Goal: Task Accomplishment & Management: Complete application form

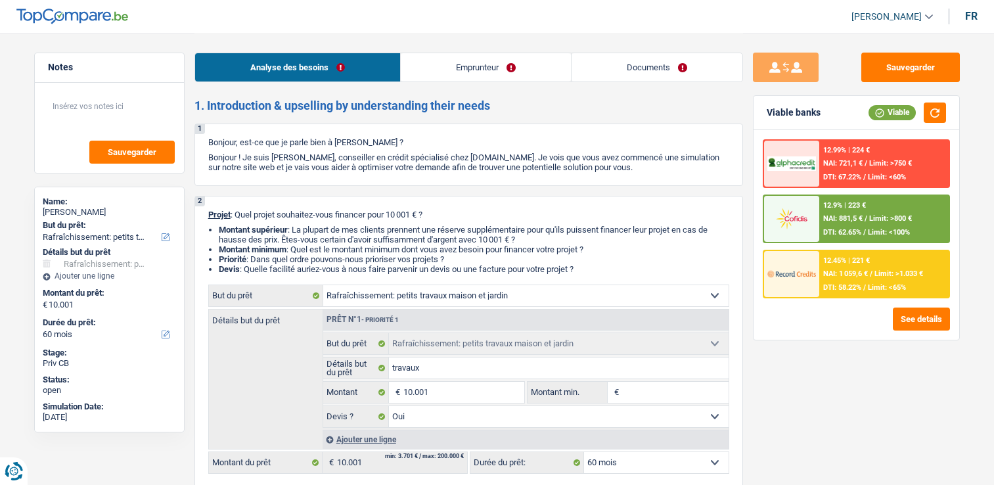
select select "houseOrGarden"
select select "60"
select select "houseOrGarden"
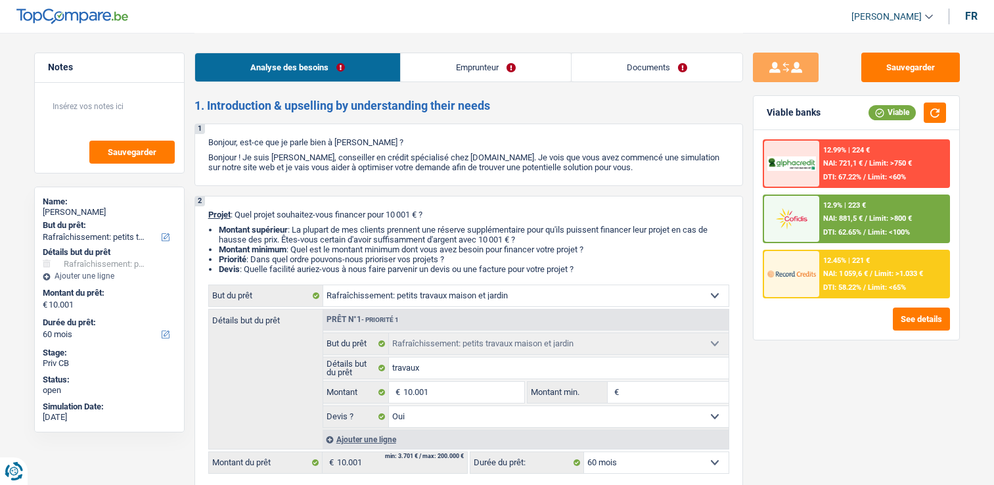
select select "yes"
select select "60"
select select "privateEmployee"
select select "netSalary"
select select "mealVouchers"
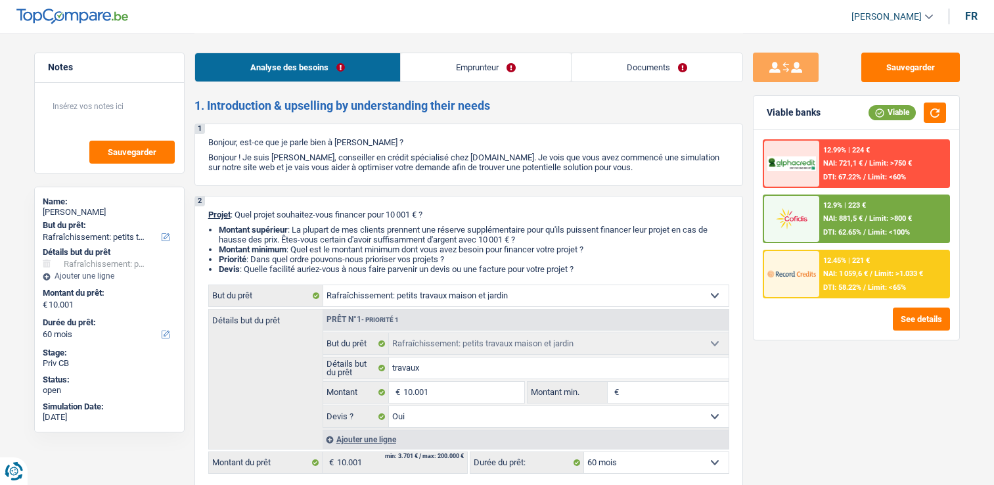
select select "ownerWithMortgage"
select select "mortgage"
select select "240"
select select "personalLoan"
select select "smallWorks"
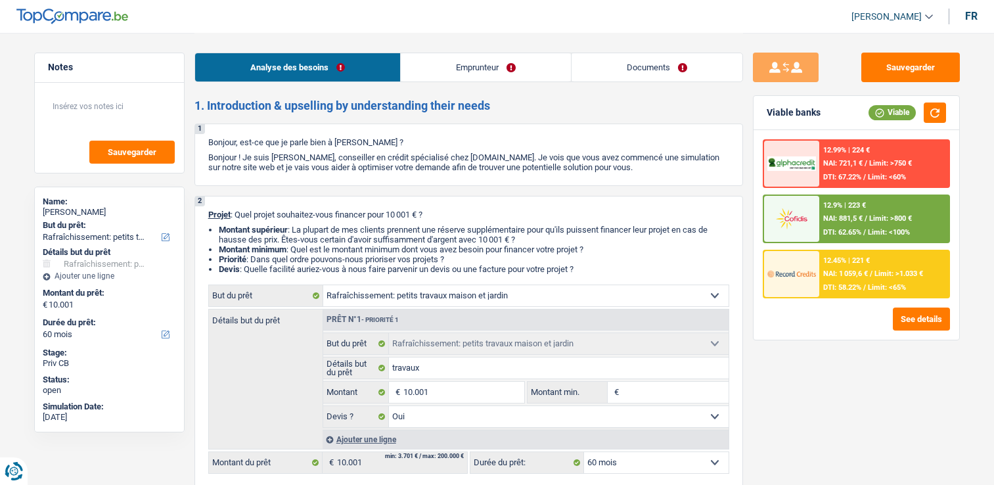
select select "60"
select select "cardOrCredit"
select select "houseOrGarden"
select select "yes"
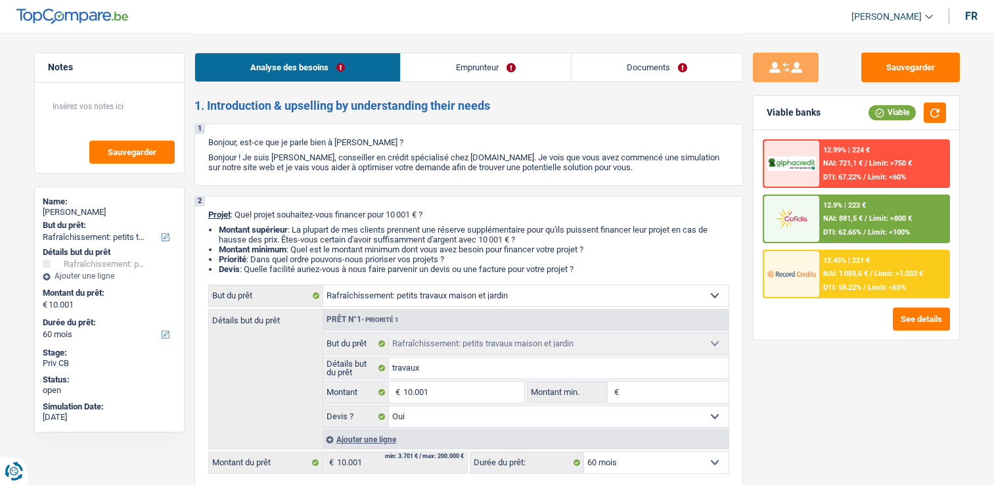
select select "60"
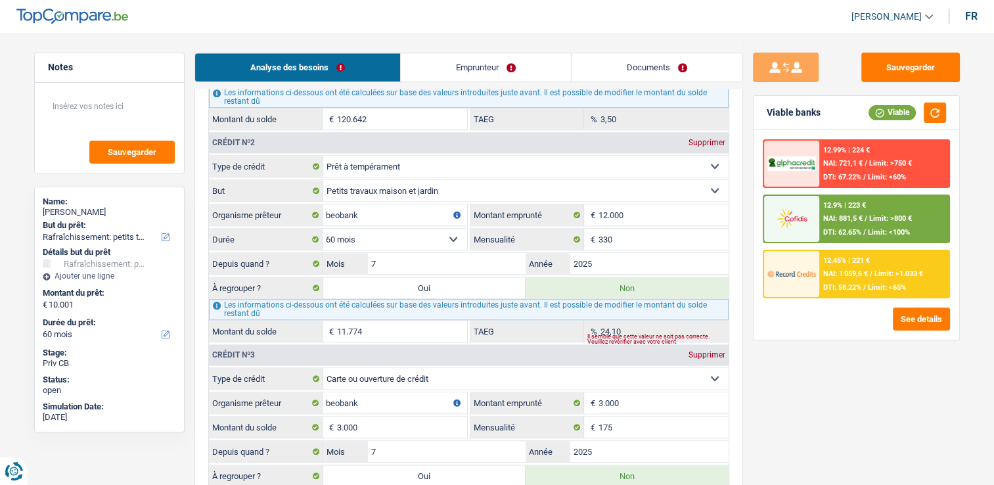
scroll to position [1248, 0]
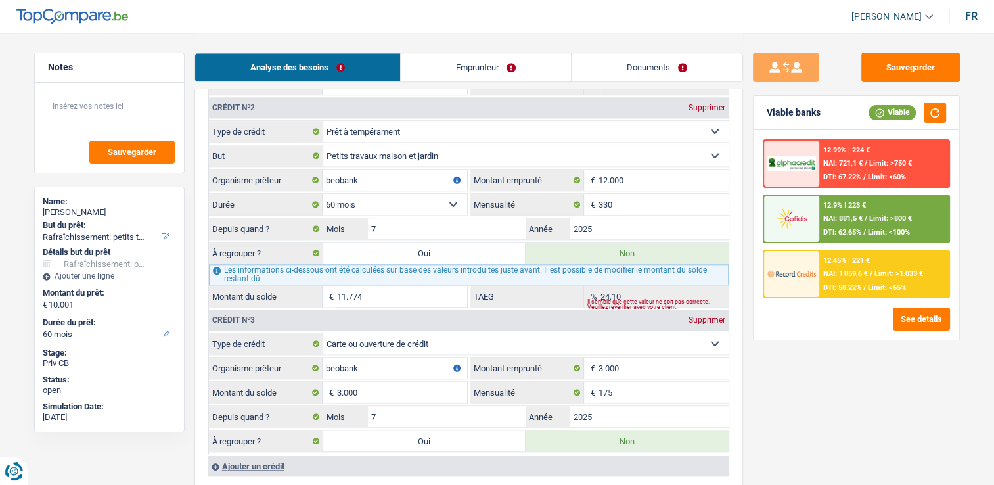
click at [499, 67] on link "Emprunteur" at bounding box center [486, 67] width 170 height 28
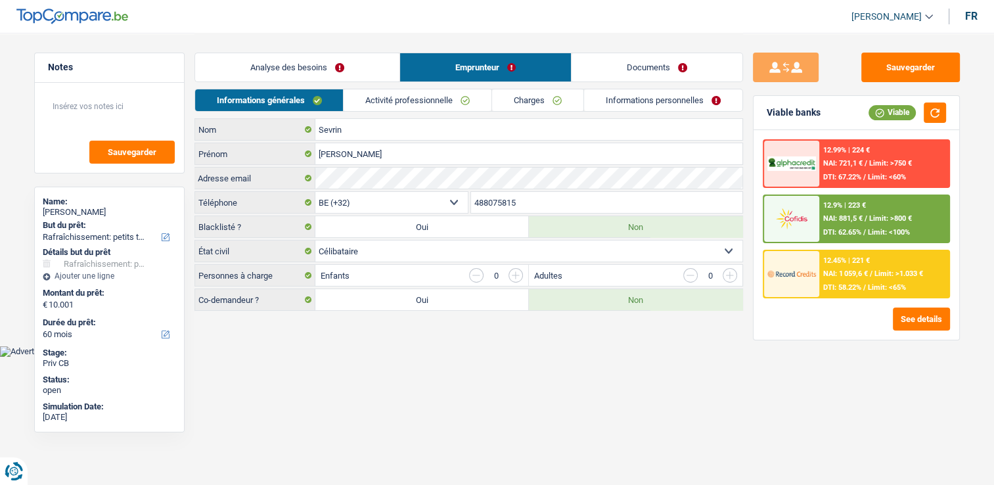
scroll to position [0, 0]
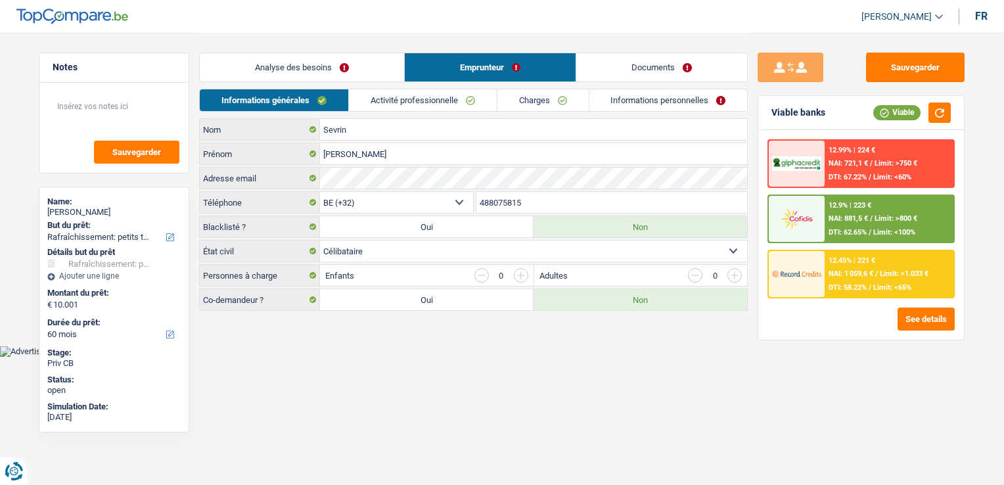
click at [612, 76] on link "Documents" at bounding box center [661, 67] width 171 height 28
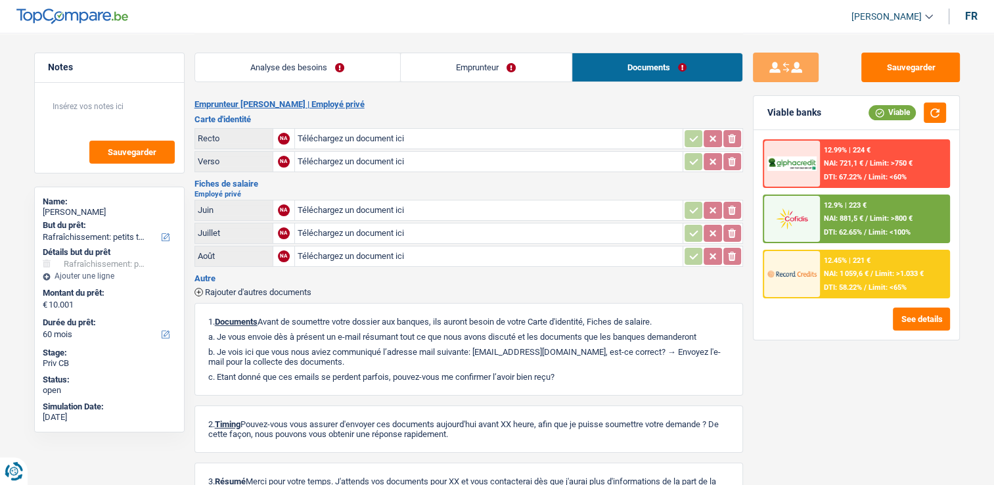
click at [507, 72] on link "Emprunteur" at bounding box center [486, 67] width 171 height 28
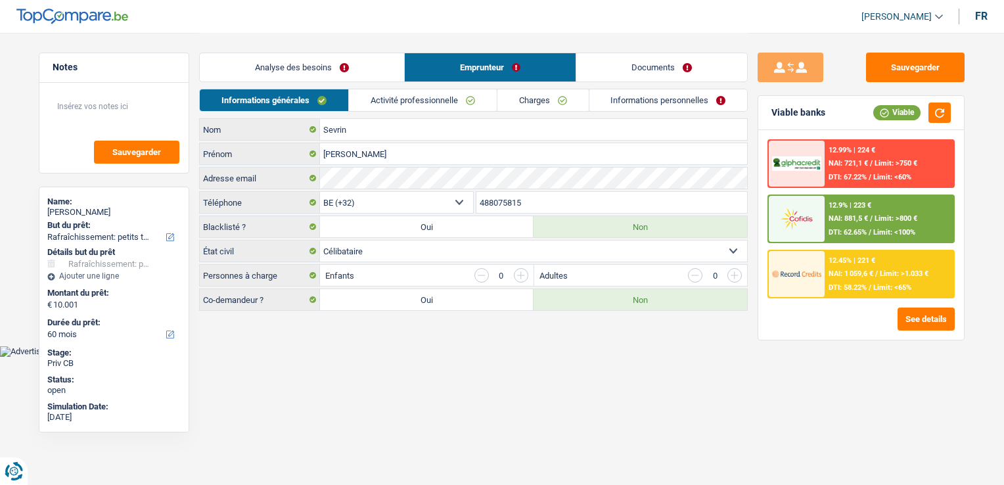
click at [342, 78] on link "Analyse des besoins" at bounding box center [302, 67] width 204 height 28
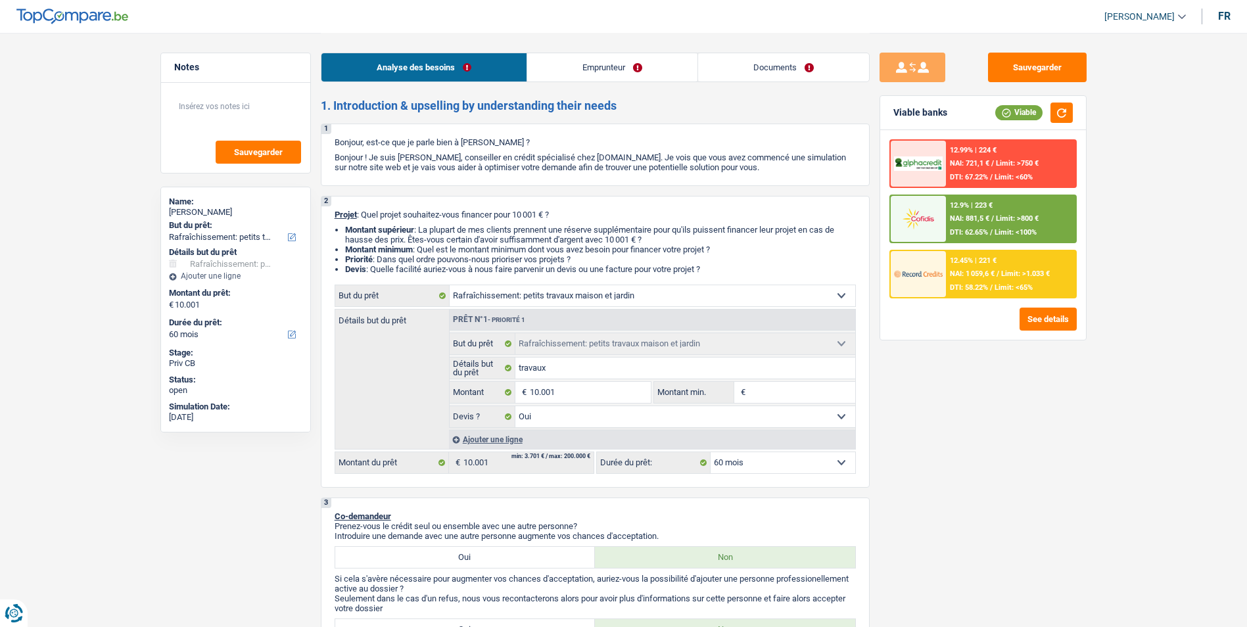
select select "houseOrGarden"
select select "60"
select select "houseOrGarden"
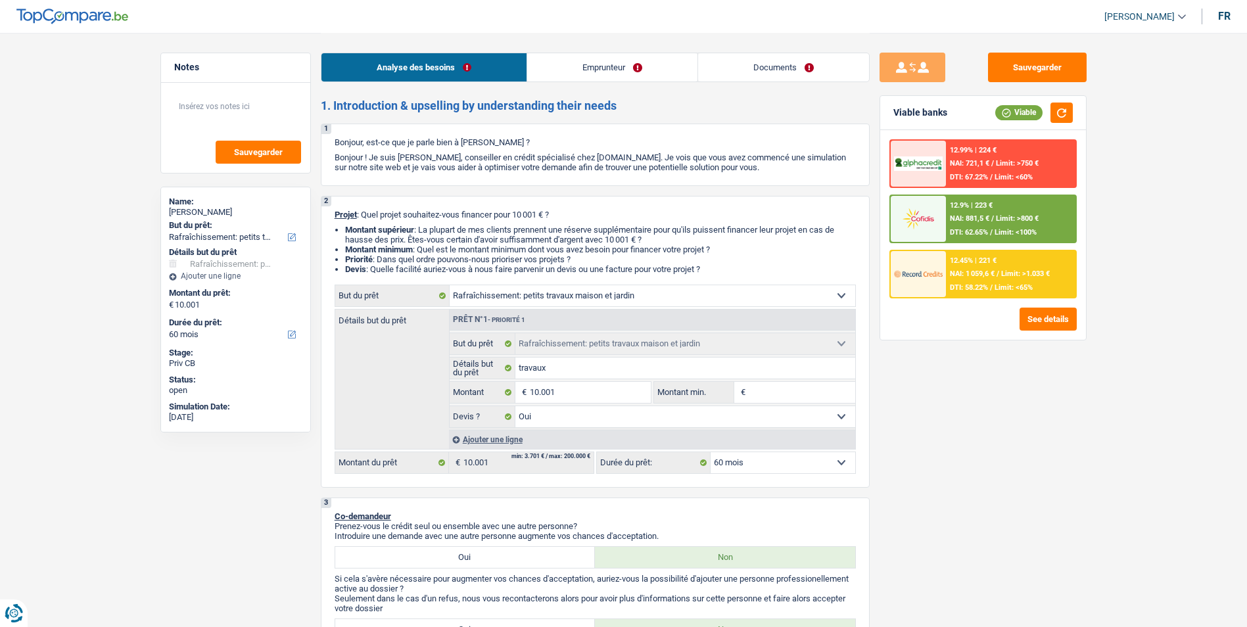
select select "yes"
select select "60"
select select "privateEmployee"
select select "netSalary"
select select "mealVouchers"
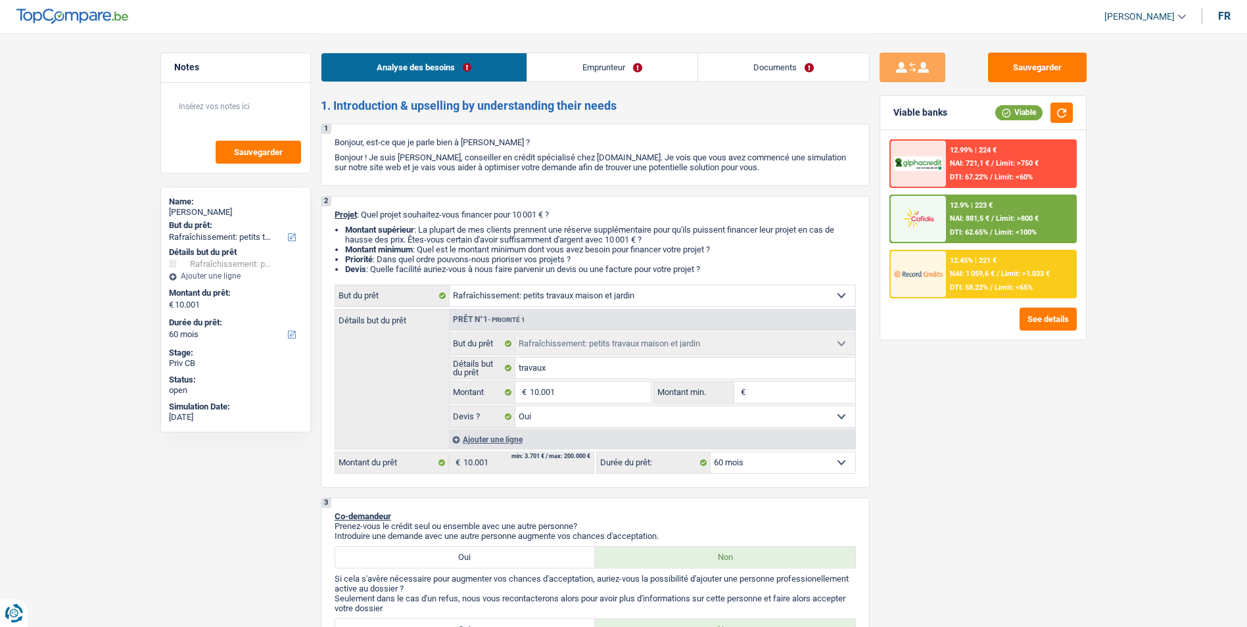
select select "ownerWithMortgage"
select select "mortgage"
select select "240"
select select "personalLoan"
select select "smallWorks"
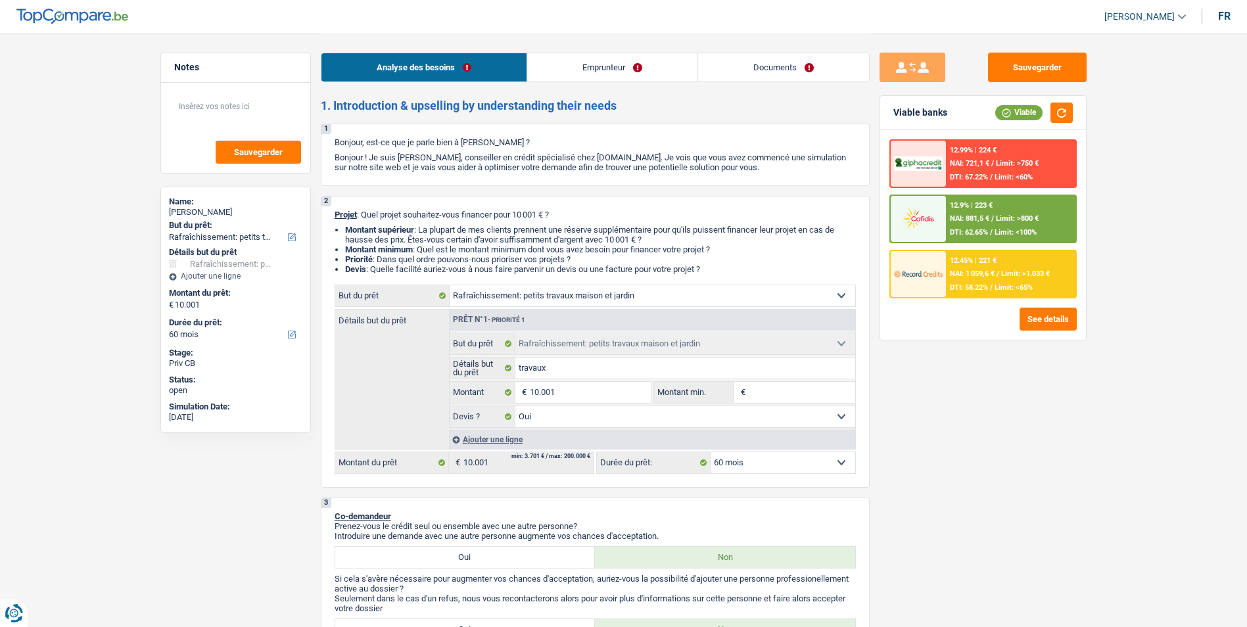
select select "60"
select select "cardOrCredit"
select select "houseOrGarden"
select select "yes"
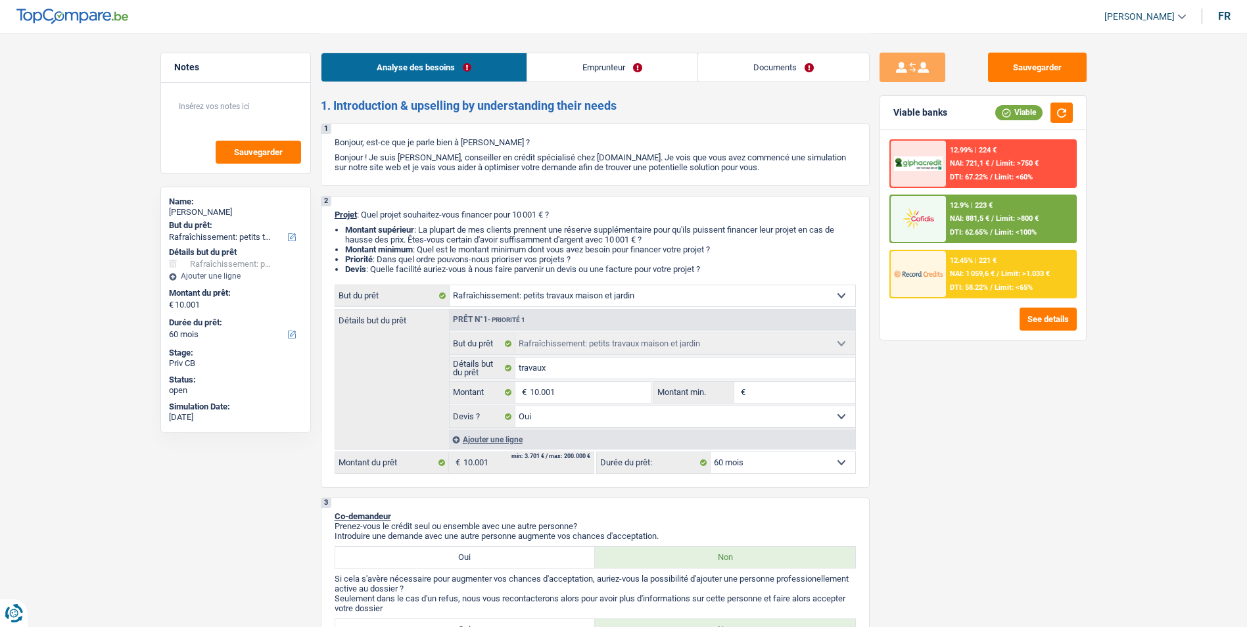
select select "60"
click at [595, 58] on link "Emprunteur" at bounding box center [612, 67] width 170 height 28
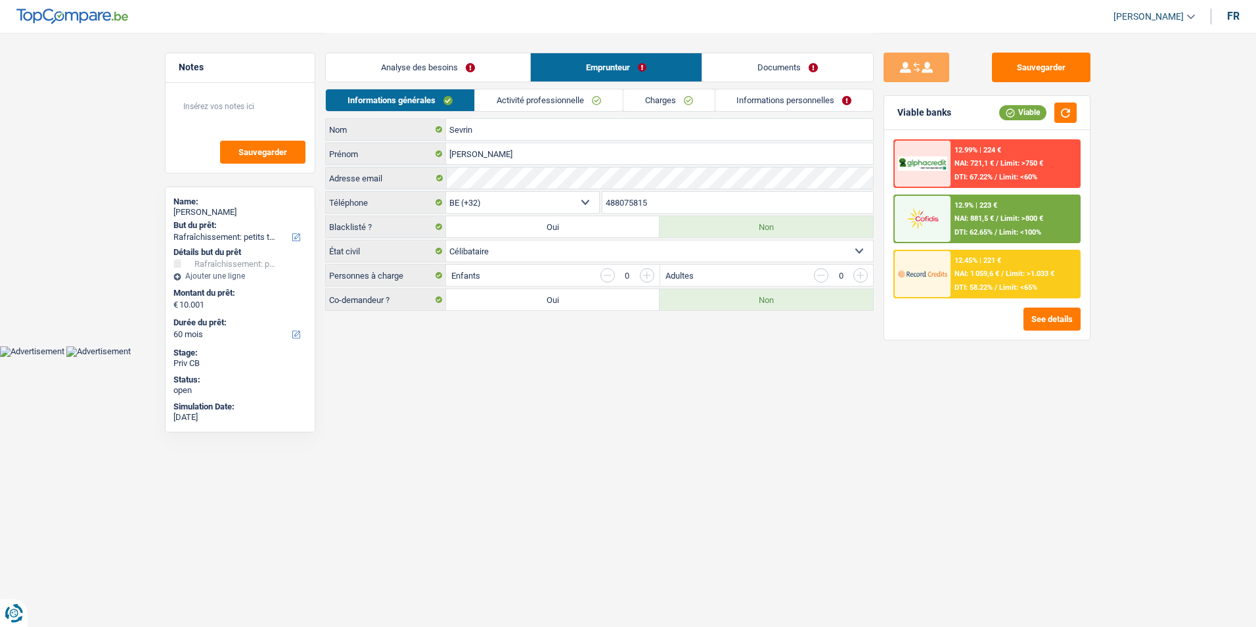
click at [730, 66] on link "Documents" at bounding box center [787, 67] width 171 height 28
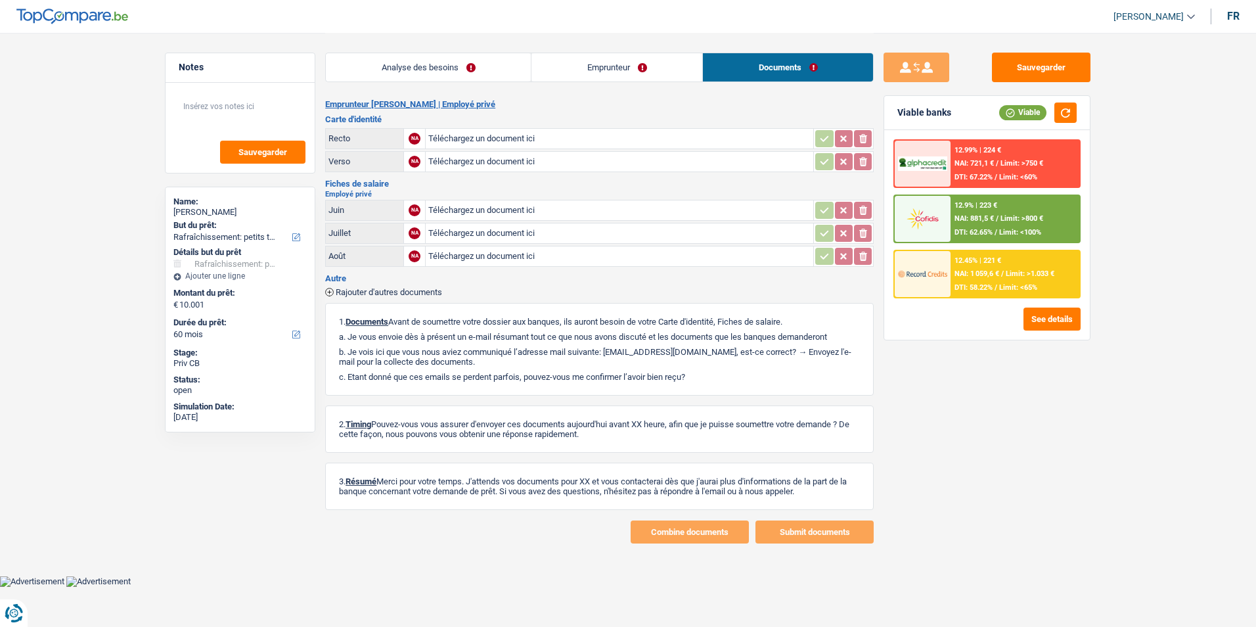
click at [597, 73] on link "Emprunteur" at bounding box center [617, 67] width 171 height 28
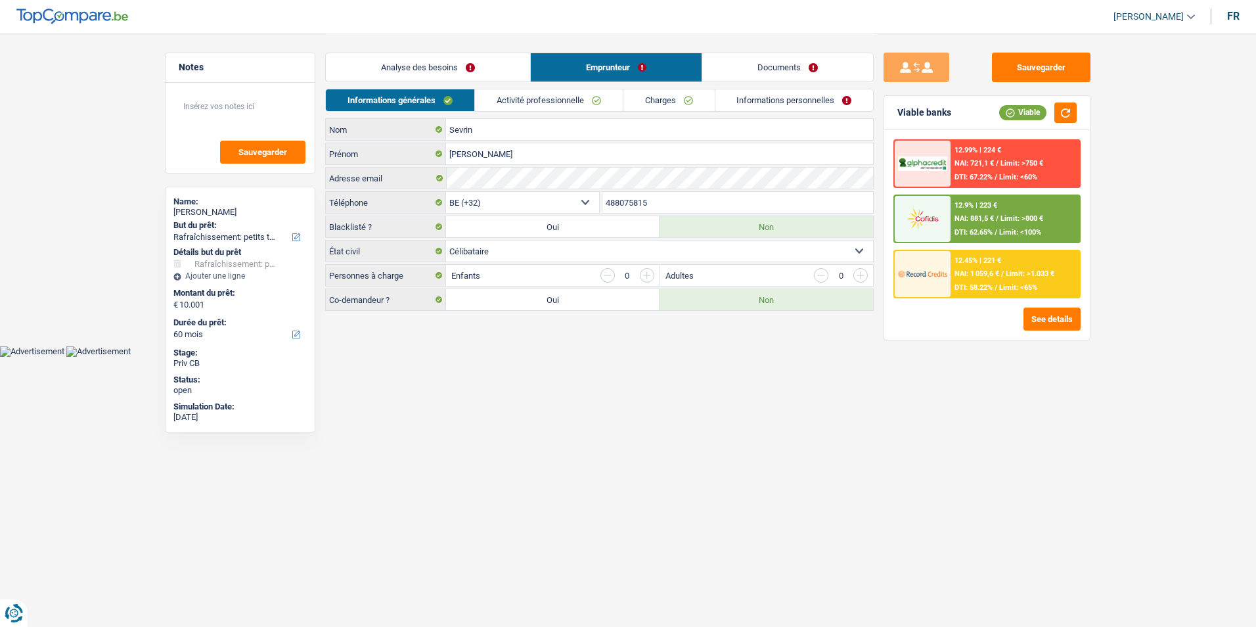
click at [518, 99] on link "Activité professionnelle" at bounding box center [549, 100] width 148 height 22
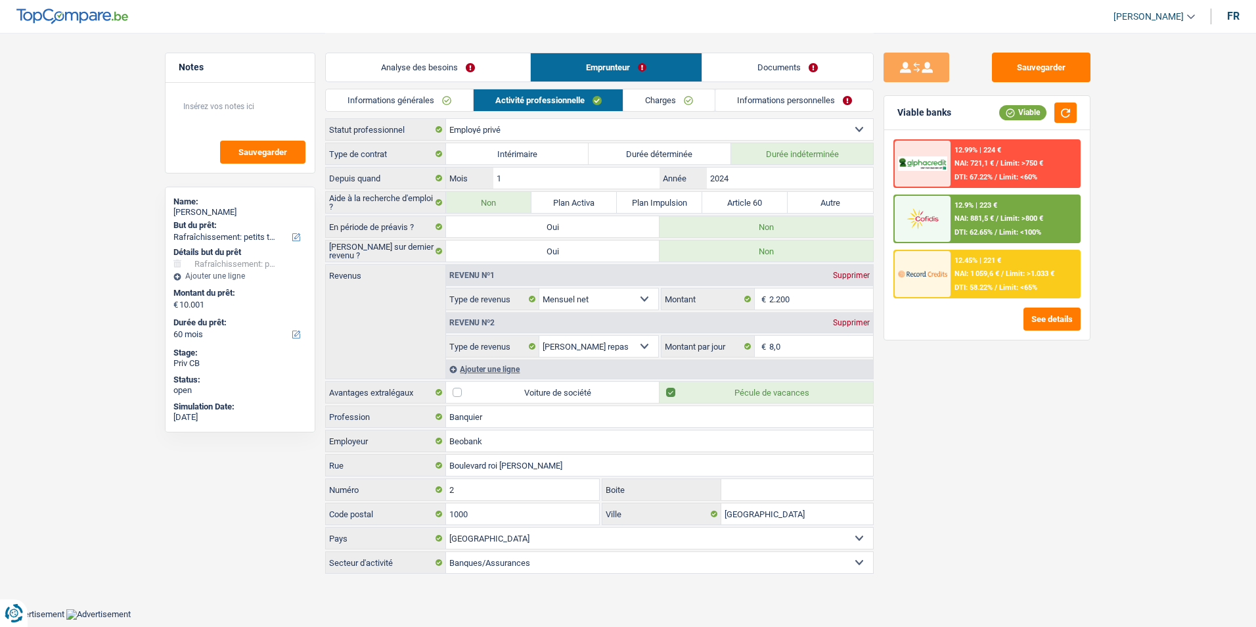
click at [658, 102] on link "Charges" at bounding box center [669, 100] width 91 height 22
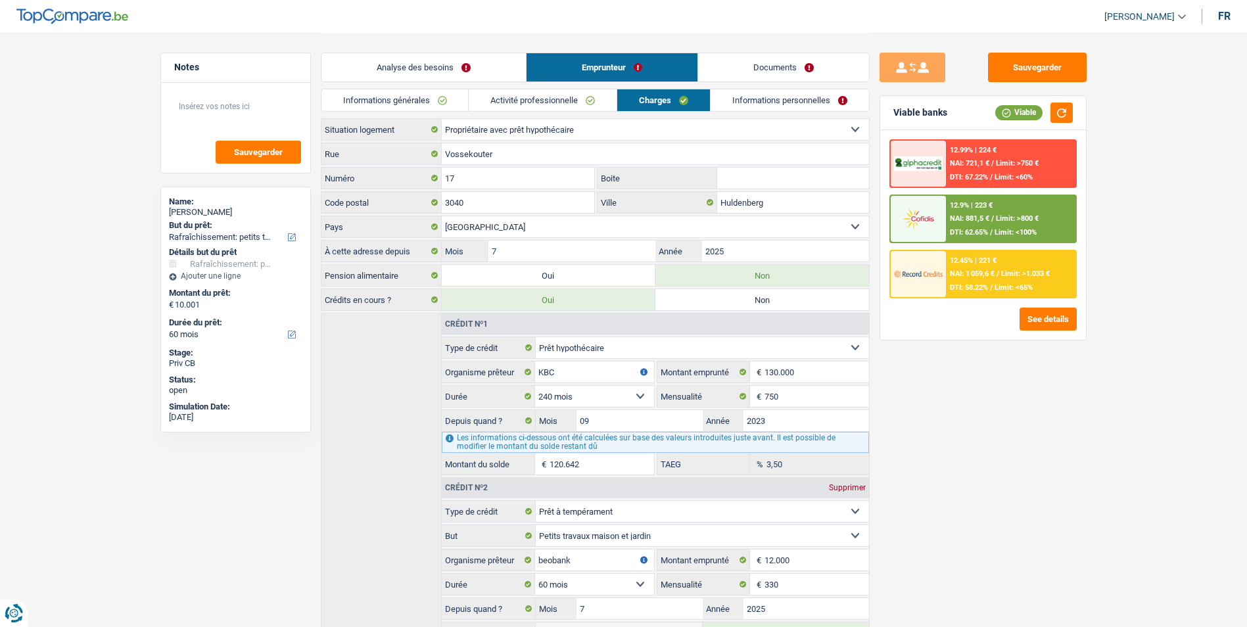
click at [758, 98] on link "Informations personnelles" at bounding box center [789, 100] width 158 height 22
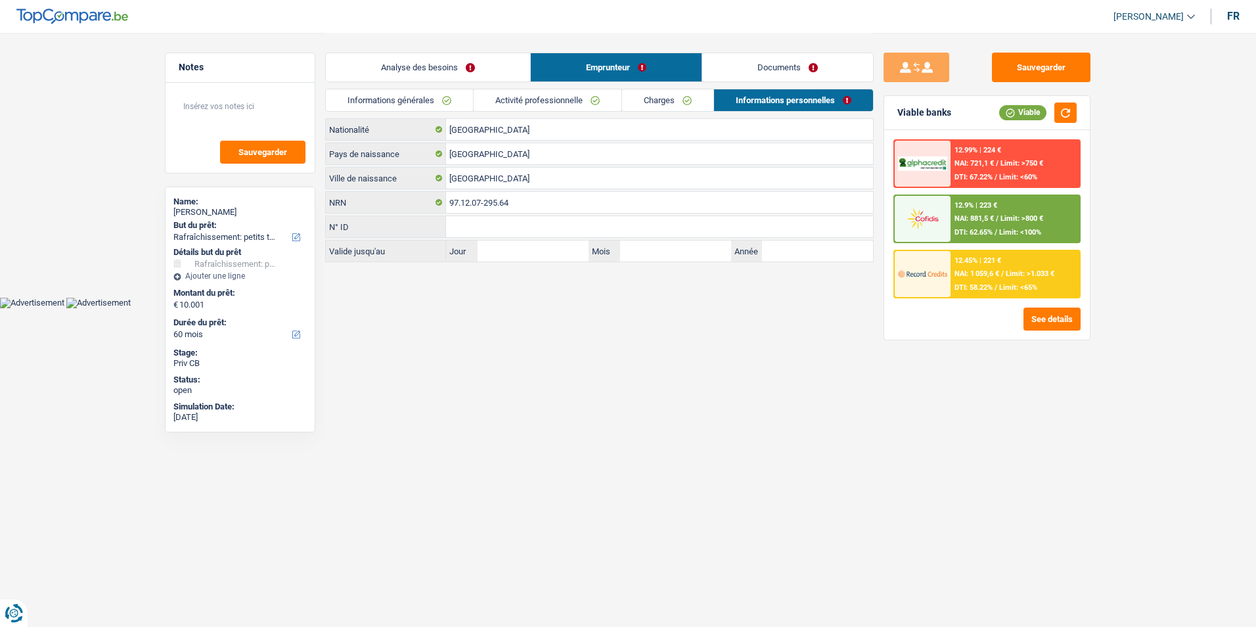
click at [434, 98] on link "Informations générales" at bounding box center [399, 100] width 147 height 22
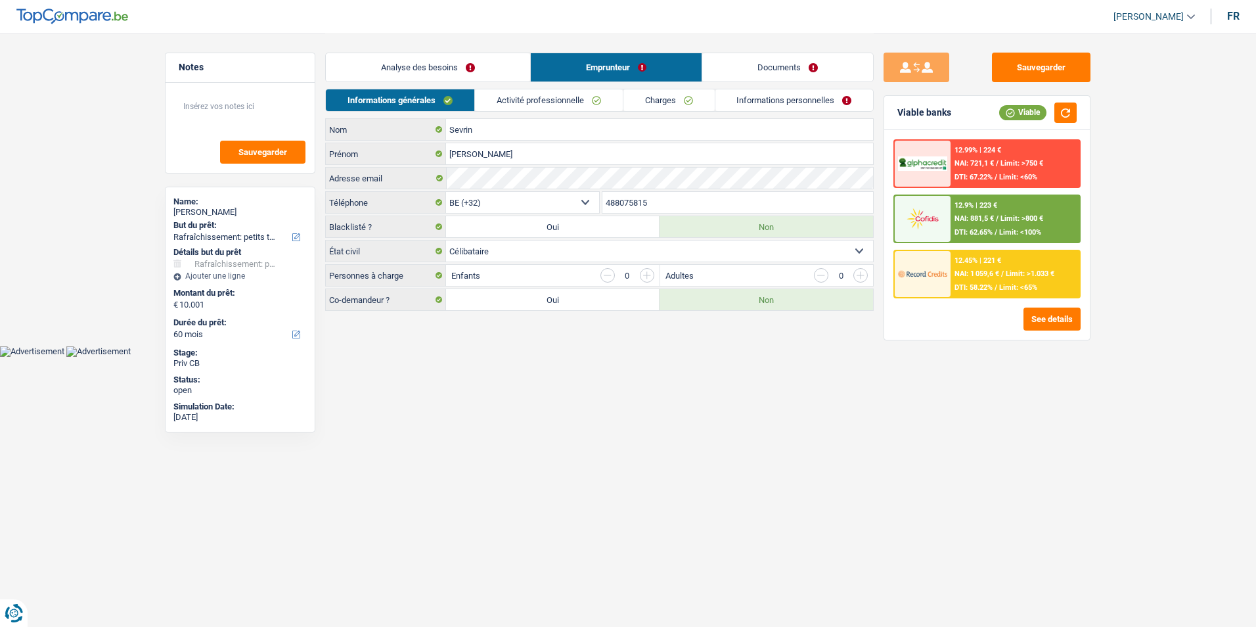
click at [466, 65] on link "Analyse des besoins" at bounding box center [428, 67] width 204 height 28
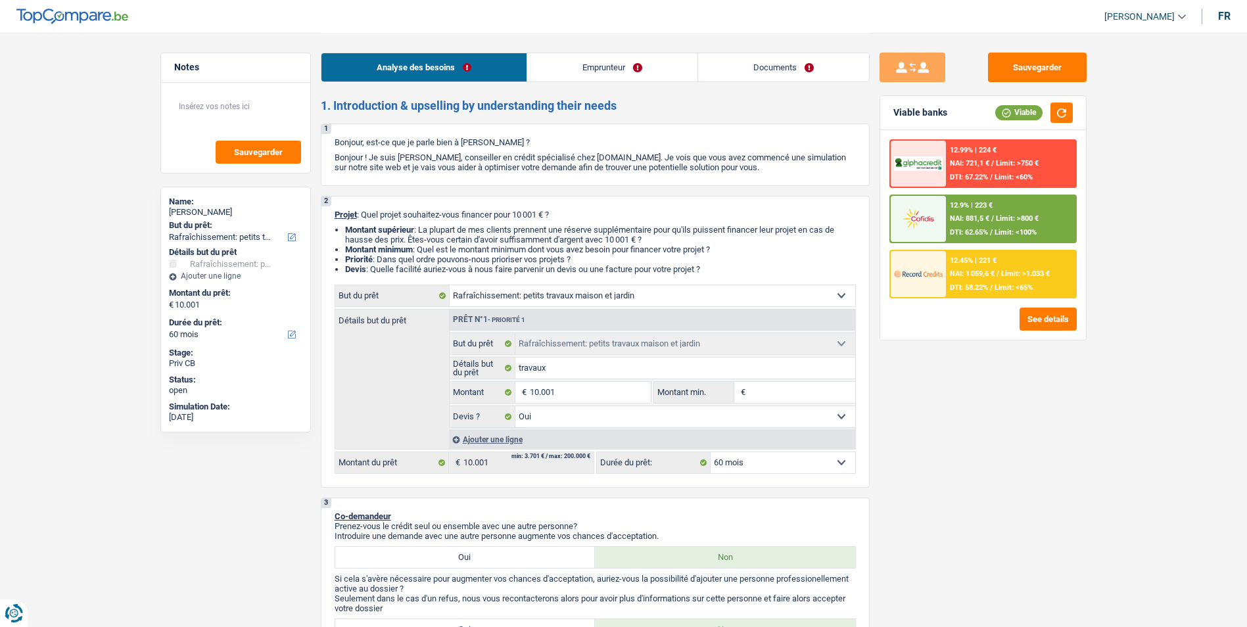
click at [992, 277] on span "NAI: 1 059,6 €" at bounding box center [972, 273] width 45 height 9
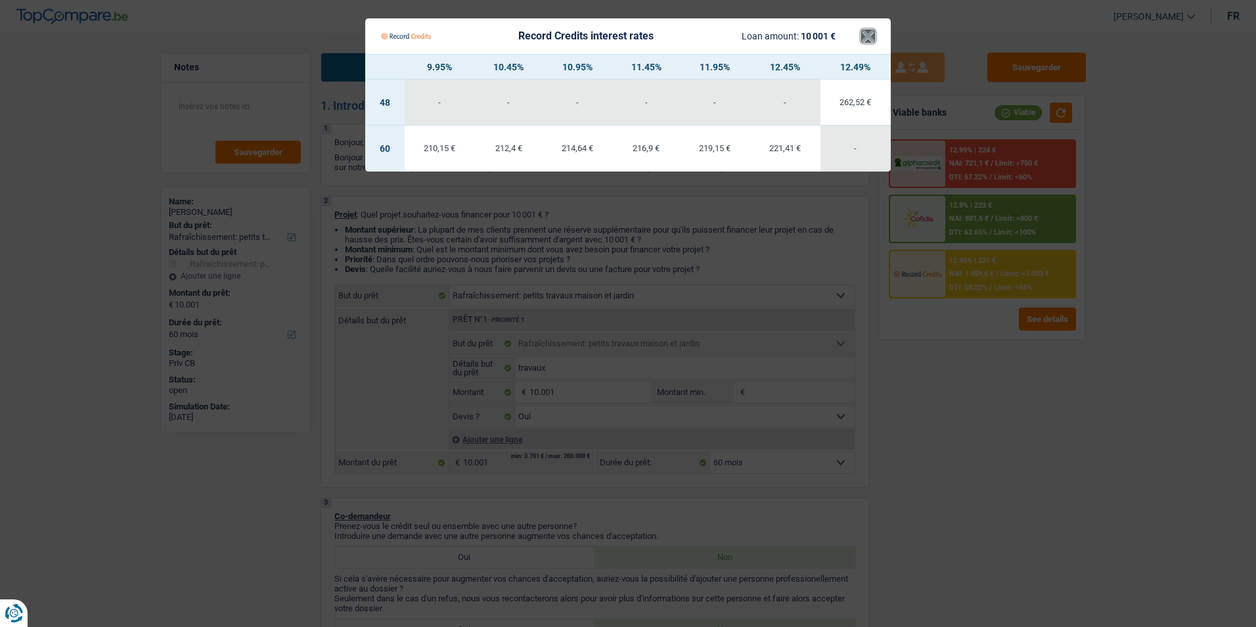
click at [874, 33] on button "×" at bounding box center [868, 36] width 14 height 13
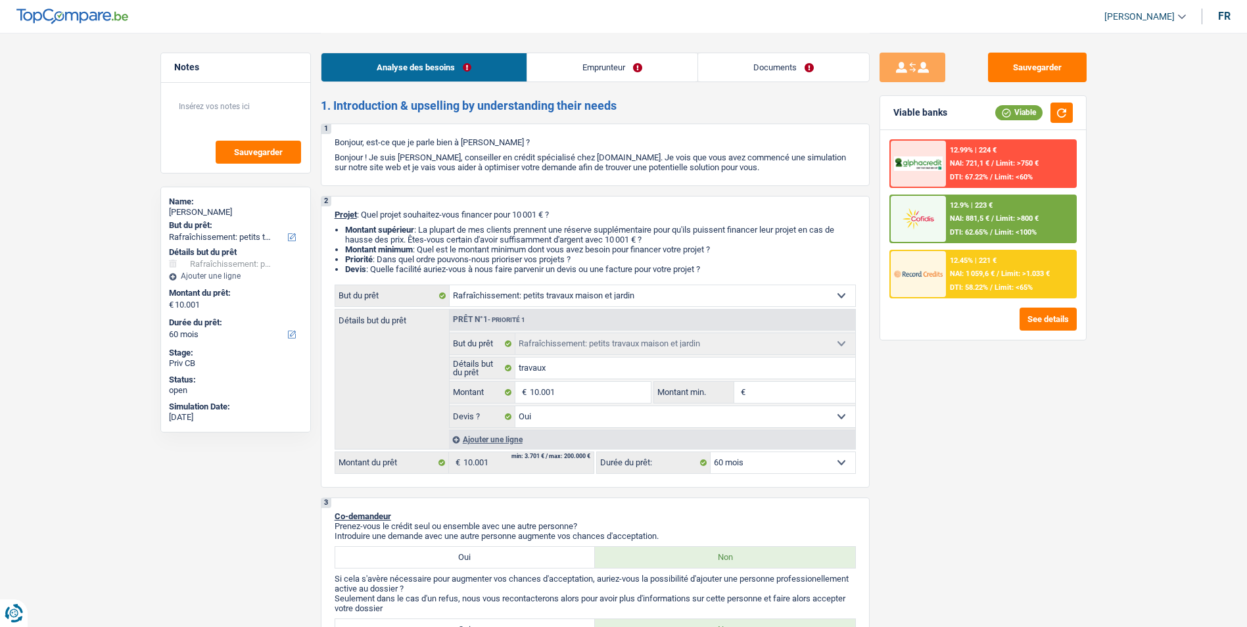
click at [965, 227] on div "12.9% | 223 € NAI: 881,5 € / Limit: >800 € DTI: 62.65% / Limit: <100%" at bounding box center [1010, 219] width 129 height 46
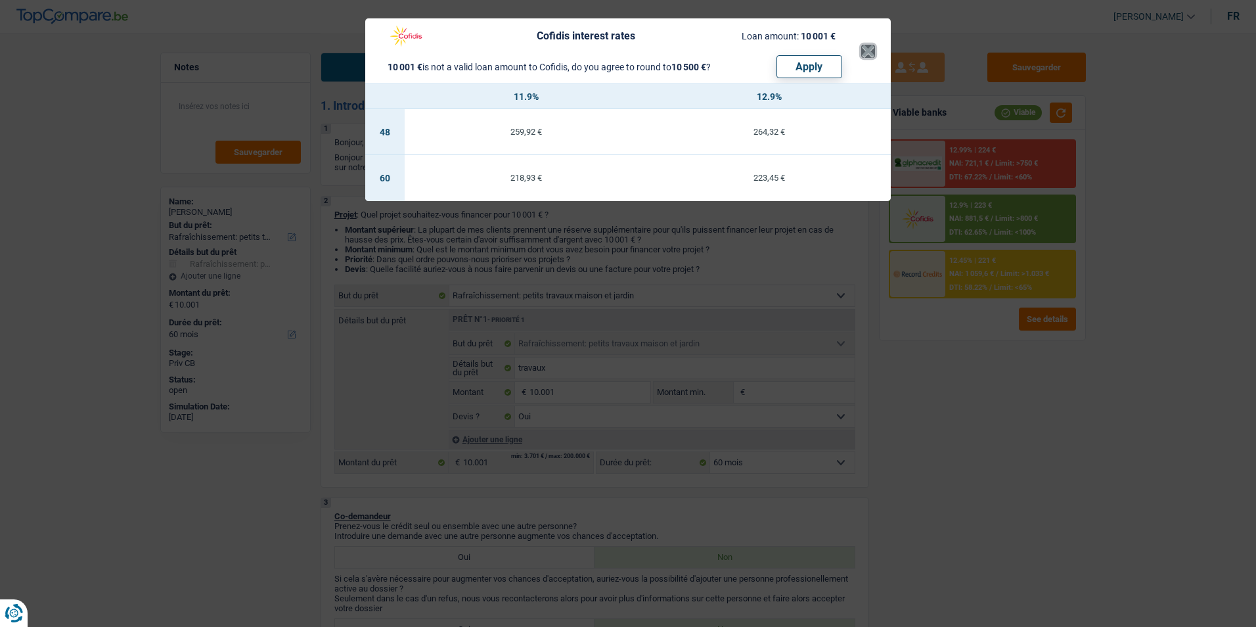
click at [861, 48] on button "×" at bounding box center [868, 51] width 14 height 13
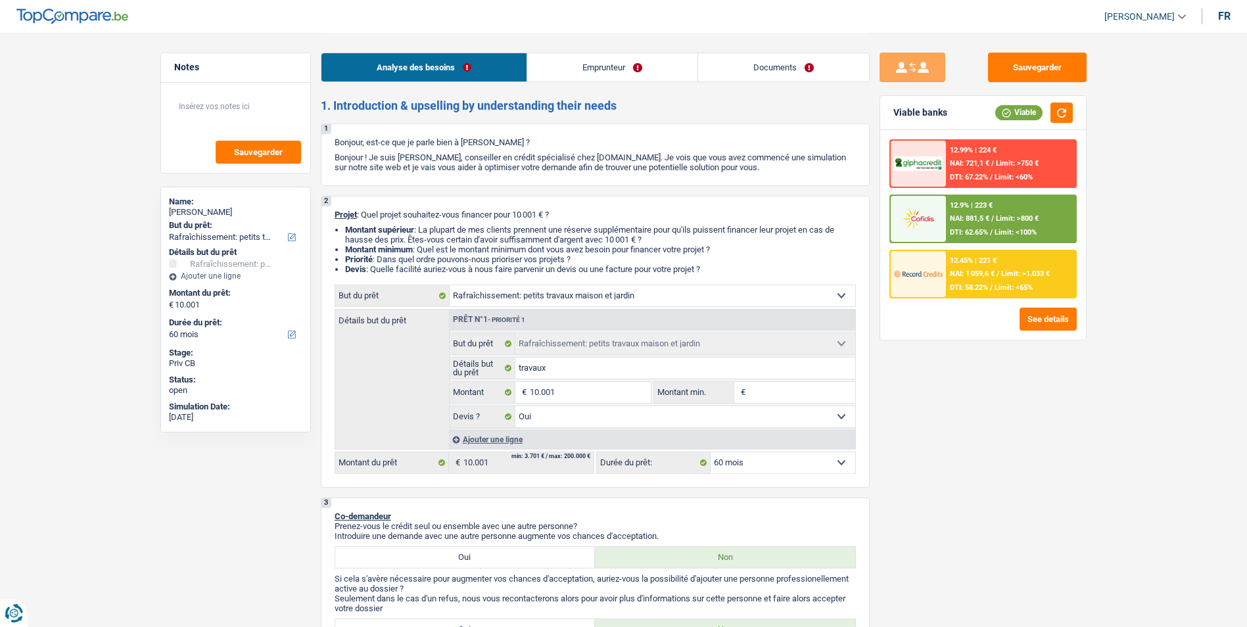
click at [755, 457] on select "12 mois 18 mois 24 mois 30 mois 36 mois 42 mois 48 mois 60 mois Sélectionner un…" at bounding box center [782, 462] width 145 height 21
click at [710, 452] on select "12 mois 18 mois 24 mois 30 mois 36 mois 42 mois 48 mois 60 mois Sélectionner un…" at bounding box center [782, 462] width 145 height 21
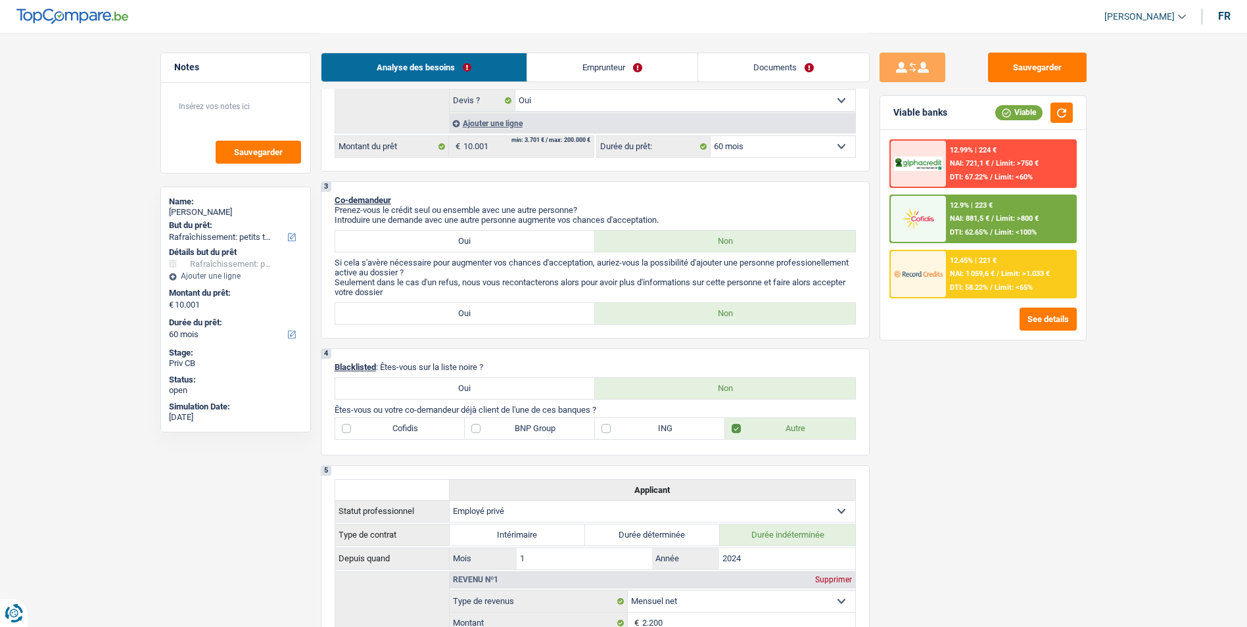
scroll to position [315, 0]
click at [597, 75] on link "Emprunteur" at bounding box center [612, 67] width 170 height 28
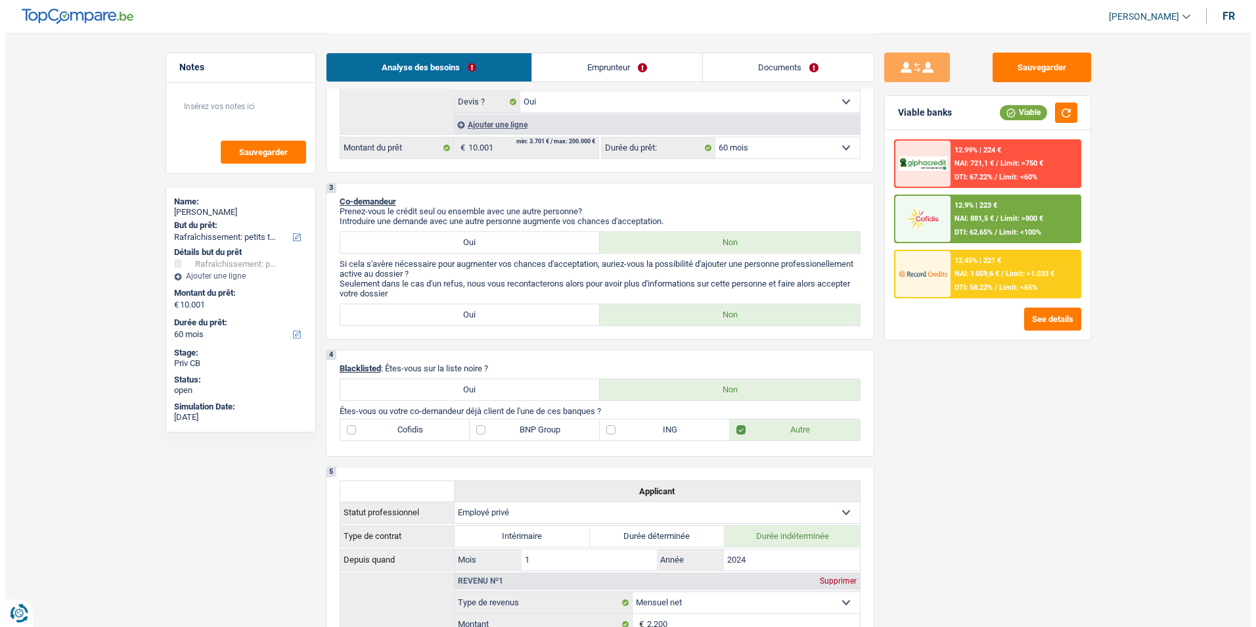
scroll to position [0, 0]
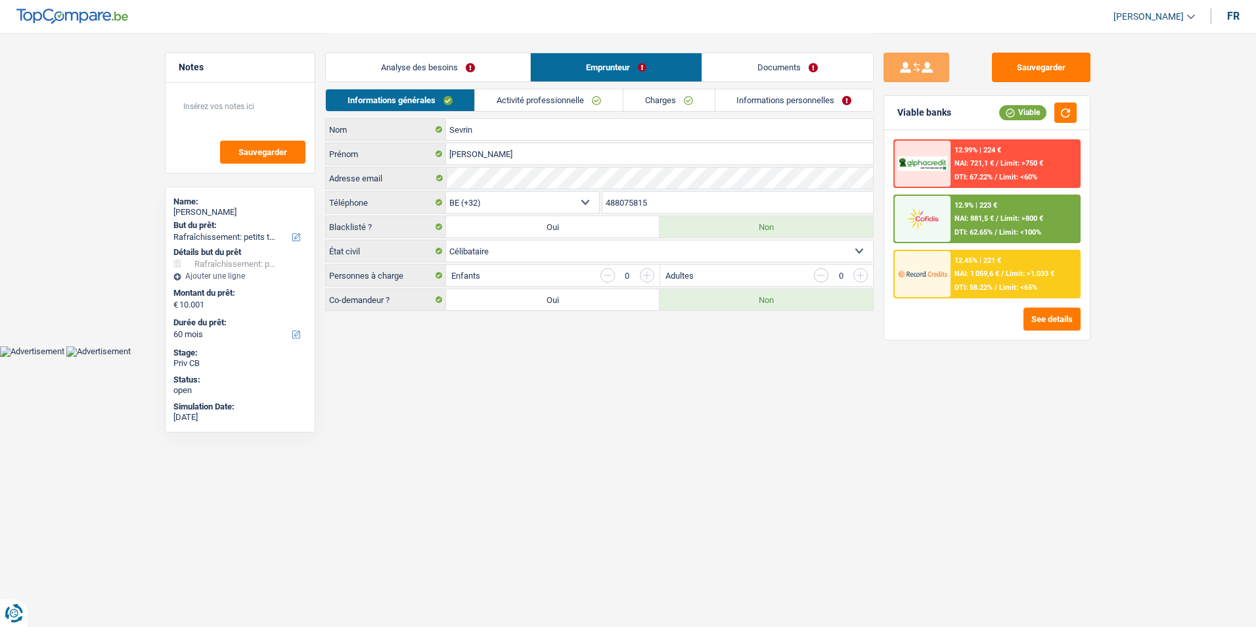
click at [775, 108] on link "Informations personnelles" at bounding box center [795, 100] width 158 height 22
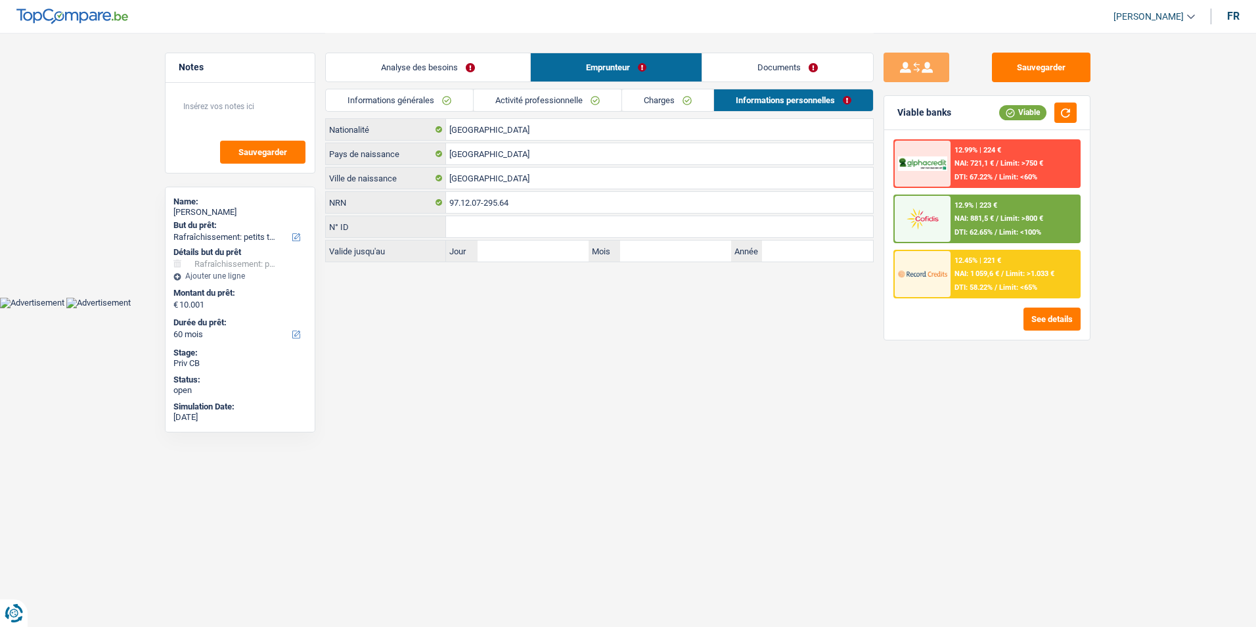
click at [666, 104] on link "Charges" at bounding box center [667, 100] width 91 height 22
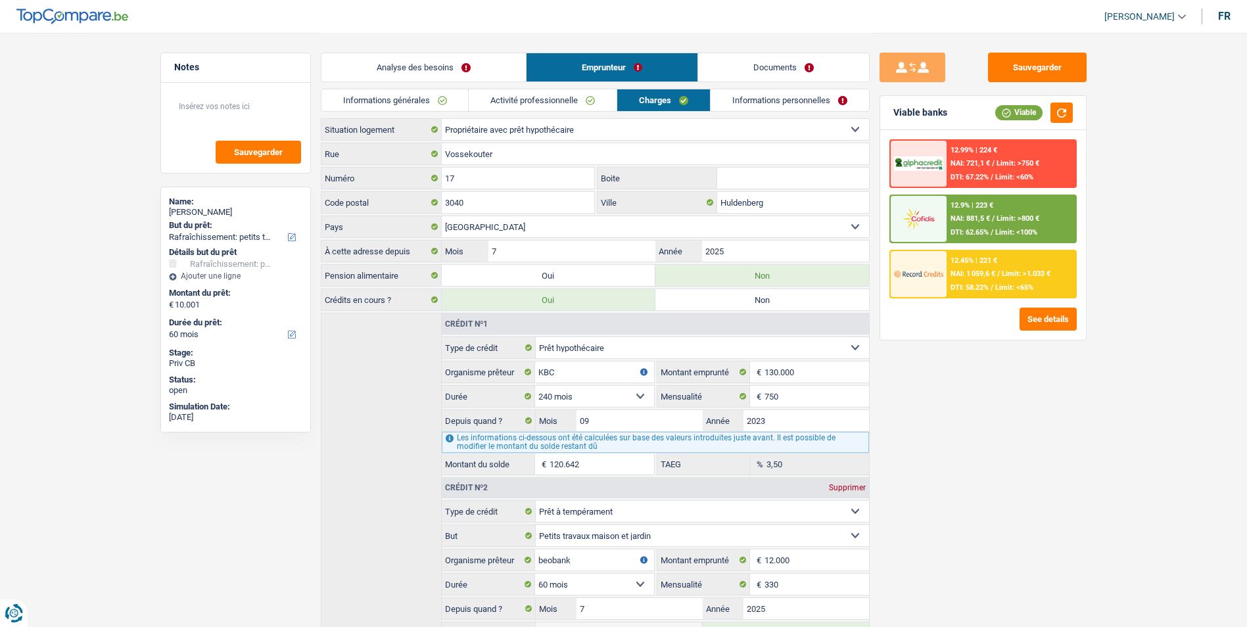
click at [573, 103] on link "Activité professionnelle" at bounding box center [543, 100] width 148 height 22
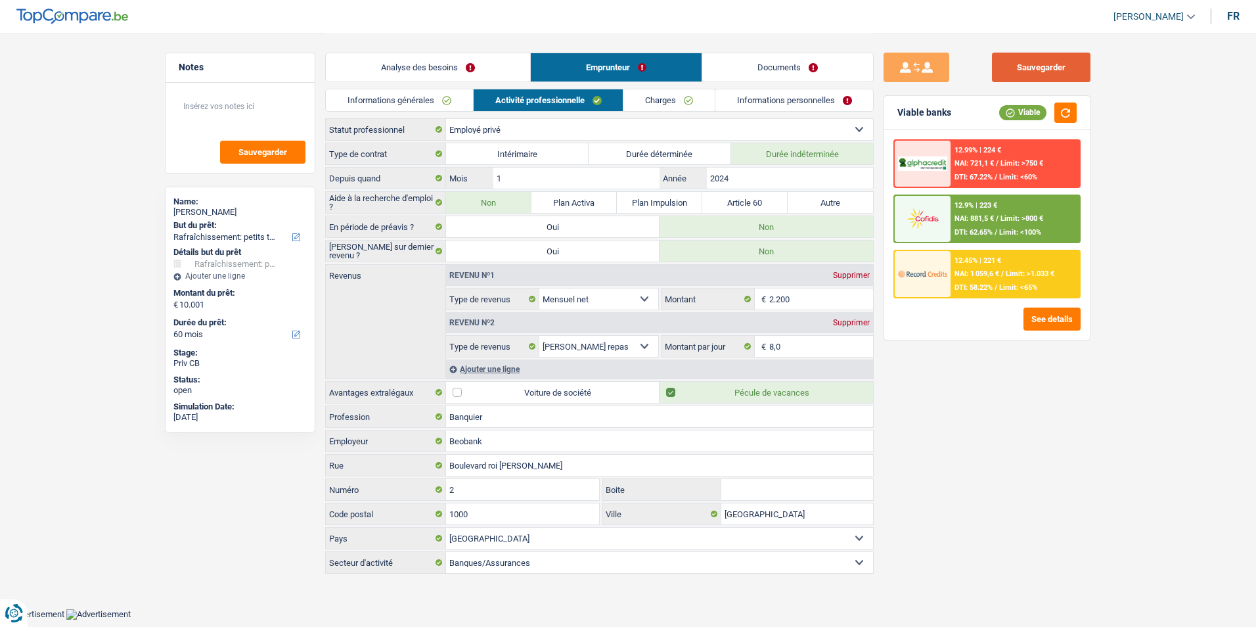
click at [1011, 70] on button "Sauvegarder" at bounding box center [1041, 68] width 99 height 30
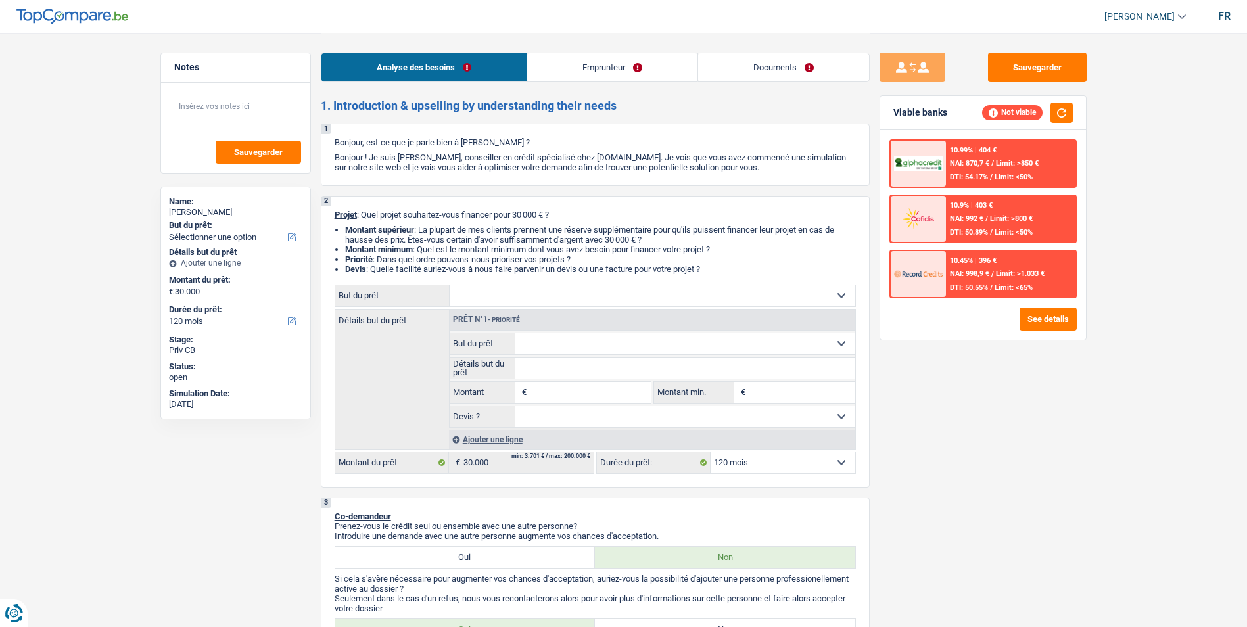
select select "120"
select select "worker"
select select "netSalary"
select select "mealVouchers"
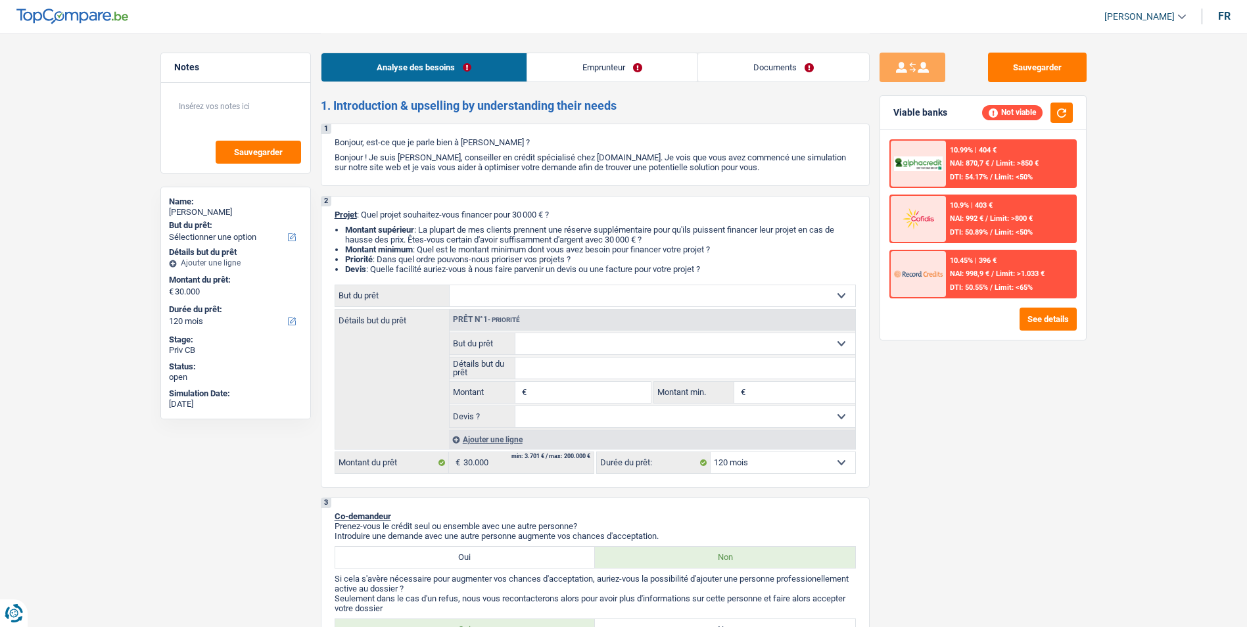
select select "familyAllowances"
select select "rents"
select select "120"
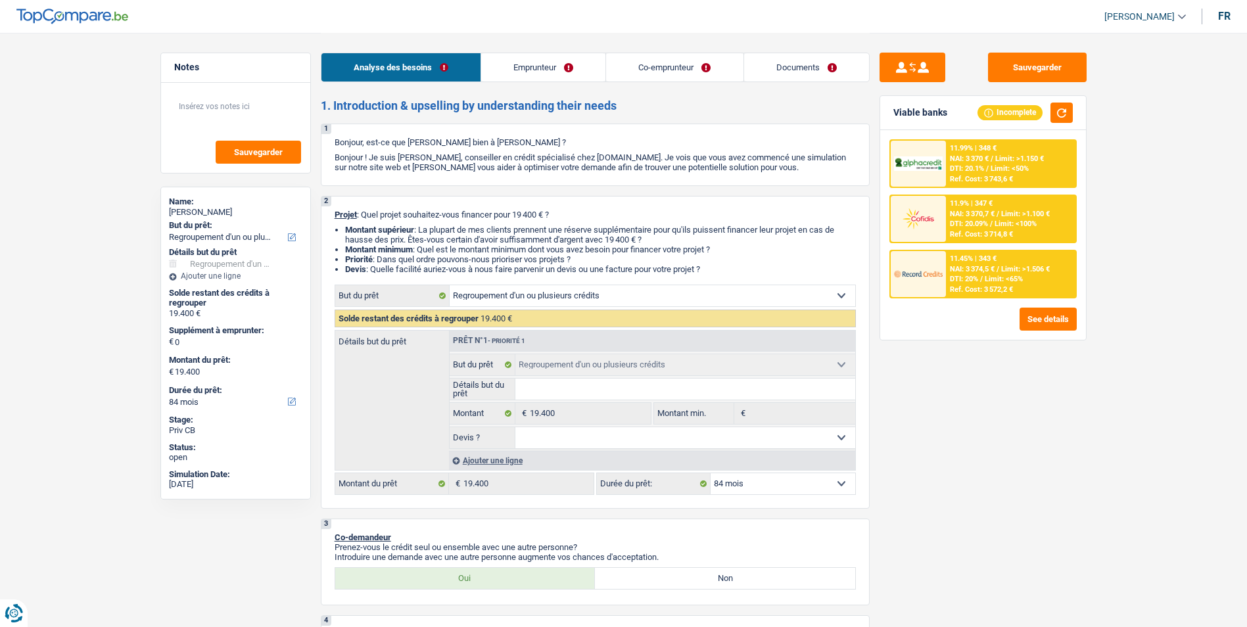
select select "refinancing"
select select "84"
select select "refinancing"
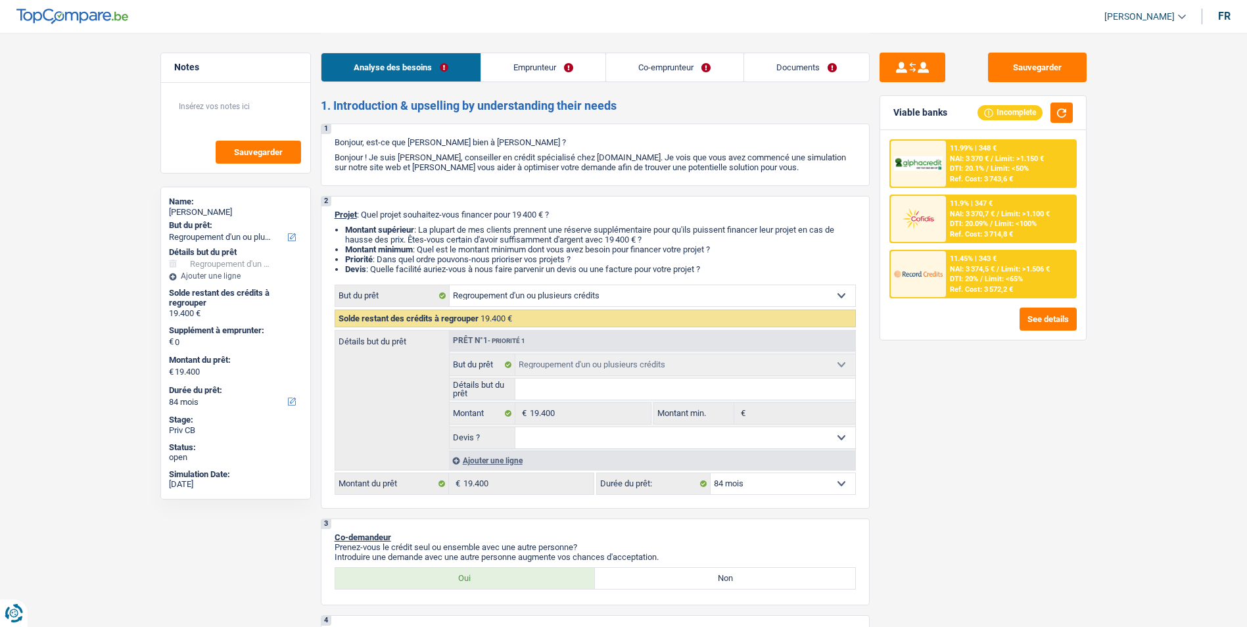
select select "84"
select select "worker"
select select "netSalary"
select select "familyAllowances"
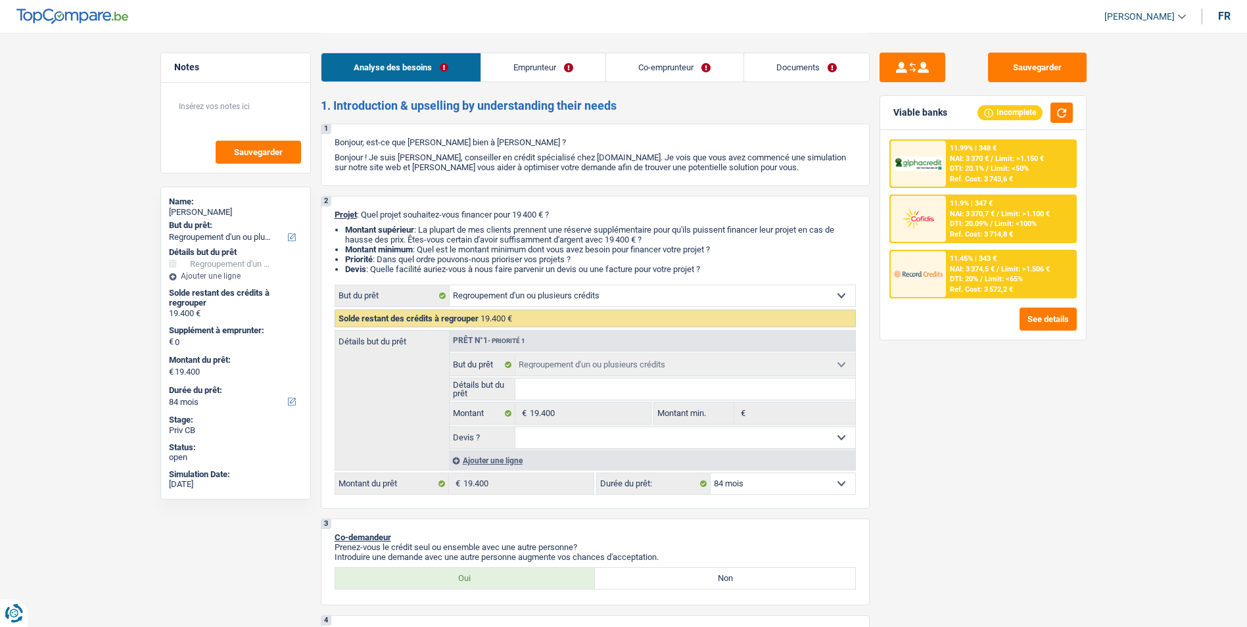
select select "netSalary"
select select "rents"
select select "cardOrCredit"
select select "creditConsolidation"
select select "60"
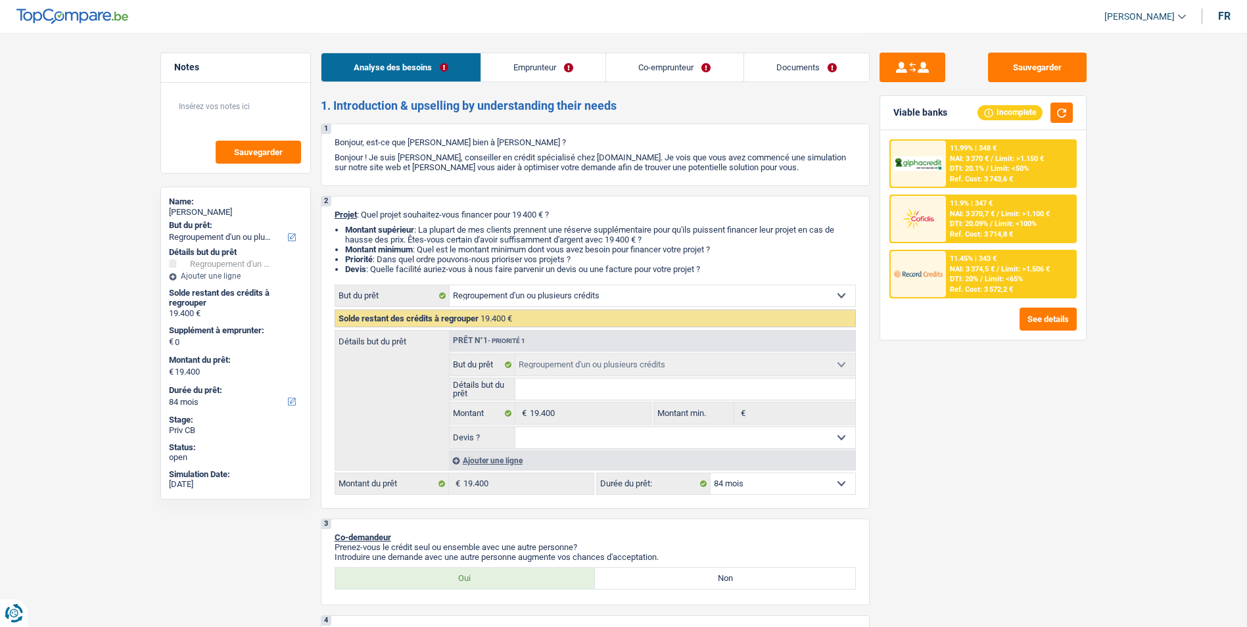
select select "refinancing"
select select "84"
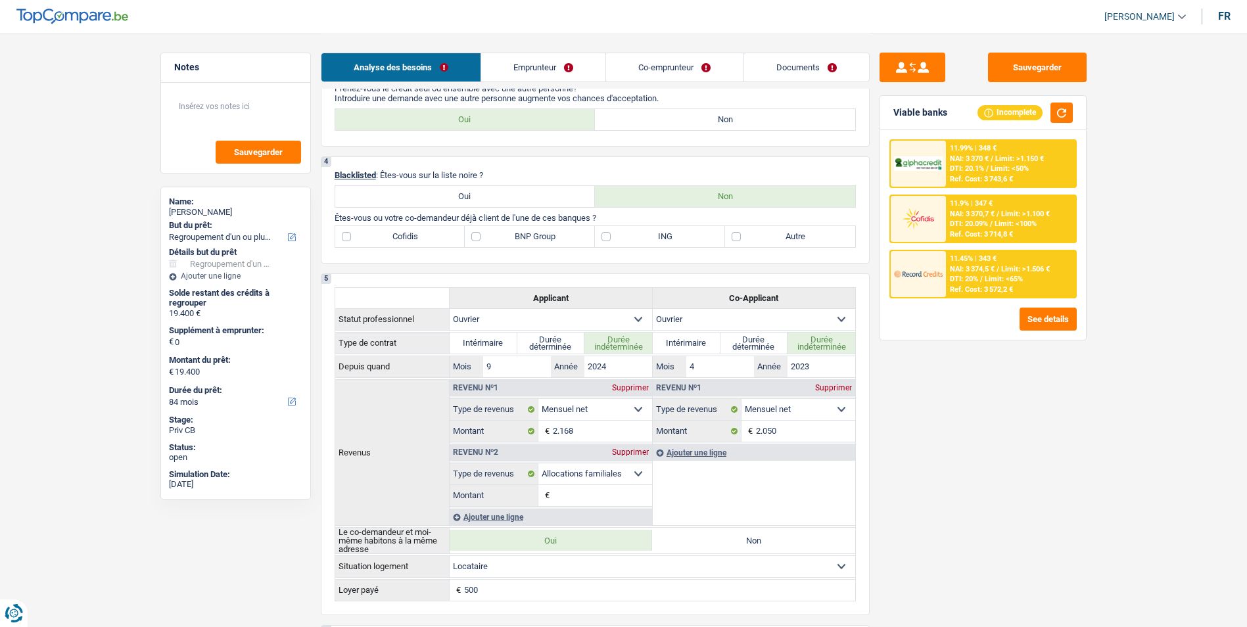
scroll to position [460, 0]
click at [683, 124] on label "Non" at bounding box center [725, 118] width 260 height 21
click at [683, 124] on input "Non" at bounding box center [725, 118] width 260 height 21
radio input "true"
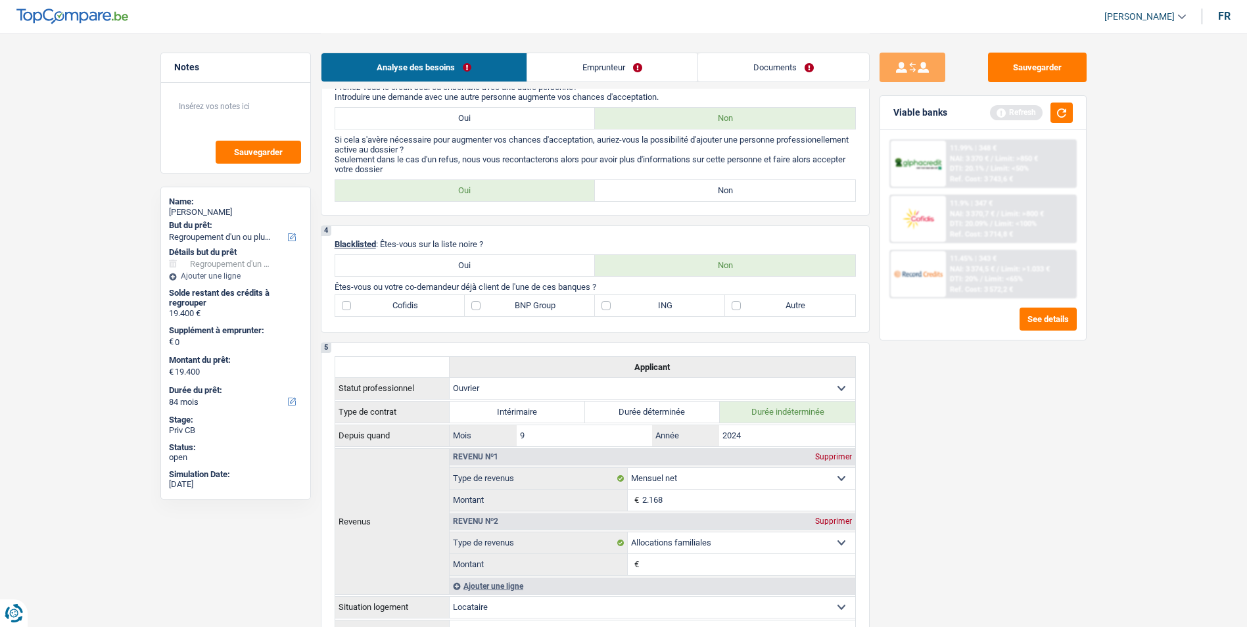
click at [640, 186] on label "Non" at bounding box center [725, 190] width 260 height 21
click at [640, 186] on input "Non" at bounding box center [725, 190] width 260 height 21
radio input "true"
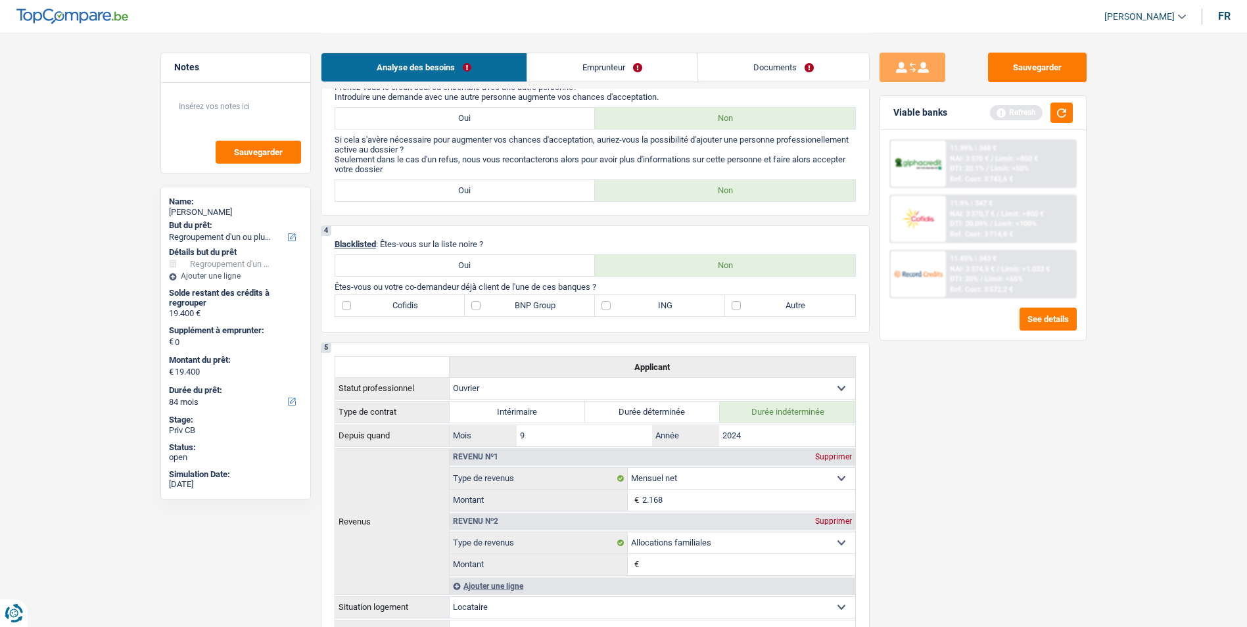
click at [735, 308] on label "Autre" at bounding box center [790, 305] width 130 height 21
click at [735, 308] on input "Autre" at bounding box center [790, 305] width 130 height 21
checkbox input "true"
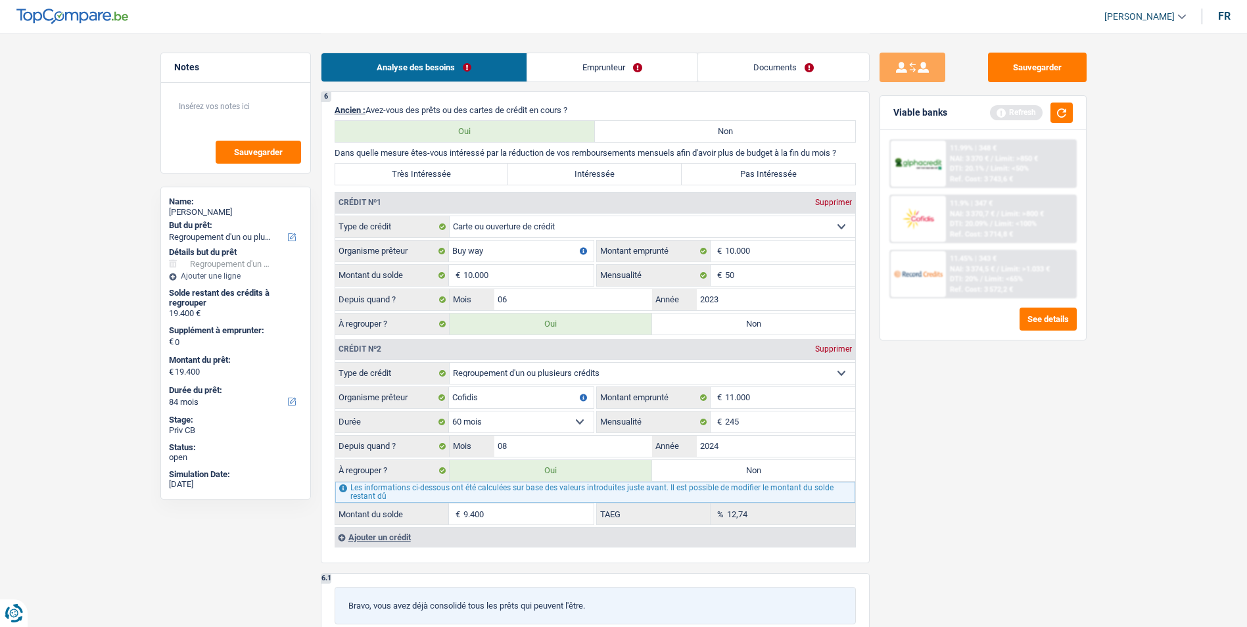
scroll to position [1117, 0]
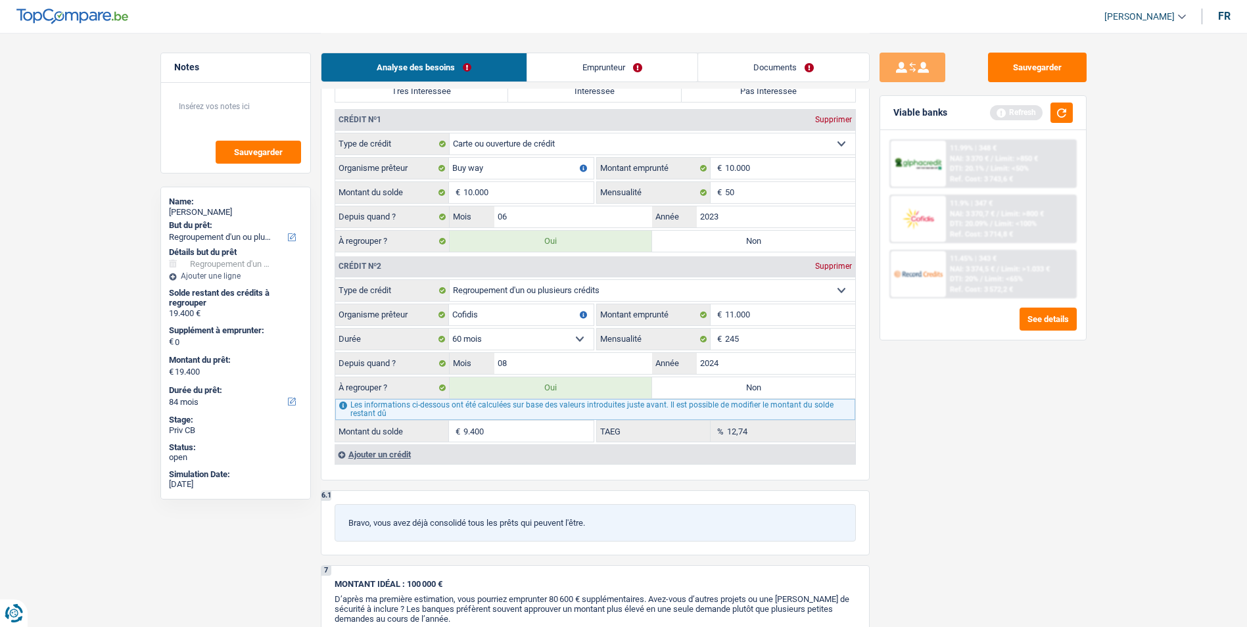
click at [354, 454] on div "Ajouter un crédit" at bounding box center [594, 454] width 520 height 20
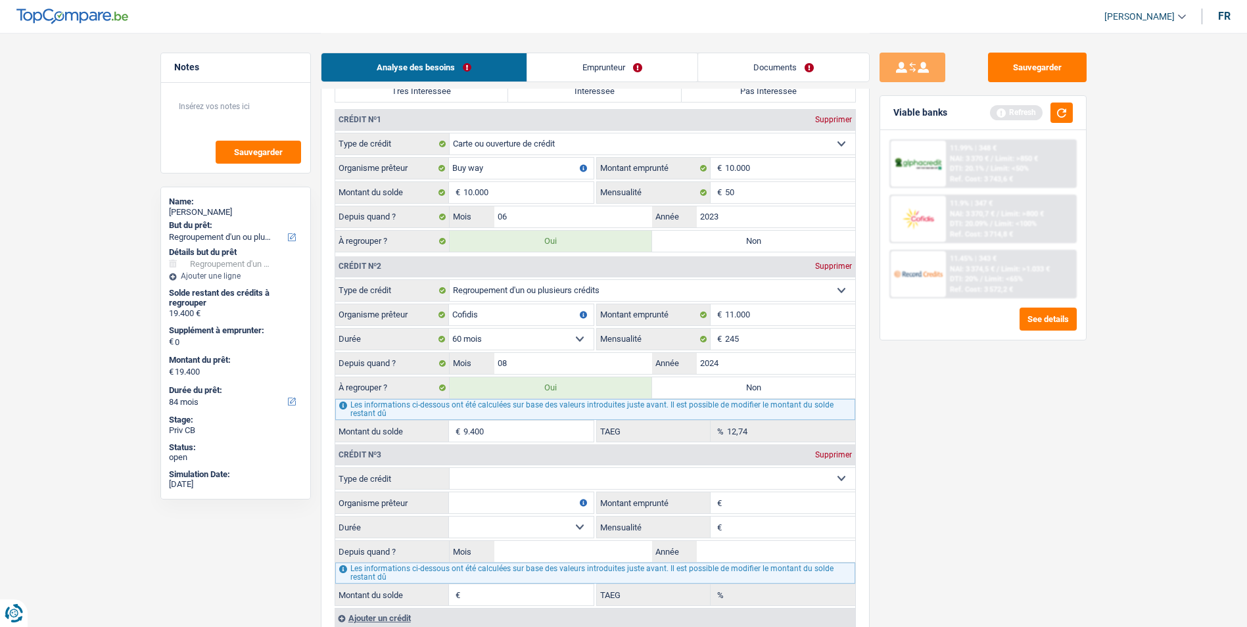
click at [567, 474] on select "Carte ou ouverture de crédit Prêt hypothécaire Vente à tempérament Prêt à tempé…" at bounding box center [651, 478] width 405 height 21
click at [987, 528] on div "Sauvegarder Viable banks Refresh 11.99% | 348 € NAI: 3 370 € / Limit: >850 € DT…" at bounding box center [982, 329] width 227 height 553
click at [829, 459] on div "Supprimer" at bounding box center [833, 455] width 43 height 8
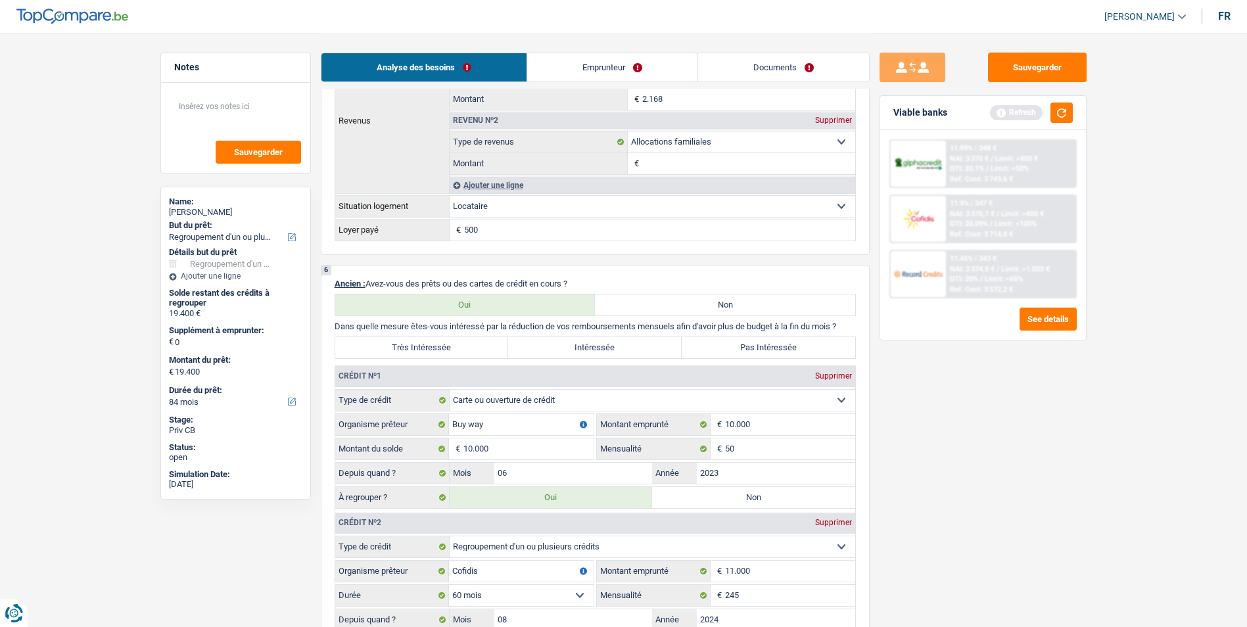
scroll to position [1183, 0]
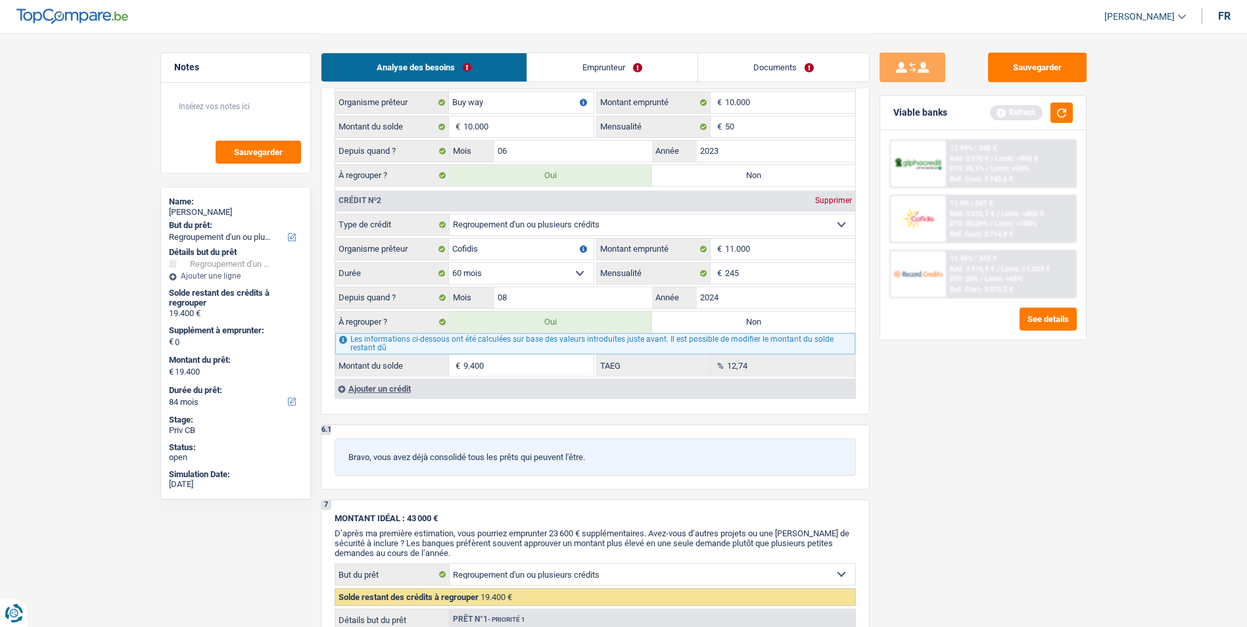
click at [613, 63] on link "Emprunteur" at bounding box center [612, 67] width 170 height 28
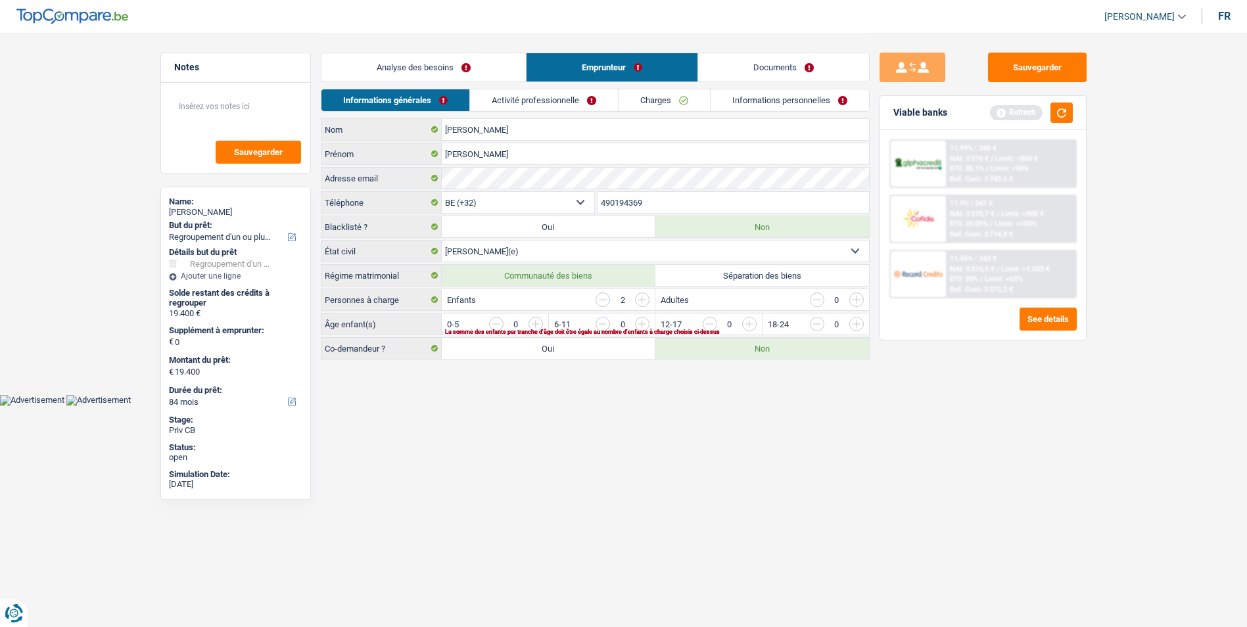
scroll to position [0, 0]
click at [418, 62] on link "Analyse des besoins" at bounding box center [428, 67] width 204 height 28
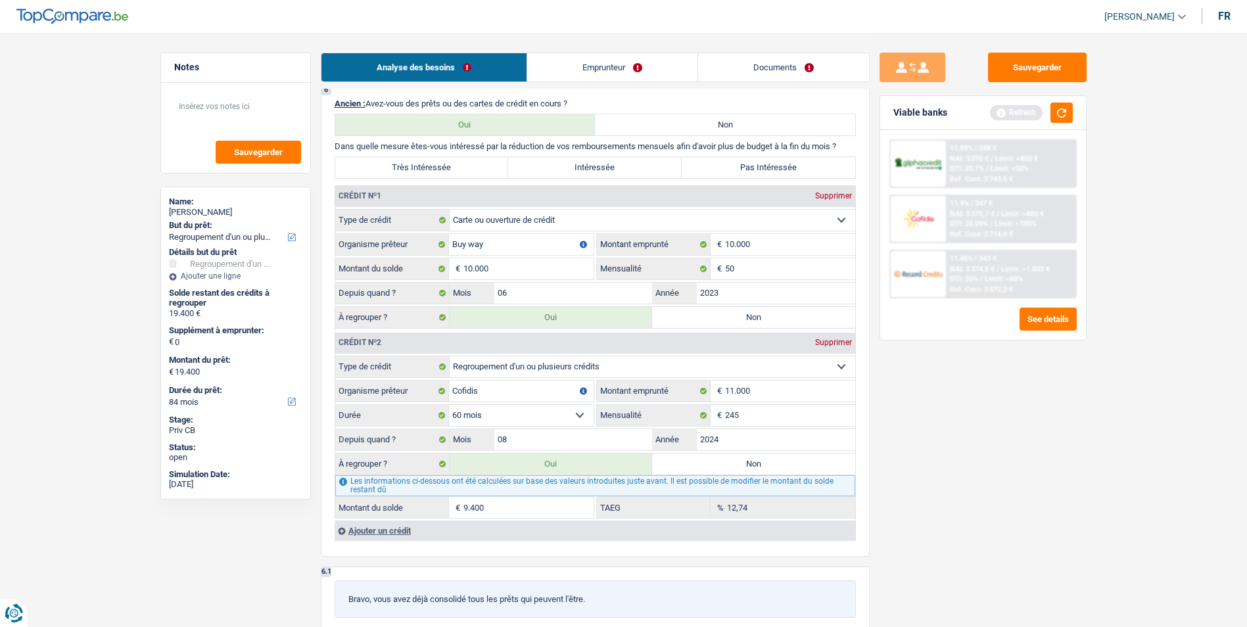
scroll to position [1117, 0]
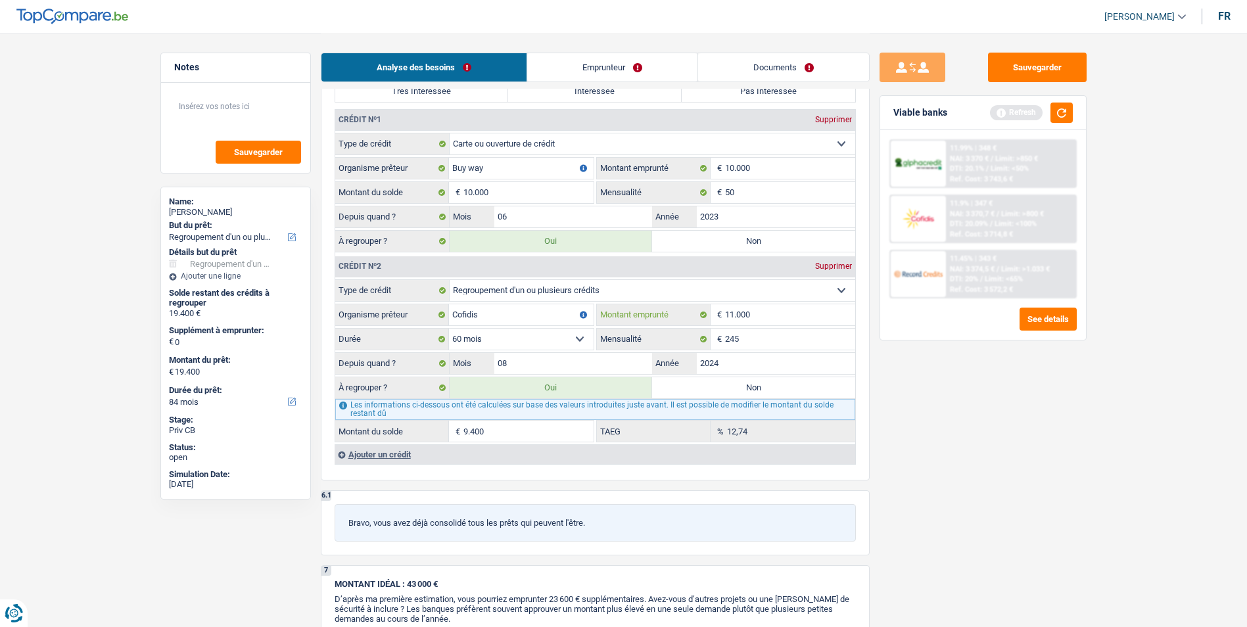
click at [776, 308] on input "11.000" at bounding box center [790, 314] width 130 height 21
type input "1.100"
select select
type input "1"
type input "4"
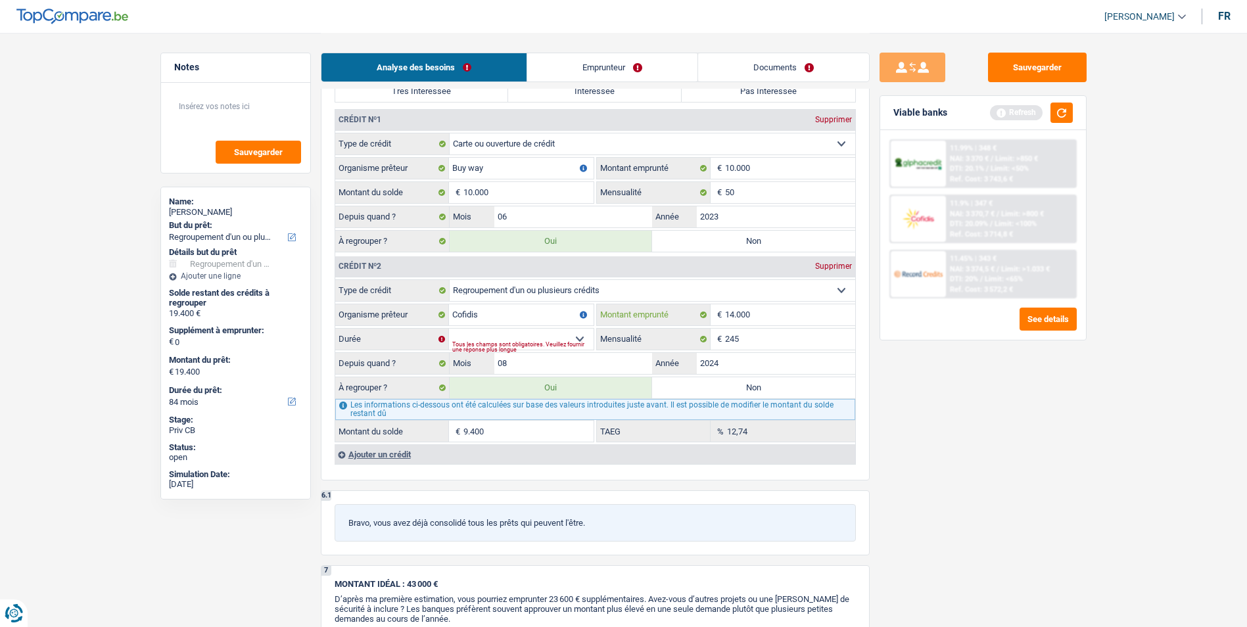
type input "14.000"
click at [769, 193] on input "50" at bounding box center [790, 192] width 130 height 21
type input "5"
type input "245"
click at [568, 334] on select "12 mois 18 mois 24 mois 30 mois 36 mois 42 mois 48 mois 60 mois Sélectionner un…" at bounding box center [521, 339] width 145 height 21
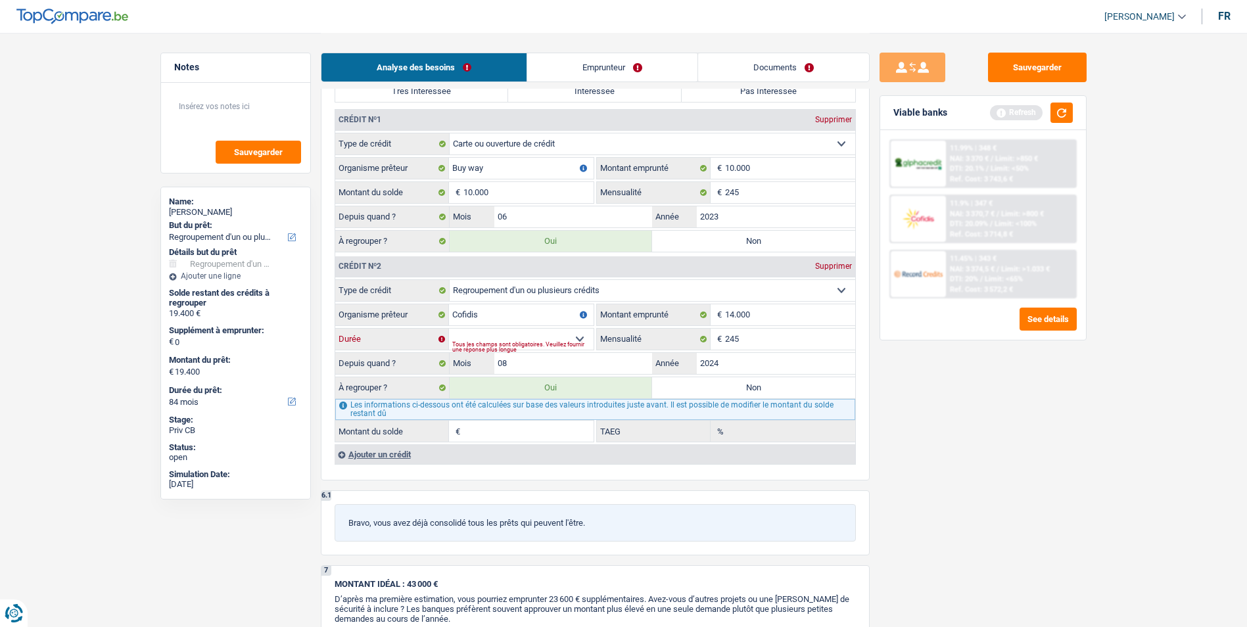
select select "36"
click at [449, 329] on select "12 mois 18 mois 24 mois 30 mois 36 mois 42 mois 48 mois 60 mois Sélectionner un…" at bounding box center [521, 339] width 145 height 21
type input "17.551"
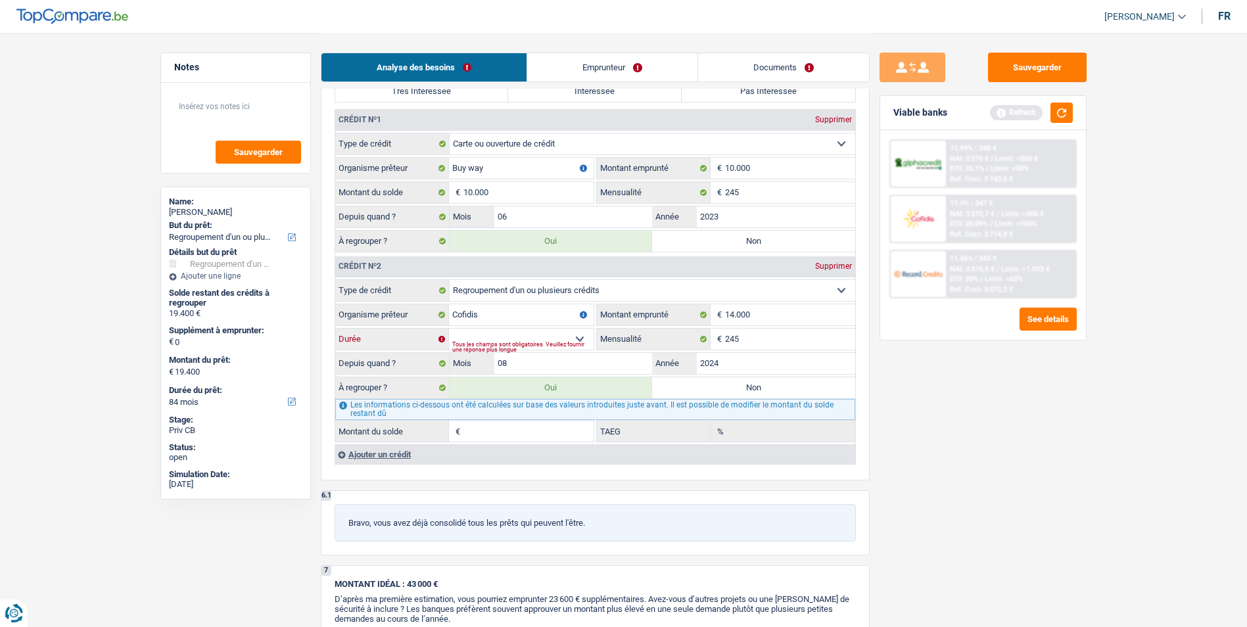
type input "7.551"
type input "0,00"
type input "17.551"
click at [605, 365] on input "08" at bounding box center [573, 363] width 158 height 21
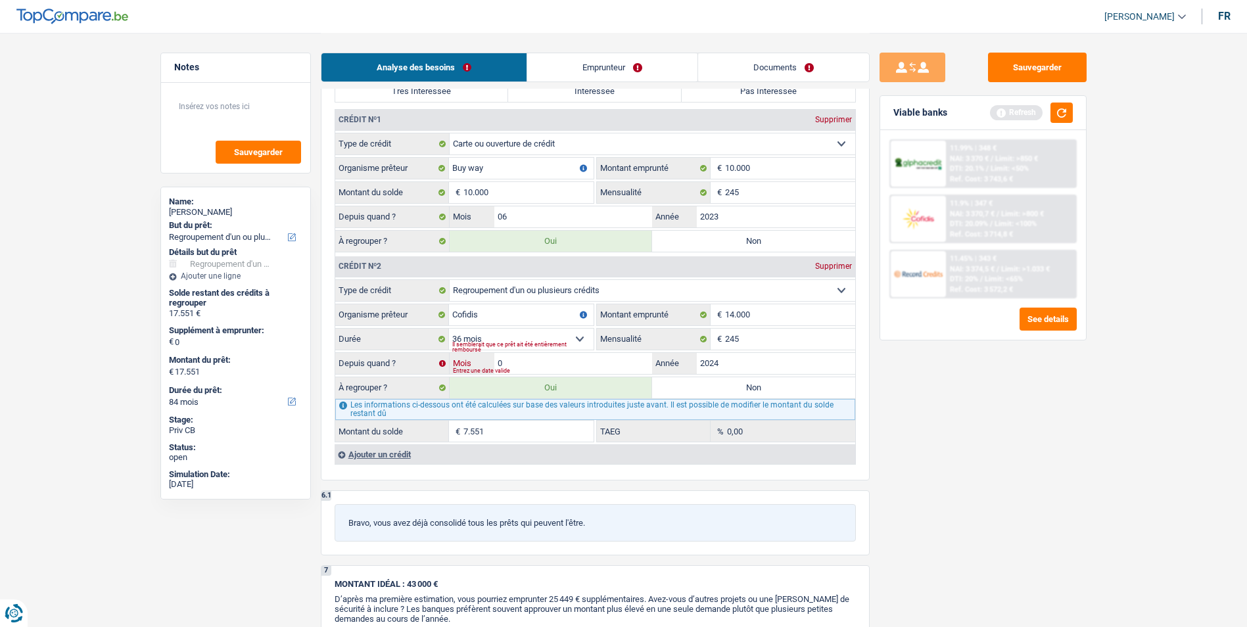
type input "03"
type input "15.548"
type input "5.548"
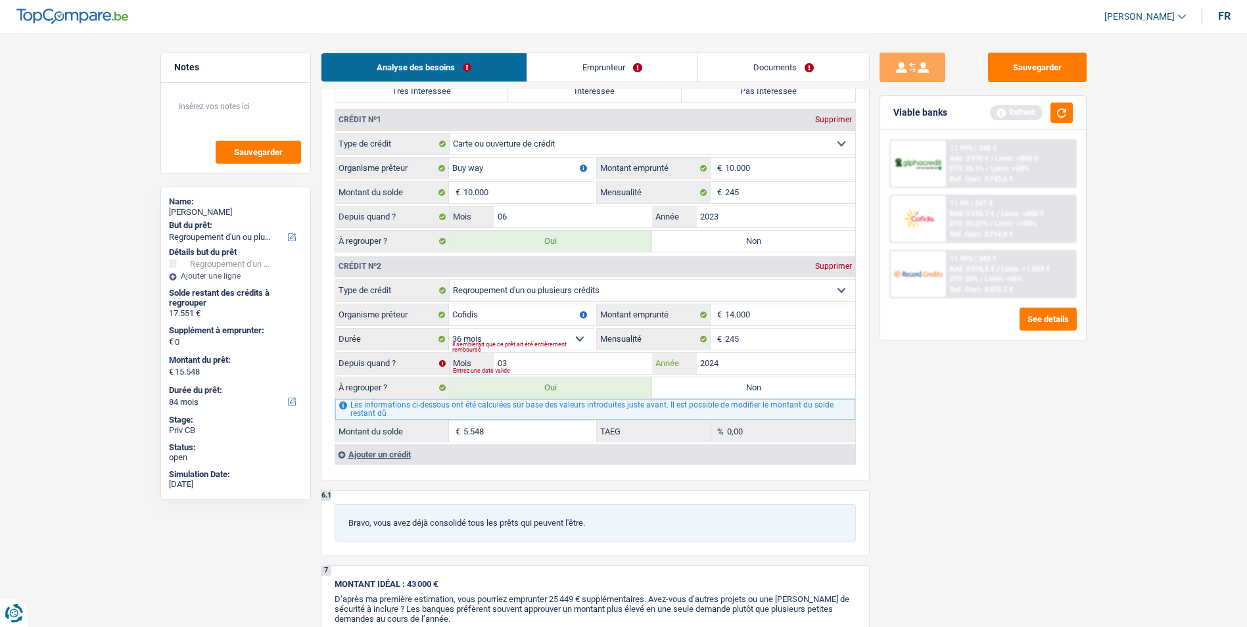
type input "15.548"
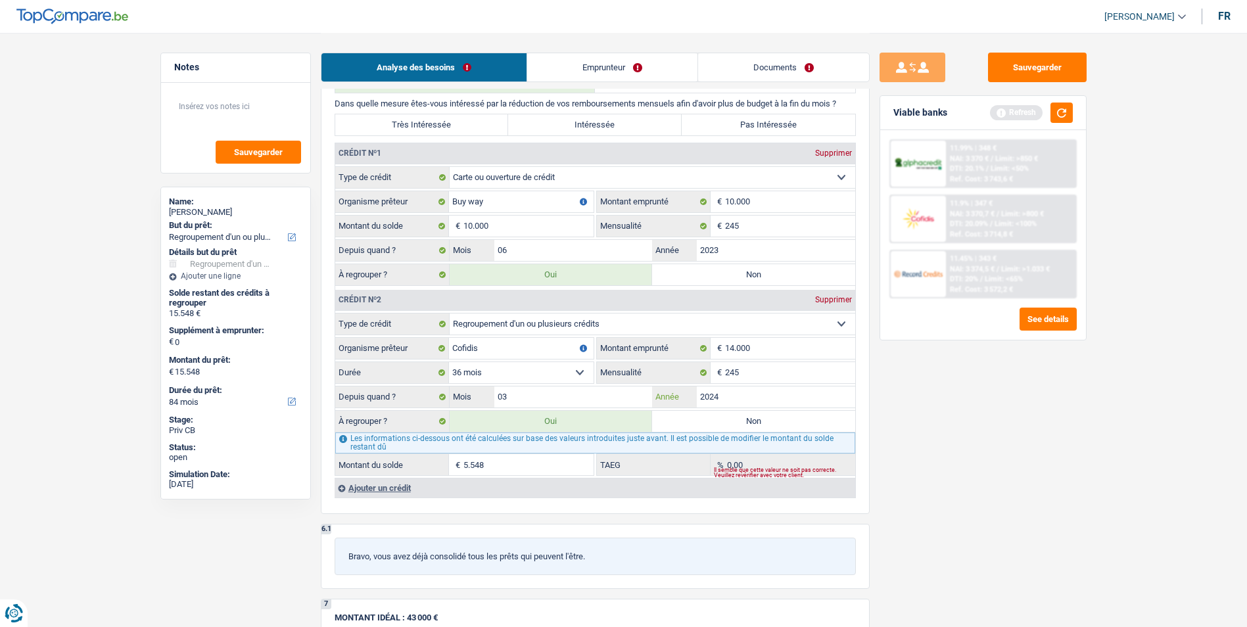
scroll to position [1051, 0]
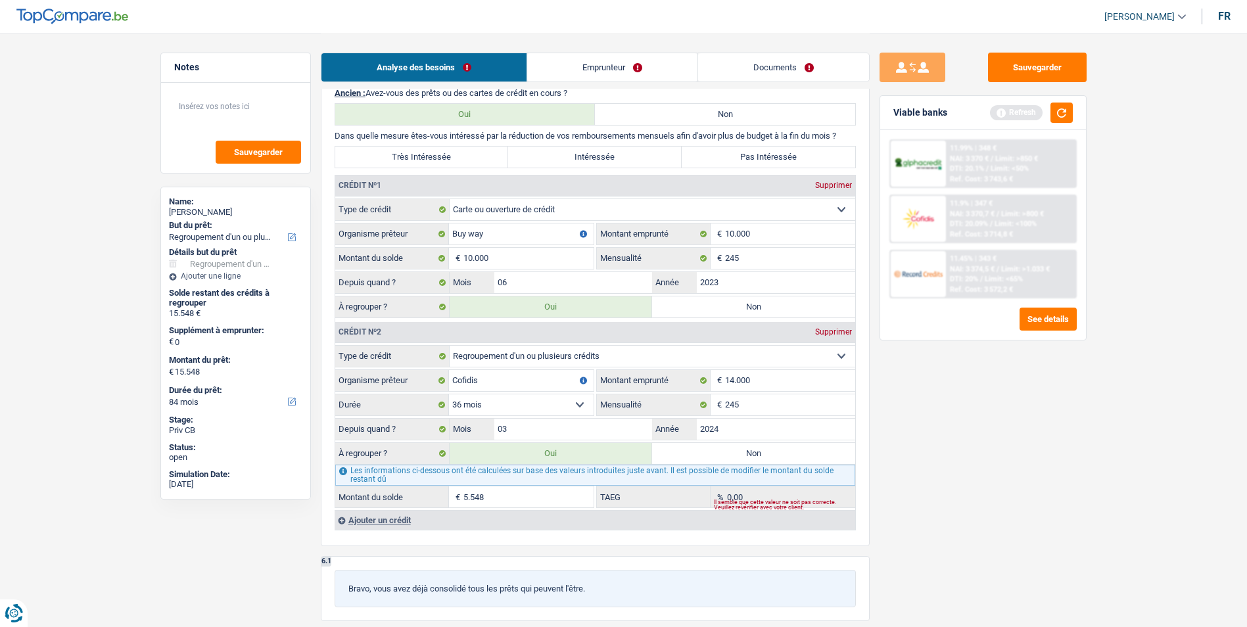
click at [580, 403] on select "12 mois 18 mois 24 mois 30 mois 36 mois 42 mois 48 mois 60 mois Sélectionner un…" at bounding box center [521, 404] width 145 height 21
select select "60"
click at [449, 394] on select "12 mois 18 mois 24 mois 30 mois 36 mois 42 mois 48 mois 60 mois Sélectionner un…" at bounding box center [521, 404] width 145 height 21
type input "19.942"
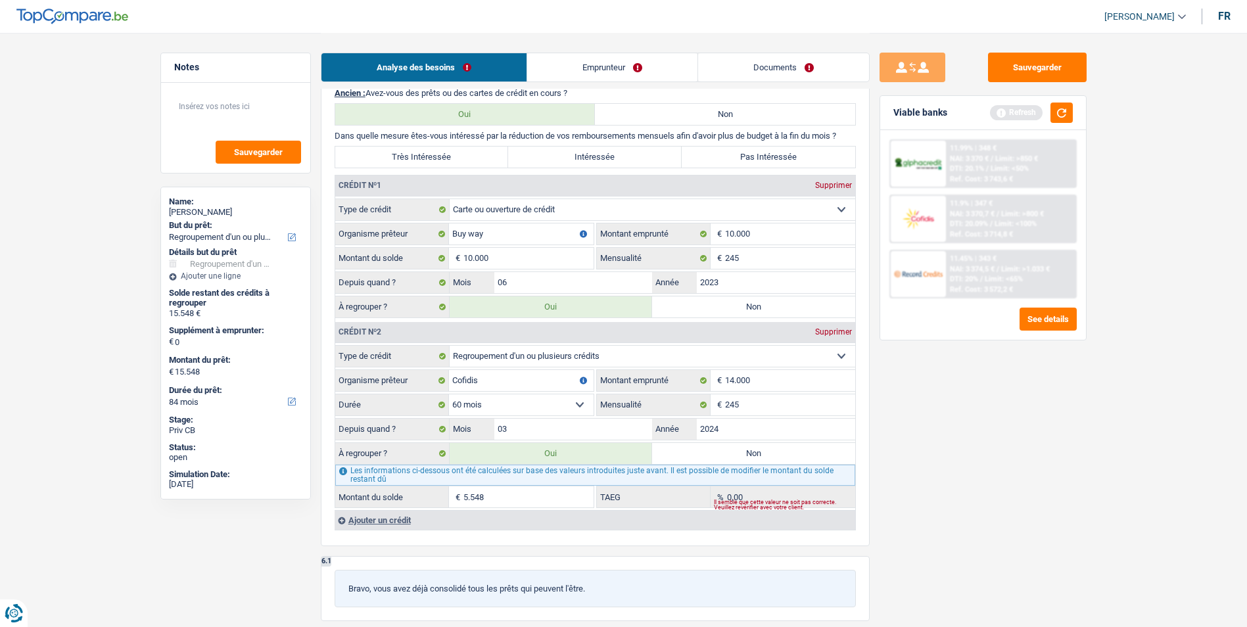
type input "19.942"
type input "9.942"
type input "1,95"
type input "19.942"
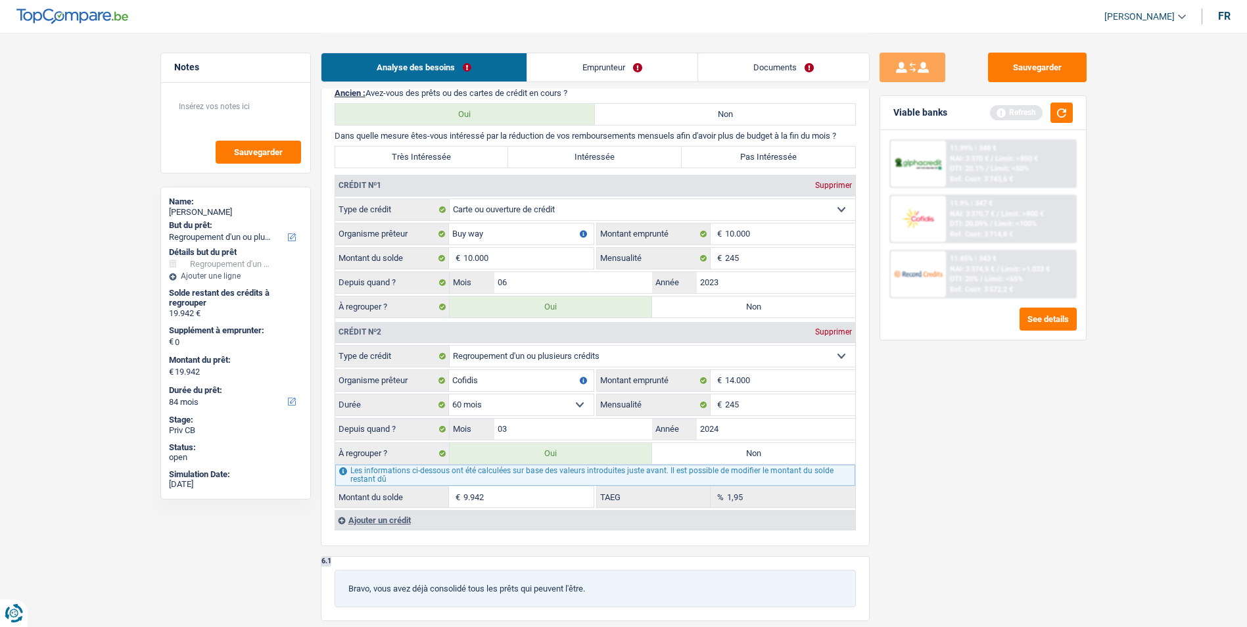
click at [467, 159] on label "Très Intéressée" at bounding box center [421, 157] width 173 height 21
click at [467, 159] on input "Très Intéressée" at bounding box center [421, 157] width 173 height 21
radio input "true"
click at [601, 69] on link "Emprunteur" at bounding box center [612, 67] width 170 height 28
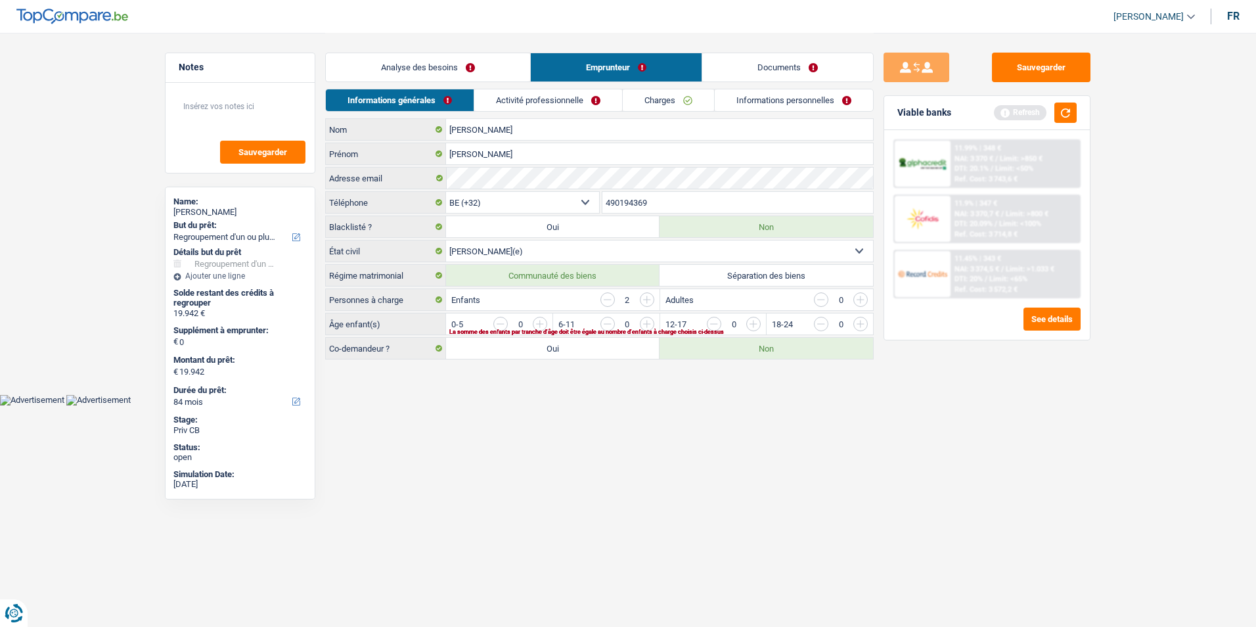
click at [693, 275] on label "Séparation des biens" at bounding box center [767, 275] width 214 height 21
click at [693, 275] on input "Séparation des biens" at bounding box center [767, 275] width 214 height 21
radio input "true"
click at [607, 298] on input "button" at bounding box center [608, 299] width 14 height 14
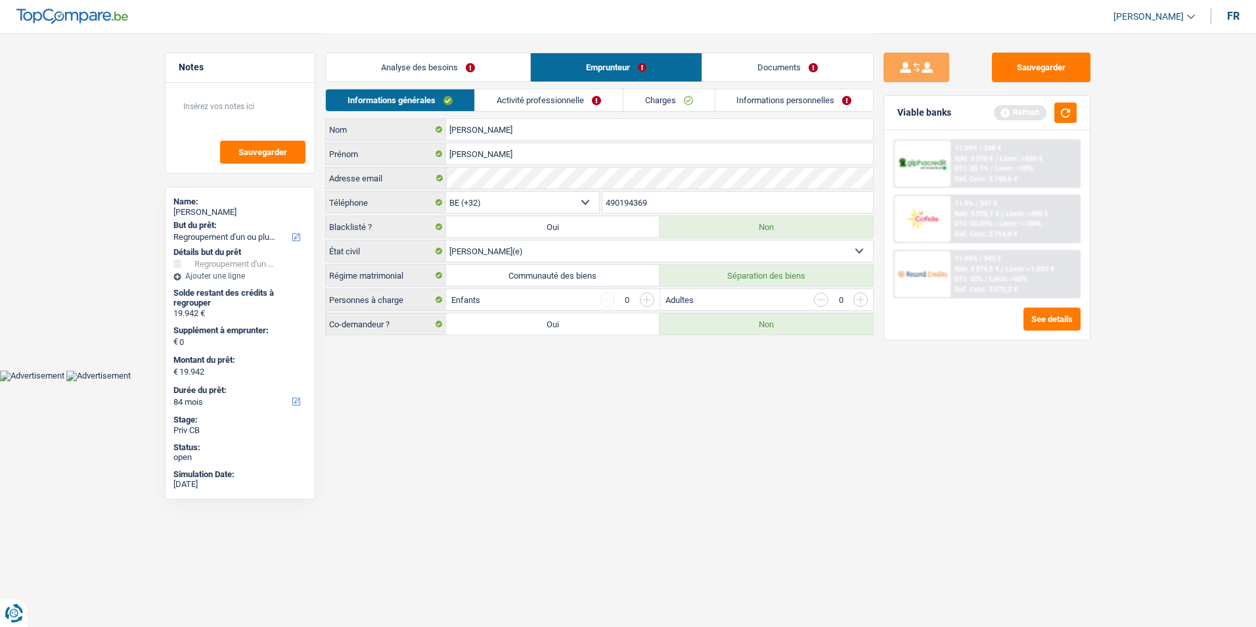
click at [559, 99] on link "Activité professionnelle" at bounding box center [549, 100] width 148 height 22
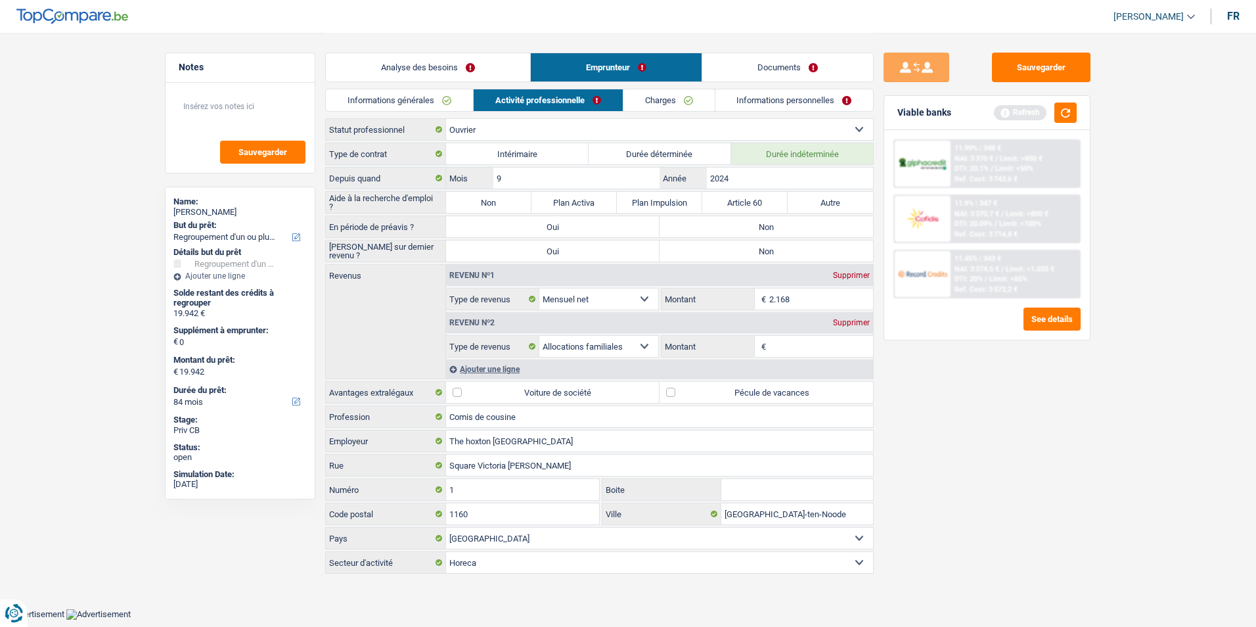
click at [740, 230] on label "Non" at bounding box center [767, 226] width 214 height 21
click at [740, 230] on input "Non" at bounding box center [767, 226] width 214 height 21
radio input "true"
click at [736, 252] on label "Non" at bounding box center [767, 251] width 214 height 21
click at [736, 252] on input "Non" at bounding box center [767, 251] width 214 height 21
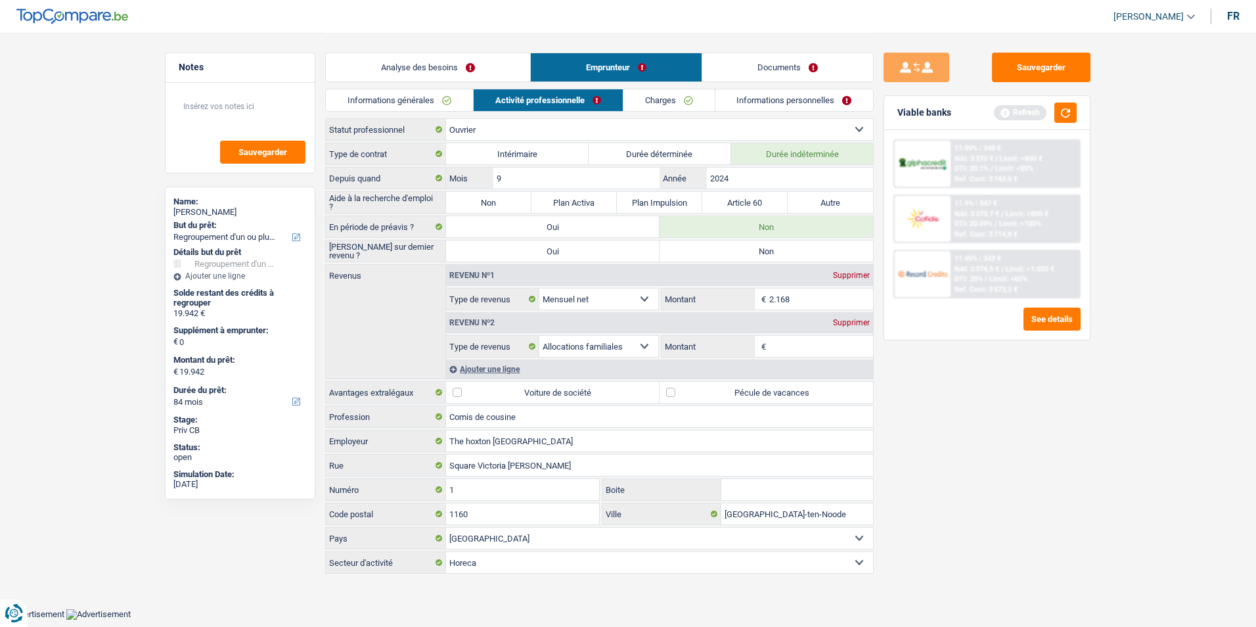
radio input "true"
click at [467, 198] on label "Non" at bounding box center [488, 202] width 85 height 21
click at [467, 198] on input "Non" at bounding box center [488, 202] width 85 height 21
radio input "true"
click at [810, 290] on input "2.168" at bounding box center [821, 298] width 104 height 21
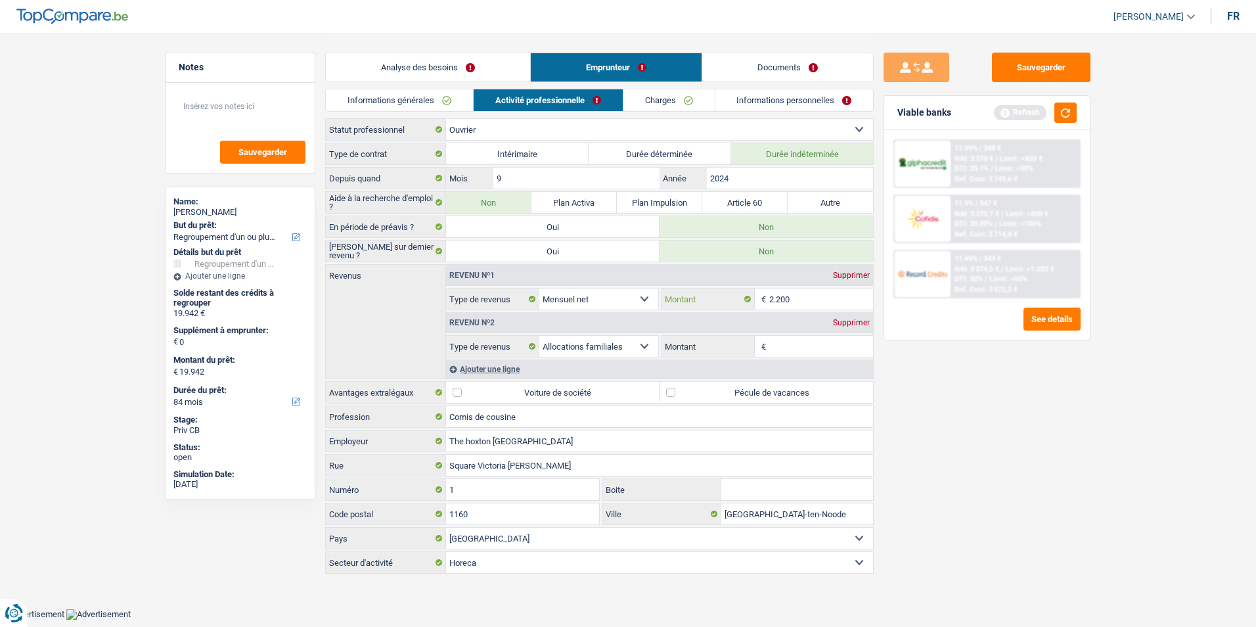
type input "2.200"
click at [839, 319] on div "Supprimer" at bounding box center [851, 323] width 43 height 8
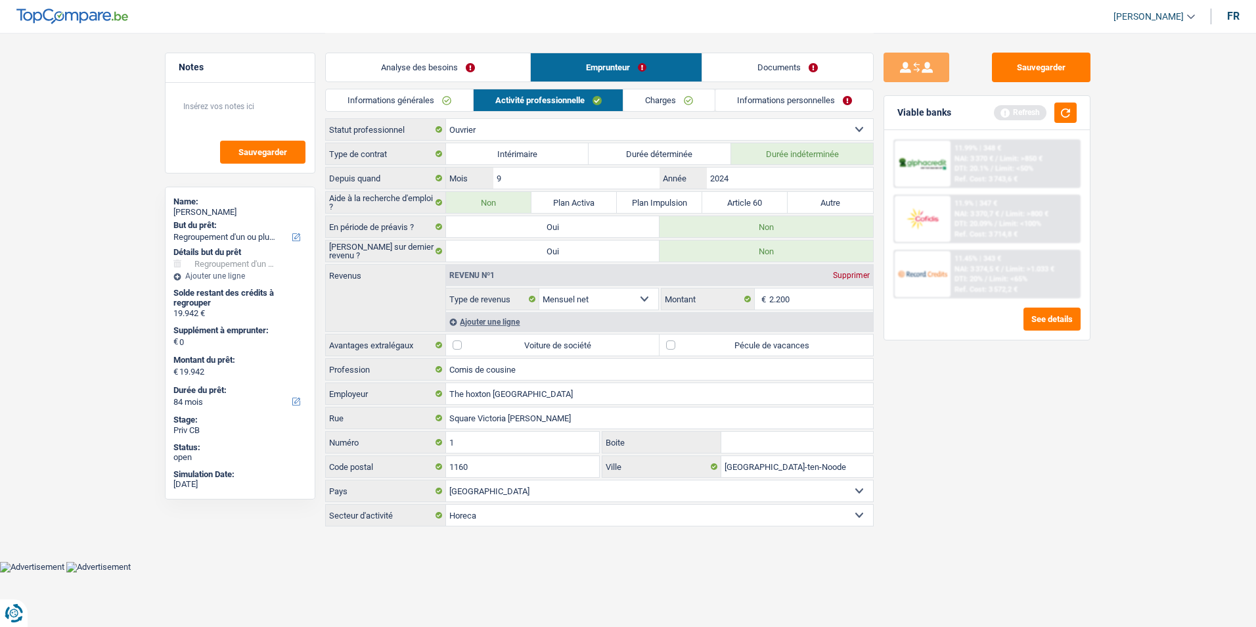
click at [499, 320] on div "Ajouter une ligne" at bounding box center [659, 321] width 427 height 19
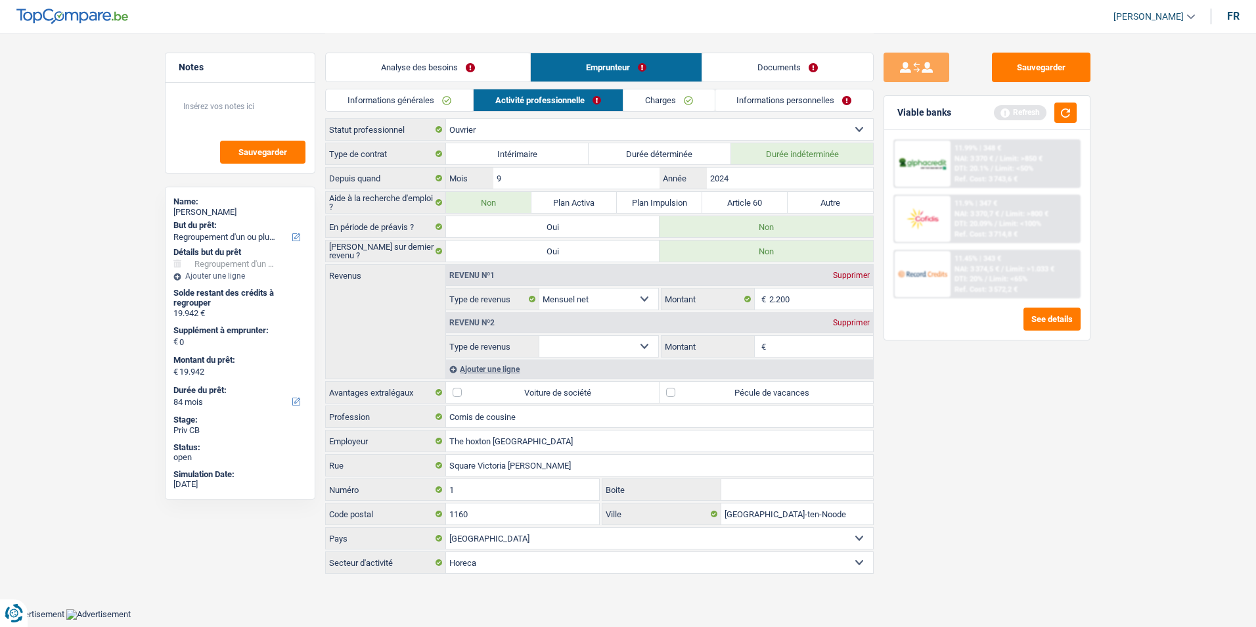
click at [640, 344] on select "Allocation d'handicap Allocations chômage Allocations familiales Chèques repas …" at bounding box center [598, 346] width 119 height 21
click at [674, 390] on label "Pécule de vacances" at bounding box center [767, 392] width 214 height 21
click at [674, 390] on input "Pécule de vacances" at bounding box center [767, 392] width 214 height 21
checkbox input "true"
click at [635, 344] on select "Allocation d'handicap Allocations chômage Allocations familiales Chèques repas …" at bounding box center [598, 346] width 119 height 21
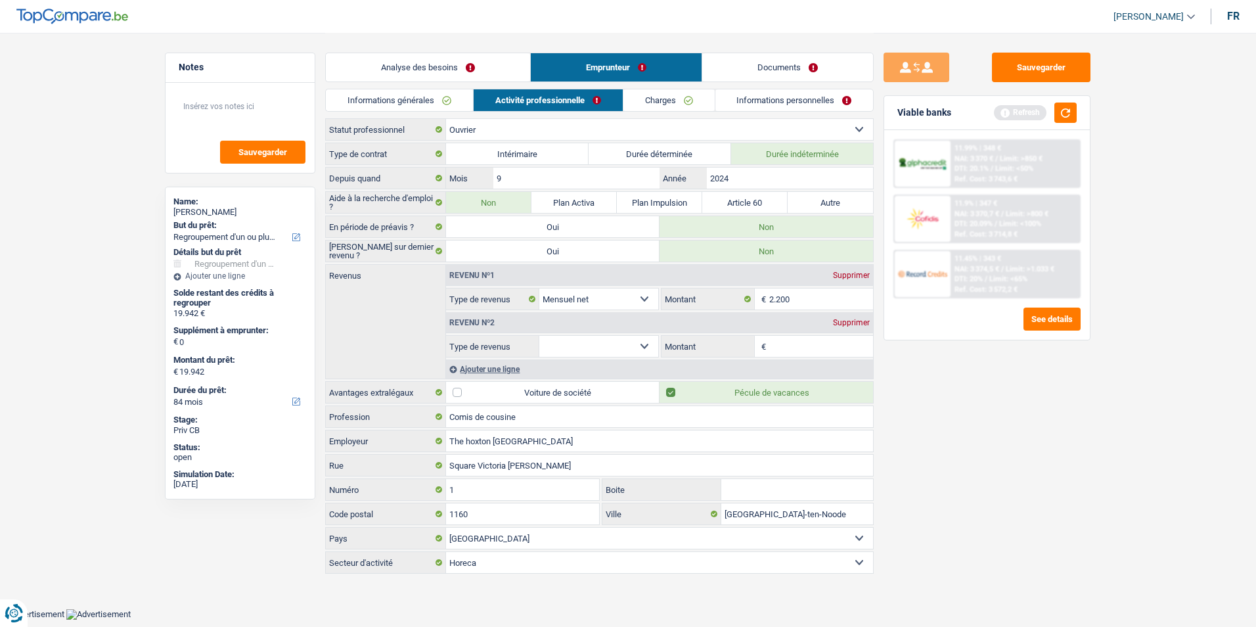
click at [668, 327] on div "Revenu nº2 Supprimer" at bounding box center [659, 322] width 427 height 21
click at [859, 322] on div "Supprimer" at bounding box center [851, 323] width 43 height 8
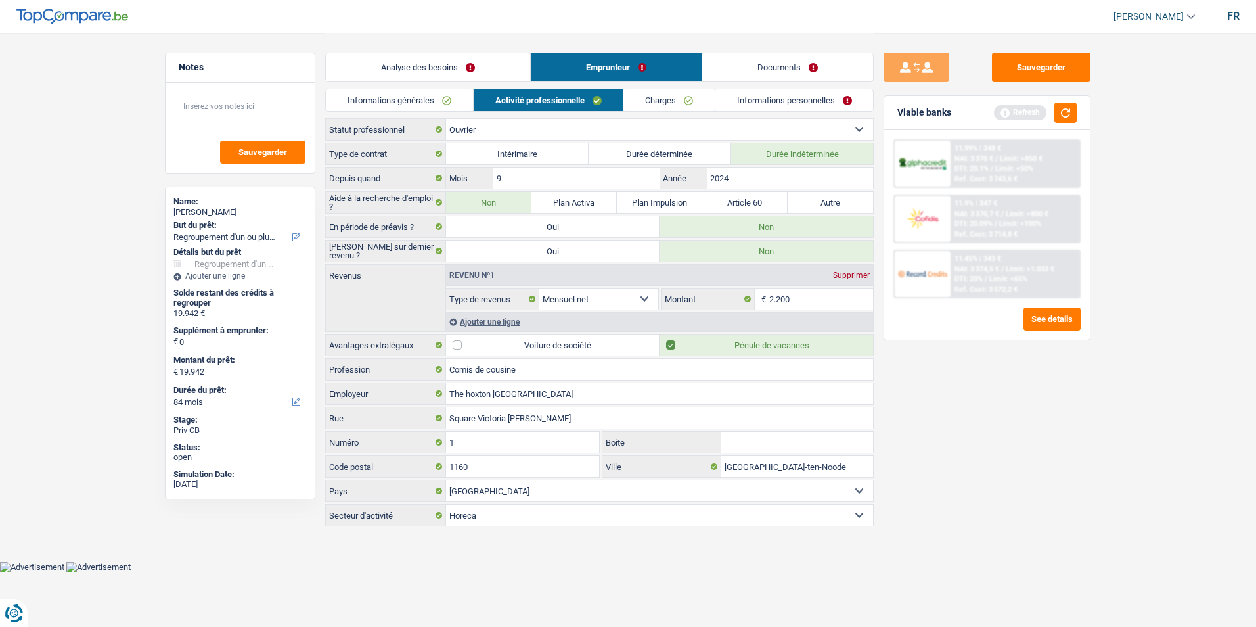
click at [662, 100] on link "Charges" at bounding box center [669, 100] width 91 height 22
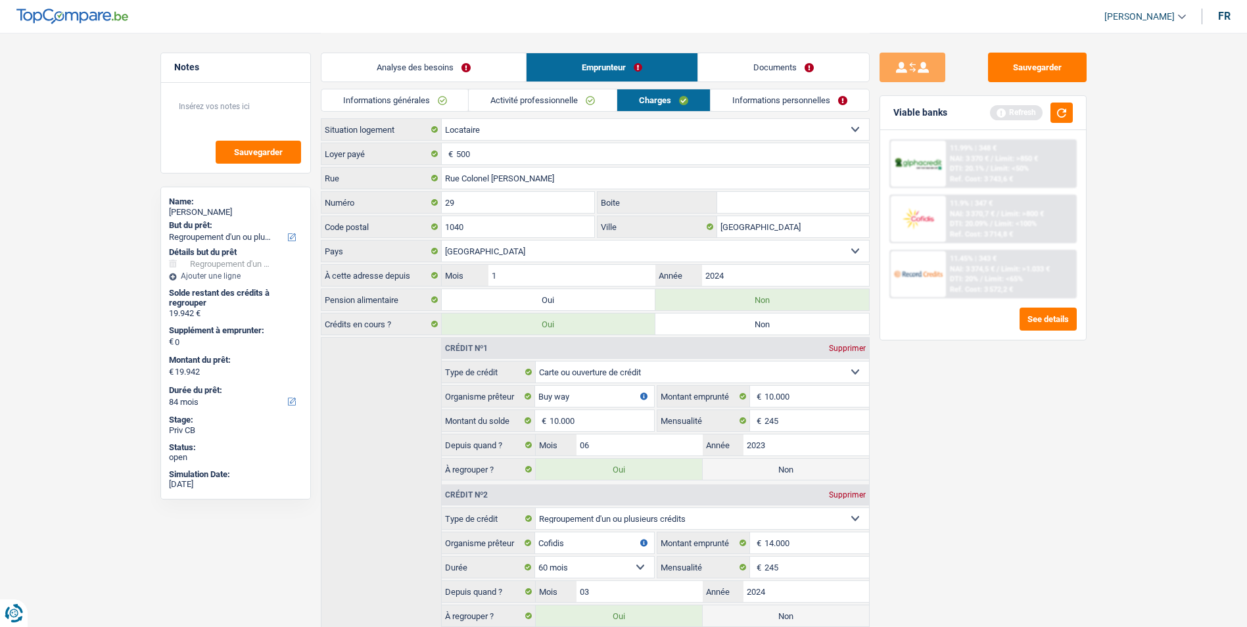
click at [748, 98] on link "Informations personnelles" at bounding box center [789, 100] width 158 height 22
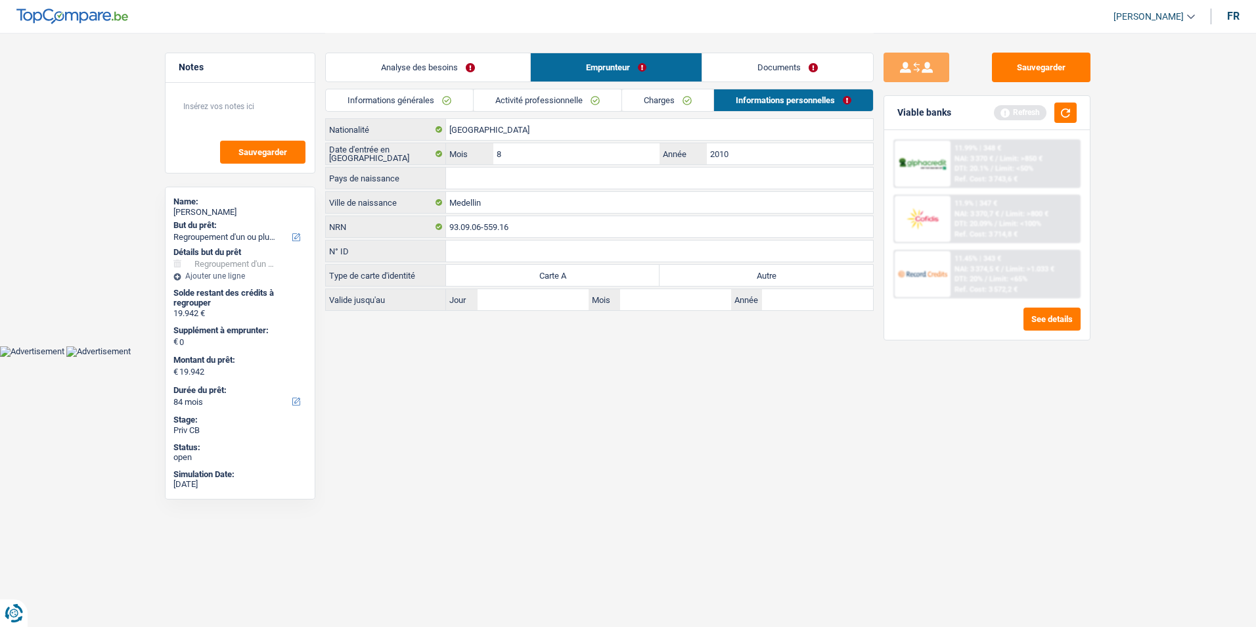
click at [676, 104] on link "Charges" at bounding box center [667, 100] width 91 height 22
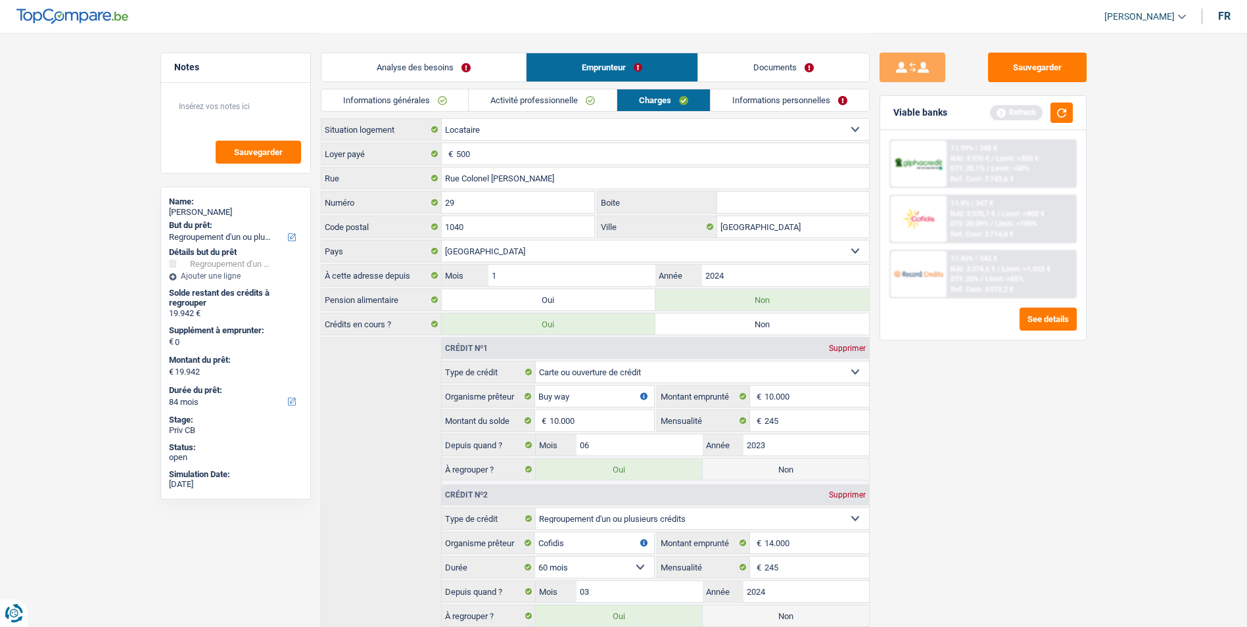
click at [576, 103] on link "Activité professionnelle" at bounding box center [543, 100] width 148 height 22
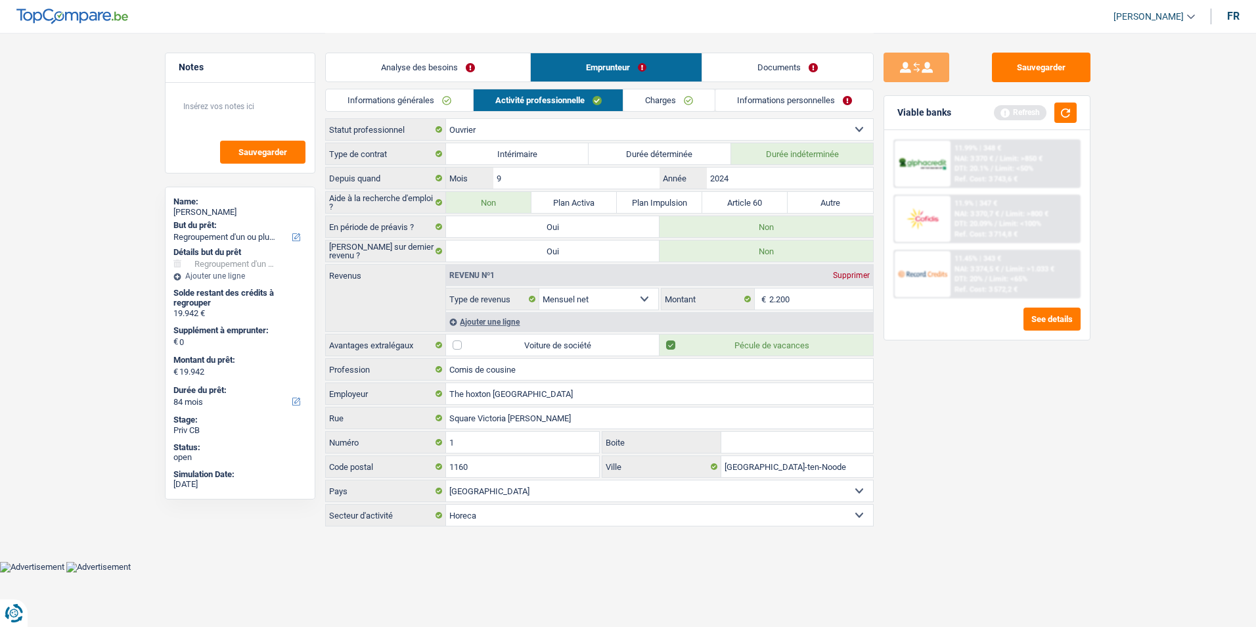
click at [436, 103] on link "Informations générales" at bounding box center [399, 100] width 147 height 22
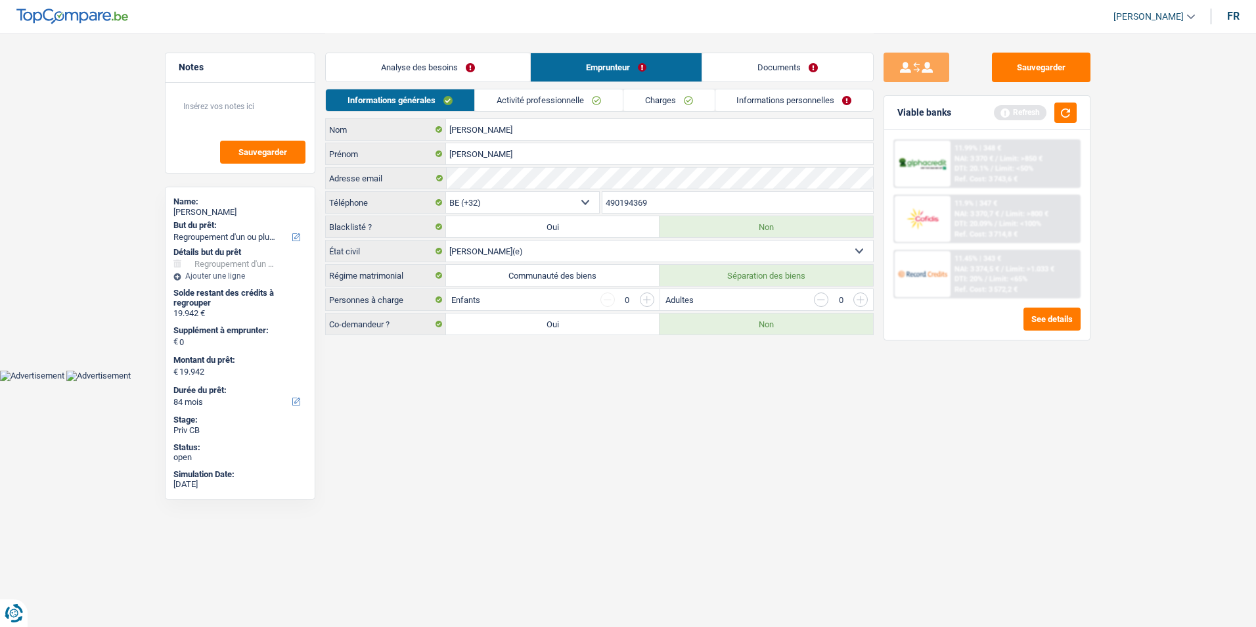
click at [564, 99] on link "Activité professionnelle" at bounding box center [549, 100] width 148 height 22
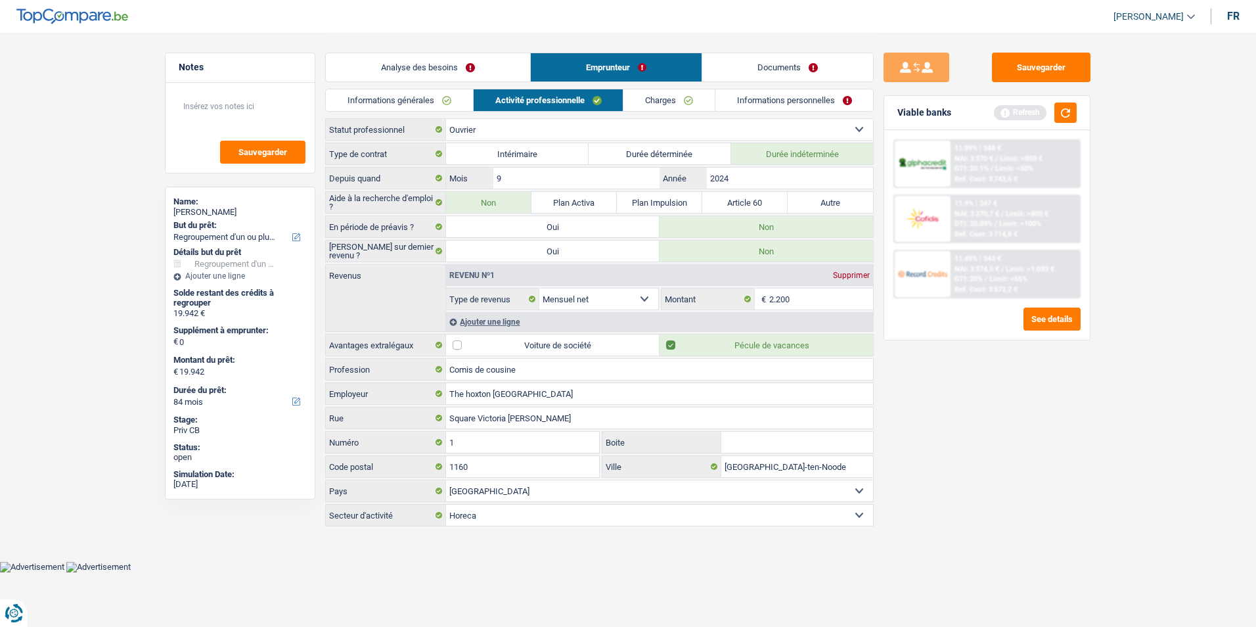
click at [659, 97] on link "Charges" at bounding box center [669, 100] width 91 height 22
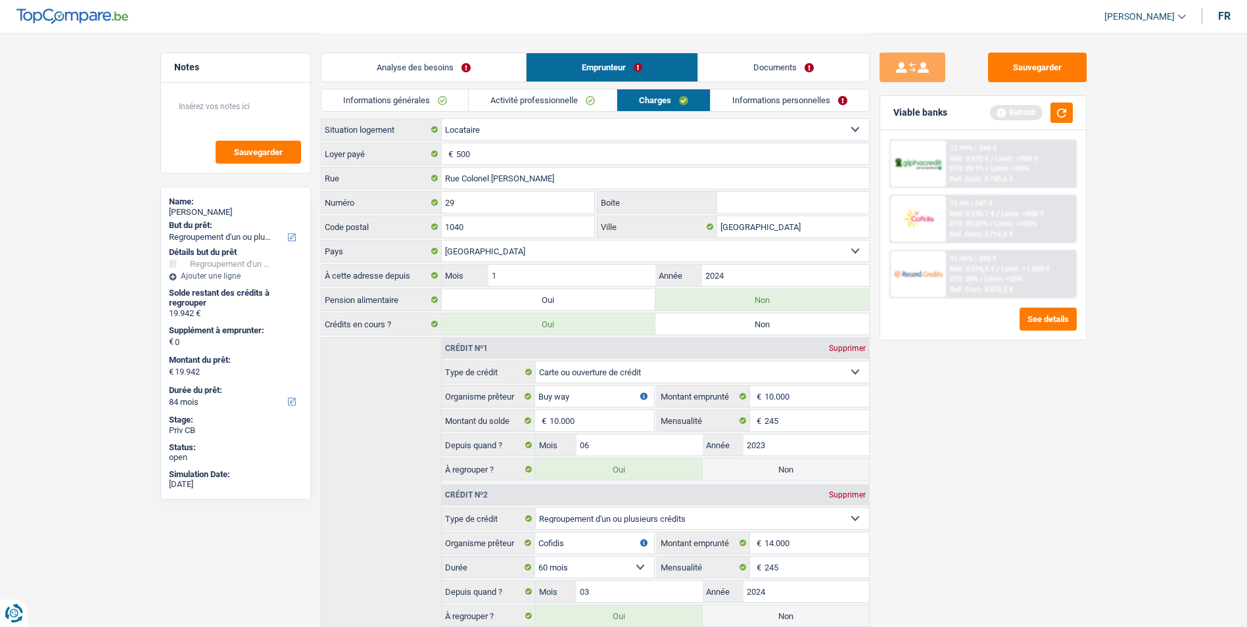
click at [727, 104] on link "Informations personnelles" at bounding box center [789, 100] width 158 height 22
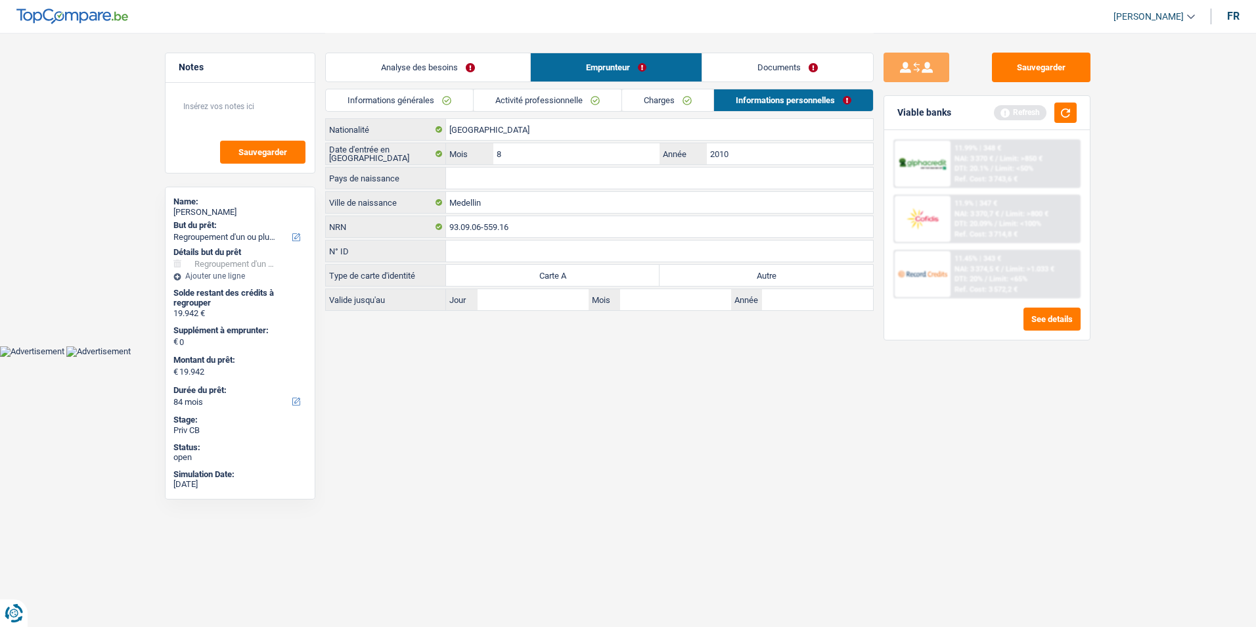
click at [670, 108] on link "Charges" at bounding box center [667, 100] width 91 height 22
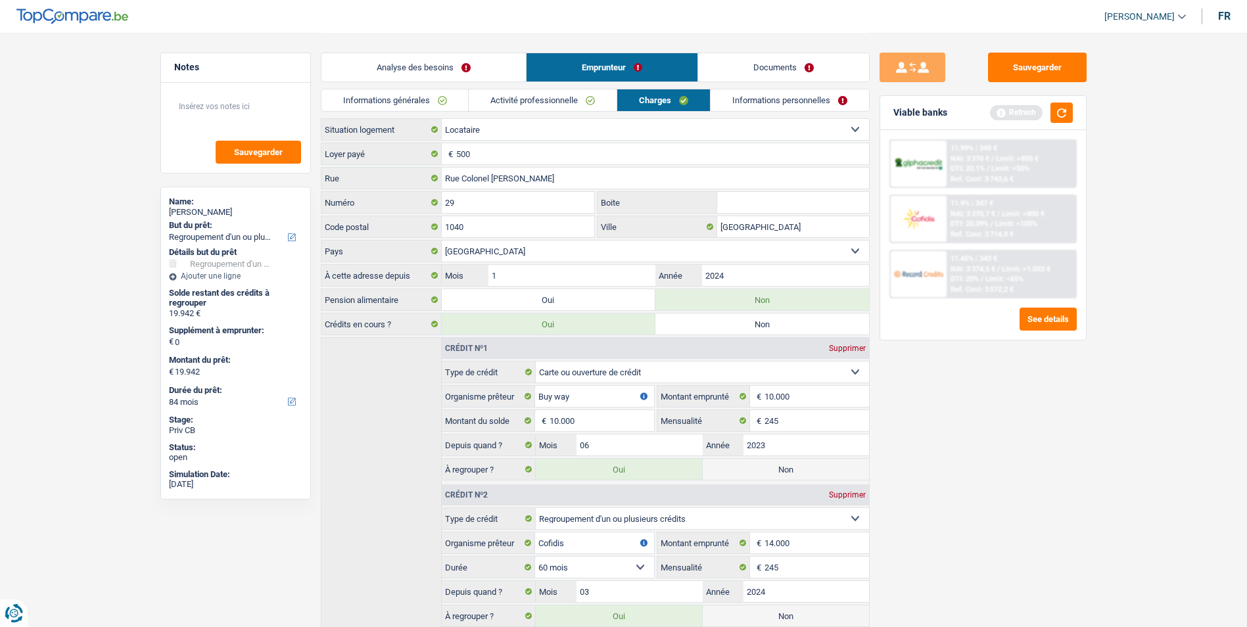
click at [578, 95] on link "Activité professionnelle" at bounding box center [543, 100] width 148 height 22
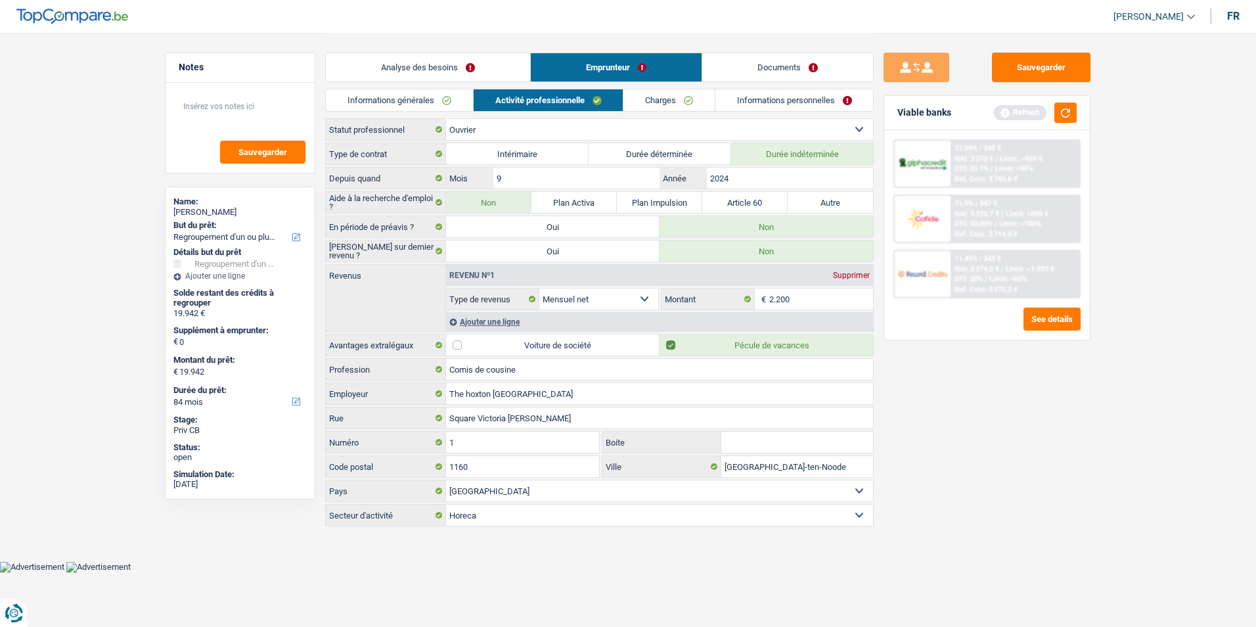
click at [643, 98] on link "Charges" at bounding box center [669, 100] width 91 height 22
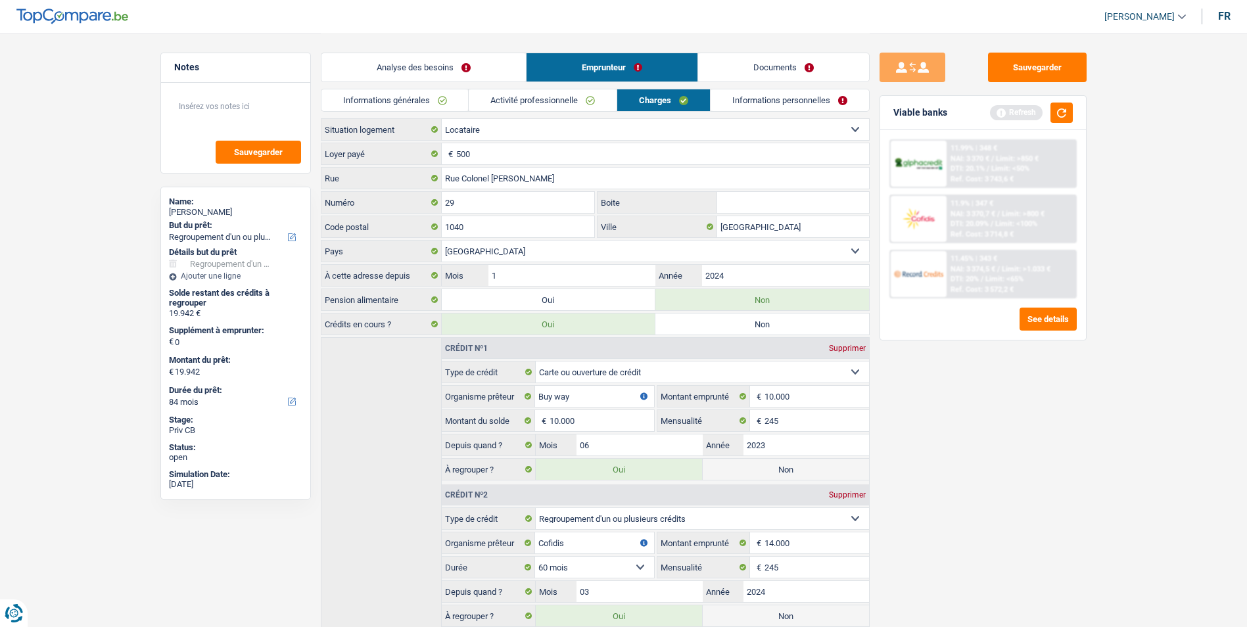
click at [744, 105] on link "Informations personnelles" at bounding box center [789, 100] width 158 height 22
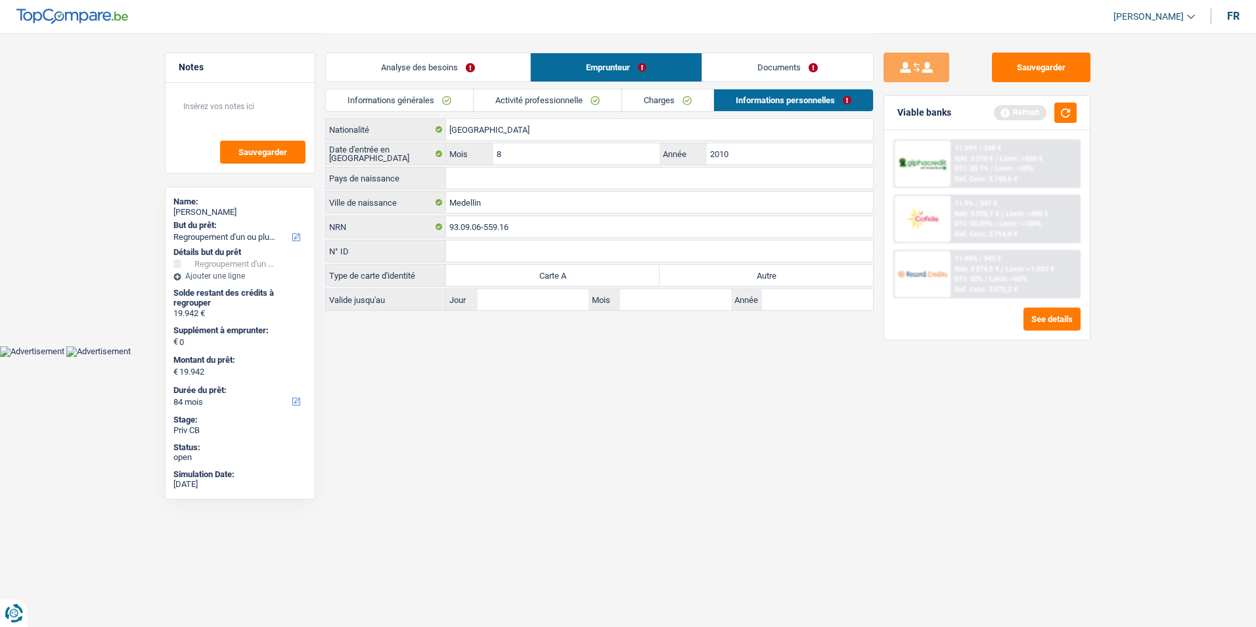
click at [664, 98] on link "Charges" at bounding box center [667, 100] width 91 height 22
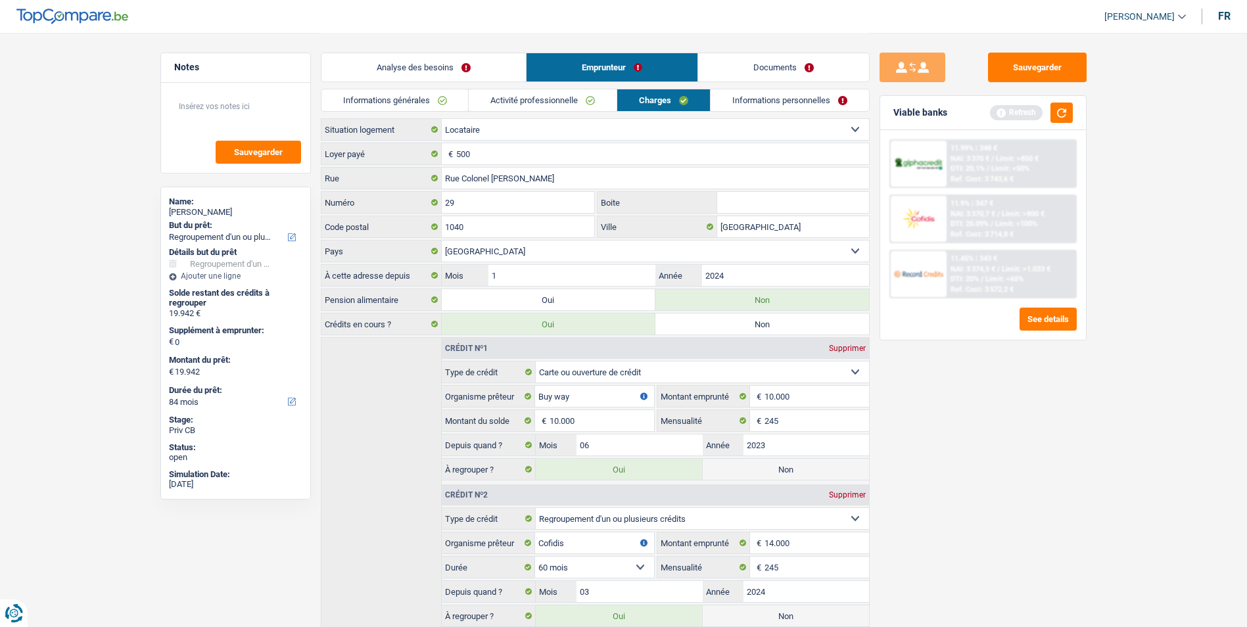
click at [737, 101] on link "Informations personnelles" at bounding box center [789, 100] width 158 height 22
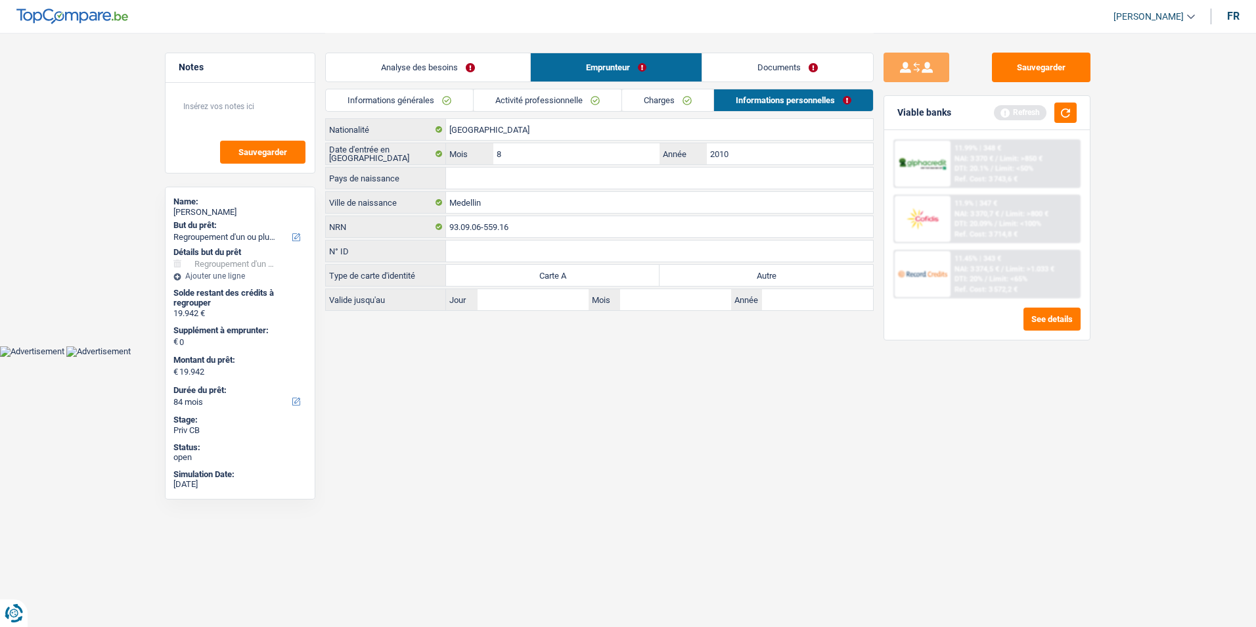
click at [649, 102] on link "Charges" at bounding box center [667, 100] width 91 height 22
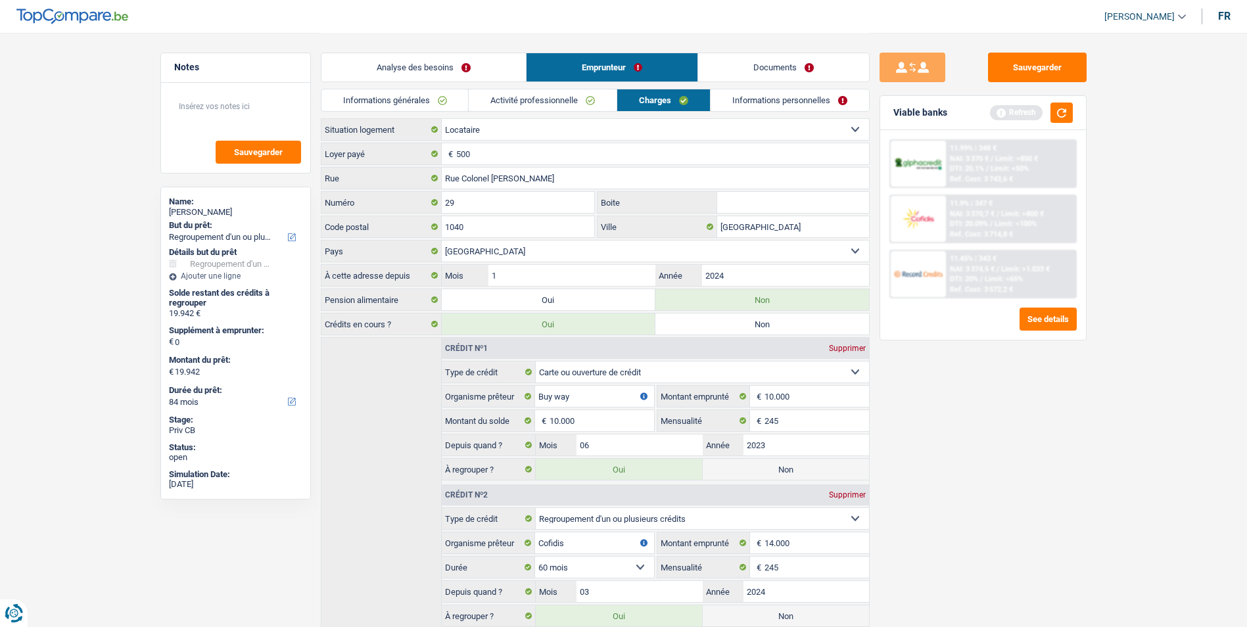
click at [749, 196] on input "Boite" at bounding box center [793, 202] width 152 height 21
click at [1072, 122] on button "button" at bounding box center [1061, 113] width 22 height 20
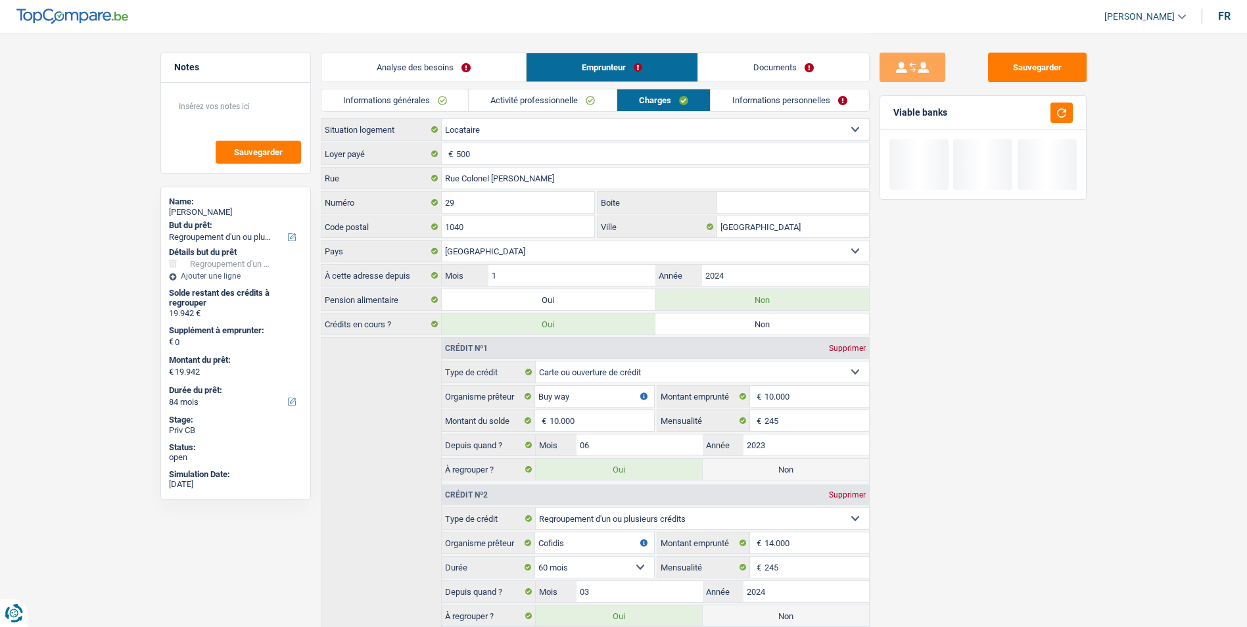
click at [754, 204] on input "Boite" at bounding box center [793, 202] width 152 height 21
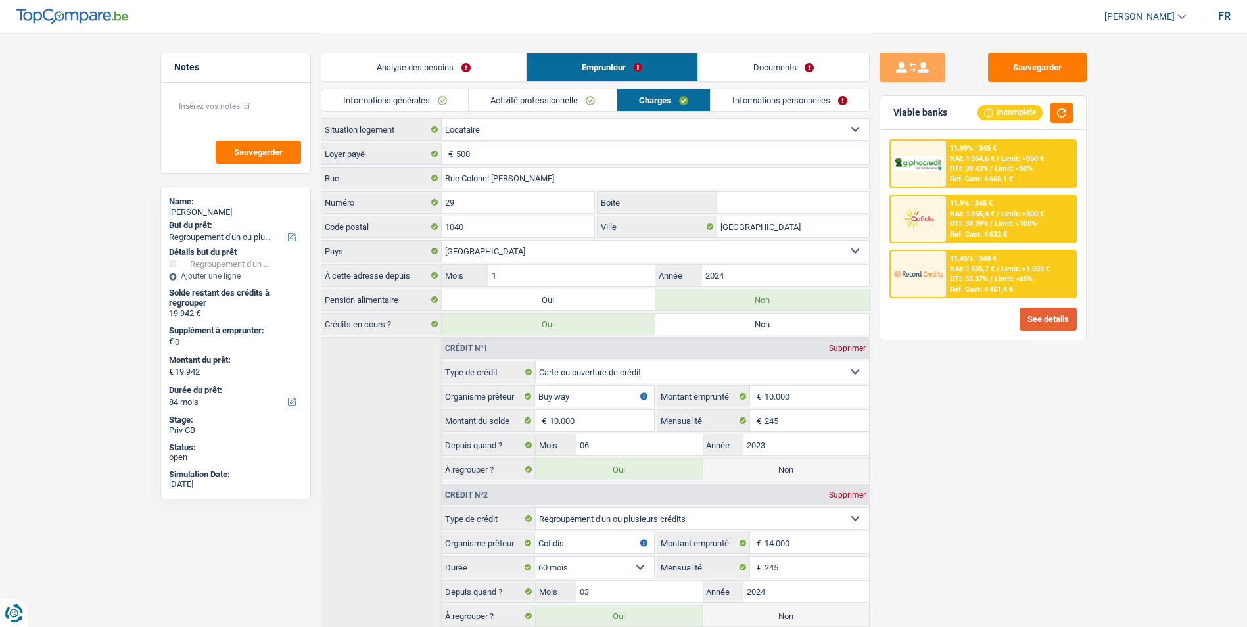
click at [1025, 316] on button "See details" at bounding box center [1047, 319] width 57 height 23
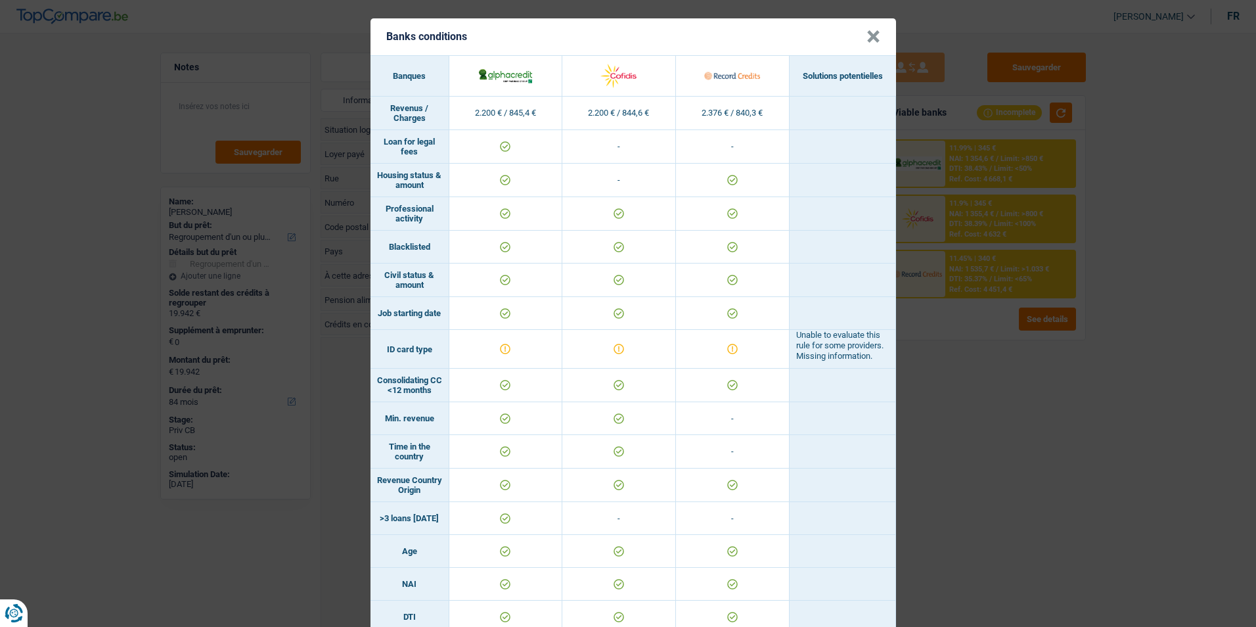
click at [996, 431] on div "Banks conditions × Banques Solutions potentielles Revenus / Charges 2.200 € / 8…" at bounding box center [628, 313] width 1256 height 627
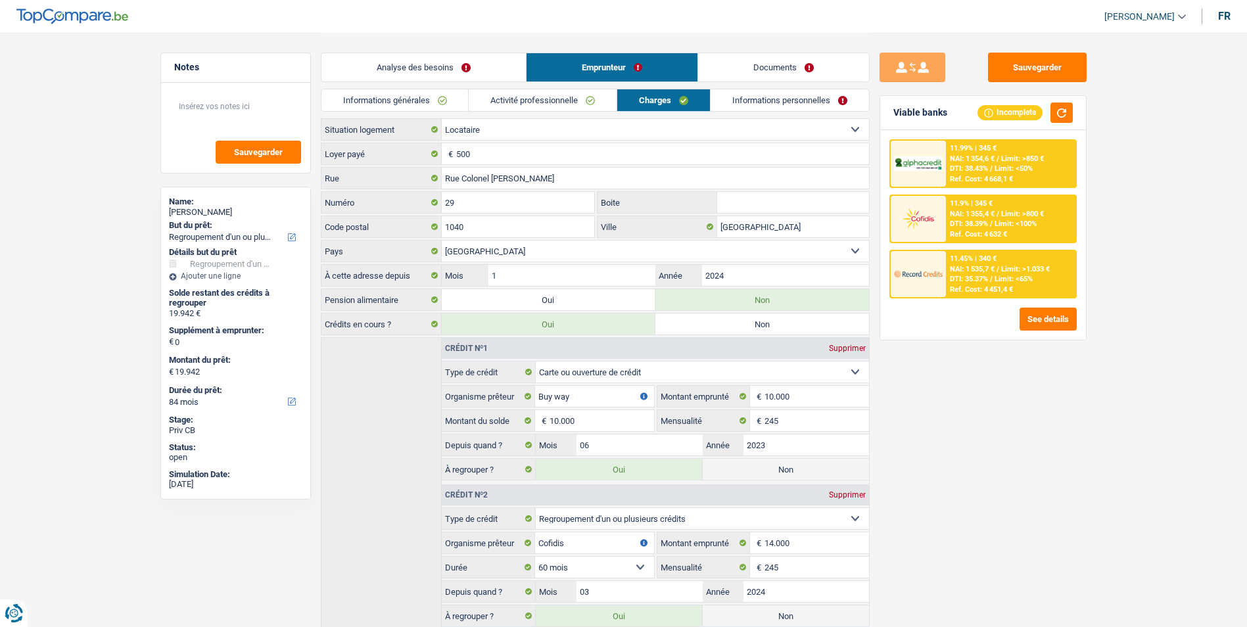
click at [762, 97] on link "Informations personnelles" at bounding box center [789, 100] width 158 height 22
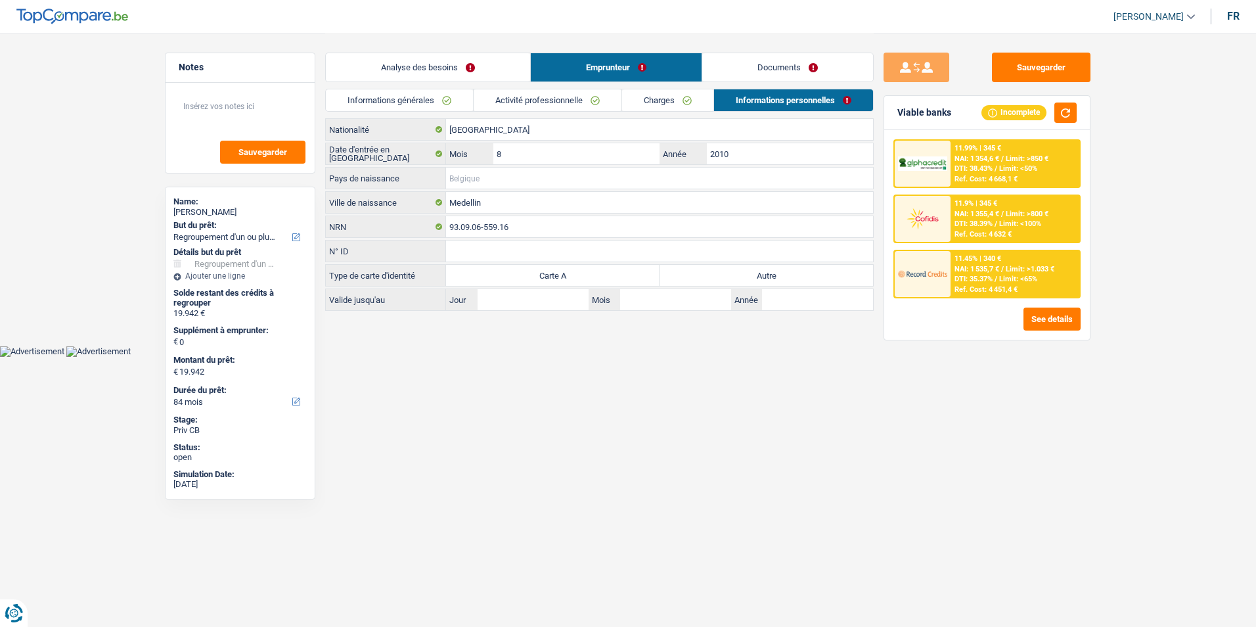
click at [493, 180] on input "Pays de naissance" at bounding box center [659, 178] width 427 height 21
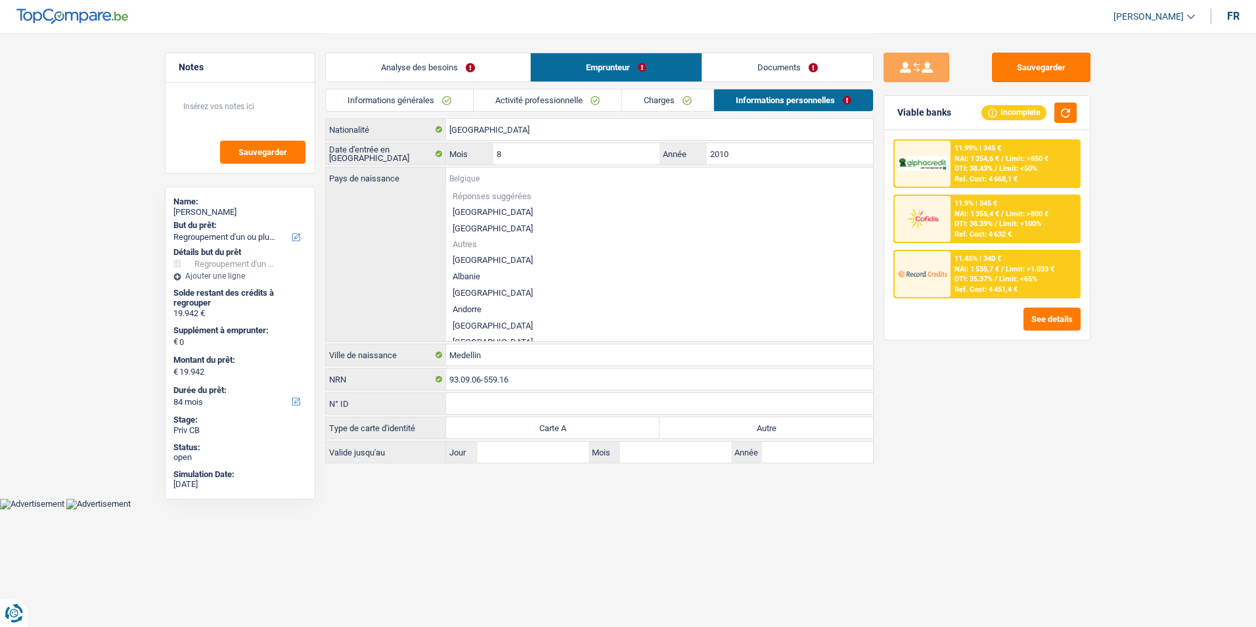
type input "C"
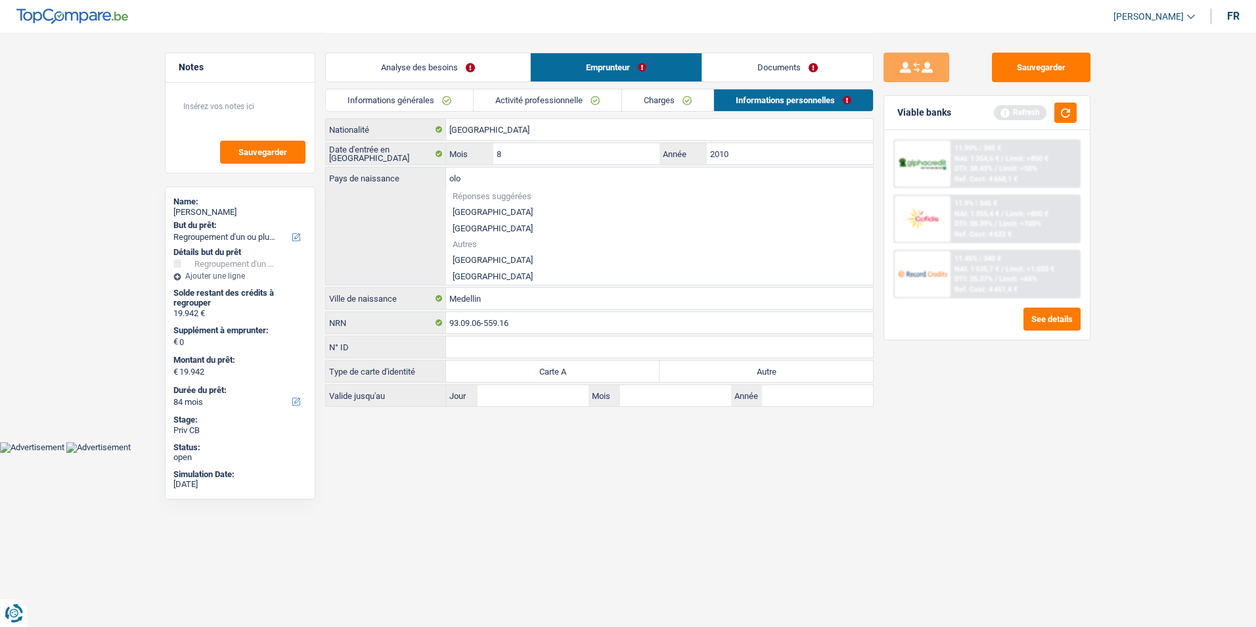
click at [490, 258] on li "Colombie" at bounding box center [659, 260] width 427 height 16
type input "Colombie"
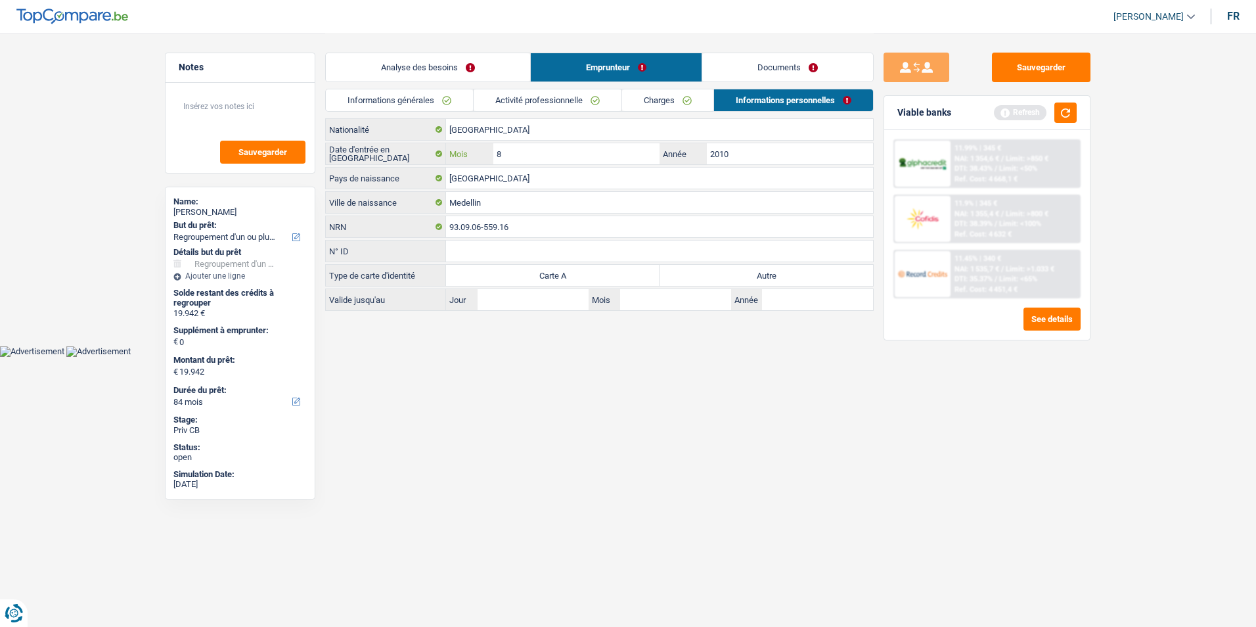
click at [539, 152] on input "8" at bounding box center [576, 153] width 166 height 21
type input "11"
click at [701, 272] on label "Autre" at bounding box center [767, 275] width 214 height 21
click at [701, 272] on input "Autre" at bounding box center [767, 275] width 214 height 21
radio input "true"
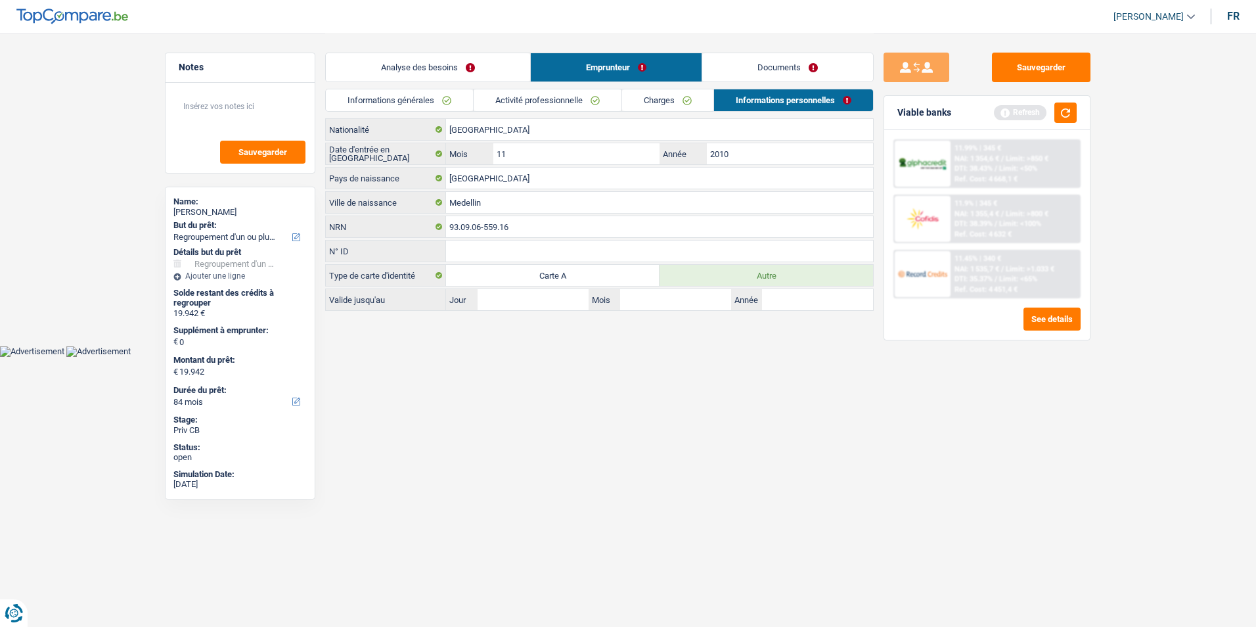
click at [777, 72] on link "Documents" at bounding box center [787, 67] width 171 height 28
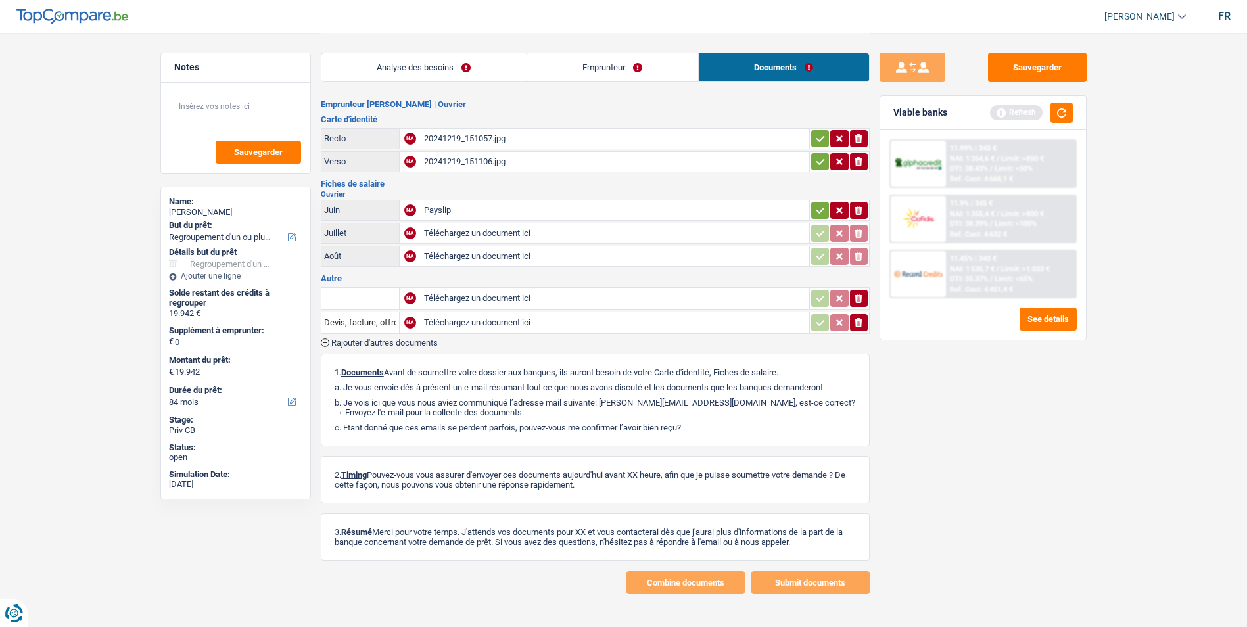
click at [498, 135] on div "20241219_151057.jpg" at bounding box center [615, 139] width 382 height 20
click at [474, 162] on div "20241219_151106.jpg" at bounding box center [615, 162] width 382 height 20
click at [444, 210] on div "Payslip" at bounding box center [615, 210] width 382 height 20
click at [423, 64] on link "Analyse des besoins" at bounding box center [423, 67] width 205 height 28
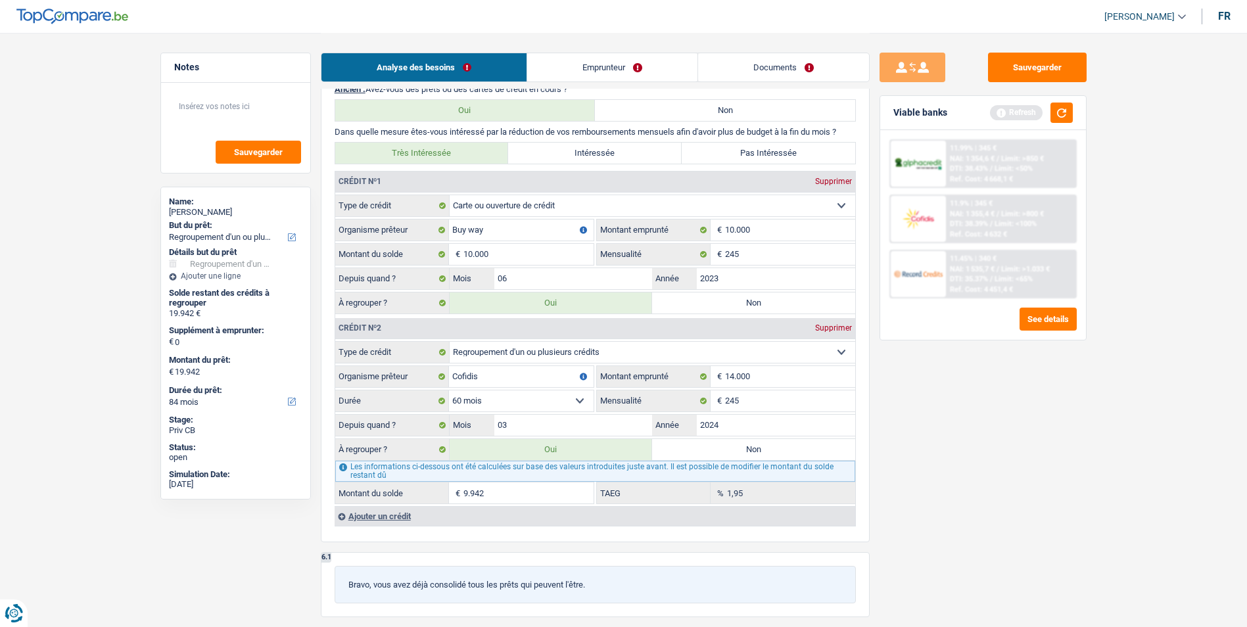
scroll to position [986, 0]
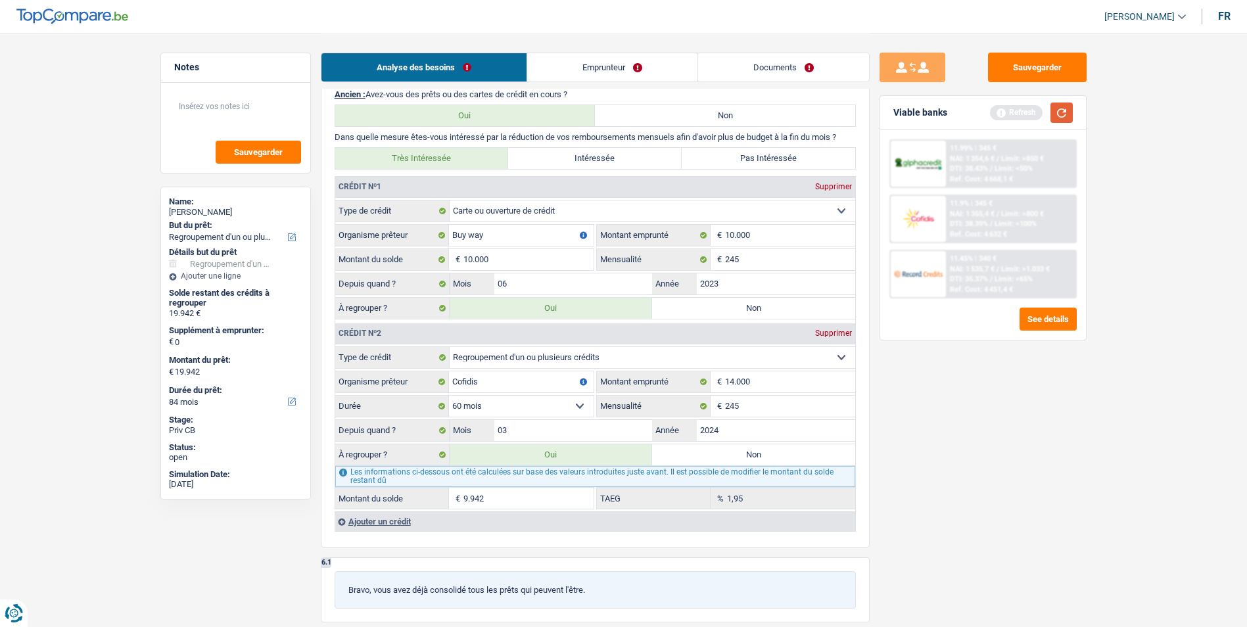
click at [1067, 113] on button "button" at bounding box center [1061, 113] width 22 height 20
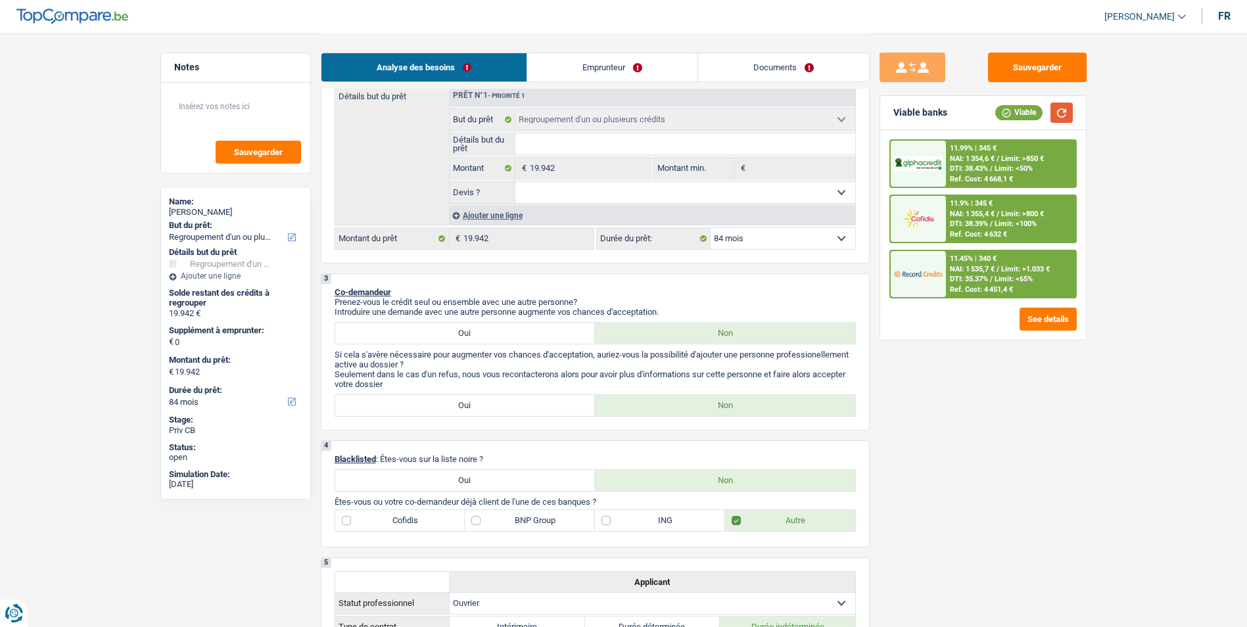
scroll to position [0, 0]
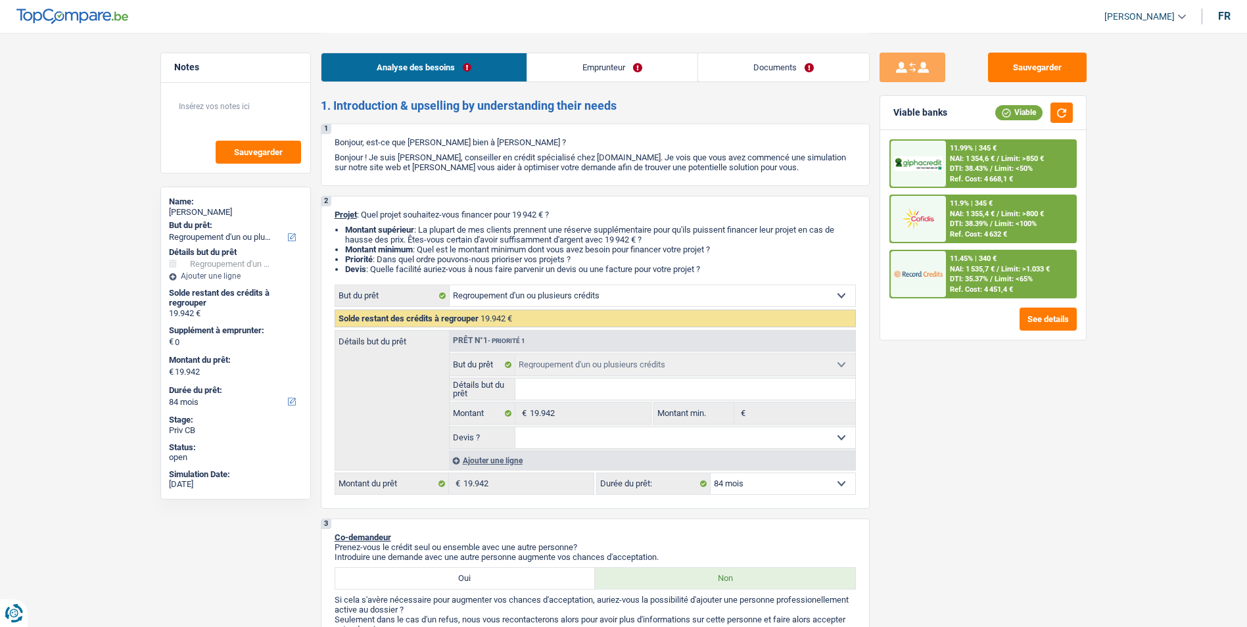
click at [731, 483] on select "12 mois 18 mois 24 mois 30 mois 36 mois 42 mois 48 mois 60 mois 72 mois 84 mois…" at bounding box center [782, 483] width 145 height 21
select select "60"
click at [710, 473] on select "12 mois 18 mois 24 mois 30 mois 36 mois 42 mois 48 mois 60 mois 72 mois 84 mois…" at bounding box center [782, 483] width 145 height 21
select select "60"
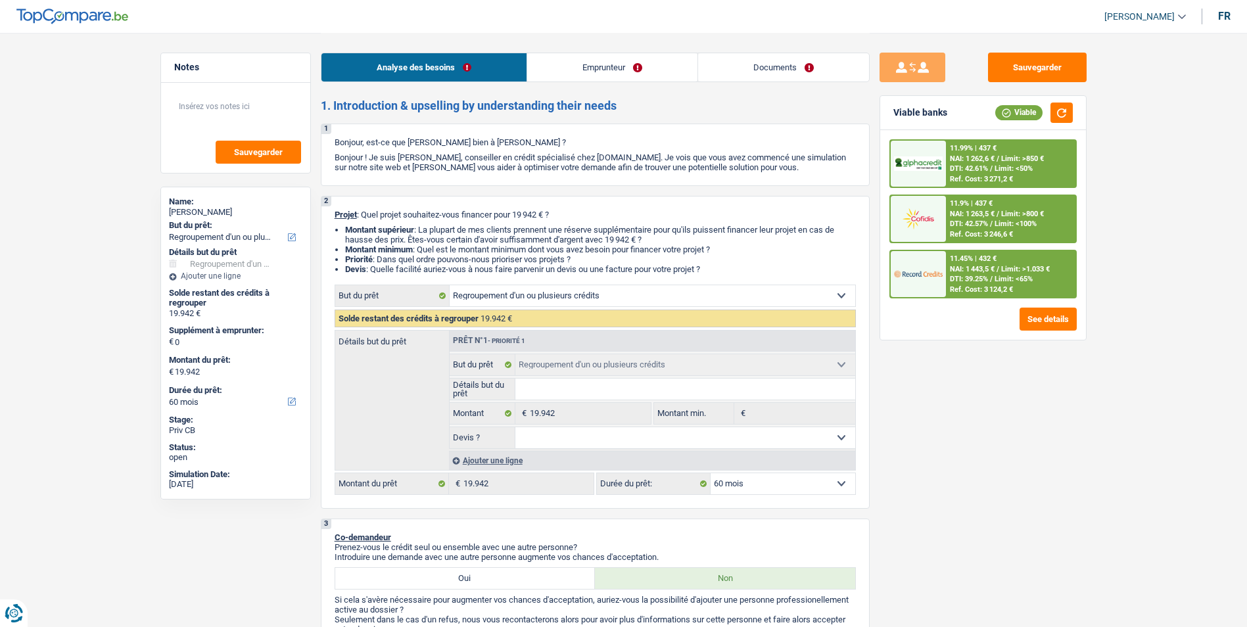
click at [707, 440] on select "Oui Non Non répondu Sélectionner une option" at bounding box center [685, 437] width 340 height 21
select select "false"
click at [515, 427] on select "Oui Non Non répondu Sélectionner une option" at bounding box center [685, 437] width 340 height 21
select select "false"
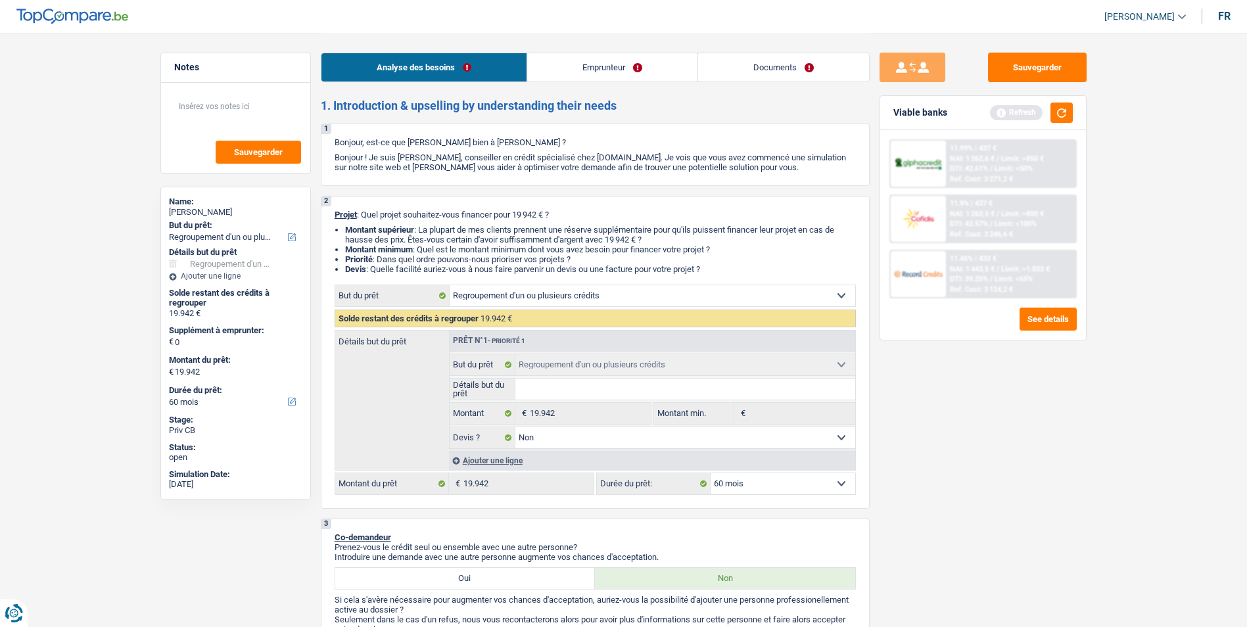
click at [589, 394] on input "Détails but du prêt" at bounding box center [685, 388] width 340 height 21
type input "R"
type input "Re"
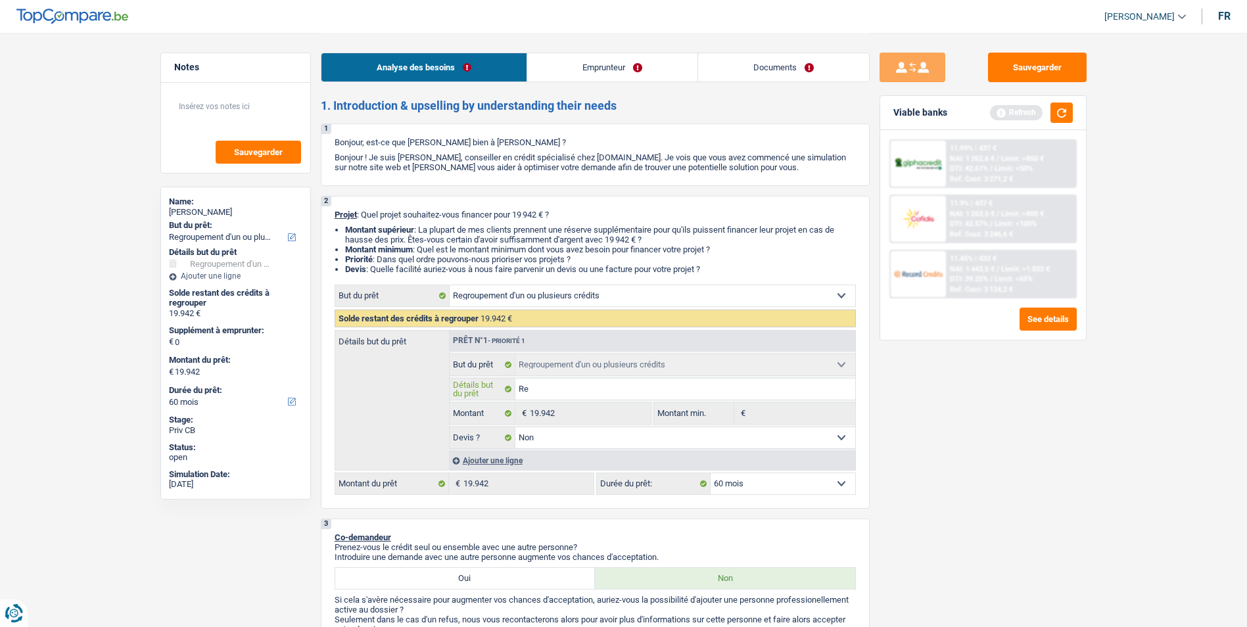
type input "Reg"
type input "Regr"
type input "Regro"
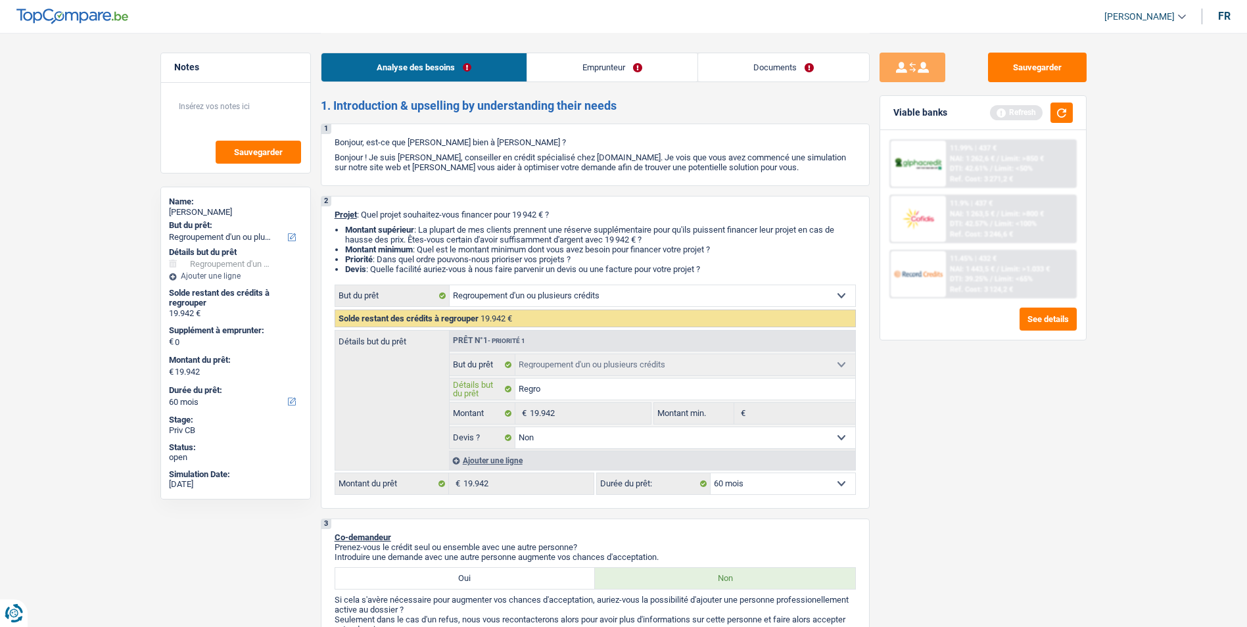
type input "Regro"
type input "Regrou"
type input "Regroup"
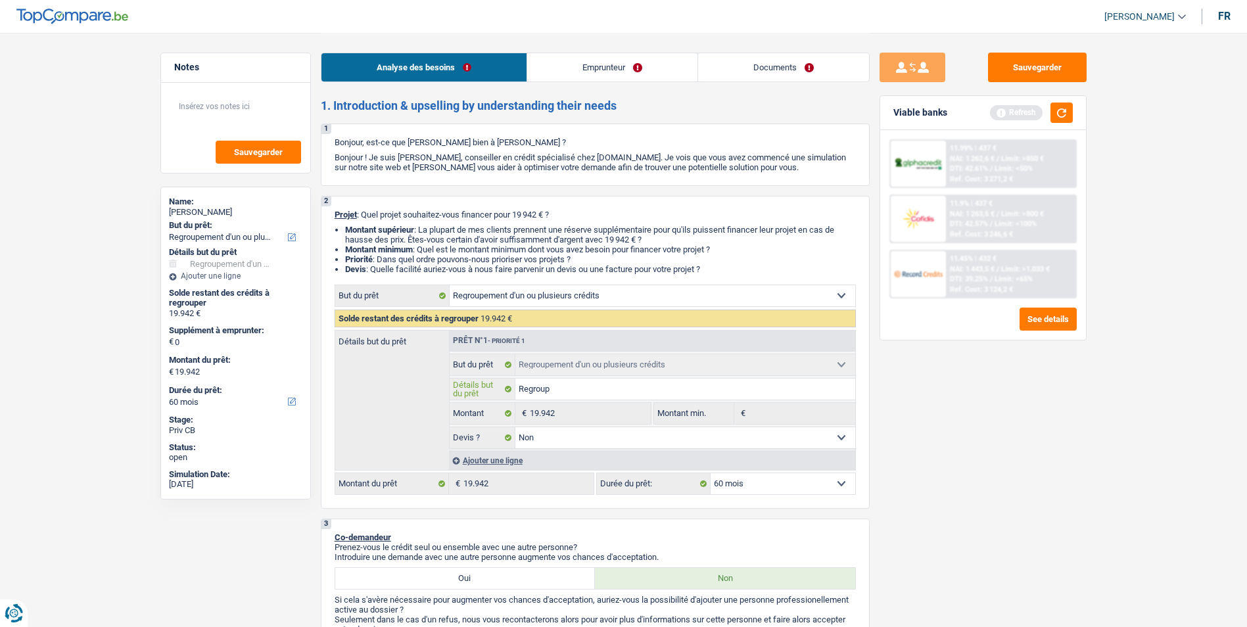
type input "Regroupe"
type input "Regrouper"
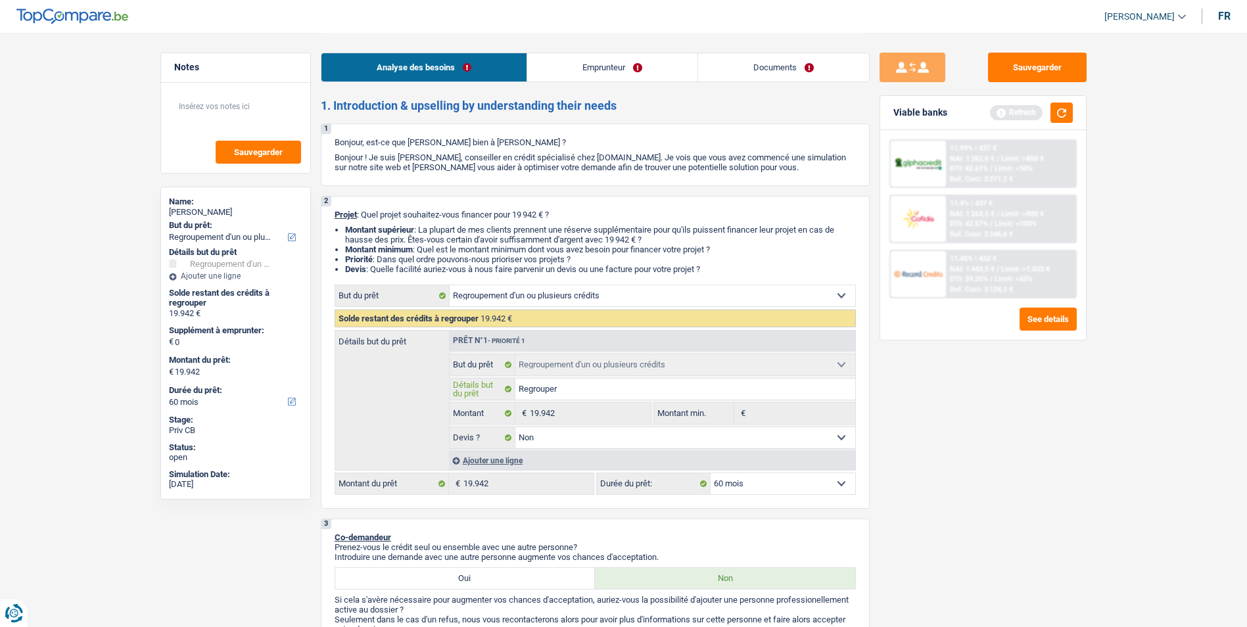
type input "Regrouper"
type input "Regrouper c"
type input "Regrouper ca"
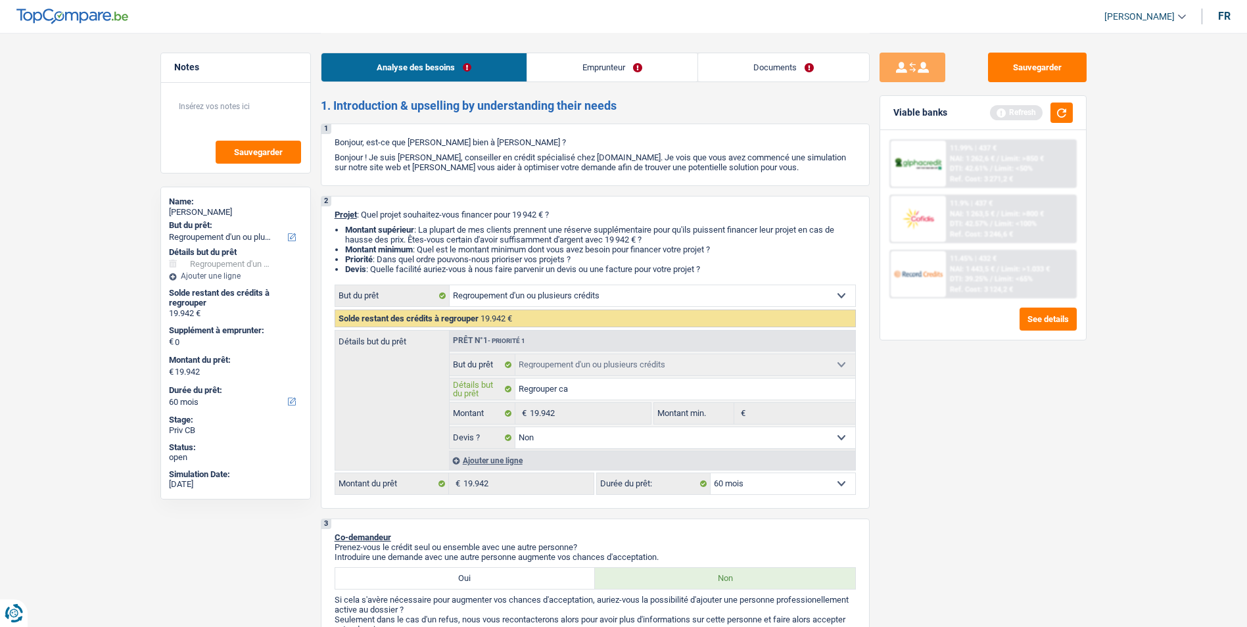
type input "Regrouper car"
type input "Regrouper cart"
type input "Regrouper carte"
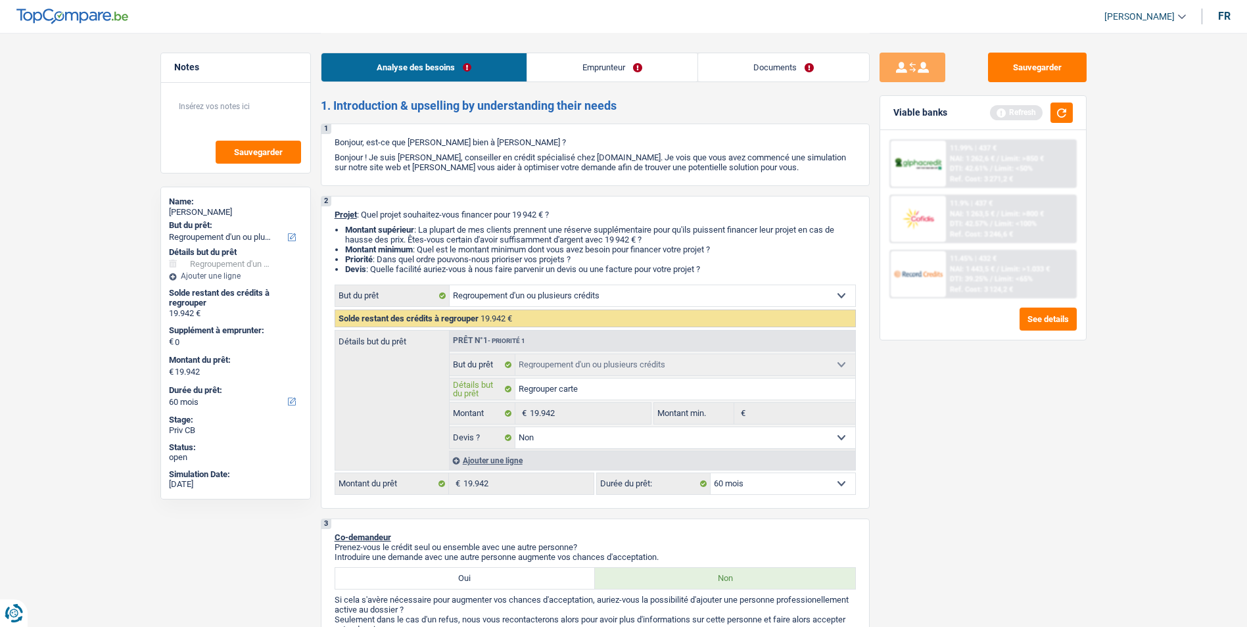
type input "Regrouper carte"
type input "Regrouper carte +"
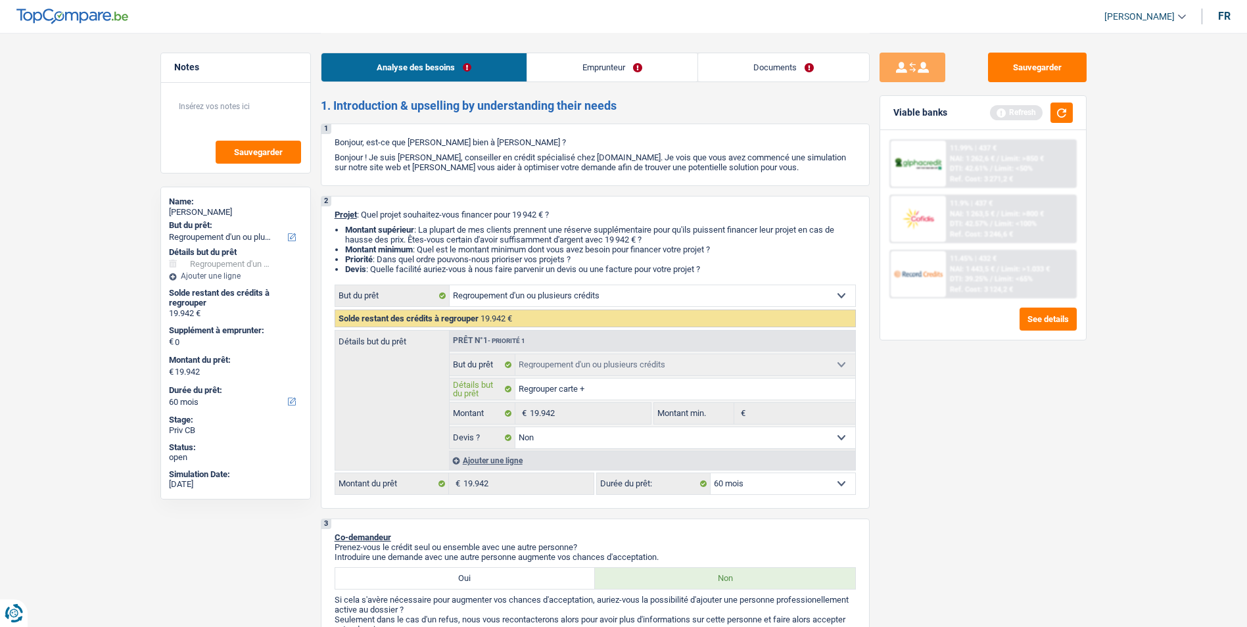
type input "Regrouper carte +"
type input "Regrouper carte + p"
type input "Regrouper carte + pr"
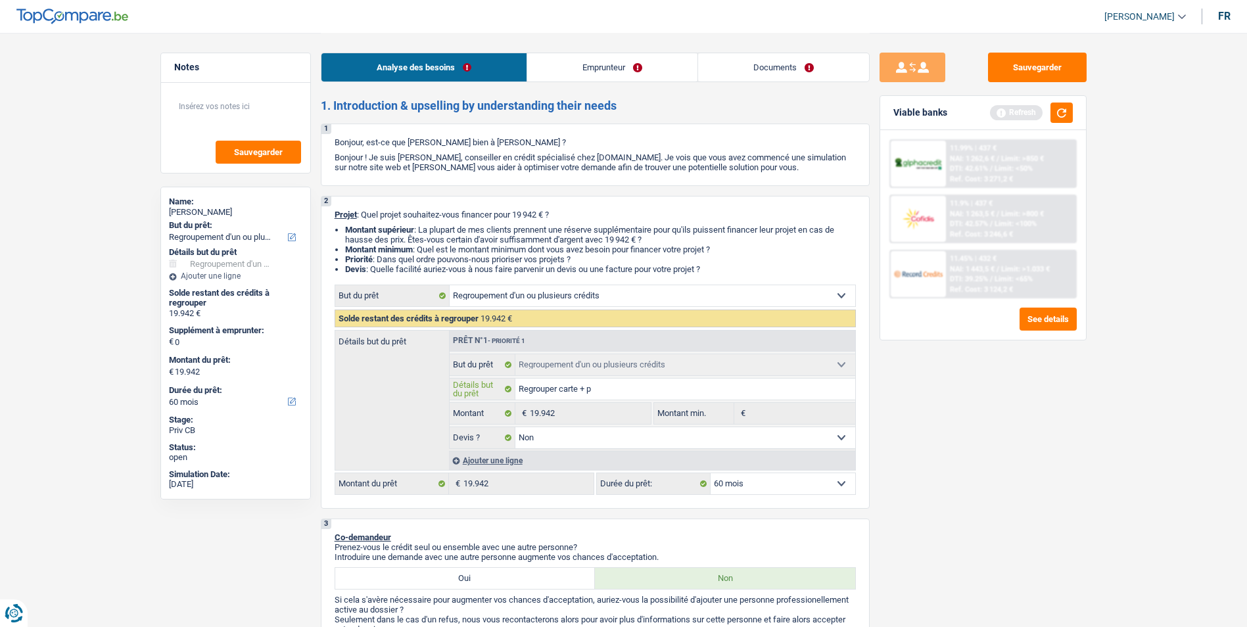
type input "Regrouper carte + pr"
type input "Regrouper carte + p"
type input "Regrouper carte +"
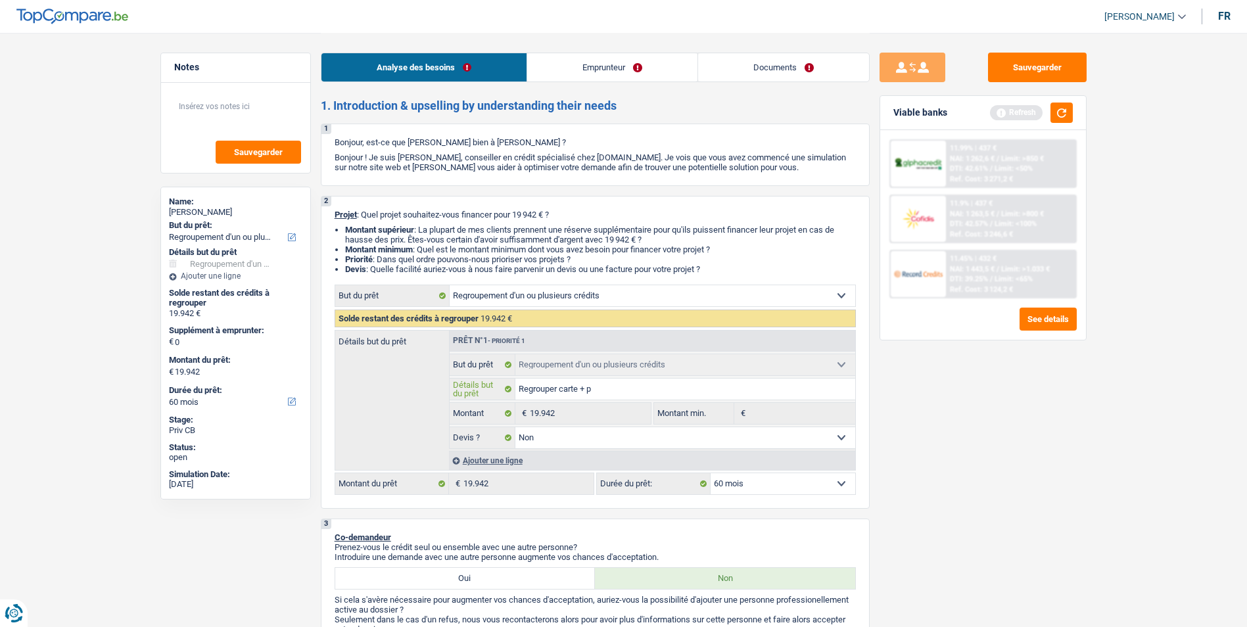
type input "Regrouper carte + pa"
type input "Regrouper carte + pat"
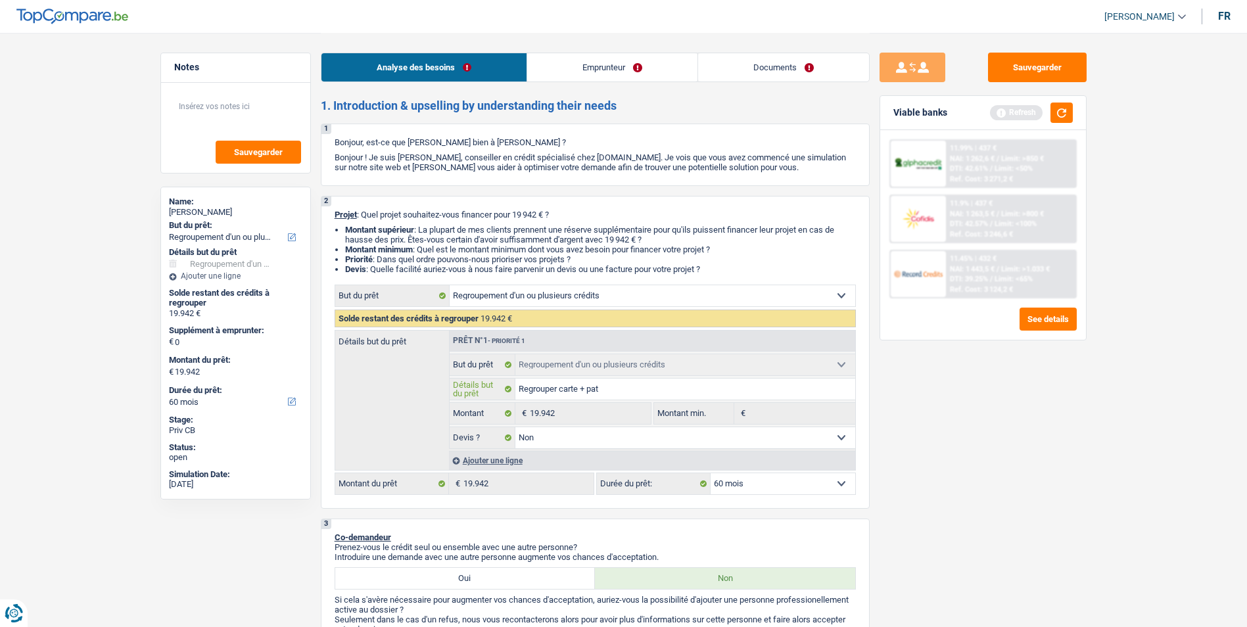
type input "Regrouper carte + pat"
type input "Regrouper carte + pat c"
type input "Regrouper carte + pat co"
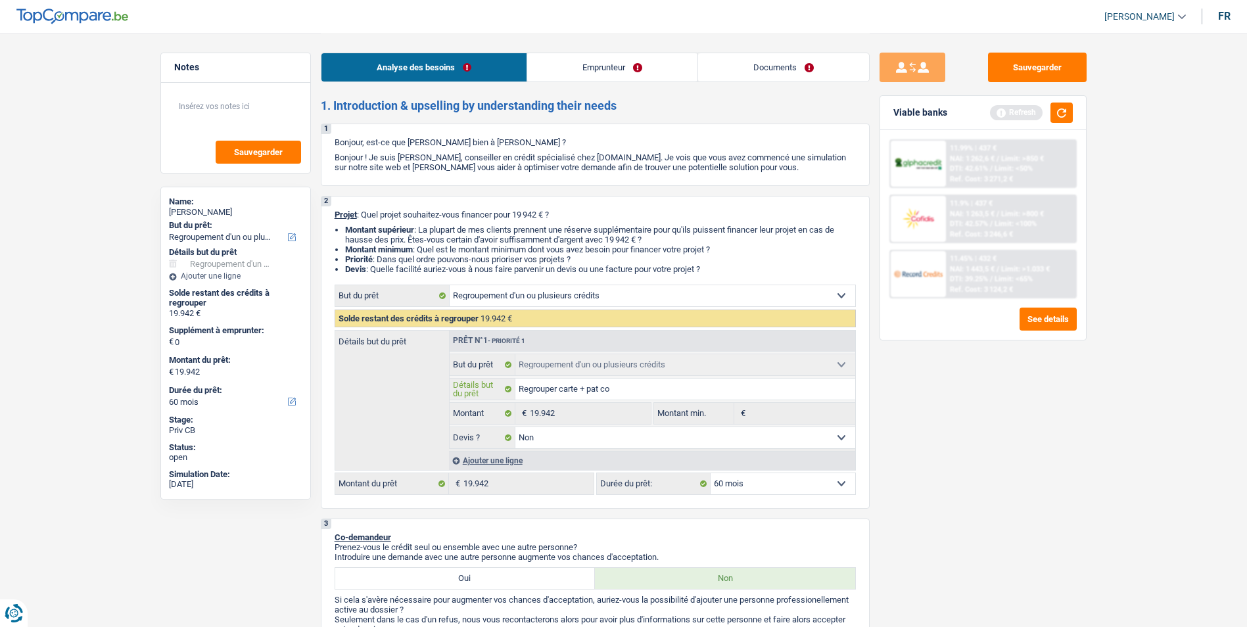
type input "Regrouper carte + pat cof"
type input "Regrouper carte + pat cofi"
type input "Regrouper carte + pat cofid"
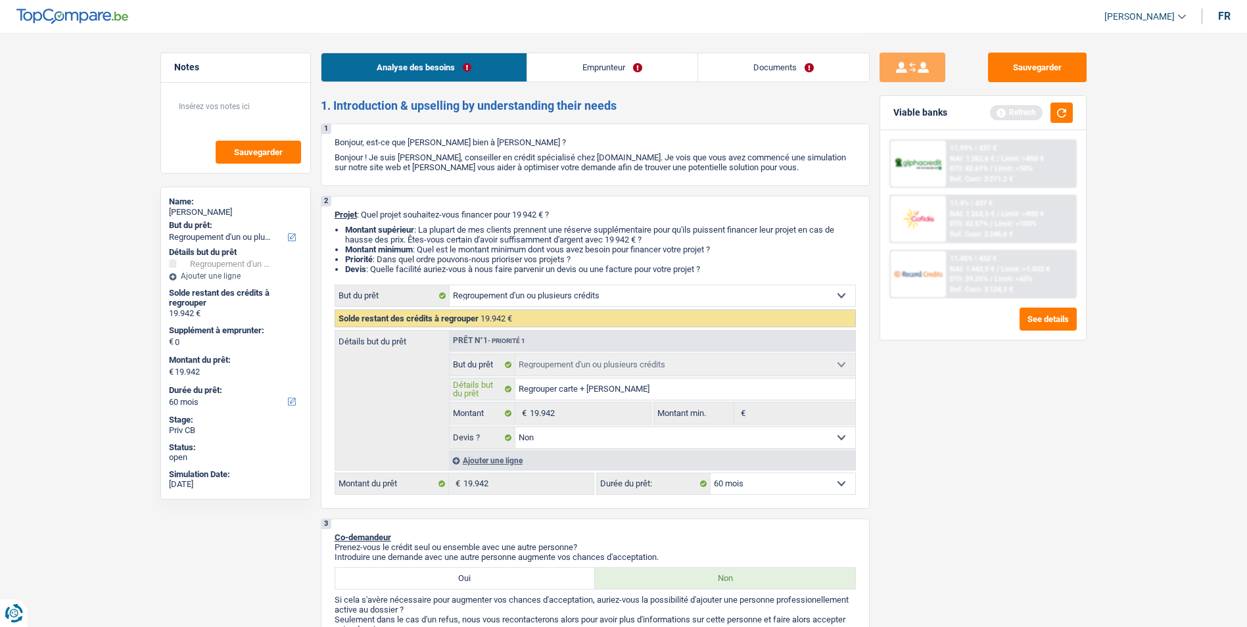
type input "Regrouper carte + pat cofid"
type input "Regrouper carte + pat cofidi"
type input "Regrouper carte + pat cofidis"
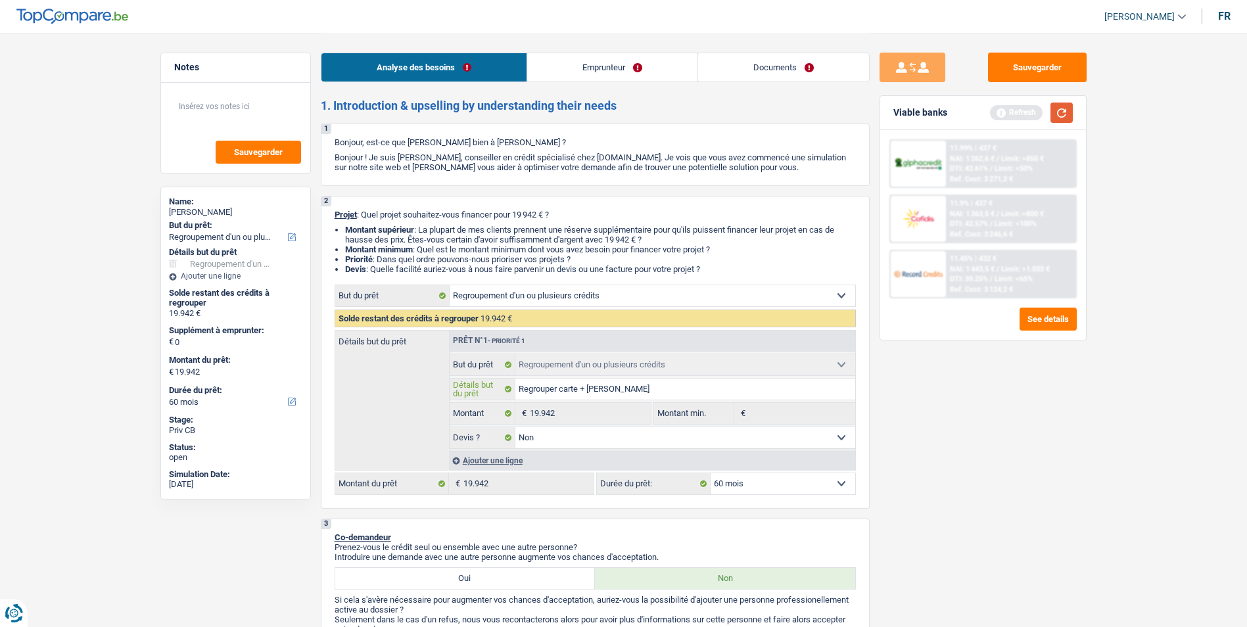
type input "Regrouper carte + pat cofidis"
click at [1067, 106] on button "button" at bounding box center [1061, 113] width 22 height 20
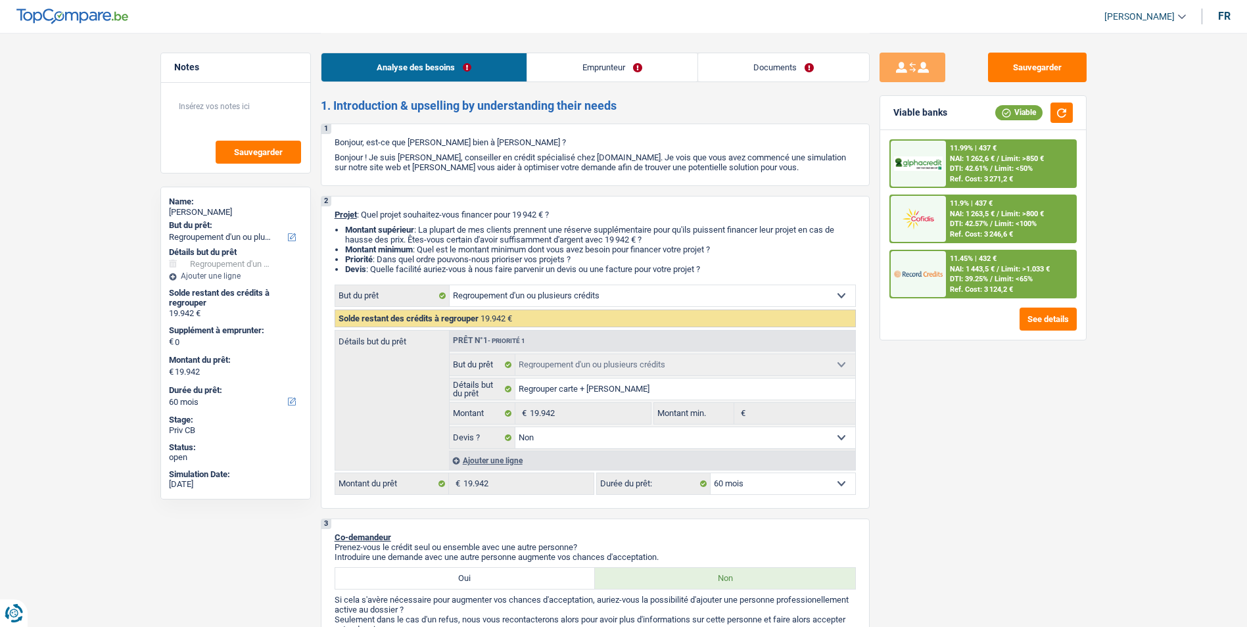
click at [1007, 274] on div "11.45% | 432 € NAI: 1 443,5 € / Limit: >1.033 € DTI: 39.25% / Limit: <65% Ref. …" at bounding box center [1010, 274] width 129 height 46
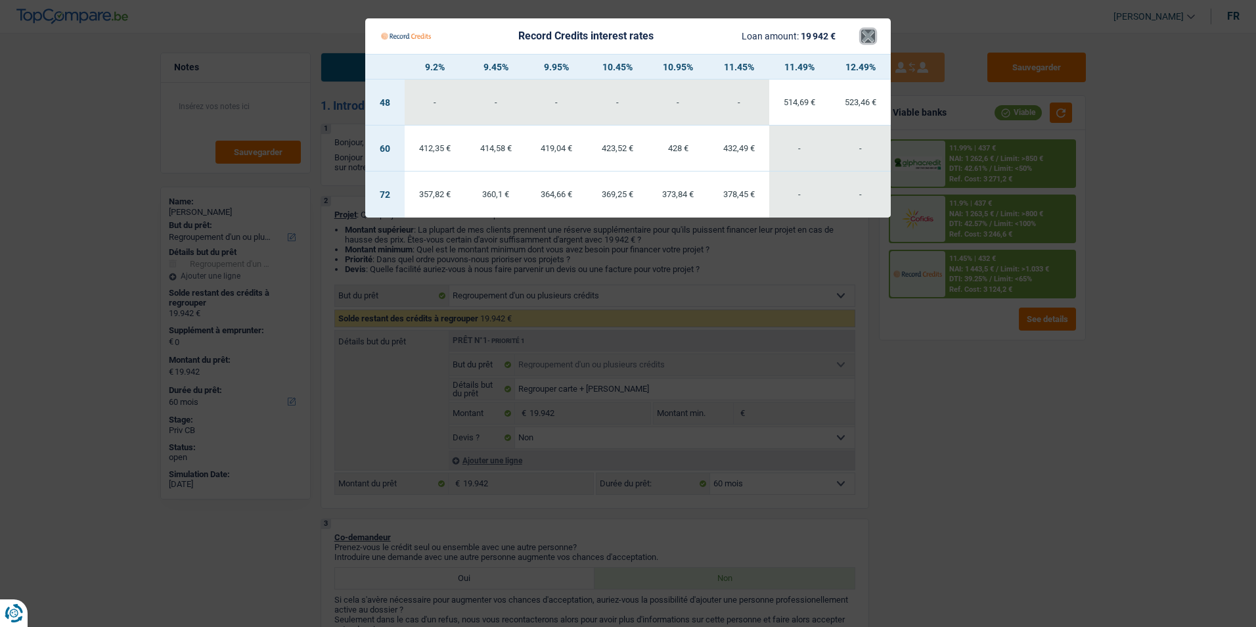
click at [871, 33] on button "×" at bounding box center [868, 36] width 14 height 13
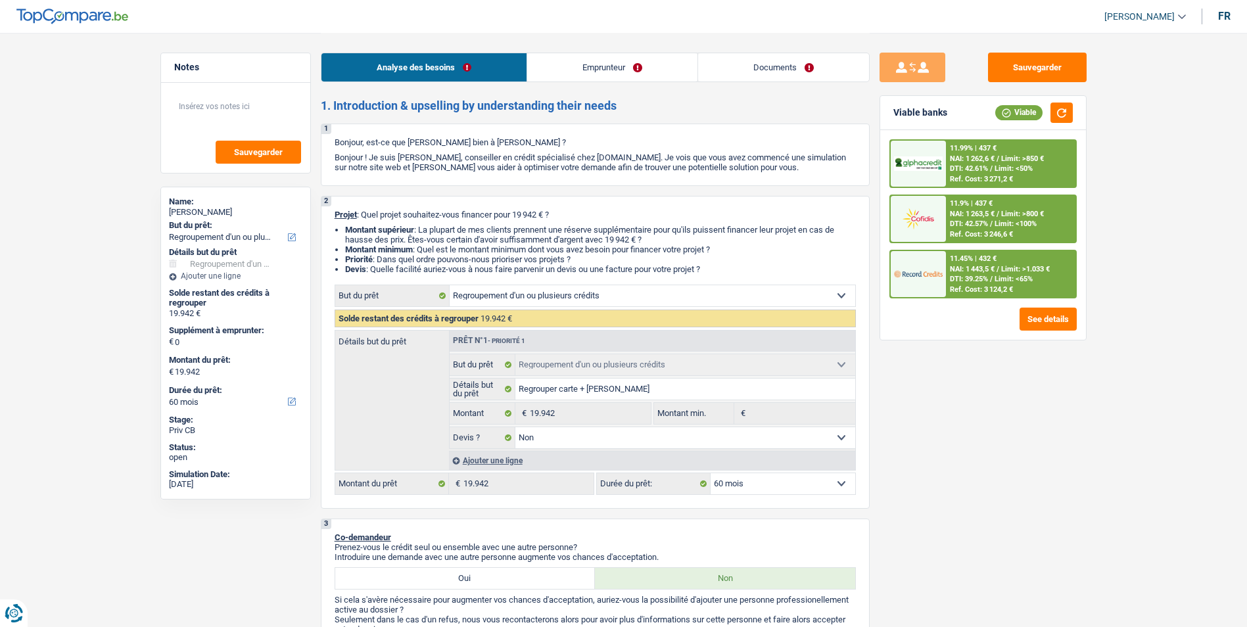
click at [980, 162] on span "NAI: 1 262,6 €" at bounding box center [972, 158] width 45 height 9
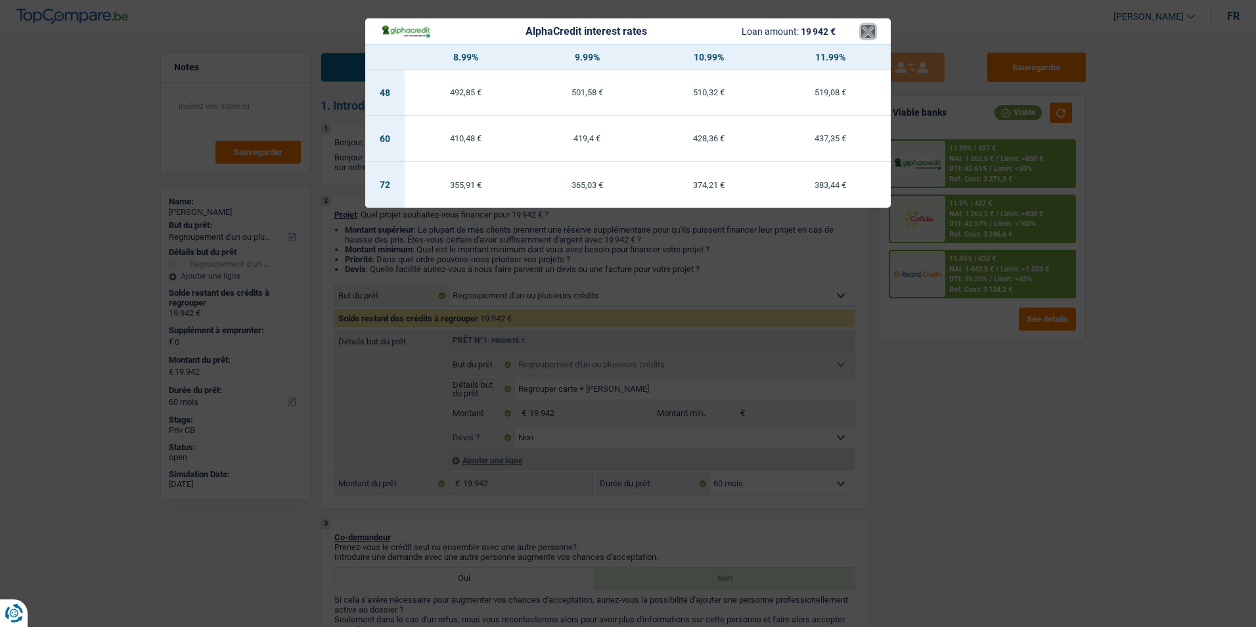
click at [870, 29] on button "×" at bounding box center [868, 31] width 14 height 13
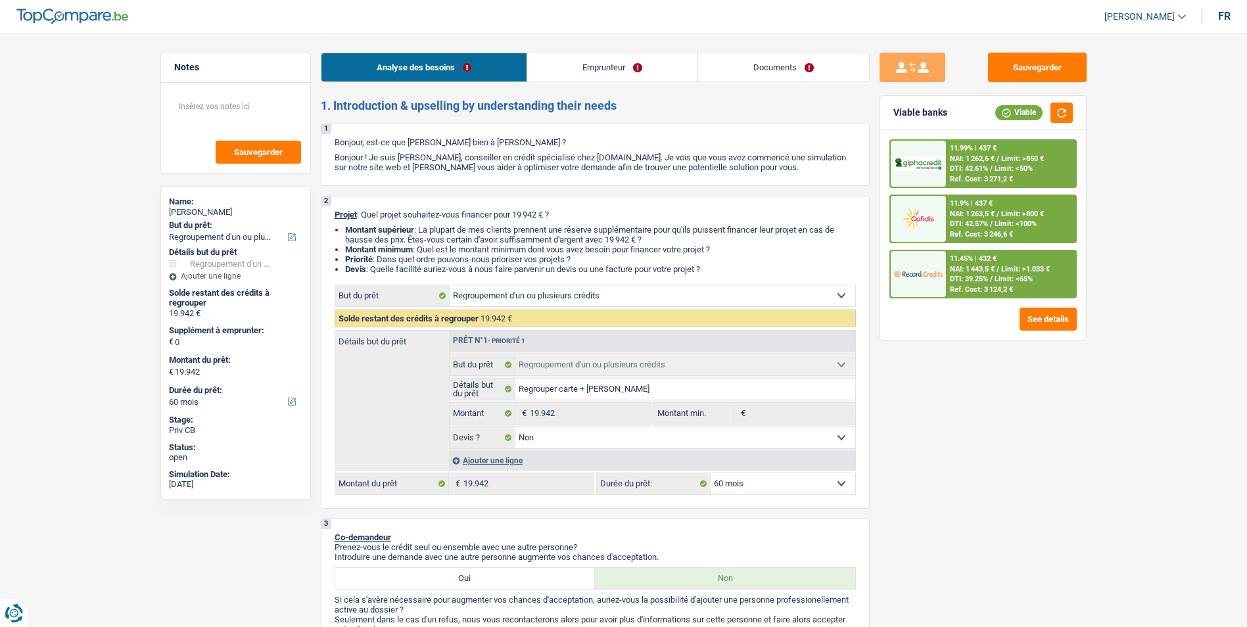
click at [1053, 221] on div "11.9% | 437 € NAI: 1 263,5 € / Limit: >800 € DTI: 42.57% / Limit: <100% Ref. Co…" at bounding box center [1010, 219] width 129 height 46
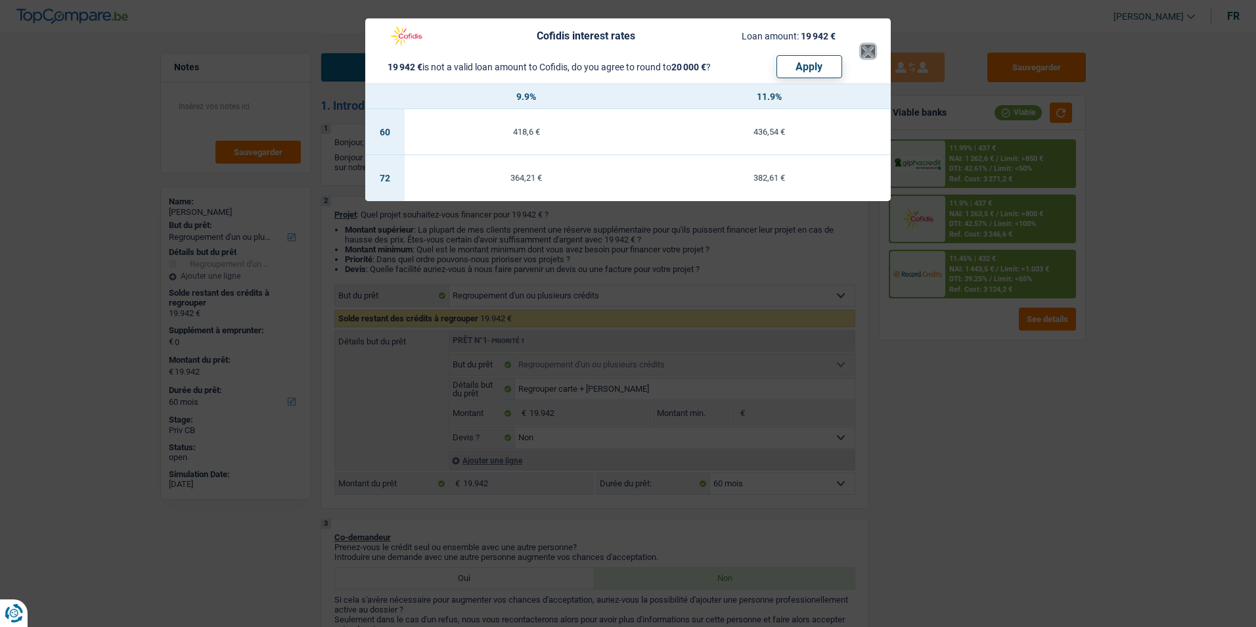
click at [869, 50] on button "×" at bounding box center [868, 51] width 14 height 13
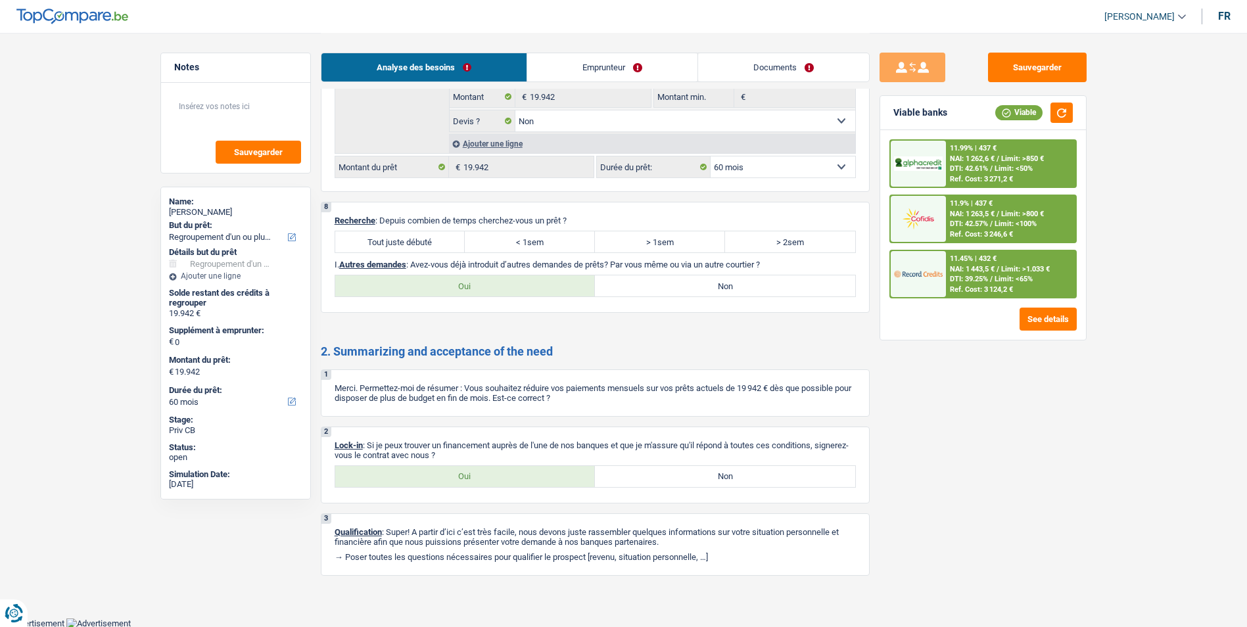
scroll to position [1715, 0]
click at [447, 244] on label "Tout juste débuté" at bounding box center [400, 240] width 130 height 21
click at [447, 244] on input "Tout juste débuté" at bounding box center [400, 240] width 130 height 21
radio input "true"
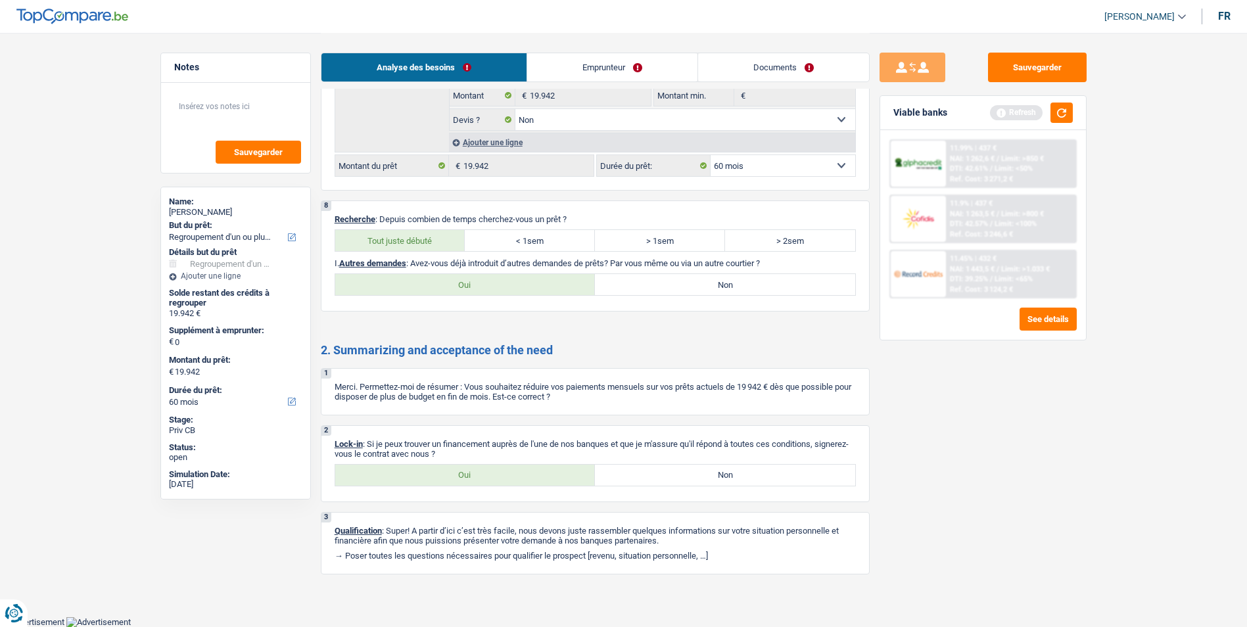
click at [607, 283] on label "Non" at bounding box center [725, 284] width 260 height 21
click at [607, 283] on input "Non" at bounding box center [725, 284] width 260 height 21
radio input "true"
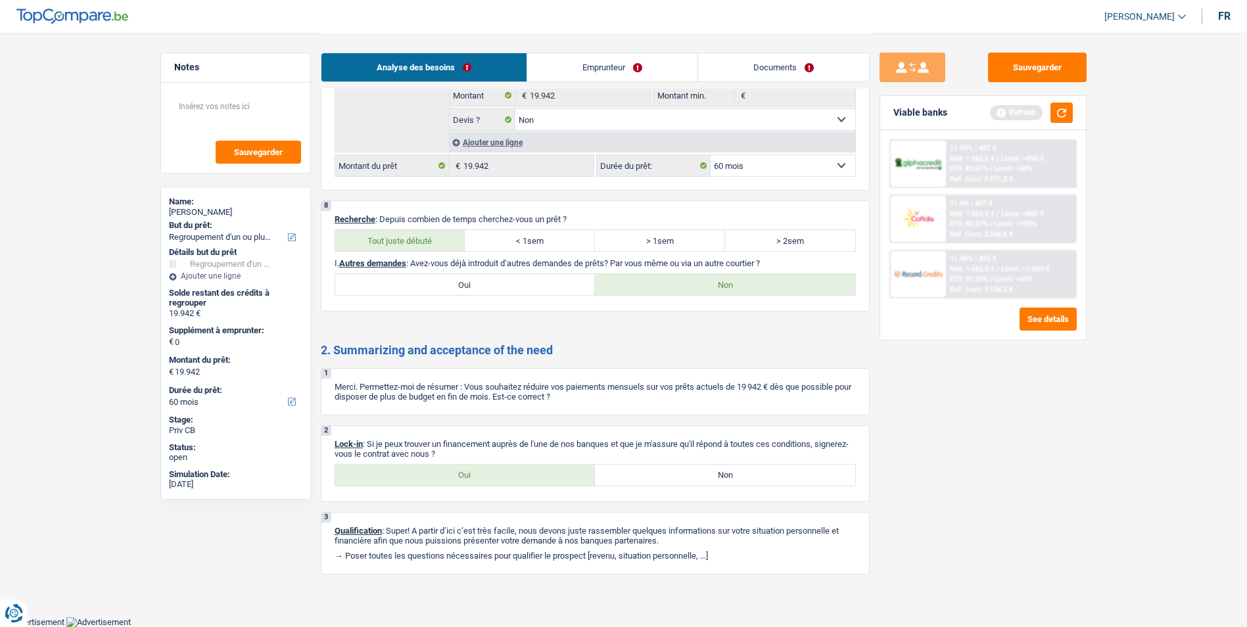
click at [425, 472] on label "Oui" at bounding box center [465, 475] width 260 height 21
click at [425, 472] on input "Oui" at bounding box center [465, 475] width 260 height 21
radio input "true"
click at [234, 100] on textarea at bounding box center [235, 111] width 131 height 39
paste textarea "- ID + FP de juin sur LQT - Est payé en 2x"
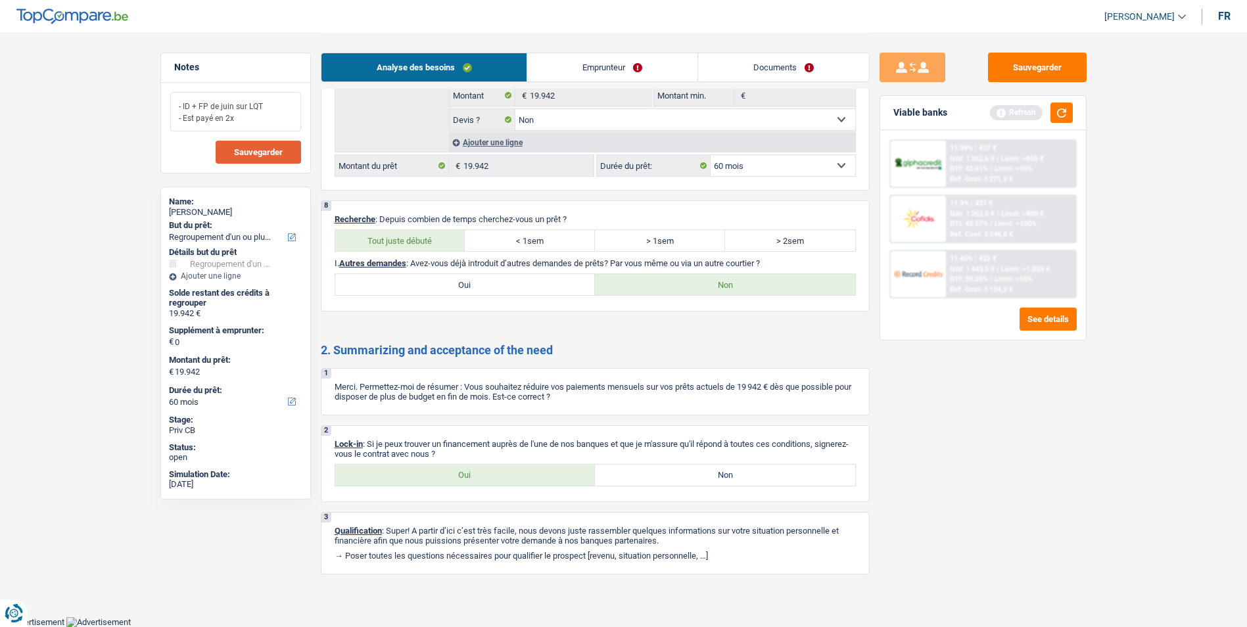
type textarea "- ID + FP de juin sur LQT - Est payé en 2x"
click at [281, 152] on span "Sauvegarder" at bounding box center [258, 152] width 49 height 9
click at [257, 145] on button "Sauvegarder" at bounding box center [258, 152] width 85 height 23
click at [274, 151] on span "Sauvegarder" at bounding box center [258, 152] width 49 height 9
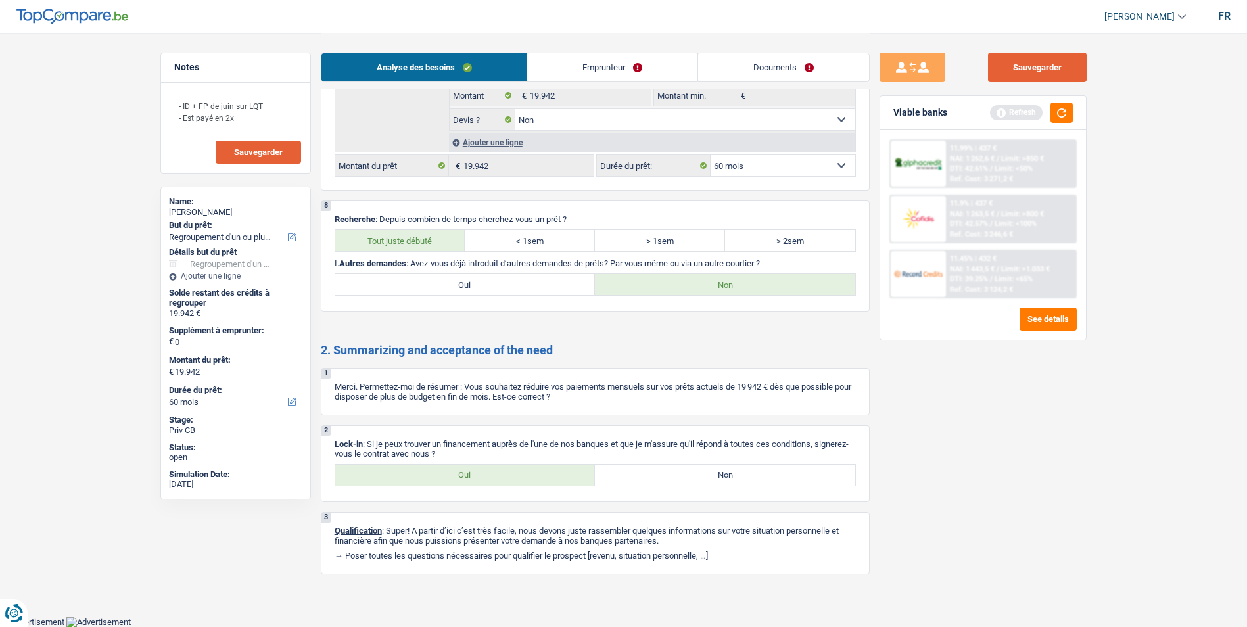
click at [1011, 70] on button "Sauvegarder" at bounding box center [1037, 68] width 99 height 30
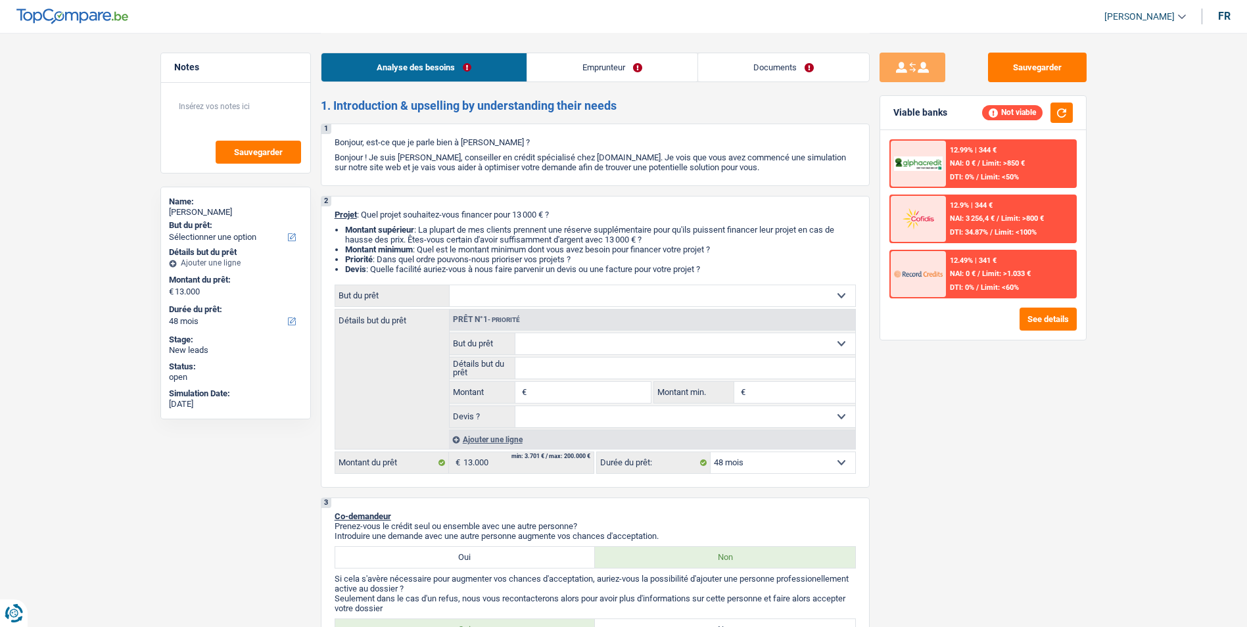
select select "48"
select select "independent"
select select "netSalary"
select select "rents"
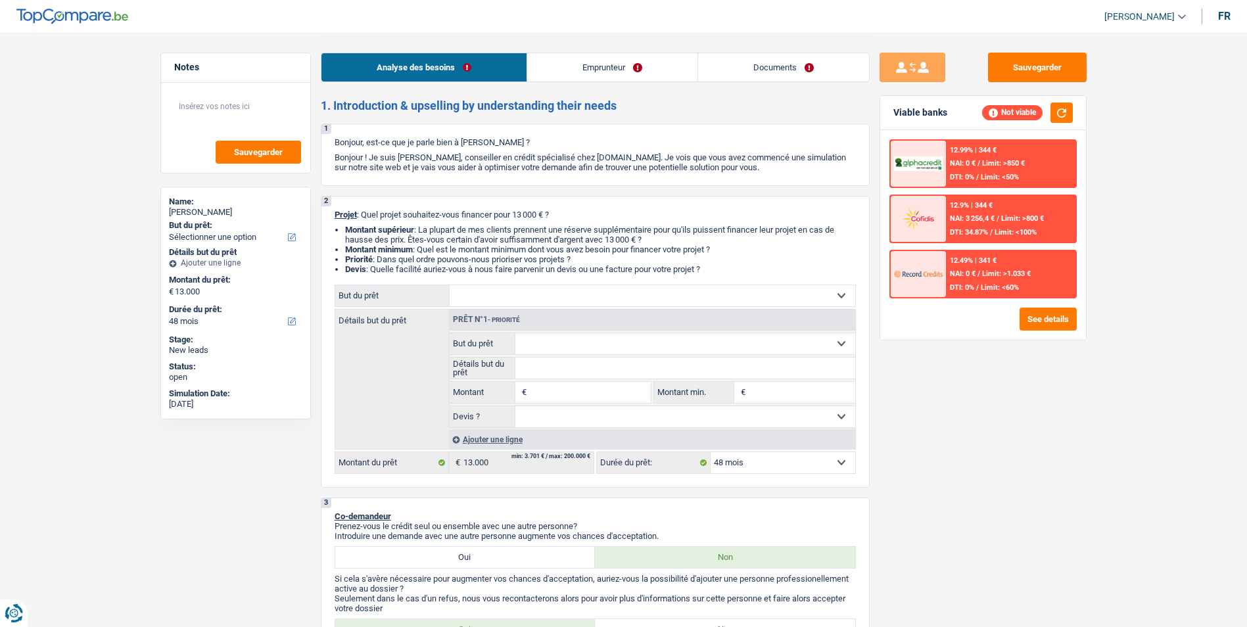
select select "48"
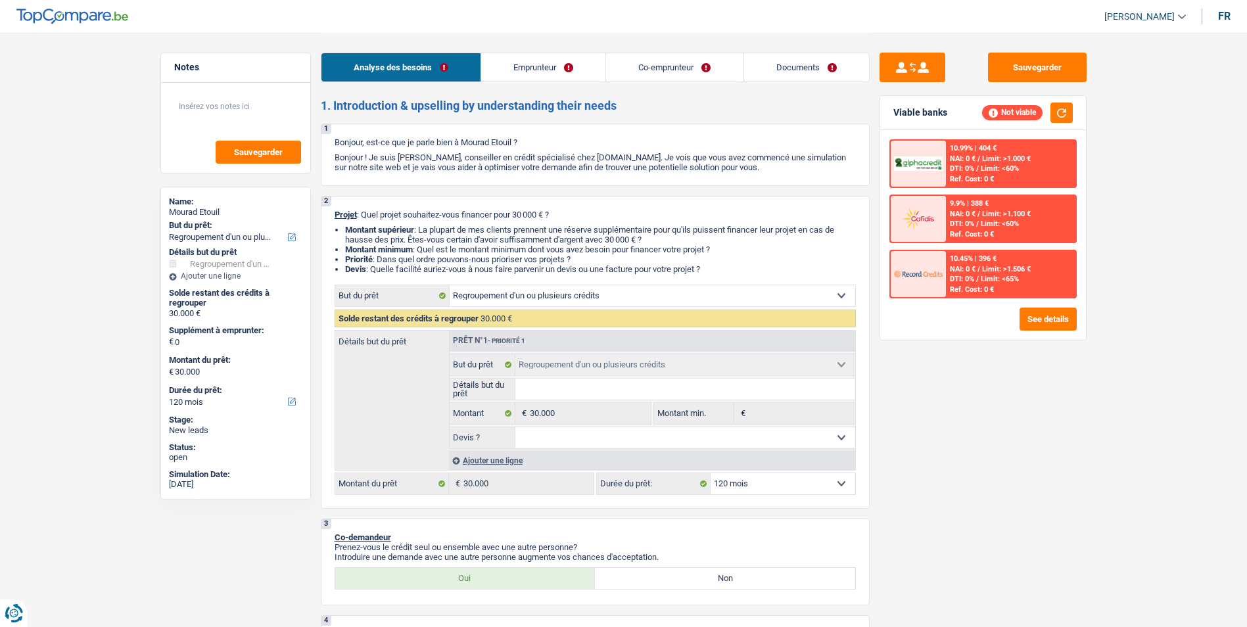
select select "refinancing"
select select "120"
select select "refinancing"
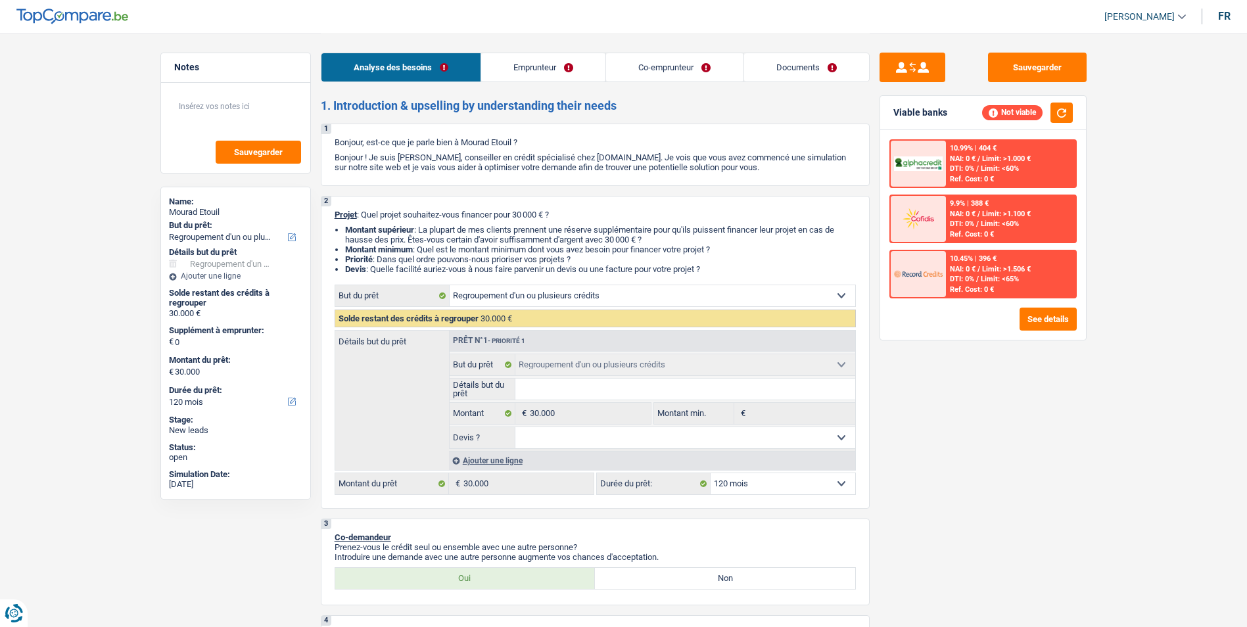
select select "120"
select select "invalid"
select select "disabilityPension"
select select "ownerWithMortgage"
select select "mortgage"
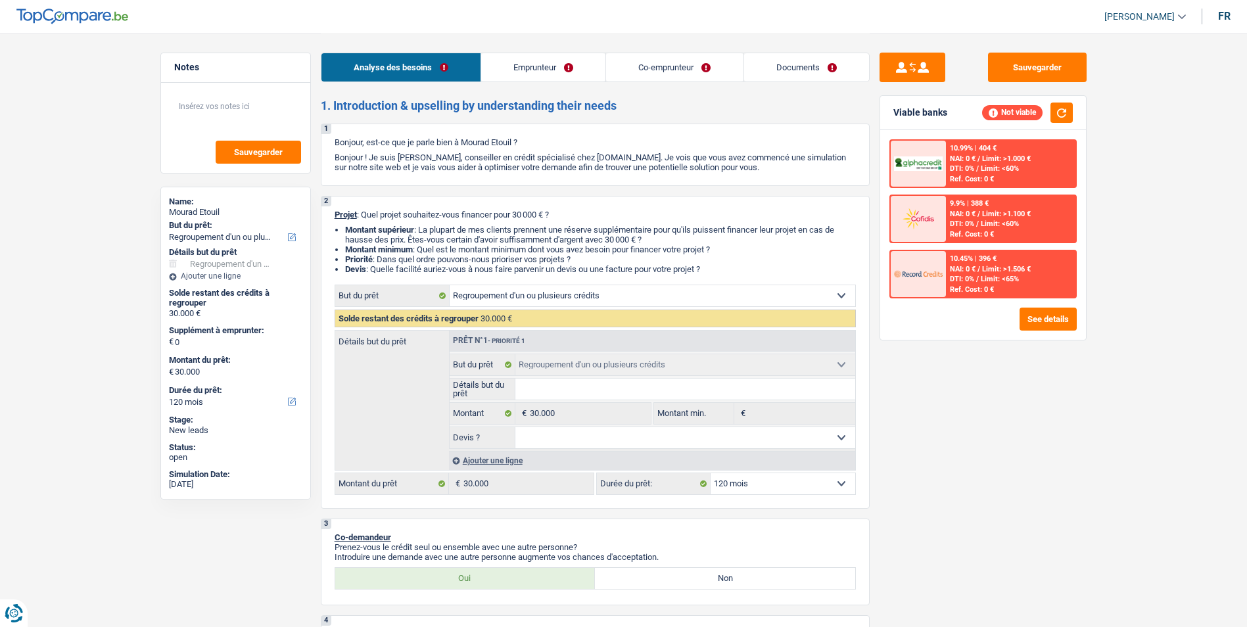
select select "refinancing"
select select "120"
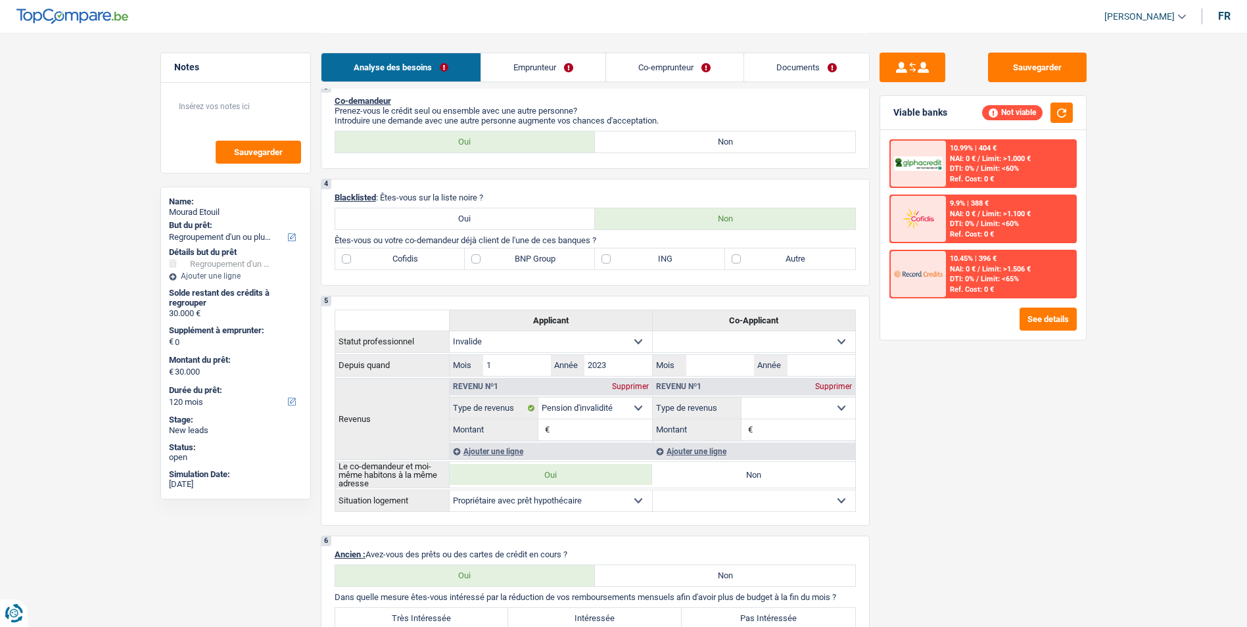
scroll to position [460, 0]
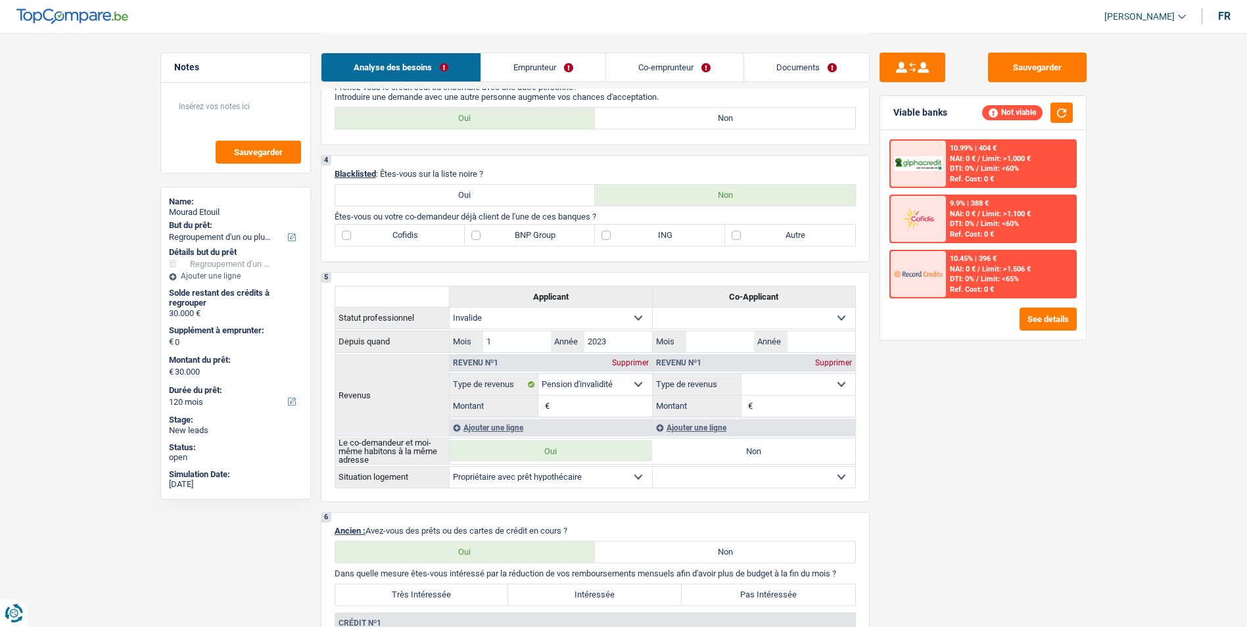
click at [591, 68] on link "Emprunteur" at bounding box center [543, 67] width 124 height 28
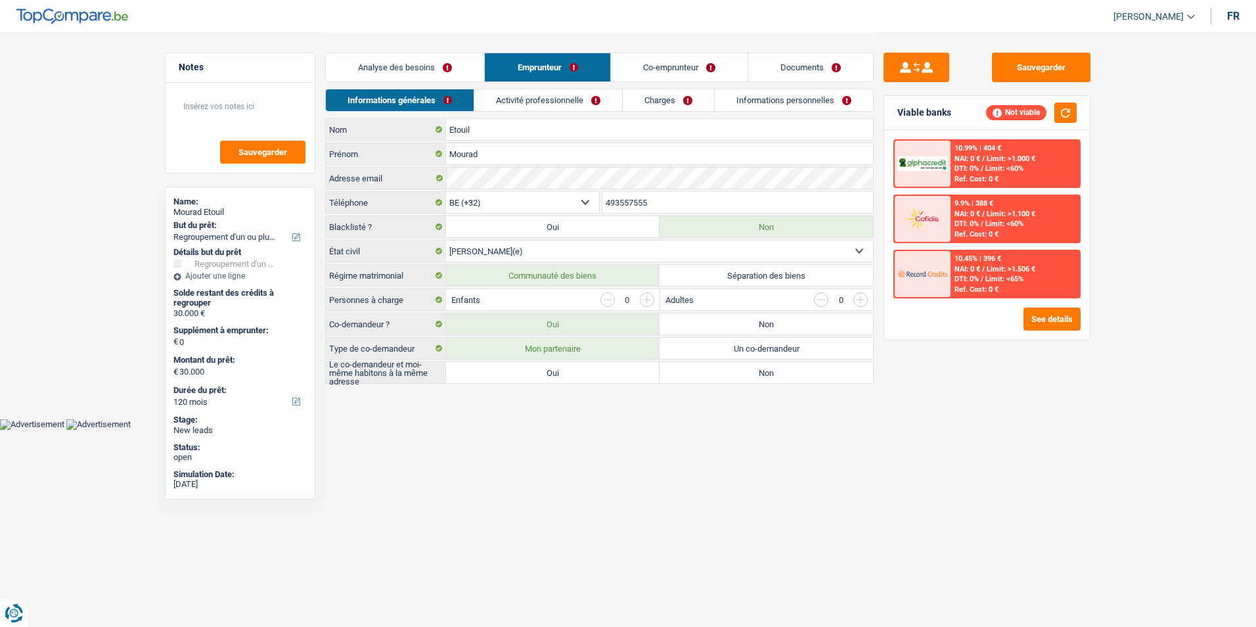
click at [436, 54] on link "Analyse des besoins" at bounding box center [405, 67] width 158 height 28
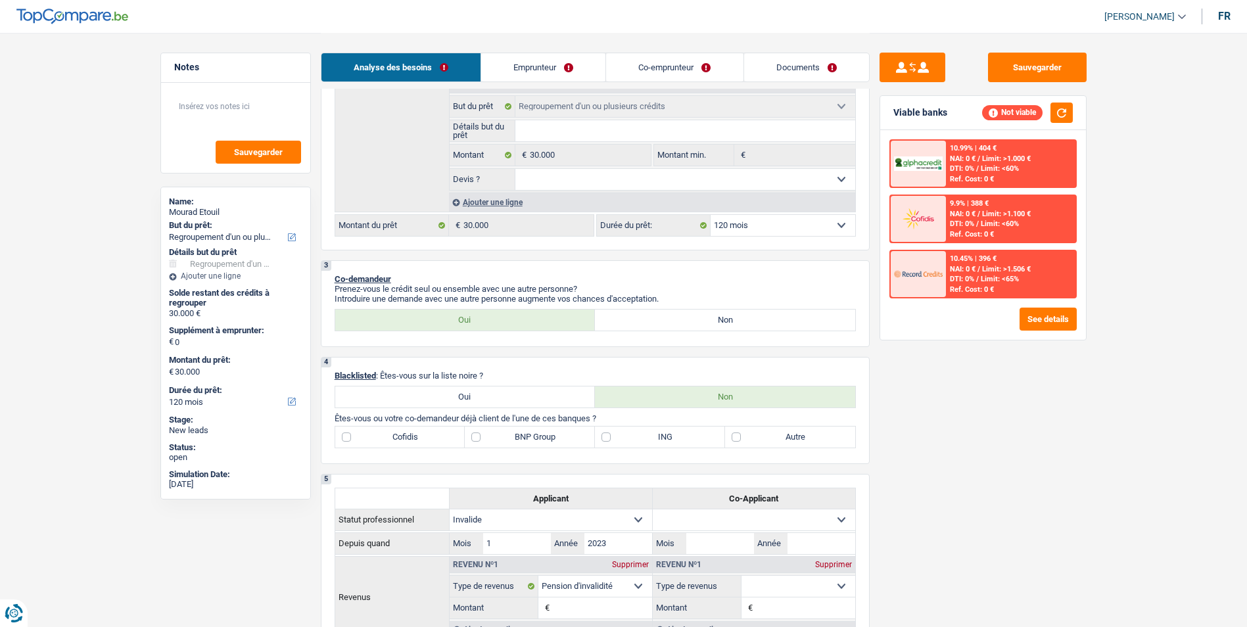
scroll to position [263, 0]
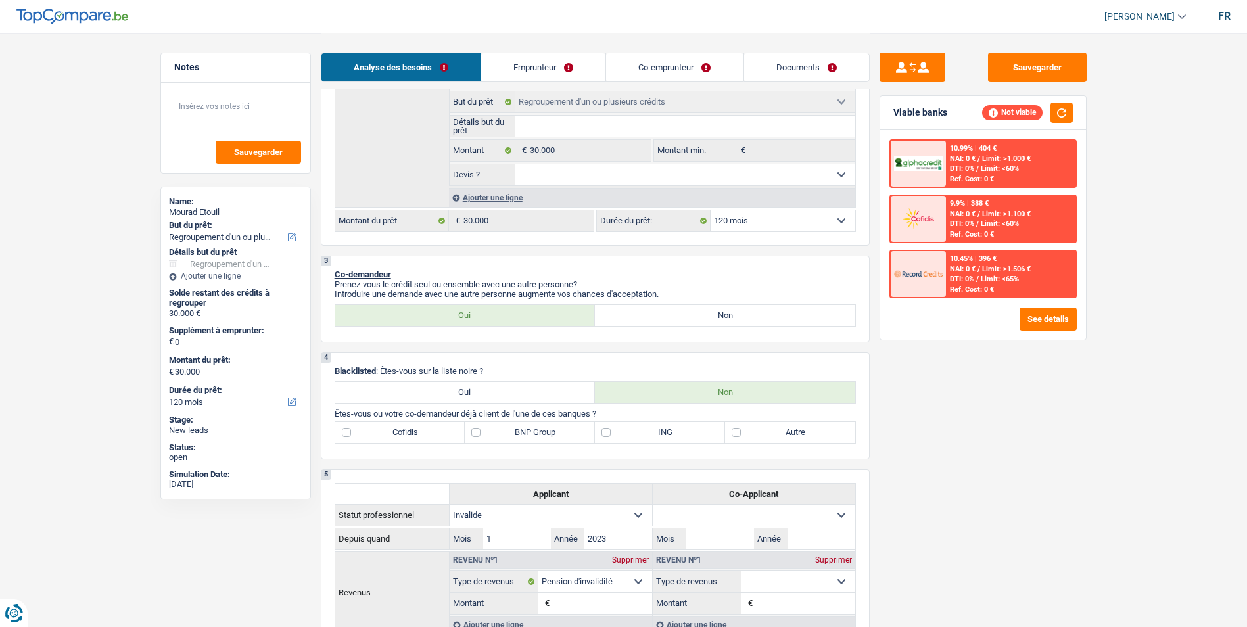
click at [687, 309] on label "Non" at bounding box center [725, 315] width 260 height 21
click at [687, 309] on input "Non" at bounding box center [725, 315] width 260 height 21
radio input "true"
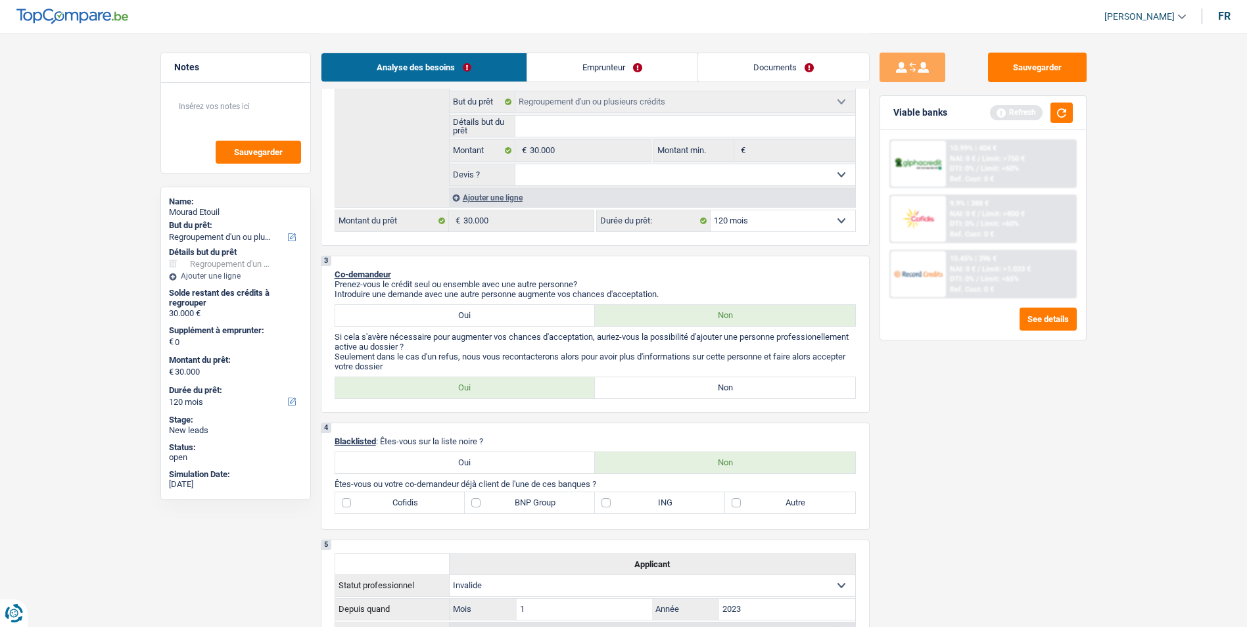
click at [718, 385] on label "Non" at bounding box center [725, 387] width 260 height 21
click at [718, 385] on input "Non" at bounding box center [725, 387] width 260 height 21
radio input "true"
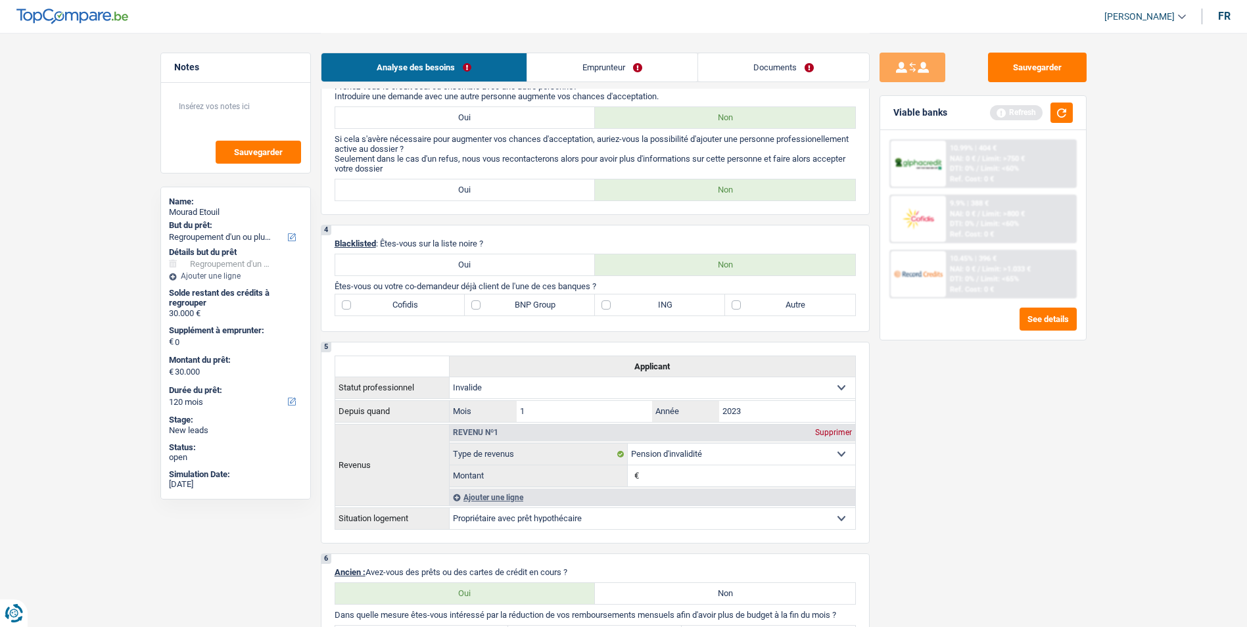
scroll to position [460, 0]
click at [1048, 121] on div "Refresh" at bounding box center [1031, 113] width 83 height 20
click at [1063, 120] on button "button" at bounding box center [1061, 113] width 22 height 20
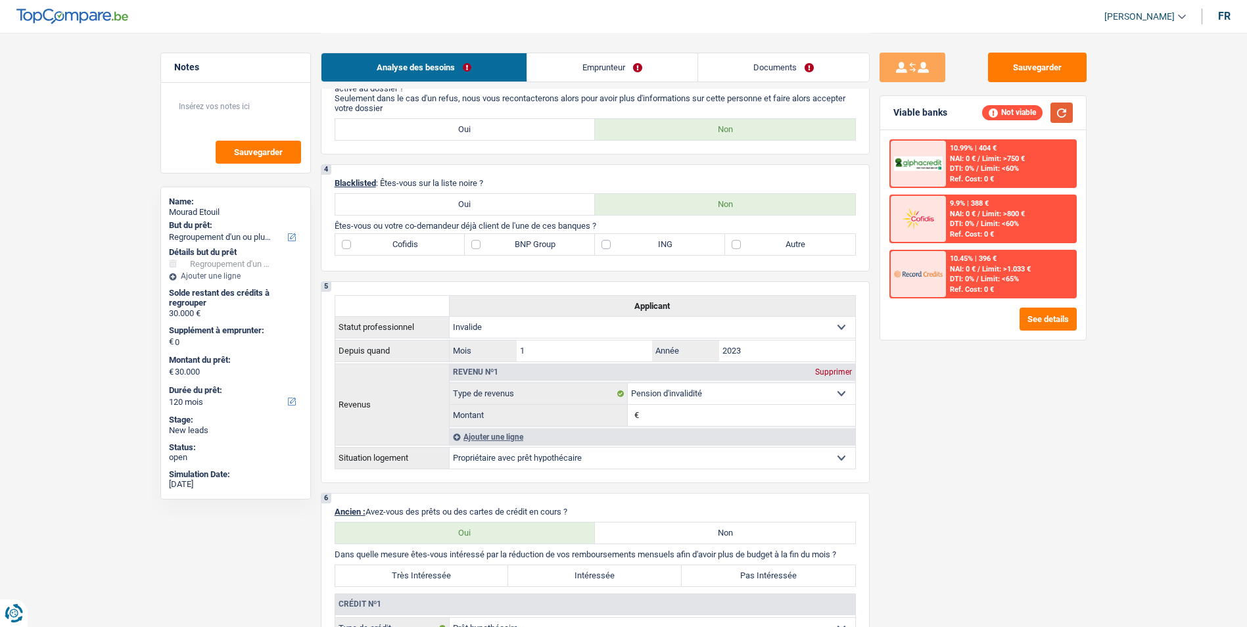
scroll to position [526, 0]
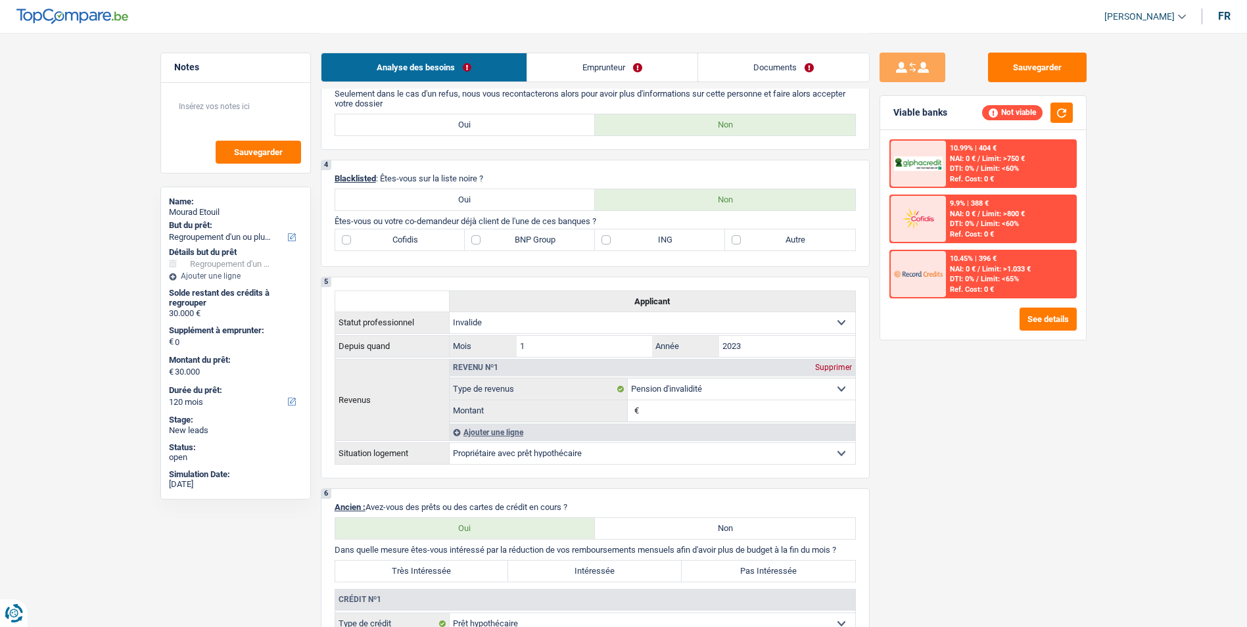
click at [739, 241] on label "Autre" at bounding box center [790, 239] width 130 height 21
click at [739, 241] on input "Autre" at bounding box center [790, 239] width 130 height 21
checkbox input "true"
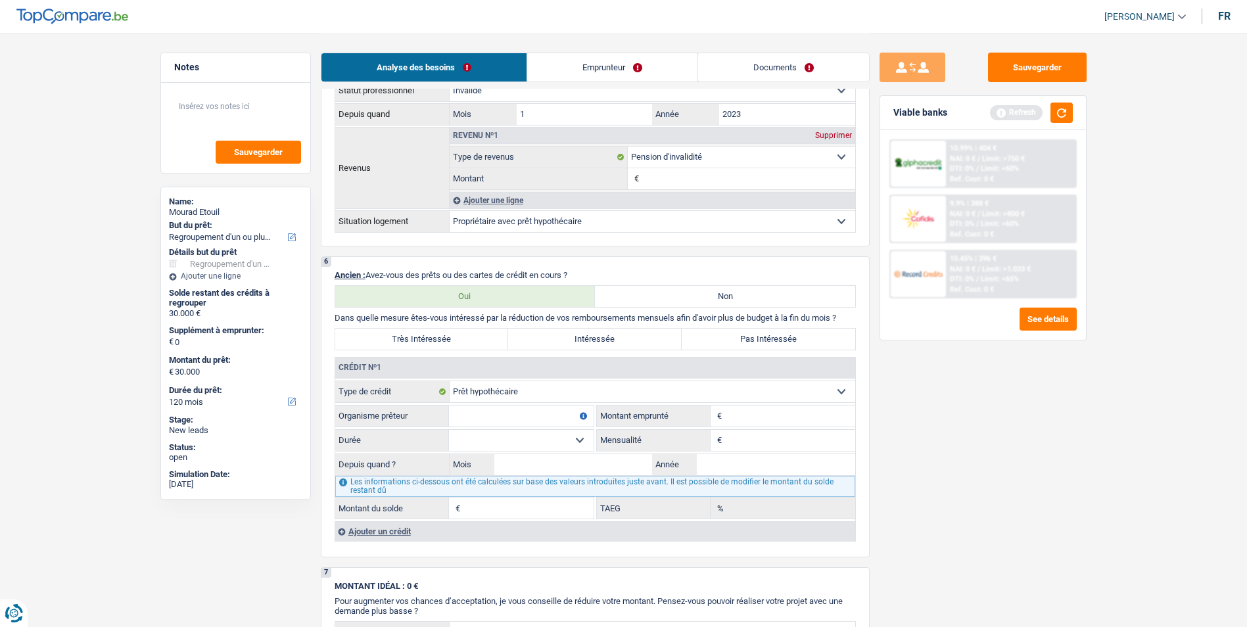
scroll to position [789, 0]
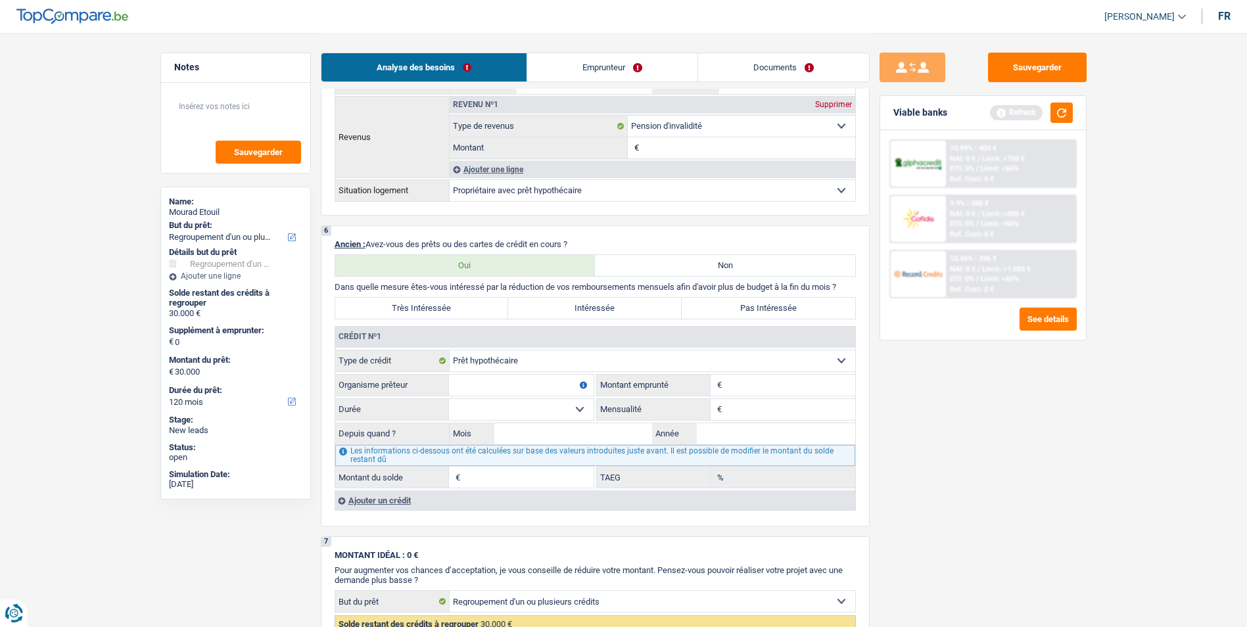
click at [468, 311] on label "Très Intéressée" at bounding box center [421, 308] width 173 height 21
click at [468, 311] on input "Très Intéressée" at bounding box center [421, 308] width 173 height 21
radio input "true"
click at [698, 357] on select "Carte ou ouverture de crédit Prêt hypothécaire Vente à tempérament Prêt à tempé…" at bounding box center [651, 360] width 405 height 21
click at [449, 350] on select "Carte ou ouverture de crédit Prêt hypothécaire Vente à tempérament Prêt à tempé…" at bounding box center [651, 360] width 405 height 21
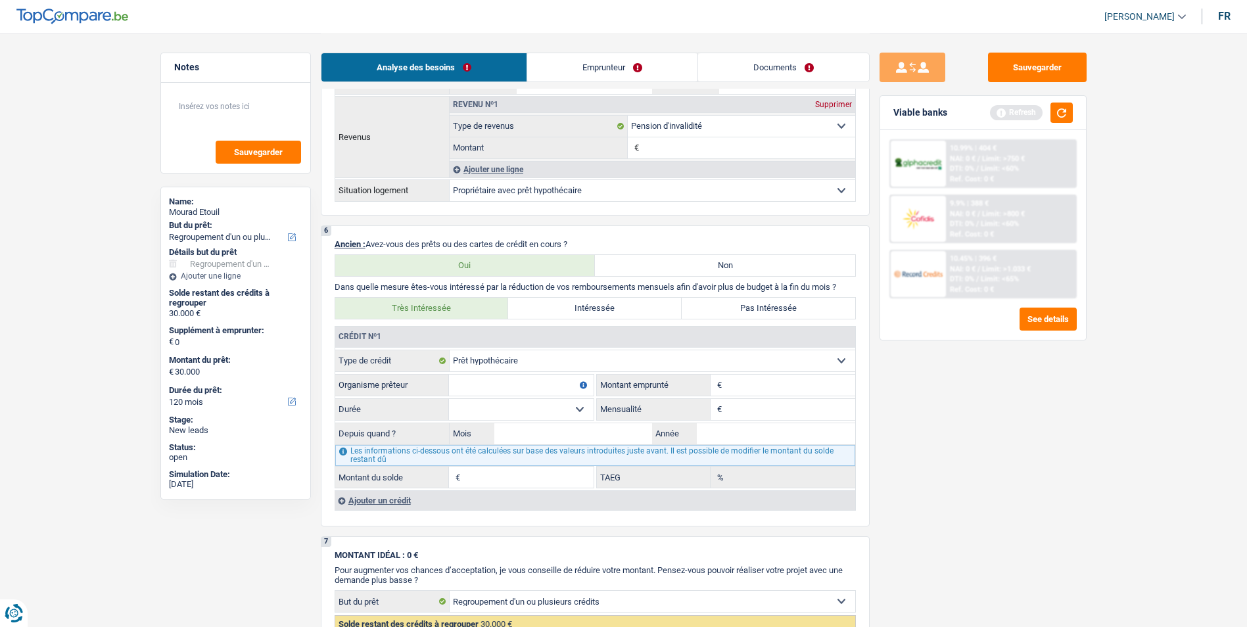
click at [374, 501] on div "Ajouter un crédit" at bounding box center [594, 500] width 520 height 20
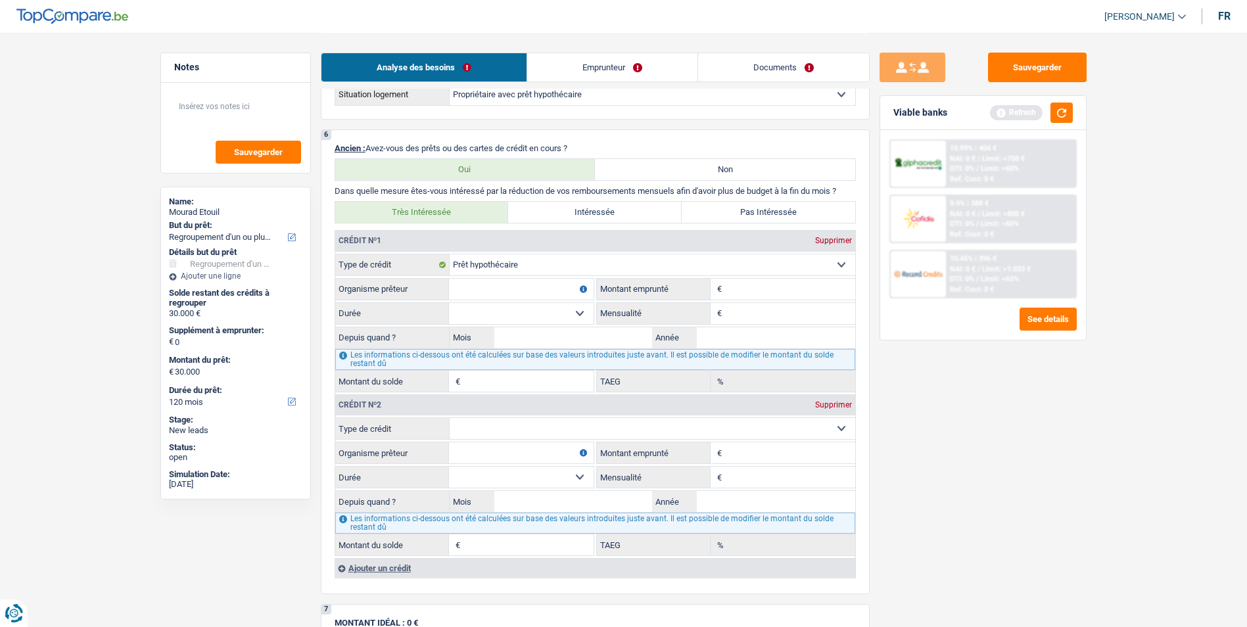
scroll to position [920, 0]
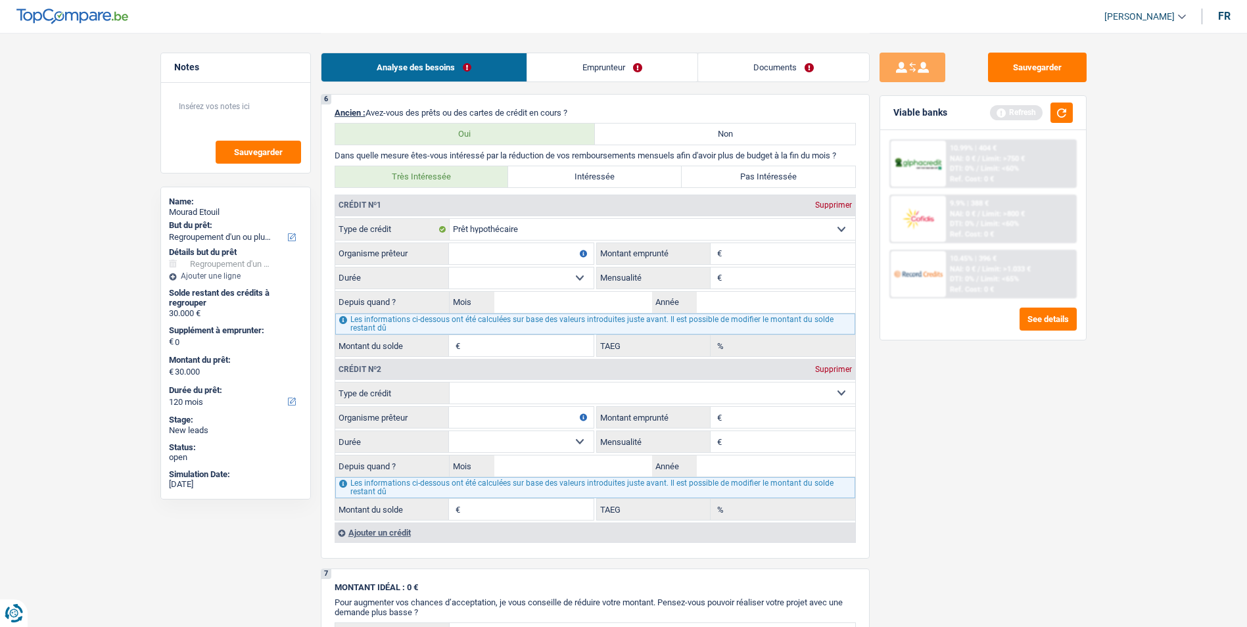
click at [522, 388] on select "Carte ou ouverture de crédit Prêt hypothécaire Vente à tempérament Prêt à tempé…" at bounding box center [651, 392] width 405 height 21
select select "personalLoan"
type input "0"
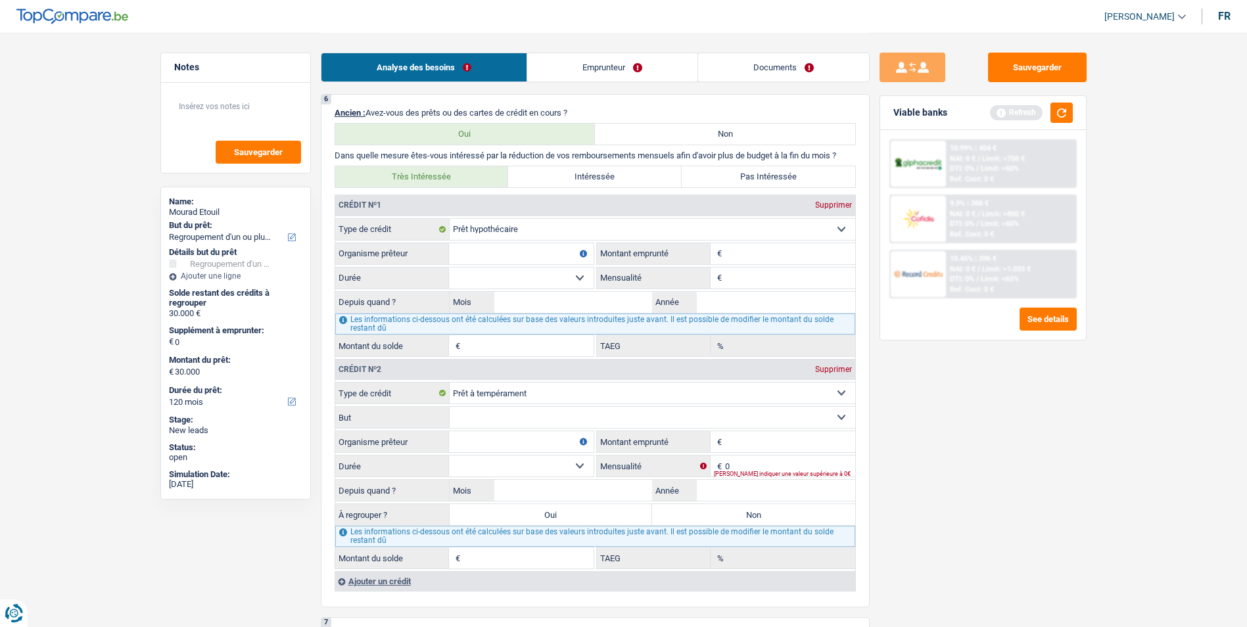
click at [564, 252] on input "Organisme prêteur" at bounding box center [521, 253] width 145 height 21
type input "Fond du logement Wallon"
type input "201.000"
click at [581, 275] on select "120 mois 132 mois 144 mois 180 mois 240 mois 300 mois 360 mois 420 mois Sélecti…" at bounding box center [521, 277] width 145 height 21
select select "360"
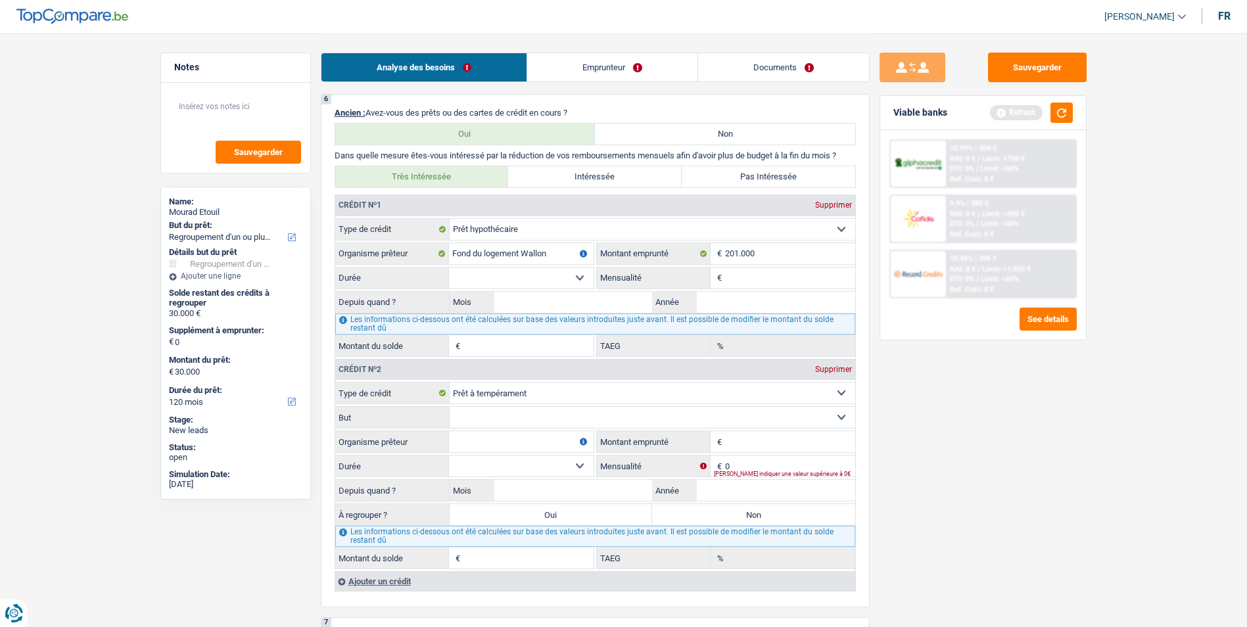
click at [449, 267] on select "120 mois 132 mois 144 mois 180 mois 240 mois 300 mois 360 mois 420 mois Sélecti…" at bounding box center [521, 277] width 145 height 21
click at [745, 281] on input "Mensualité" at bounding box center [790, 277] width 130 height 21
type input "721"
click at [543, 299] on input "Mois" at bounding box center [573, 302] width 158 height 21
click at [714, 296] on input "Année" at bounding box center [776, 302] width 158 height 21
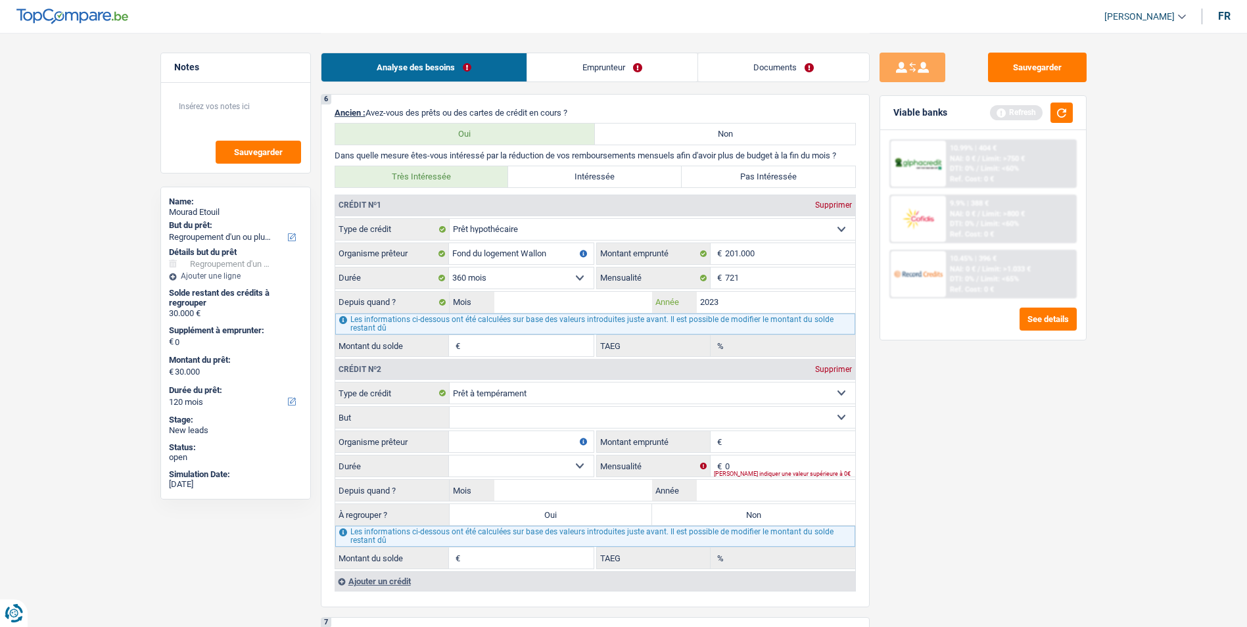
type input "2023"
click at [590, 304] on input "Mois" at bounding box center [573, 302] width 158 height 21
type input "02"
type input "187.595"
type input "1,79"
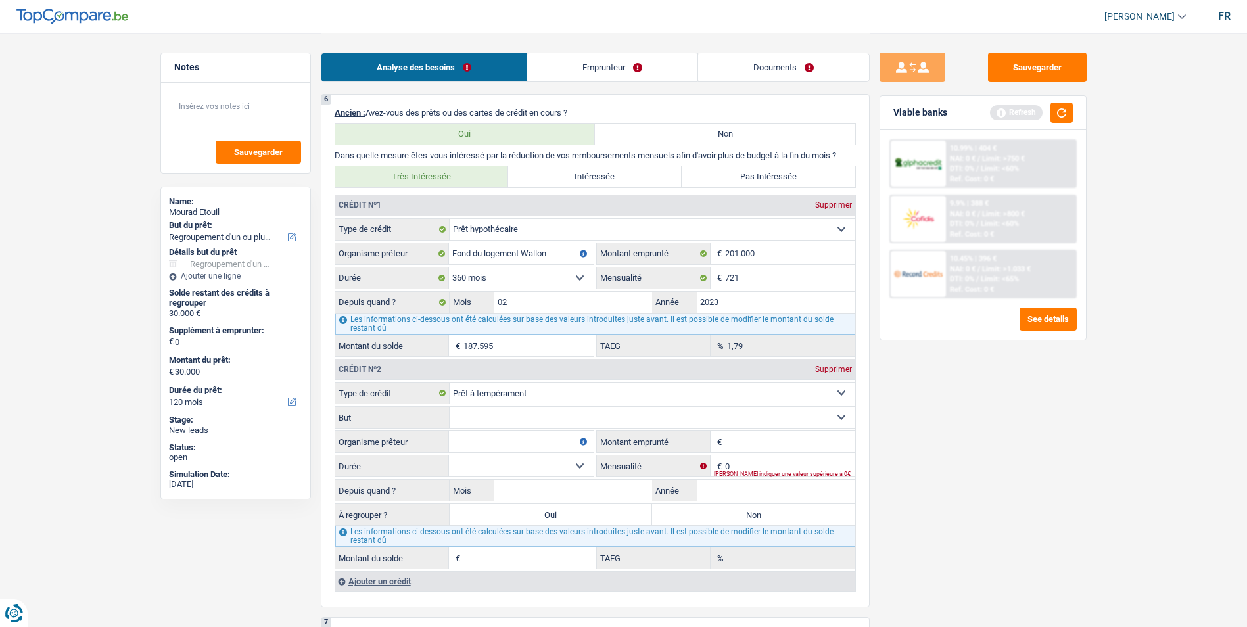
click at [610, 409] on select "Confort maison: meubles, textile, peinture, électroménager, outillage non-profe…" at bounding box center [651, 417] width 405 height 21
click at [415, 428] on fieldset "Confort maison: meubles, textile, peinture, électroménager, outillage non-profe…" at bounding box center [595, 417] width 520 height 22
click at [480, 444] on input "Organisme prêteur" at bounding box center [521, 441] width 145 height 21
type input "Alpha Crédit"
type input "24.000"
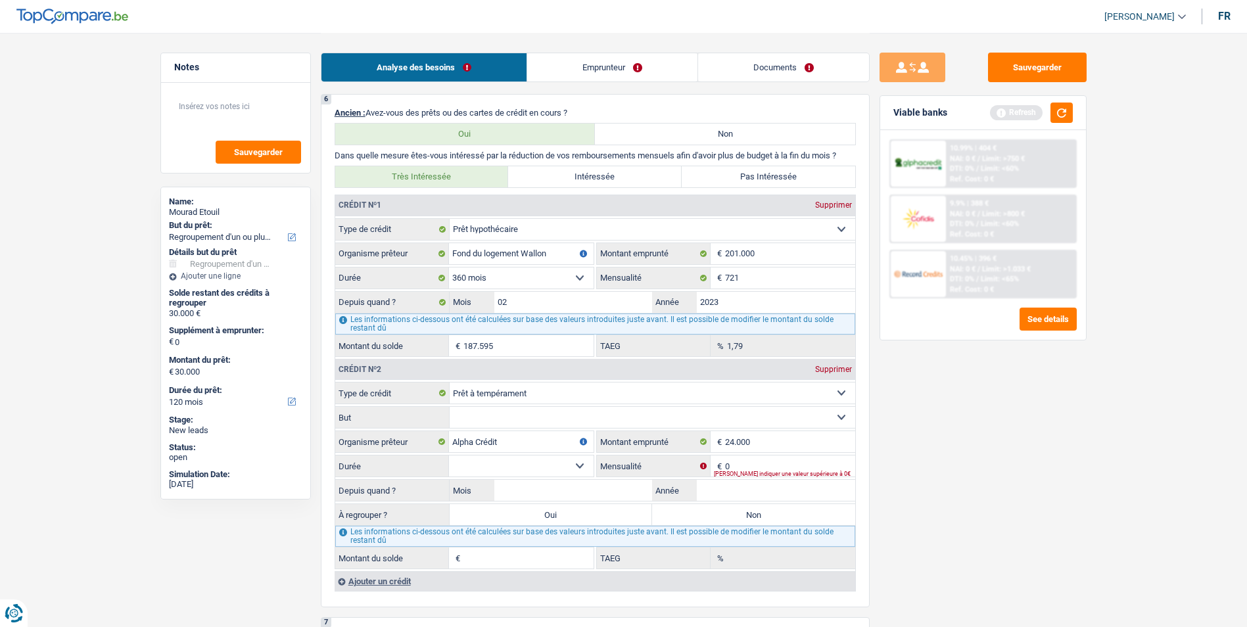
click at [556, 461] on select "12 mois 18 mois 24 mois 30 mois 36 mois 42 mois 48 mois 60 mois 72 mois 84 mois…" at bounding box center [521, 465] width 145 height 21
select select "120"
click at [449, 455] on select "12 mois 18 mois 24 mois 30 mois 36 mois 42 mois 48 mois 60 mois 72 mois 84 mois…" at bounding box center [521, 465] width 145 height 21
click at [555, 486] on input "Mois" at bounding box center [573, 490] width 158 height 21
type input "03"
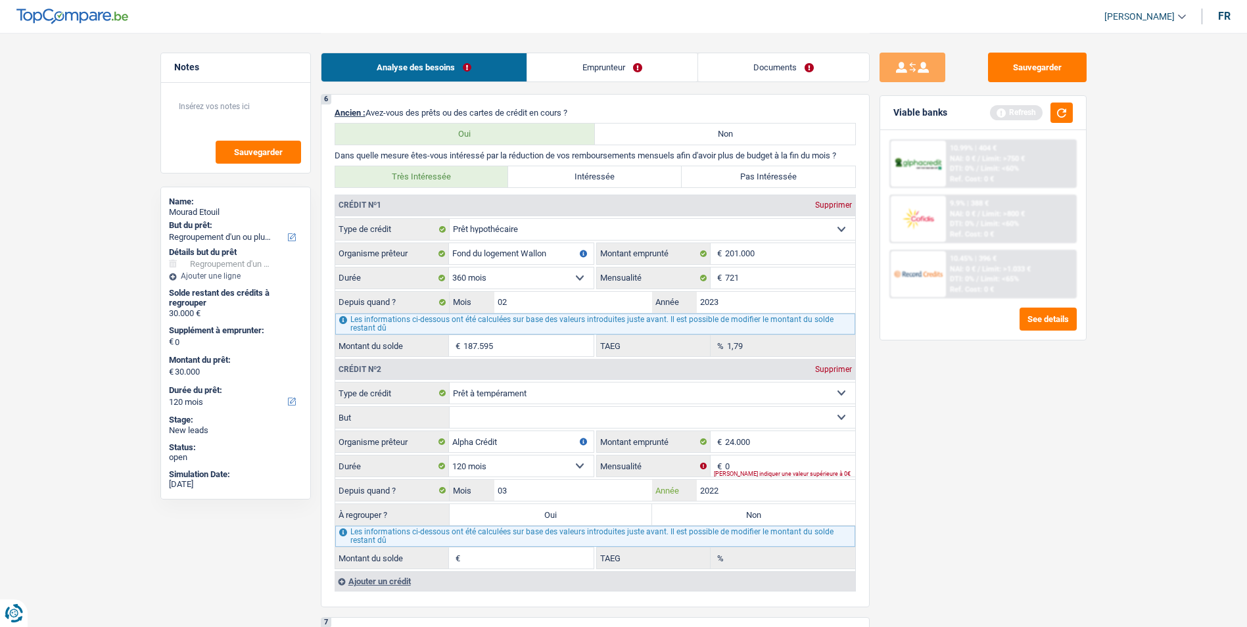
type input "2022"
type input "1"
type input "0,00"
click at [553, 511] on label "Oui" at bounding box center [550, 514] width 203 height 21
click at [553, 511] on input "Oui" at bounding box center [550, 514] width 203 height 21
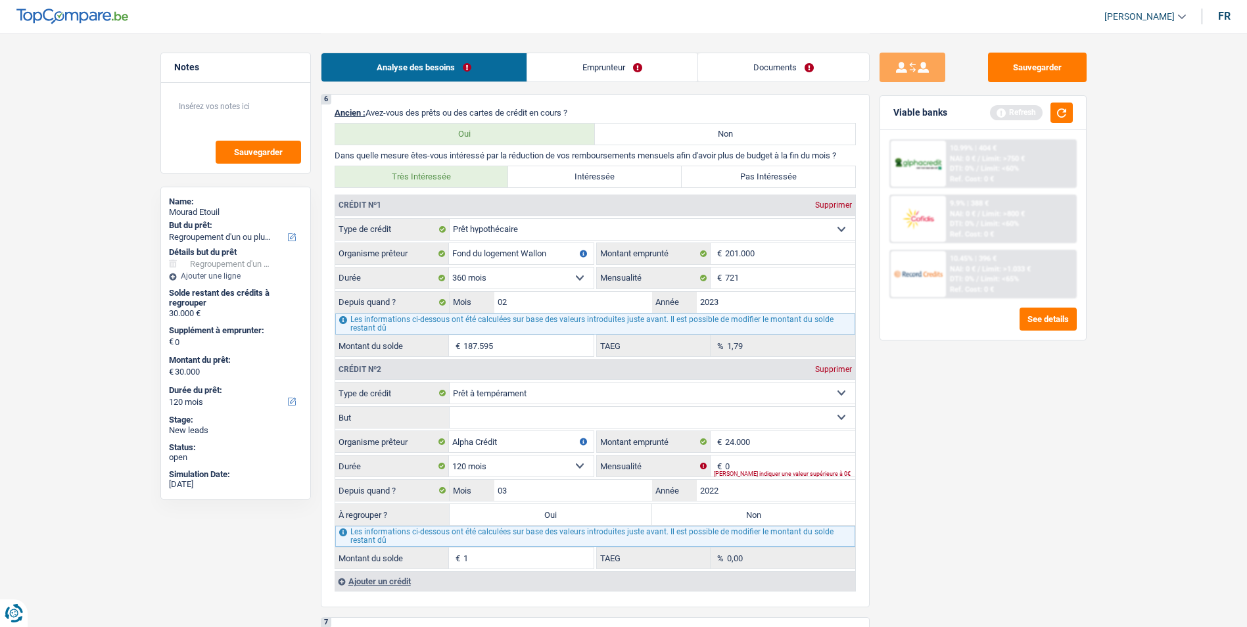
radio input "true"
type input "1"
select select "24"
type input "1"
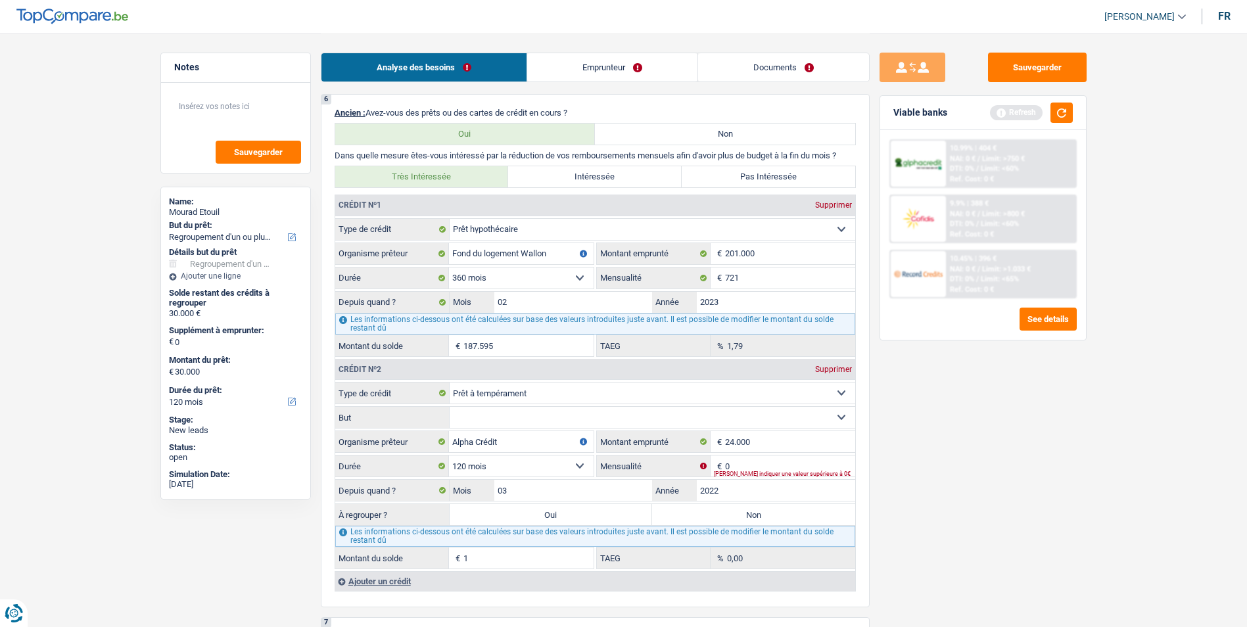
select select "24"
type input "1"
select select "24"
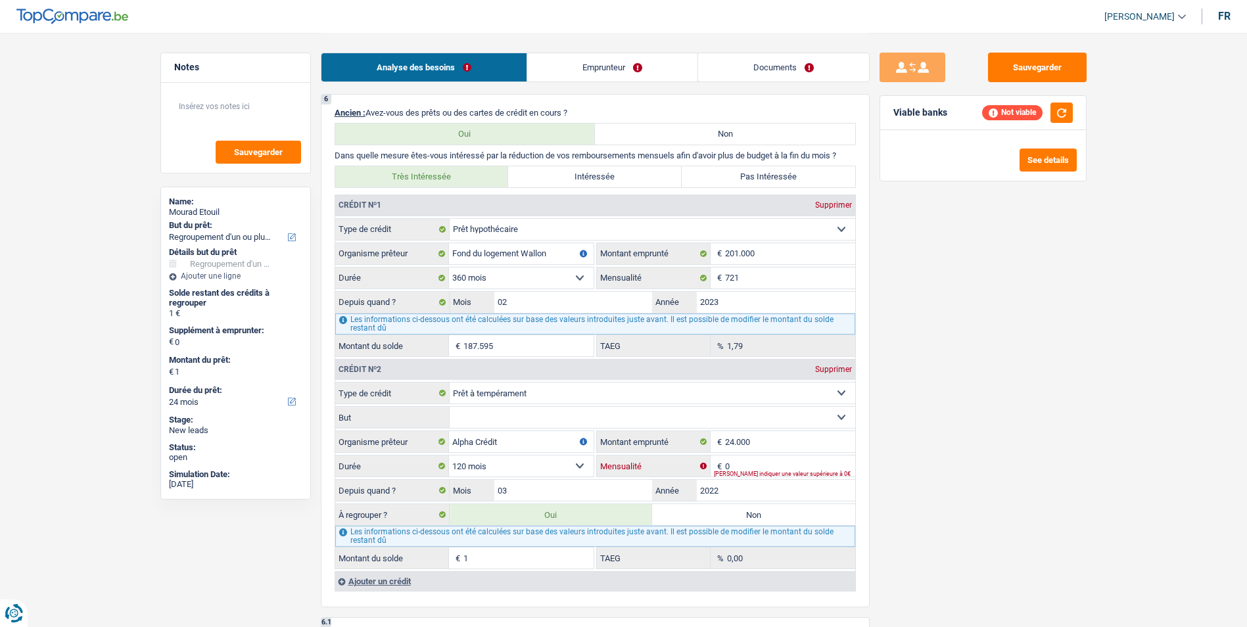
click at [748, 464] on input "0" at bounding box center [790, 465] width 130 height 21
type input "201"
type input "15.628"
type input "0,10"
click at [501, 421] on select "Confort maison: meubles, textile, peinture, électroménager, outillage non-profe…" at bounding box center [651, 417] width 405 height 21
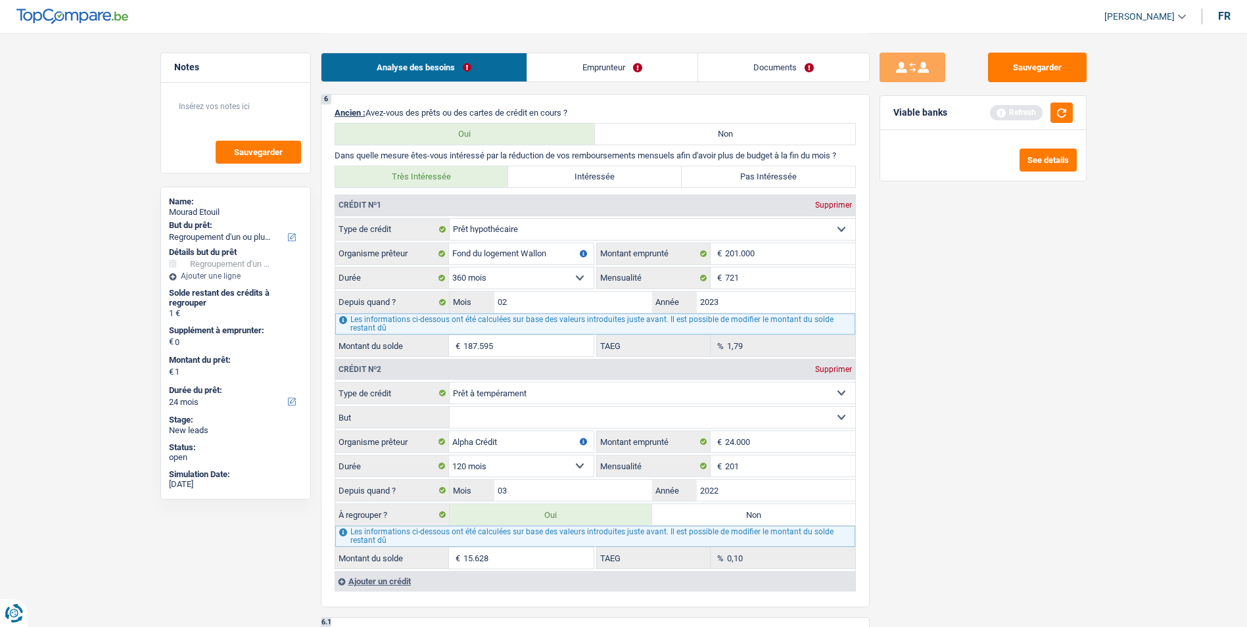
click at [904, 390] on div "Sauvegarder Viable banks Refresh See details" at bounding box center [982, 329] width 227 height 553
click at [772, 413] on select "Confort maison: meubles, textile, peinture, électroménager, outillage non-profe…" at bounding box center [651, 417] width 405 height 21
click at [570, 389] on select "Carte ou ouverture de crédit Prêt hypothécaire Vente à tempérament Prêt à tempé…" at bounding box center [651, 392] width 405 height 21
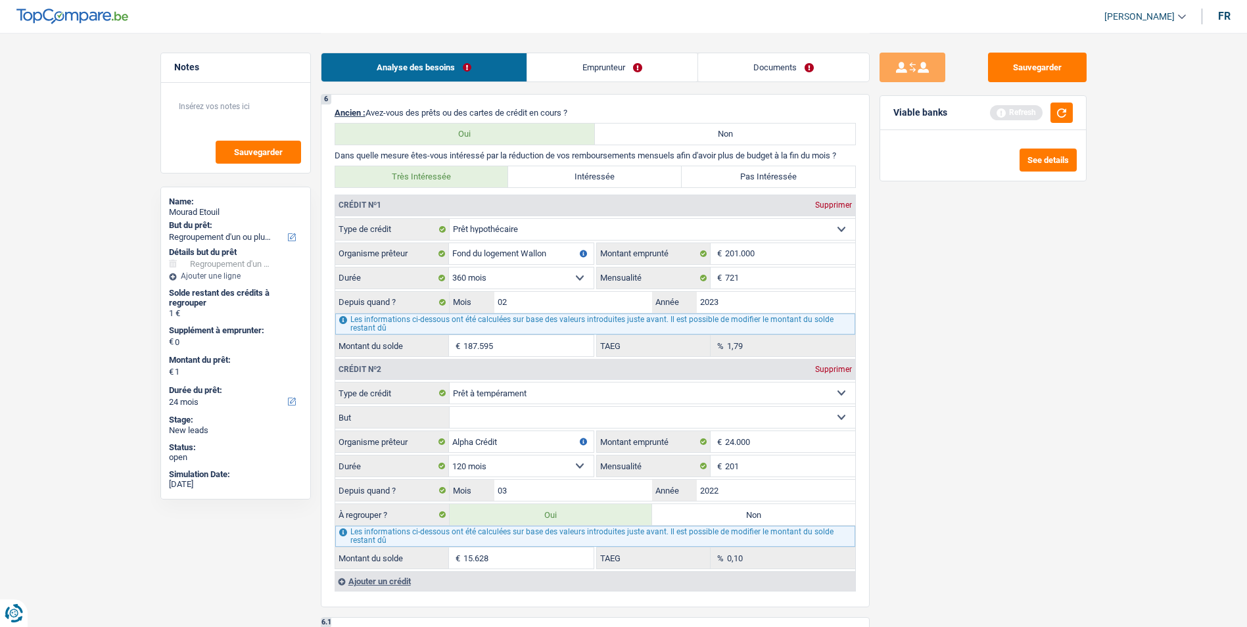
select select "carLoan"
click at [449, 382] on select "Carte ou ouverture de crédit Prêt hypothécaire Vente à tempérament Prêt à tempé…" at bounding box center [651, 392] width 405 height 21
type input "15.628"
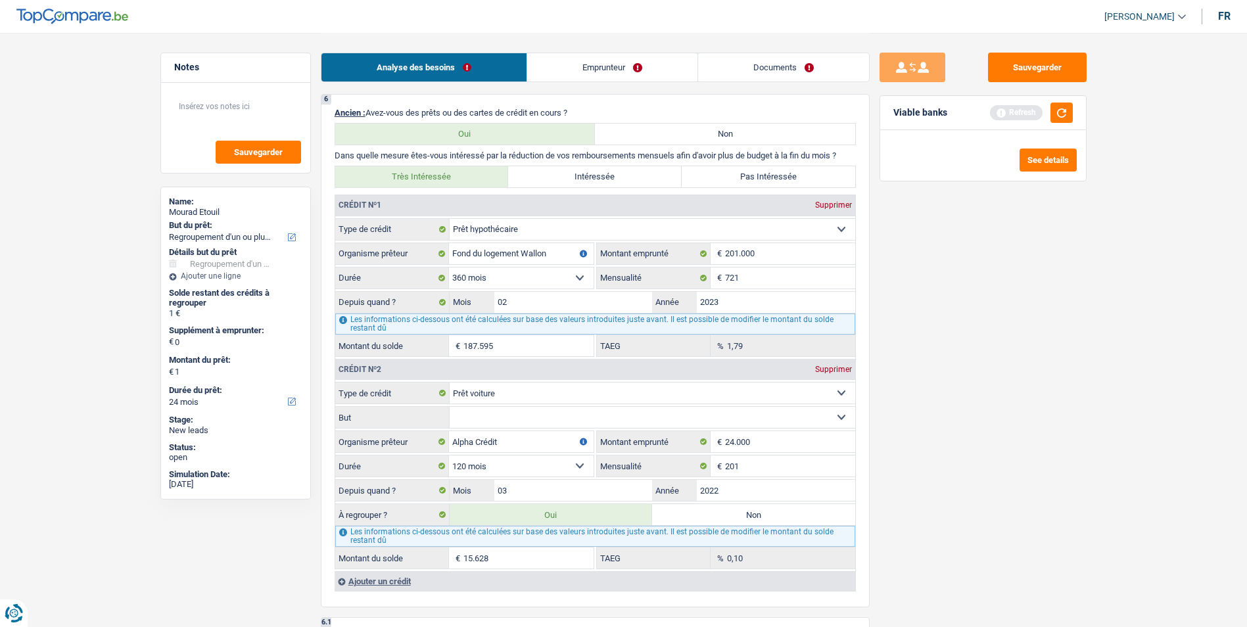
type input "15.628"
select select
select select "84"
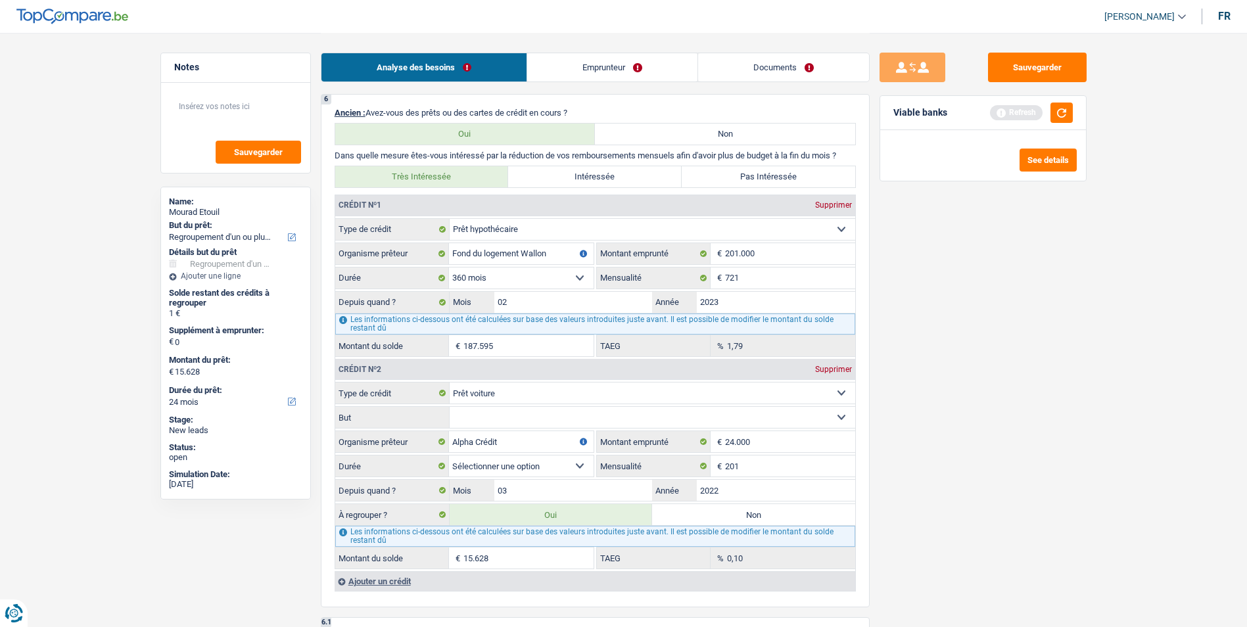
select select "84"
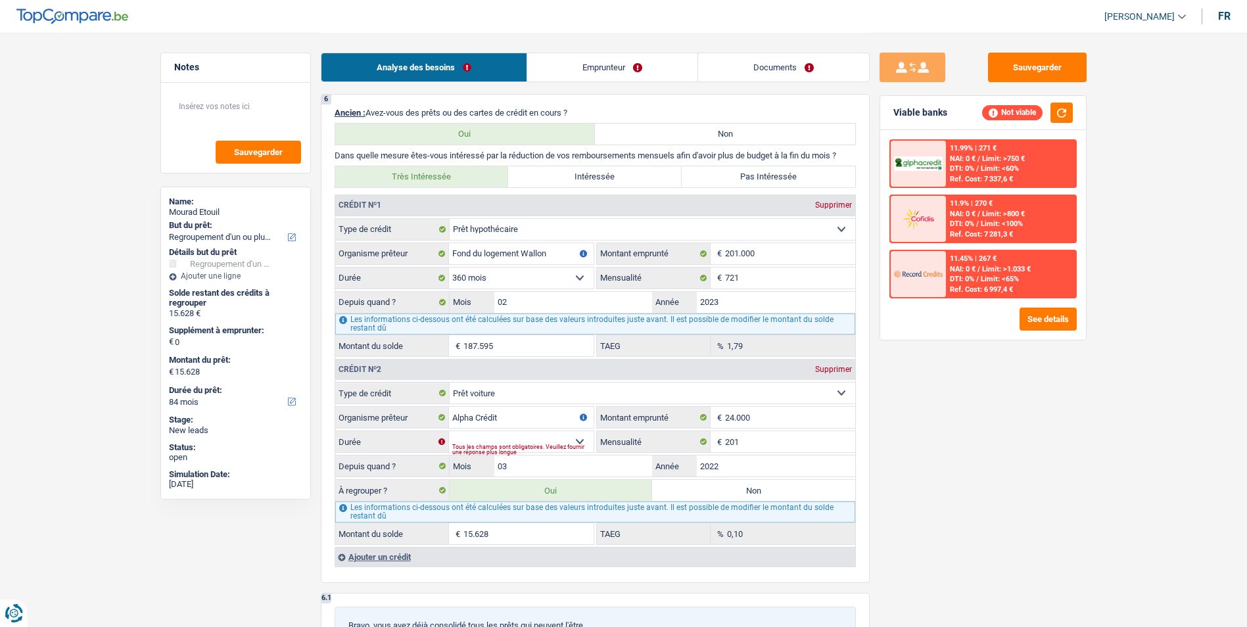
click at [576, 447] on div "Tous les champs sont obligatoires. Veuillez fournir une réponse plus longue" at bounding box center [522, 449] width 141 height 5
click at [566, 436] on select "12 mois 18 mois 24 mois 30 mois 36 mois 42 mois 48 mois 60 mois 72 mois 84 mois…" at bounding box center [521, 441] width 145 height 21
select select "120"
click at [449, 431] on select "12 mois 18 mois 24 mois 30 mois 36 mois 42 mois 48 mois 60 mois 72 mois 84 mois…" at bounding box center [521, 441] width 145 height 21
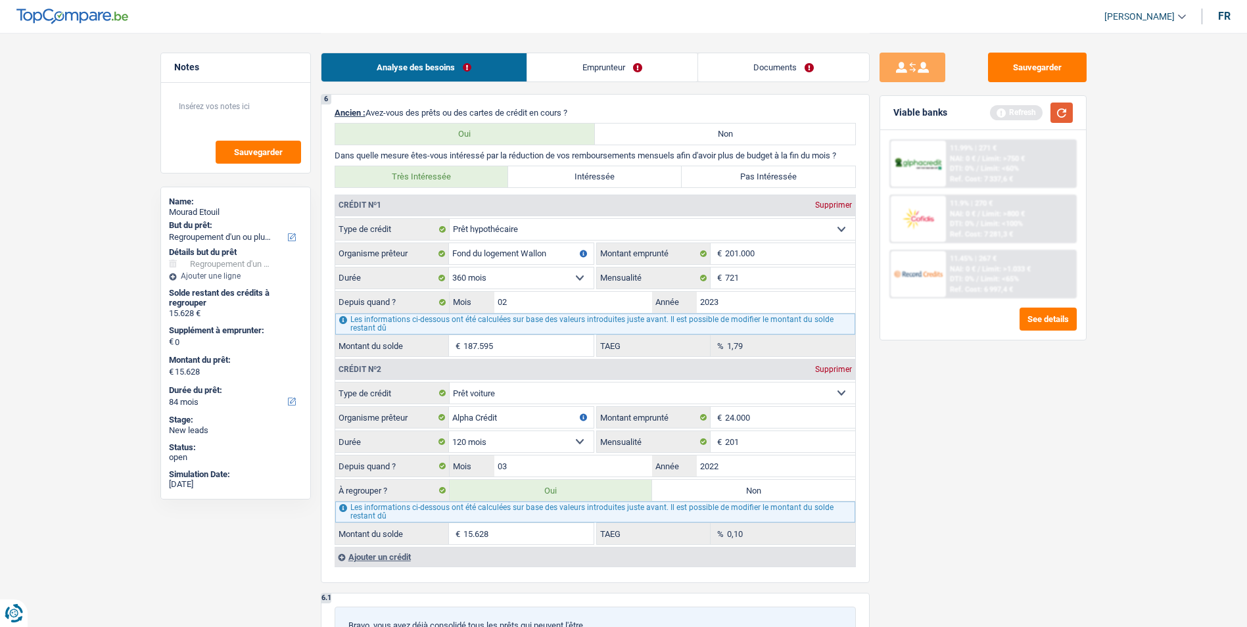
click at [1061, 118] on button "button" at bounding box center [1061, 113] width 22 height 20
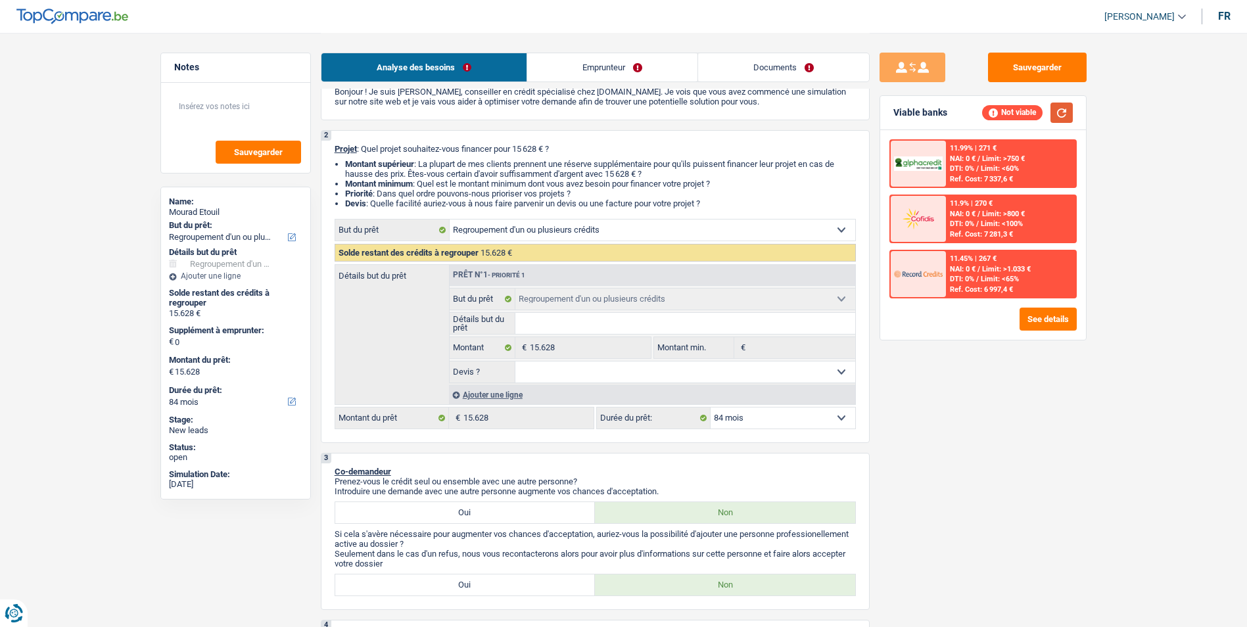
scroll to position [0, 0]
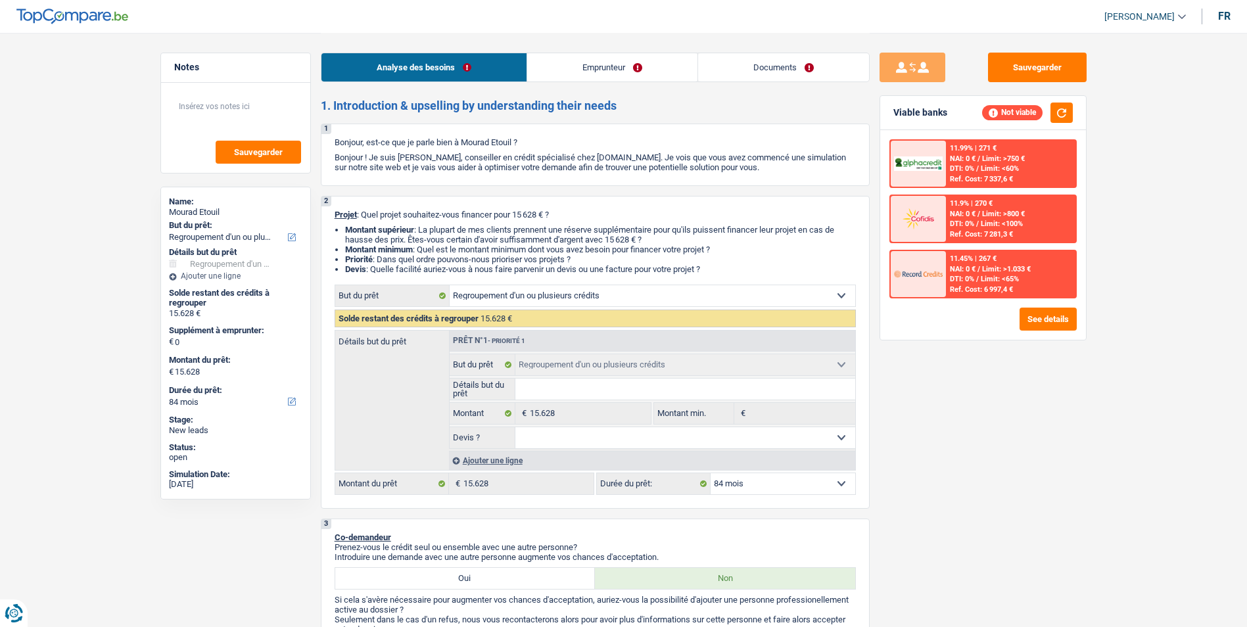
click at [587, 76] on link "Emprunteur" at bounding box center [612, 67] width 170 height 28
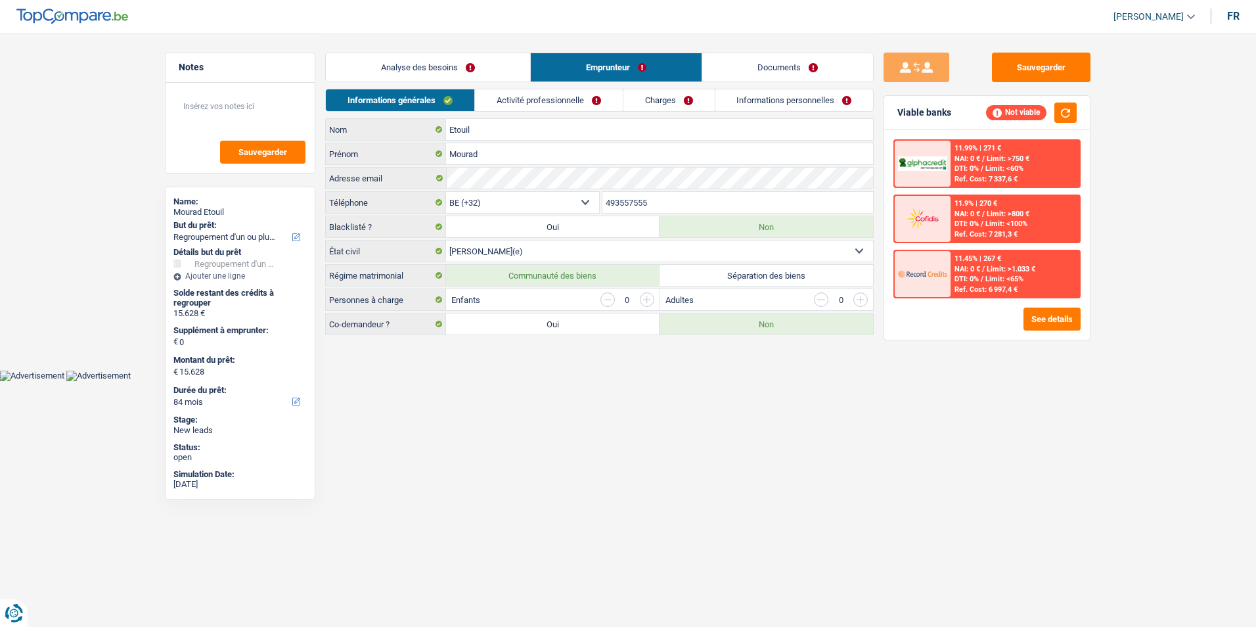
click at [517, 62] on link "Analyse des besoins" at bounding box center [428, 67] width 204 height 28
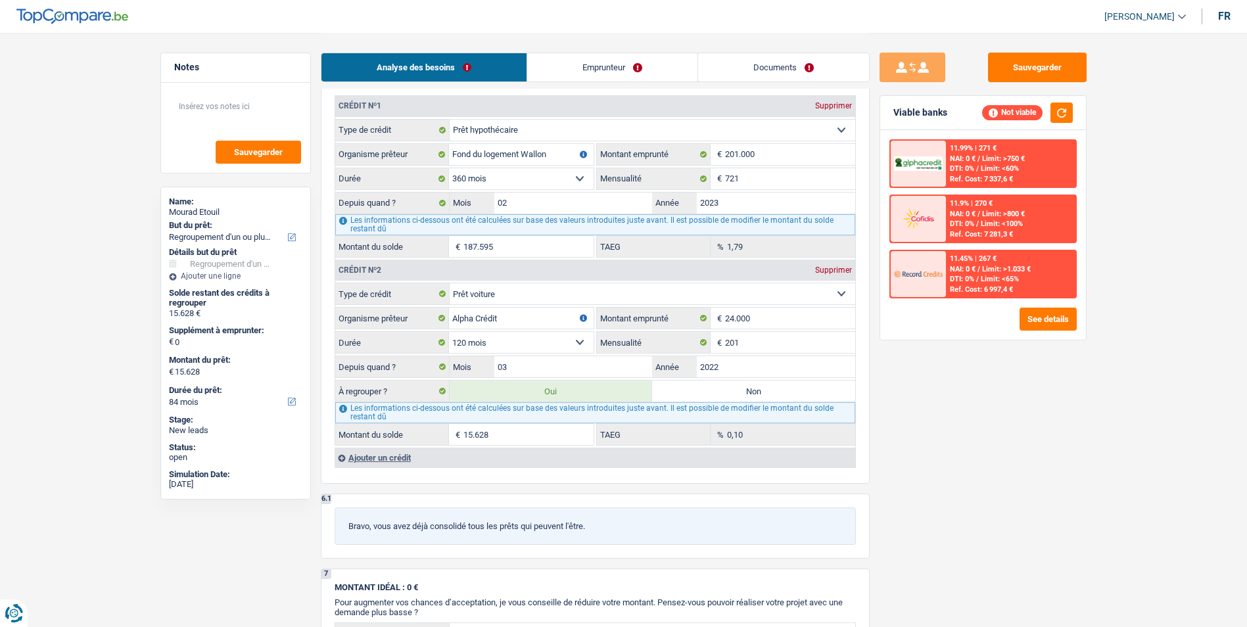
scroll to position [1018, 0]
click at [361, 461] on div "Ajouter un crédit" at bounding box center [594, 459] width 520 height 20
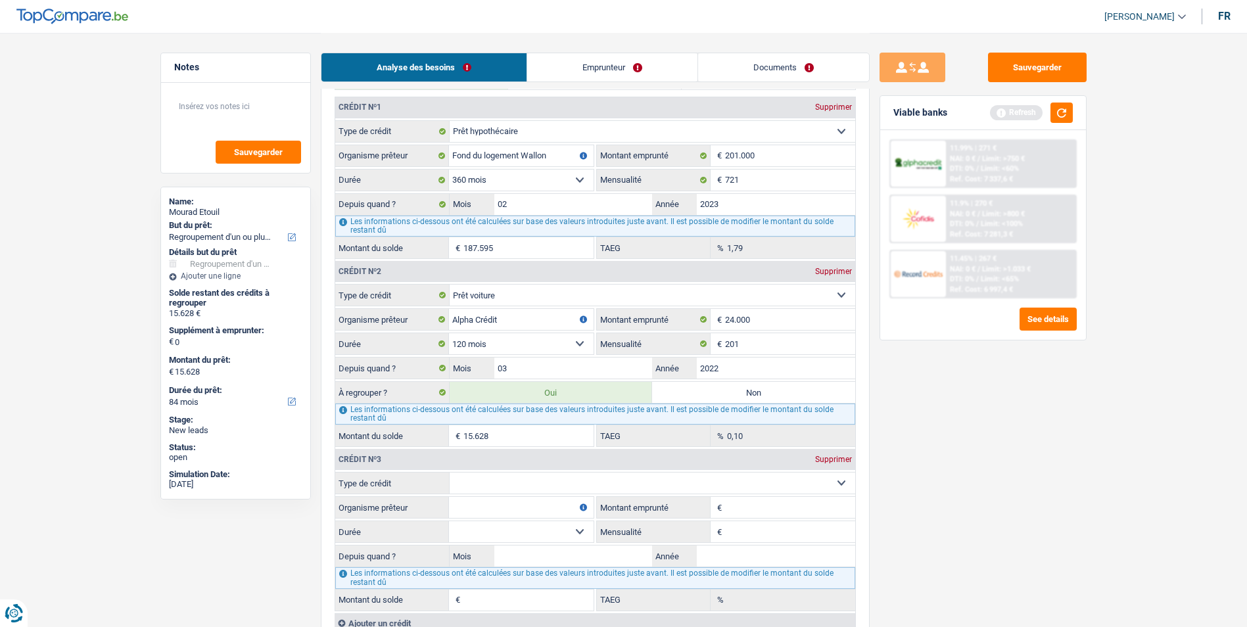
click at [528, 480] on select "Carte ou ouverture de crédit Prêt hypothécaire Vente à tempérament Prêt à tempé…" at bounding box center [651, 482] width 405 height 21
select select "personalLoan"
type input "0"
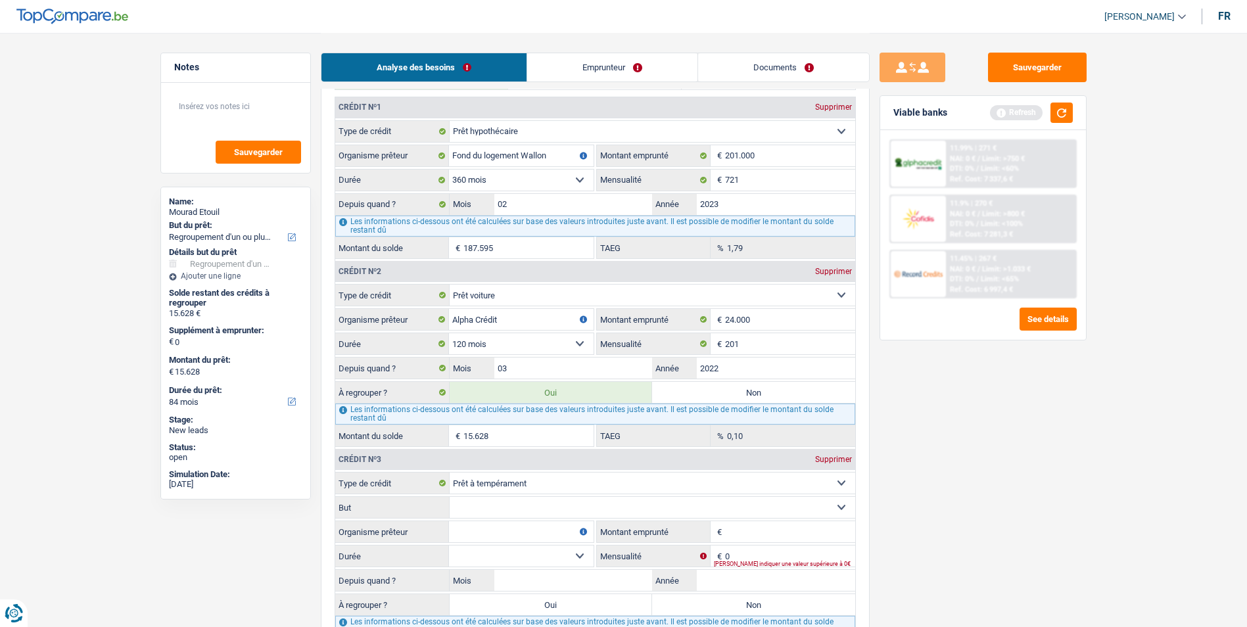
click at [538, 515] on select "Confort maison: meubles, textile, peinture, électroménager, outillage non-profe…" at bounding box center [651, 507] width 405 height 21
click at [531, 530] on input "Organisme prêteur" at bounding box center [521, 531] width 145 height 21
type input "Cofidis"
click at [616, 482] on select "Carte ou ouverture de crédit Prêt hypothécaire Vente à tempérament Prêt à tempé…" at bounding box center [651, 482] width 405 height 21
select select "cardOrCredit"
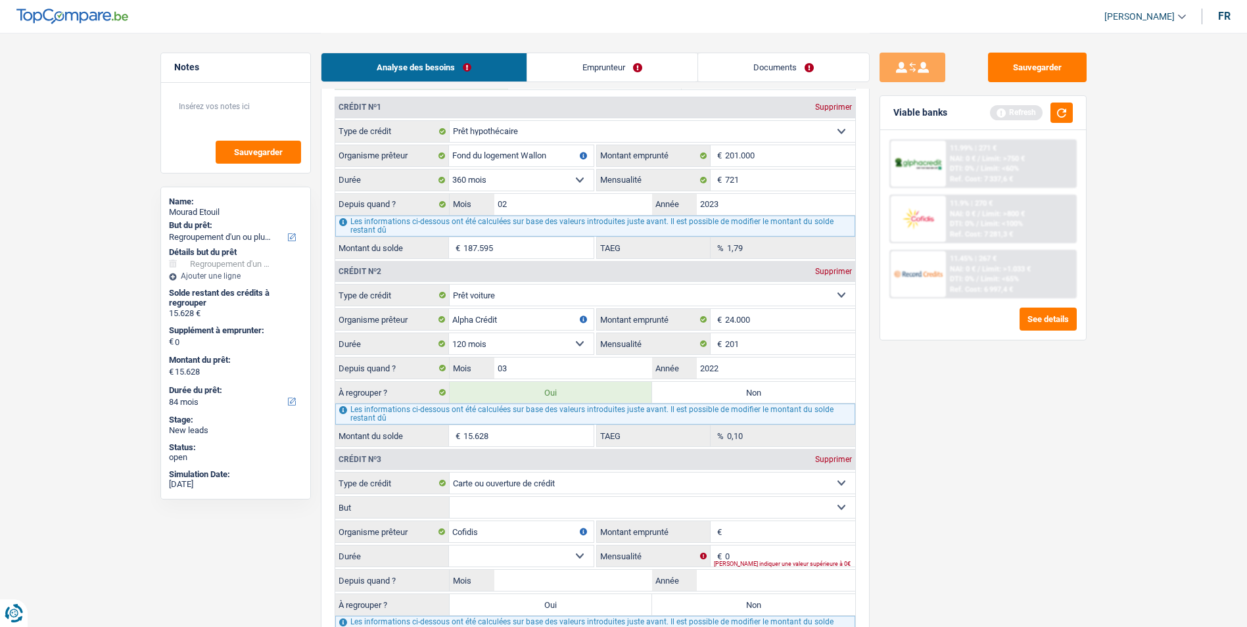
click at [449, 472] on select "Carte ou ouverture de crédit Prêt hypothécaire Vente à tempérament Prêt à tempé…" at bounding box center [651, 482] width 405 height 21
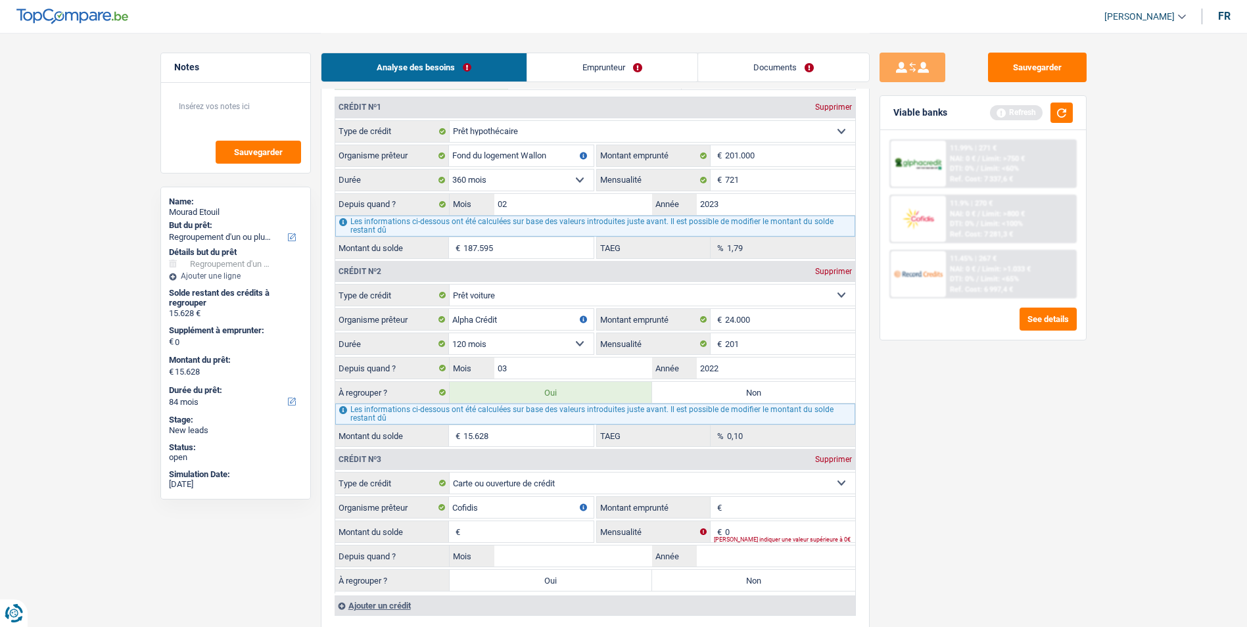
click at [743, 507] on input "Montant emprunté" at bounding box center [790, 507] width 130 height 21
type input "4.000"
type input "240"
click at [550, 551] on input "Mois" at bounding box center [573, 555] width 158 height 21
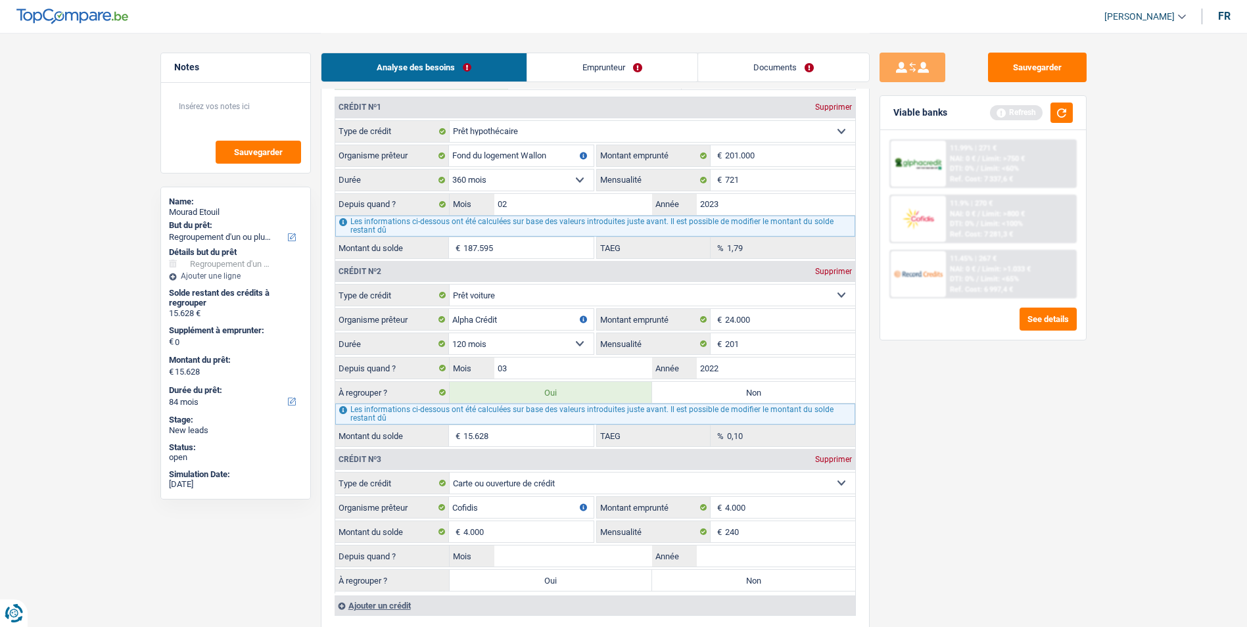
click at [674, 578] on label "Non" at bounding box center [753, 580] width 203 height 21
click at [674, 578] on input "Non" at bounding box center [753, 580] width 203 height 21
radio input "true"
click at [585, 556] on input "Mois" at bounding box center [573, 555] width 158 height 21
type input "02"
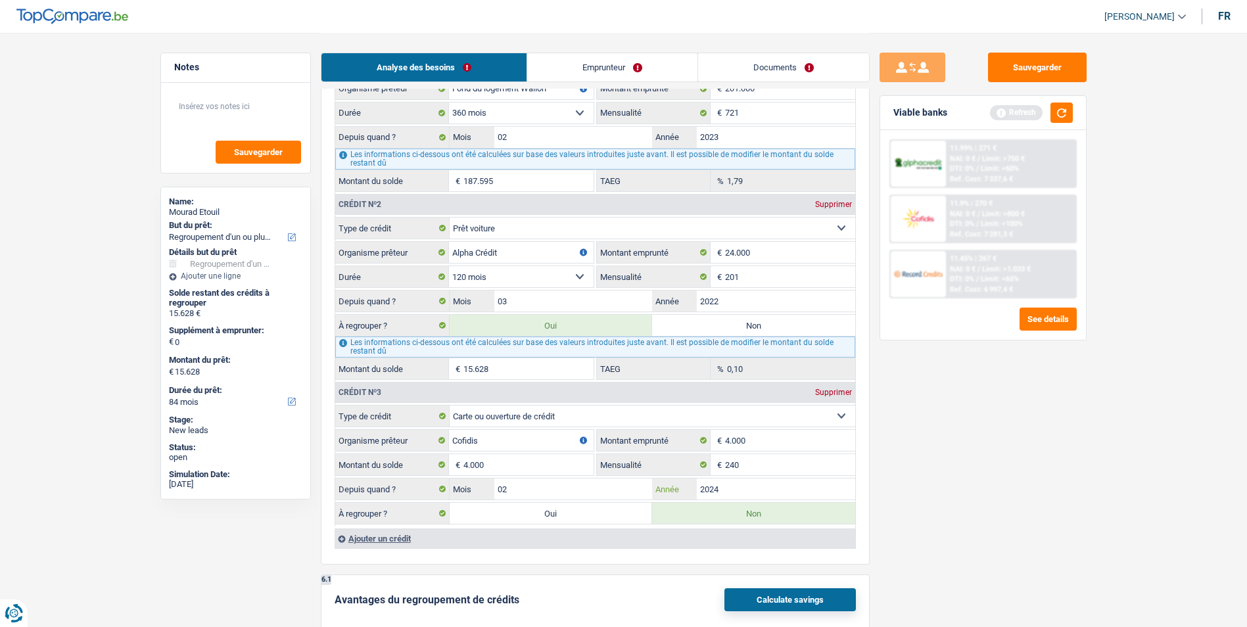
scroll to position [1149, 0]
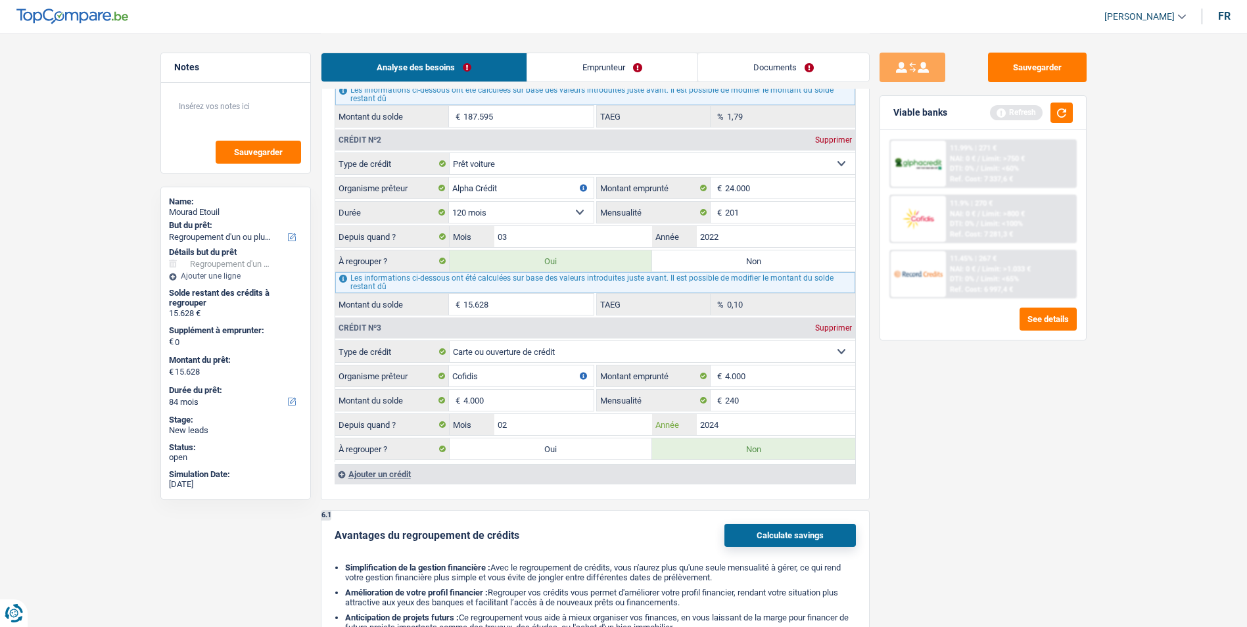
type input "2024"
click at [391, 469] on div "Ajouter un crédit" at bounding box center [594, 474] width 520 height 20
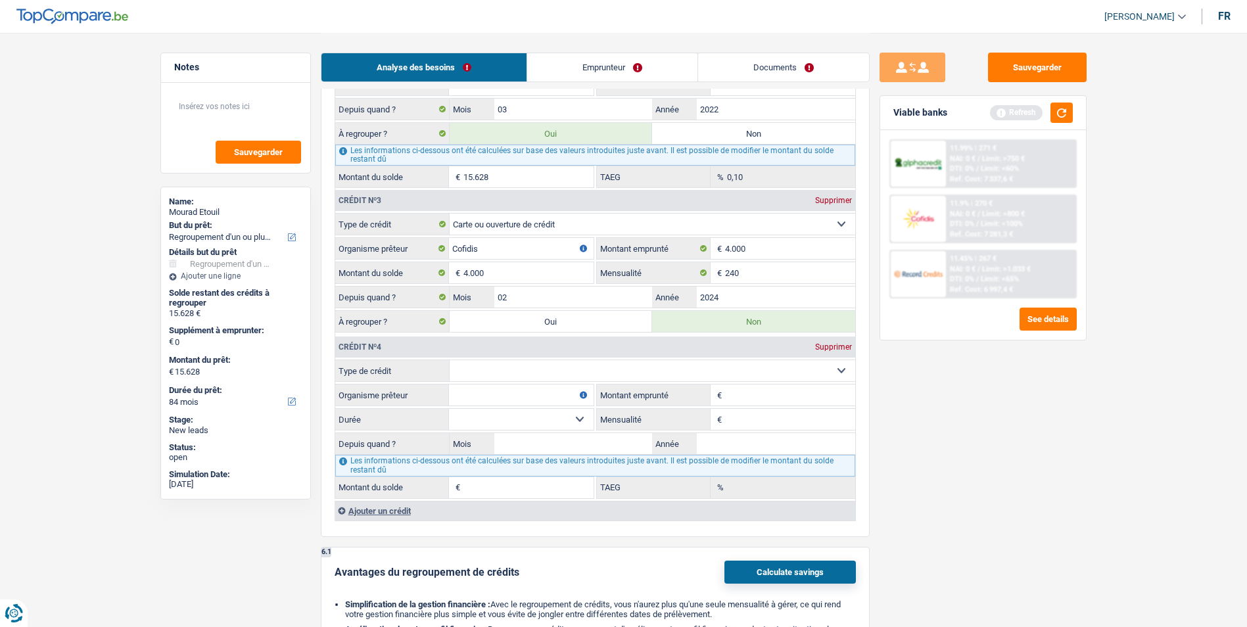
scroll to position [1281, 0]
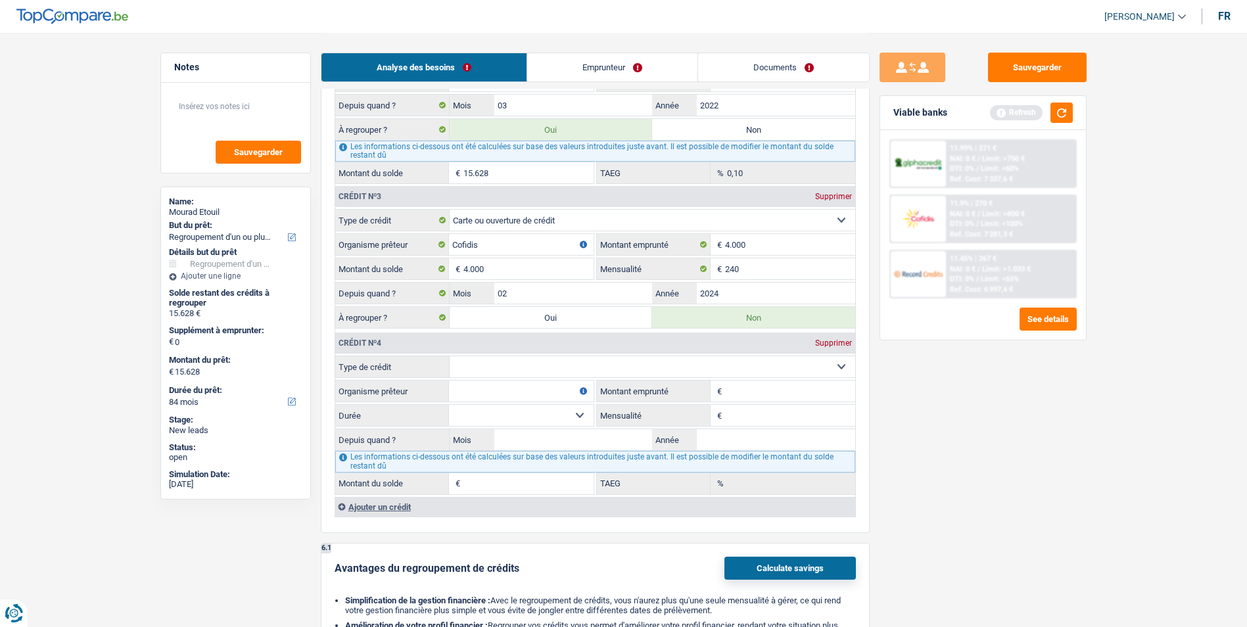
click at [574, 367] on select "Carte ou ouverture de crédit Prêt hypothécaire Vente à tempérament Prêt à tempé…" at bounding box center [651, 366] width 405 height 21
select select "personalLoan"
type input "0"
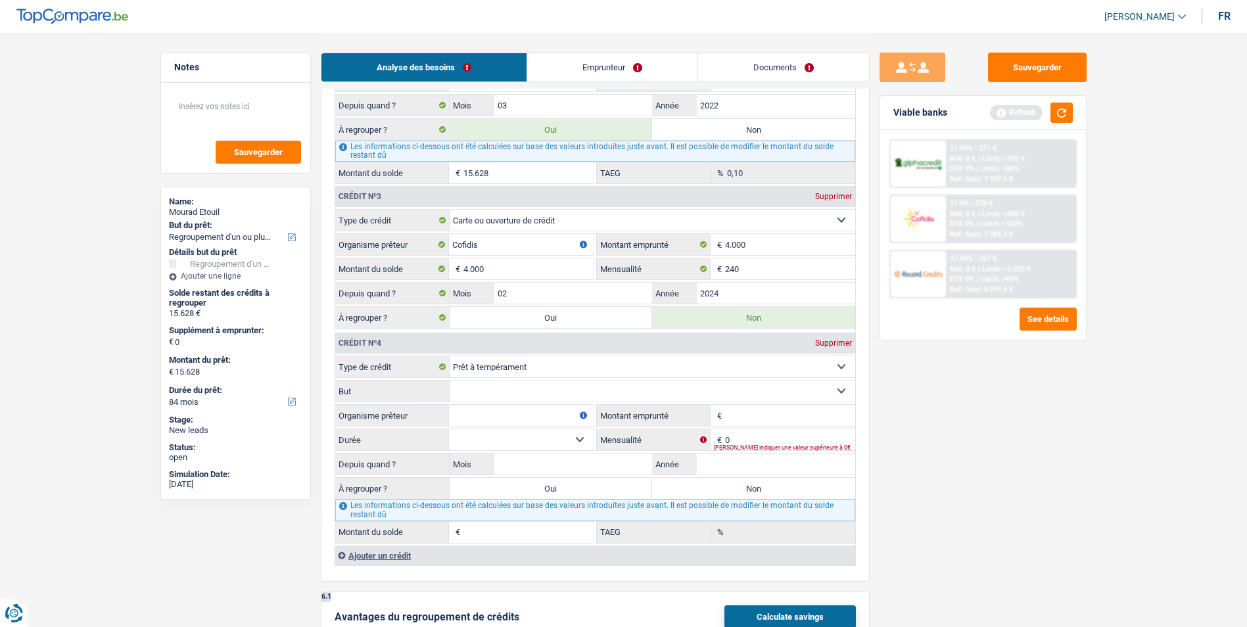
click at [555, 395] on select "Confort maison: meubles, textile, peinture, électroménager, outillage non-profe…" at bounding box center [651, 390] width 405 height 21
select select "homeFurnishingOrRelocation"
click at [449, 380] on select "Confort maison: meubles, textile, peinture, électroménager, outillage non-profe…" at bounding box center [651, 390] width 405 height 21
click at [518, 409] on input "Organisme prêteur" at bounding box center [521, 415] width 145 height 21
type input "Cofidis"
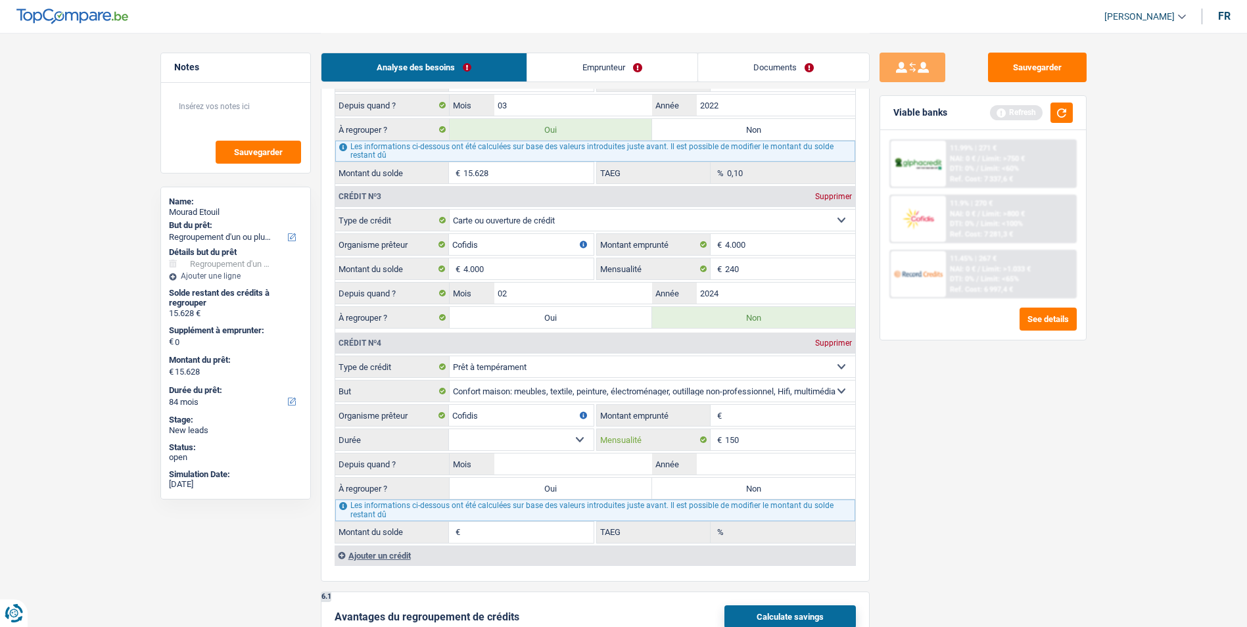
type input "150"
click at [739, 410] on input "Montant emprunté" at bounding box center [790, 415] width 130 height 21
type input "3.000"
click at [578, 435] on select "12 mois 18 mois 24 mois 30 mois Sélectionner une option" at bounding box center [521, 439] width 145 height 21
select select "12"
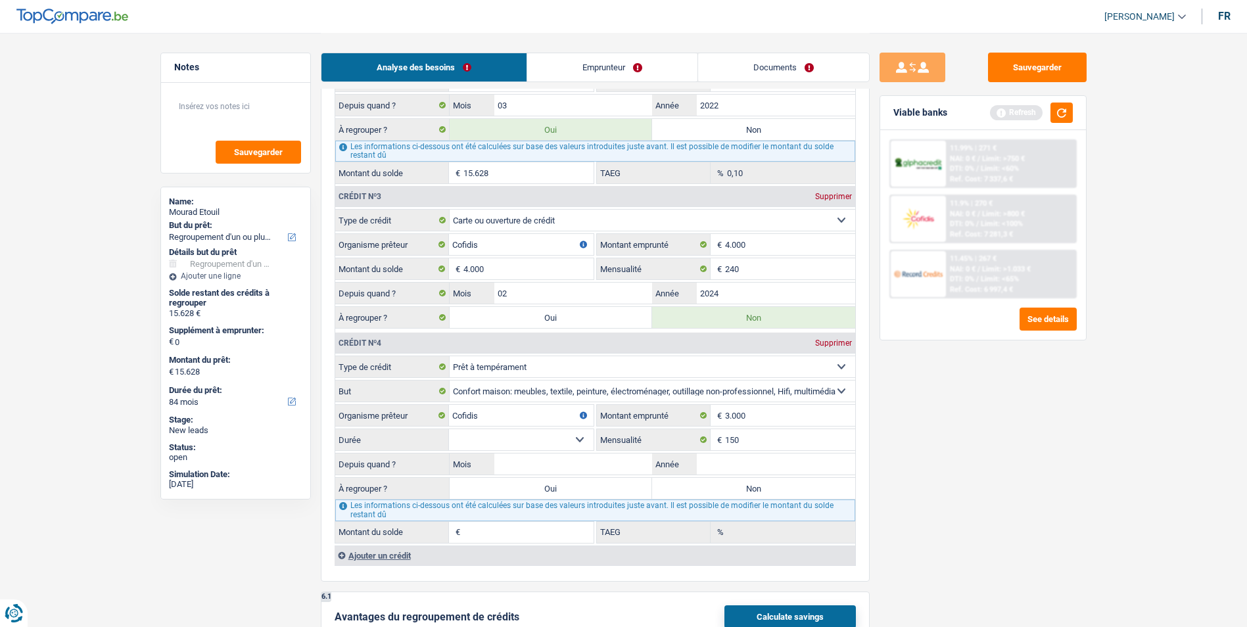
click at [449, 429] on select "12 mois 18 mois 24 mois 30 mois Sélectionner une option" at bounding box center [521, 439] width 145 height 21
click at [573, 461] on input "Mois" at bounding box center [573, 463] width 158 height 21
type input "06"
type input "2025"
type input "1.987"
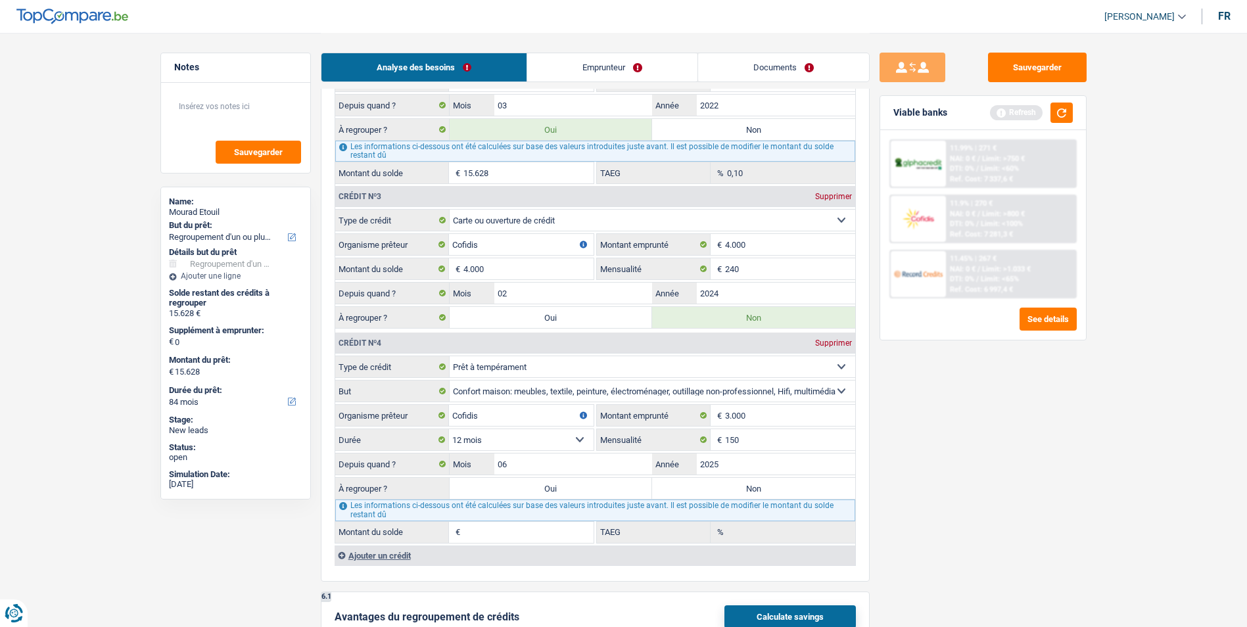
type input "0,00"
click at [756, 484] on label "Non" at bounding box center [753, 488] width 203 height 21
click at [756, 484] on input "Non" at bounding box center [753, 488] width 203 height 21
radio input "true"
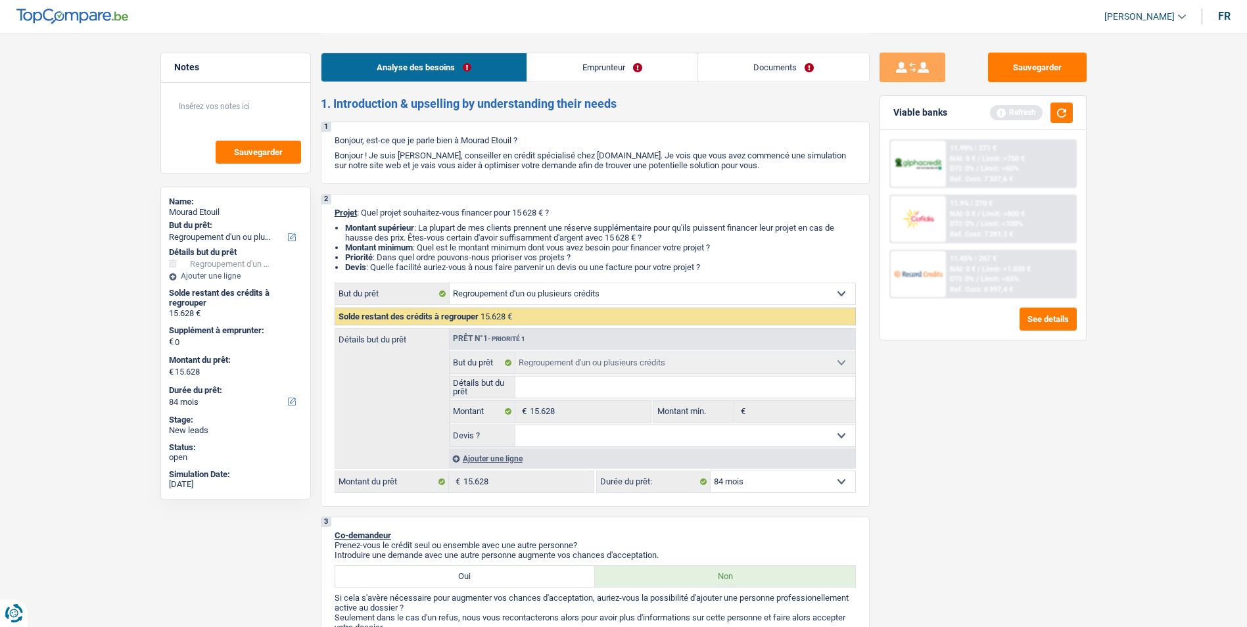
scroll to position [0, 0]
click at [618, 66] on link "Emprunteur" at bounding box center [612, 67] width 170 height 28
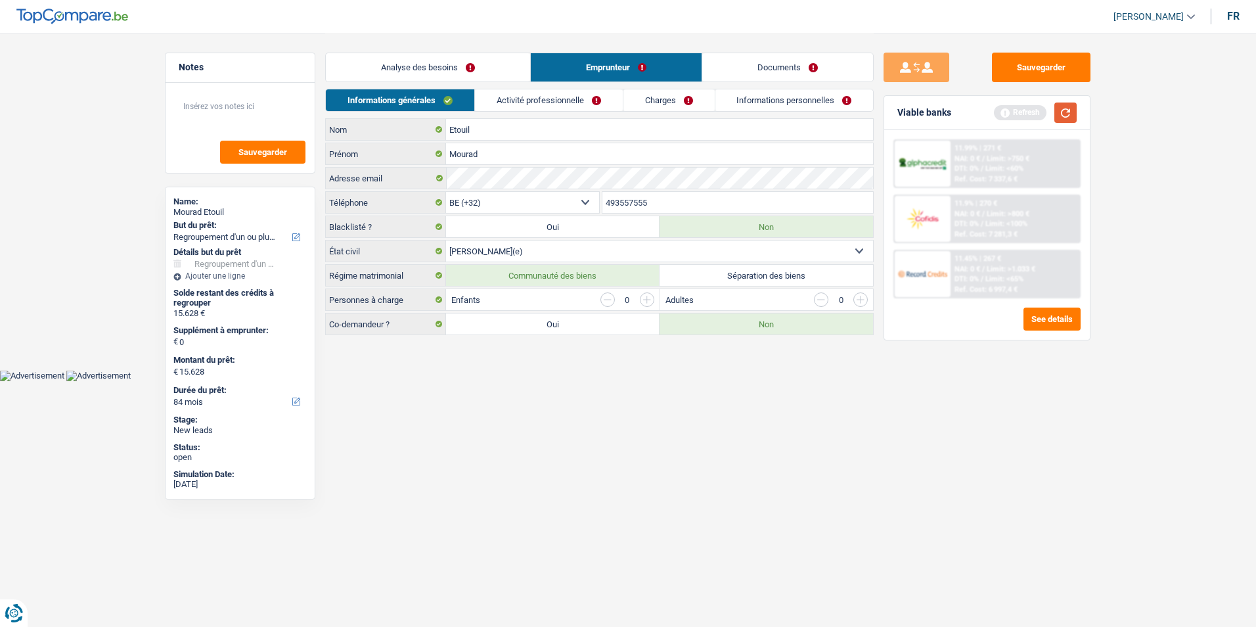
click at [1062, 115] on button "button" at bounding box center [1066, 113] width 22 height 20
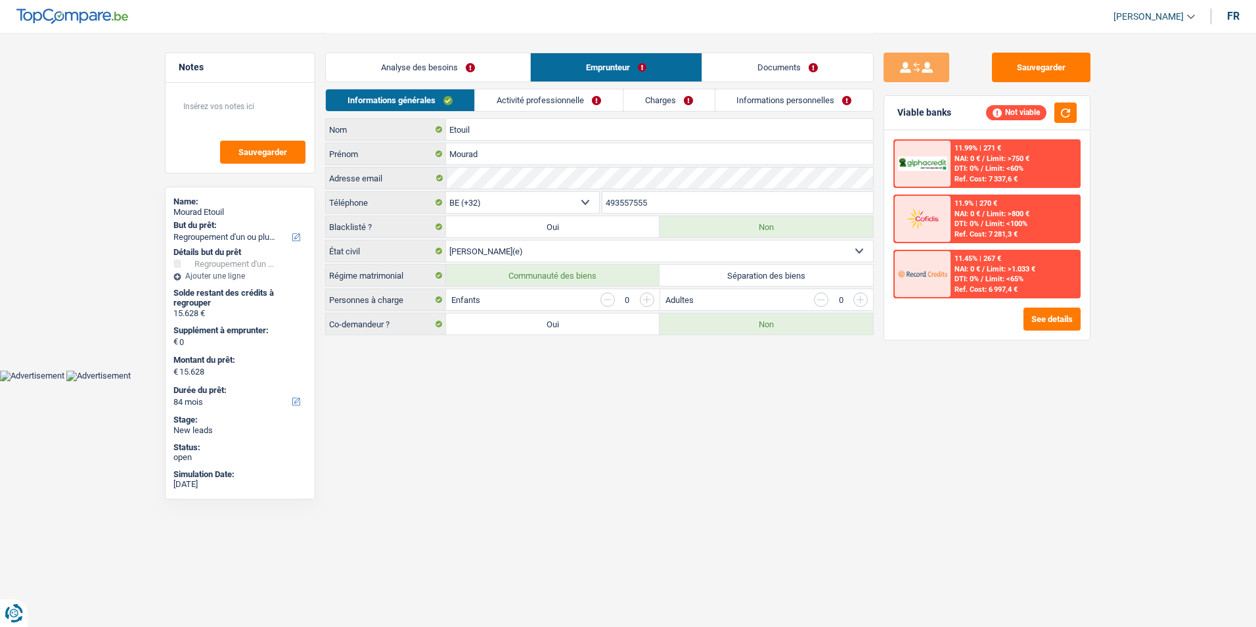
click at [559, 104] on link "Activité professionnelle" at bounding box center [549, 100] width 148 height 22
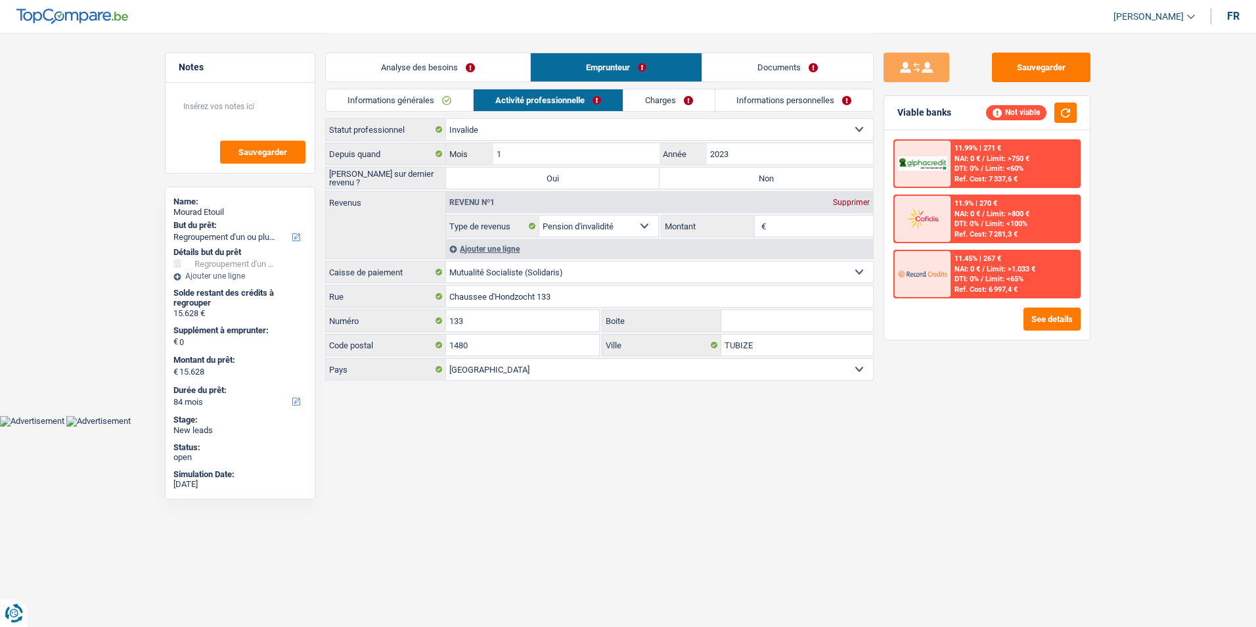
click at [511, 248] on div "Ajouter une ligne" at bounding box center [659, 248] width 427 height 19
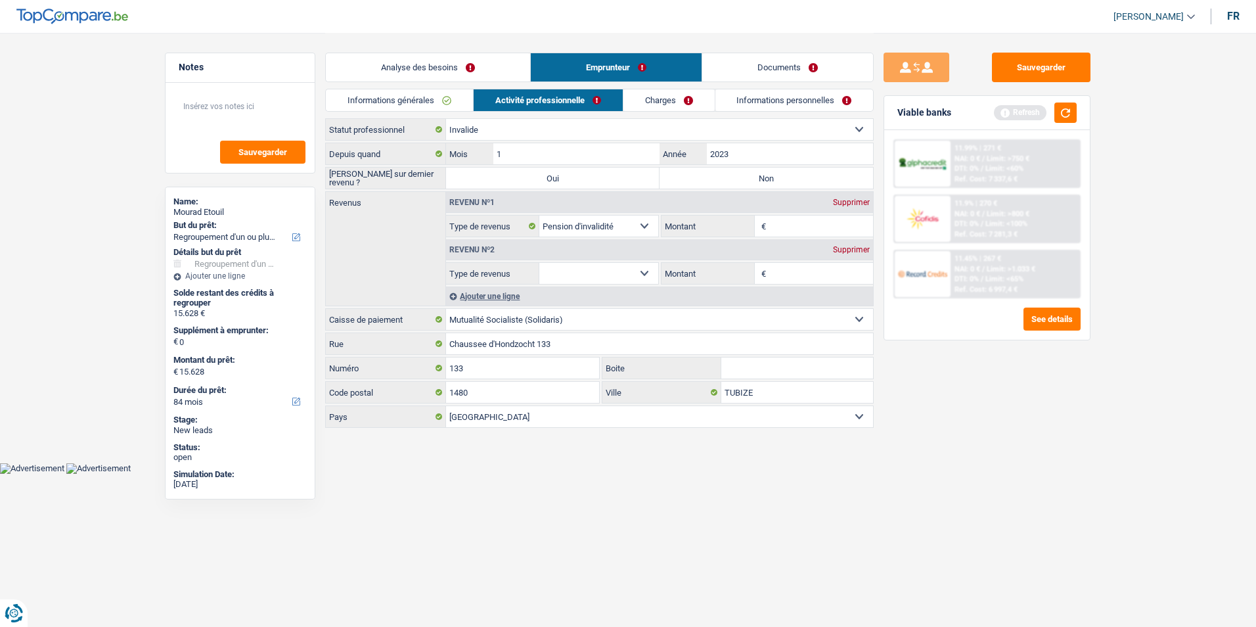
click at [641, 271] on select "Allocation d'handicap Allocations chômage Allocations familiales Chèques repas …" at bounding box center [598, 273] width 119 height 21
select select "mutualityIndemnity"
click at [539, 263] on select "Allocation d'handicap Allocations chômage Allocations familiales Chèques repas …" at bounding box center [598, 273] width 119 height 21
click at [645, 222] on select "Allocation d'handicap Allocations chômage Allocations familiales Chèques repas …" at bounding box center [598, 226] width 119 height 21
select select "netSalary"
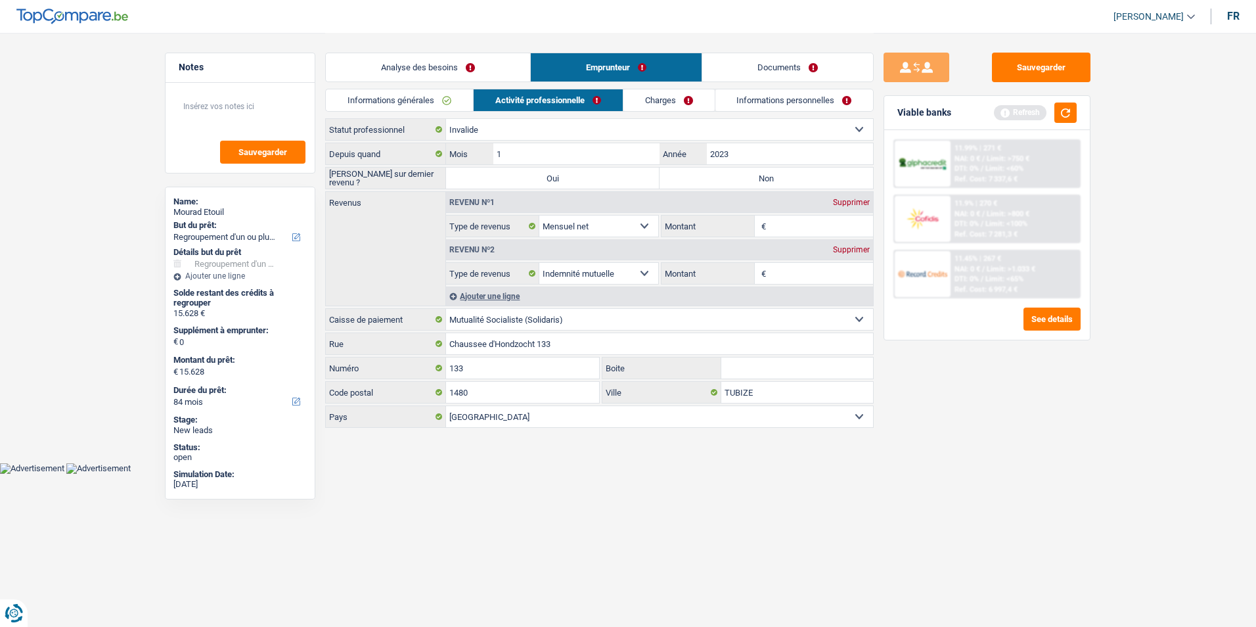
click at [539, 216] on select "Allocation d'handicap Allocations chômage Allocations familiales Chèques repas …" at bounding box center [598, 226] width 119 height 21
click at [794, 227] on input "Montant" at bounding box center [821, 226] width 104 height 21
click at [743, 179] on label "Non" at bounding box center [767, 178] width 214 height 21
click at [743, 179] on input "Non" at bounding box center [767, 178] width 214 height 21
radio input "true"
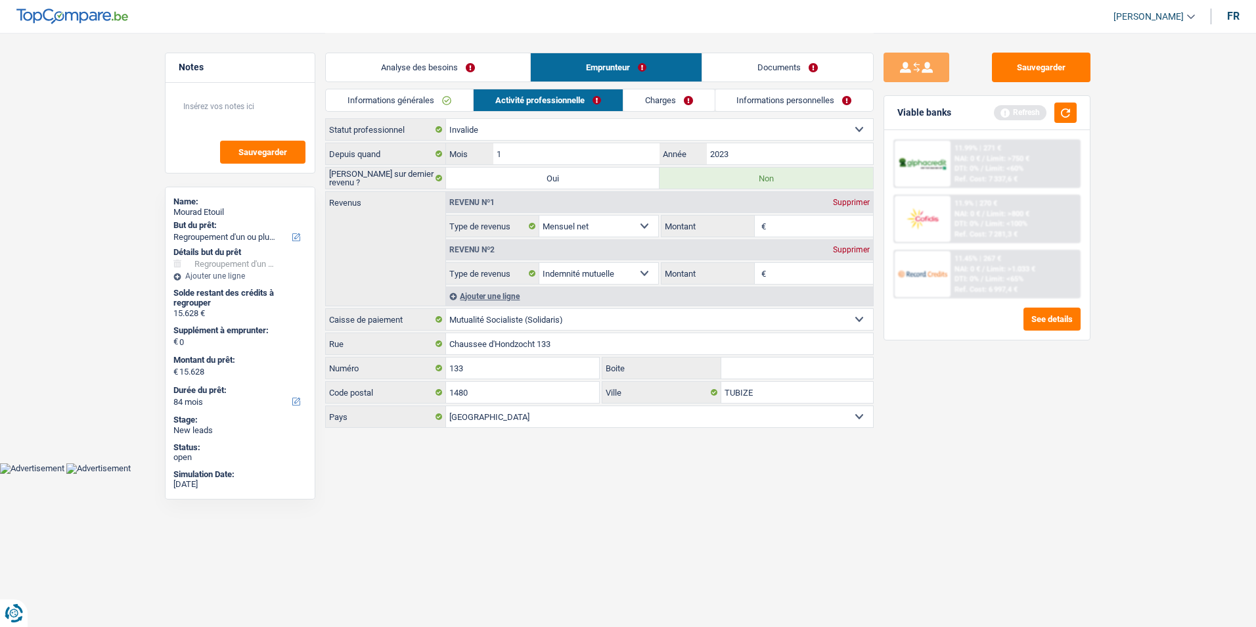
click at [768, 230] on span "€" at bounding box center [762, 226] width 14 height 21
click at [773, 225] on input "Montant" at bounding box center [821, 226] width 104 height 21
click at [789, 270] on input "Montant" at bounding box center [821, 273] width 104 height 21
click at [787, 221] on input "Montant" at bounding box center [821, 226] width 104 height 21
type input "1"
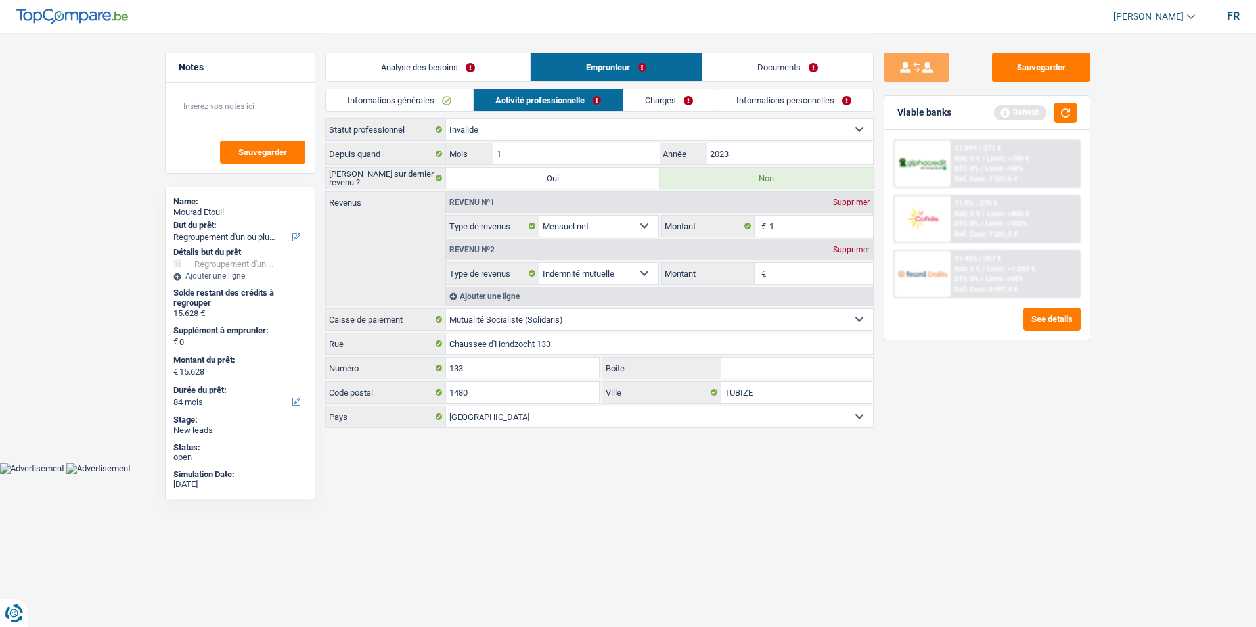
click at [708, 319] on select "Mutualité Chrétienne Mutualité Socialiste (Solidaris) SPF Sécurité Sociale Unio…" at bounding box center [659, 319] width 427 height 21
select select "chretienne"
click at [446, 309] on select "Mutualité Chrétienne Mutualité Socialiste (Solidaris) SPF Sécurité Sociale Unio…" at bounding box center [659, 319] width 427 height 21
type input "Chaussée de Haecht"
type input "579"
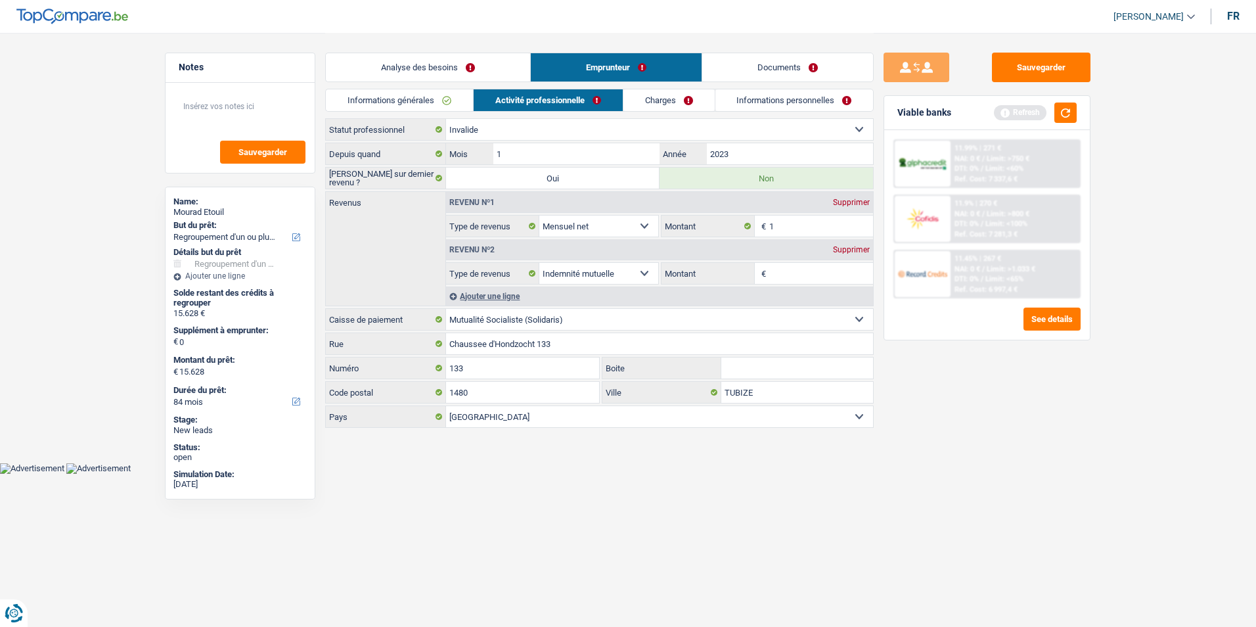
type input "1030"
type input "Schaerbeek"
click at [794, 267] on input "Montant" at bounding box center [821, 273] width 104 height 21
type input "1.450"
click at [1064, 112] on button "button" at bounding box center [1066, 113] width 22 height 20
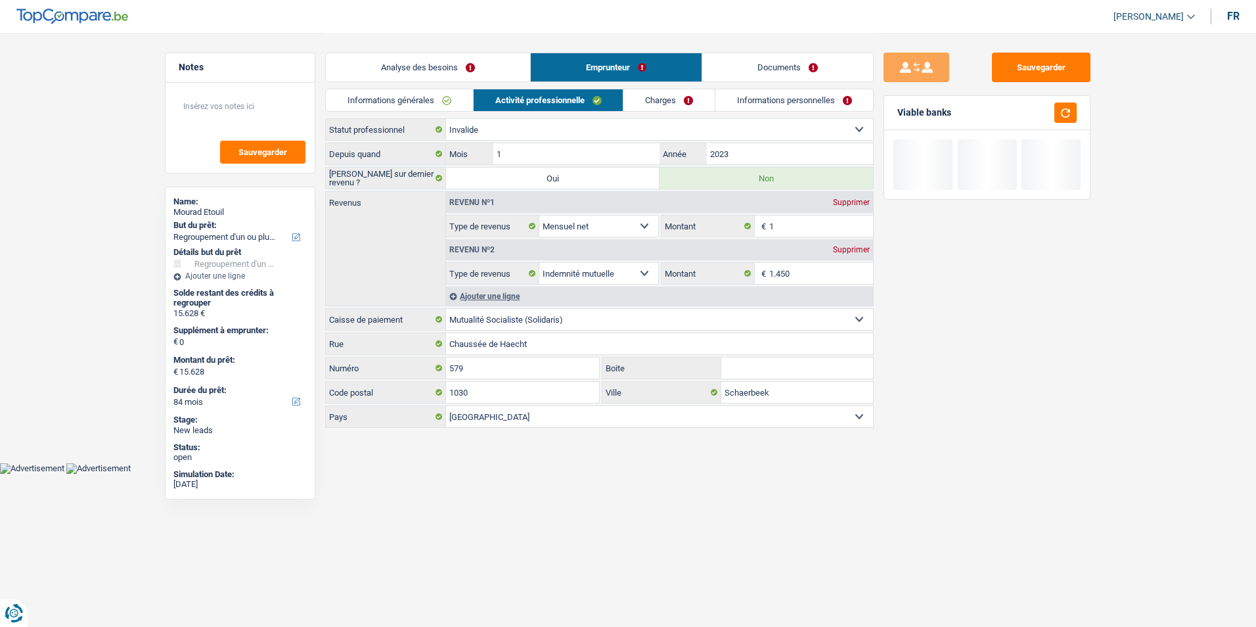
click at [663, 103] on link "Charges" at bounding box center [669, 100] width 91 height 22
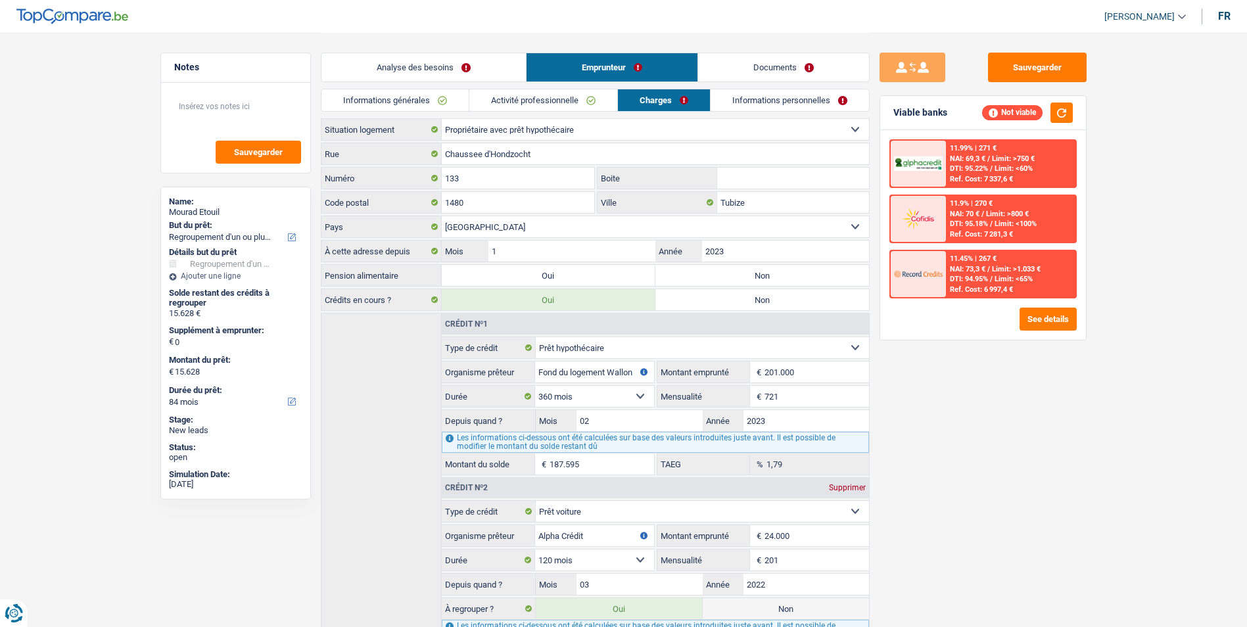
click at [578, 103] on link "Activité professionnelle" at bounding box center [543, 100] width 148 height 22
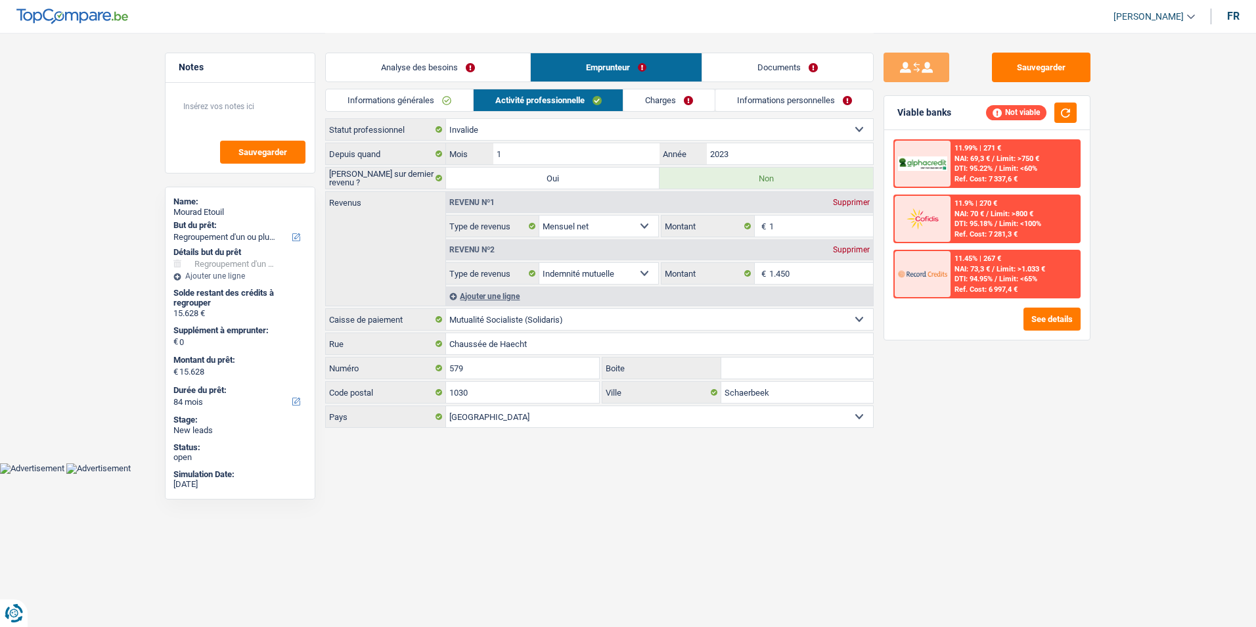
click at [492, 294] on div "Ajouter une ligne" at bounding box center [659, 295] width 427 height 19
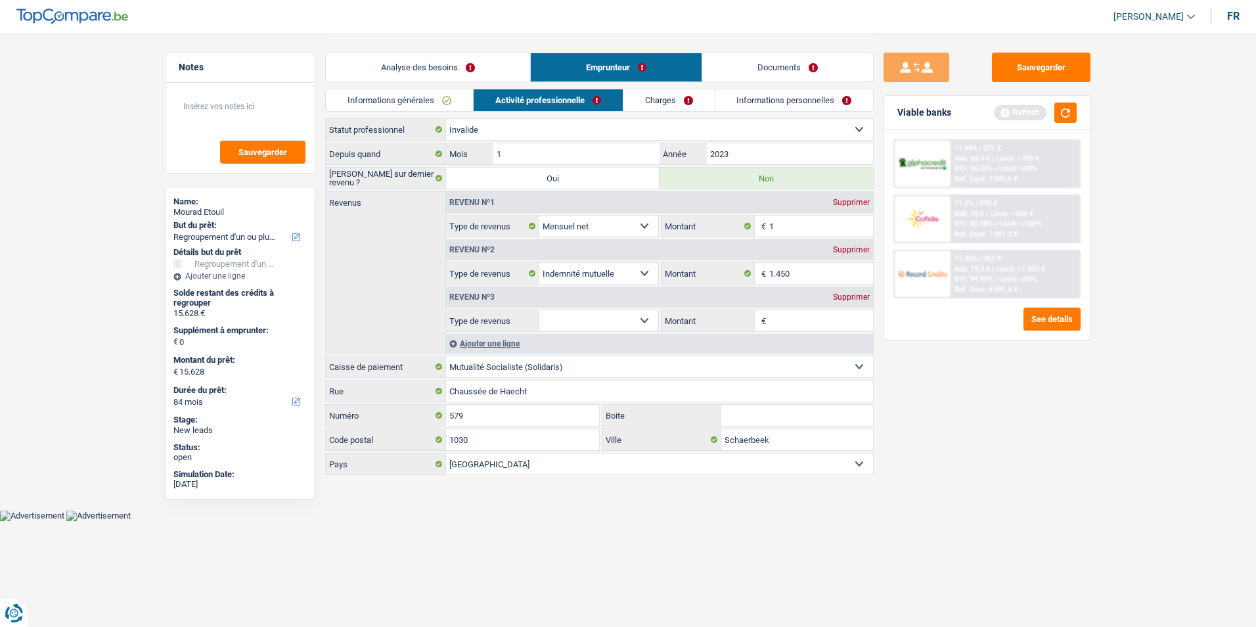
click at [650, 320] on select "Allocation d'handicap Allocations chômage Allocations familiales Chèques repas …" at bounding box center [598, 320] width 119 height 21
select select "other"
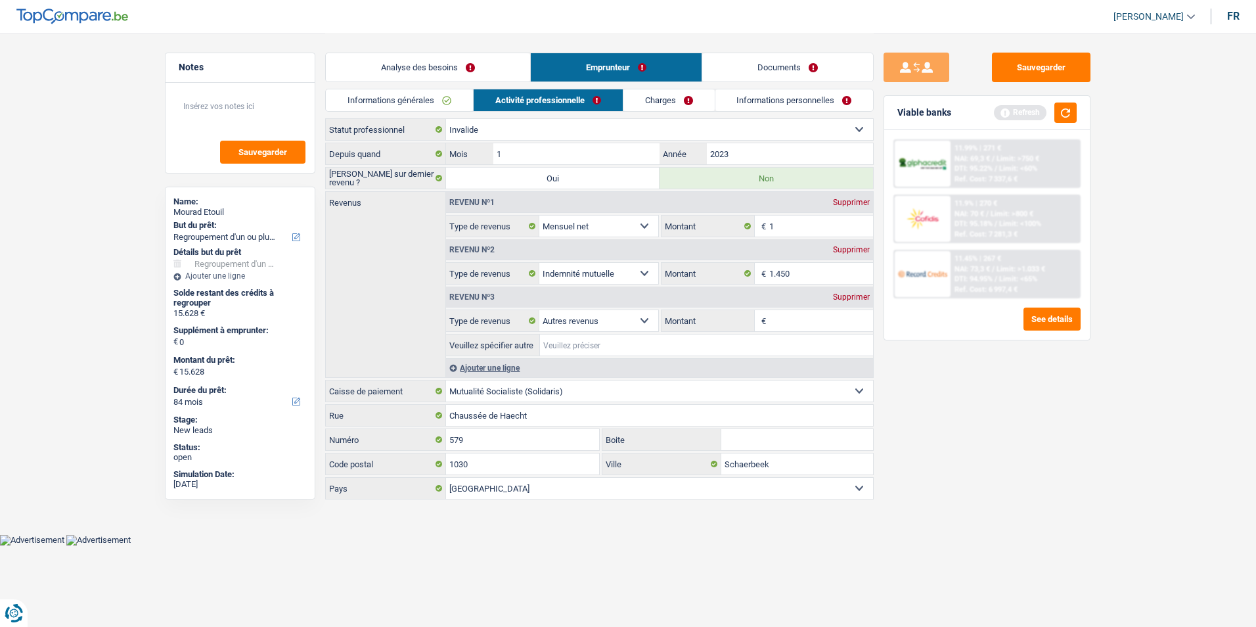
click at [732, 337] on input "Veuillez spécifier autre" at bounding box center [706, 344] width 333 height 21
type input "Assurance Travail"
click at [783, 319] on input "Montant" at bounding box center [821, 320] width 104 height 21
type input "1.075"
click at [677, 104] on link "Charges" at bounding box center [669, 100] width 91 height 22
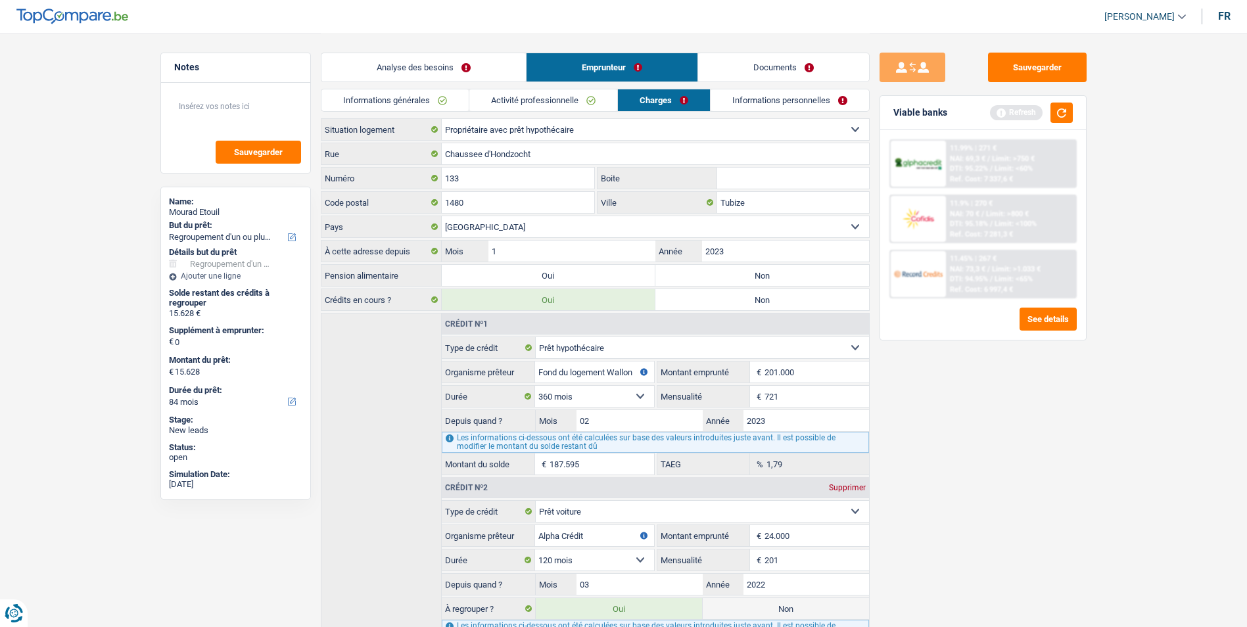
click at [740, 272] on label "Non" at bounding box center [762, 275] width 214 height 21
click at [740, 272] on input "Non" at bounding box center [762, 275] width 214 height 21
radio input "true"
click at [752, 101] on link "Informations personnelles" at bounding box center [789, 100] width 158 height 22
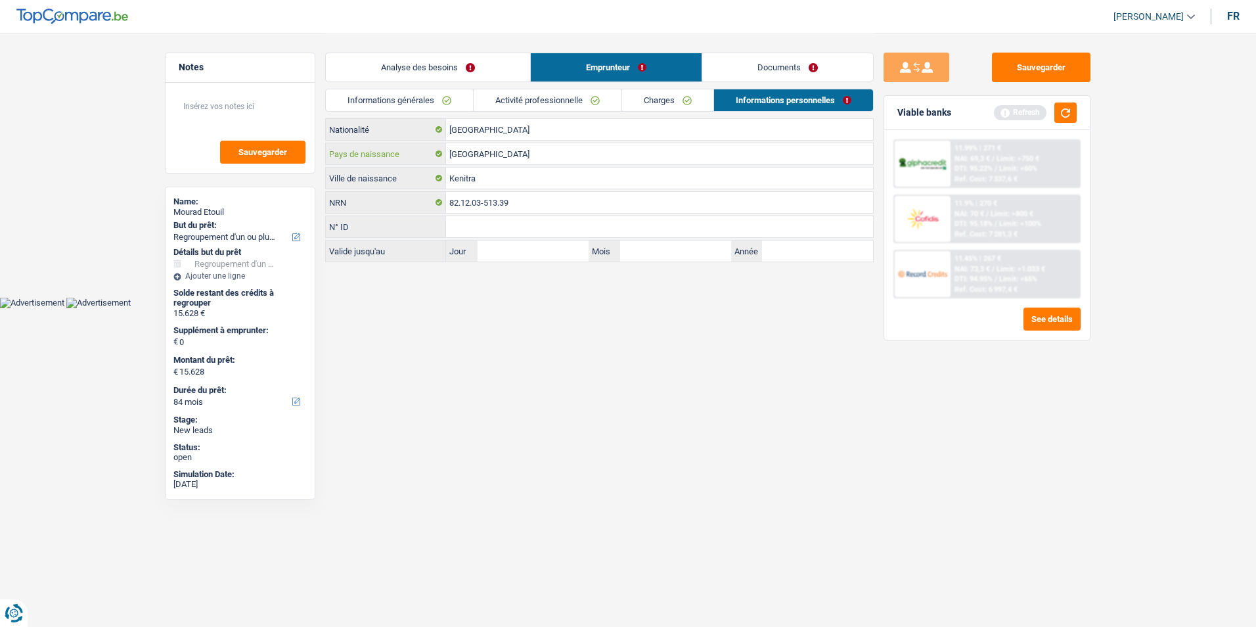
click at [524, 144] on input "[GEOGRAPHIC_DATA]" at bounding box center [659, 153] width 427 height 21
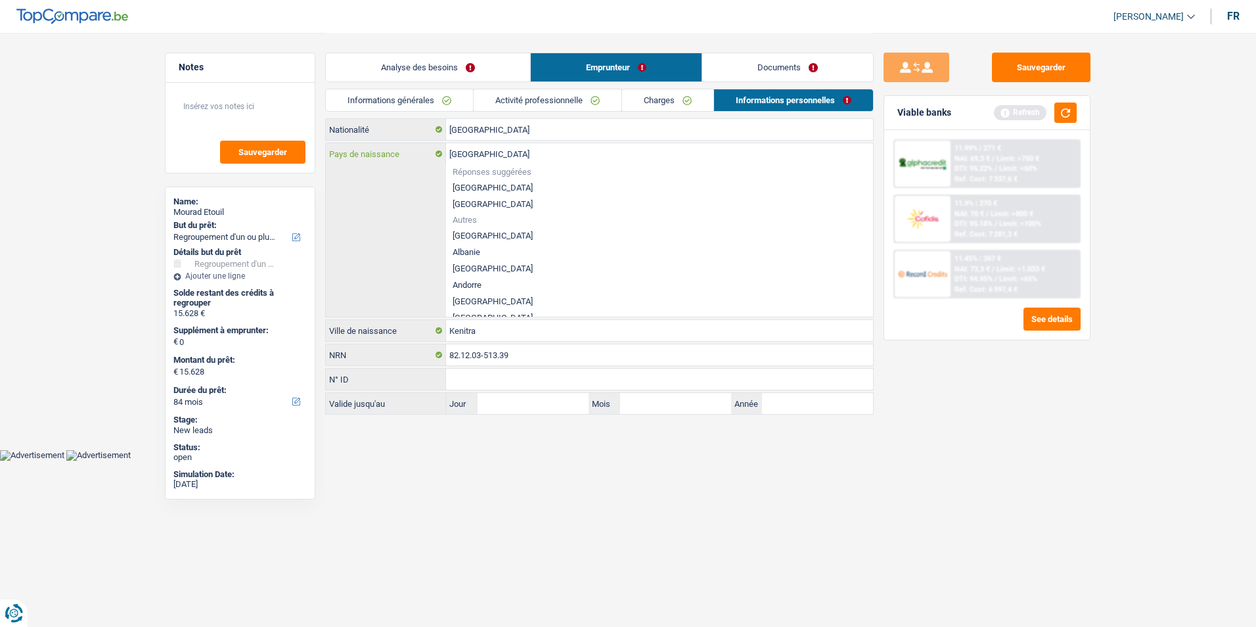
type input "Belgiqu"
click at [522, 154] on input "Pays de naissance" at bounding box center [659, 153] width 427 height 21
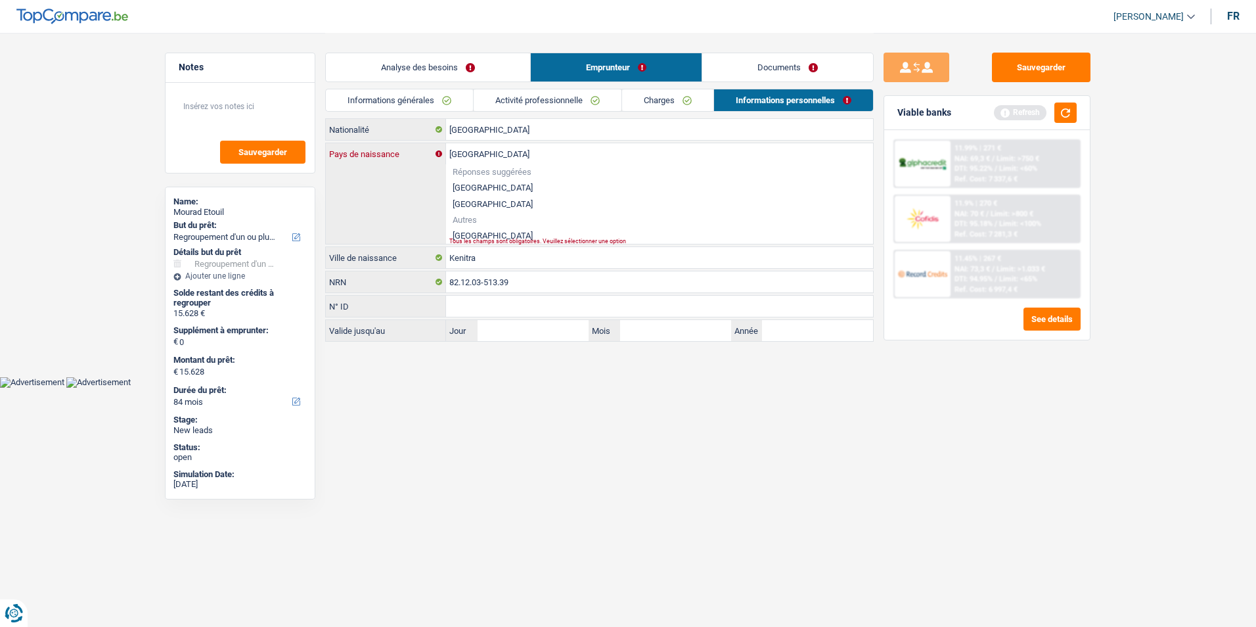
type input "[GEOGRAPHIC_DATA]"
click at [468, 236] on li "[GEOGRAPHIC_DATA]" at bounding box center [659, 235] width 427 height 16
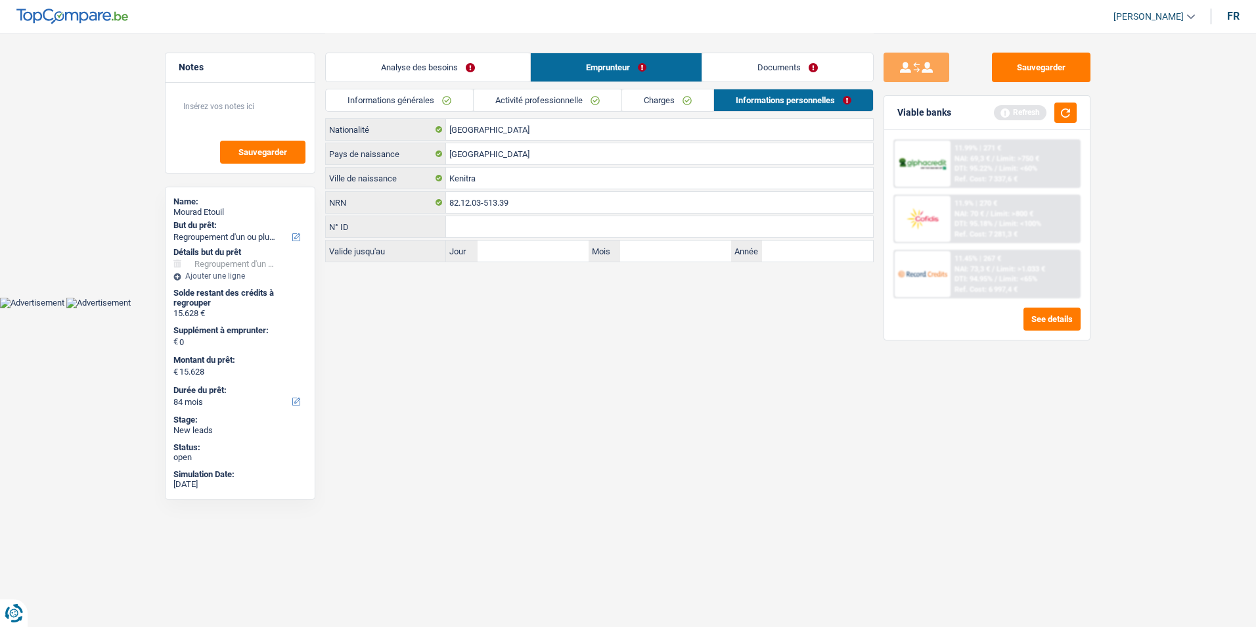
click at [659, 97] on link "Charges" at bounding box center [667, 100] width 91 height 22
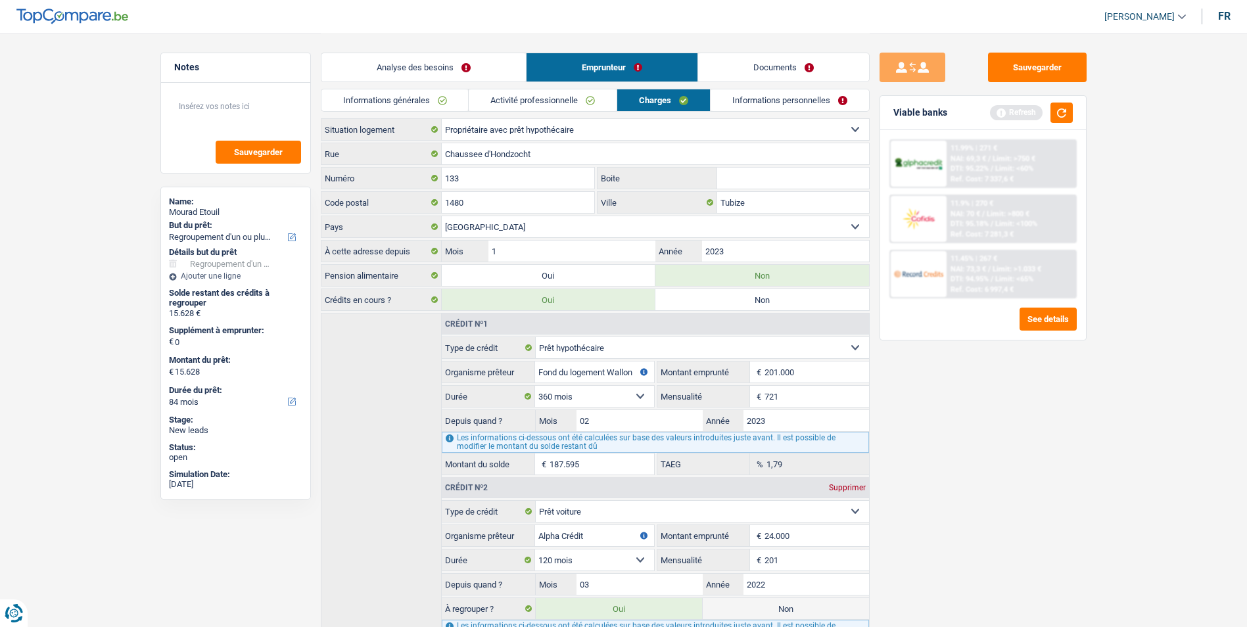
click at [582, 91] on link "Activité professionnelle" at bounding box center [543, 100] width 148 height 22
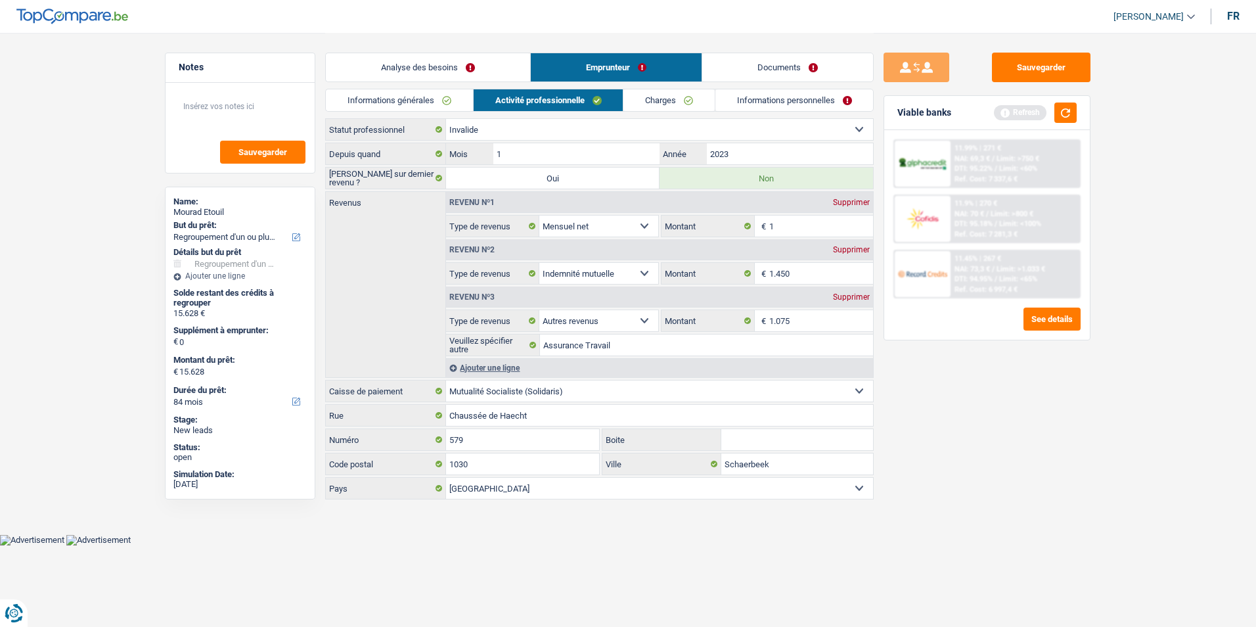
click at [430, 97] on link "Informations générales" at bounding box center [399, 100] width 147 height 22
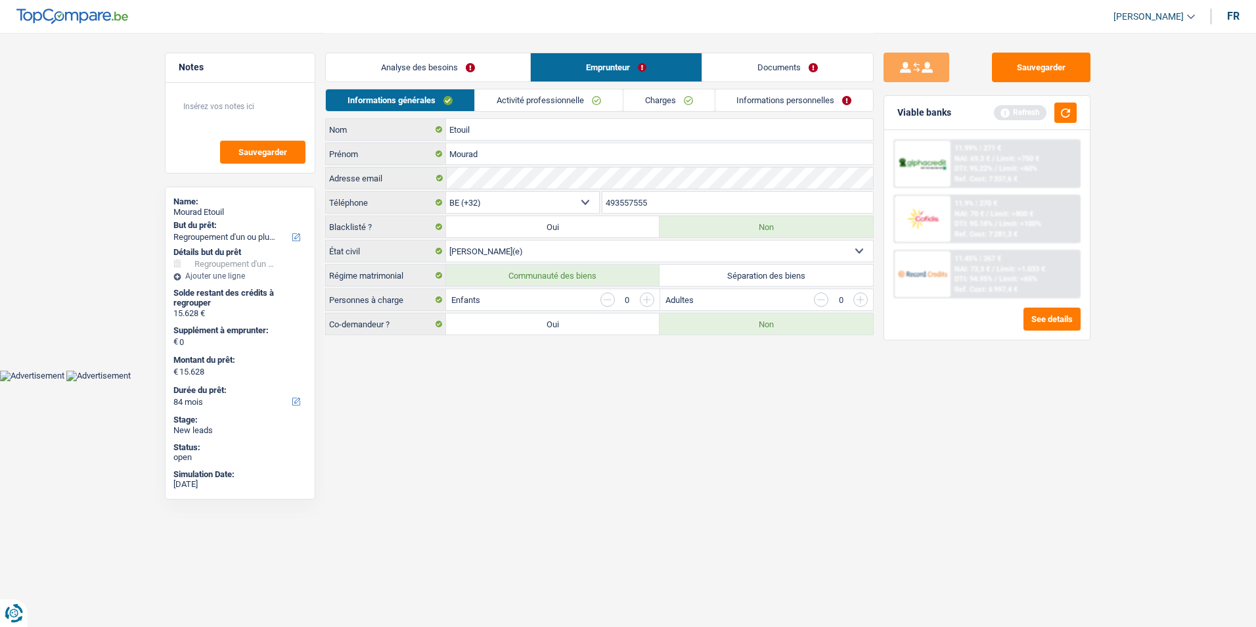
click at [479, 78] on link "Analyse des besoins" at bounding box center [428, 67] width 204 height 28
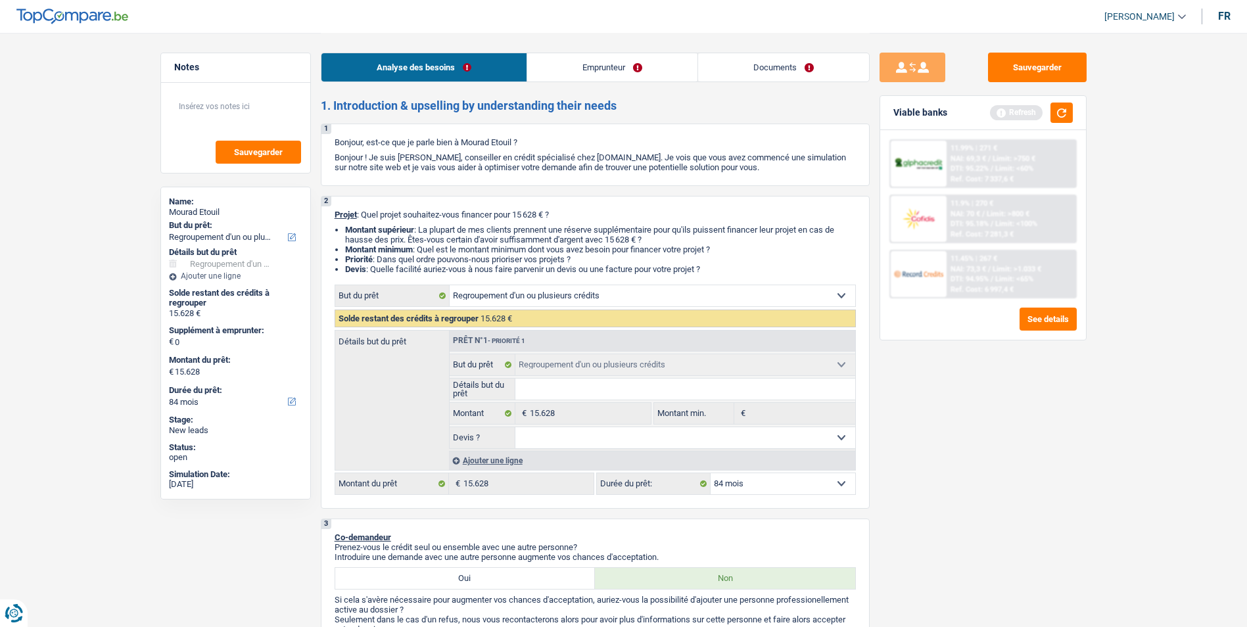
click at [610, 60] on link "Emprunteur" at bounding box center [612, 67] width 170 height 28
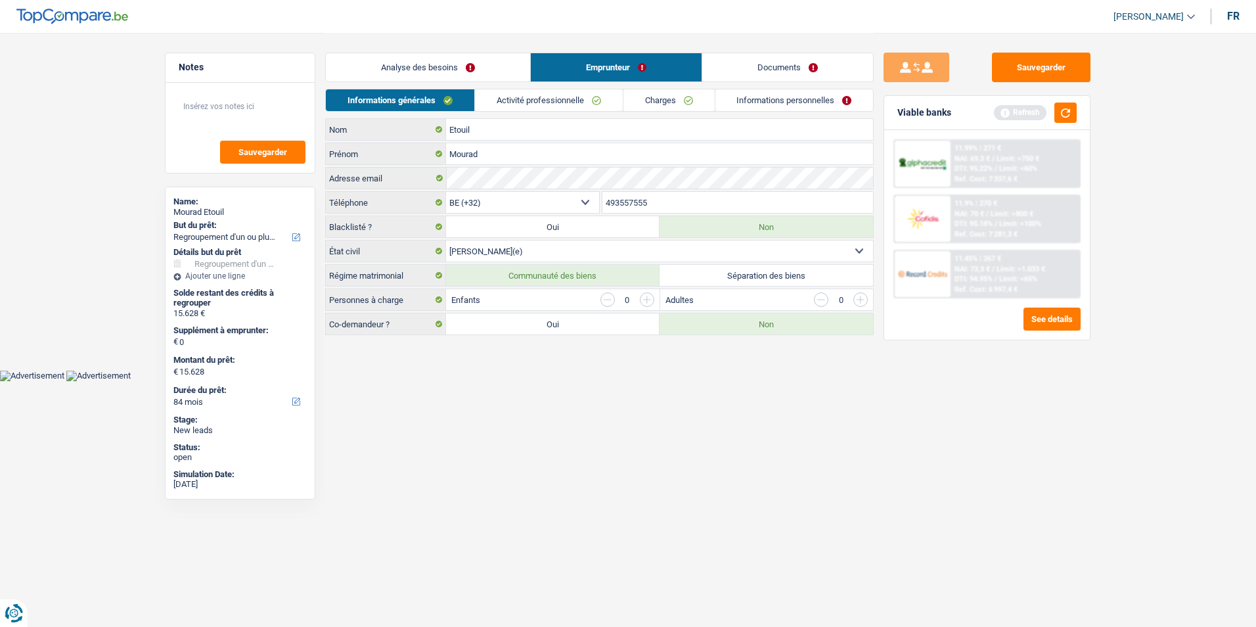
click at [741, 79] on link "Documents" at bounding box center [787, 67] width 171 height 28
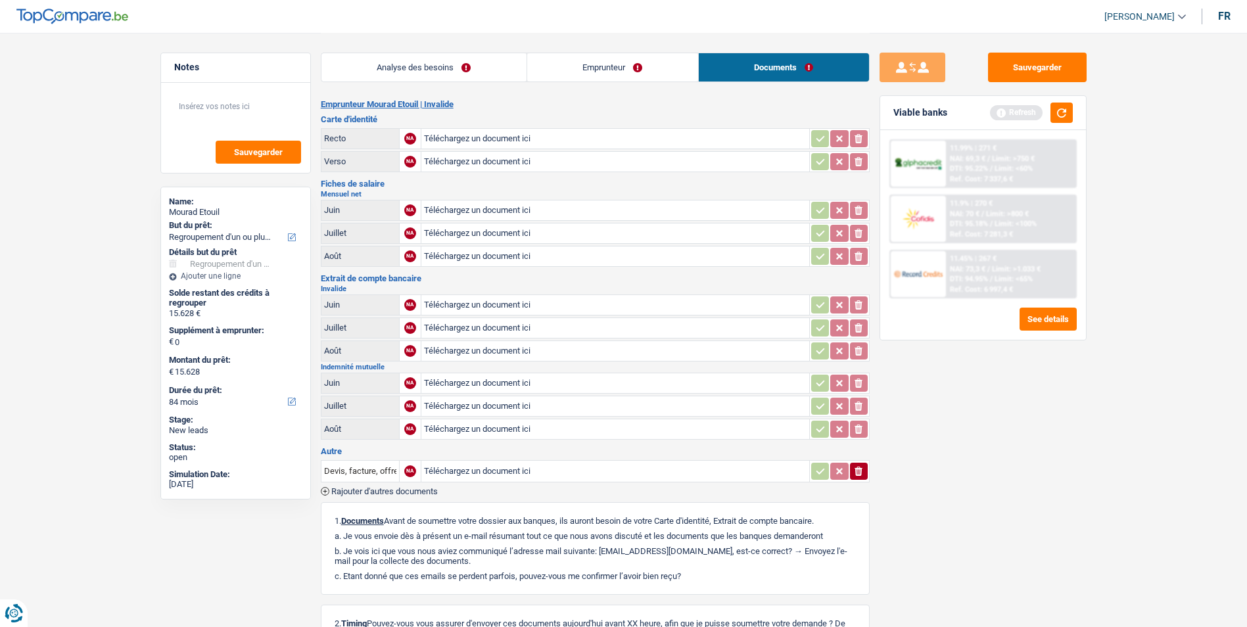
click at [475, 57] on link "Analyse des besoins" at bounding box center [423, 67] width 205 height 28
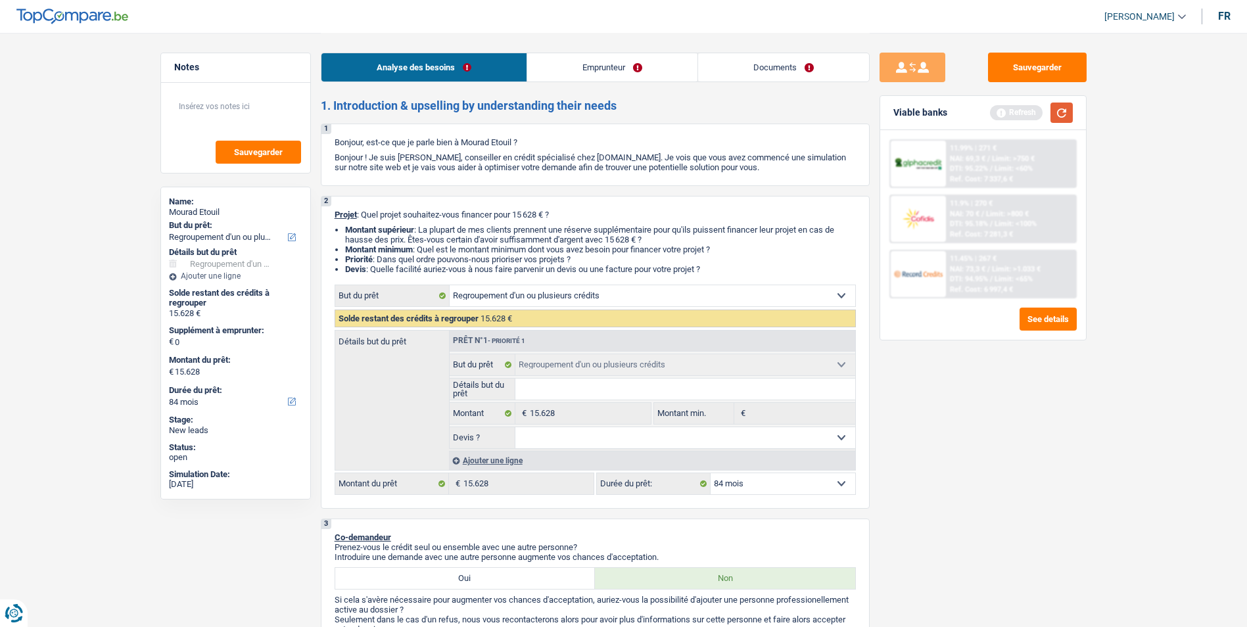
click at [1066, 122] on button "button" at bounding box center [1061, 113] width 22 height 20
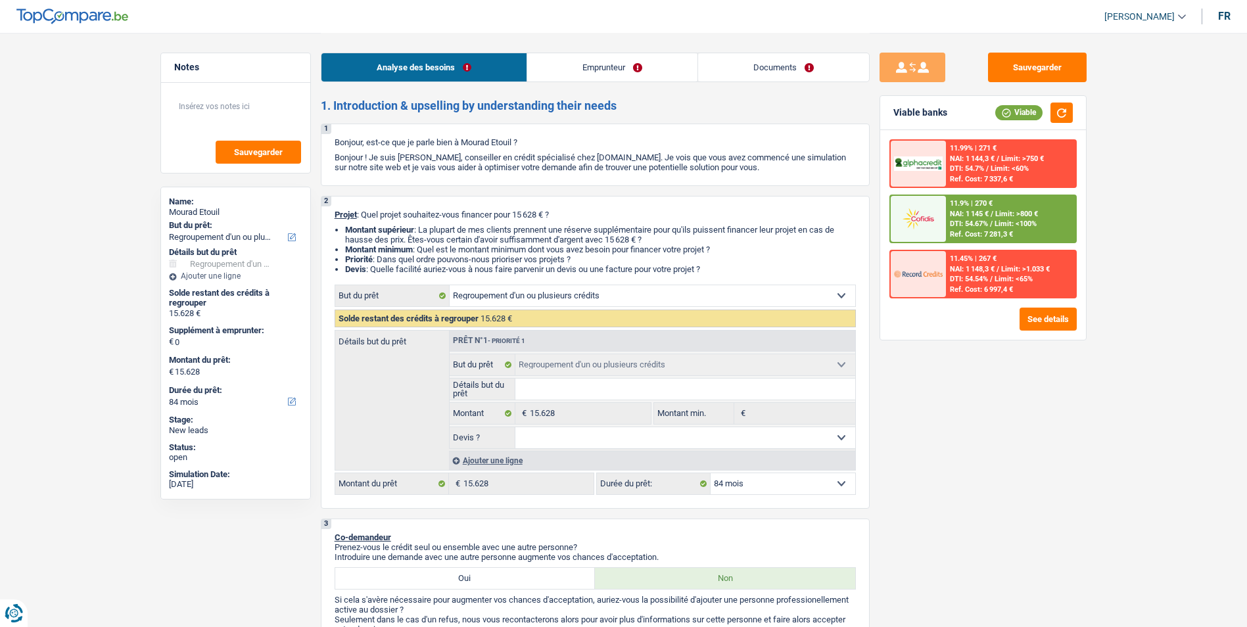
click at [614, 431] on select "Oui Non Non répondu Sélectionner une option" at bounding box center [685, 437] width 340 height 21
select select "false"
click at [515, 427] on select "Oui Non Non répondu Sélectionner une option" at bounding box center [685, 437] width 340 height 21
select select "false"
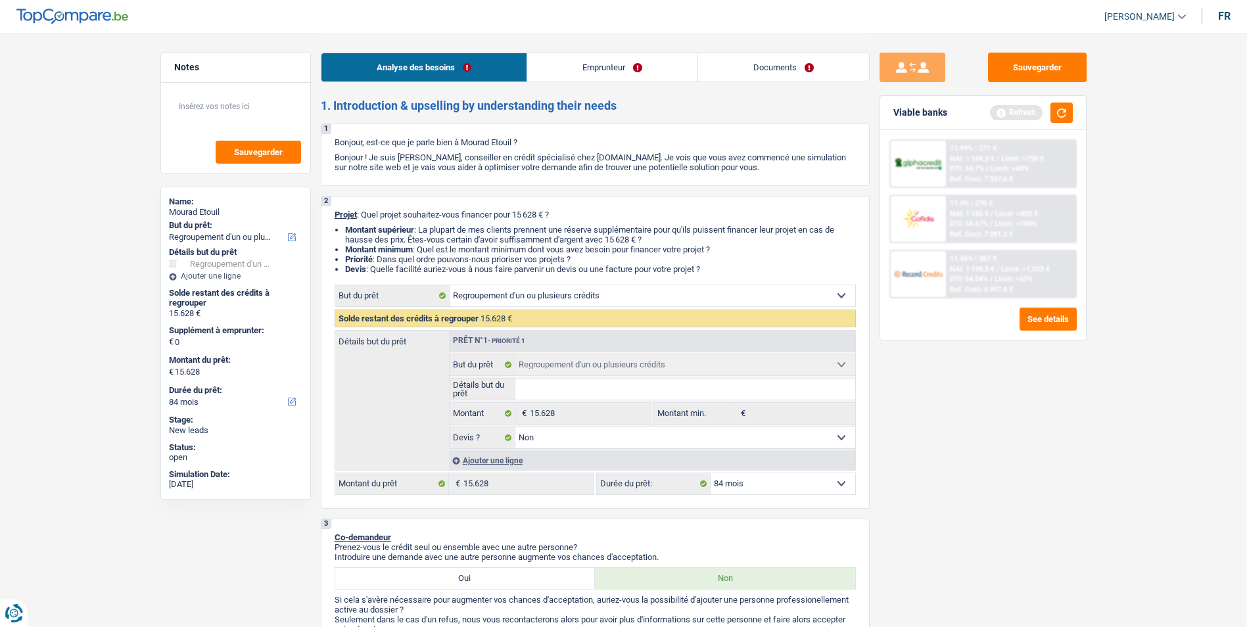
click at [775, 488] on select "12 mois 18 mois 24 mois 30 mois 36 mois 42 mois 48 mois 60 mois 72 mois 84 mois…" at bounding box center [782, 483] width 145 height 21
click at [710, 473] on select "12 mois 18 mois 24 mois 30 mois 36 mois 42 mois 48 mois 60 mois 72 mois 84 mois…" at bounding box center [782, 483] width 145 height 21
click at [1068, 114] on button "button" at bounding box center [1061, 113] width 22 height 20
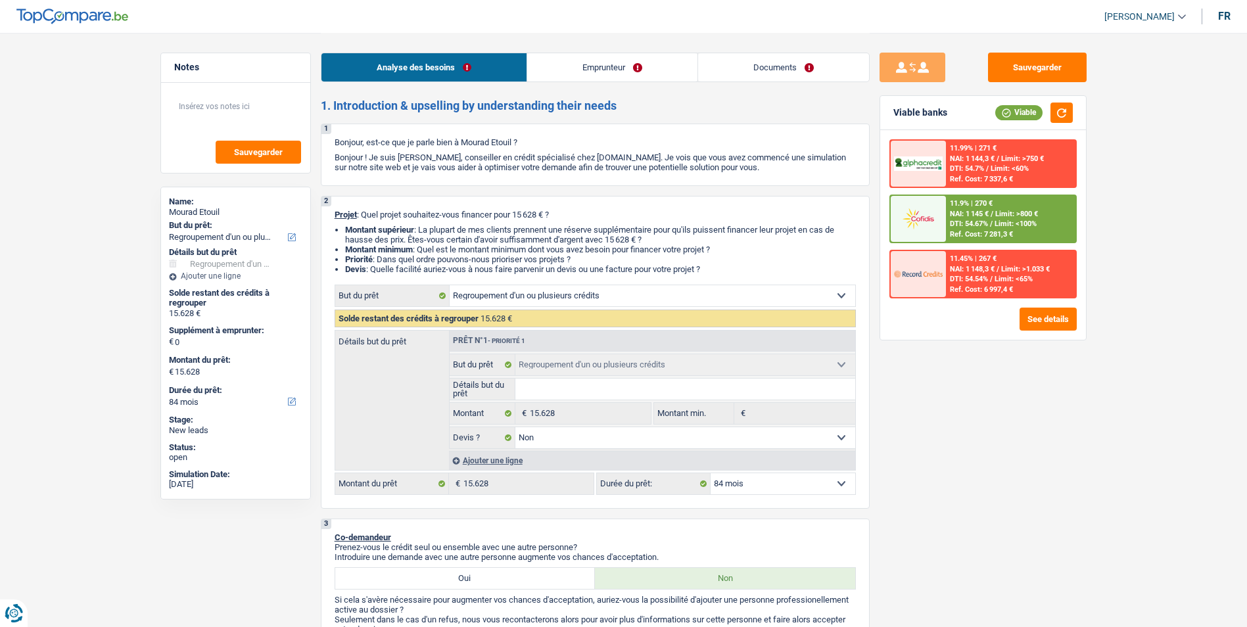
click at [1024, 206] on div "11.9% | 270 € NAI: 1 145 € / Limit: >800 € DTI: 54.67% / Limit: <100% Ref. Cost…" at bounding box center [1010, 219] width 129 height 46
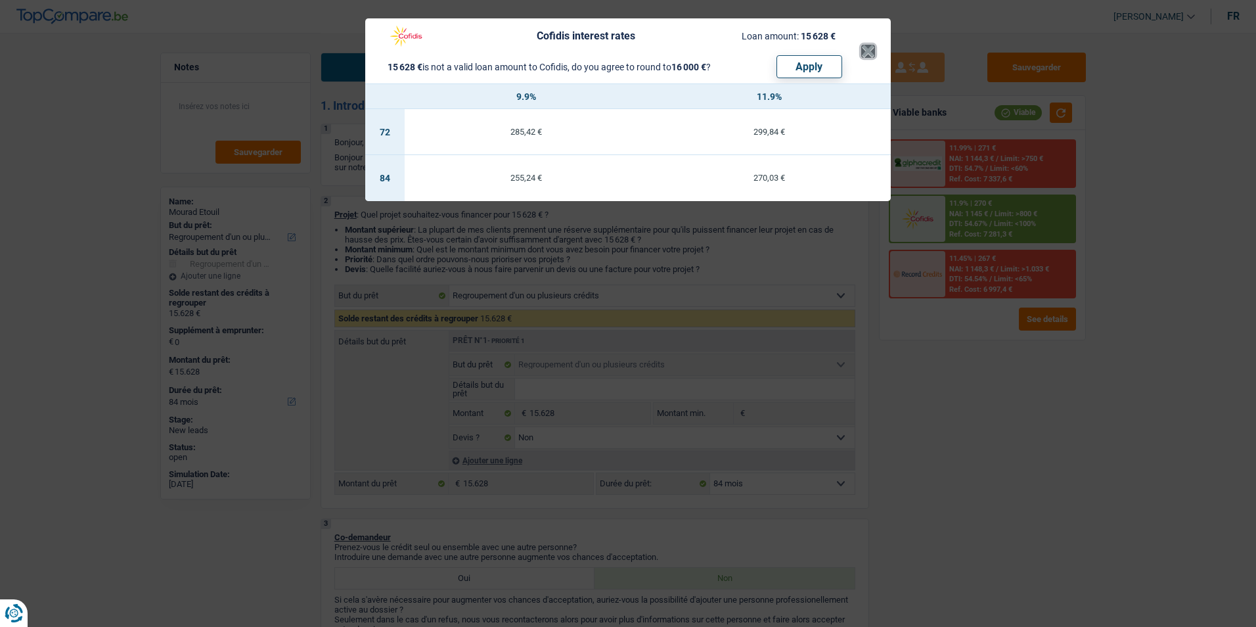
click at [865, 52] on button "×" at bounding box center [868, 51] width 14 height 13
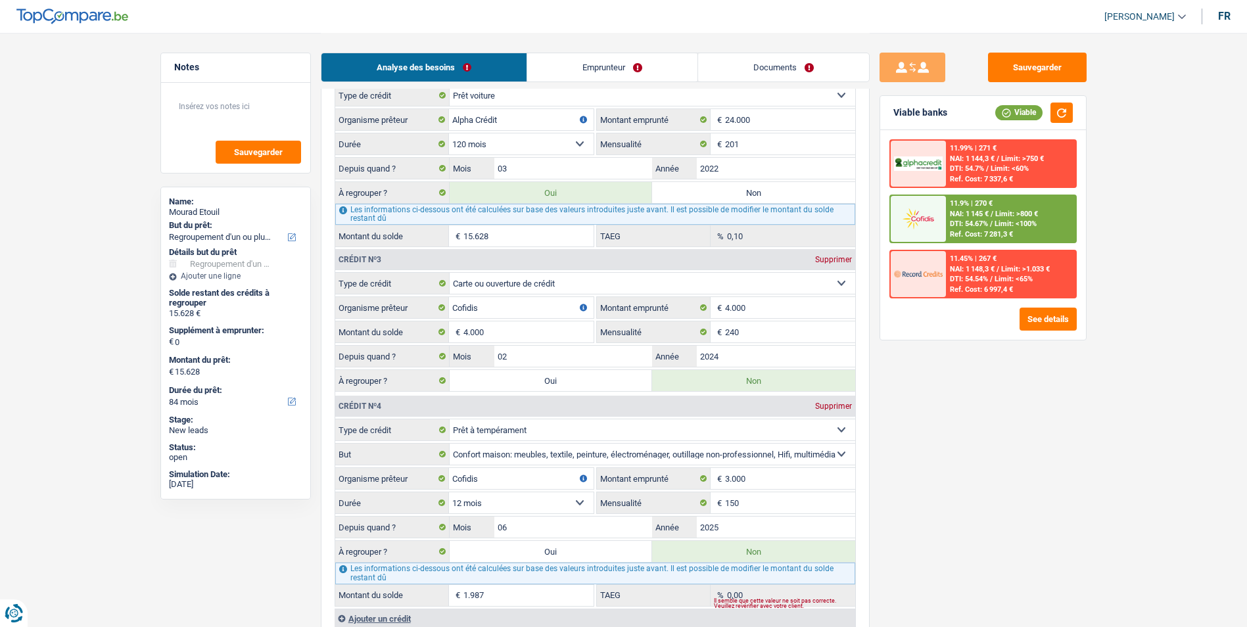
scroll to position [1380, 0]
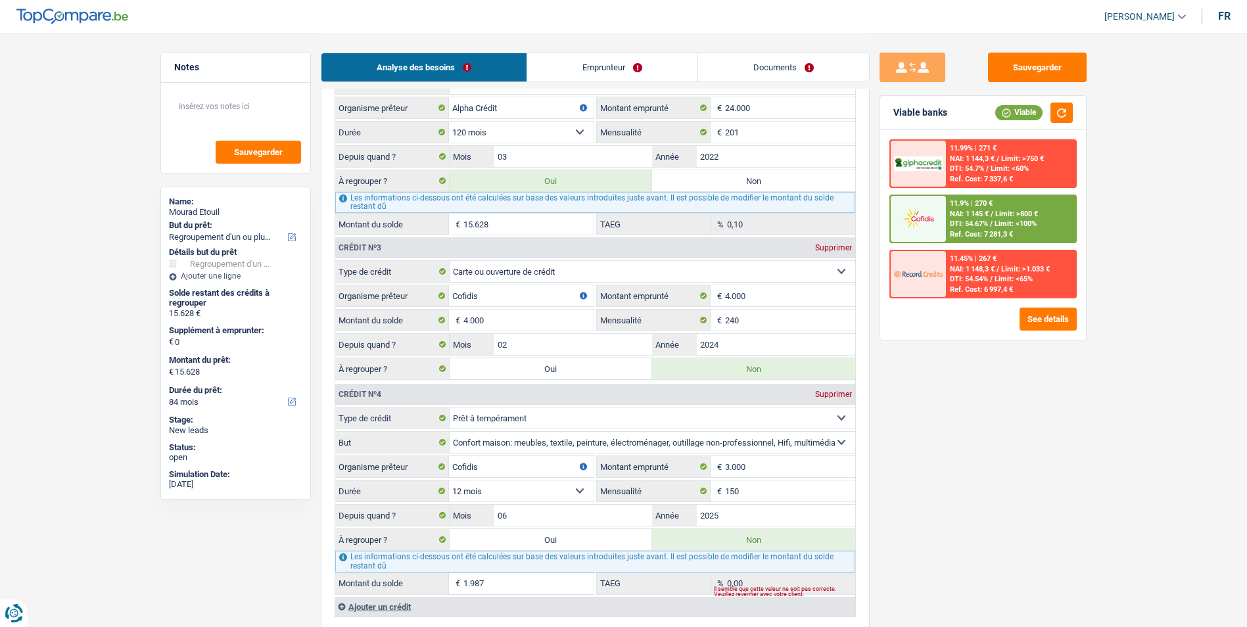
click at [578, 365] on label "Oui" at bounding box center [550, 368] width 203 height 21
click at [578, 365] on input "Oui" at bounding box center [550, 368] width 203 height 21
radio input "true"
type input "19.628"
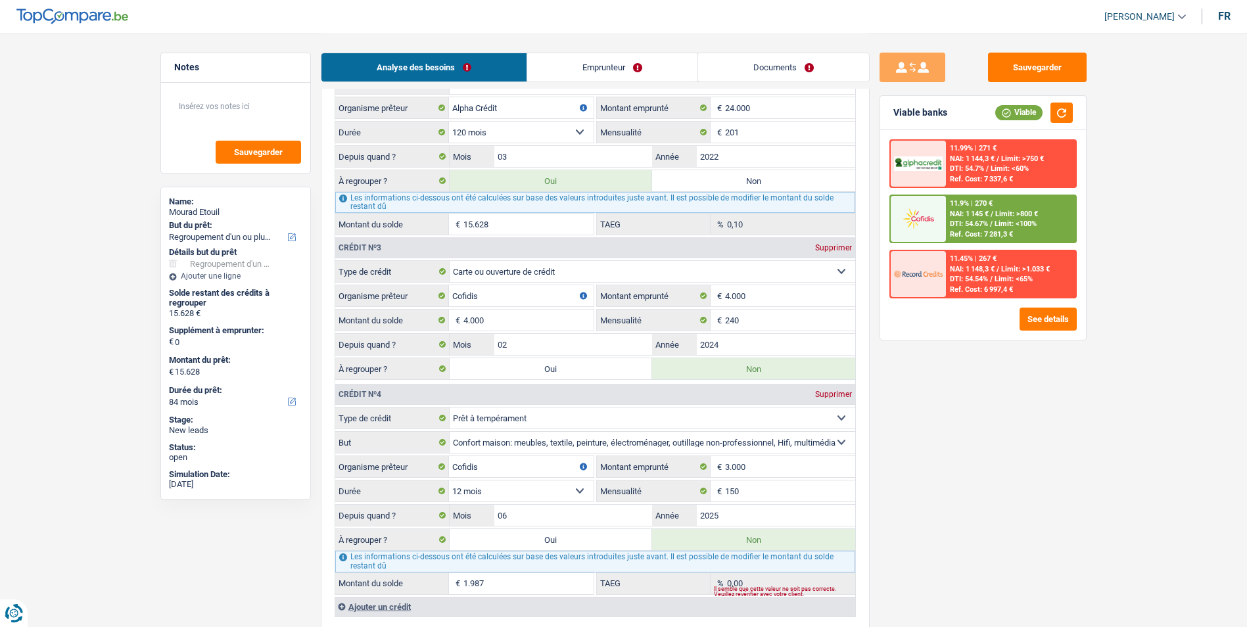
type input "19.628"
radio input "false"
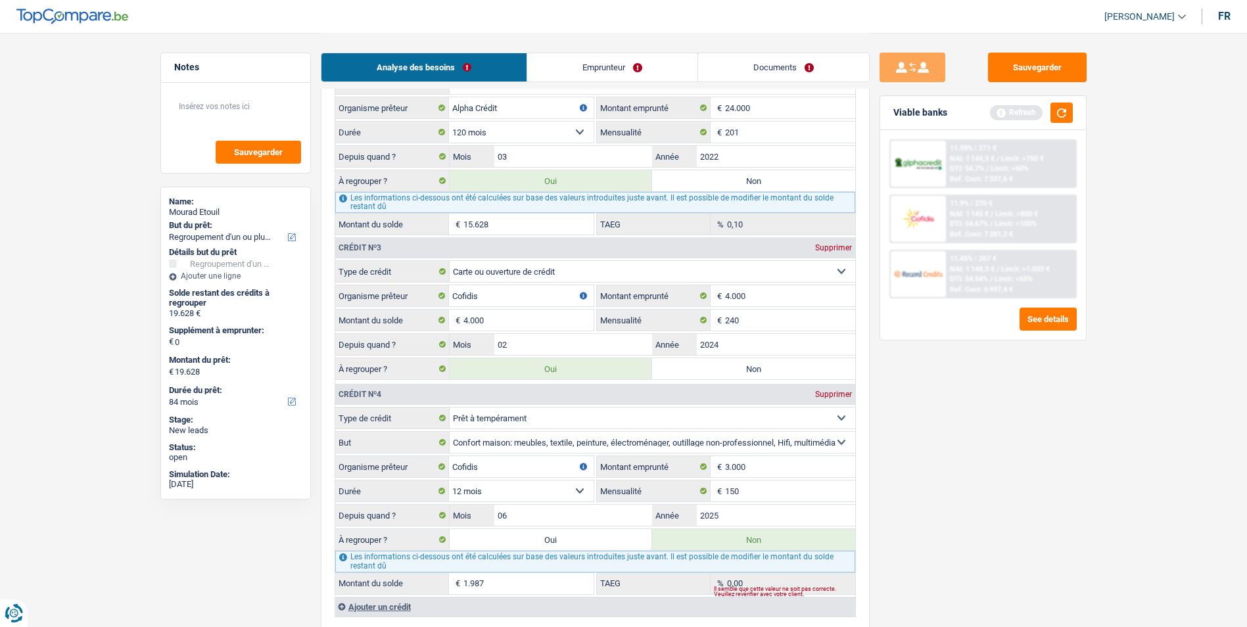
click at [541, 541] on label "Oui" at bounding box center [550, 539] width 203 height 21
click at [541, 541] on input "Oui" at bounding box center [550, 539] width 203 height 21
radio input "true"
type input "21.615"
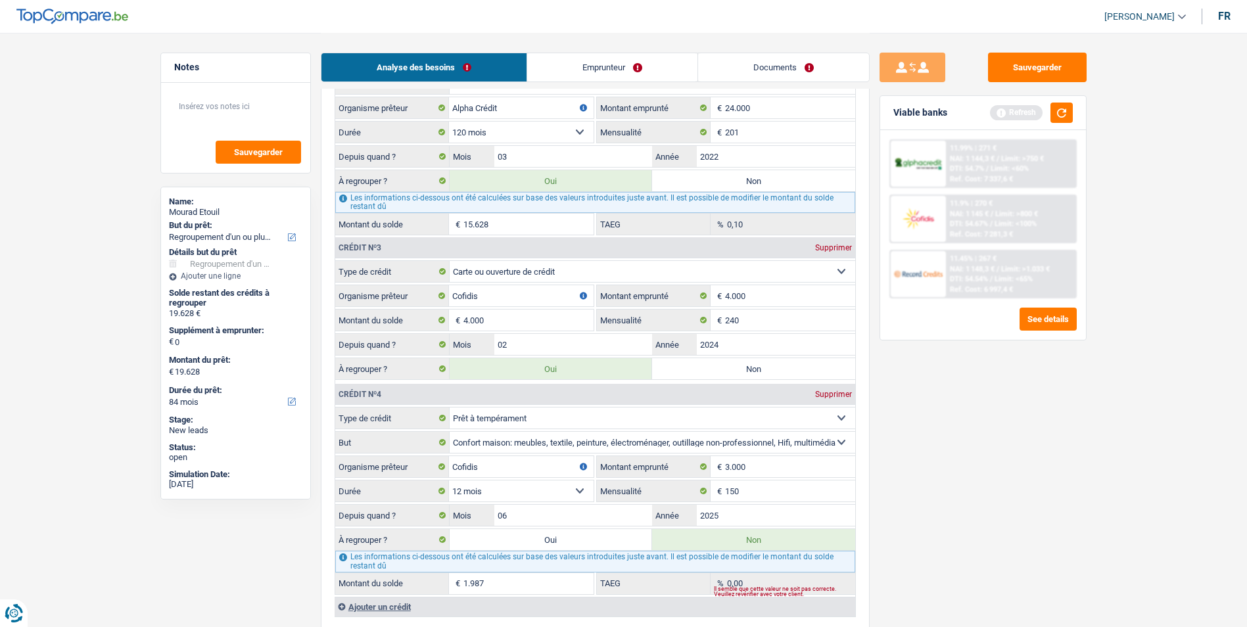
type input "21.615"
radio input "false"
select select "120"
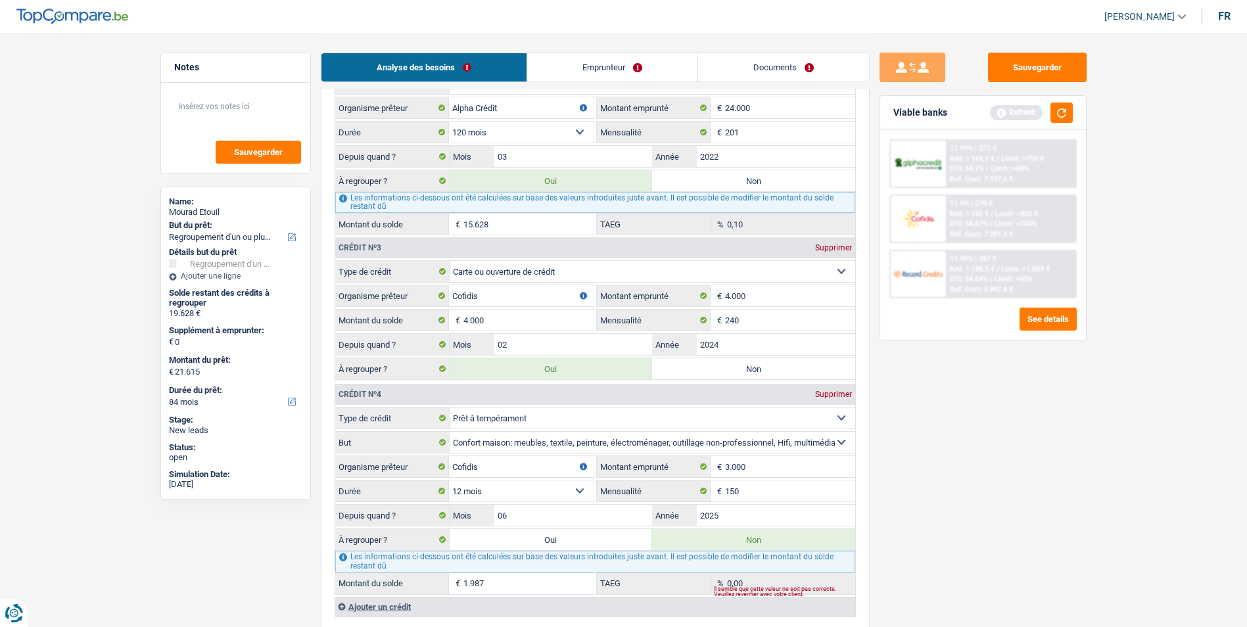
select select "120"
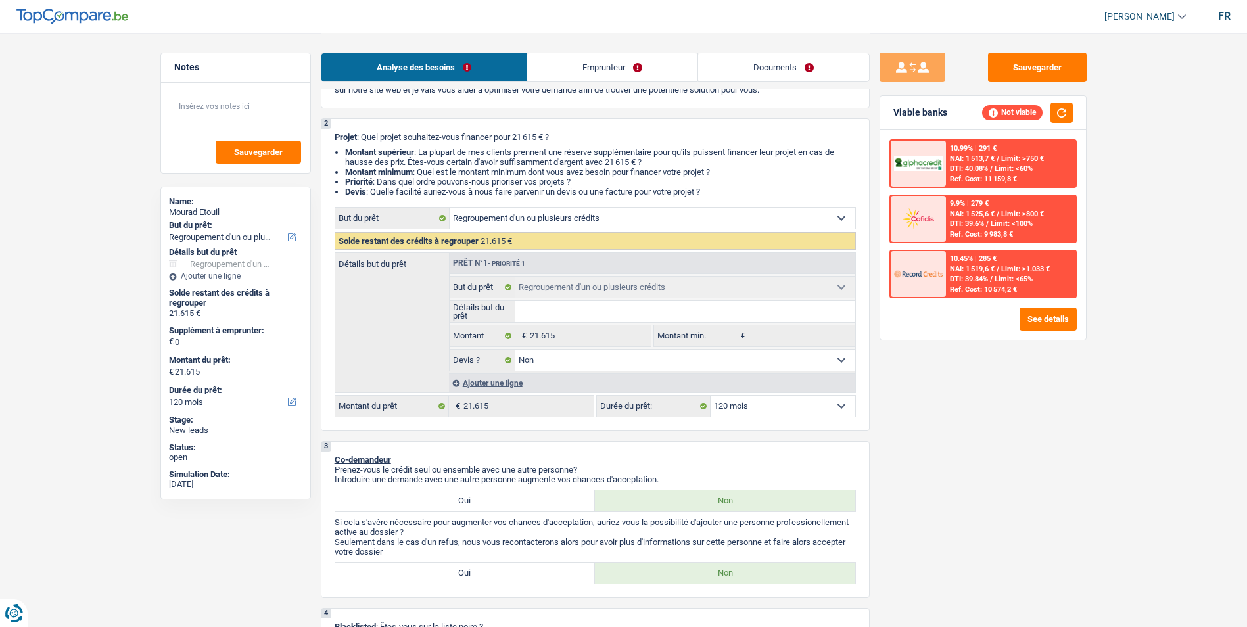
scroll to position [0, 0]
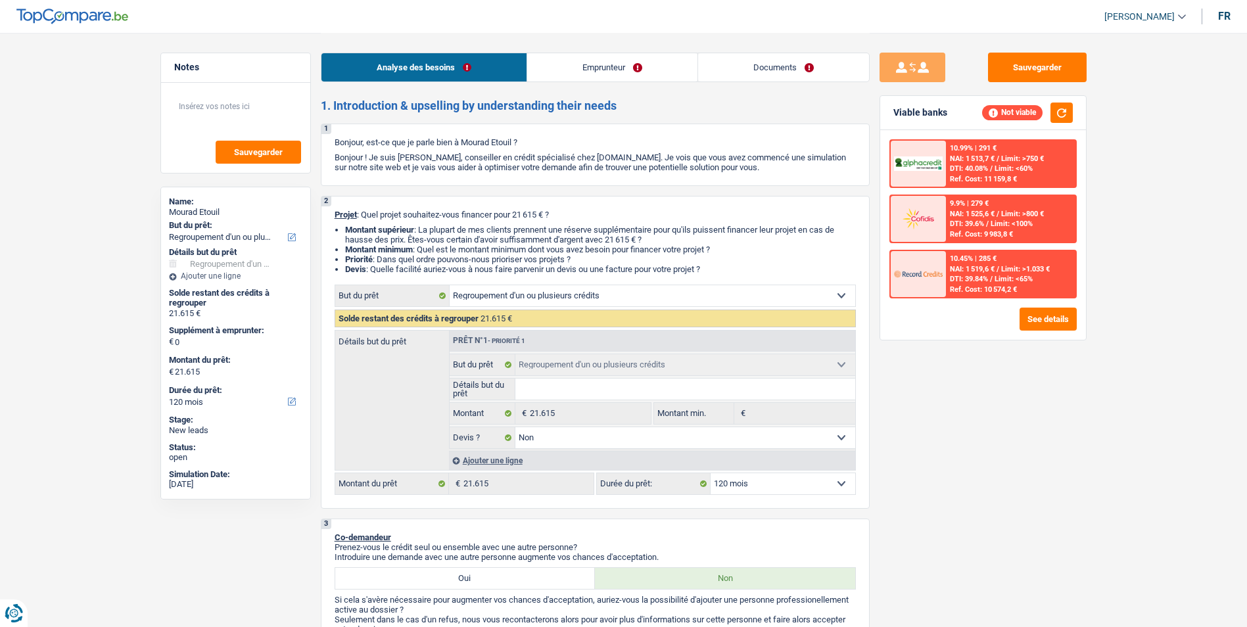
click at [746, 486] on select "12 mois 18 mois 24 mois 30 mois 36 mois 42 mois 48 mois 60 mois 72 mois 84 mois…" at bounding box center [782, 483] width 145 height 21
select select "84"
click at [710, 473] on select "12 mois 18 mois 24 mois 30 mois 36 mois 42 mois 48 mois 60 mois 72 mois 84 mois…" at bounding box center [782, 483] width 145 height 21
select select "84"
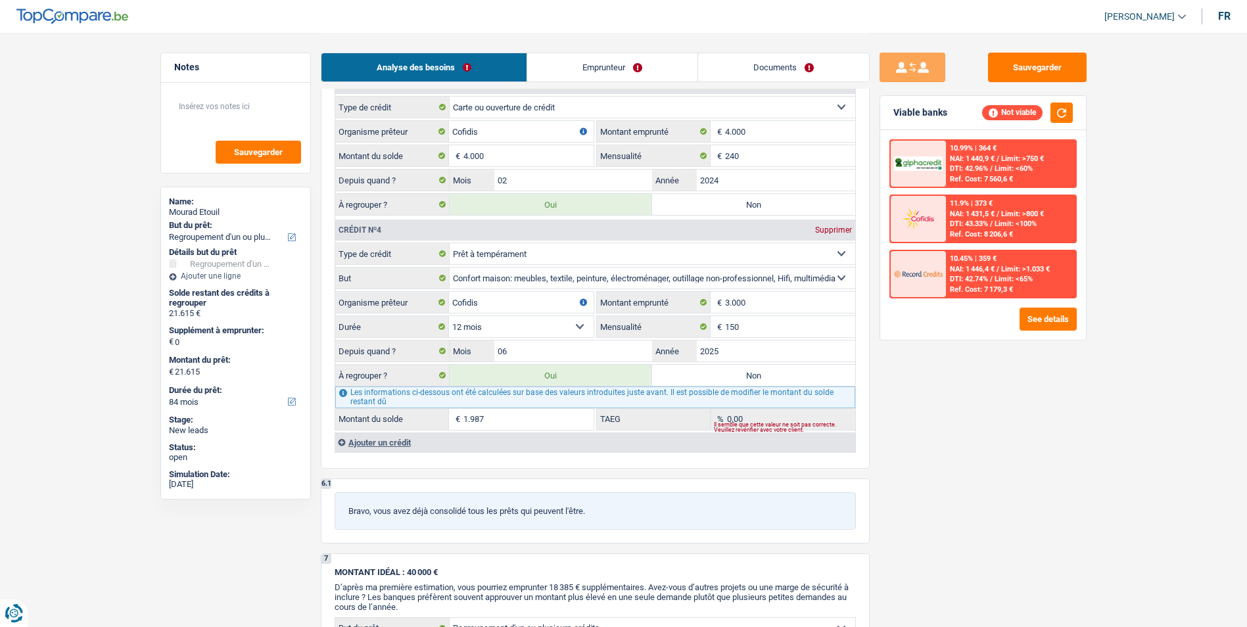
scroll to position [1511, 0]
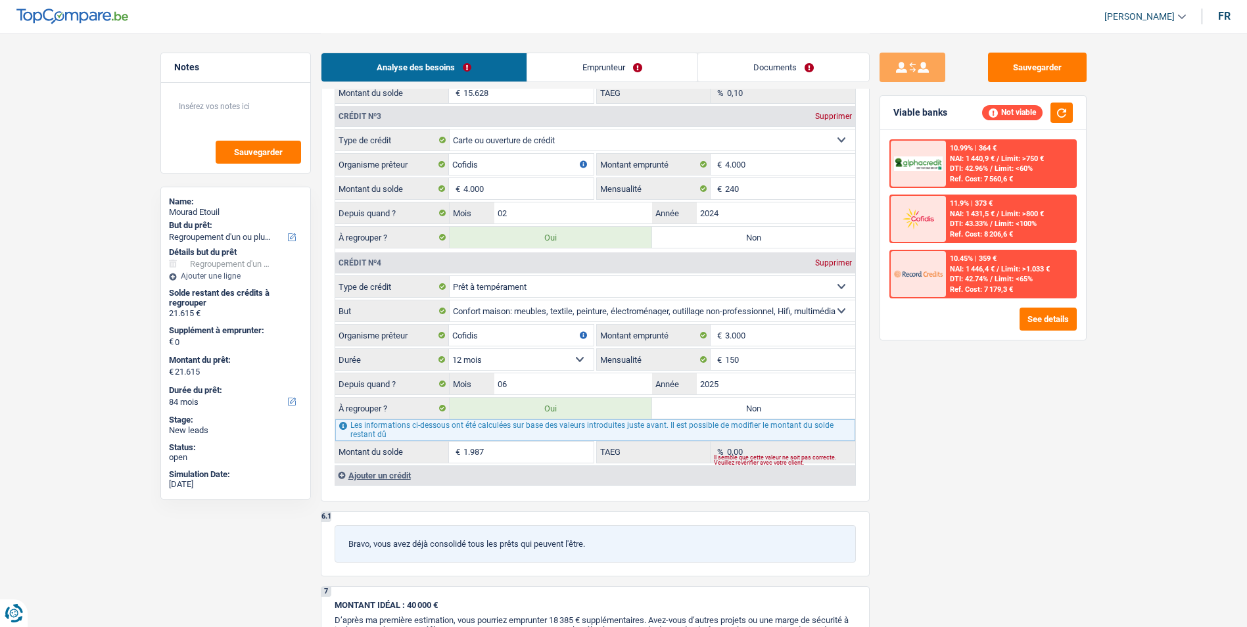
click at [758, 407] on label "Non" at bounding box center [753, 408] width 203 height 21
click at [758, 407] on input "Non" at bounding box center [753, 408] width 203 height 21
radio input "true"
type input "19.628"
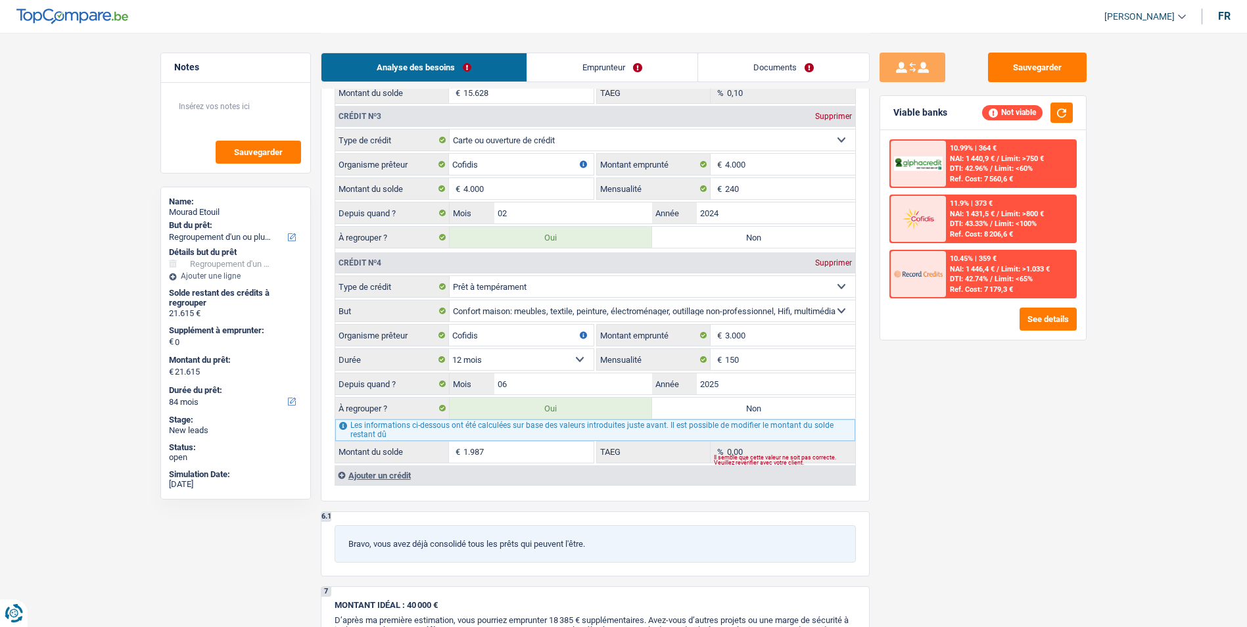
type input "19.628"
radio input "false"
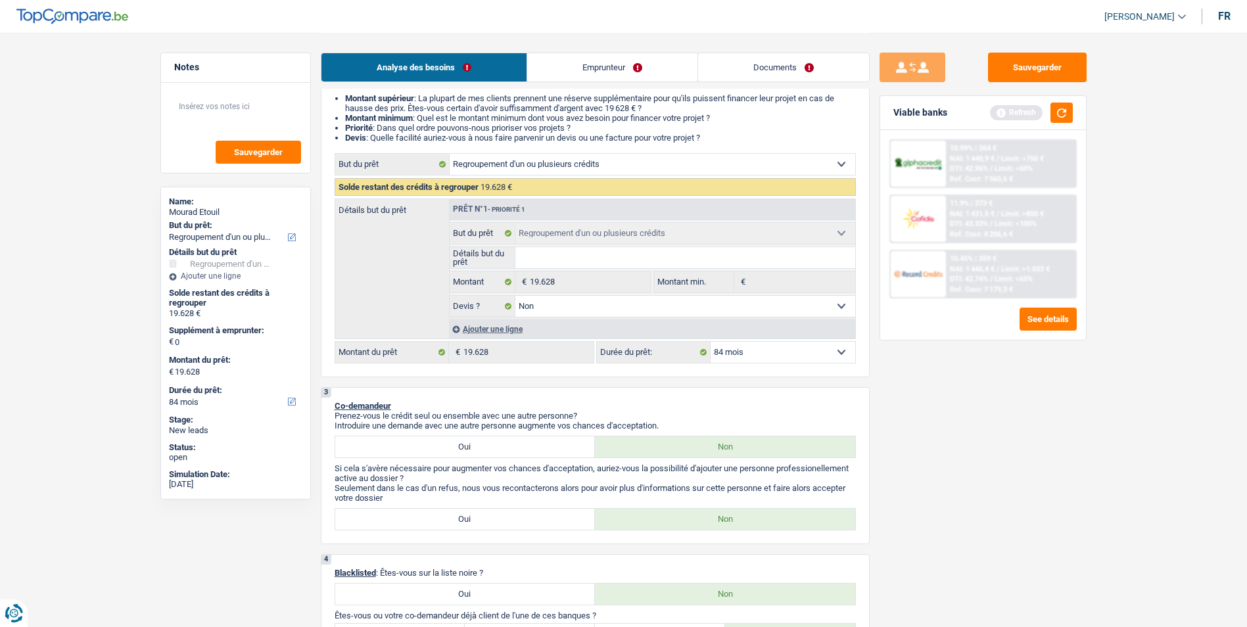
scroll to position [0, 0]
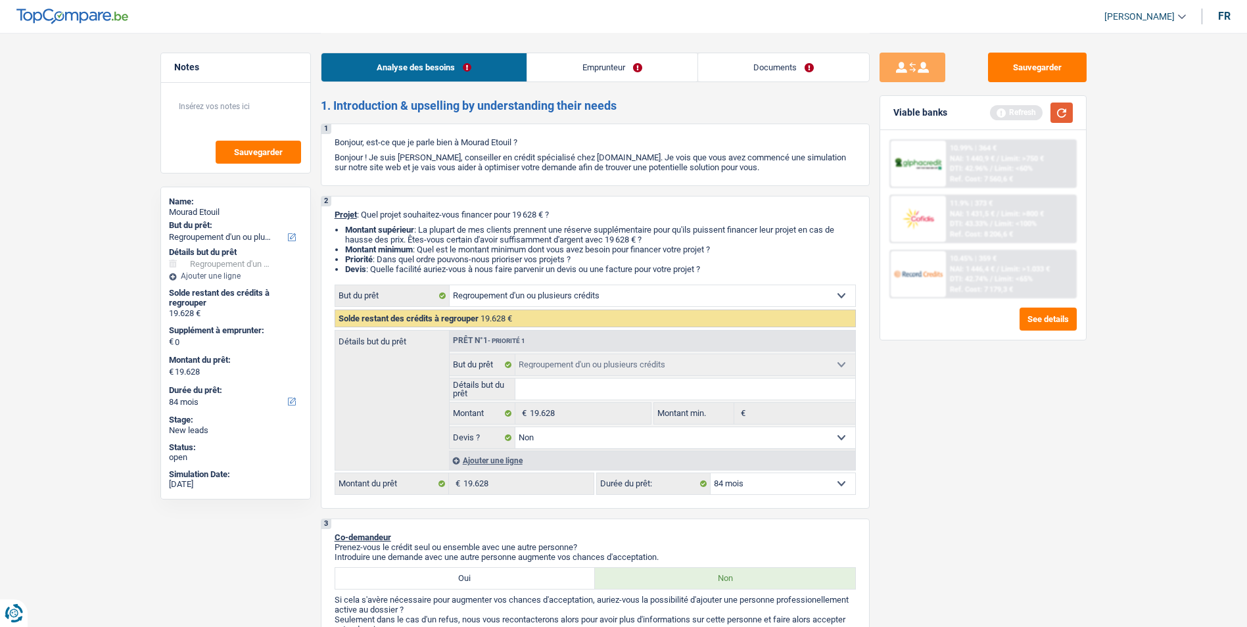
click at [1061, 118] on button "button" at bounding box center [1061, 113] width 22 height 20
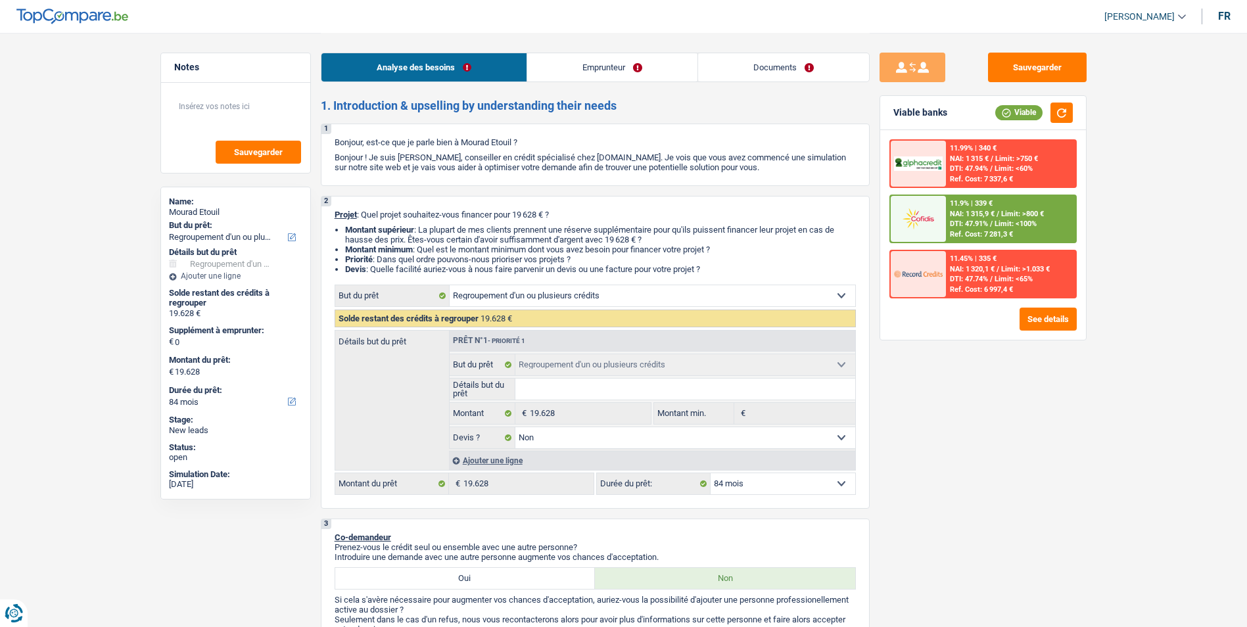
click at [757, 480] on select "12 mois 18 mois 24 mois 30 mois 36 mois 42 mois 48 mois 60 mois 72 mois 84 mois…" at bounding box center [782, 483] width 145 height 21
click at [710, 473] on select "12 mois 18 mois 24 mois 30 mois 36 mois 42 mois 48 mois 60 mois 72 mois 84 mois…" at bounding box center [782, 483] width 145 height 21
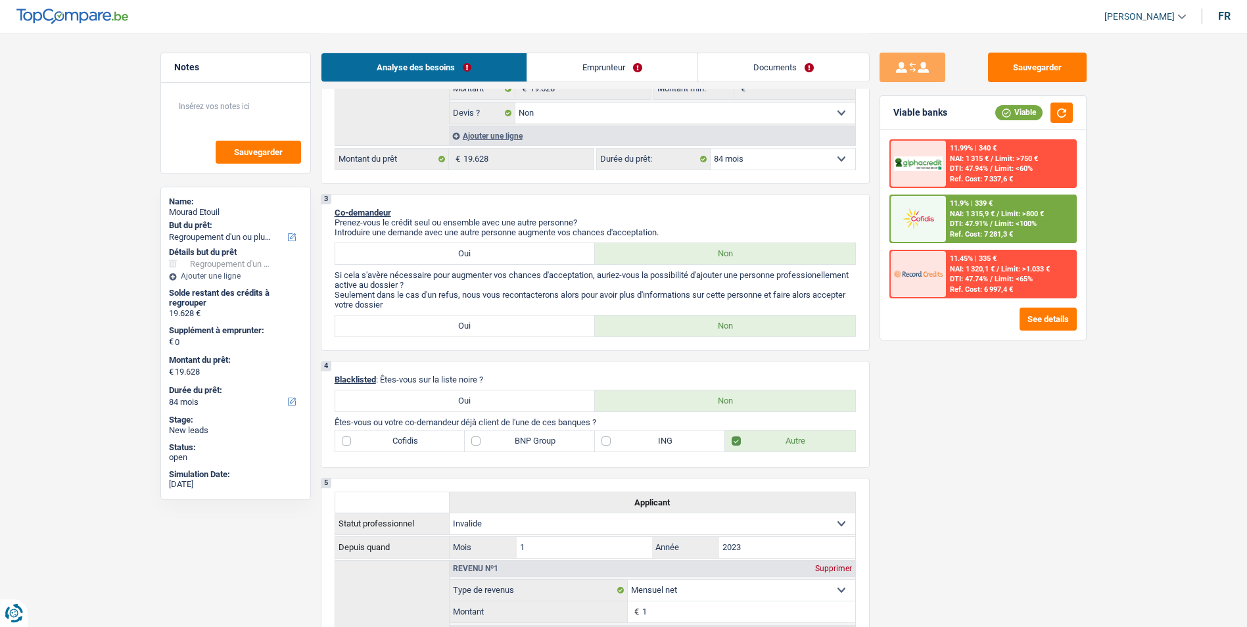
scroll to position [263, 0]
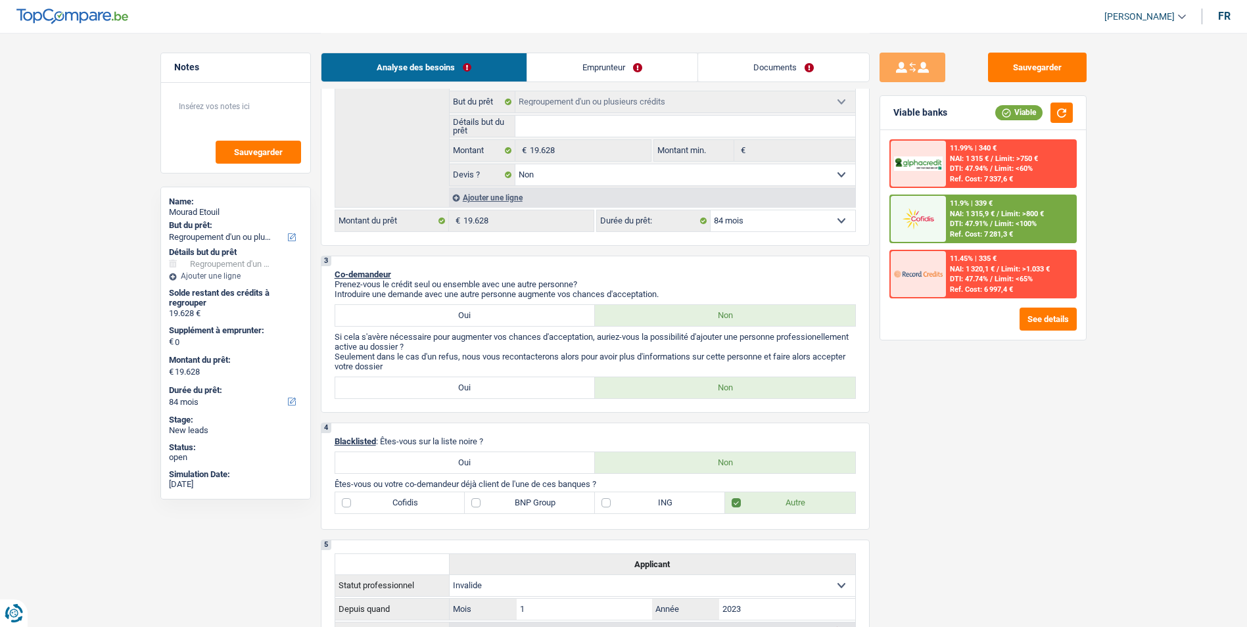
click at [419, 503] on label "Cofidis" at bounding box center [400, 502] width 130 height 21
click at [419, 503] on input "Cofidis" at bounding box center [400, 502] width 130 height 21
checkbox input "true"
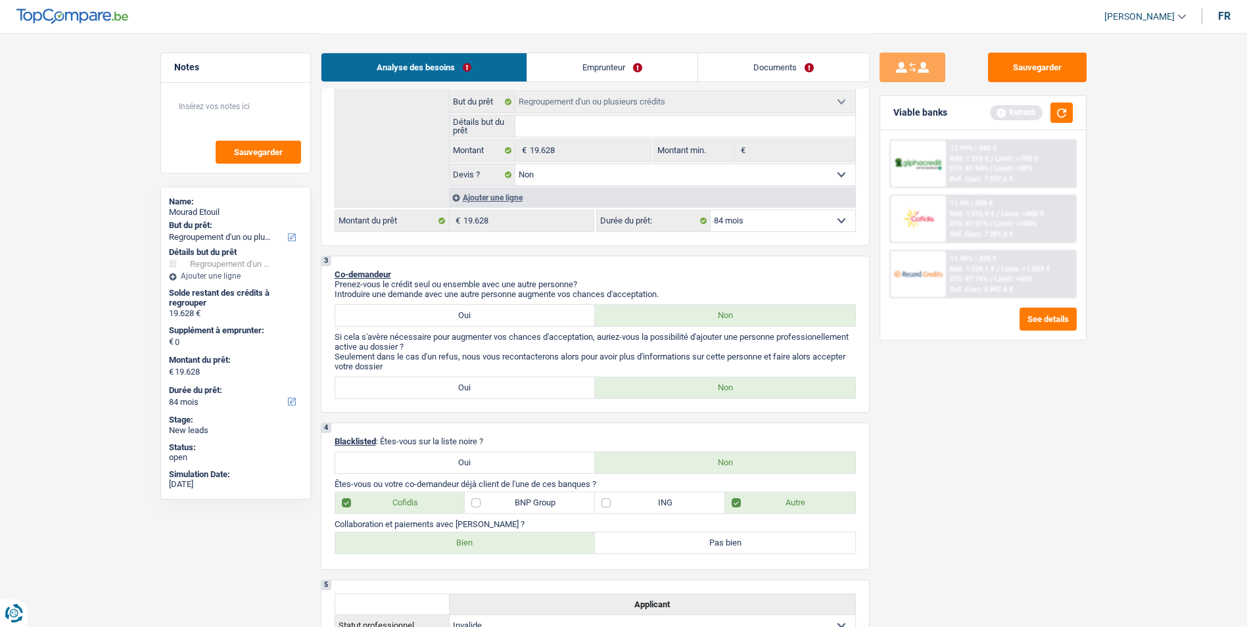
click at [501, 537] on label "Bien" at bounding box center [465, 542] width 260 height 21
click at [501, 537] on input "Bien" at bounding box center [465, 542] width 260 height 21
radio input "true"
click at [1075, 116] on div "Viable banks Refresh" at bounding box center [983, 113] width 206 height 34
click at [1068, 115] on button "button" at bounding box center [1061, 113] width 22 height 20
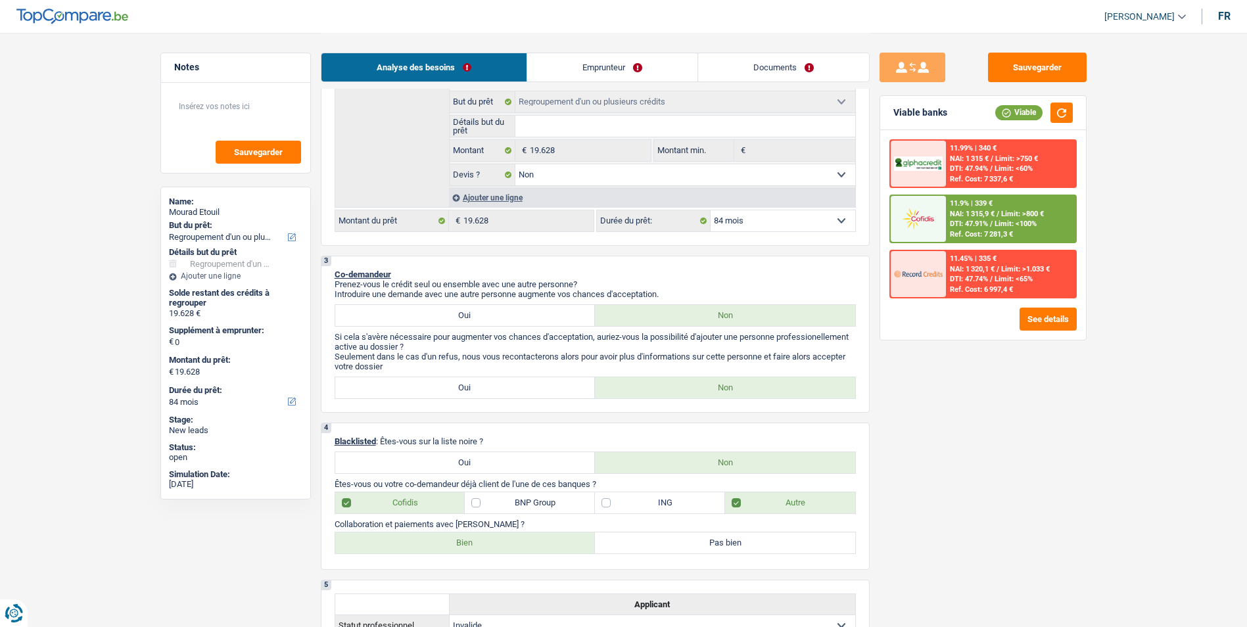
click at [1000, 213] on div "NAI: 1 315,9 € / Limit: >800 €" at bounding box center [997, 214] width 94 height 9
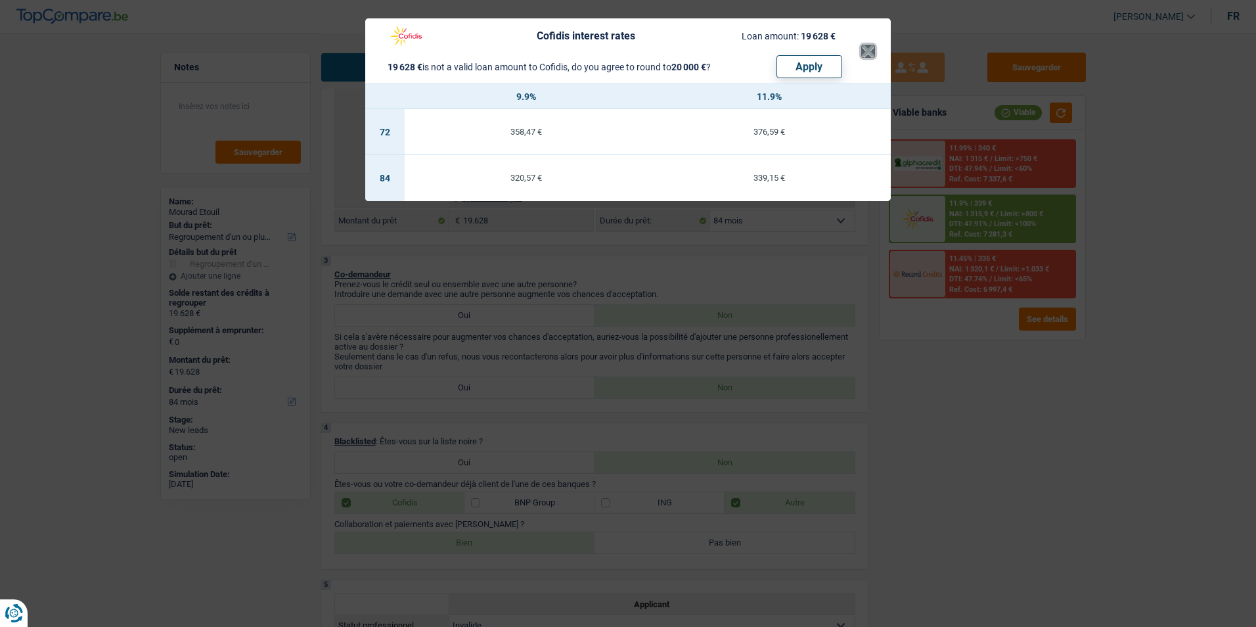
click at [868, 51] on button "×" at bounding box center [868, 51] width 14 height 13
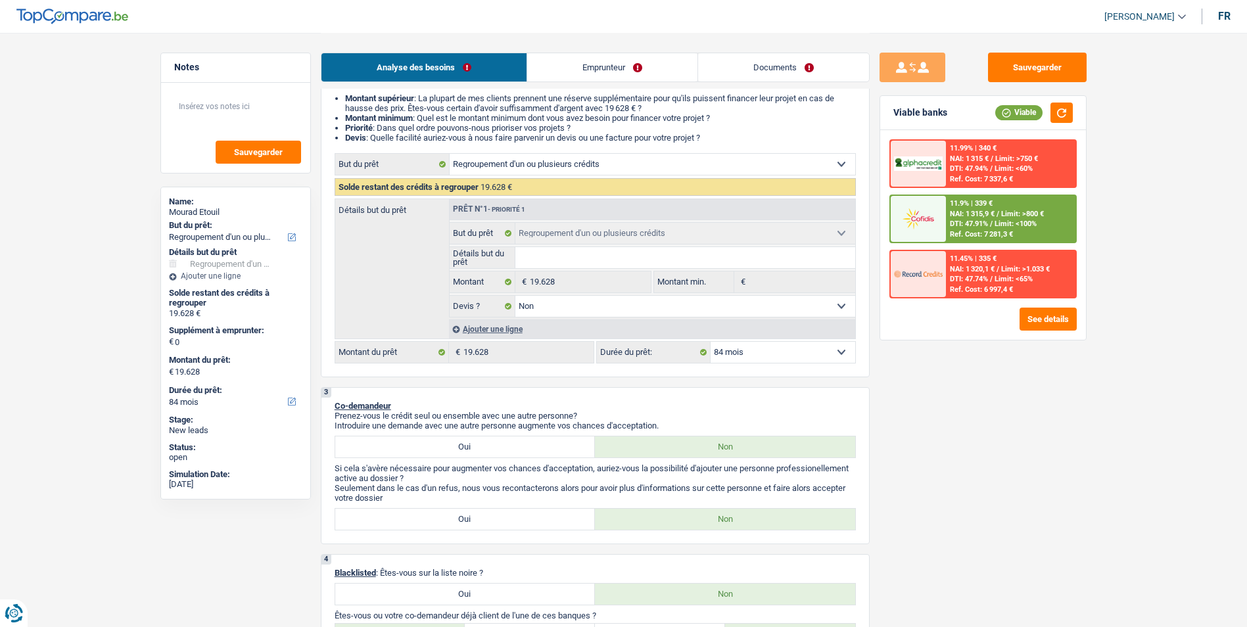
scroll to position [0, 0]
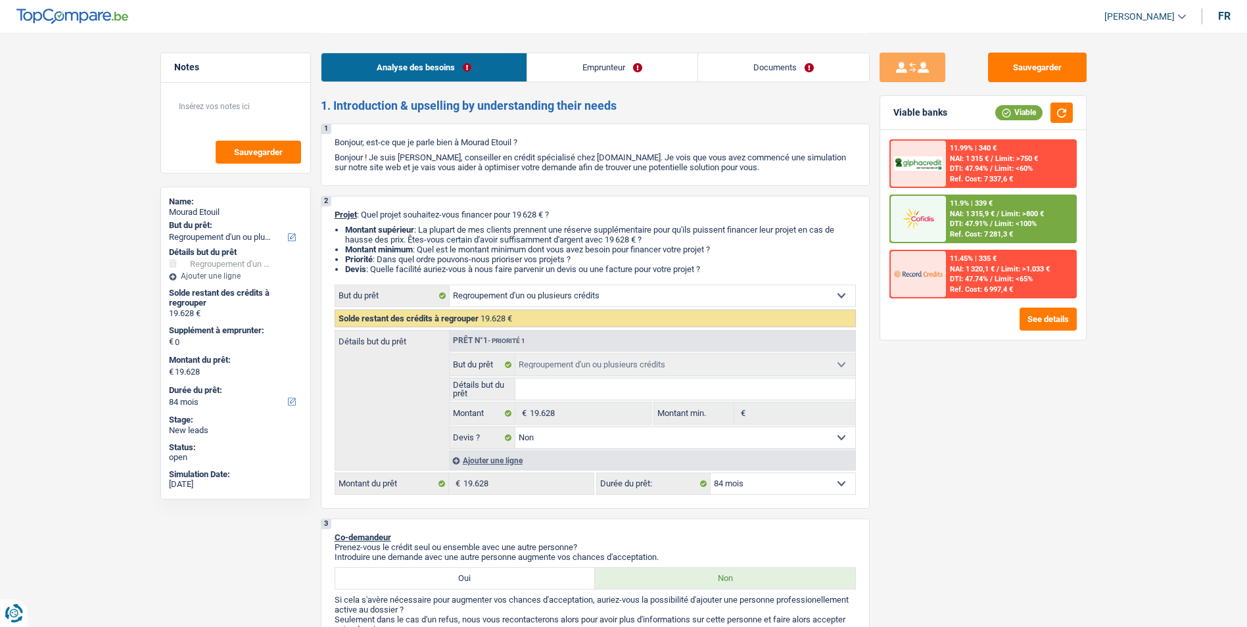
click at [959, 219] on div "11.9% | 339 € NAI: 1 315,9 € / Limit: >800 € DTI: 47.91% / Limit: <100% Ref. Co…" at bounding box center [1010, 219] width 129 height 46
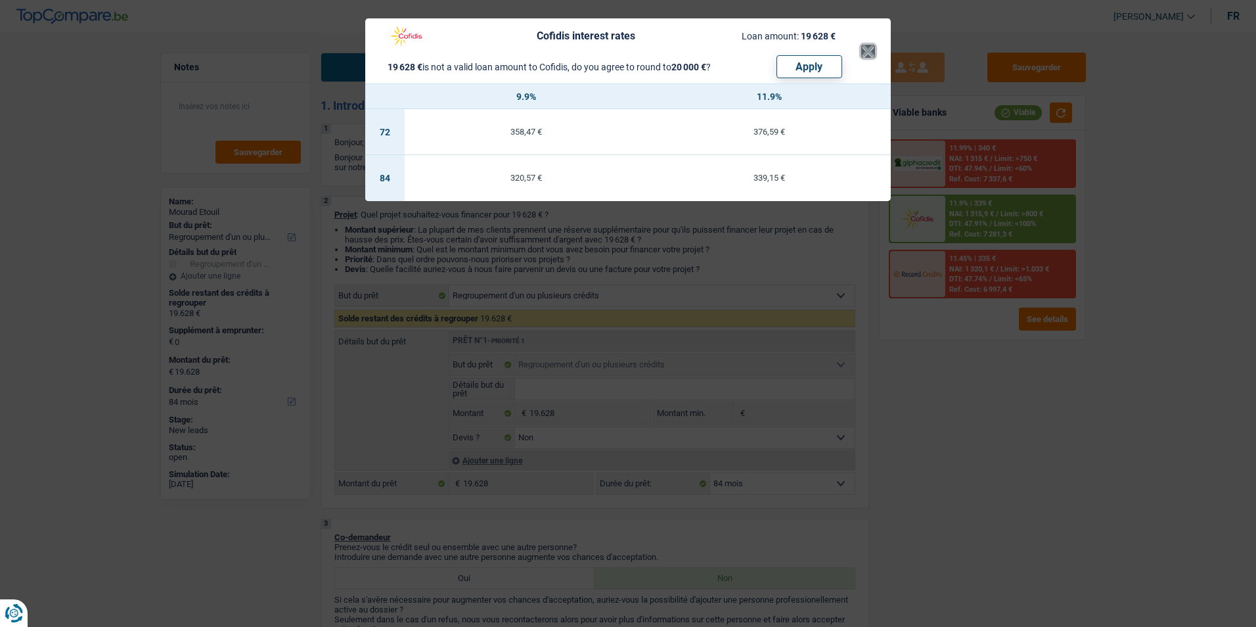
click at [865, 53] on button "×" at bounding box center [868, 51] width 14 height 13
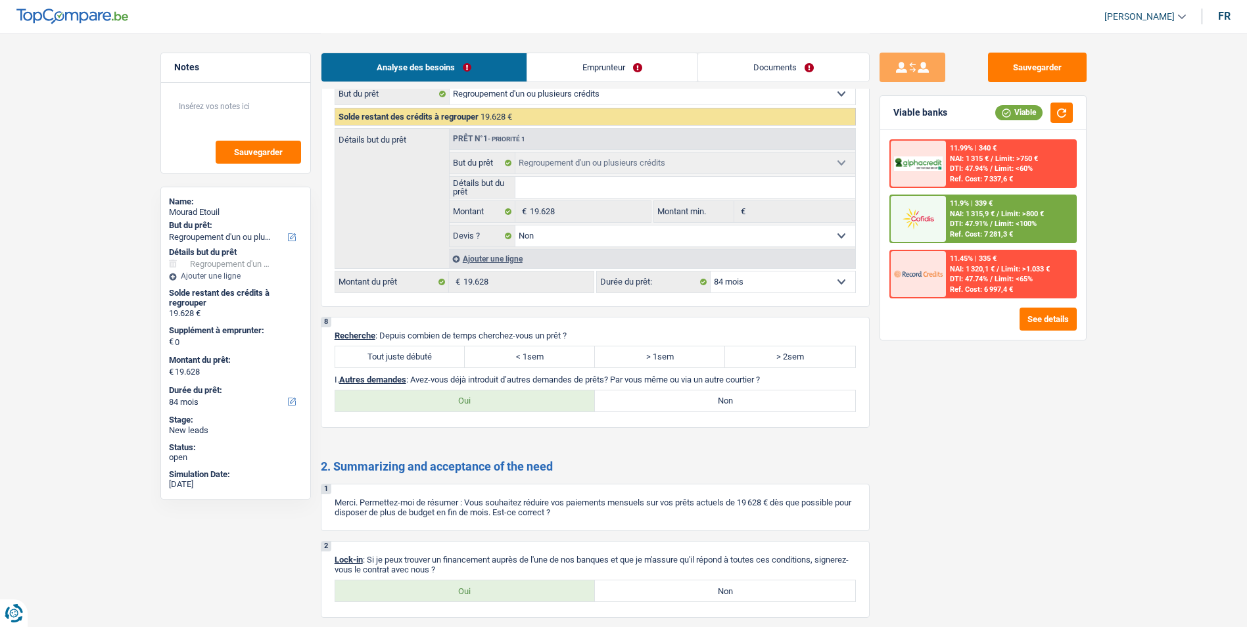
scroll to position [2103, 0]
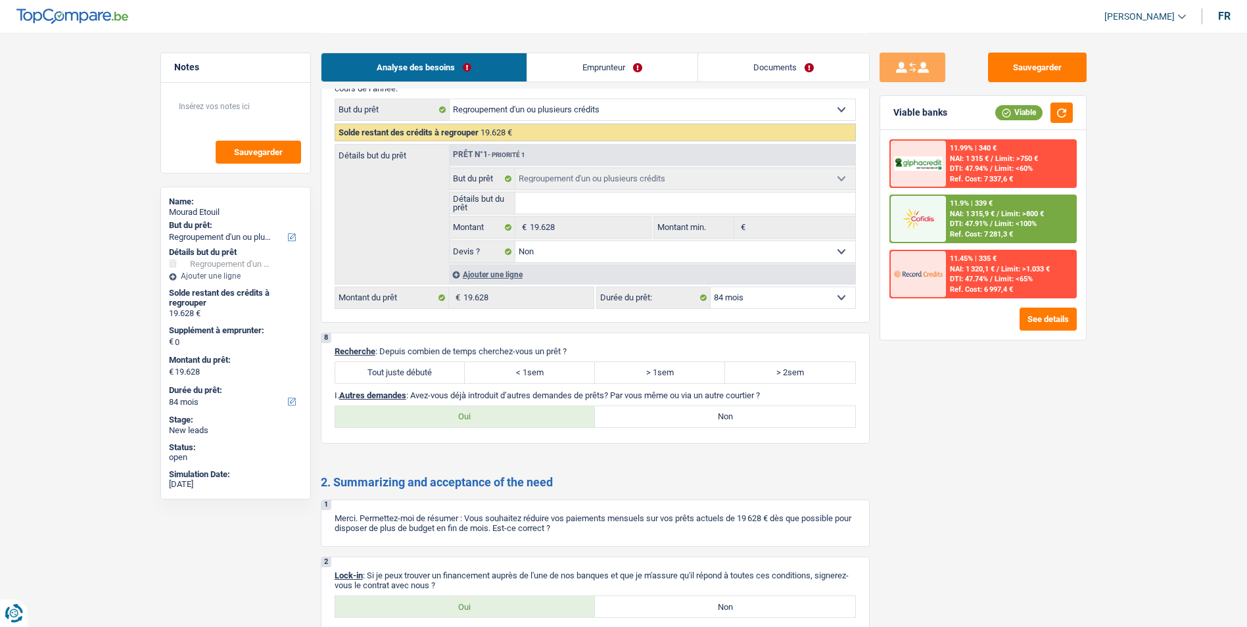
click at [426, 371] on label "Tout juste débuté" at bounding box center [400, 372] width 130 height 21
click at [426, 371] on input "Tout juste débuté" at bounding box center [400, 372] width 130 height 21
radio input "true"
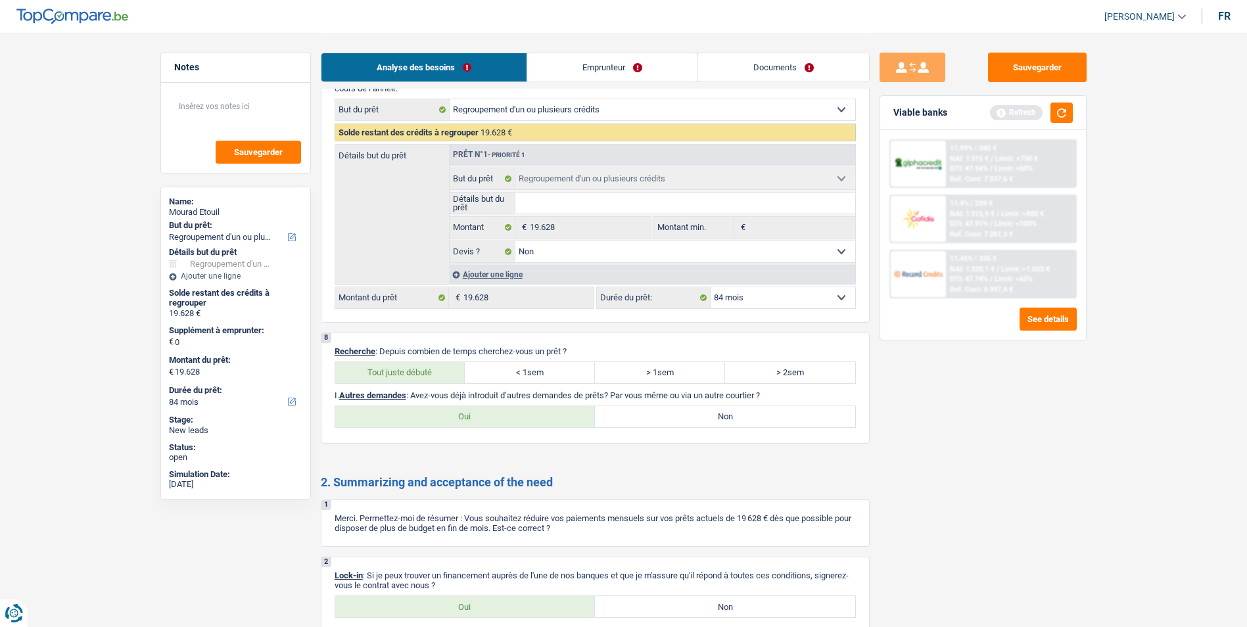
click at [673, 414] on label "Non" at bounding box center [725, 416] width 260 height 21
click at [673, 414] on input "Non" at bounding box center [725, 416] width 260 height 21
radio input "true"
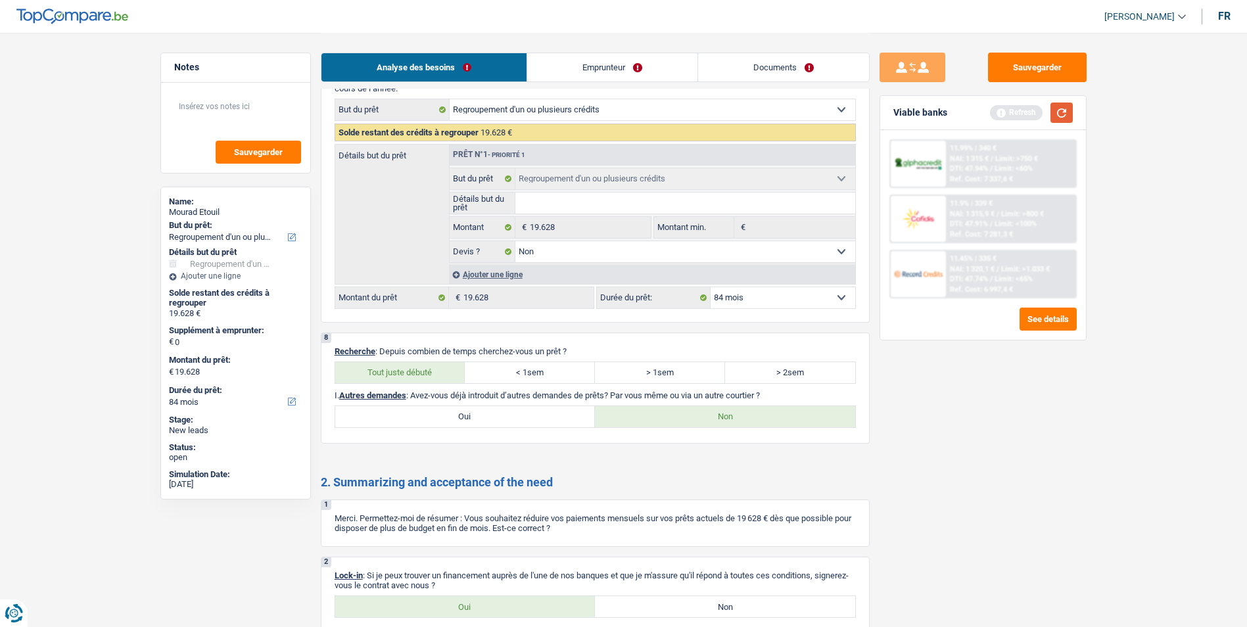
click at [1062, 118] on button "button" at bounding box center [1061, 113] width 22 height 20
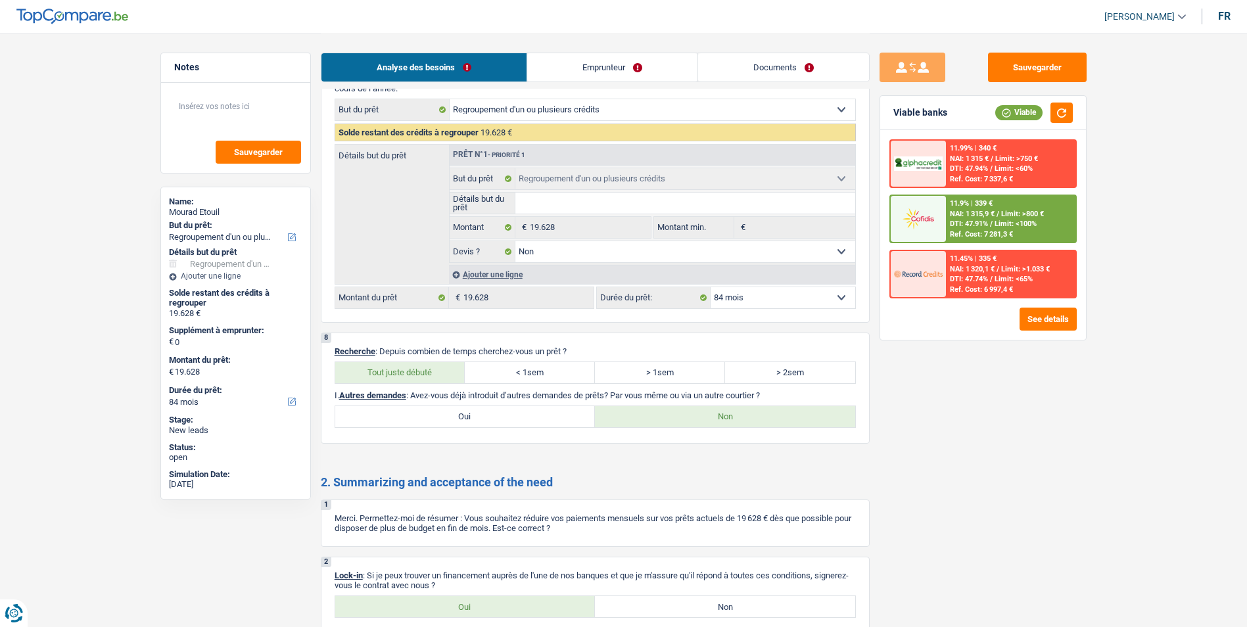
click at [1030, 216] on span "Limit: >800 €" at bounding box center [1022, 214] width 43 height 9
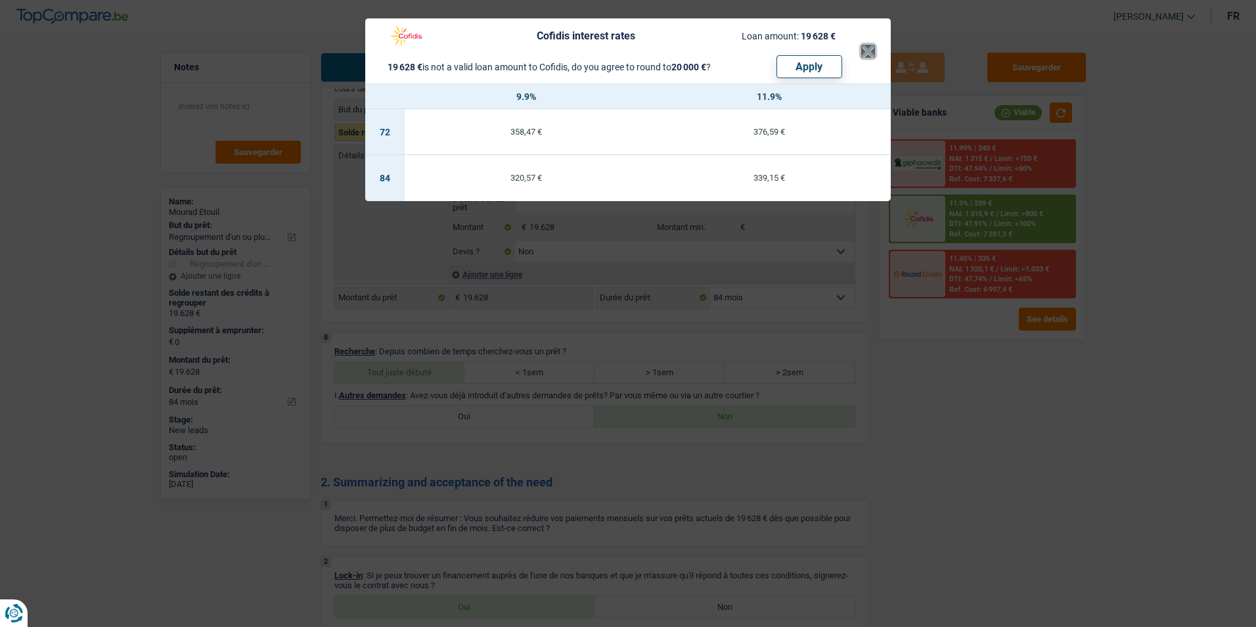
click at [868, 53] on button "×" at bounding box center [868, 51] width 14 height 13
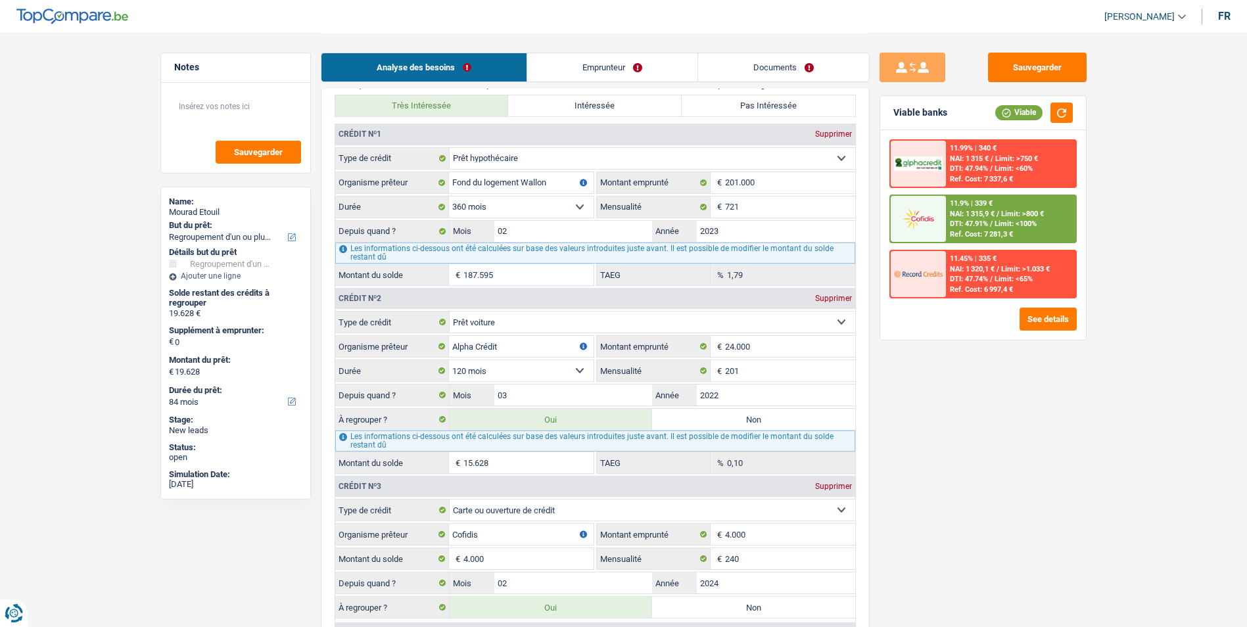
scroll to position [1117, 0]
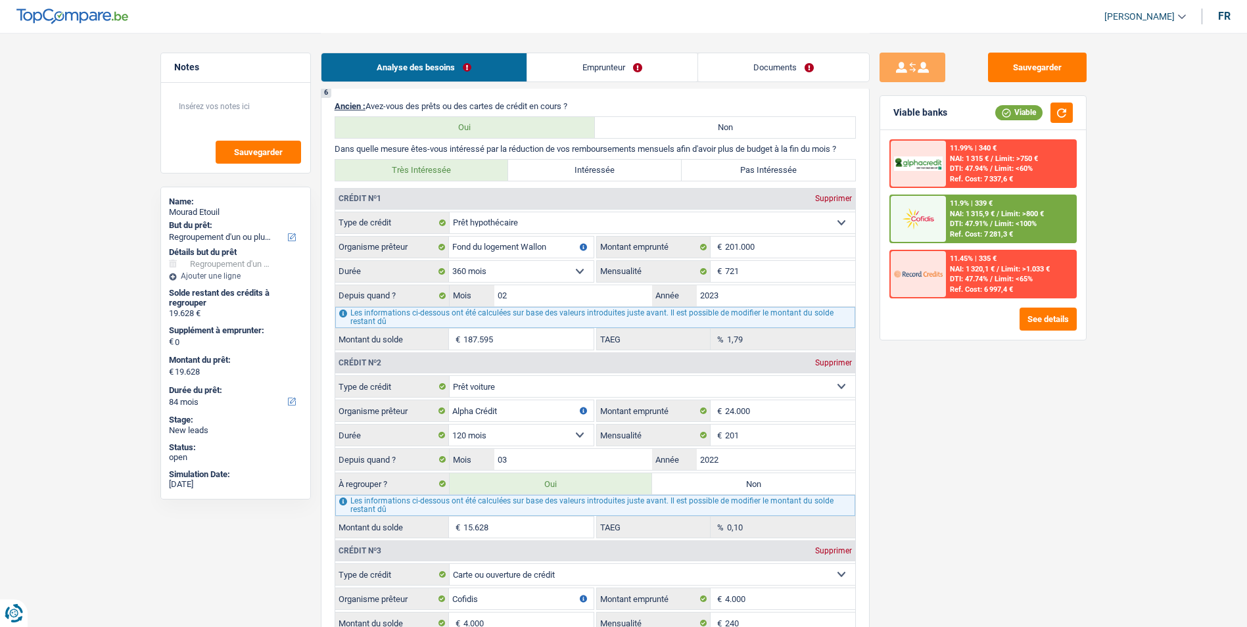
click at [952, 211] on span "NAI: 1 315,9 €" at bounding box center [972, 214] width 45 height 9
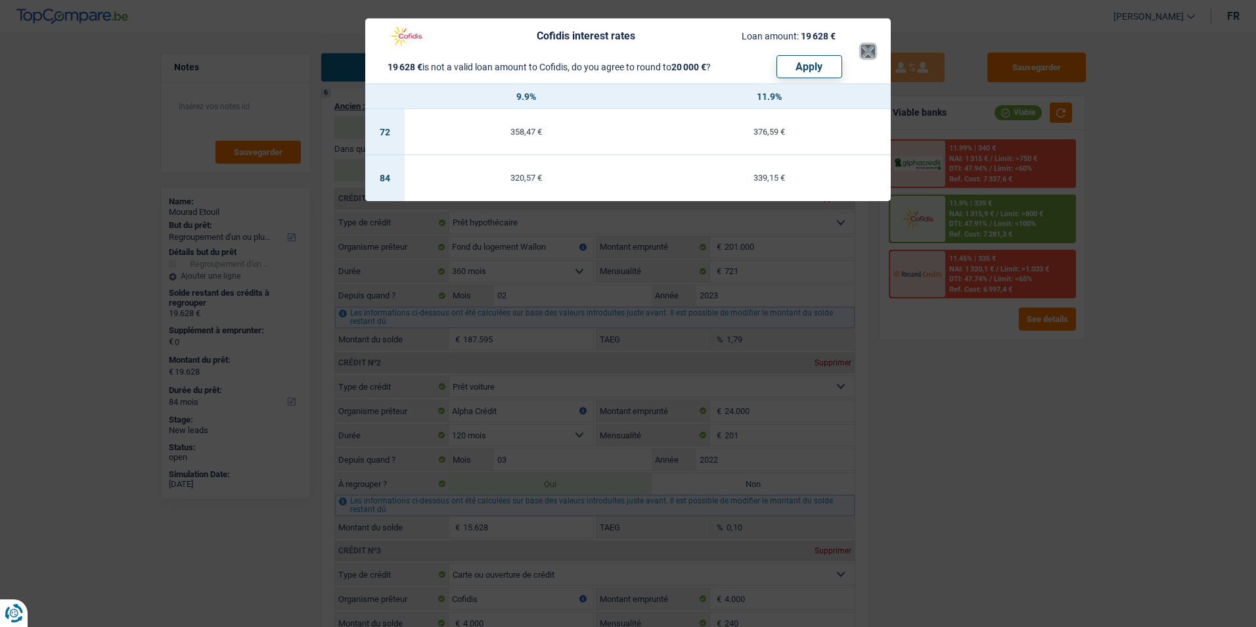
click at [869, 50] on button "×" at bounding box center [868, 51] width 14 height 13
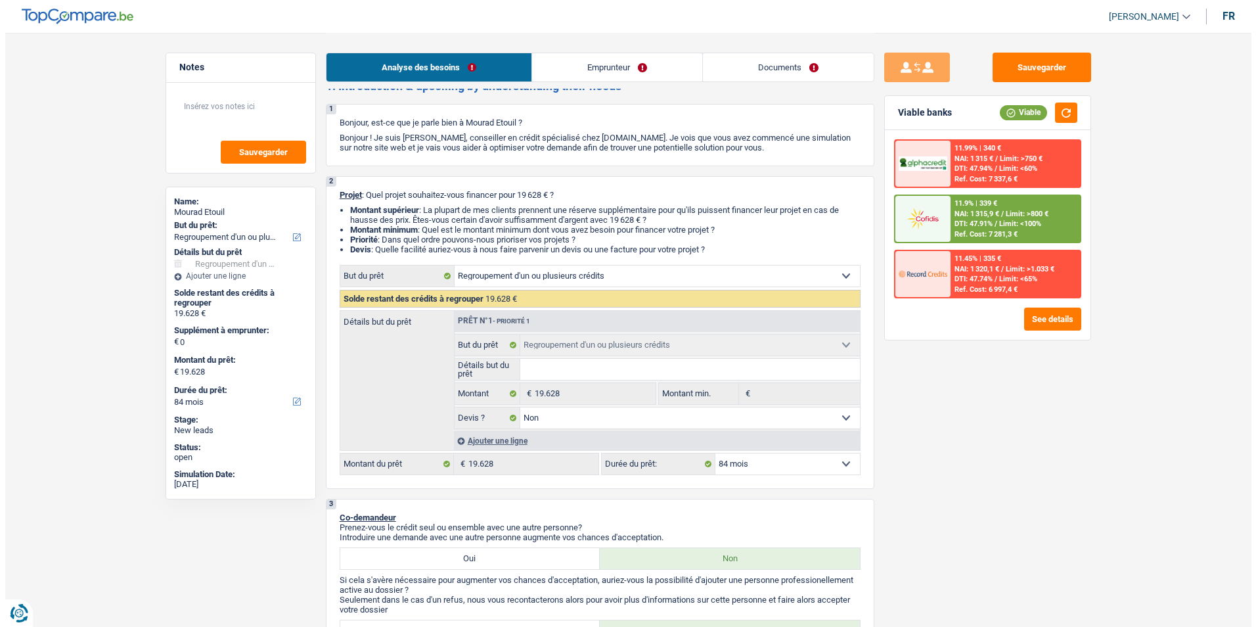
scroll to position [0, 0]
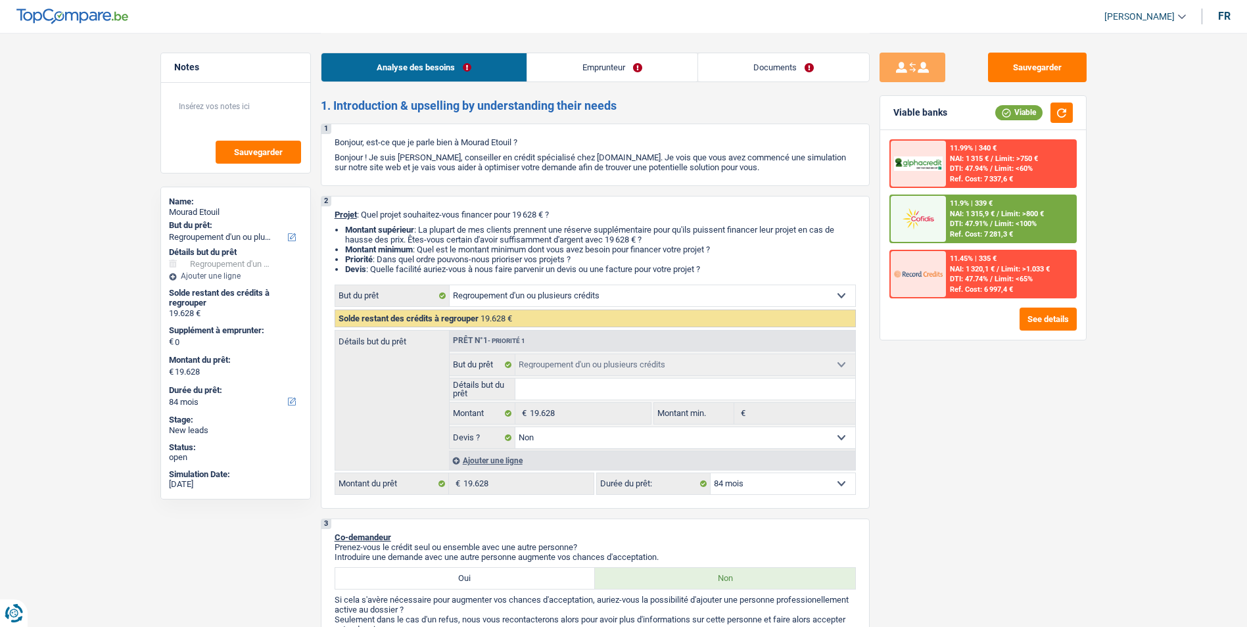
click at [507, 461] on div "Ajouter une ligne" at bounding box center [652, 460] width 406 height 19
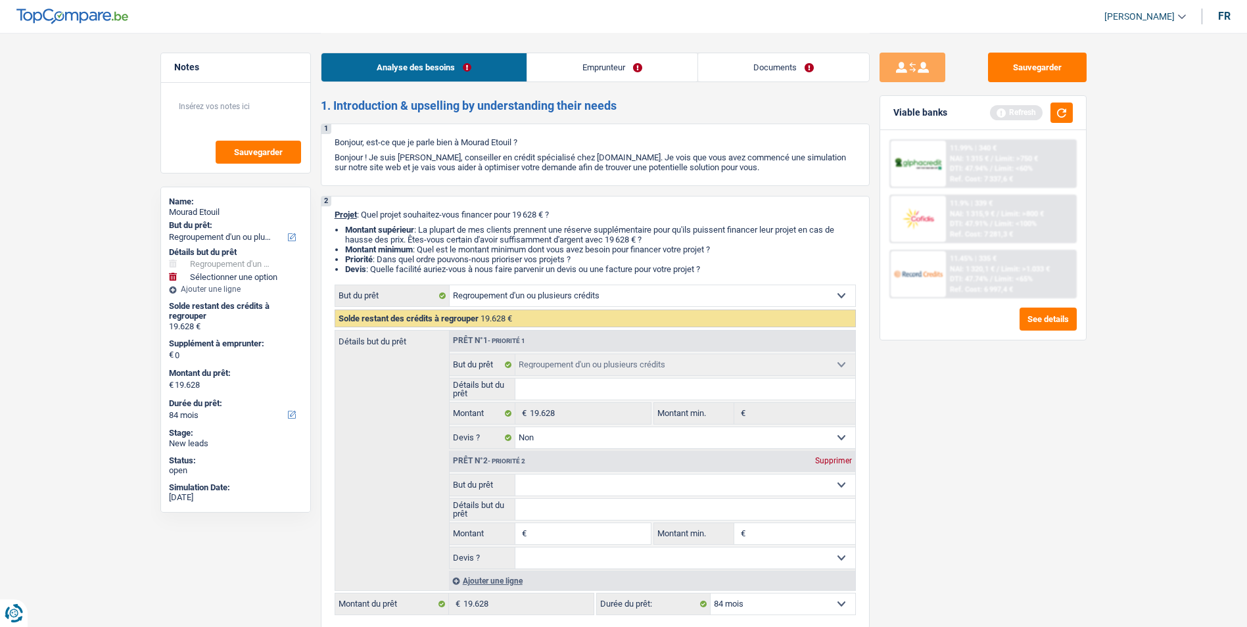
drag, startPoint x: 507, startPoint y: 461, endPoint x: 573, endPoint y: 536, distance: 99.6
click at [573, 536] on input "Montant" at bounding box center [590, 533] width 120 height 21
type input "2"
type input "25"
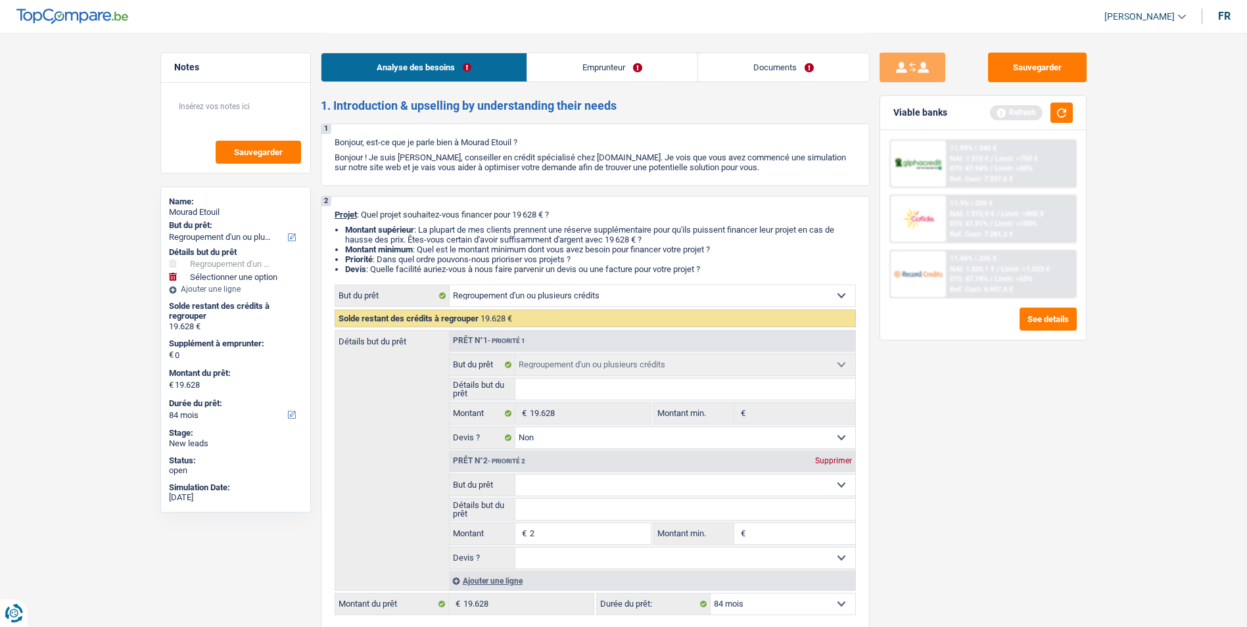
type input "25"
type input "250"
type input "2.500"
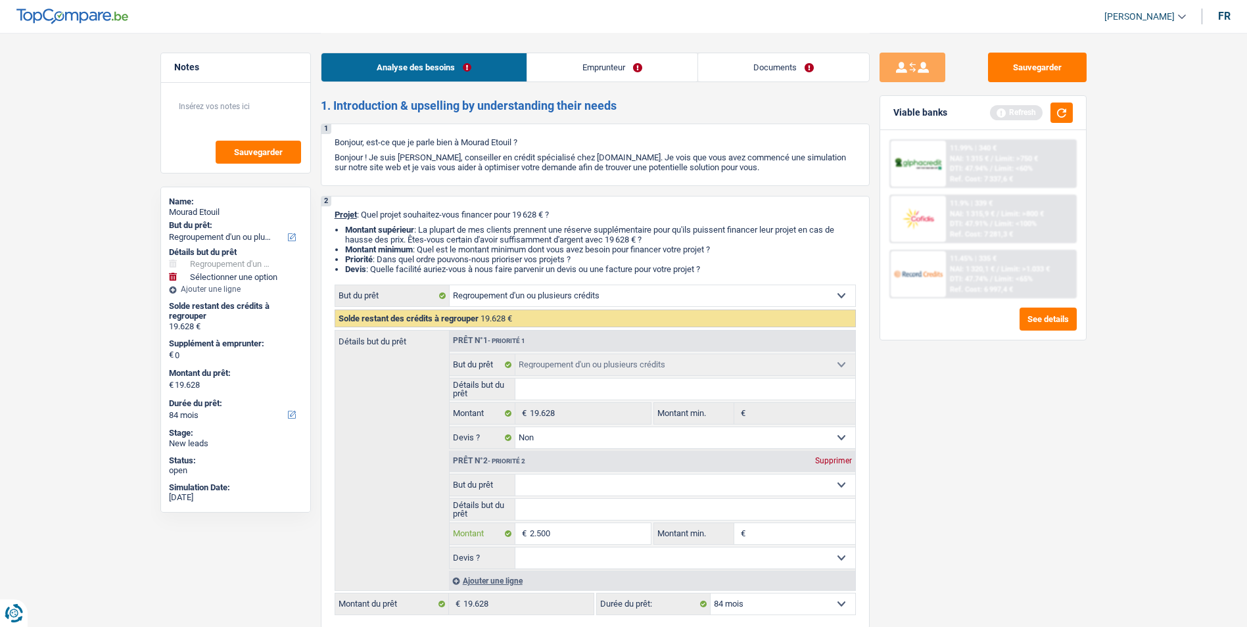
type input "25.000"
type input "44.628"
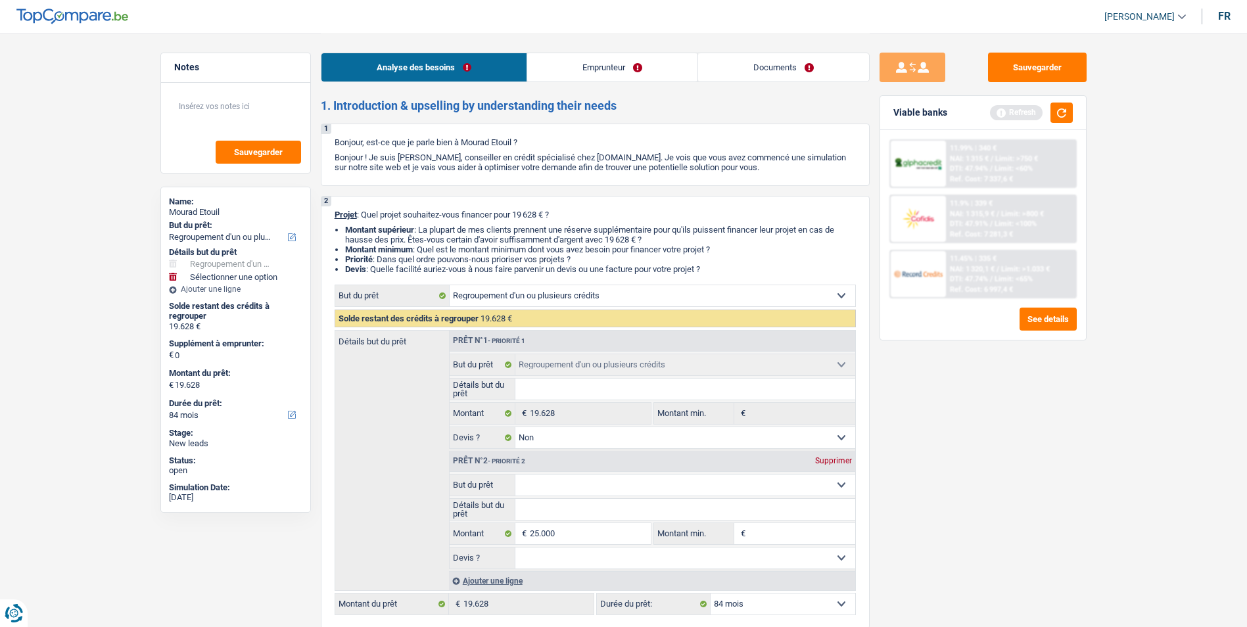
type input "44.628"
click at [584, 486] on select "Confort maison: meubles, textile, peinture, électroménager, outillage non-profe…" at bounding box center [685, 484] width 340 height 21
select select "144"
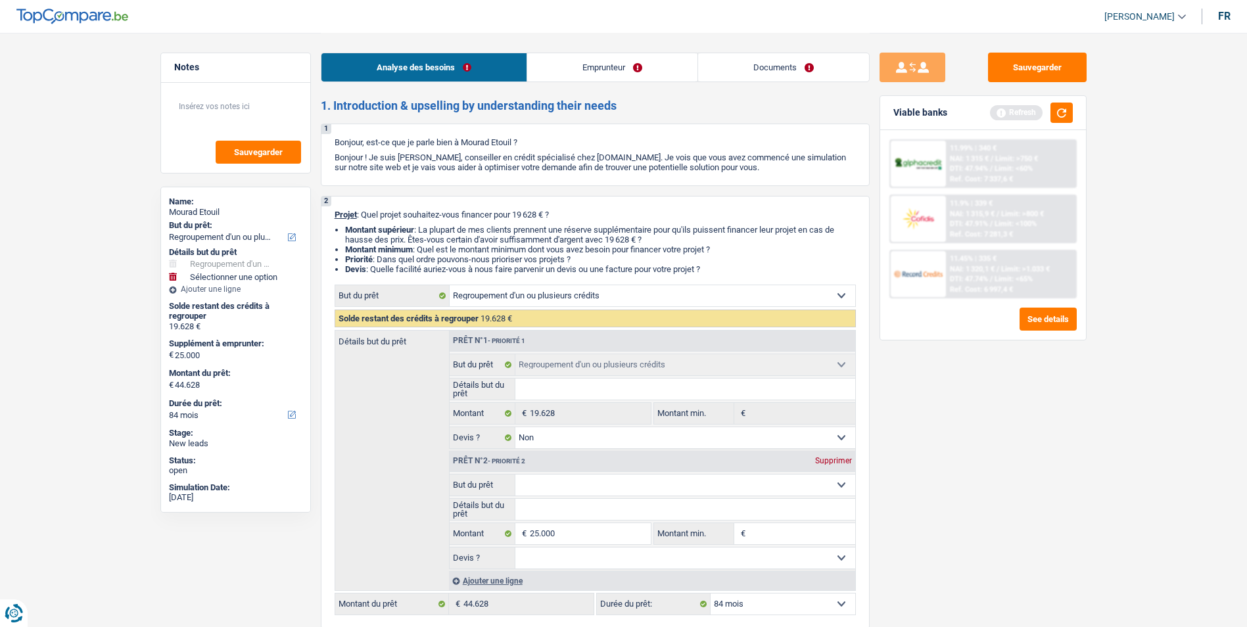
select select "144"
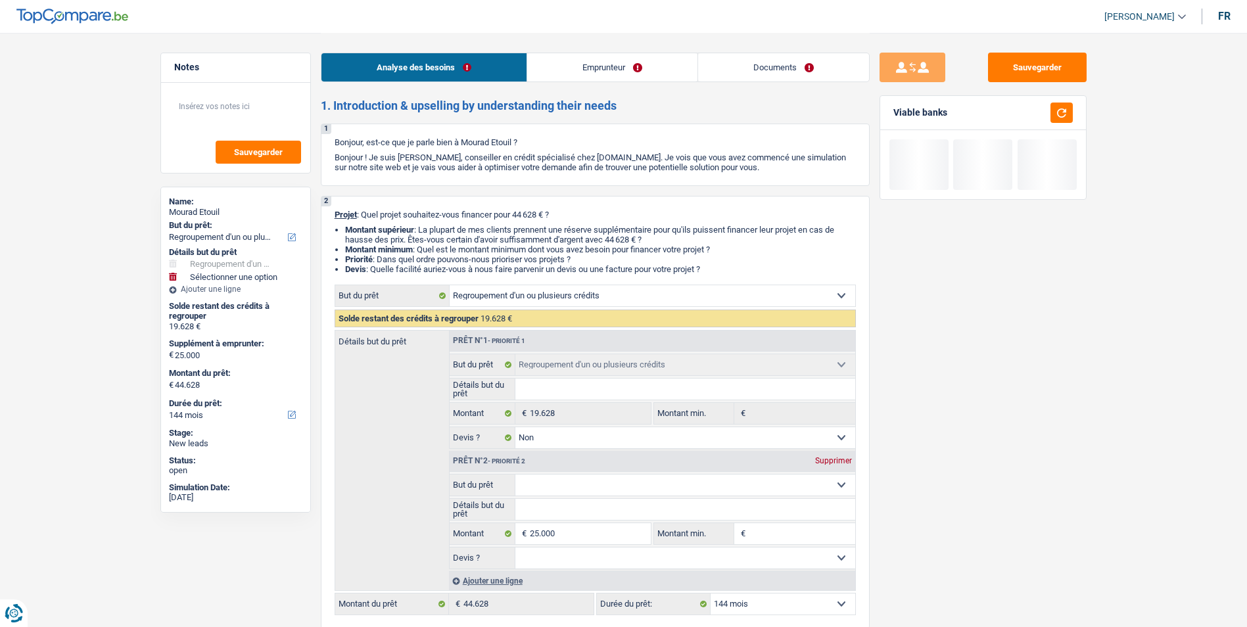
select select "household"
click at [515, 474] on select "Confort maison: meubles, textile, peinture, électroménager, outillage non-profe…" at bounding box center [685, 484] width 340 height 21
select select "household"
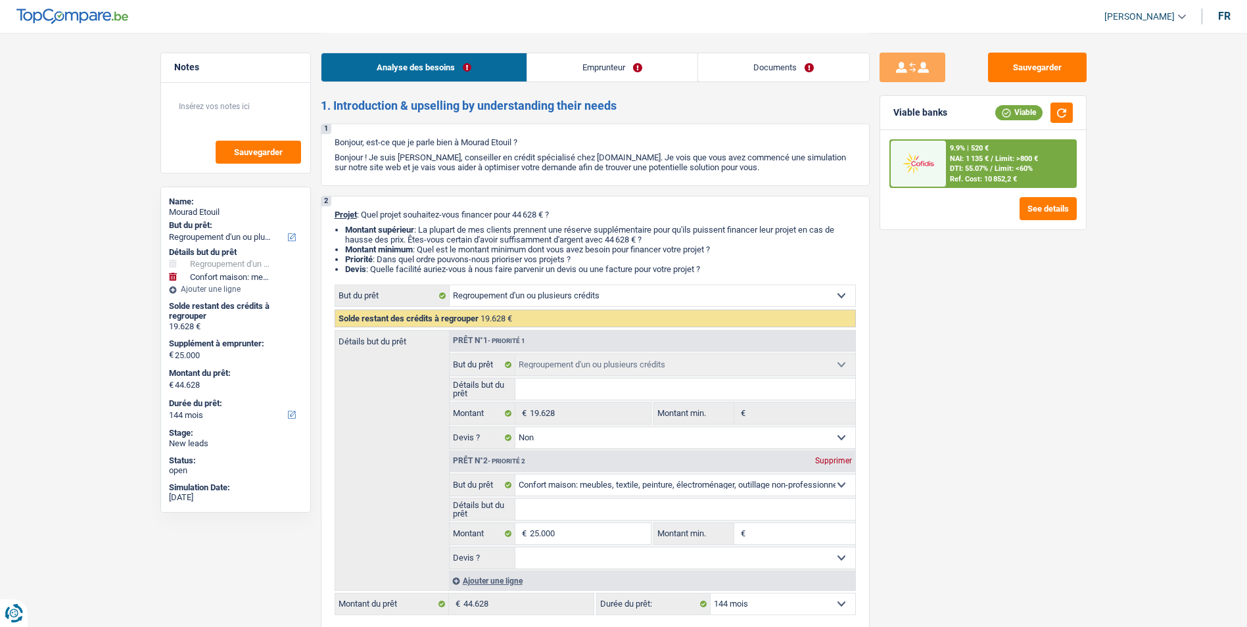
click at [835, 459] on div "Supprimer" at bounding box center [833, 461] width 43 height 8
type input "0"
type input "19.628"
select select "84"
type input "19.628"
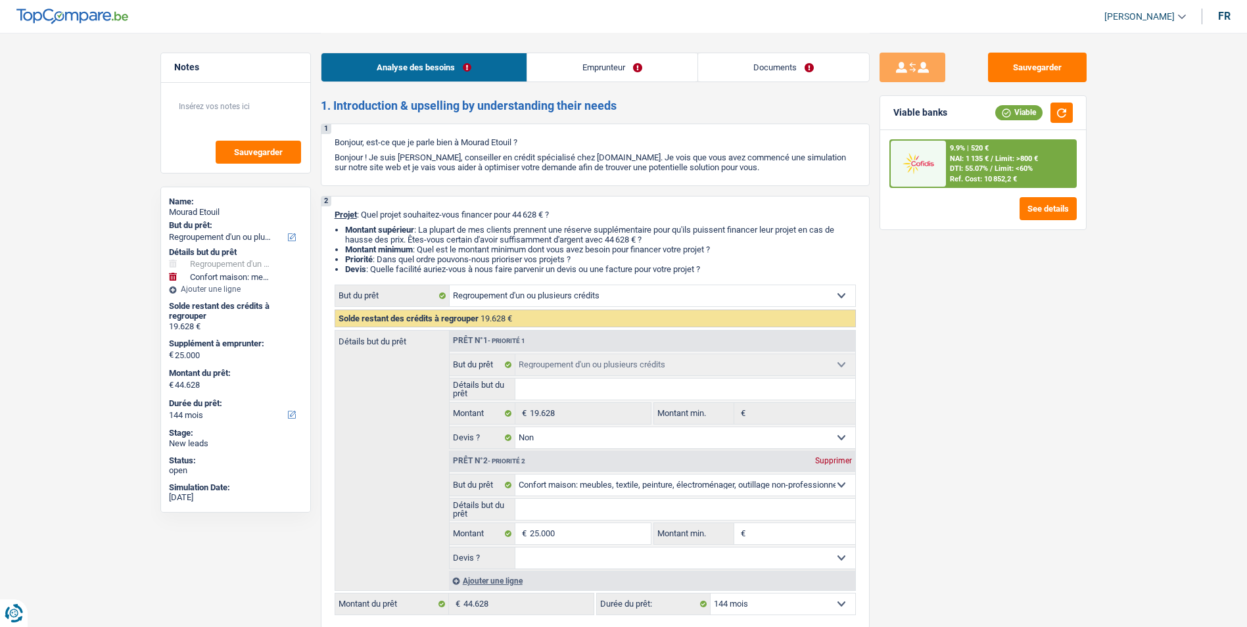
select select "84"
type input "19.628"
select select "84"
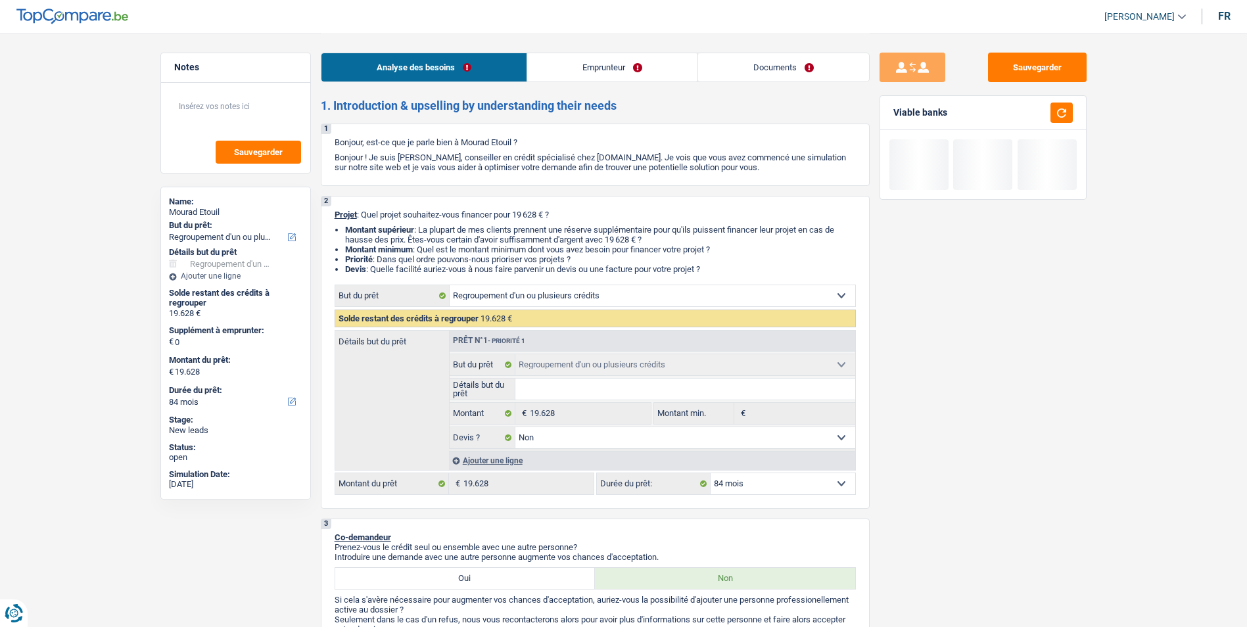
click at [730, 300] on select "Confort maison: meubles, textile, peinture, électroménager, outillage non-profe…" at bounding box center [651, 295] width 405 height 21
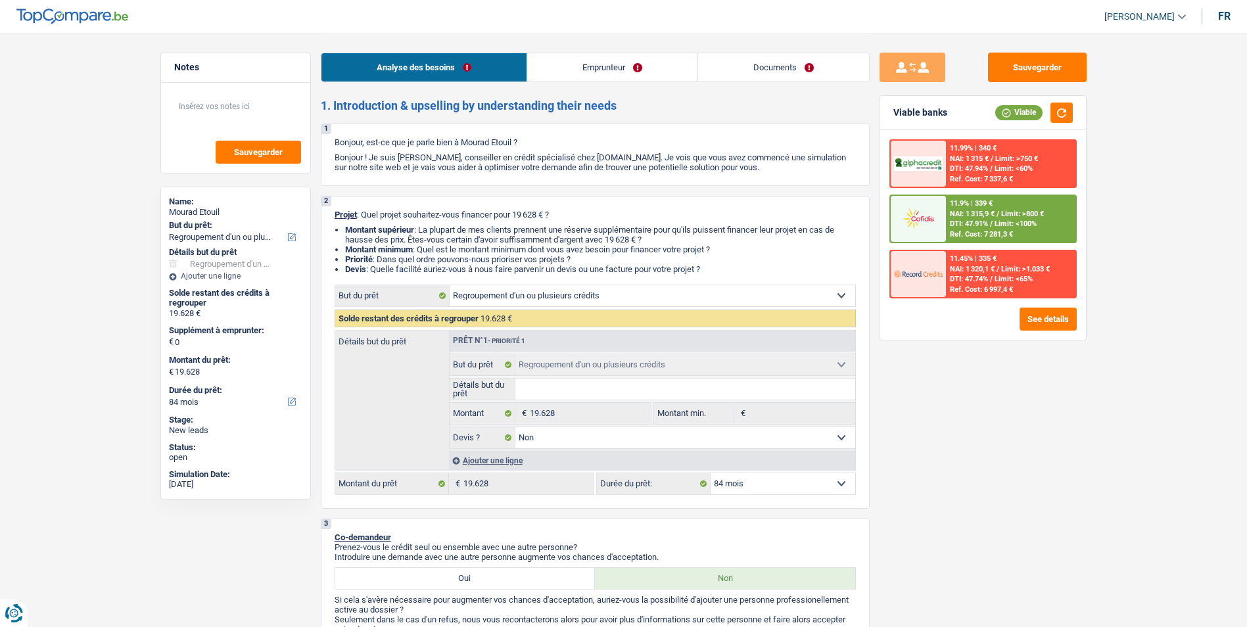
select select "household"
click at [449, 285] on select "Confort maison: meubles, textile, peinture, électroménager, outillage non-profe…" at bounding box center [651, 295] width 405 height 21
select select "household"
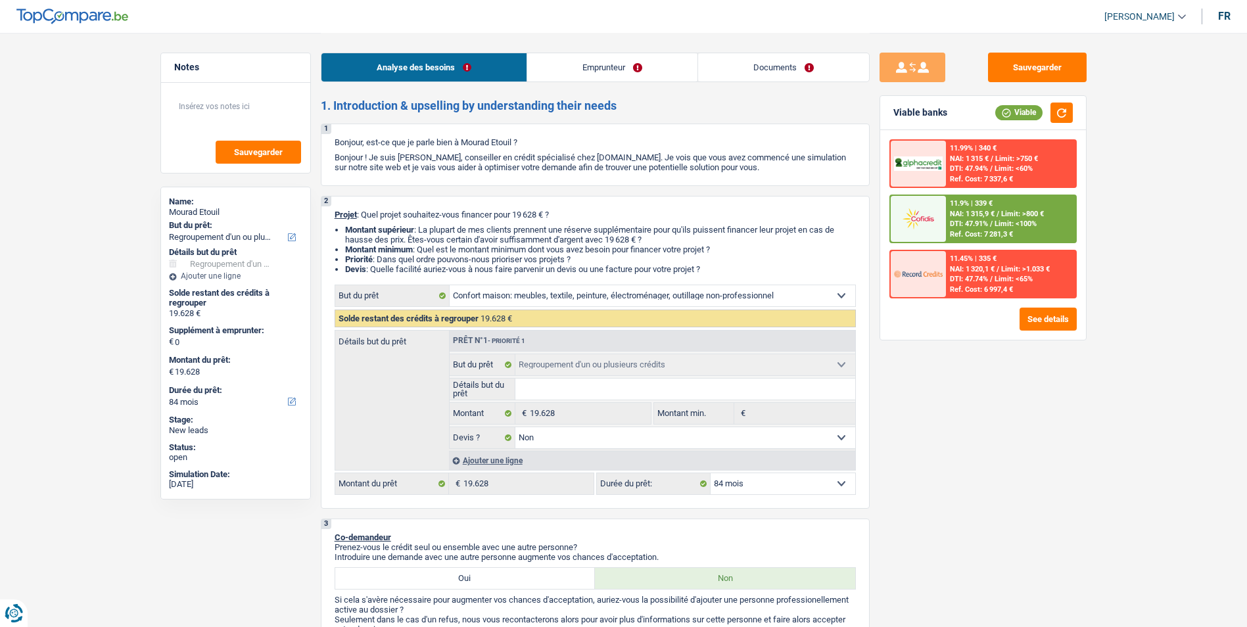
select select
select select "household"
select select
radio input "false"
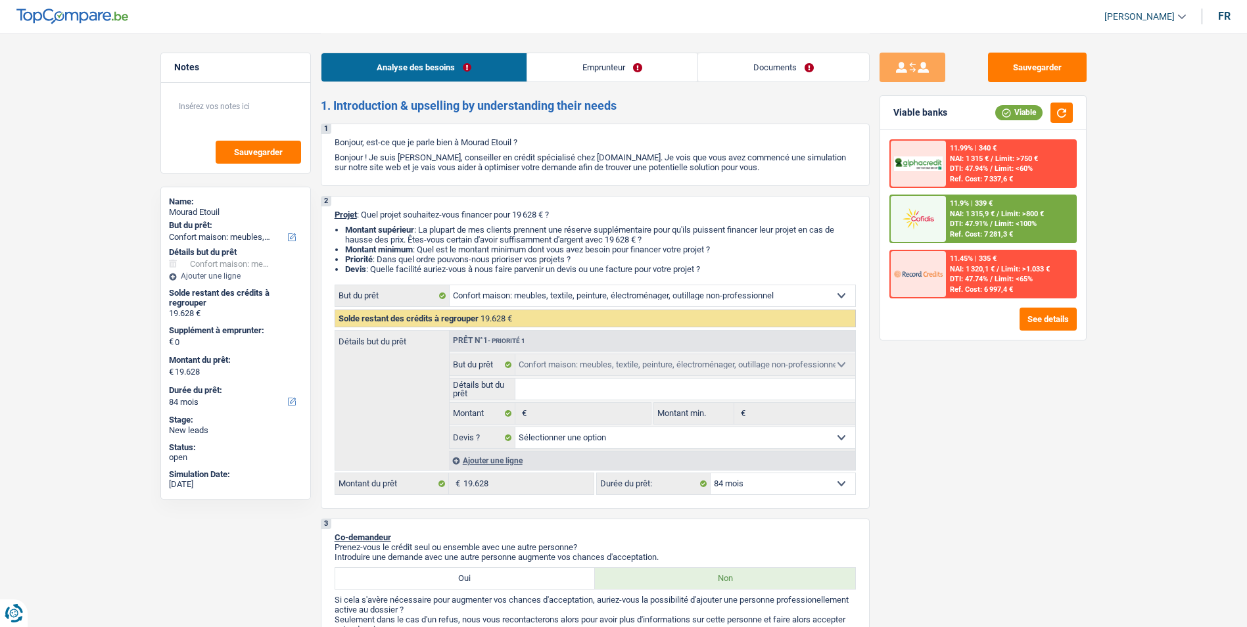
radio input "true"
radio input "false"
radio input "true"
select select "refinancing"
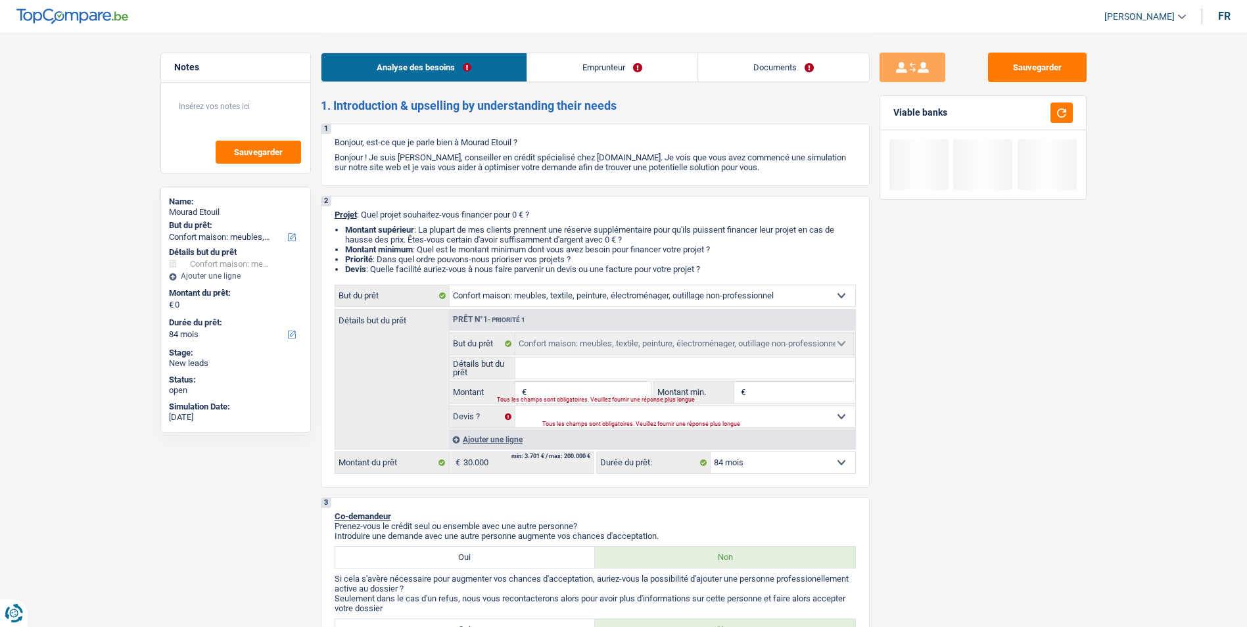
click at [578, 382] on input "Montant" at bounding box center [590, 392] width 120 height 21
type input "2"
type input "25"
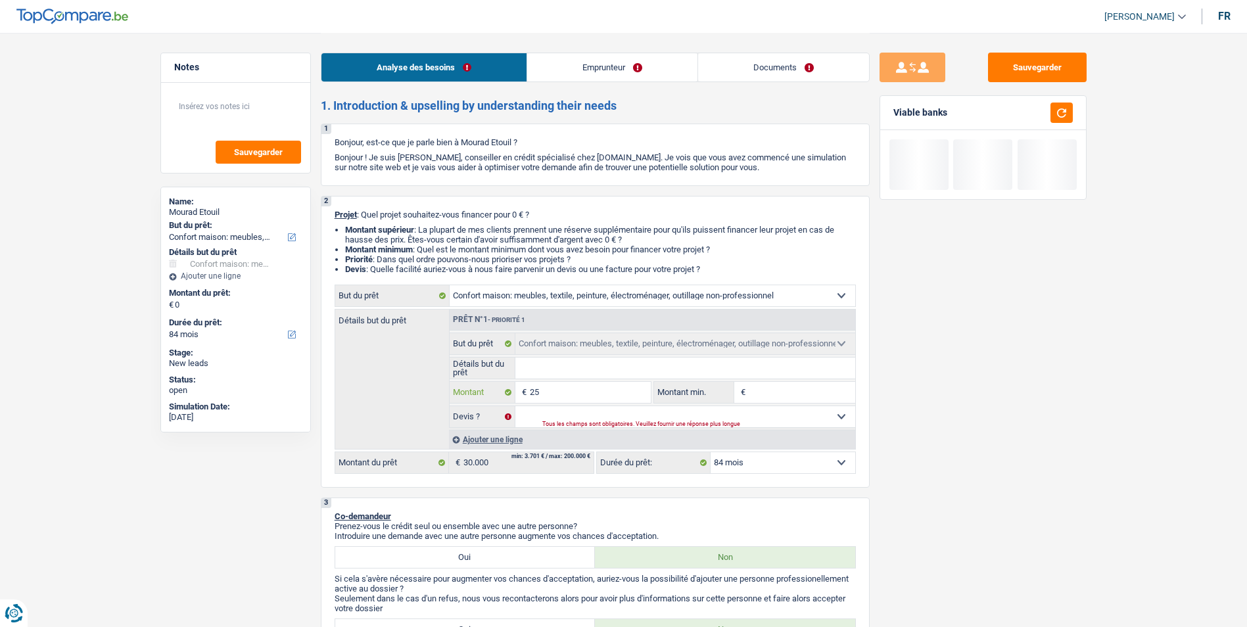
type input "250"
type input "2.500"
type input "25.000"
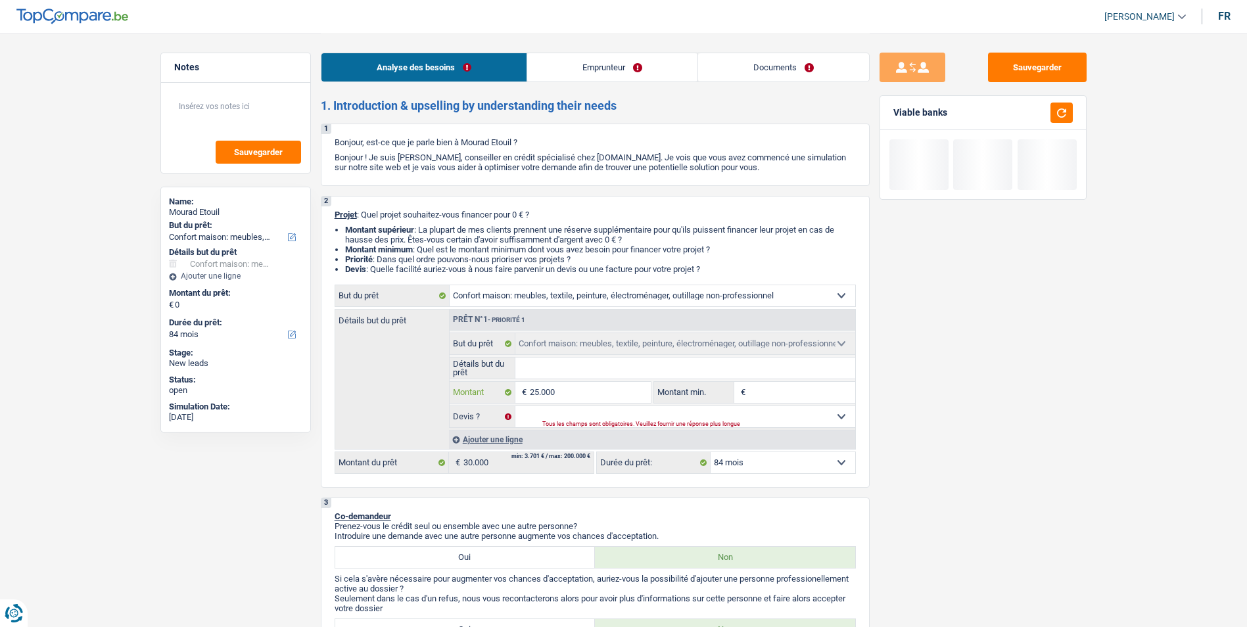
type input "25.000"
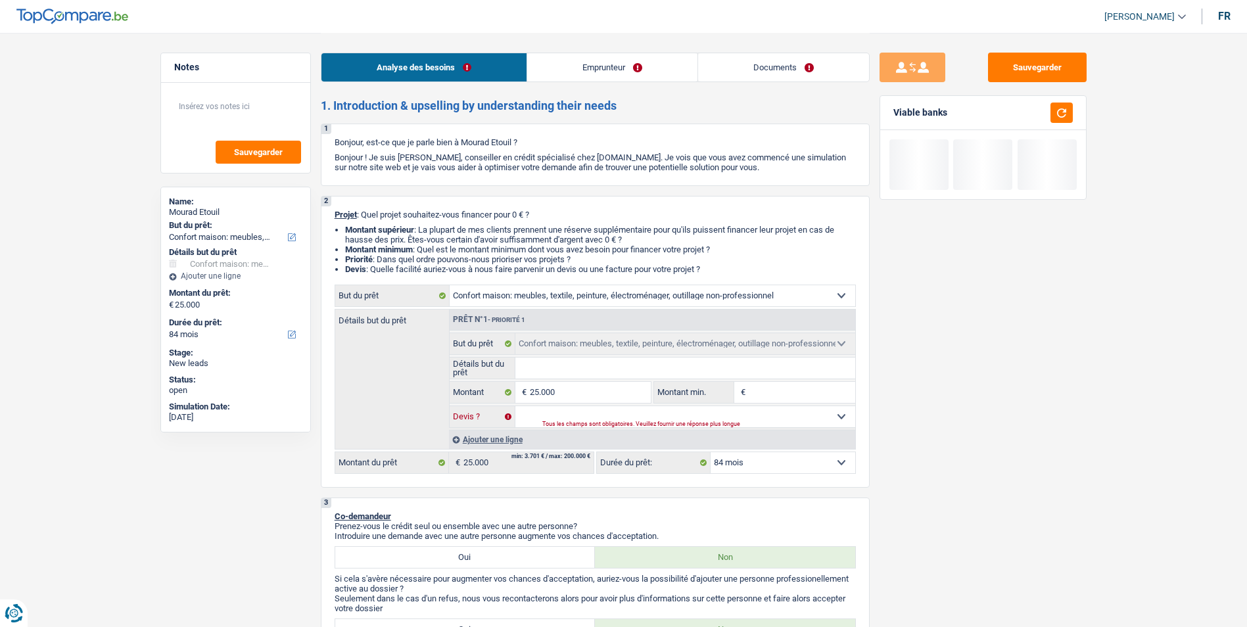
drag, startPoint x: 699, startPoint y: 409, endPoint x: 675, endPoint y: 421, distance: 27.0
click at [699, 409] on select "Oui Non Non répondu Sélectionner une option" at bounding box center [685, 416] width 340 height 21
select select "120"
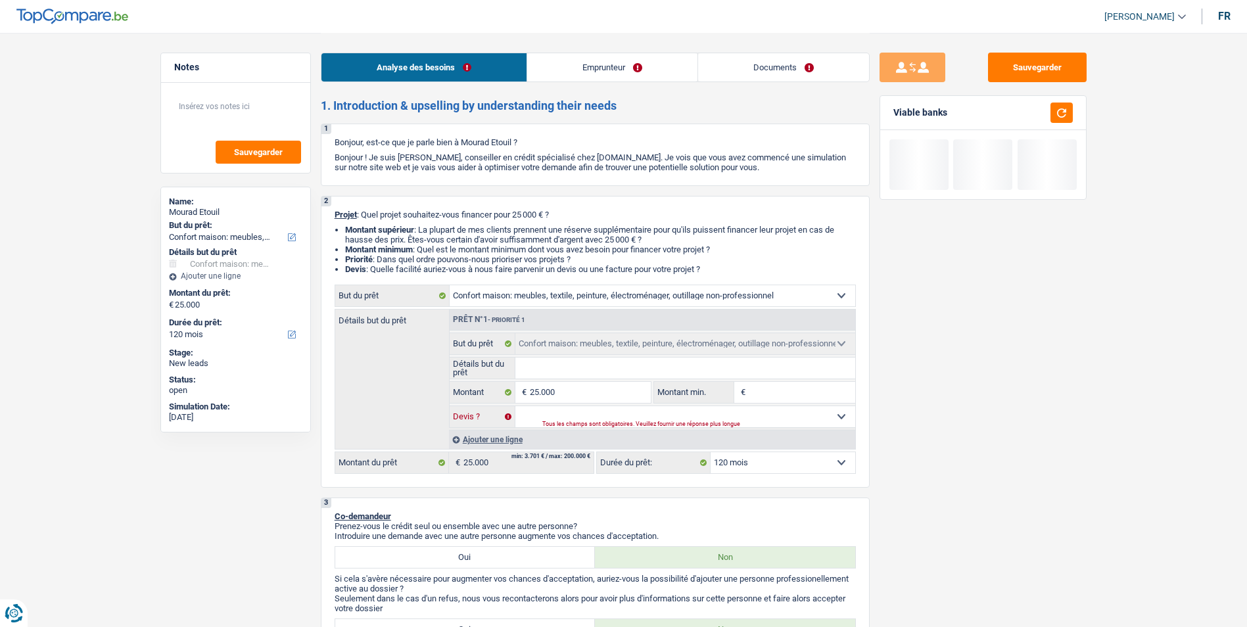
select select "false"
click at [515, 406] on select "Oui Non Non répondu Sélectionner une option" at bounding box center [685, 416] width 340 height 21
select select "false"
click at [940, 379] on div "Sauvegarder Viable banks" at bounding box center [982, 329] width 227 height 553
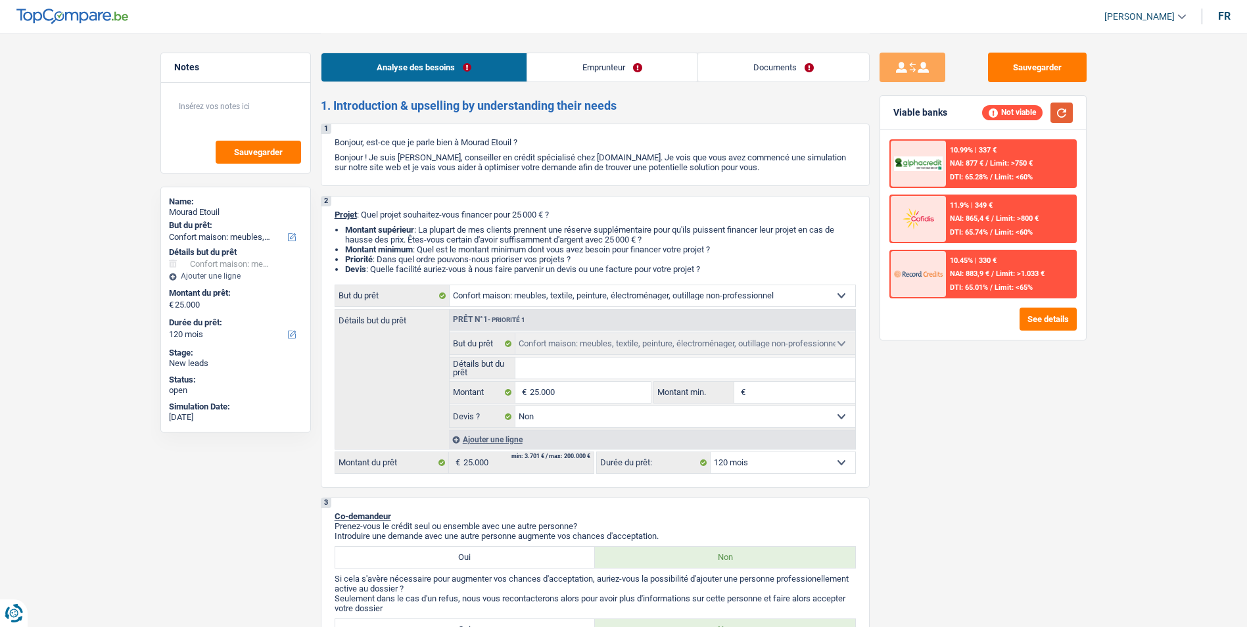
click at [1065, 110] on button "button" at bounding box center [1061, 113] width 22 height 20
click at [714, 289] on select "Confort maison: meubles, textile, peinture, électroménager, outillage non-profe…" at bounding box center [651, 295] width 405 height 21
select select "houseOrGarden"
click at [449, 285] on select "Confort maison: meubles, textile, peinture, électroménager, outillage non-profe…" at bounding box center [651, 295] width 405 height 21
select select "houseOrGarden"
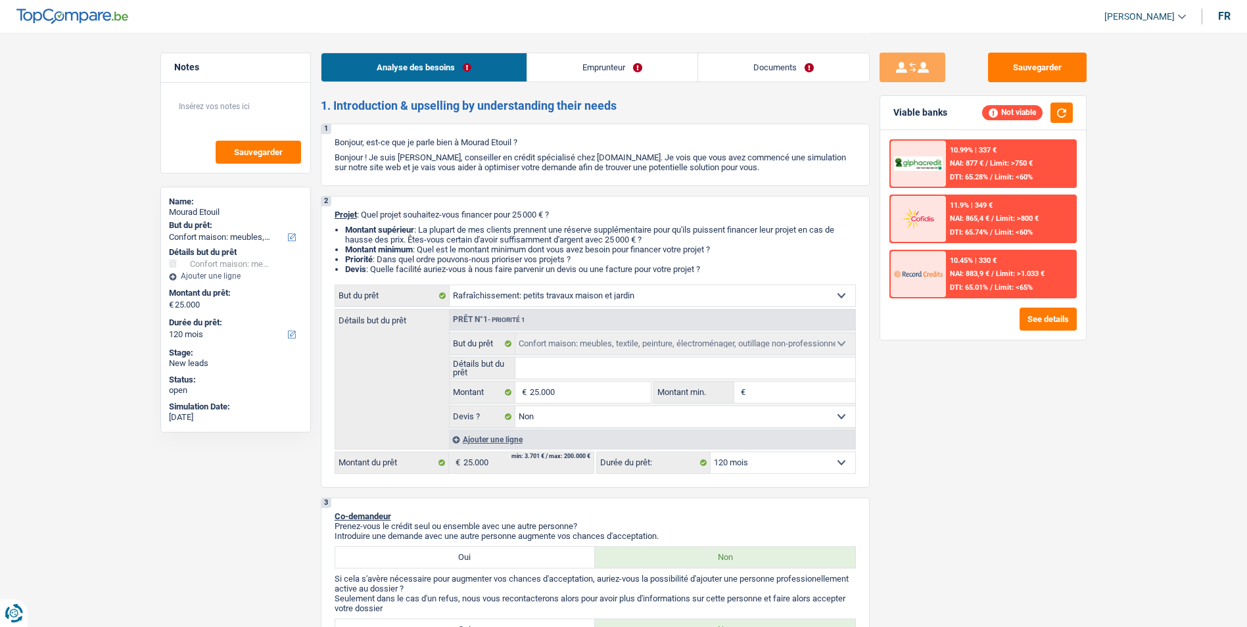
select select "houseOrGarden"
select select
select select "houseOrGarden"
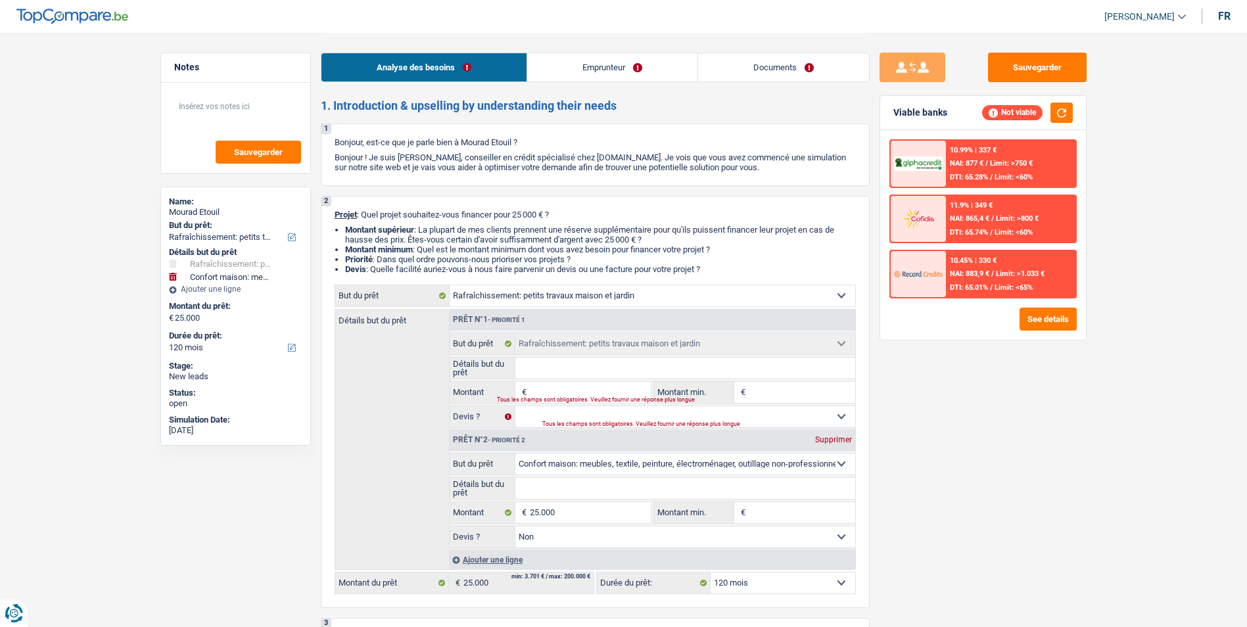
click at [827, 438] on div "Supprimer" at bounding box center [833, 440] width 43 height 8
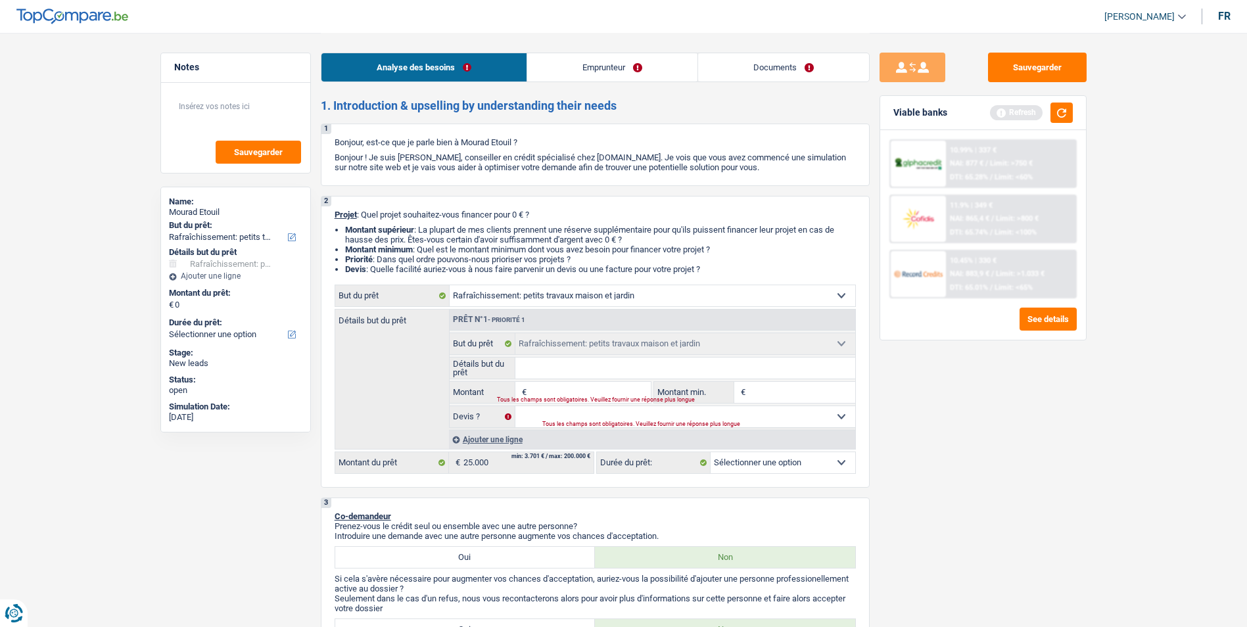
click at [658, 292] on select "Confort maison: meubles, textile, peinture, électroménager, outillage non-profe…" at bounding box center [651, 295] width 405 height 21
click at [449, 285] on select "Confort maison: meubles, textile, peinture, électroménager, outillage non-profe…" at bounding box center [651, 295] width 405 height 21
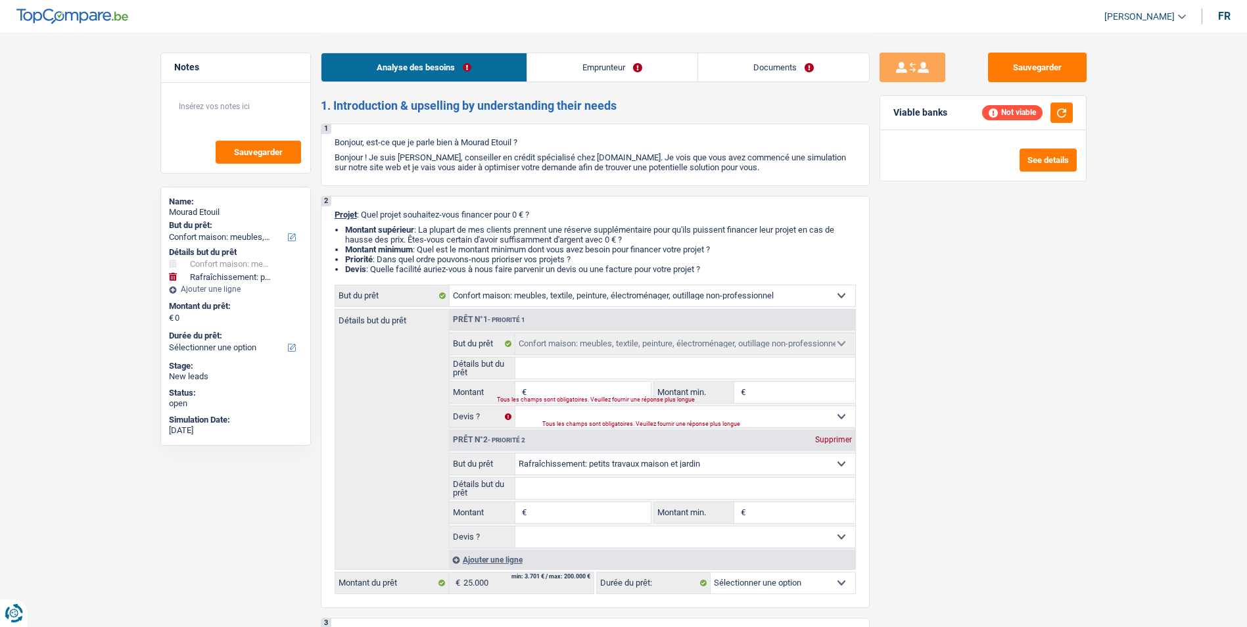
click at [841, 296] on select "Confort maison: meubles, textile, peinture, électroménager, outillage non-profe…" at bounding box center [651, 295] width 405 height 21
click at [449, 285] on select "Confort maison: meubles, textile, peinture, électroménager, outillage non-profe…" at bounding box center [651, 295] width 405 height 21
click at [825, 436] on div "Supprimer" at bounding box center [833, 440] width 43 height 8
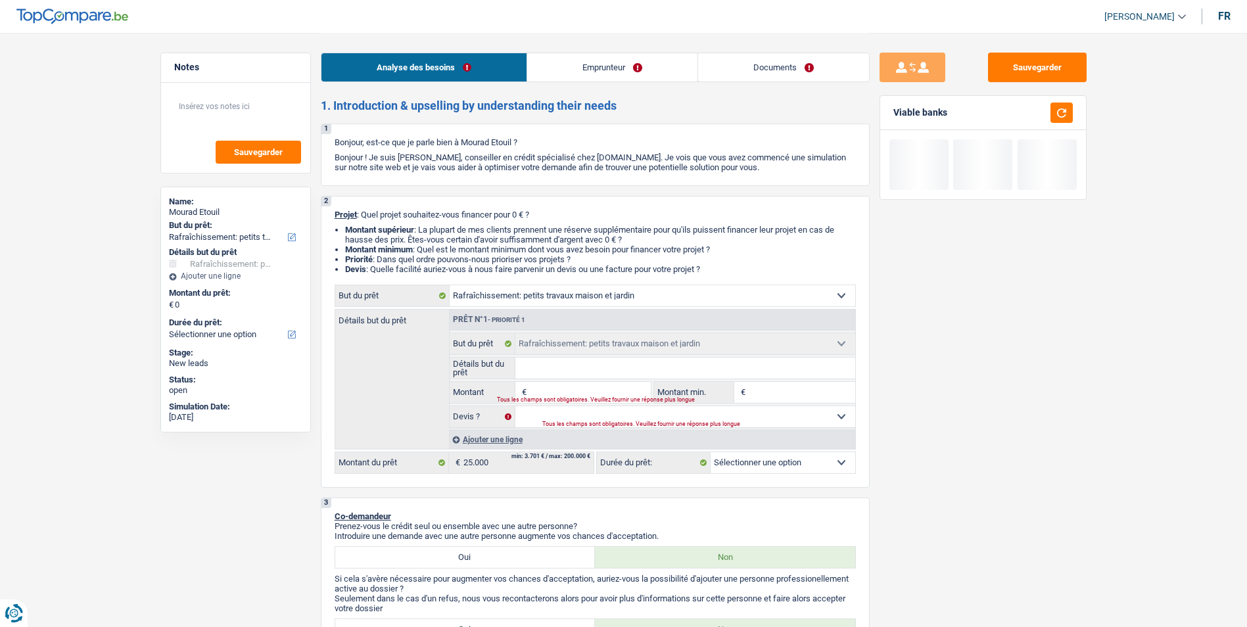
click at [584, 386] on input "Montant" at bounding box center [590, 392] width 120 height 21
click at [589, 417] on select "Oui Non Non répondu Sélectionner une option" at bounding box center [685, 416] width 340 height 21
click at [515, 406] on select "Oui Non Non répondu Sélectionner une option" at bounding box center [685, 416] width 340 height 21
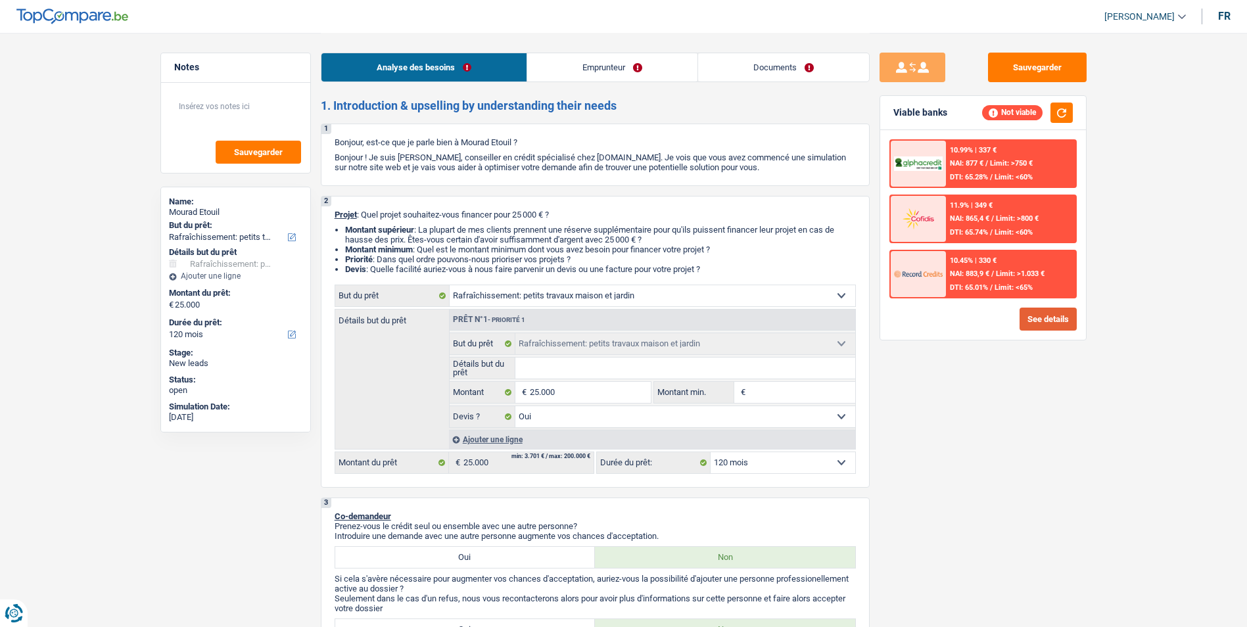
click at [1036, 311] on button "See details" at bounding box center [1047, 319] width 57 height 23
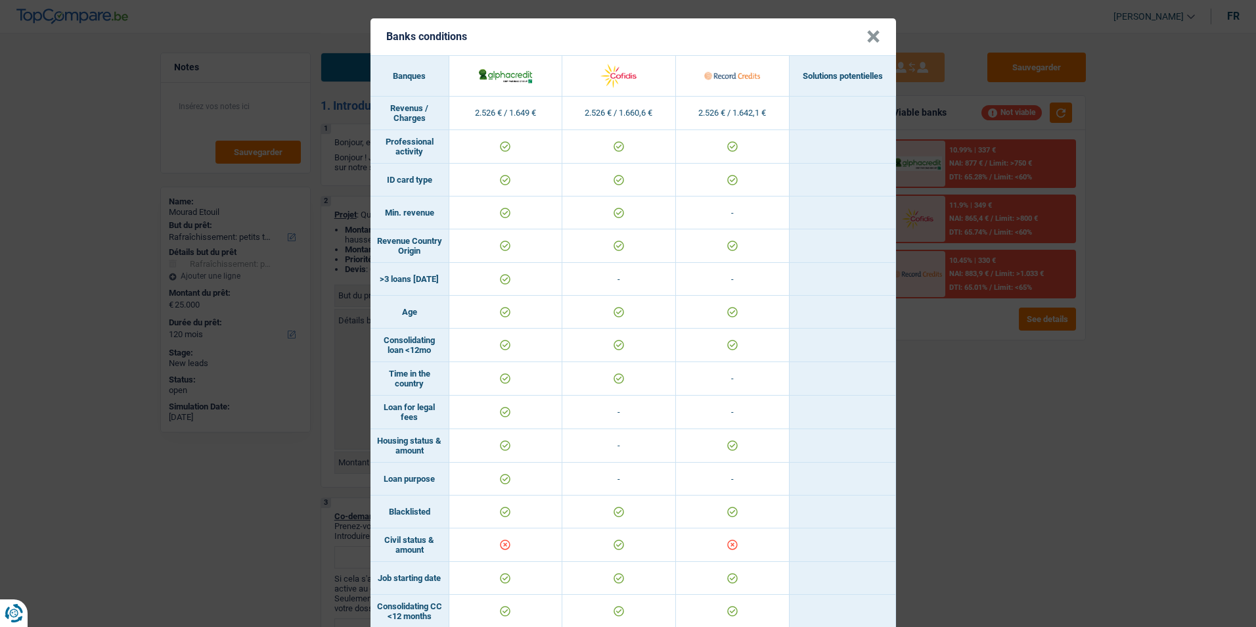
click at [877, 36] on header "Banks conditions ×" at bounding box center [634, 36] width 526 height 37
click at [873, 36] on button "×" at bounding box center [874, 36] width 14 height 13
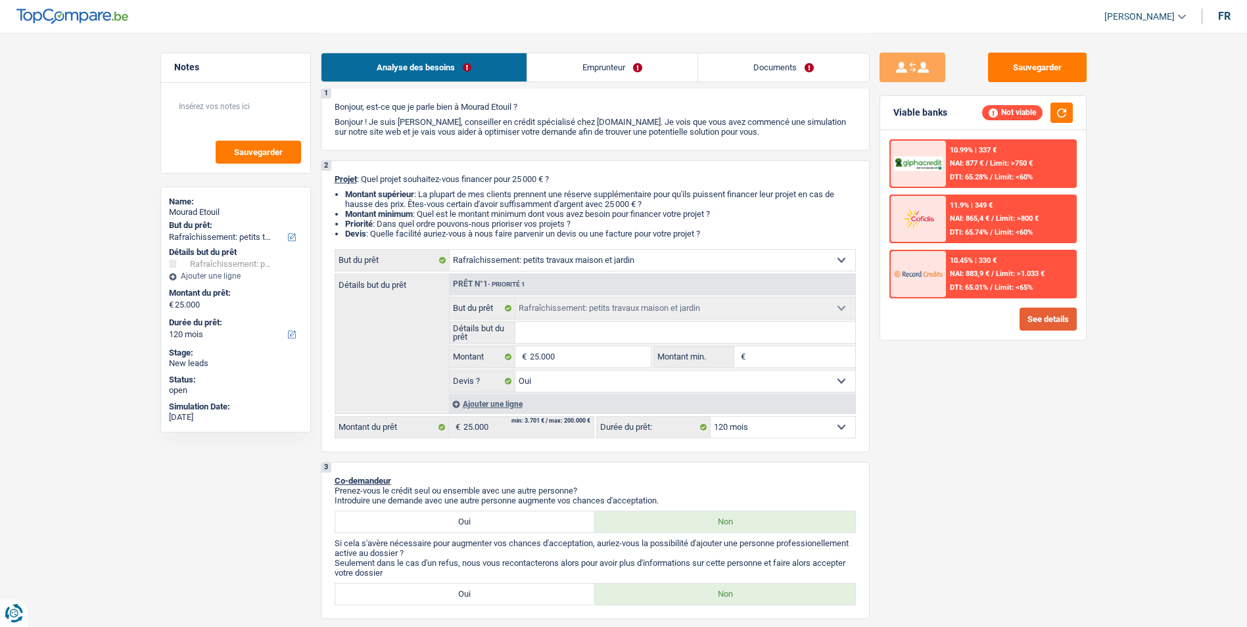
scroll to position [66, 0]
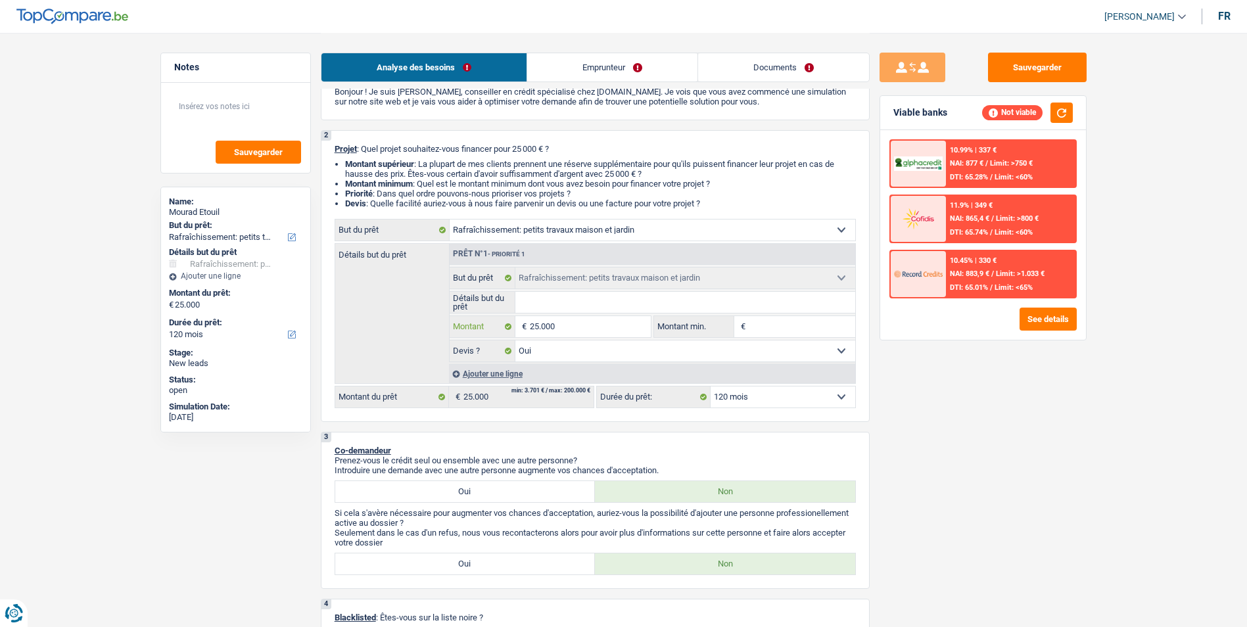
click at [574, 327] on input "25.000" at bounding box center [590, 326] width 120 height 21
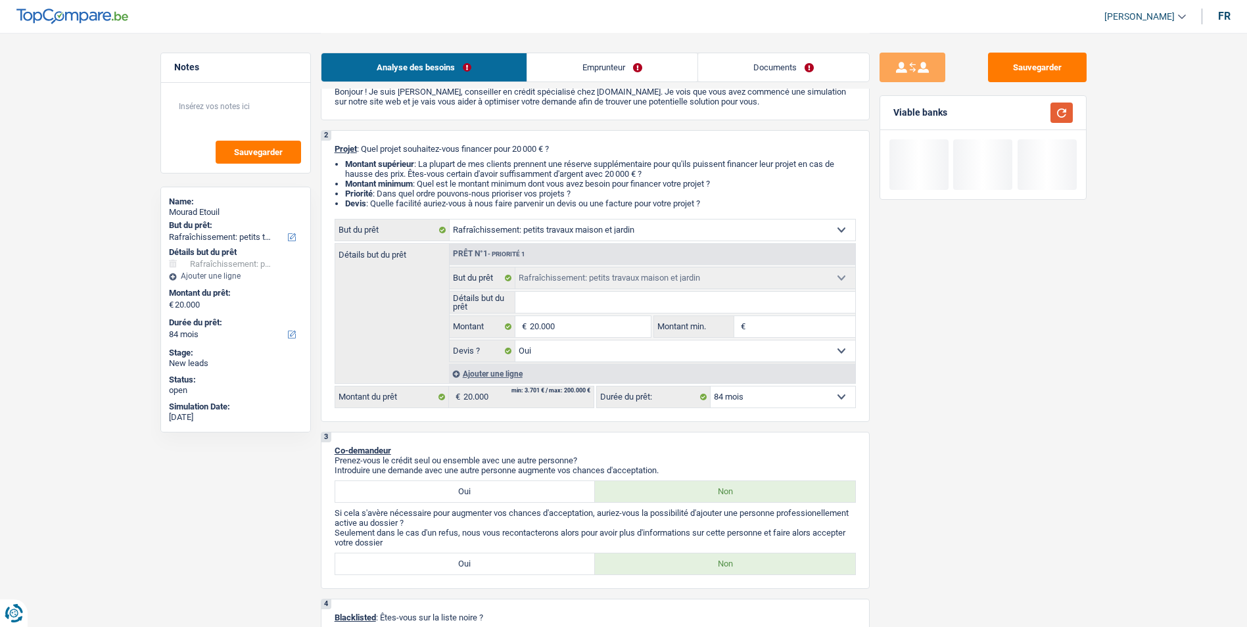
click at [1071, 116] on button "button" at bounding box center [1061, 113] width 22 height 20
click at [783, 389] on select "12 mois 18 mois 24 mois 30 mois 36 mois 42 mois 48 mois 60 mois 72 mois 84 mois…" at bounding box center [782, 396] width 145 height 21
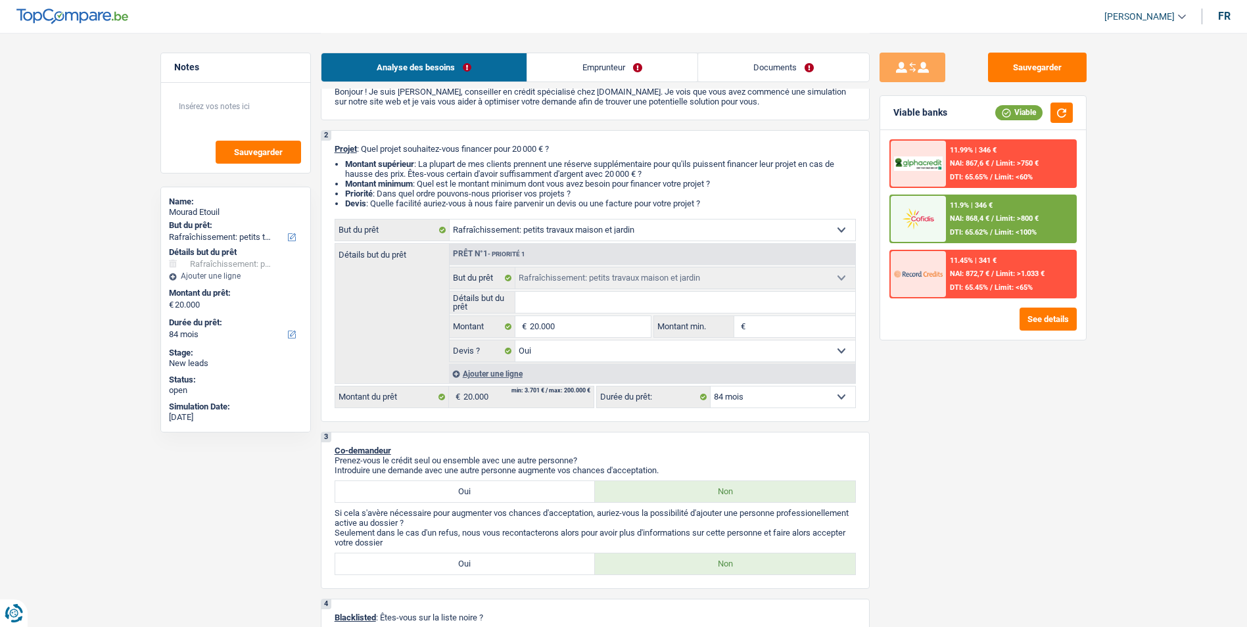
click at [783, 389] on select "12 mois 18 mois 24 mois 30 mois 36 mois 42 mois 48 mois 60 mois 72 mois 84 mois…" at bounding box center [782, 396] width 145 height 21
click at [603, 323] on input "20.000" at bounding box center [590, 326] width 120 height 21
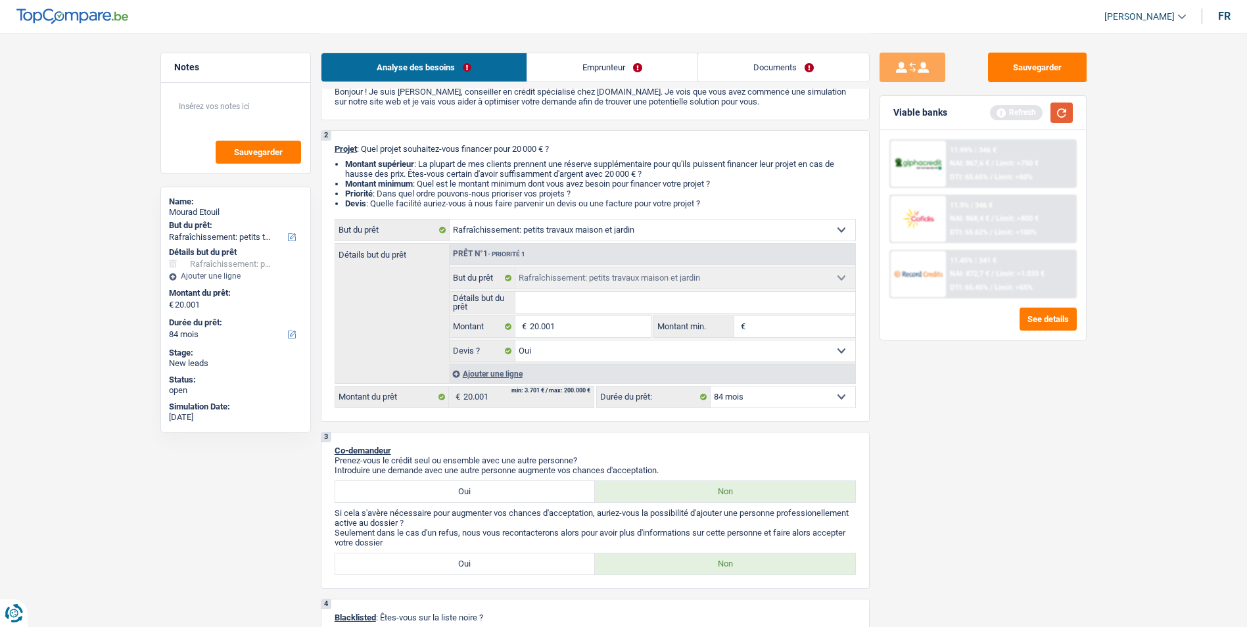
click at [1061, 112] on button "button" at bounding box center [1061, 113] width 22 height 20
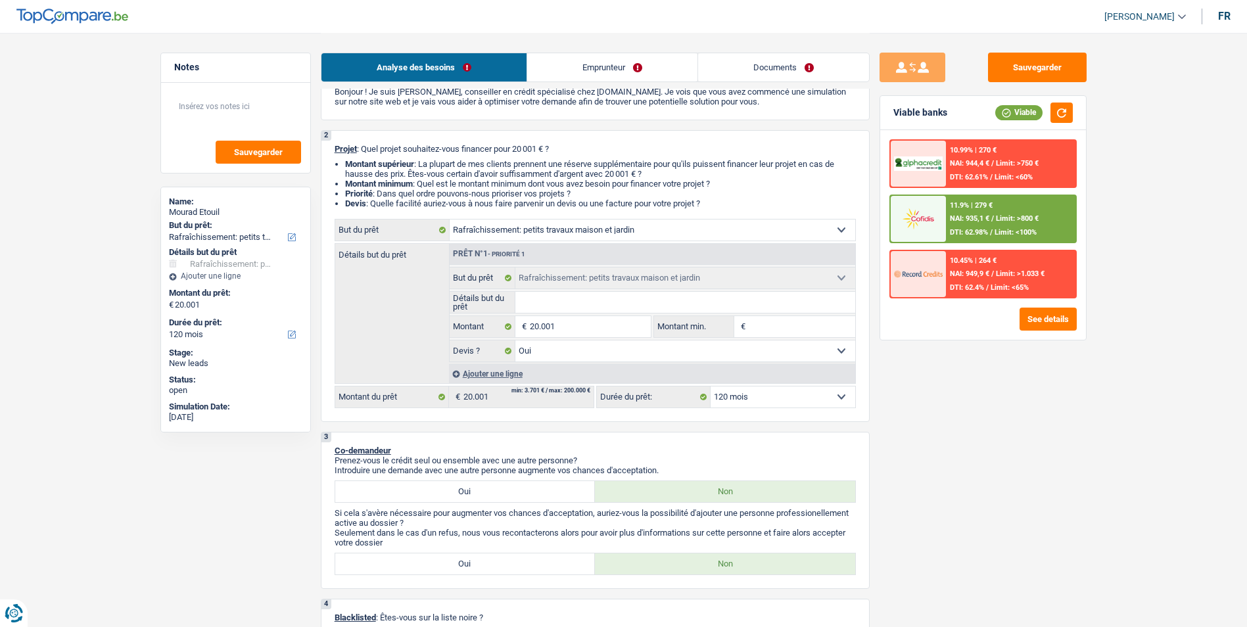
click at [992, 206] on div "11.9% | 279 €" at bounding box center [971, 205] width 43 height 9
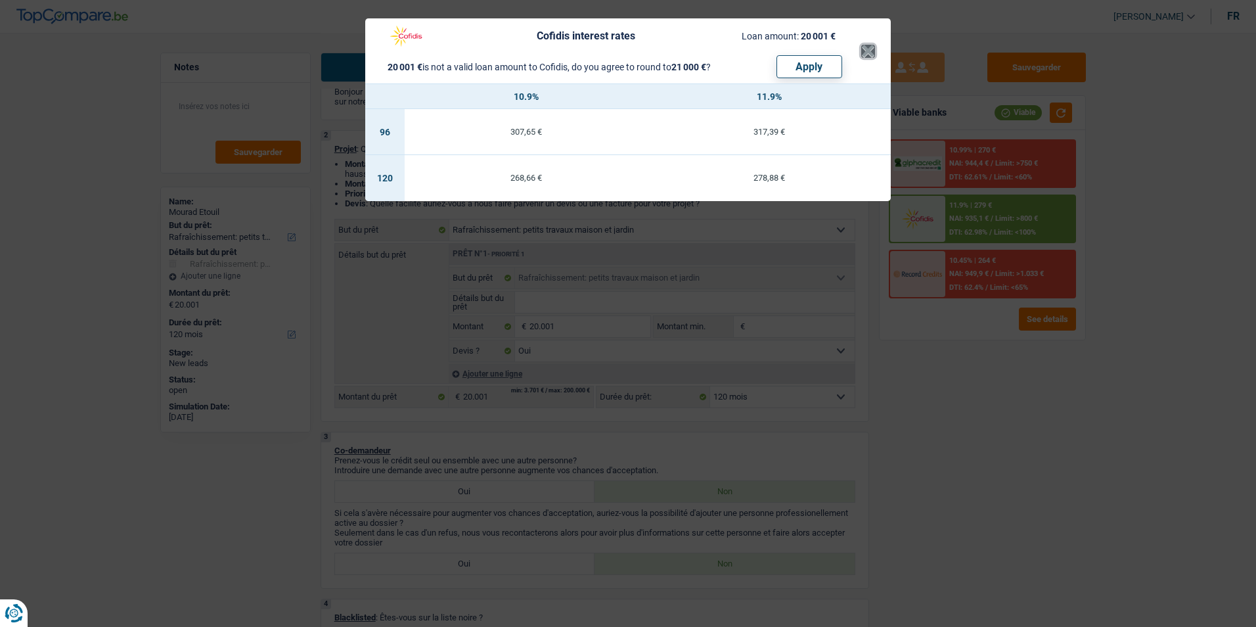
click at [867, 45] on button "×" at bounding box center [868, 51] width 14 height 13
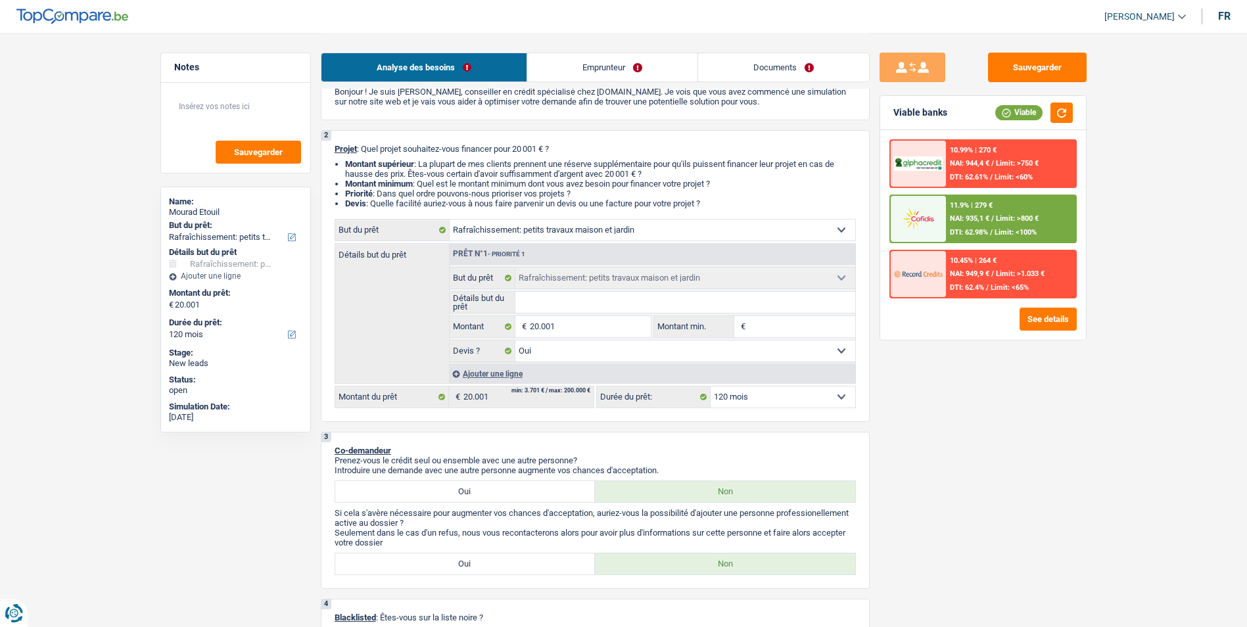
click at [973, 222] on span "NAI: 935,1 €" at bounding box center [969, 218] width 39 height 9
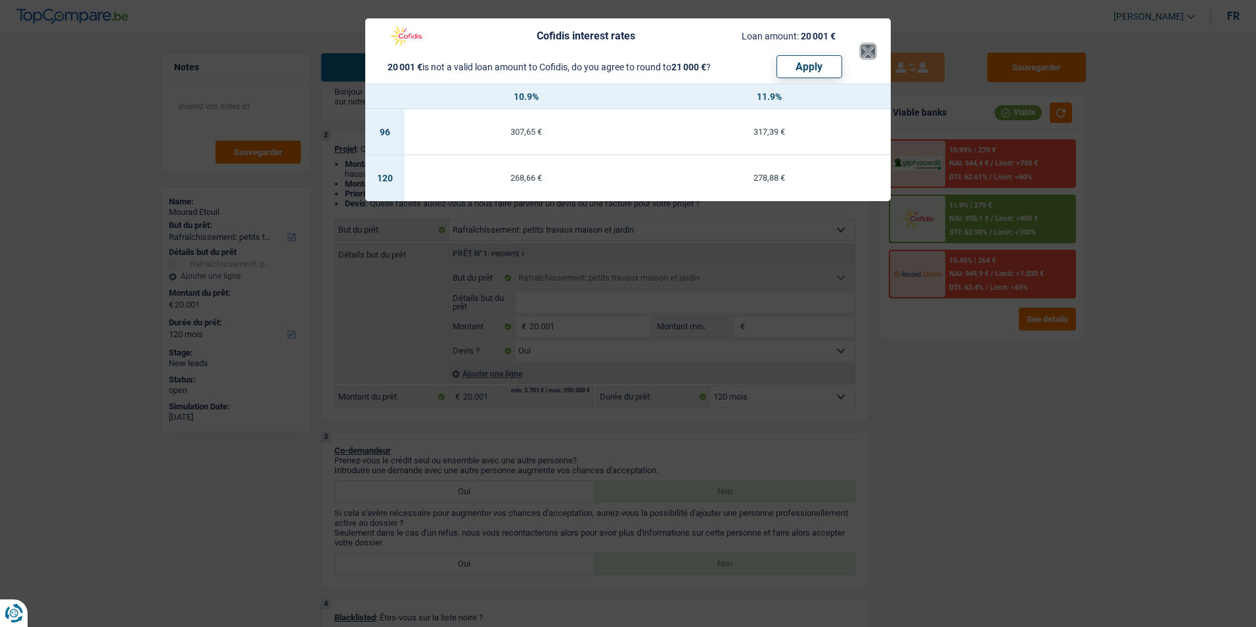
click at [866, 50] on button "×" at bounding box center [868, 51] width 14 height 13
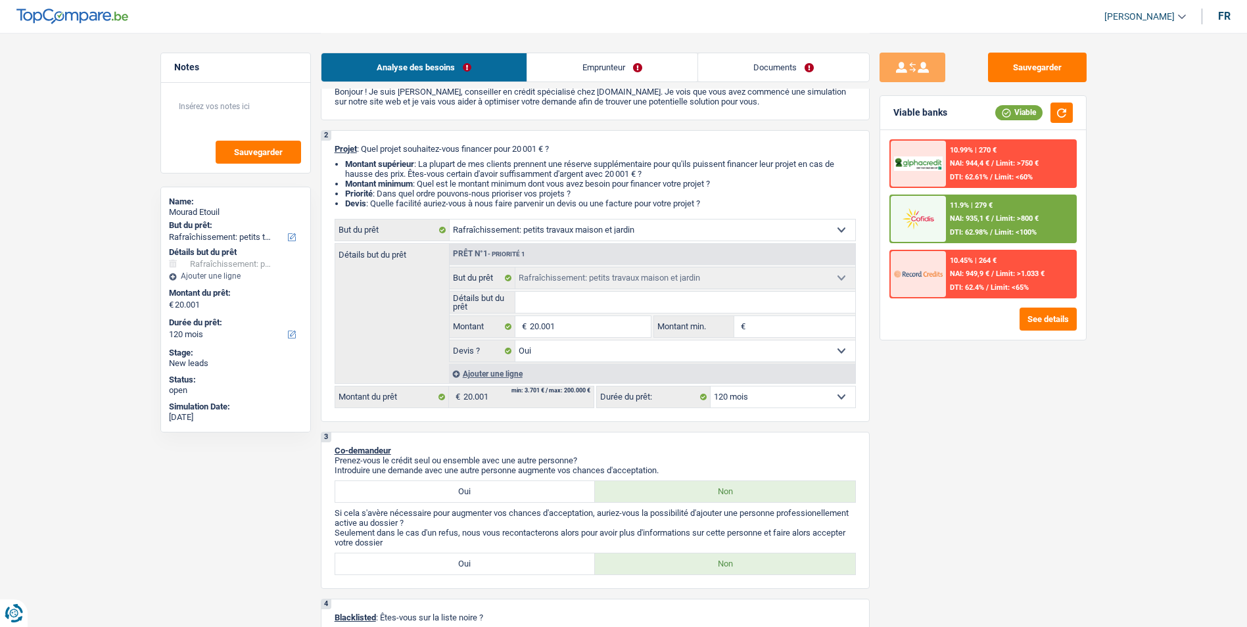
click at [992, 218] on span "/" at bounding box center [992, 218] width 3 height 9
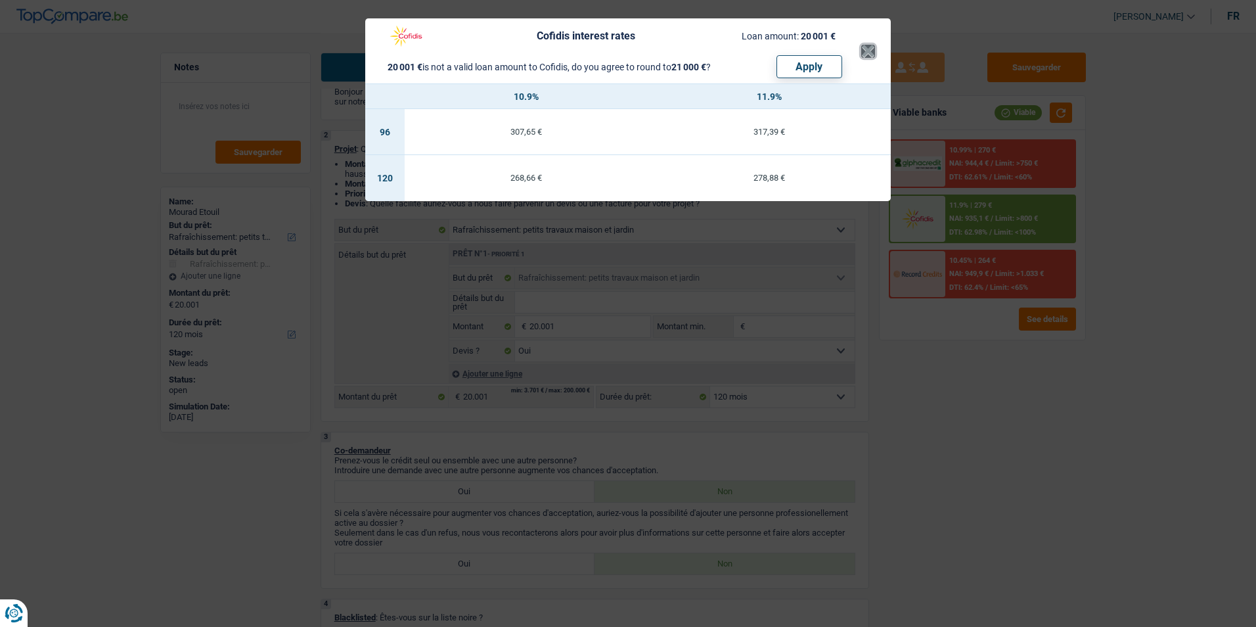
click at [871, 51] on button "×" at bounding box center [868, 51] width 14 height 13
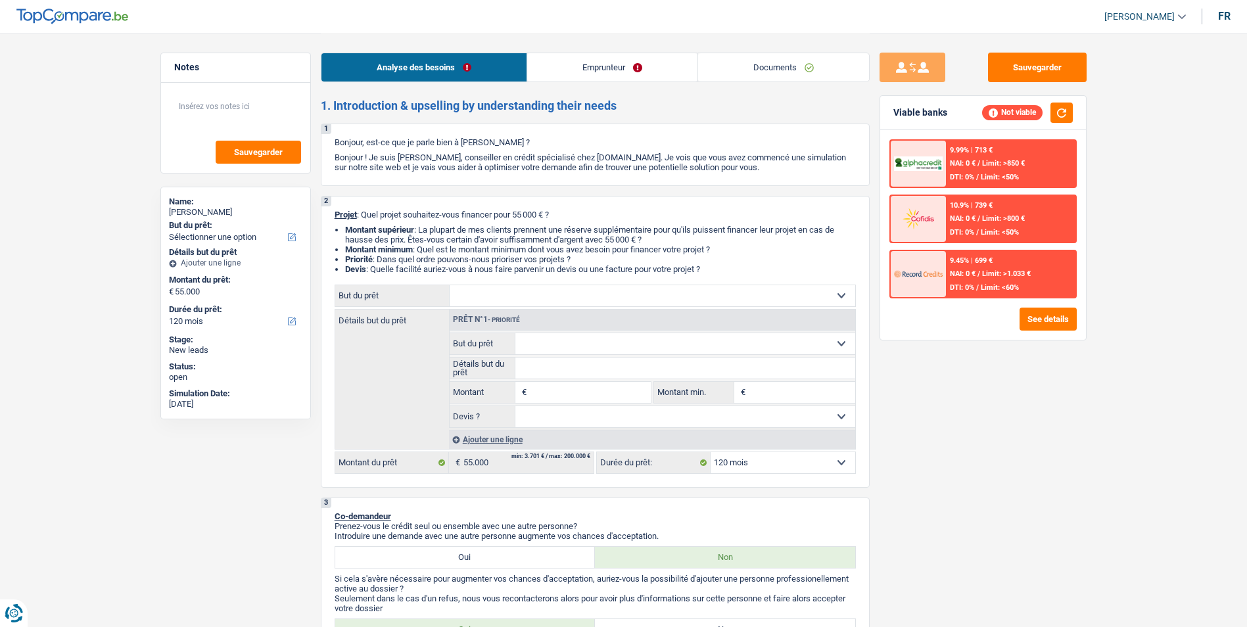
select select "120"
click at [608, 292] on select "Confort maison: meubles, textile, peinture, électroménager, outillage non-profe…" at bounding box center [651, 295] width 405 height 21
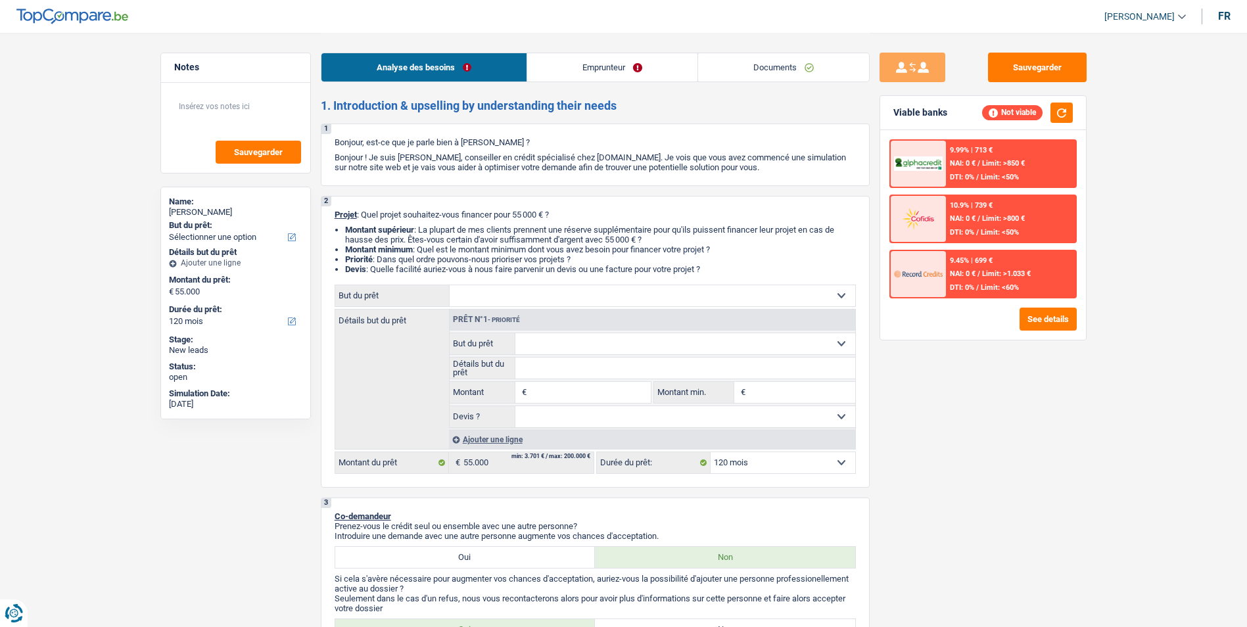
click at [601, 65] on link "Emprunteur" at bounding box center [612, 67] width 170 height 28
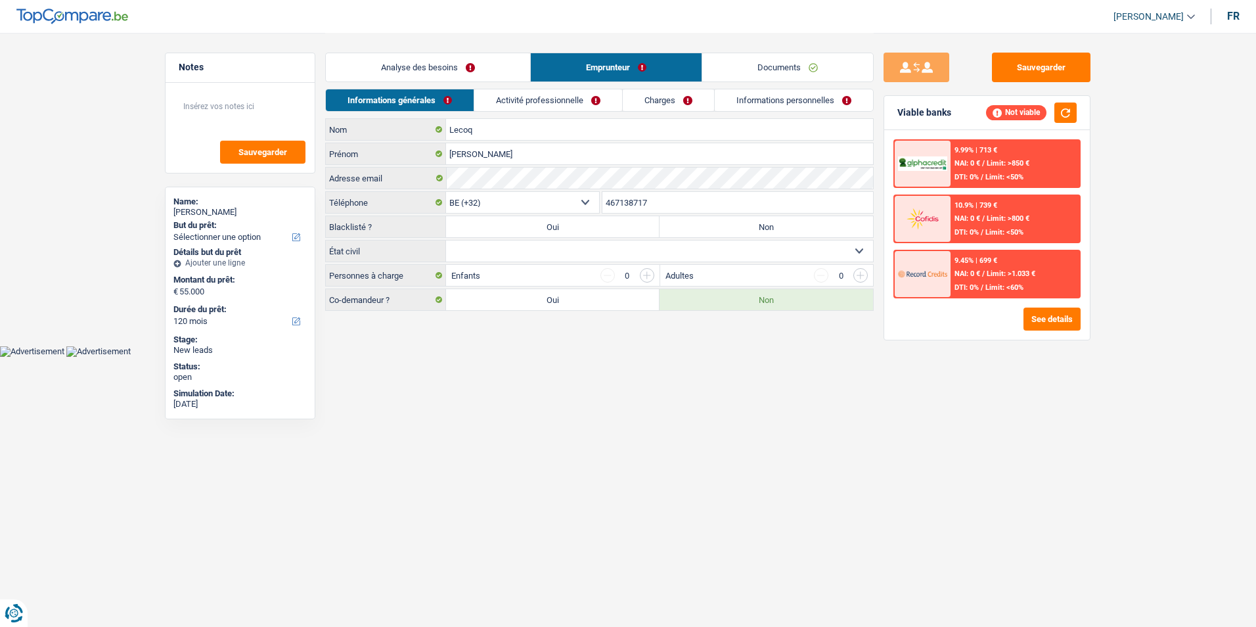
drag, startPoint x: 668, startPoint y: 97, endPoint x: 660, endPoint y: 101, distance: 8.8
click at [667, 98] on link "Charges" at bounding box center [668, 100] width 91 height 22
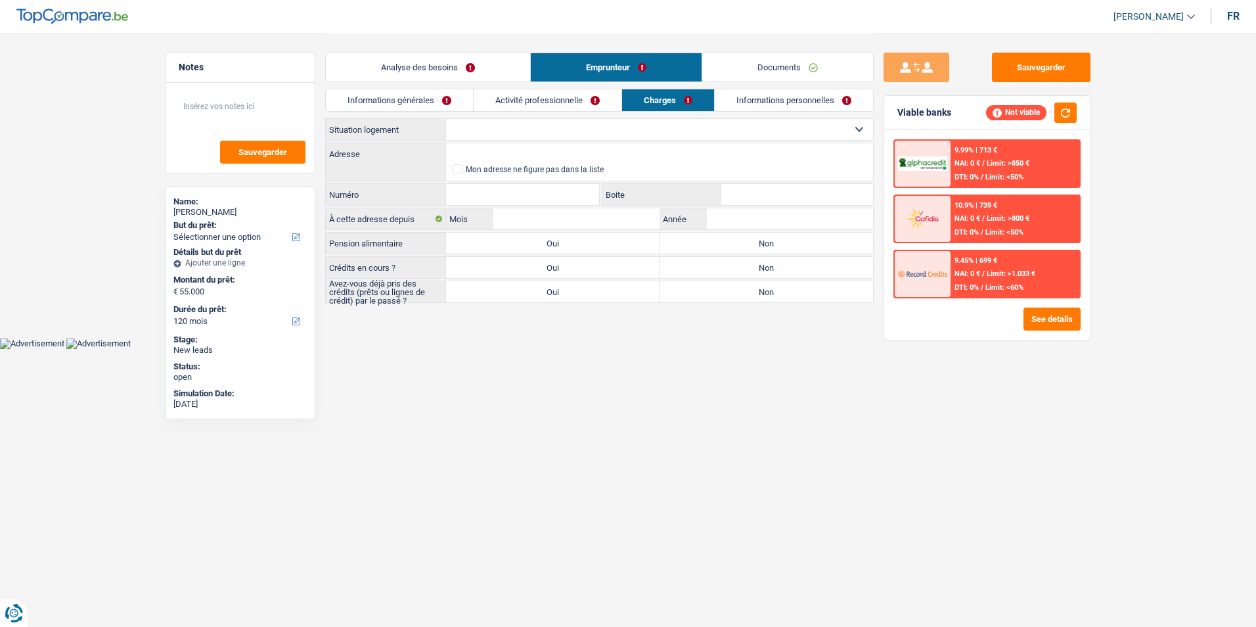
click at [582, 99] on link "Activité professionnelle" at bounding box center [548, 100] width 148 height 22
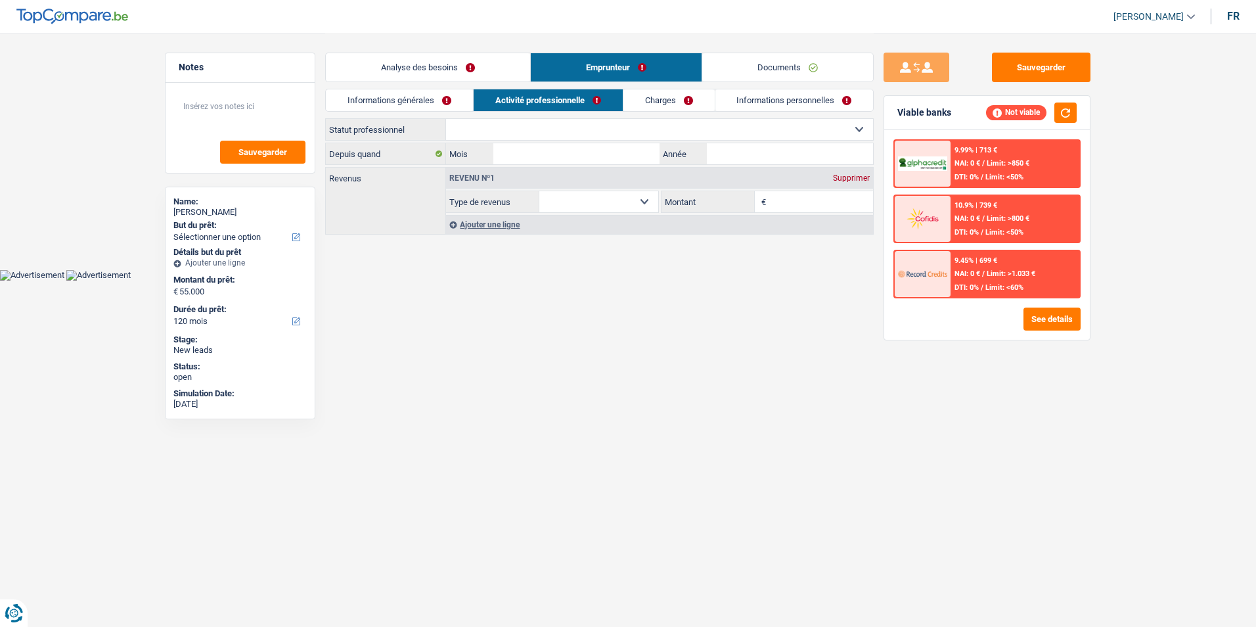
click at [743, 99] on link "Informations personnelles" at bounding box center [795, 100] width 158 height 22
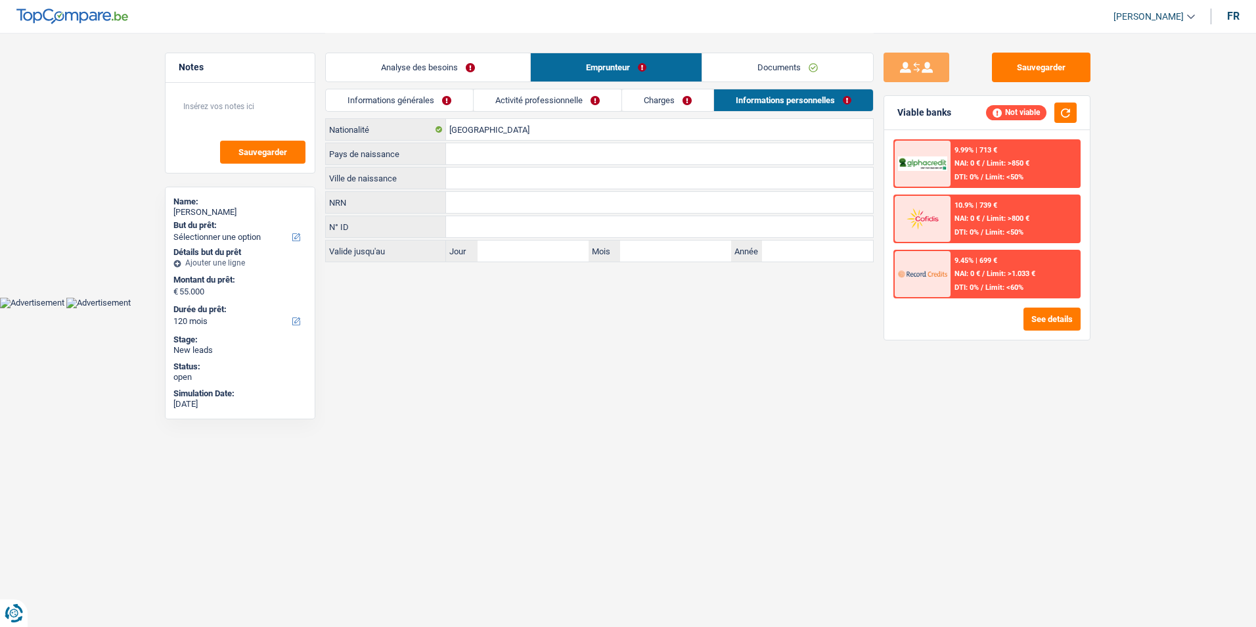
click at [758, 66] on link "Documents" at bounding box center [787, 67] width 171 height 28
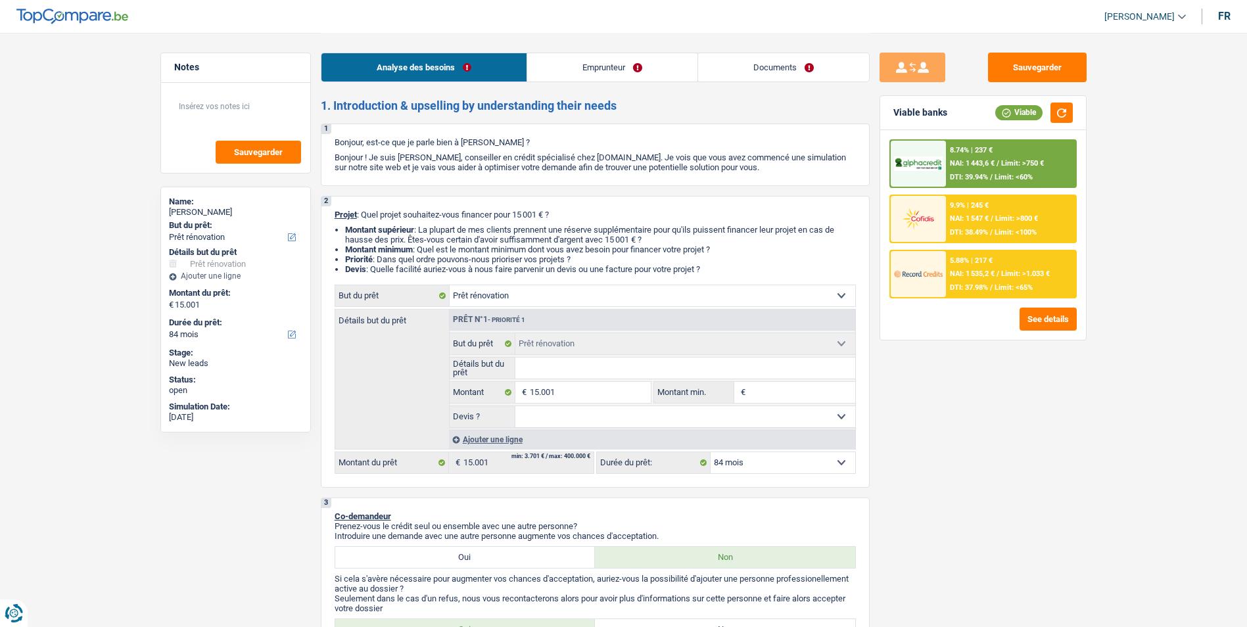
select select "renovation"
select select "84"
select select "renovation"
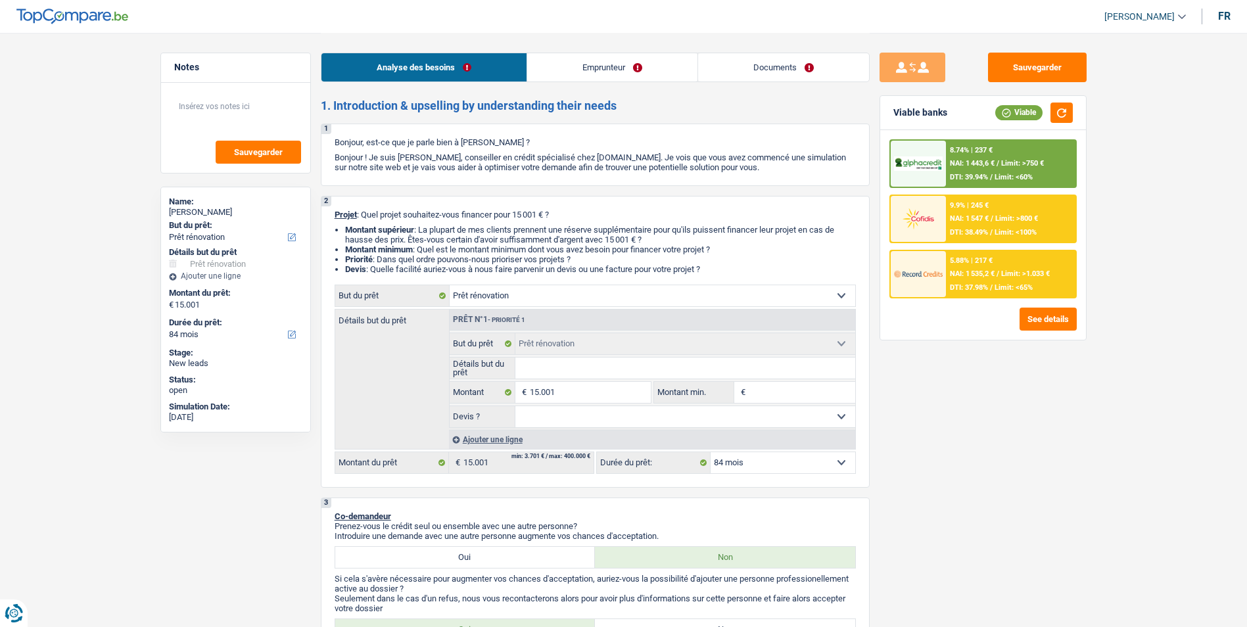
select select "84"
select select "publicEmployee"
select select "familyAllowances"
select select "netSalary"
select select "mealVouchers"
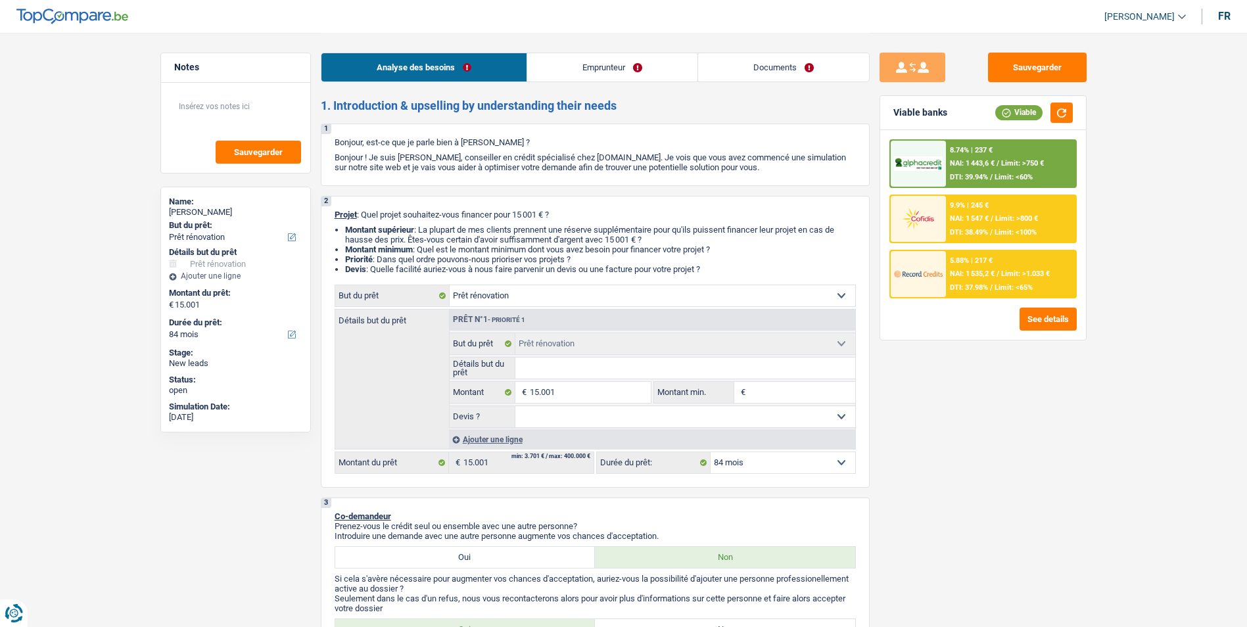
select select "ownerWithMortgage"
select select "mortgage"
select select "420"
select select "renovation"
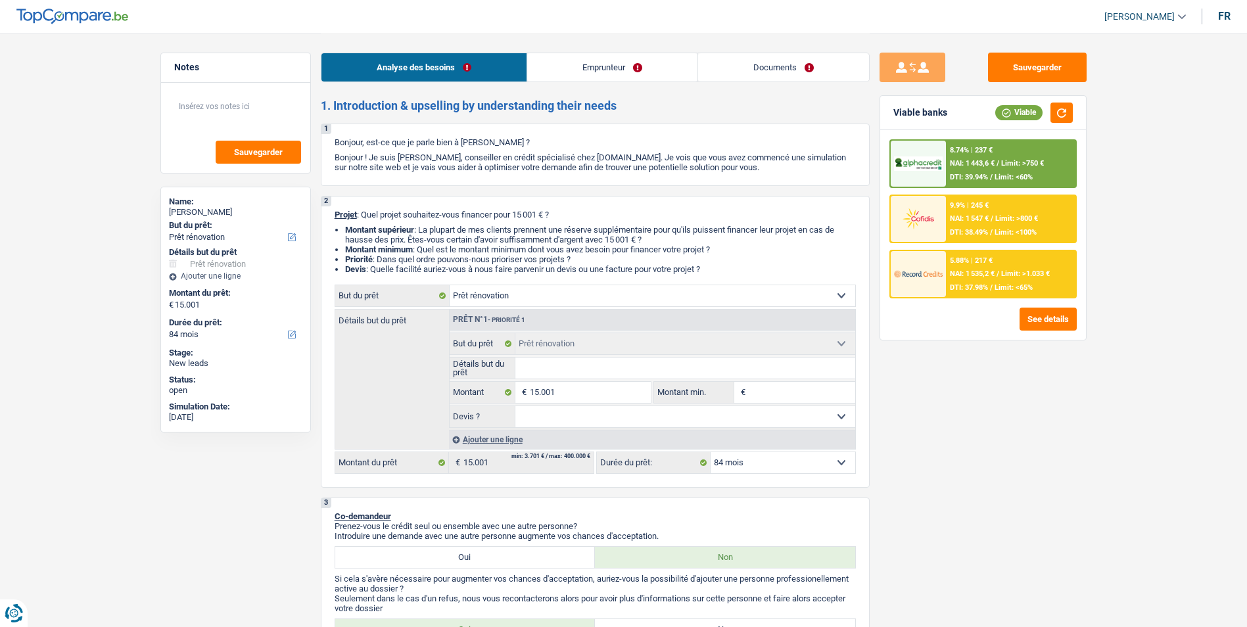
select select "84"
click at [580, 69] on link "Emprunteur" at bounding box center [612, 67] width 170 height 28
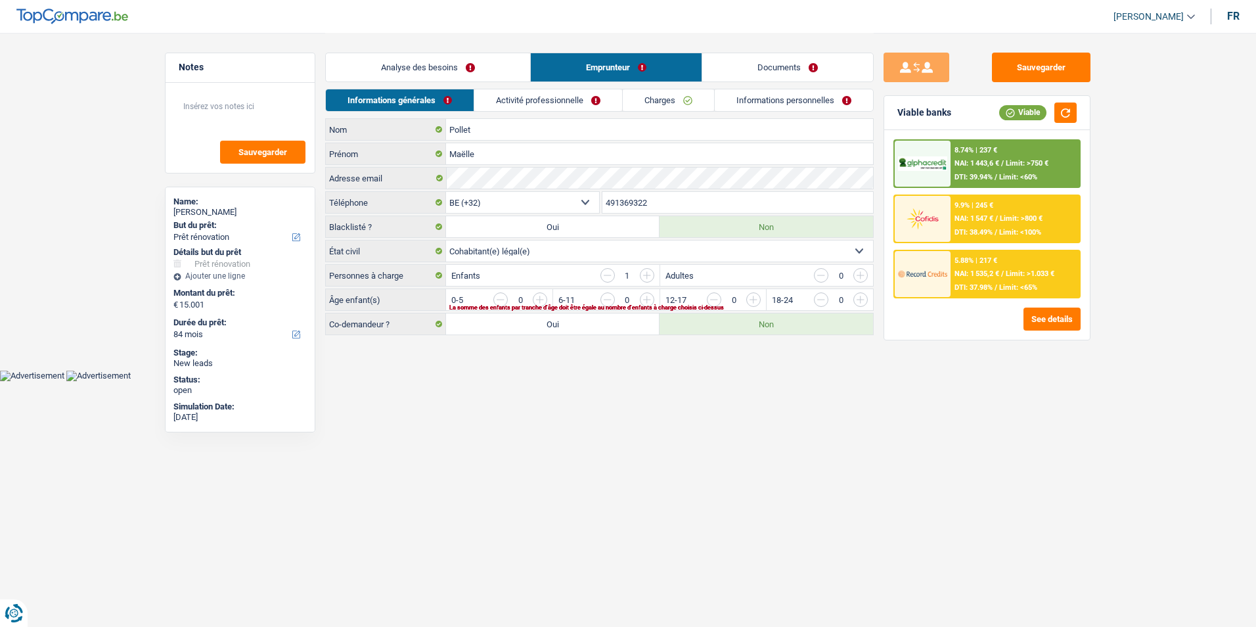
click at [748, 70] on link "Documents" at bounding box center [787, 67] width 171 height 28
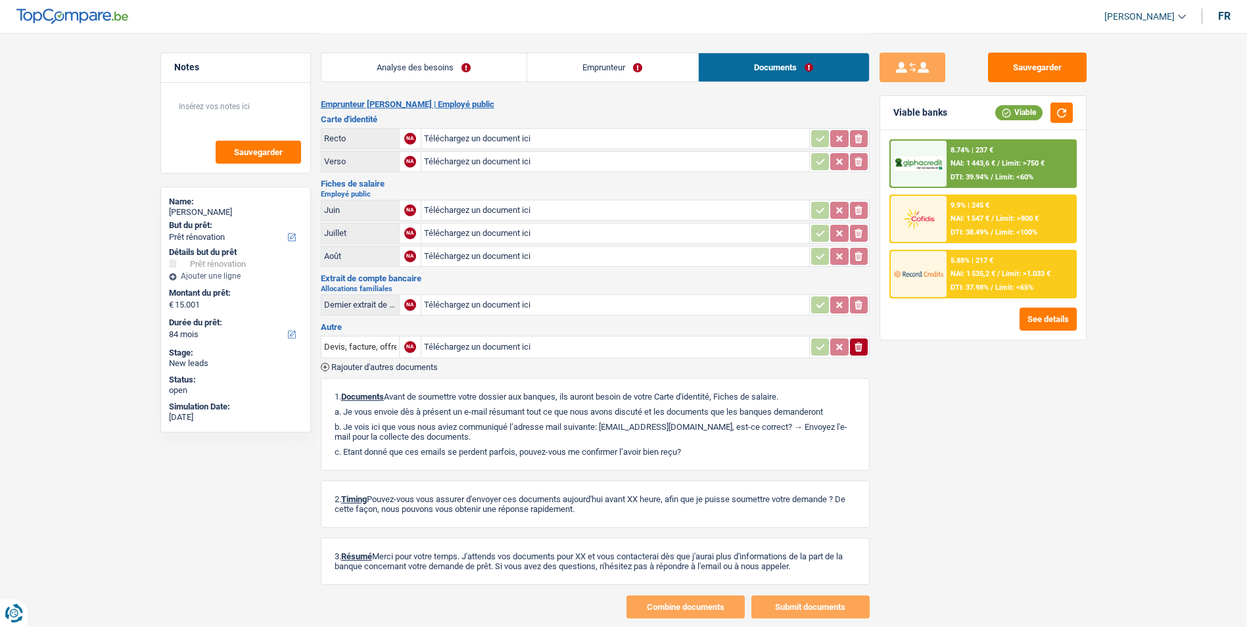
click at [670, 70] on link "Emprunteur" at bounding box center [612, 67] width 171 height 28
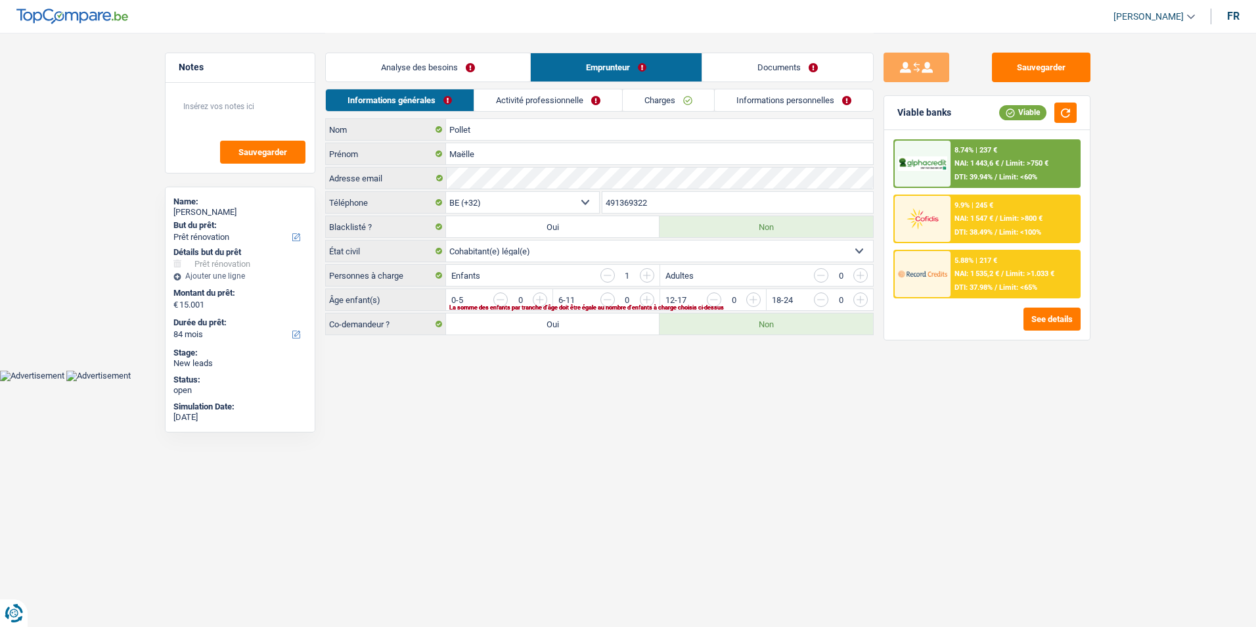
click at [691, 92] on link "Charges" at bounding box center [668, 100] width 91 height 22
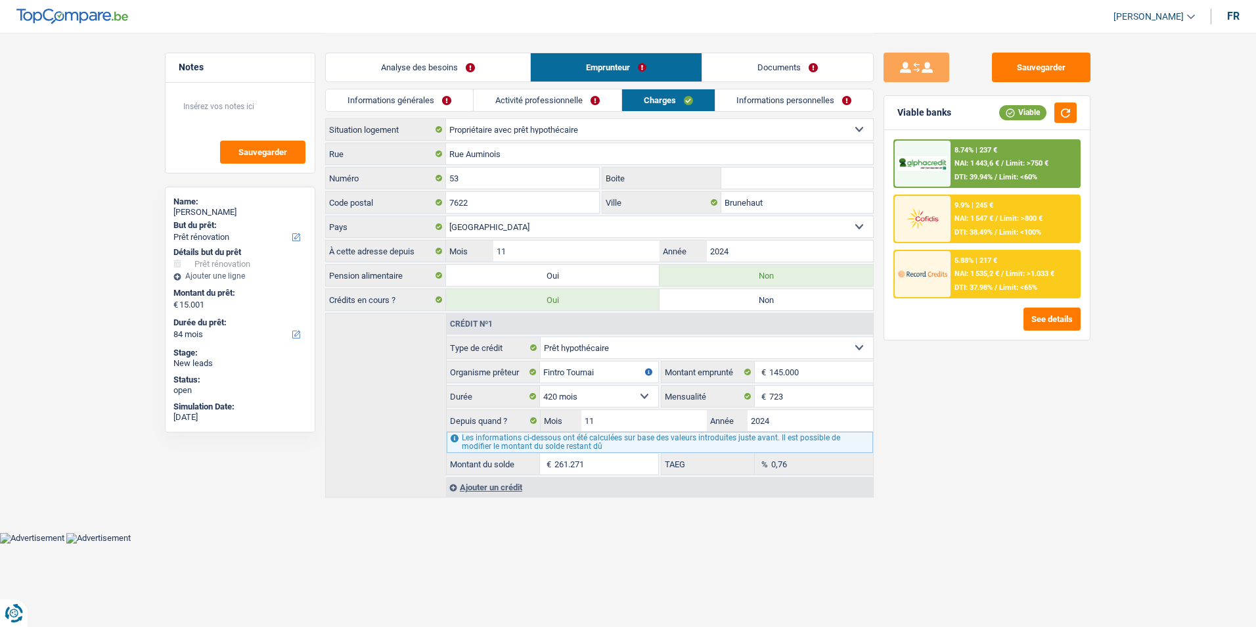
click at [754, 109] on link "Informations personnelles" at bounding box center [795, 100] width 158 height 22
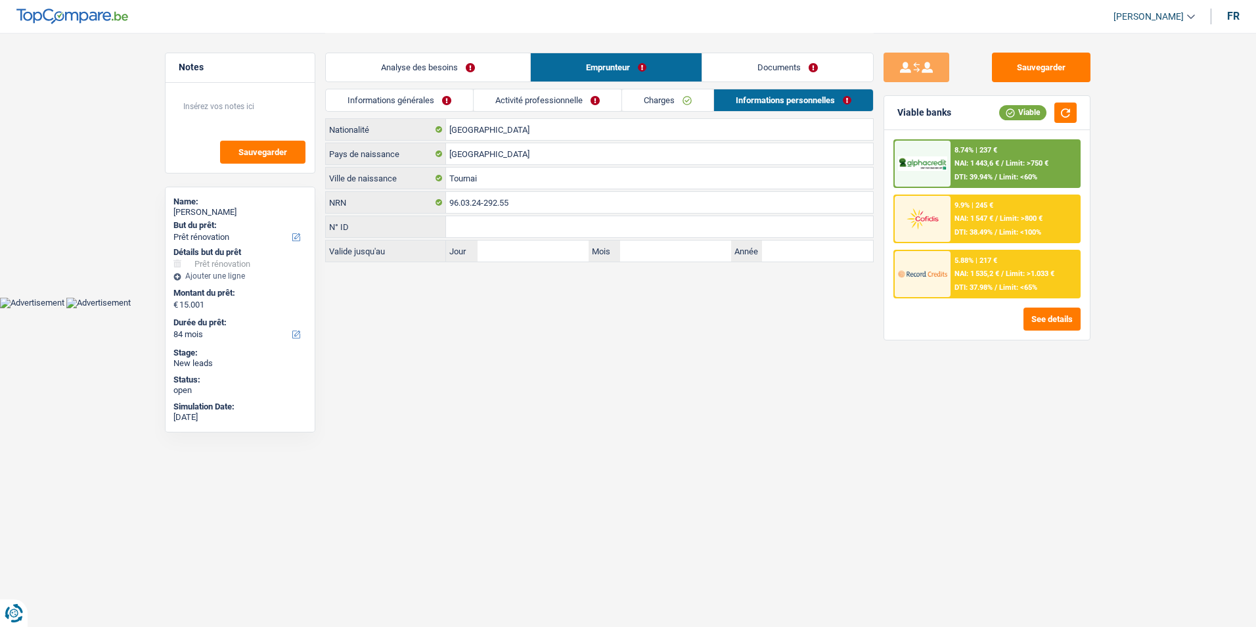
click at [572, 103] on link "Activité professionnelle" at bounding box center [548, 100] width 148 height 22
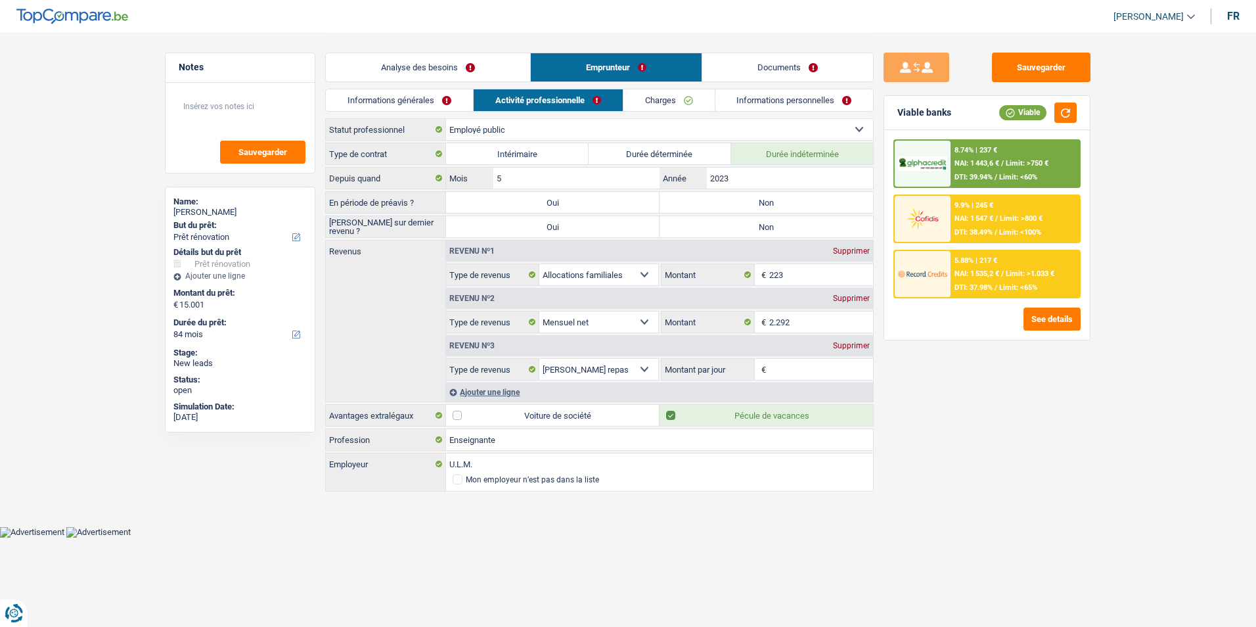
click at [452, 111] on li "Informations générales" at bounding box center [399, 100] width 148 height 23
click at [451, 103] on link "Informations générales" at bounding box center [399, 100] width 147 height 22
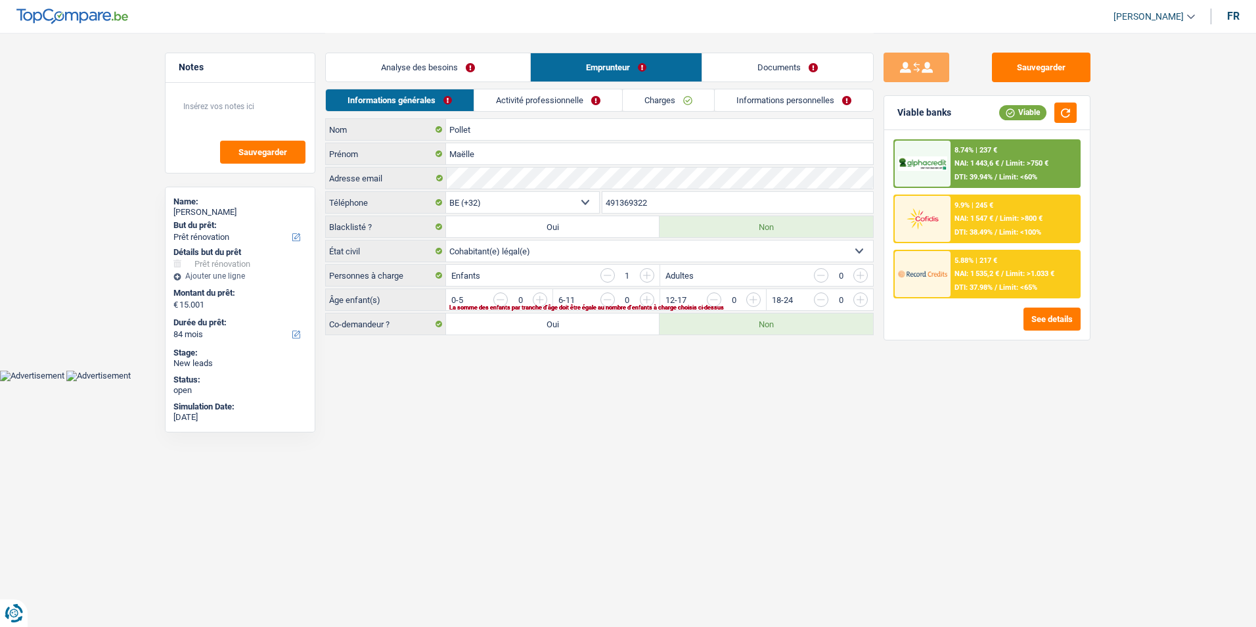
click at [446, 71] on link "Analyse des besoins" at bounding box center [428, 67] width 204 height 28
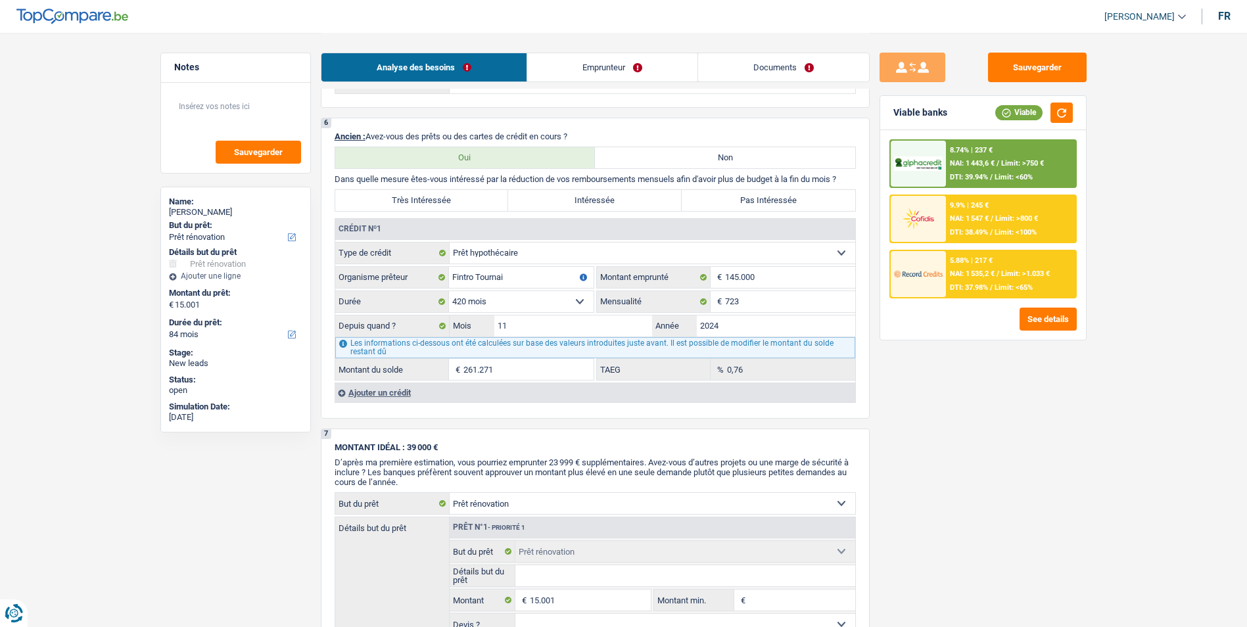
scroll to position [1051, 0]
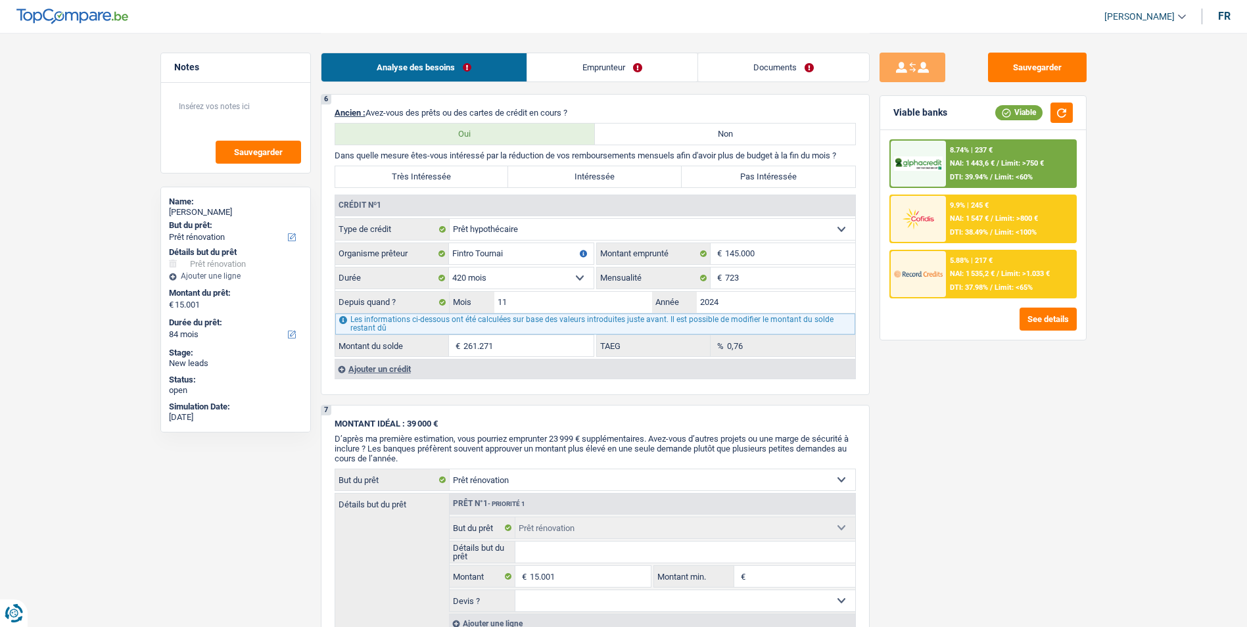
click at [599, 62] on link "Emprunteur" at bounding box center [612, 67] width 170 height 28
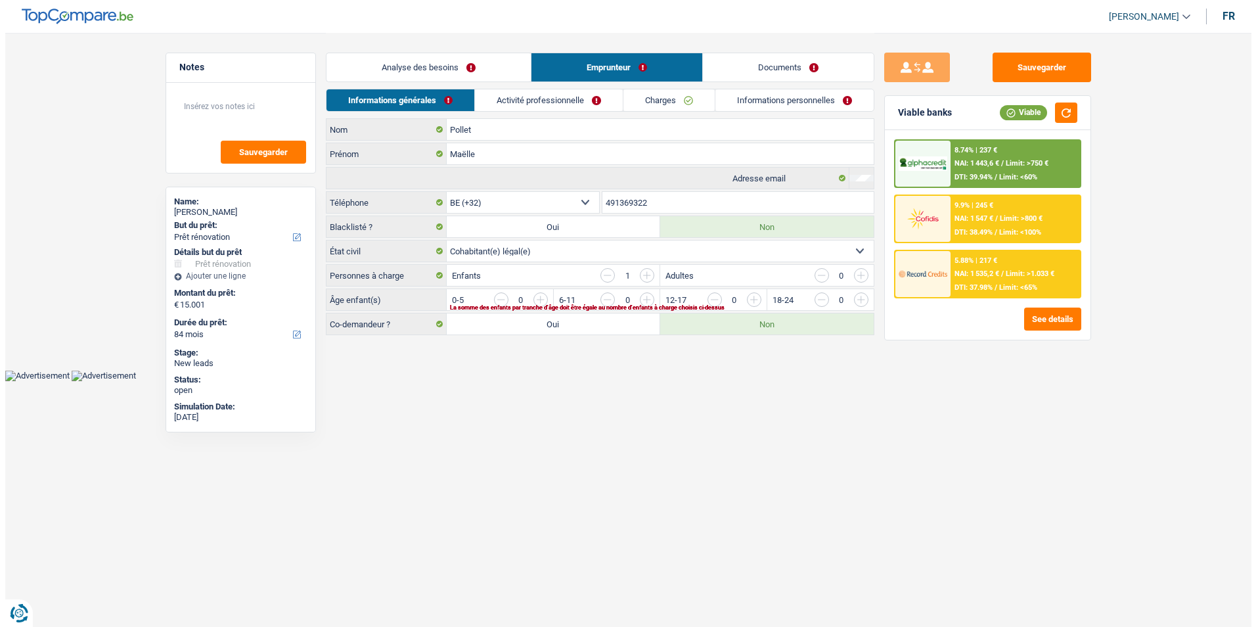
scroll to position [0, 0]
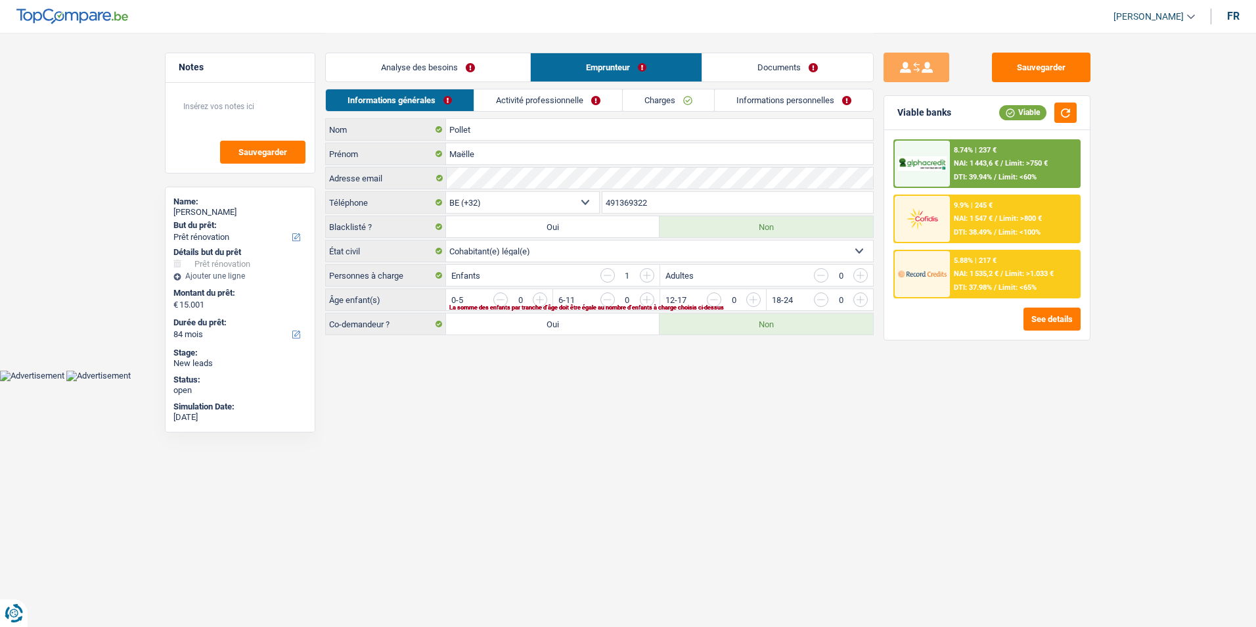
click at [569, 107] on link "Activité professionnelle" at bounding box center [548, 100] width 148 height 22
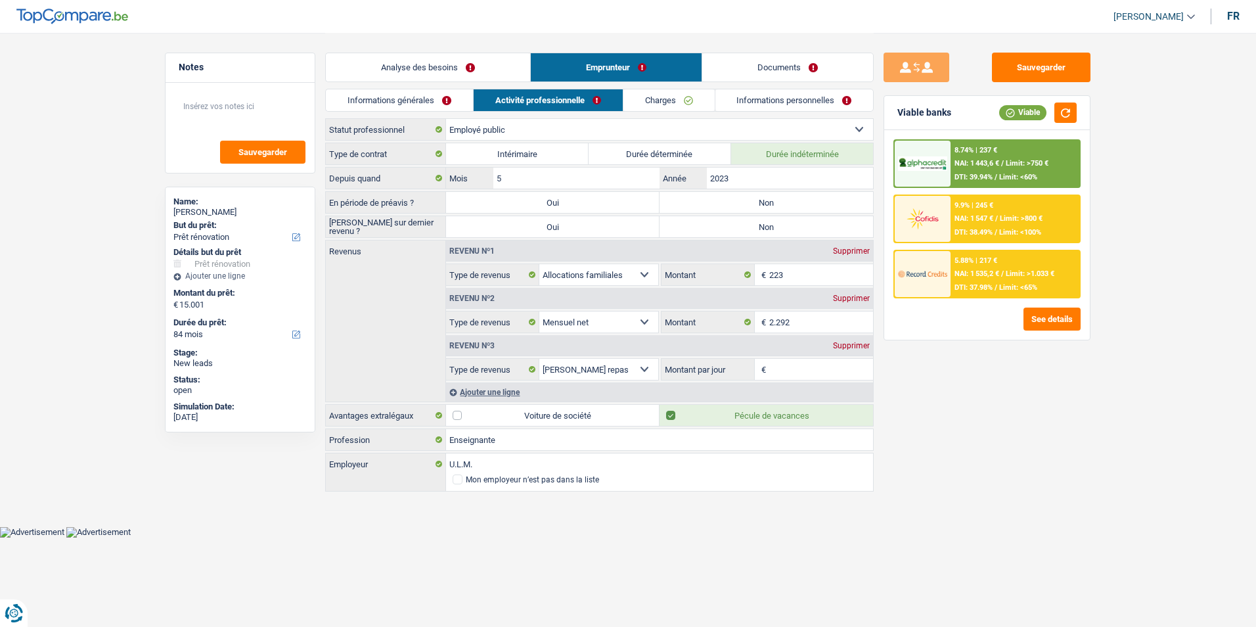
click at [457, 104] on link "Informations générales" at bounding box center [399, 100] width 147 height 22
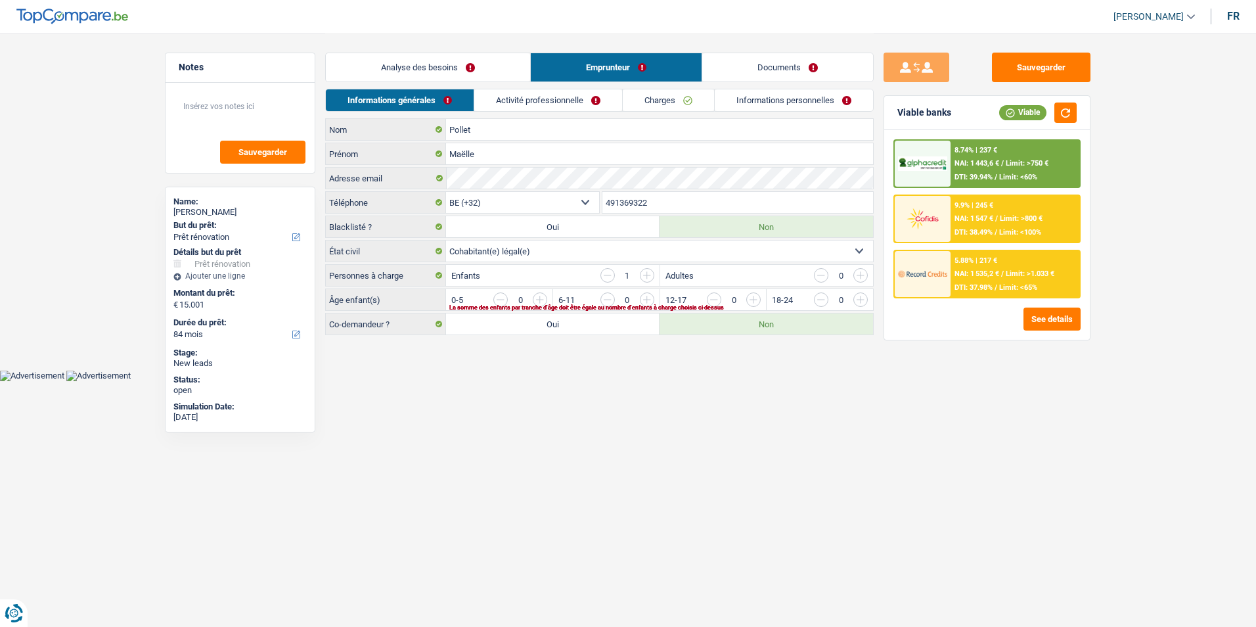
click at [647, 103] on link "Charges" at bounding box center [668, 100] width 91 height 22
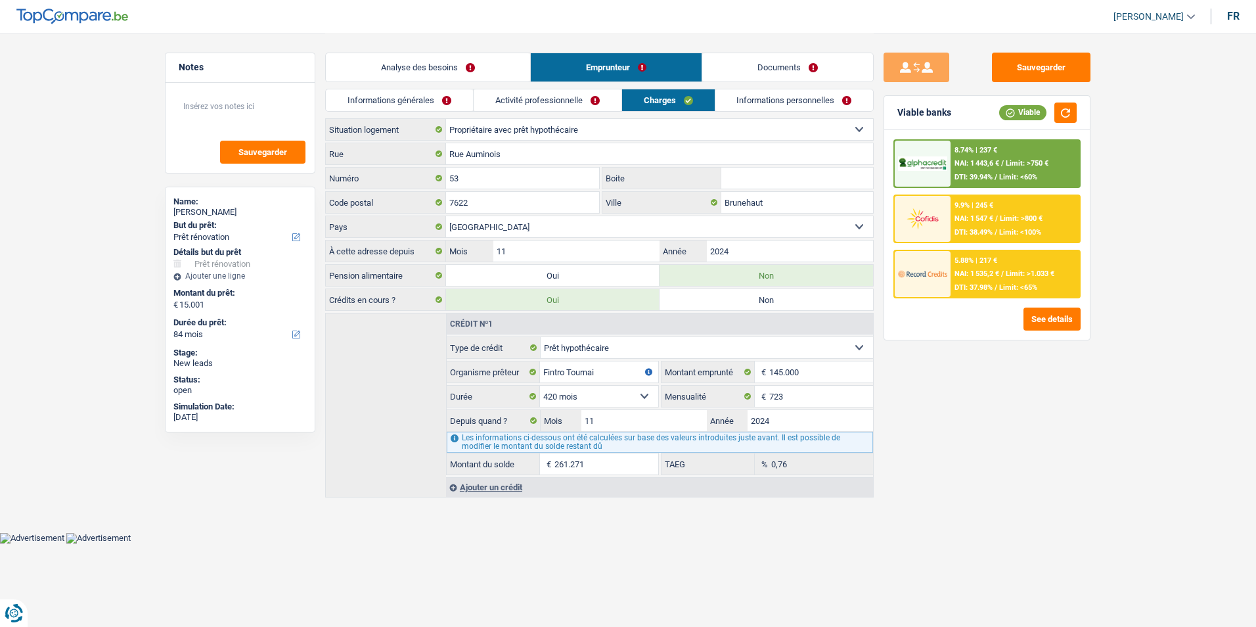
click at [589, 102] on link "Activité professionnelle" at bounding box center [548, 100] width 148 height 22
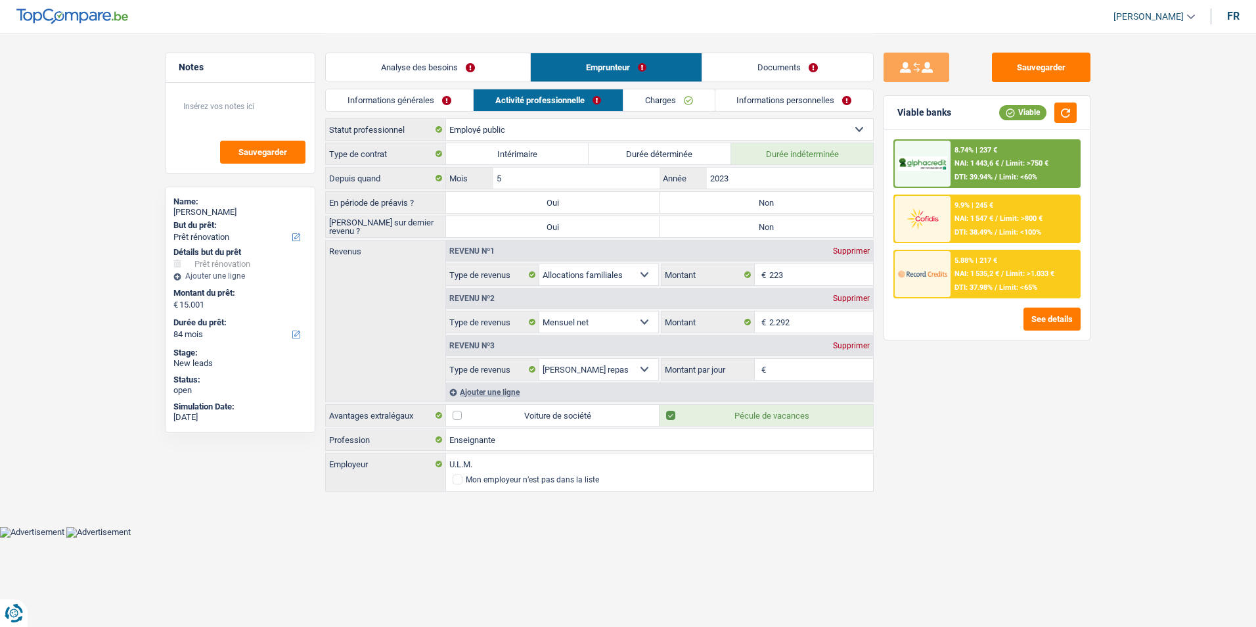
click at [644, 108] on link "Charges" at bounding box center [669, 100] width 91 height 22
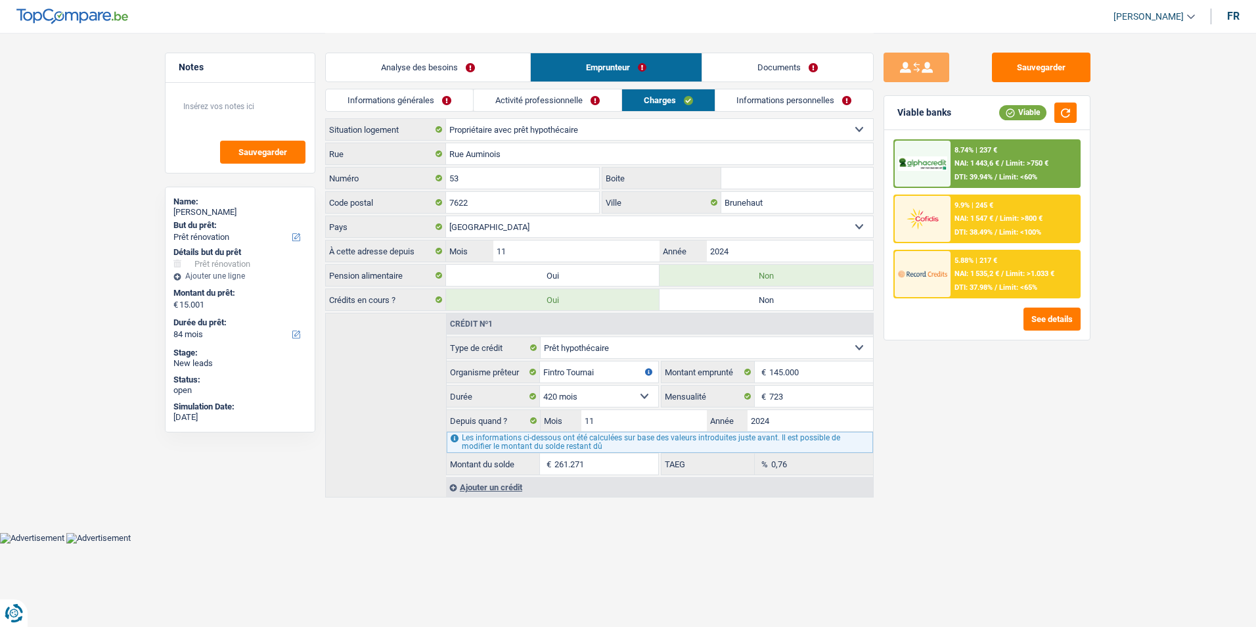
click at [737, 109] on link "Informations personnelles" at bounding box center [795, 100] width 158 height 22
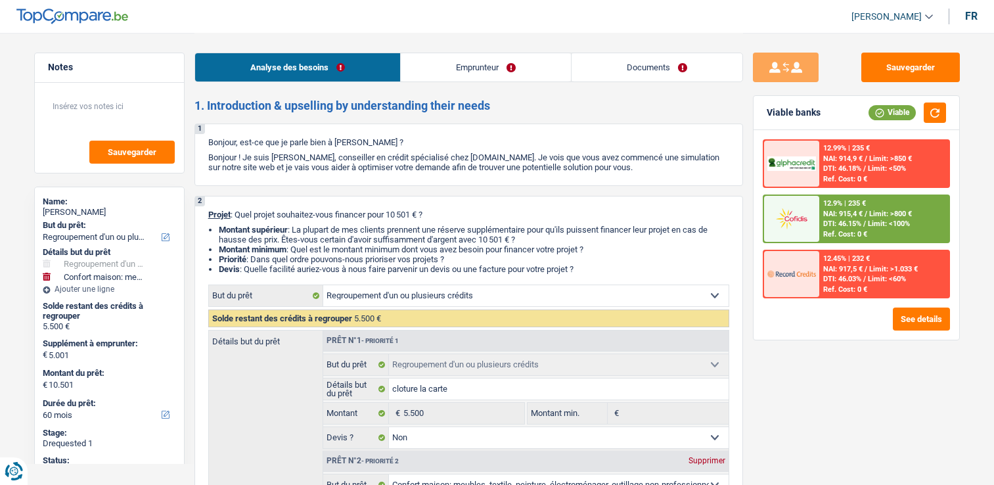
select select "refinancing"
select select "household"
select select "60"
select select "refinancing"
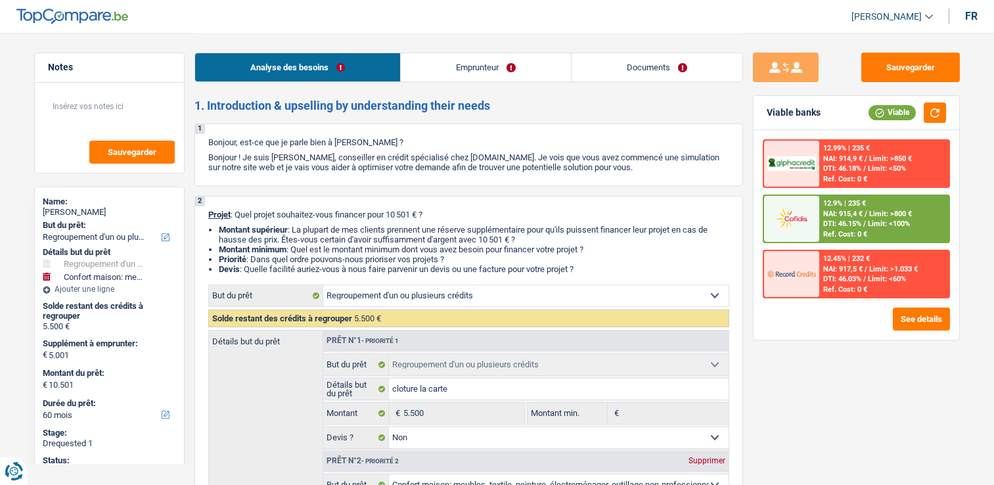
select select "refinancing"
select select "false"
select select "household"
select select "false"
select select "60"
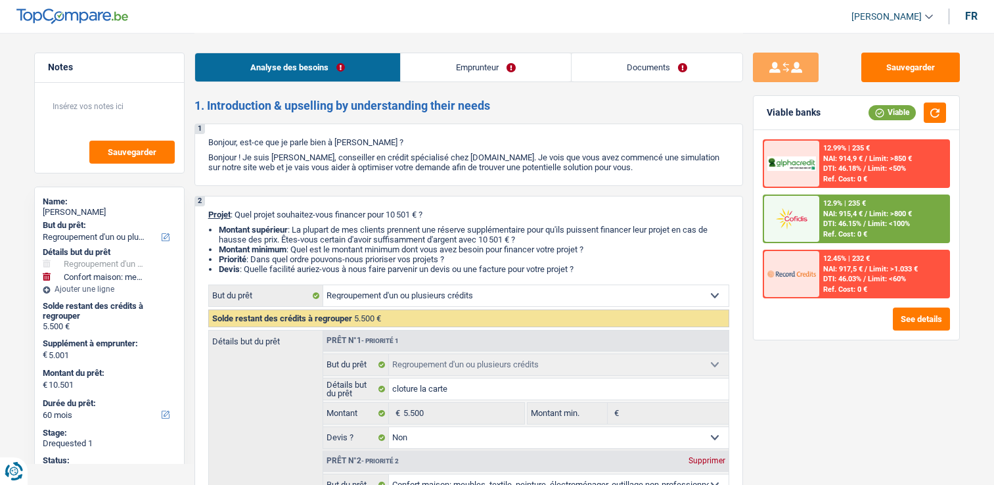
select select "mutuality"
select select "mutualityIndemnity"
select select "rents"
select select "cardOrCredit"
select select "refinancing"
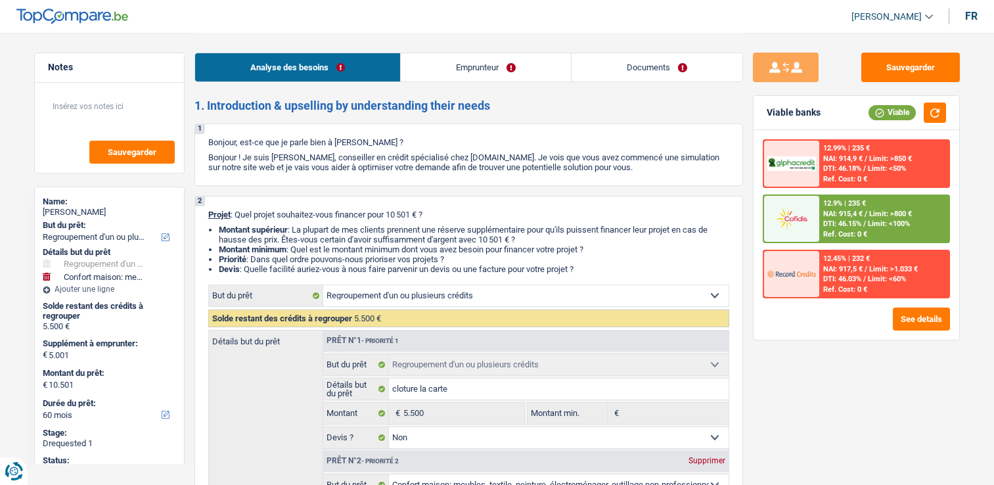
select select "refinancing"
select select "false"
select select "household"
select select "false"
select select "60"
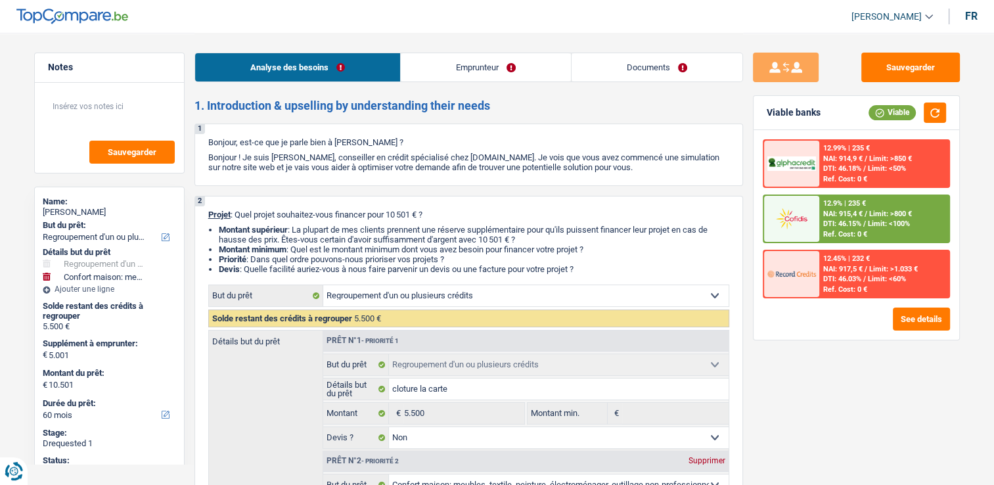
click at [887, 217] on div "12.9% | 235 € NAI: 915,4 € / Limit: >800 € DTI: 46.15% / Limit: <100% Ref. Cost…" at bounding box center [883, 219] width 129 height 46
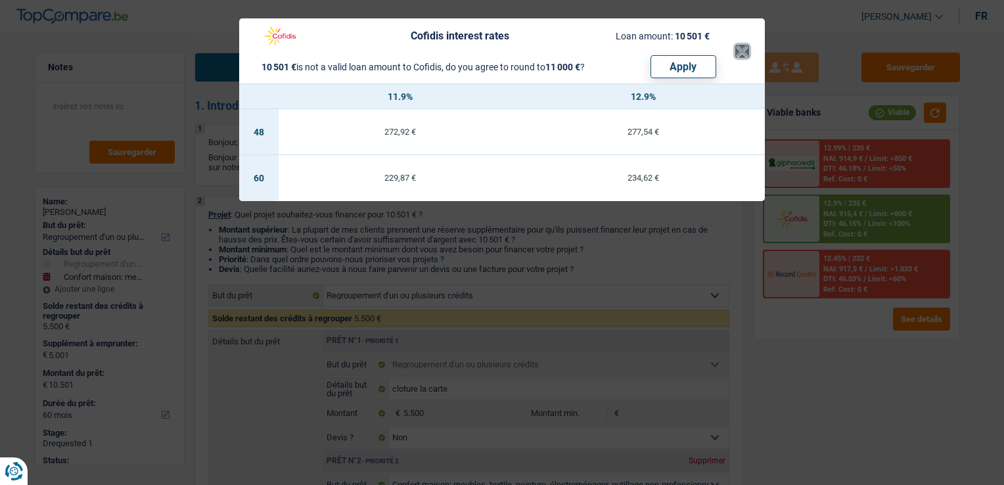
click at [745, 55] on button "×" at bounding box center [742, 51] width 14 height 13
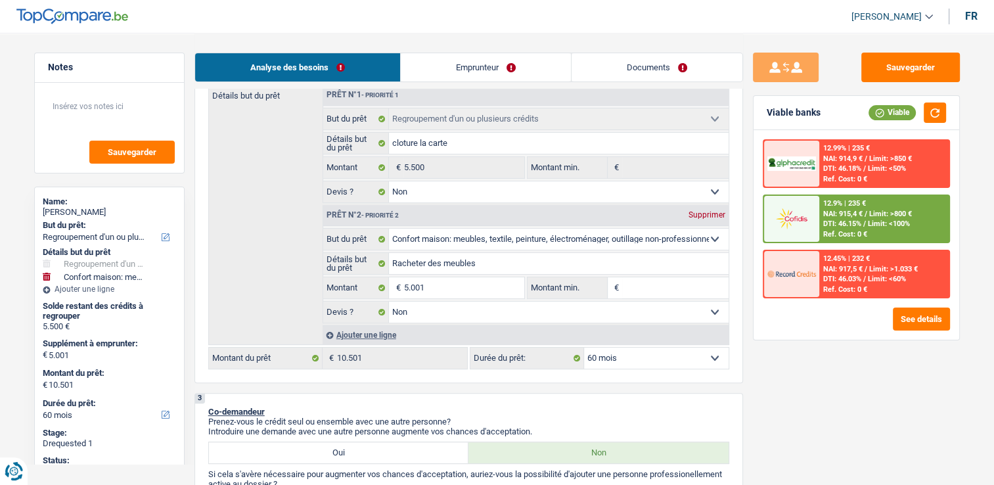
scroll to position [197, 0]
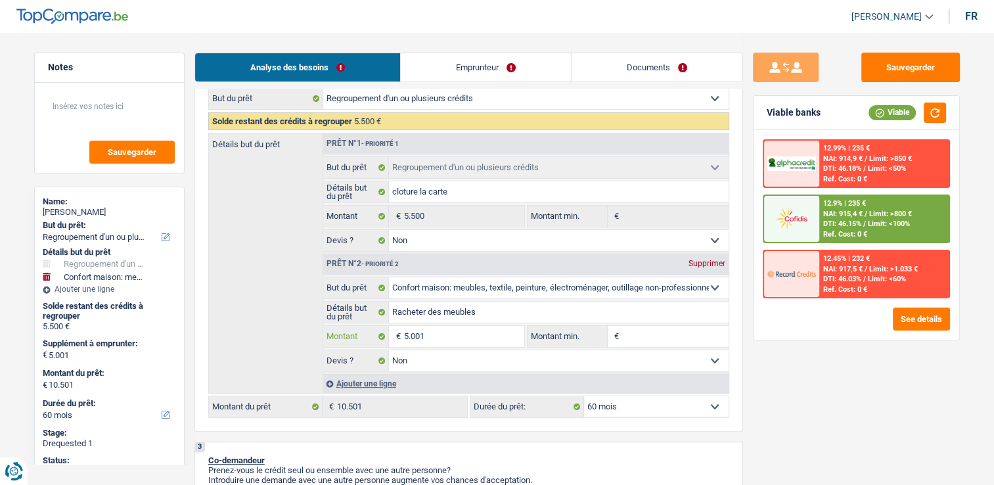
click at [465, 329] on input "5.001" at bounding box center [463, 336] width 120 height 21
type input "500"
type input "50"
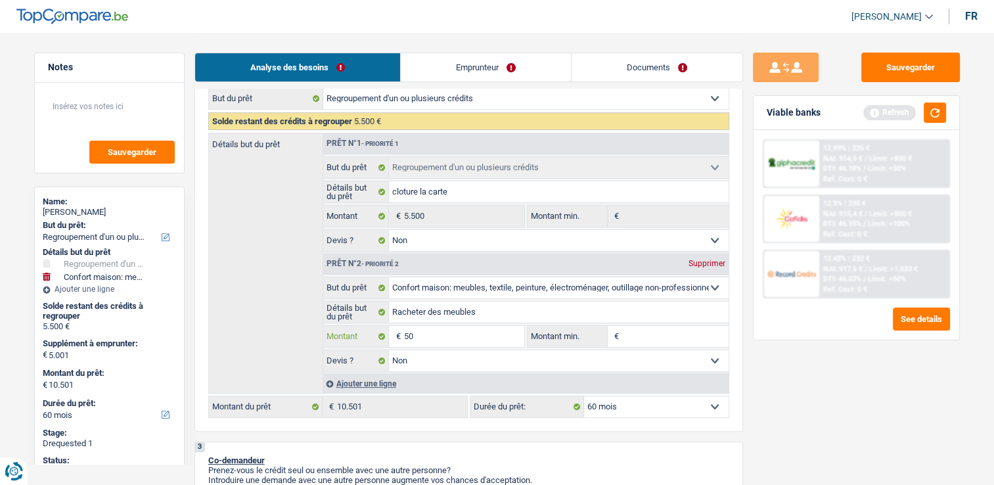
type input "5"
type input "2"
type input "20"
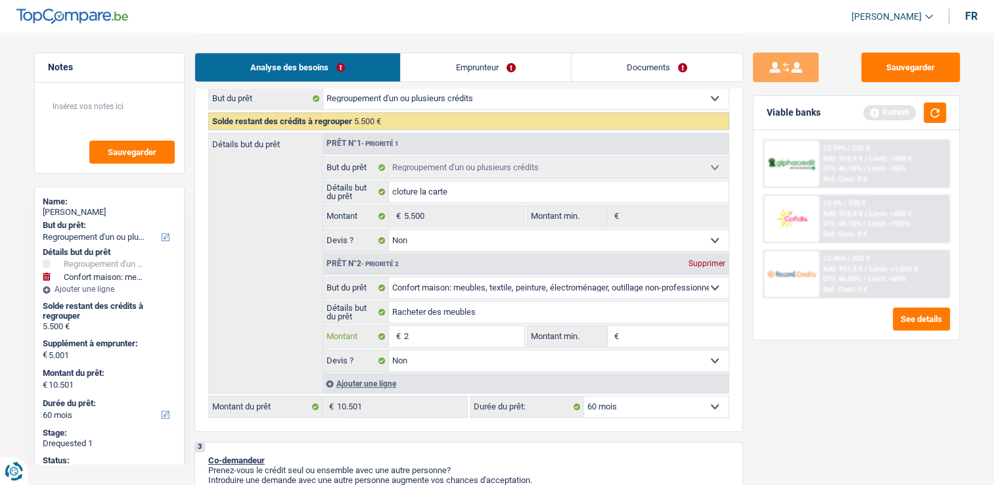
type input "20"
type input "200"
type input "2.000"
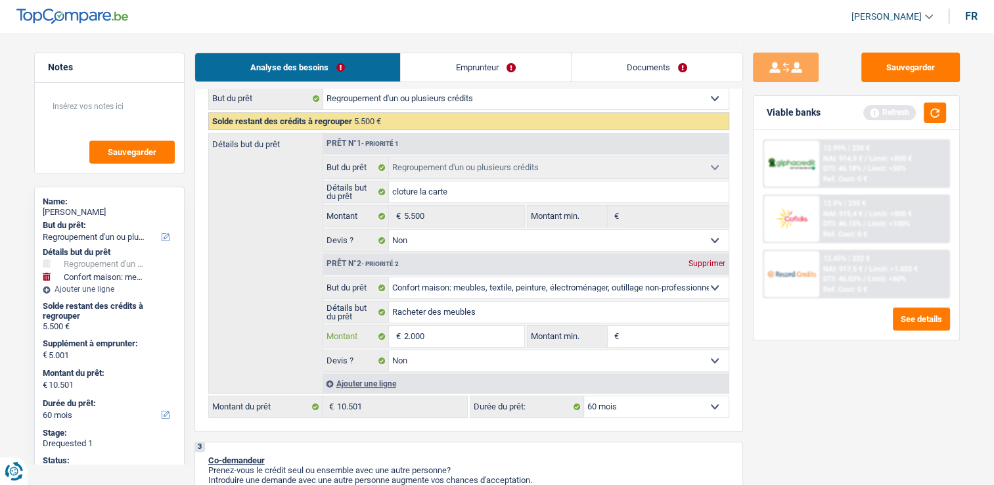
type input "2.000"
type input "7.500"
select select "42"
type input "7.500"
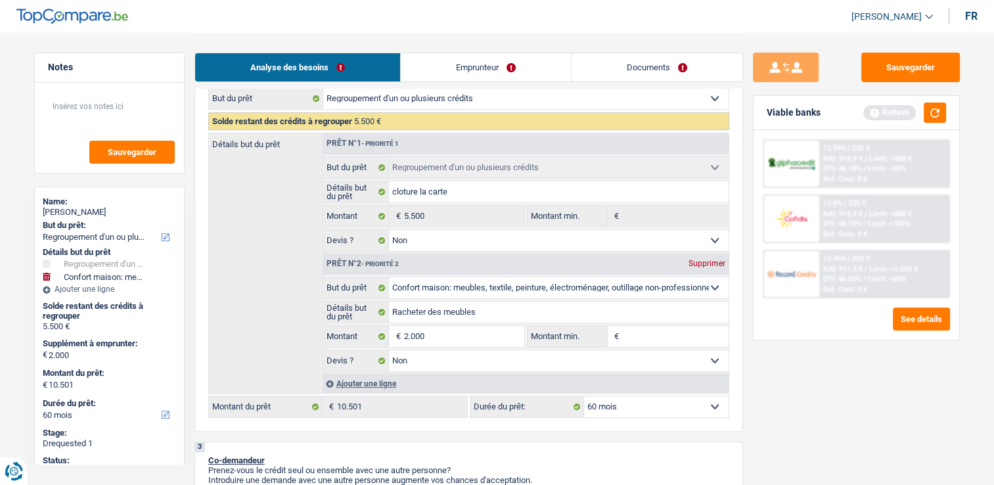
select select "42"
type input "7.500"
select select "42"
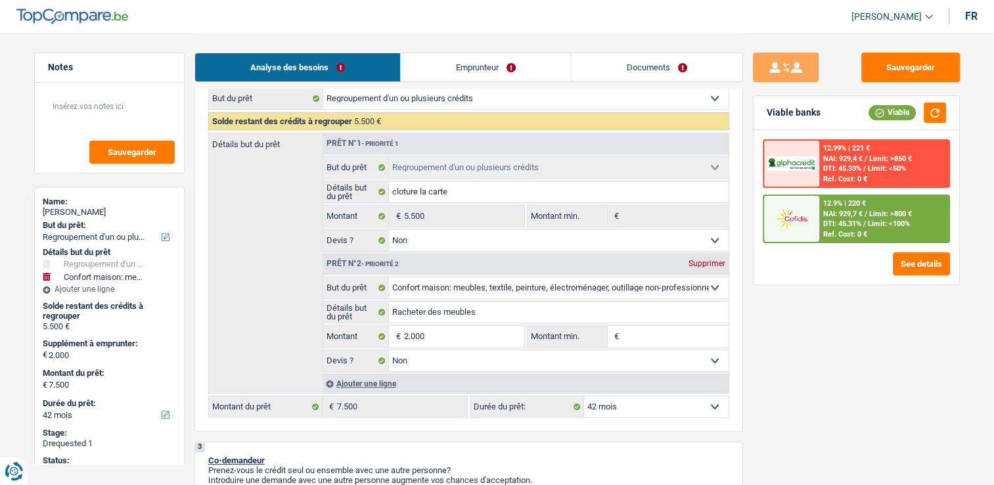
click at [672, 406] on select "12 mois 18 mois 24 mois 30 mois 36 mois 42 mois Sélectionner une option" at bounding box center [656, 406] width 145 height 21
click at [584, 396] on select "12 mois 18 mois 24 mois 30 mois 36 mois 42 mois Sélectionner une option" at bounding box center [656, 406] width 145 height 21
click at [877, 212] on span "Limit: >800 €" at bounding box center [890, 214] width 43 height 9
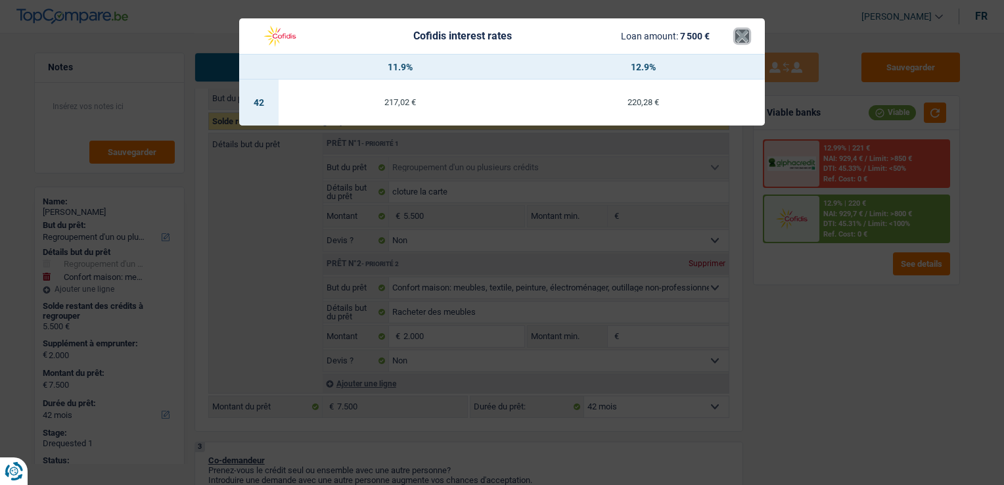
click at [744, 41] on button "×" at bounding box center [742, 36] width 14 height 13
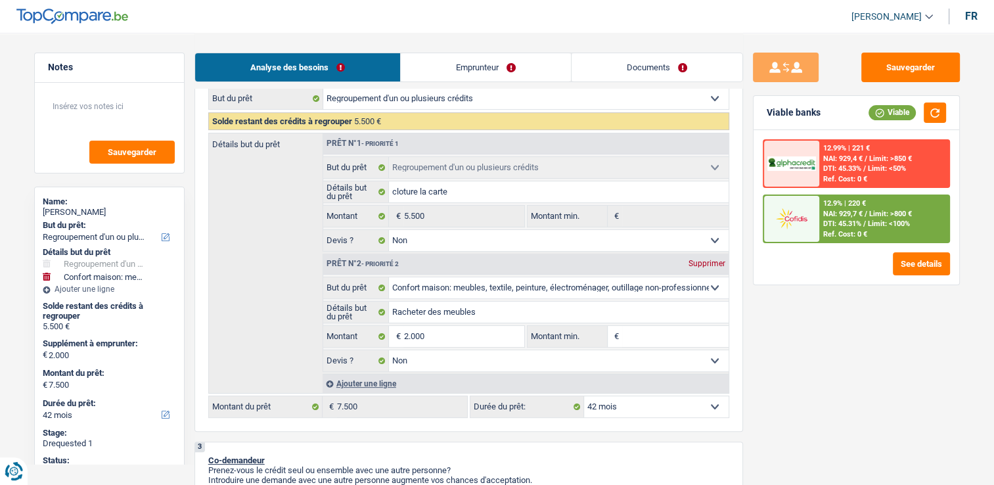
click at [620, 57] on link "Documents" at bounding box center [657, 67] width 171 height 28
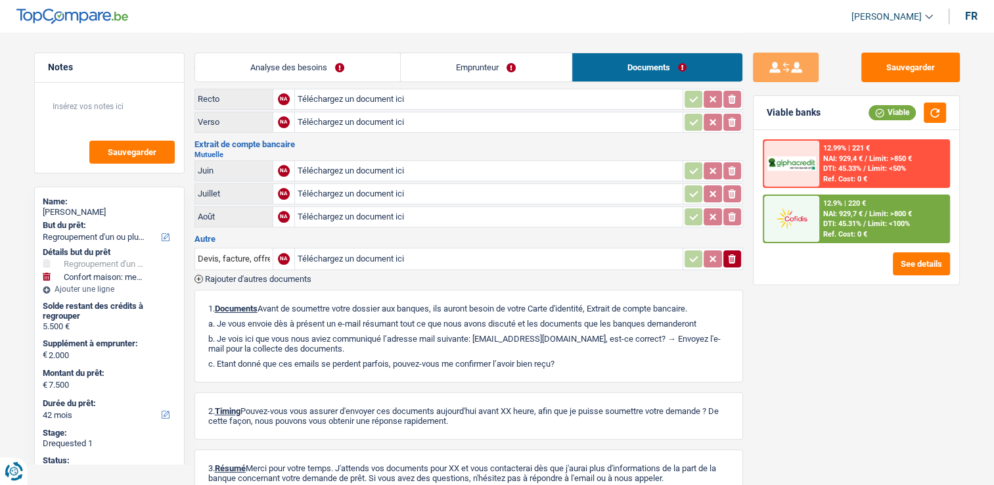
scroll to position [0, 0]
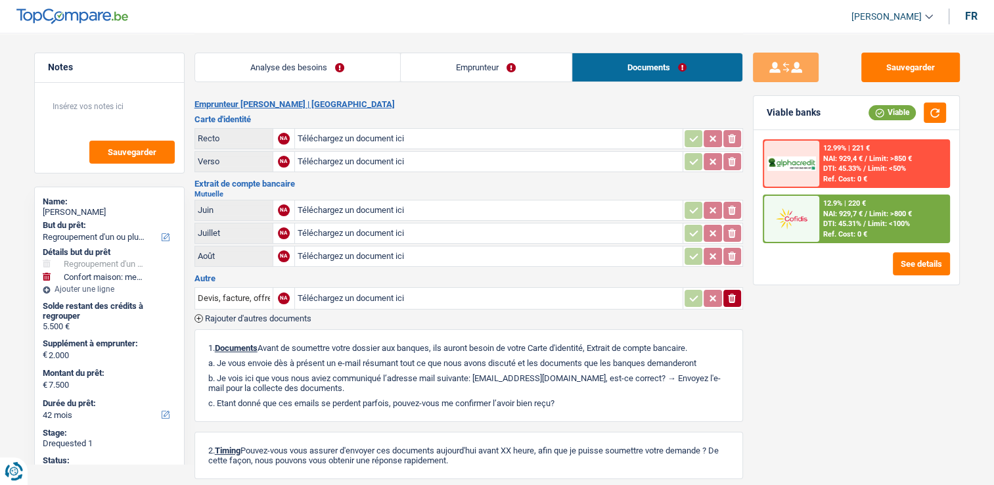
click at [371, 65] on link "Analyse des besoins" at bounding box center [297, 67] width 205 height 28
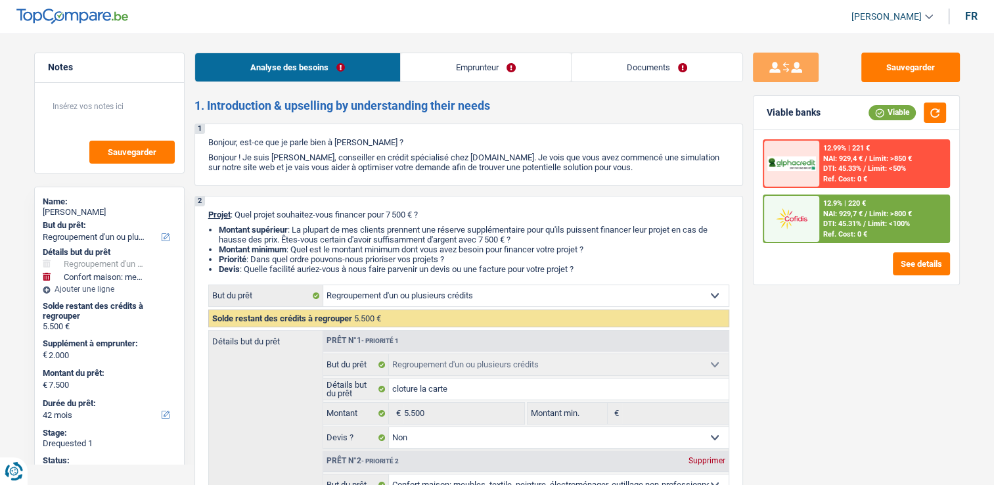
click at [553, 69] on link "Emprunteur" at bounding box center [486, 67] width 170 height 28
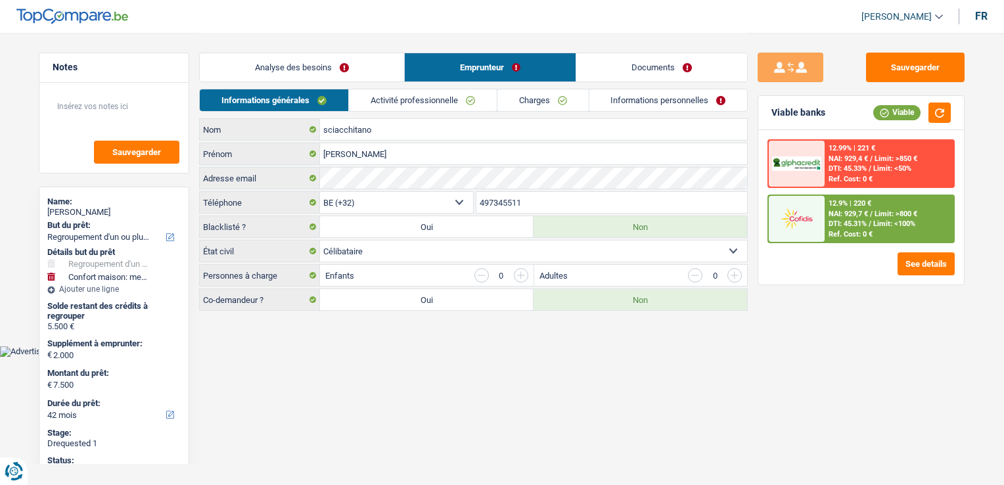
click at [625, 66] on link "Documents" at bounding box center [661, 67] width 171 height 28
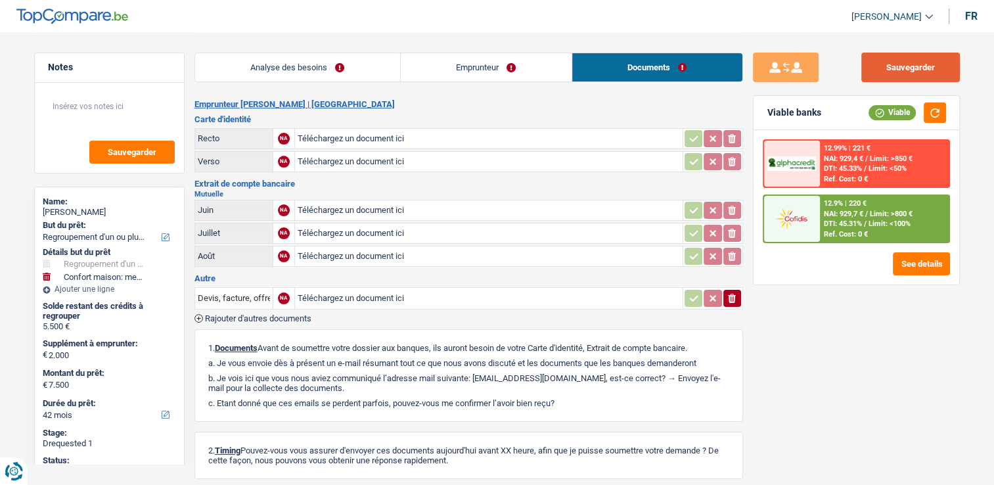
click at [898, 74] on button "Sauvegarder" at bounding box center [910, 68] width 99 height 30
click at [442, 65] on link "Emprunteur" at bounding box center [486, 67] width 171 height 28
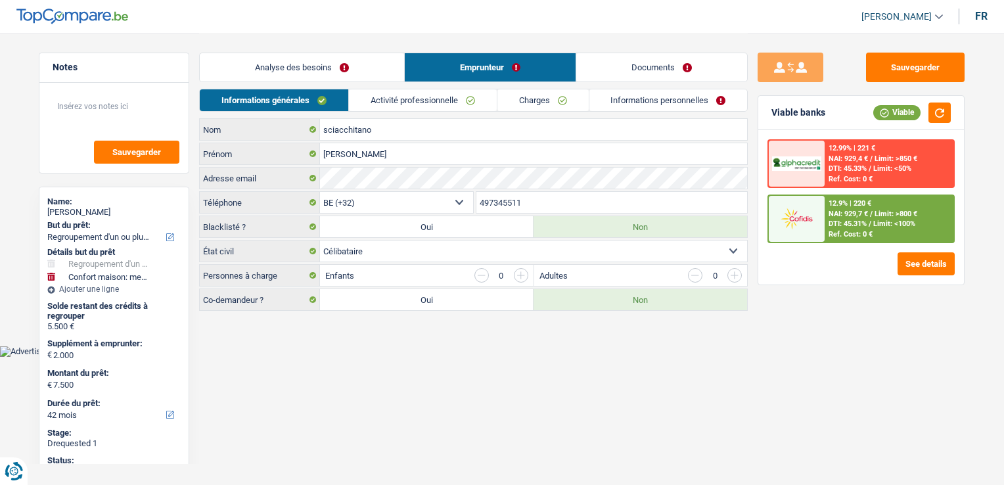
click at [415, 106] on link "Activité professionnelle" at bounding box center [423, 100] width 148 height 22
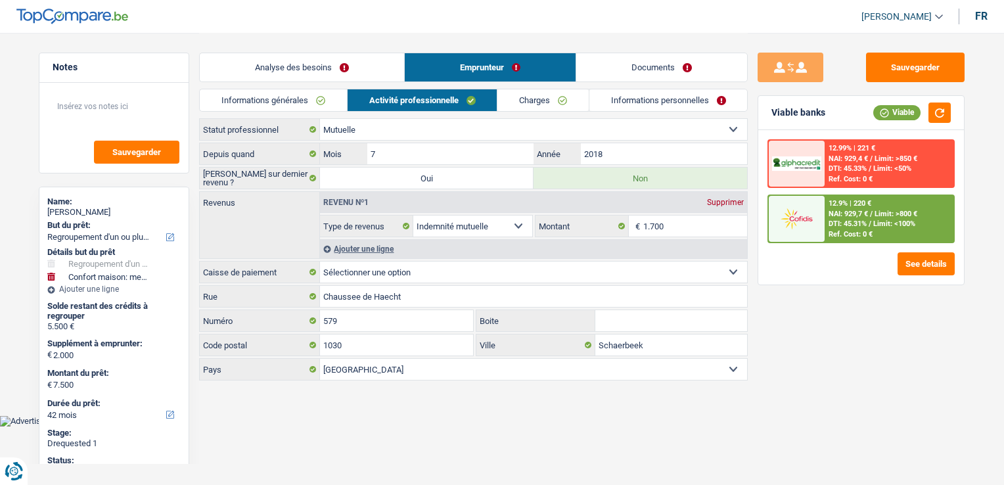
click at [519, 96] on link "Charges" at bounding box center [542, 100] width 91 height 22
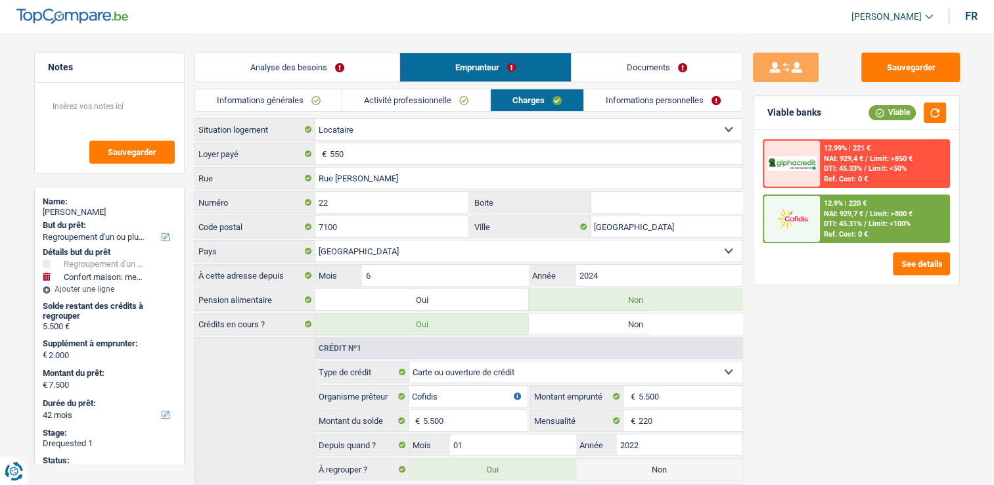
click at [660, 101] on link "Informations personnelles" at bounding box center [663, 100] width 158 height 22
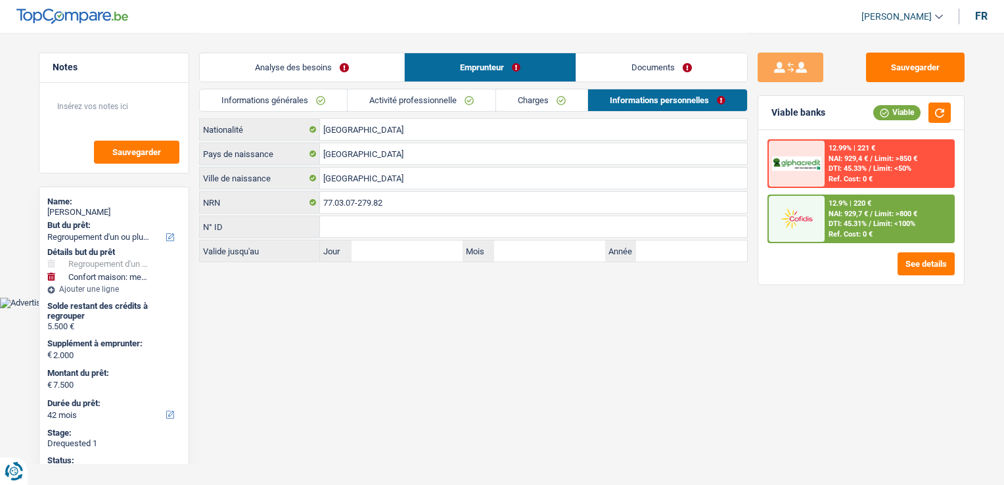
click at [522, 101] on link "Charges" at bounding box center [541, 100] width 91 height 22
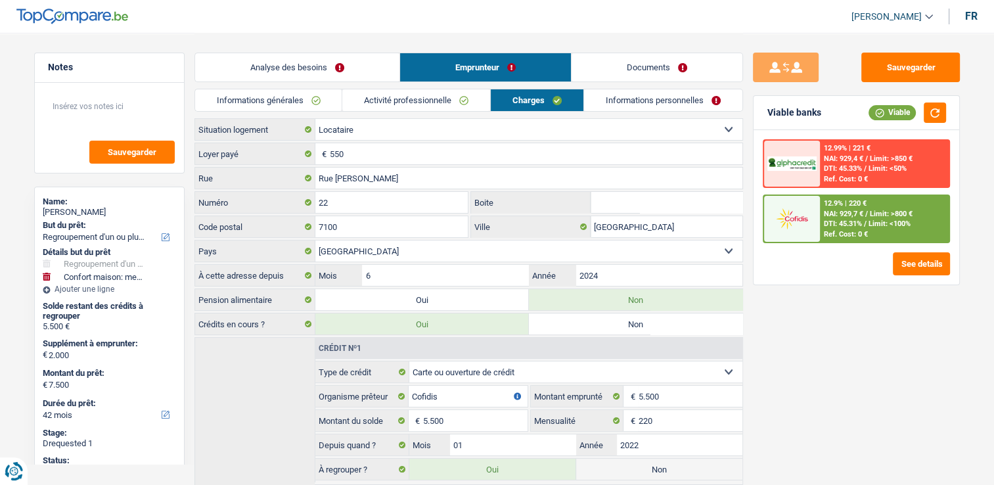
click at [449, 106] on link "Activité professionnelle" at bounding box center [416, 100] width 148 height 22
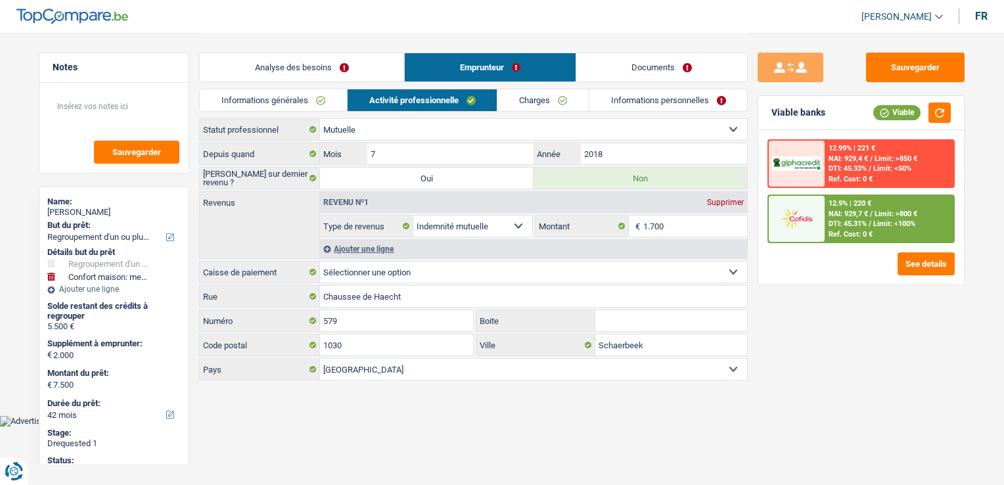
click at [351, 70] on link "Analyse des besoins" at bounding box center [302, 67] width 204 height 28
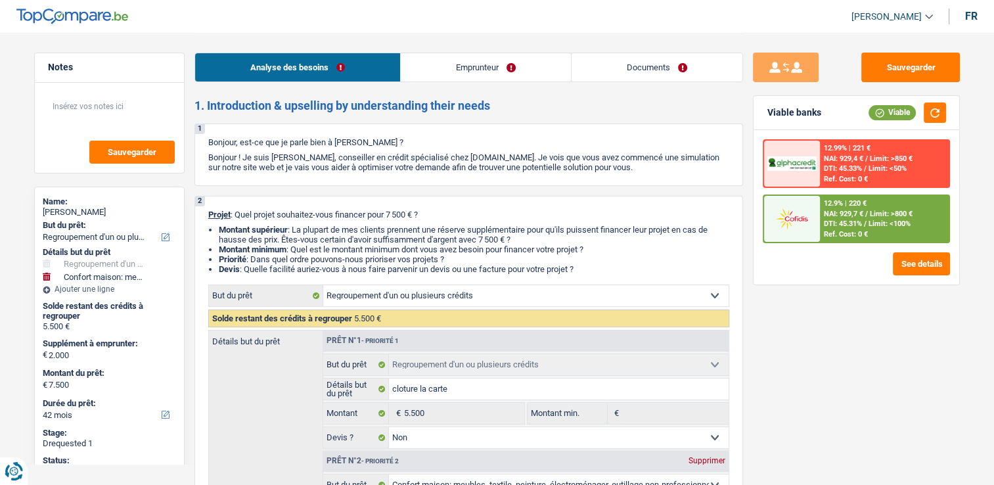
click at [470, 65] on link "Emprunteur" at bounding box center [486, 67] width 170 height 28
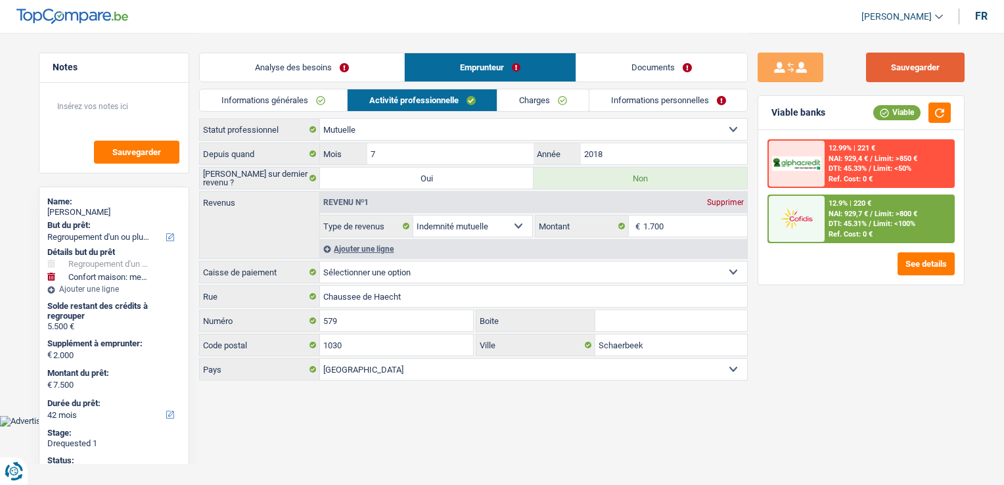
click at [891, 79] on button "Sauvegarder" at bounding box center [915, 68] width 99 height 30
click at [304, 67] on link "Analyse des besoins" at bounding box center [302, 67] width 204 height 28
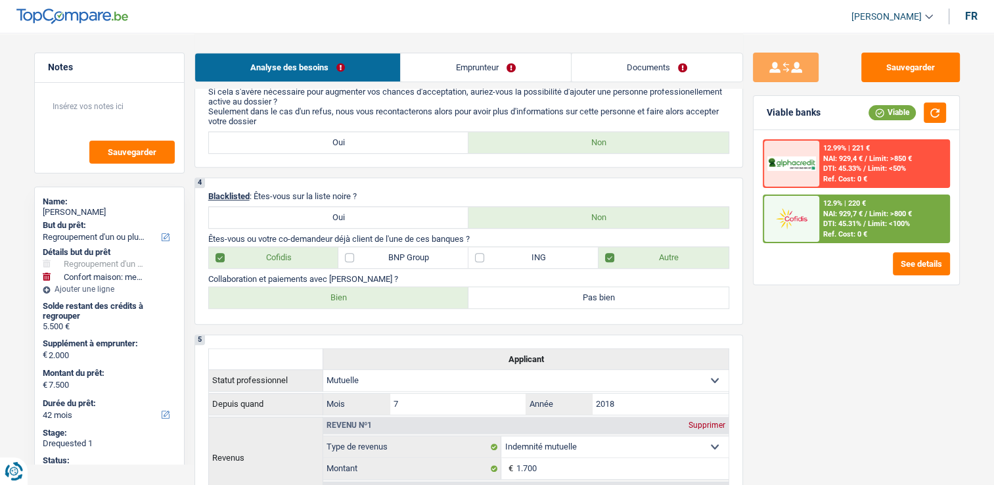
scroll to position [723, 0]
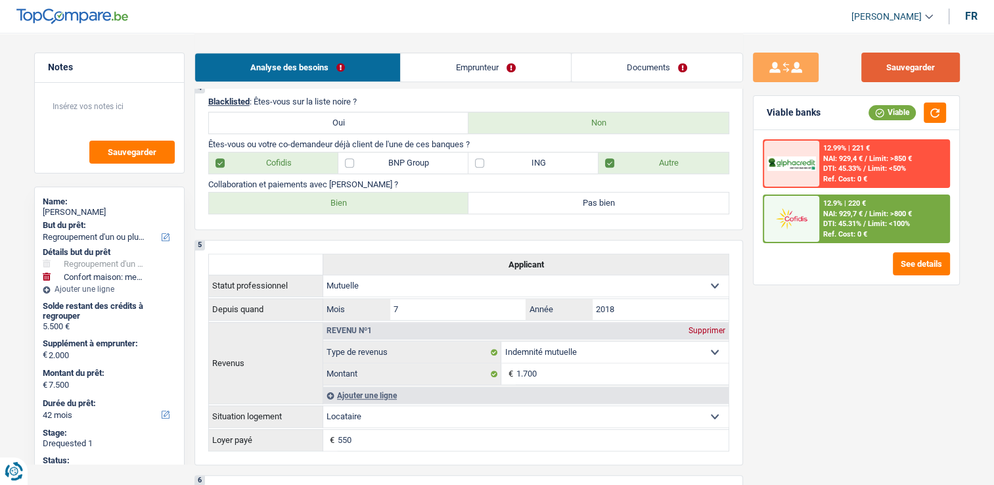
click at [894, 53] on button "Sauvegarder" at bounding box center [910, 68] width 99 height 30
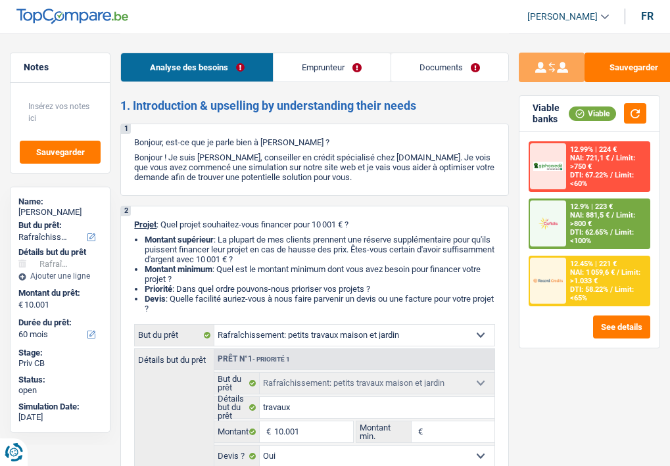
select select "houseOrGarden"
select select "60"
select select "houseOrGarden"
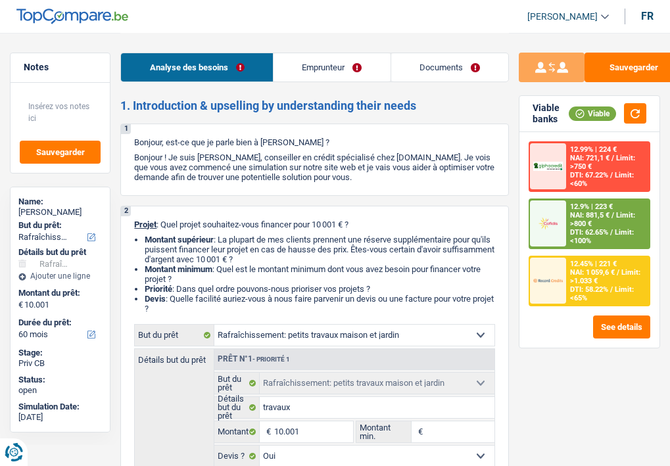
select select "yes"
select select "60"
select select "privateEmployee"
select select "netSalary"
select select "mealVouchers"
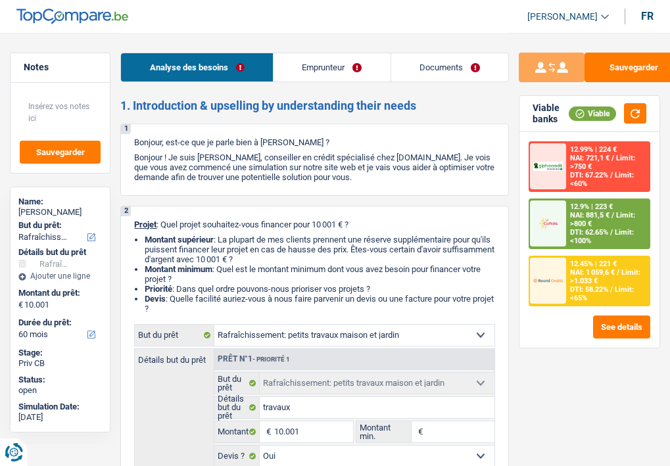
select select "ownerWithMortgage"
select select "mortgage"
select select "240"
select select "personalLoan"
select select "smallWorks"
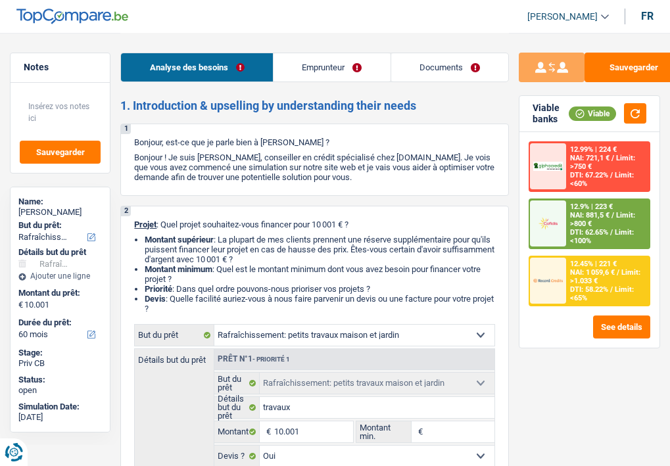
select select "60"
select select "cardOrCredit"
select select "houseOrGarden"
select select "yes"
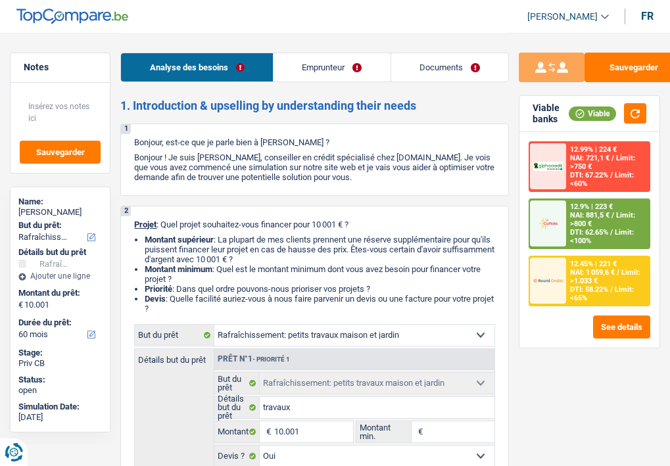
select select "60"
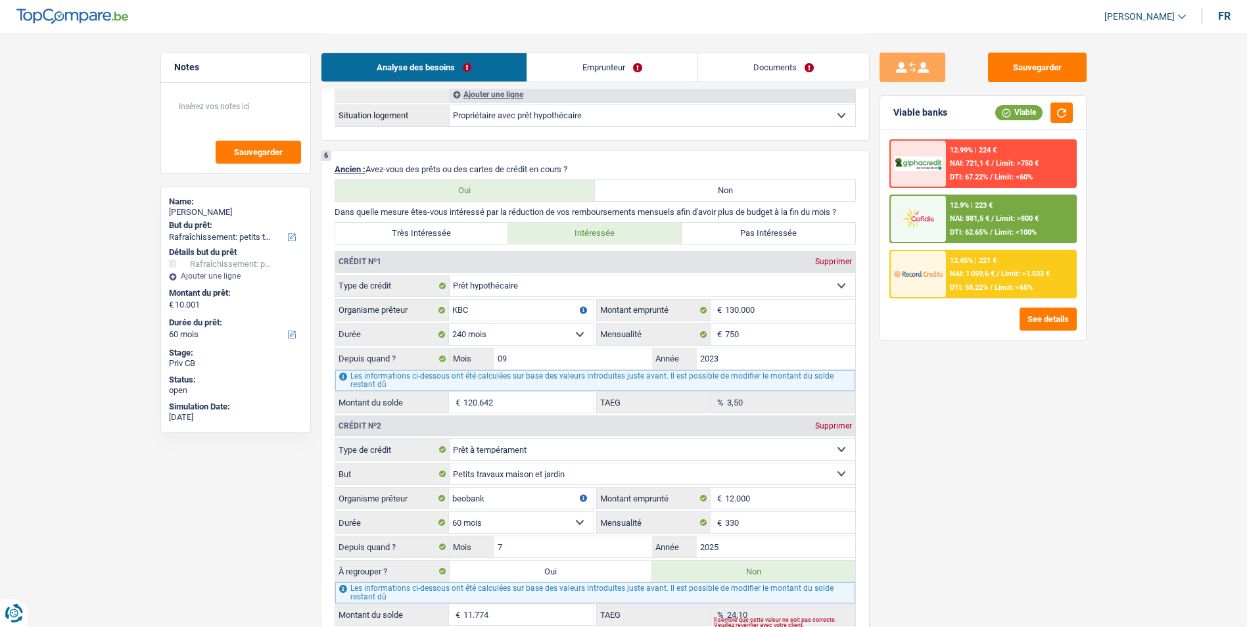
scroll to position [1248, 0]
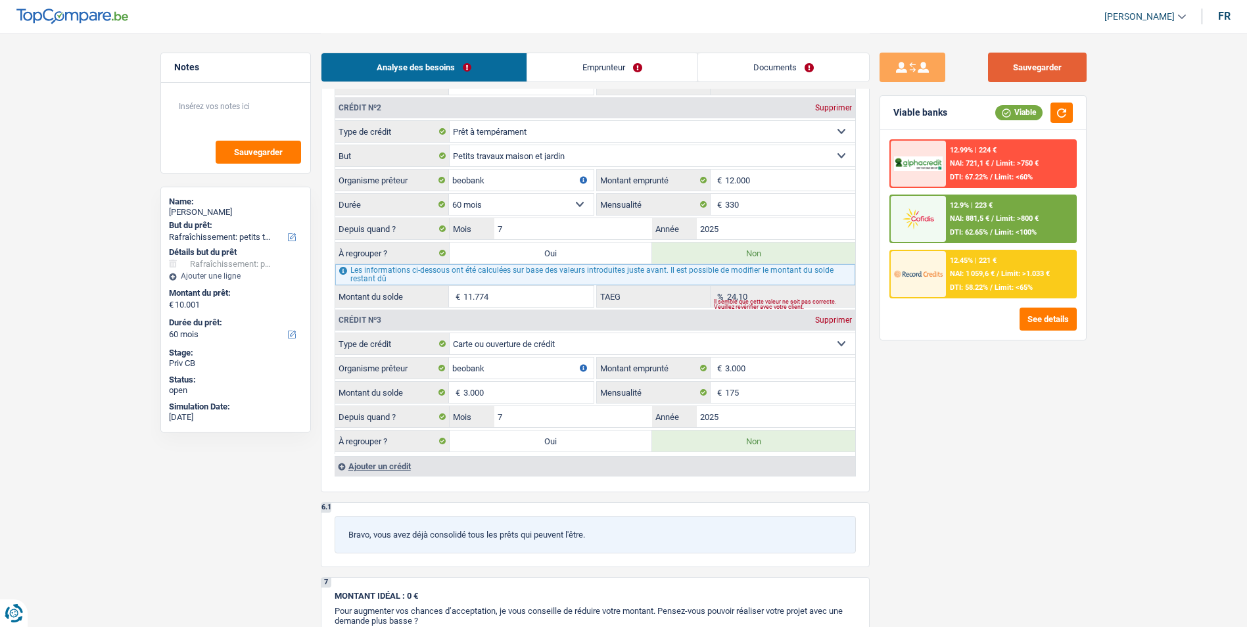
click at [669, 63] on button "Sauvegarder" at bounding box center [1037, 68] width 99 height 30
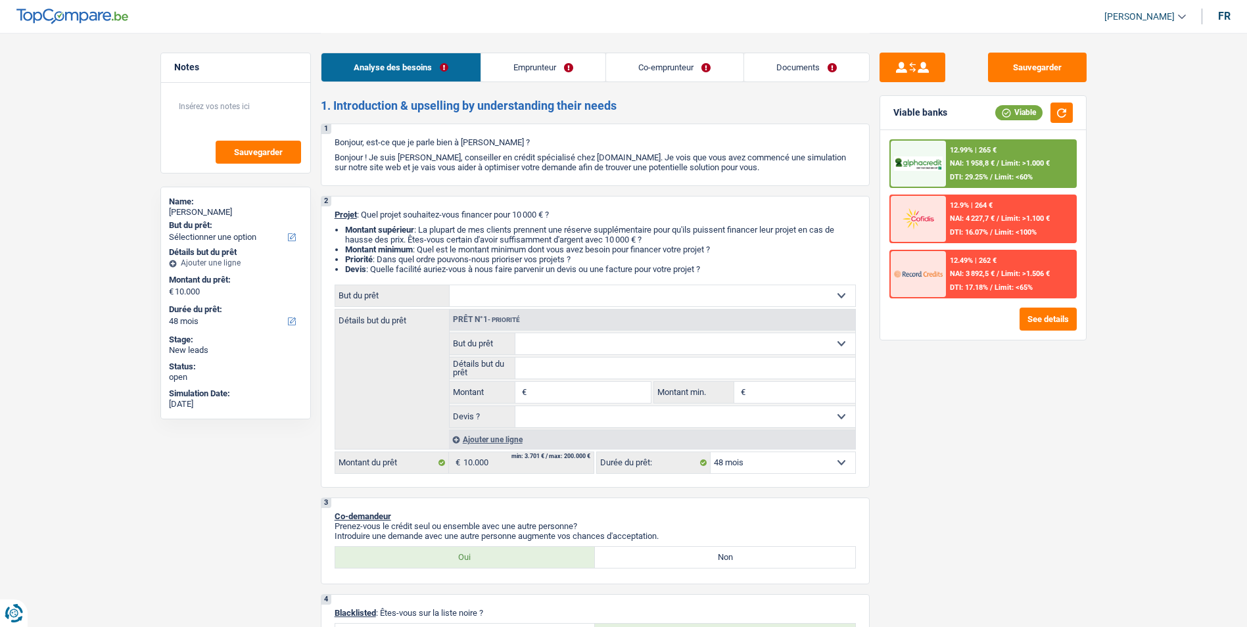
select select "48"
select select "privateEmployee"
select select "familyAllowances"
select select "netSalary"
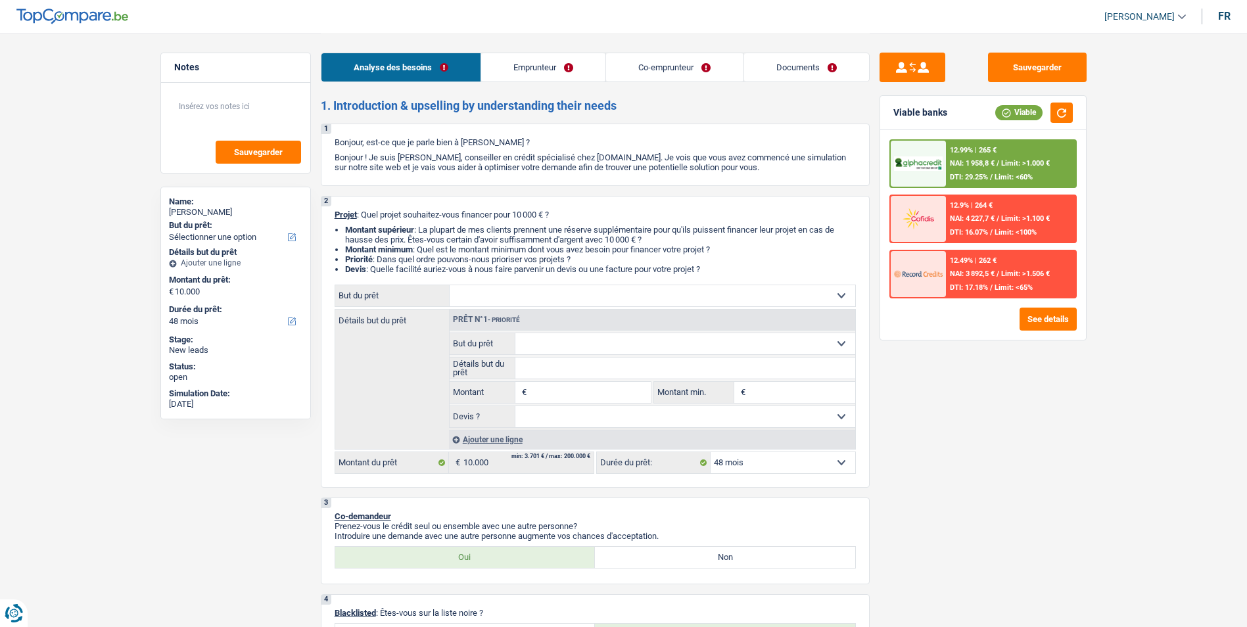
select select "mealVouchers"
select select "ownerWithMortgage"
select select "mortgage"
select select "360"
select select "48"
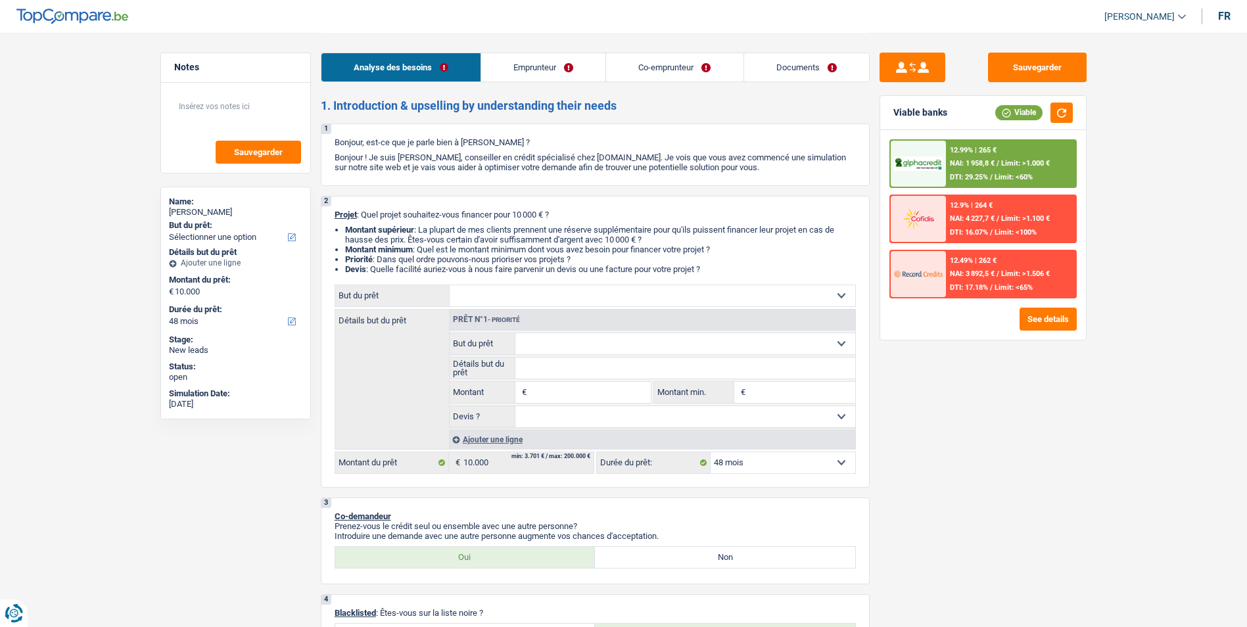
click at [534, 70] on link "Emprunteur" at bounding box center [543, 67] width 124 height 28
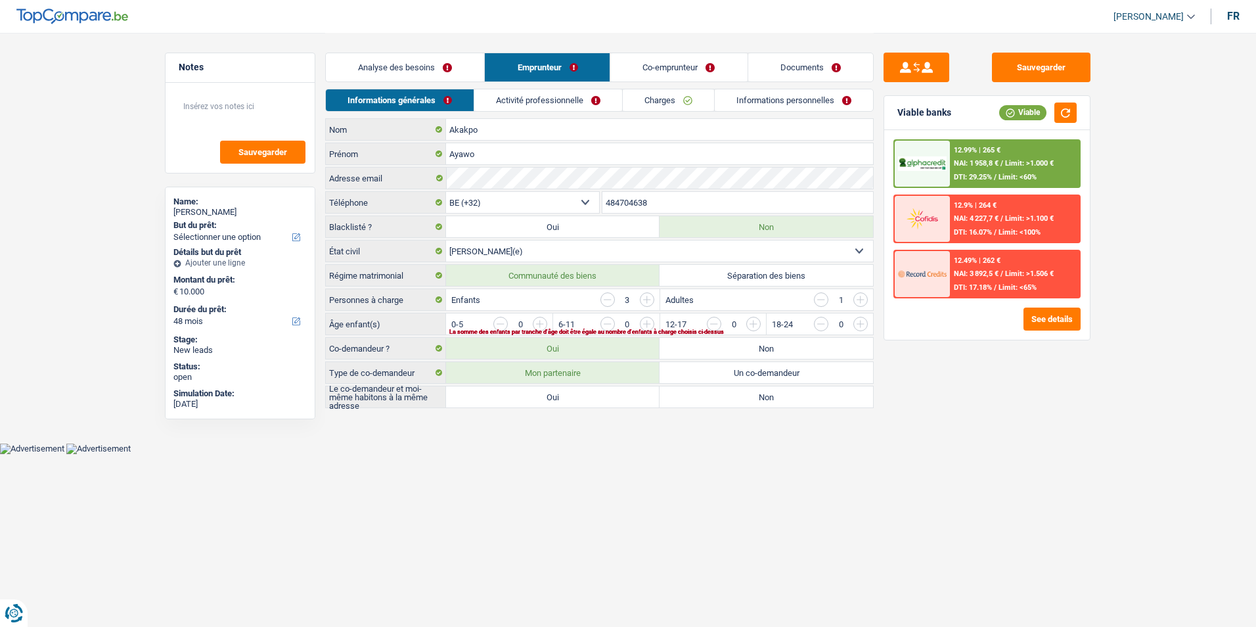
click at [663, 65] on link "Co-emprunteur" at bounding box center [679, 67] width 137 height 28
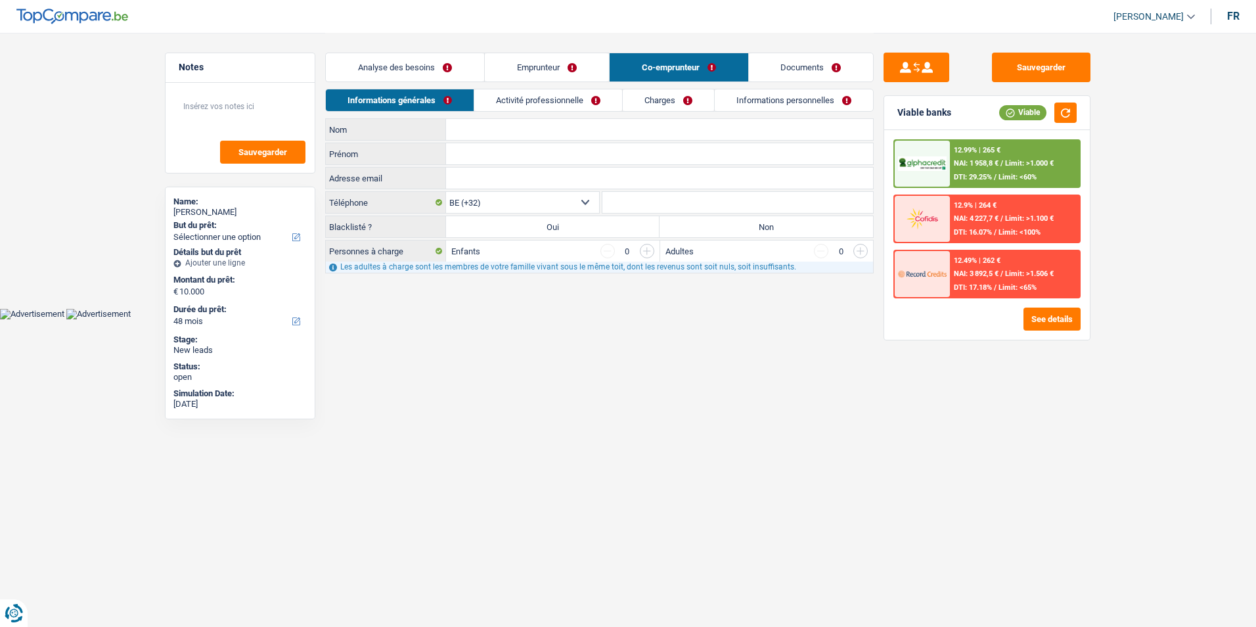
click at [591, 64] on link "Emprunteur" at bounding box center [547, 67] width 124 height 28
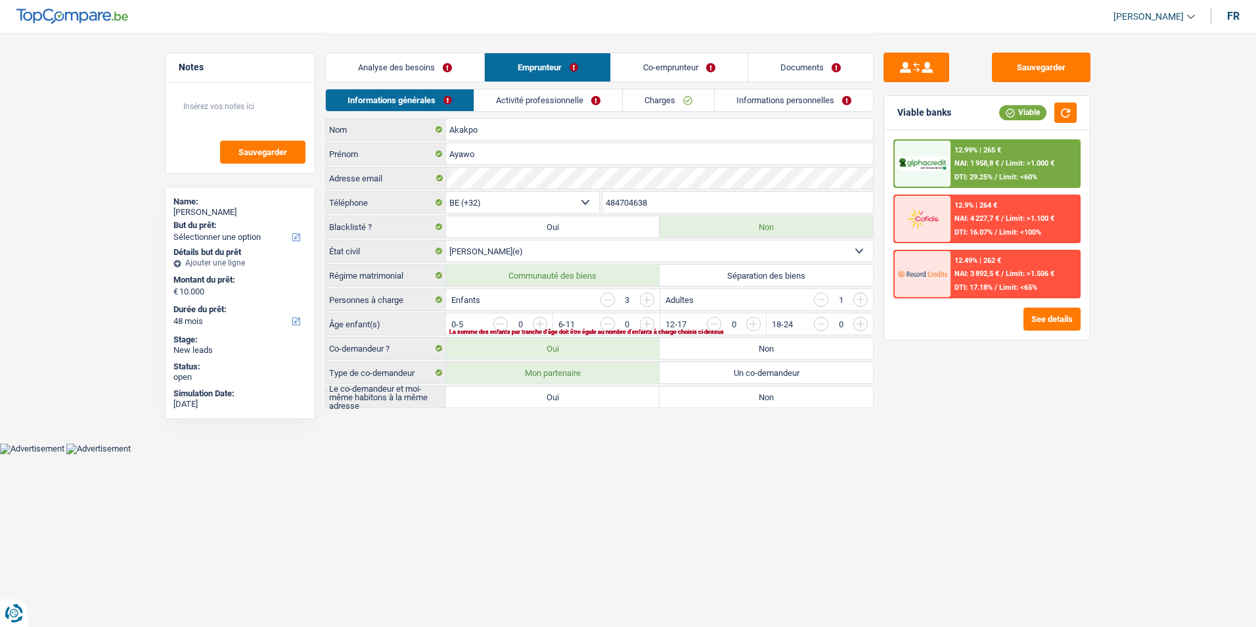
click at [451, 64] on link "Analyse des besoins" at bounding box center [405, 67] width 158 height 28
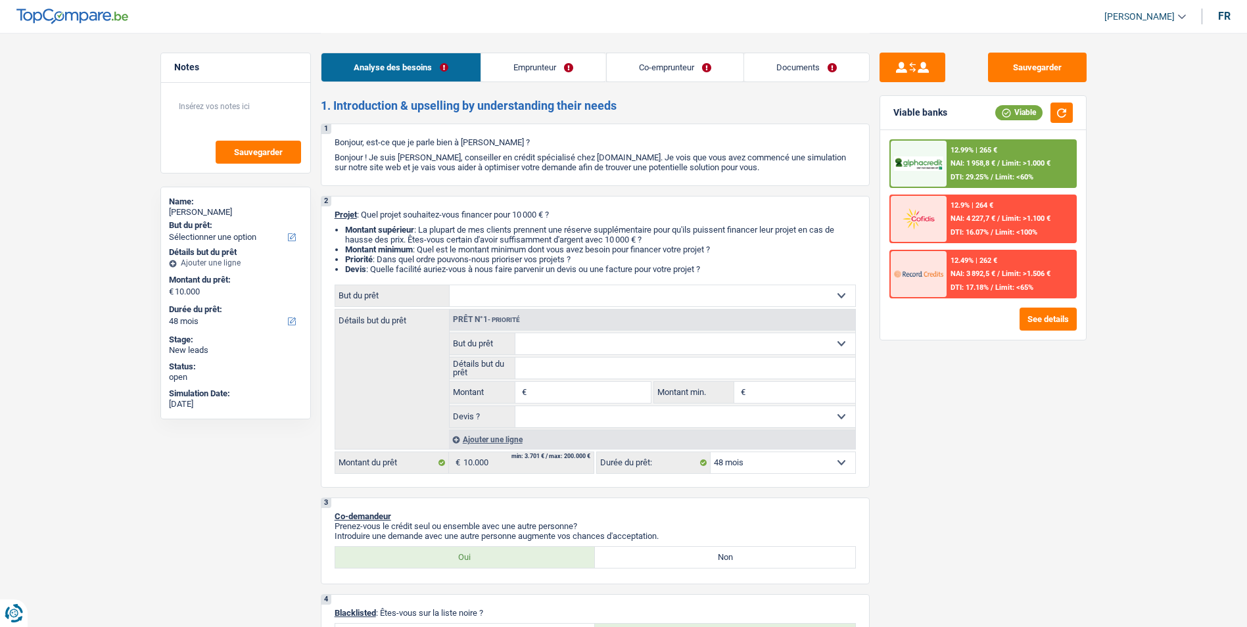
click at [515, 67] on link "Emprunteur" at bounding box center [543, 67] width 124 height 28
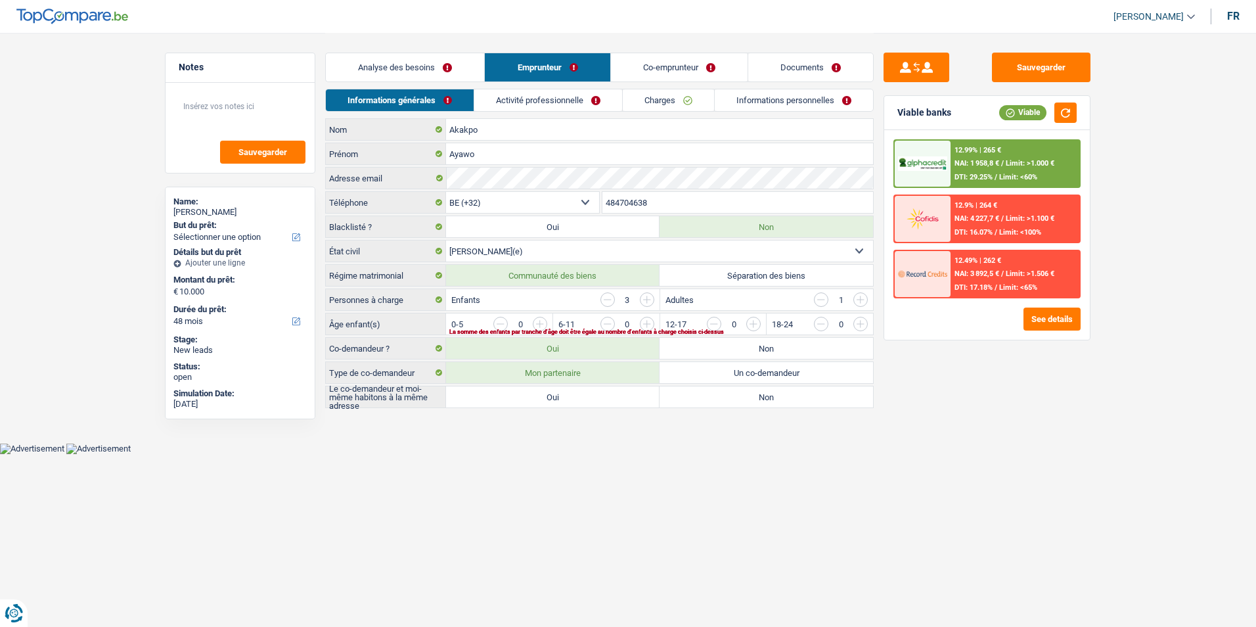
click at [635, 67] on link "Co-emprunteur" at bounding box center [679, 67] width 137 height 28
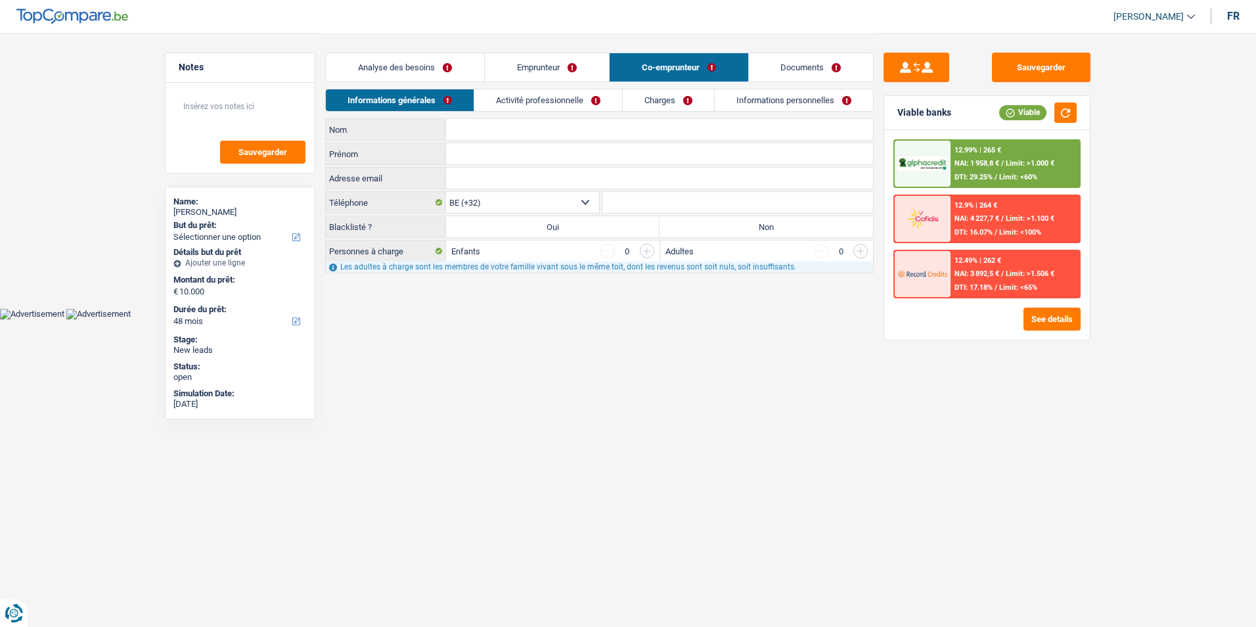
click at [553, 67] on link "Emprunteur" at bounding box center [547, 67] width 124 height 28
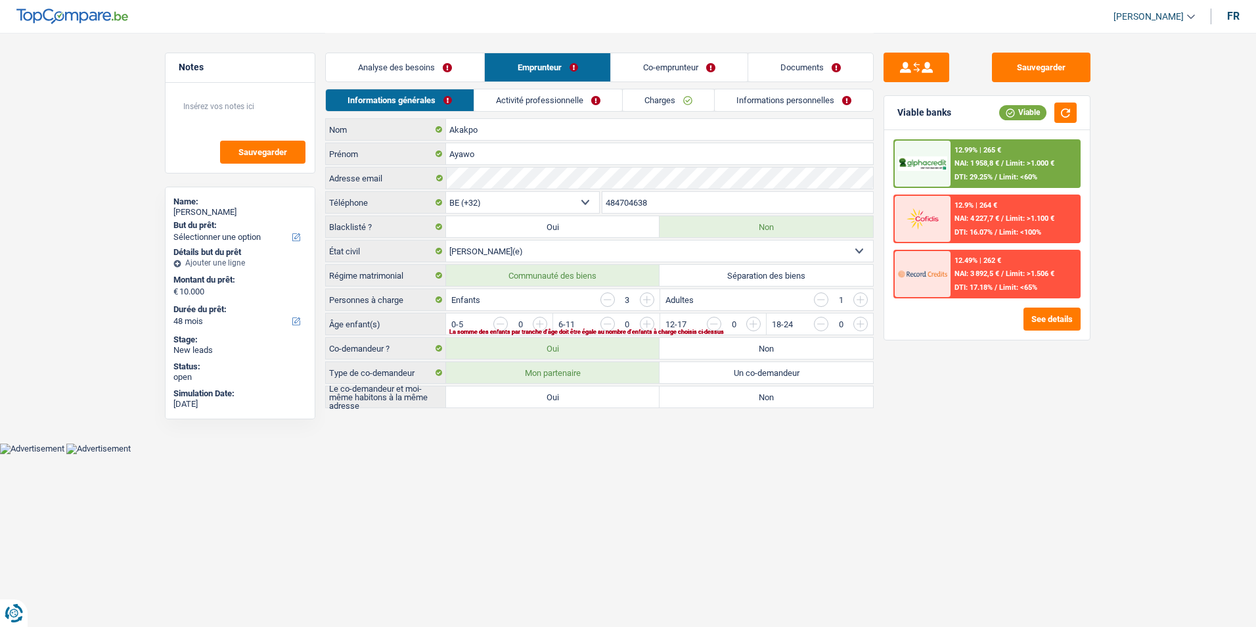
click at [460, 68] on link "Analyse des besoins" at bounding box center [405, 67] width 158 height 28
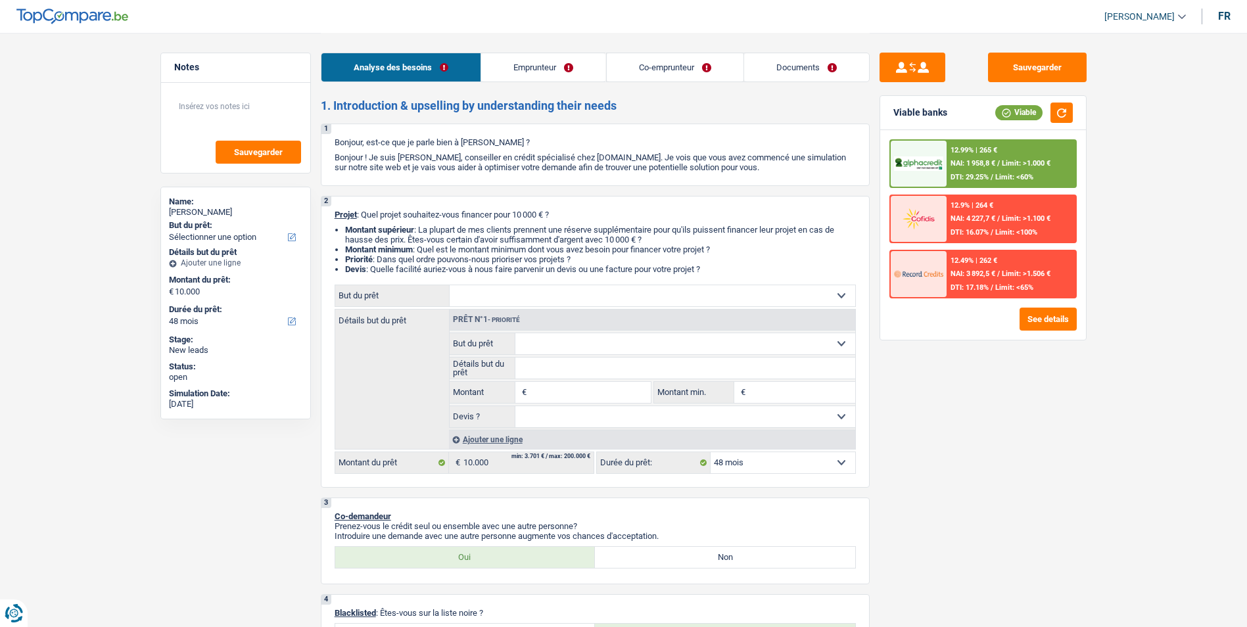
click at [542, 69] on link "Emprunteur" at bounding box center [543, 67] width 124 height 28
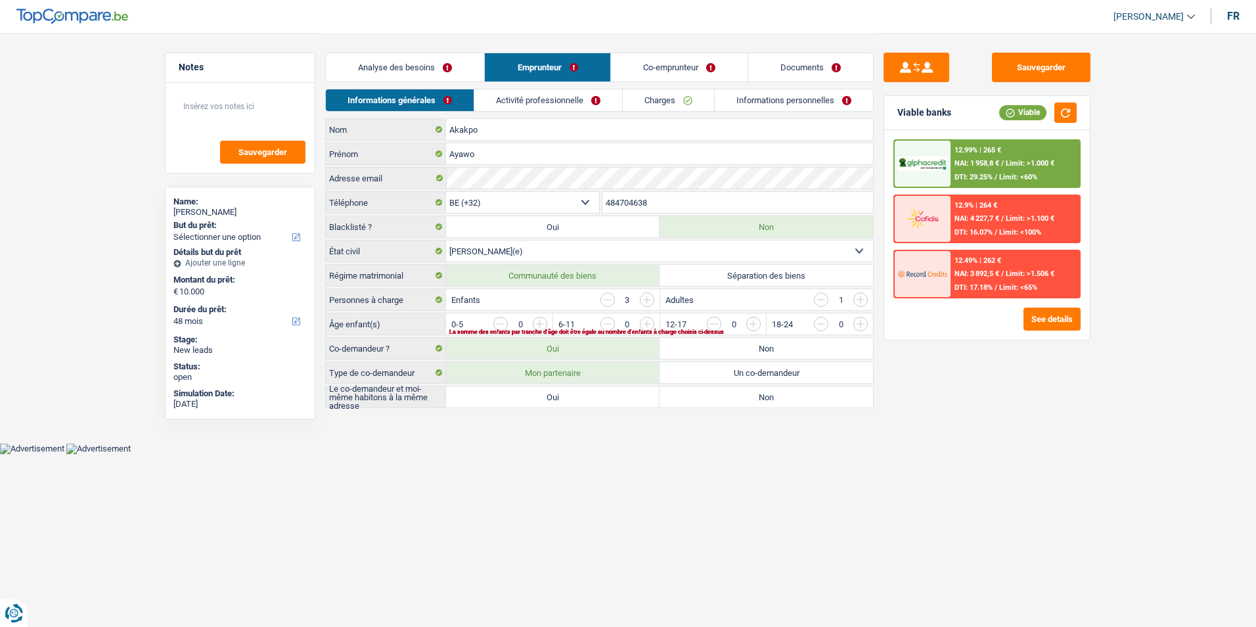
click at [636, 63] on link "Co-emprunteur" at bounding box center [679, 67] width 137 height 28
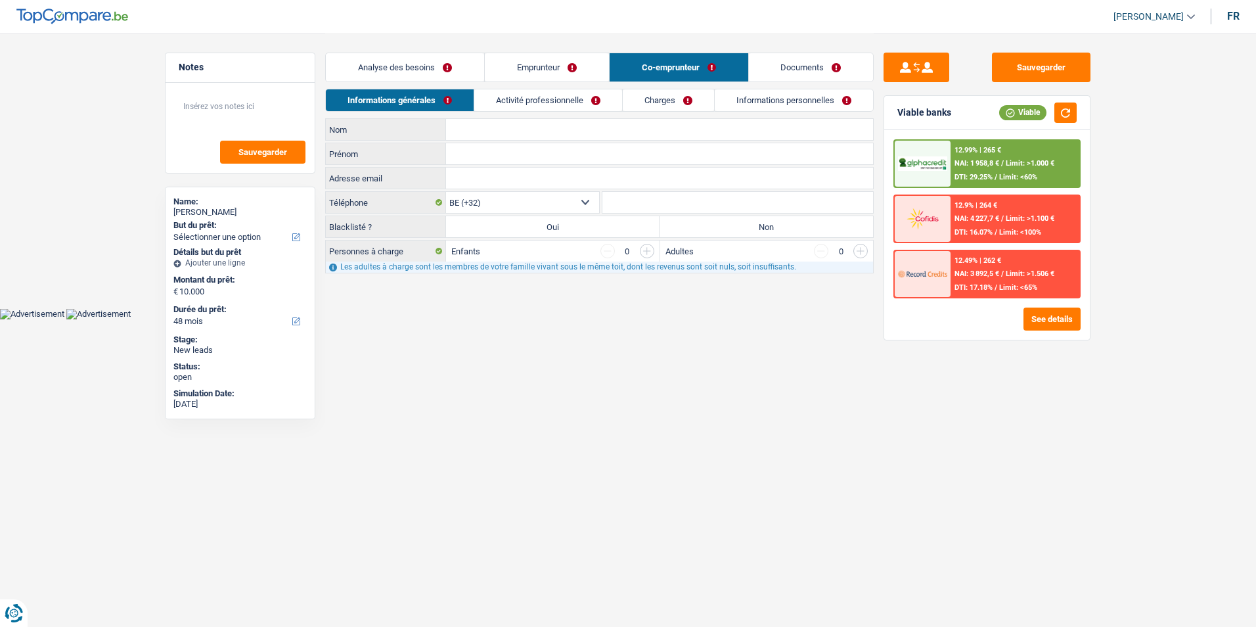
click at [573, 72] on link "Emprunteur" at bounding box center [547, 67] width 124 height 28
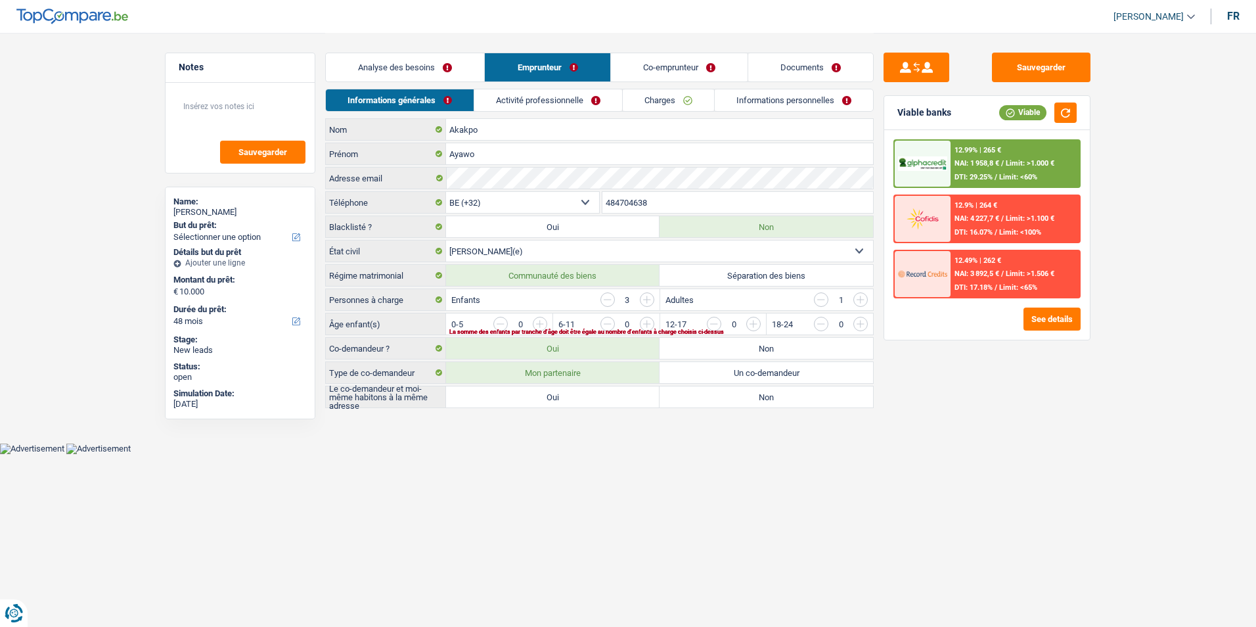
click at [467, 64] on link "Analyse des besoins" at bounding box center [405, 67] width 158 height 28
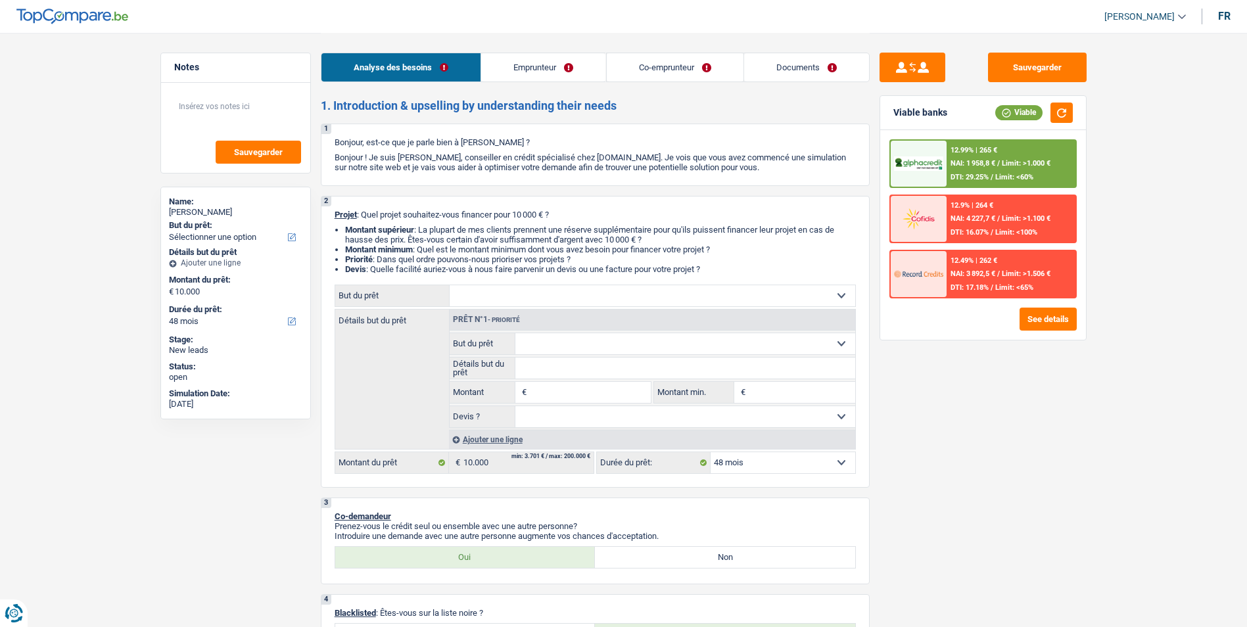
click at [542, 72] on link "Emprunteur" at bounding box center [543, 67] width 124 height 28
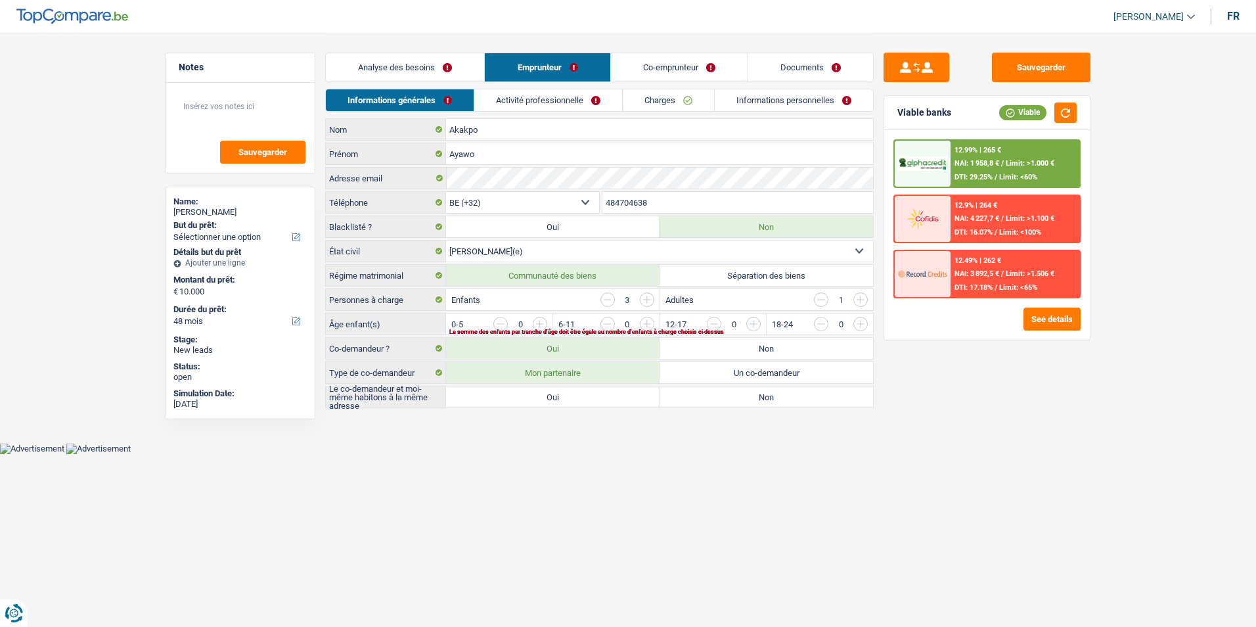
click at [635, 68] on link "Co-emprunteur" at bounding box center [679, 67] width 137 height 28
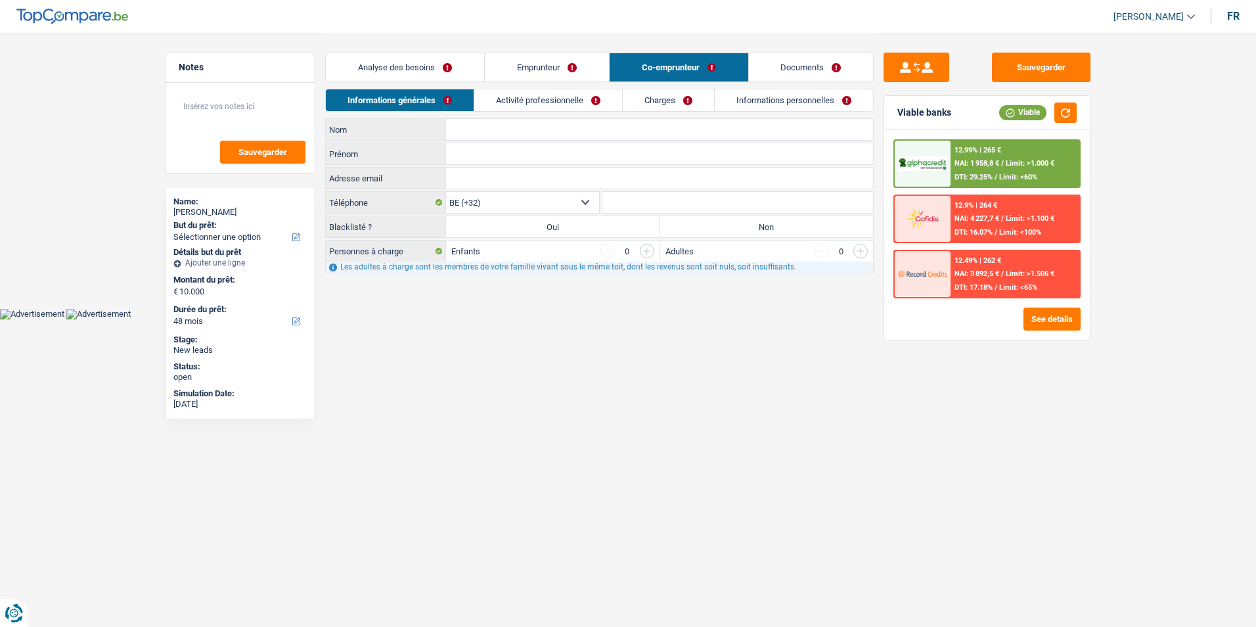
click at [773, 62] on link "Documents" at bounding box center [811, 67] width 125 height 28
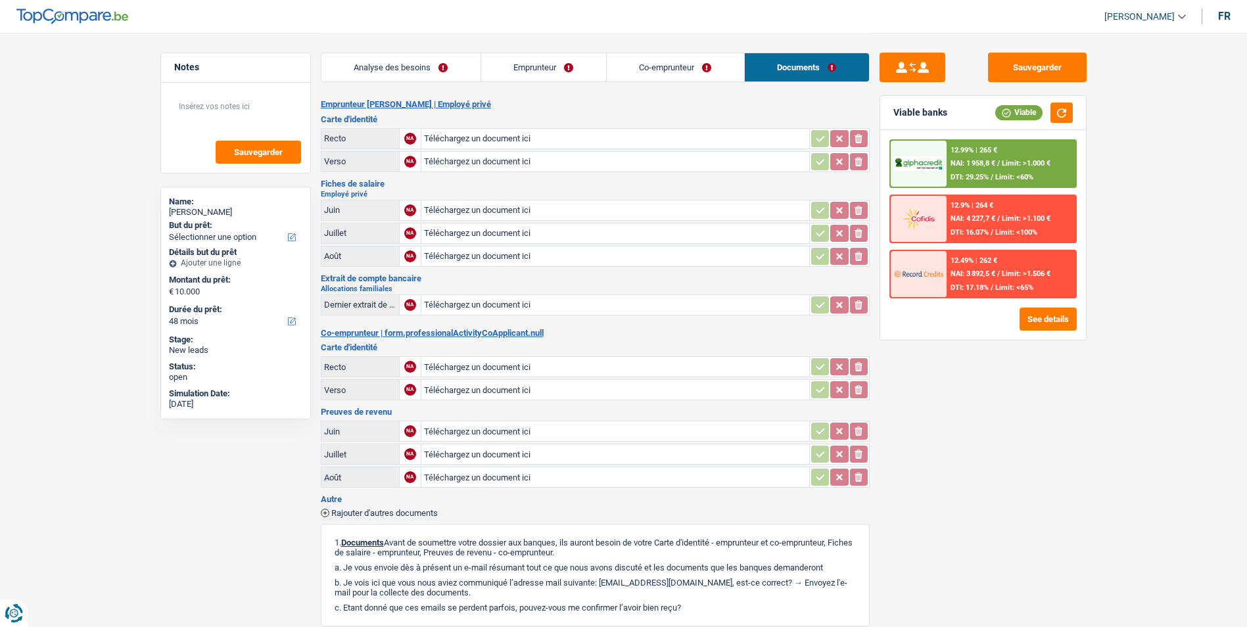
click at [570, 65] on link "Emprunteur" at bounding box center [543, 67] width 125 height 28
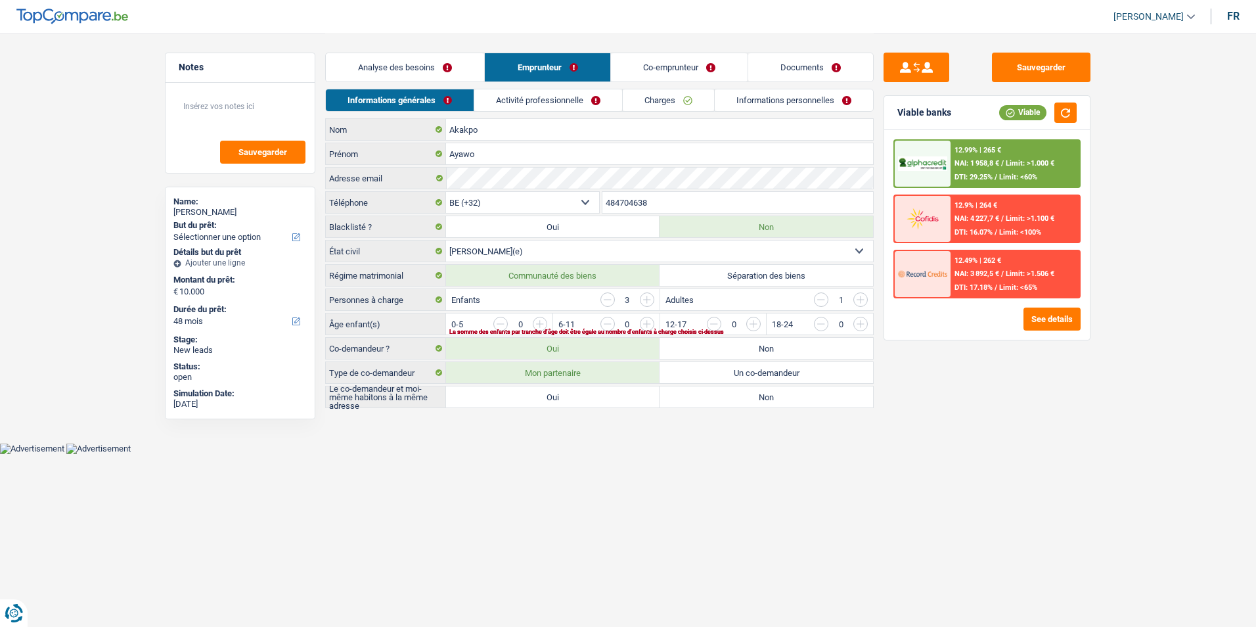
click at [645, 66] on link "Co-emprunteur" at bounding box center [679, 67] width 137 height 28
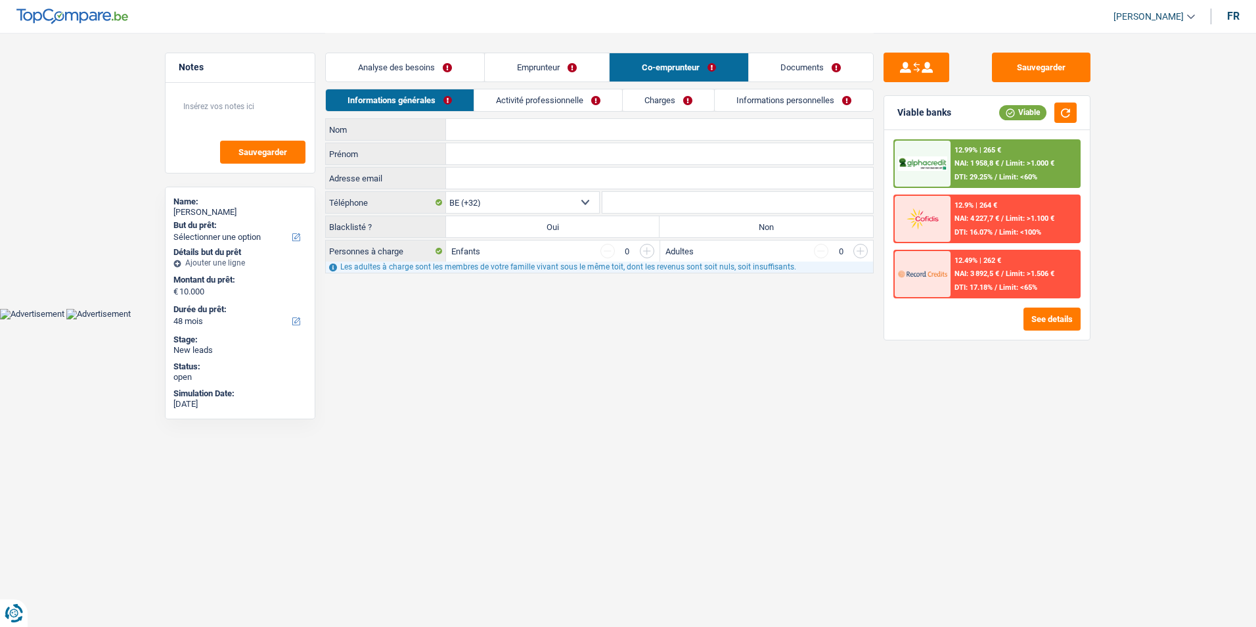
click at [564, 101] on link "Activité professionnelle" at bounding box center [548, 100] width 148 height 22
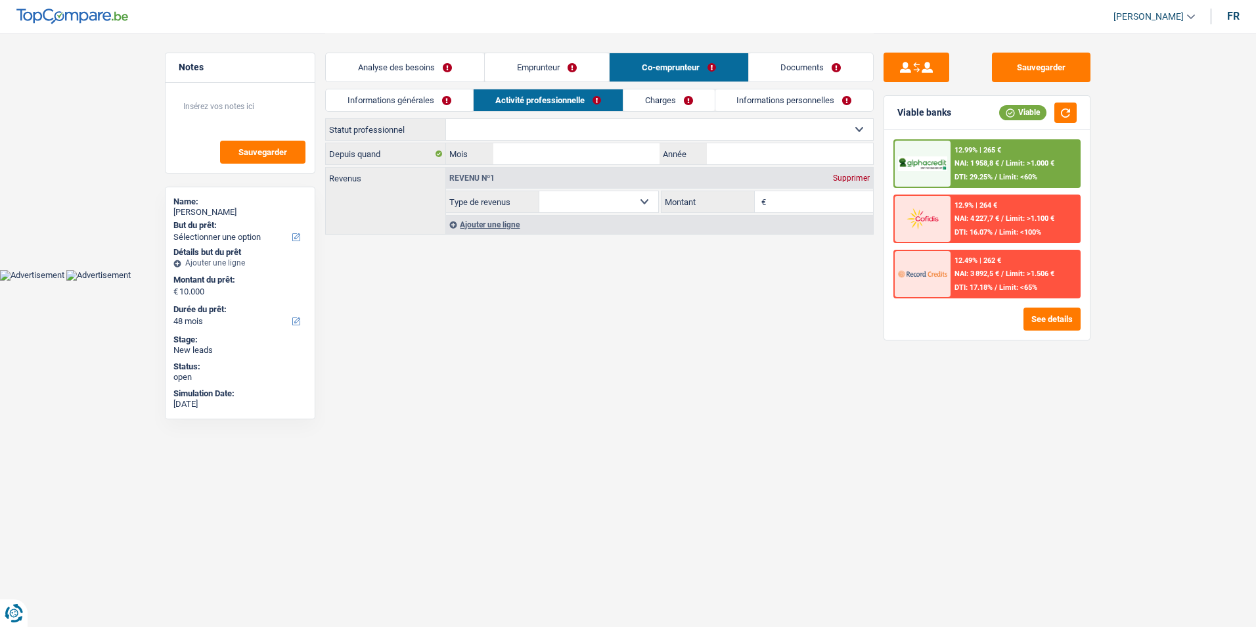
click at [647, 99] on link "Charges" at bounding box center [669, 100] width 91 height 22
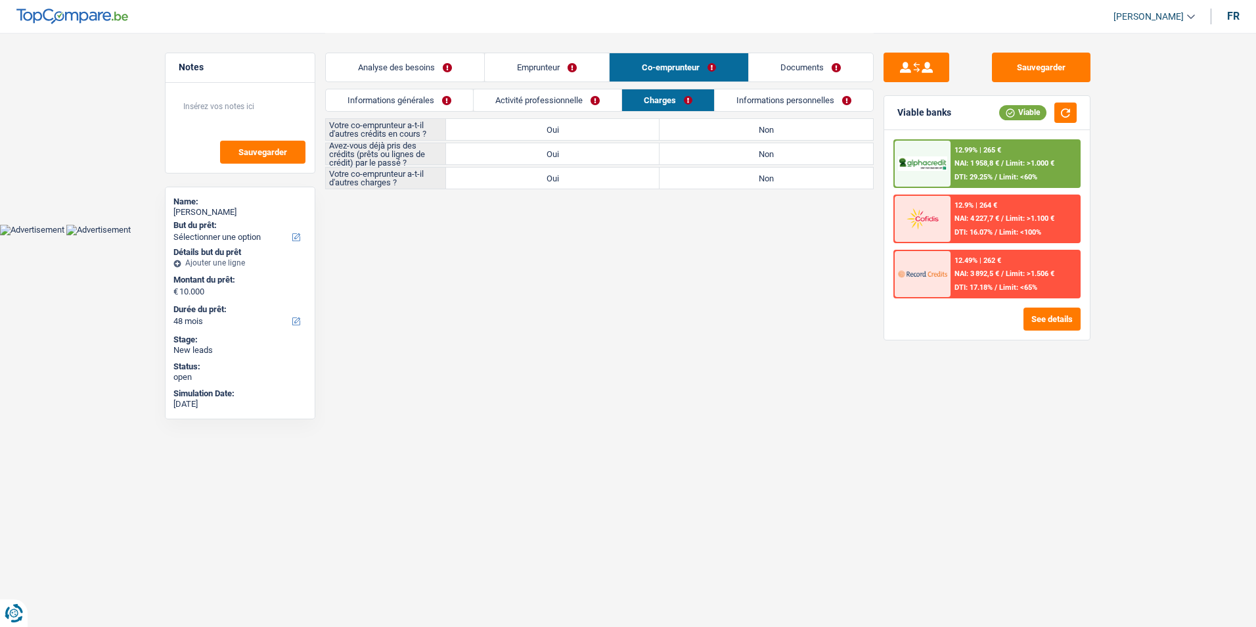
click at [750, 95] on link "Informations personnelles" at bounding box center [794, 100] width 158 height 22
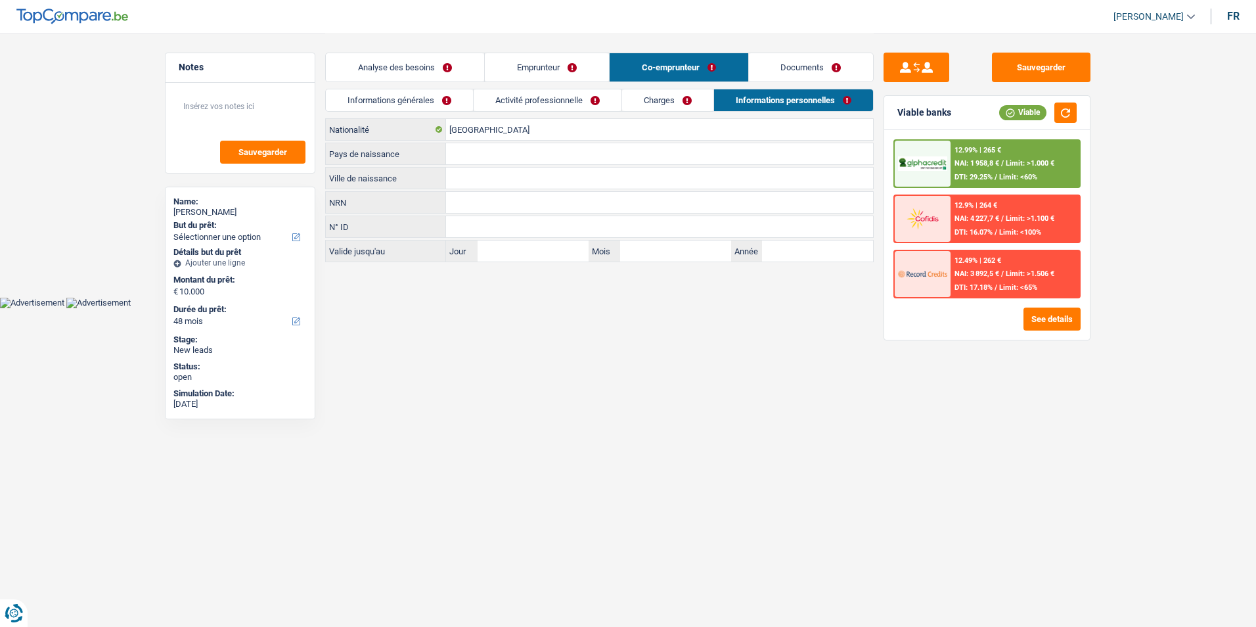
click at [551, 96] on link "Activité professionnelle" at bounding box center [548, 100] width 148 height 22
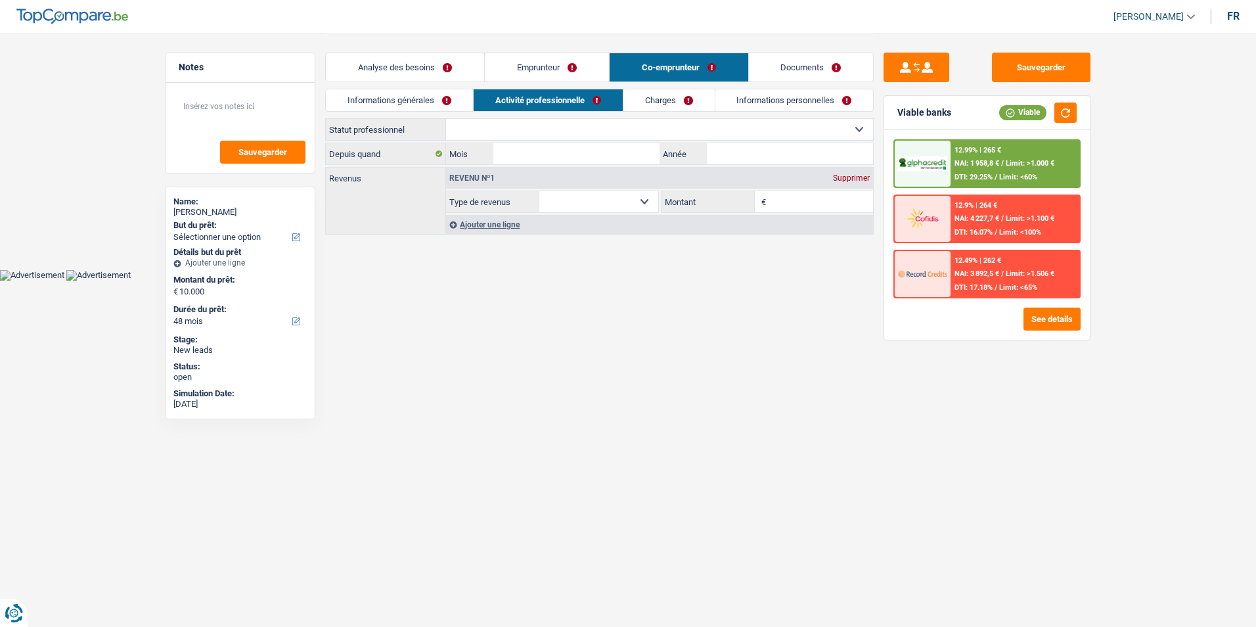
click at [446, 99] on link "Informations générales" at bounding box center [399, 100] width 147 height 22
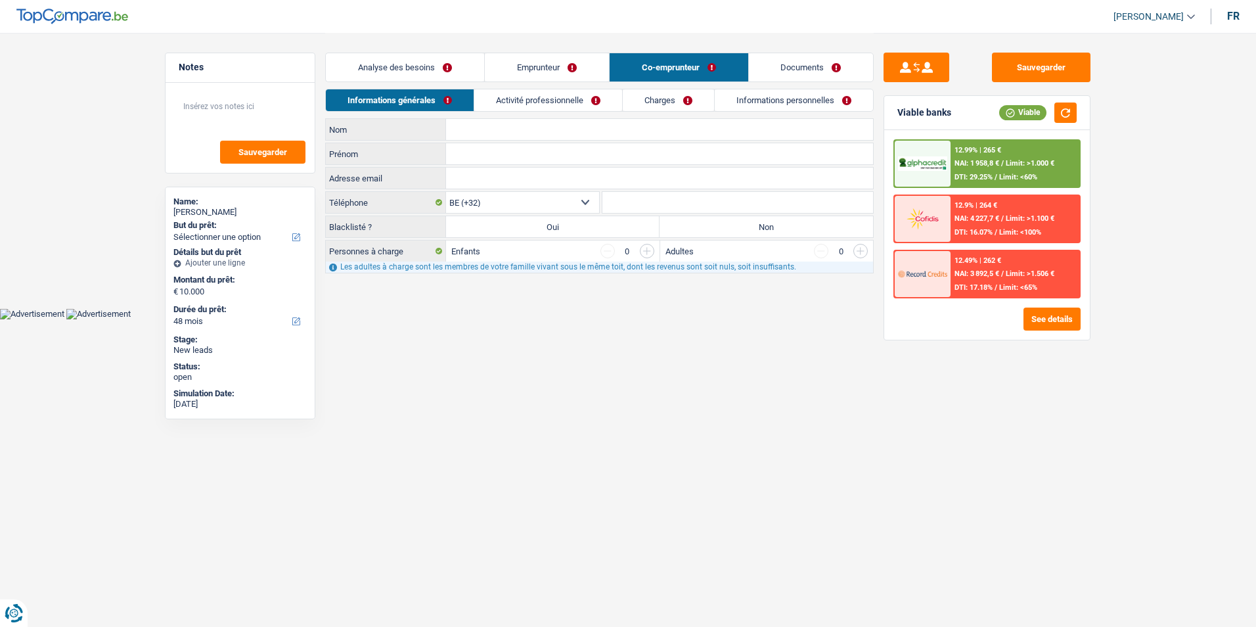
click at [449, 71] on link "Analyse des besoins" at bounding box center [405, 67] width 158 height 28
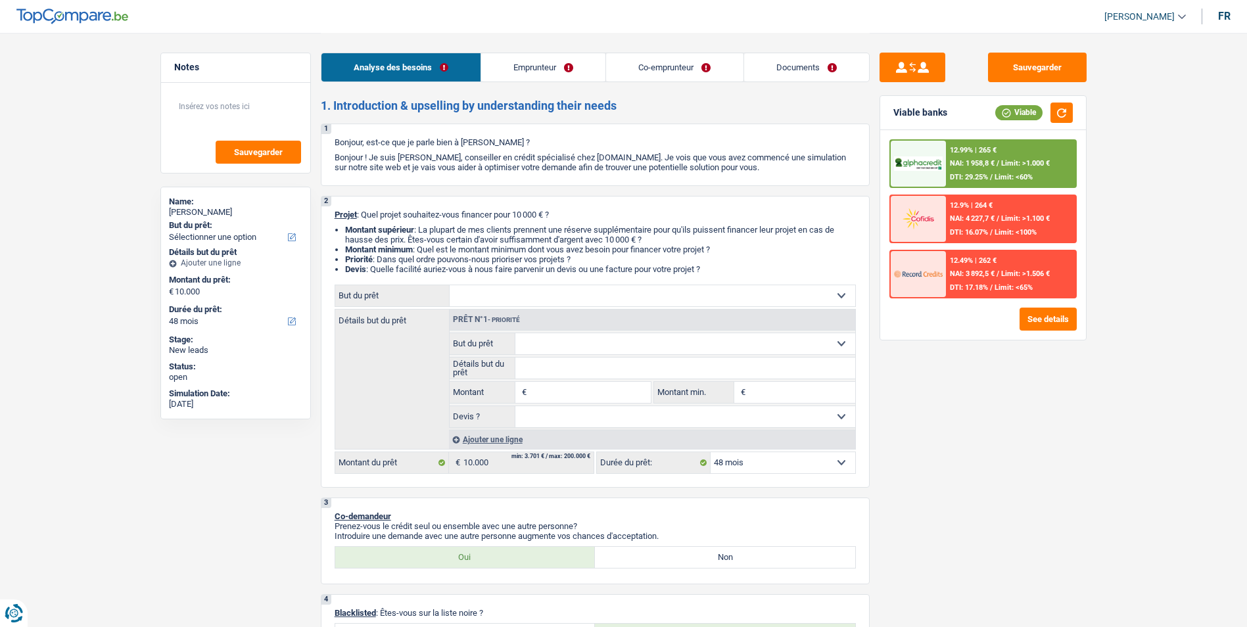
click at [687, 292] on select "Confort maison: meubles, textile, peinture, électroménager, outillage non-profe…" at bounding box center [651, 295] width 405 height 21
select select "renovation"
click at [449, 285] on select "Confort maison: meubles, textile, peinture, électroménager, outillage non-profe…" at bounding box center [651, 295] width 405 height 21
select select "renovation"
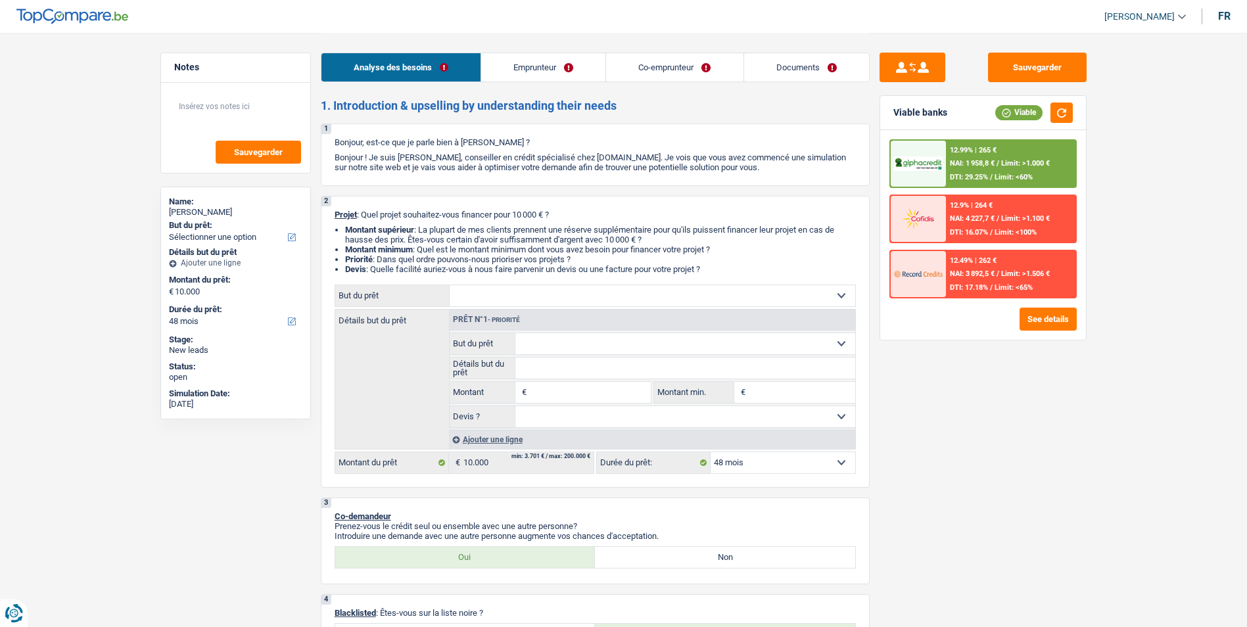
type input "10.000"
select select "renovation"
type input "10.000"
select select "renovation"
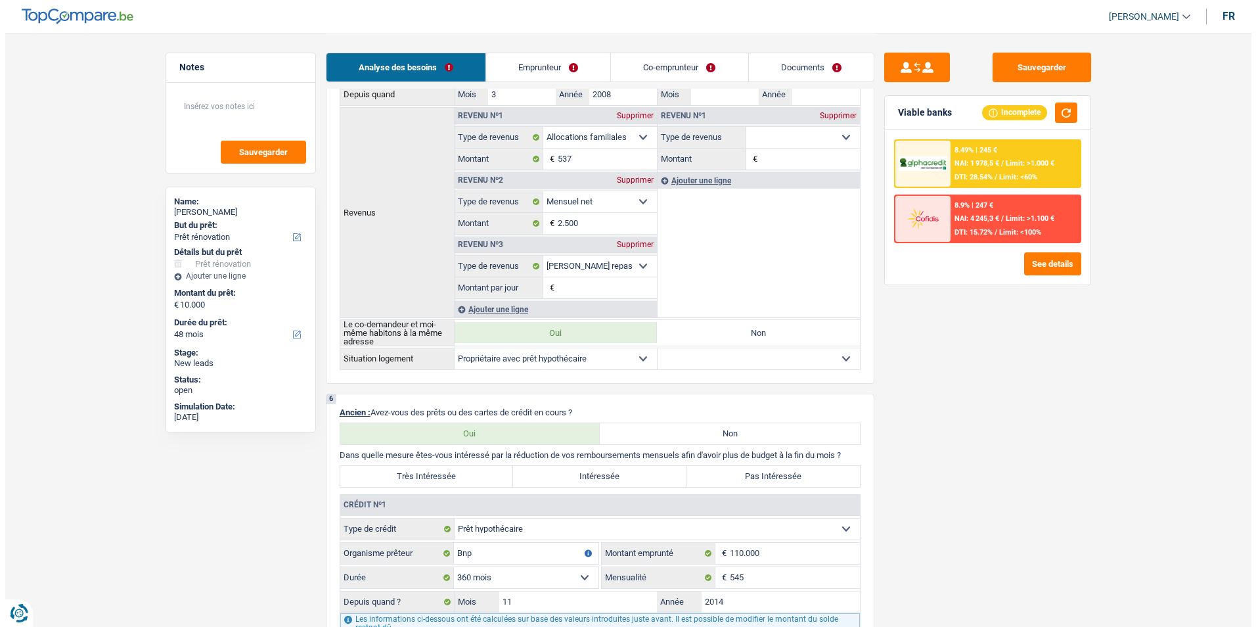
scroll to position [723, 0]
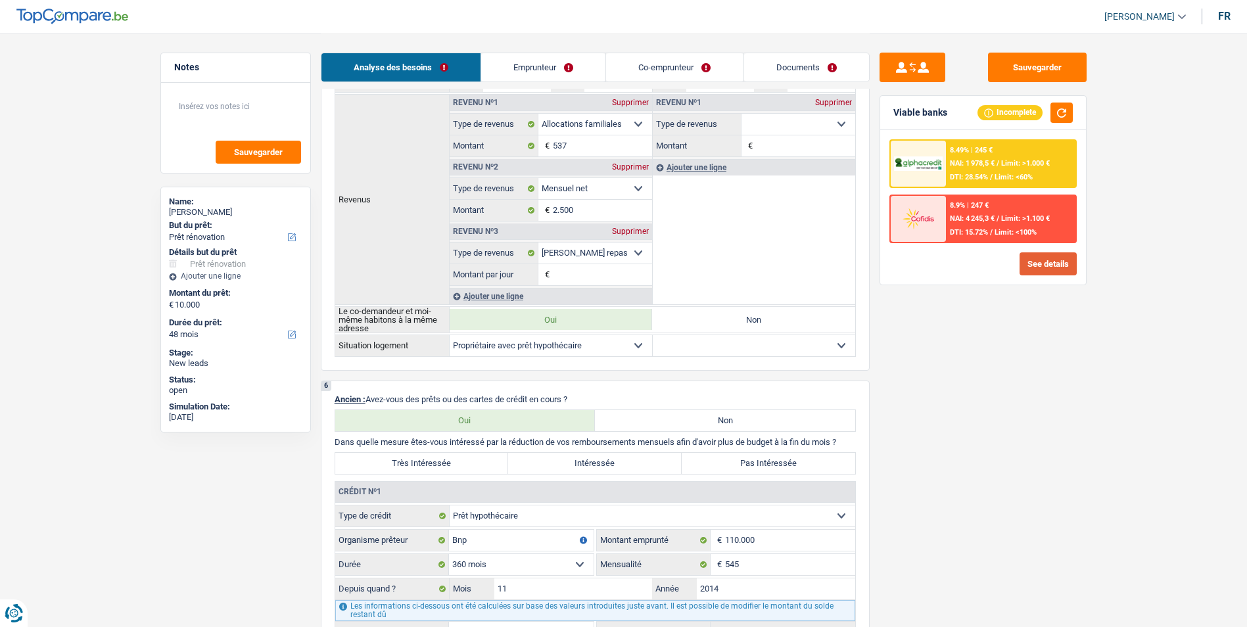
click at [1048, 269] on button "See details" at bounding box center [1047, 263] width 57 height 23
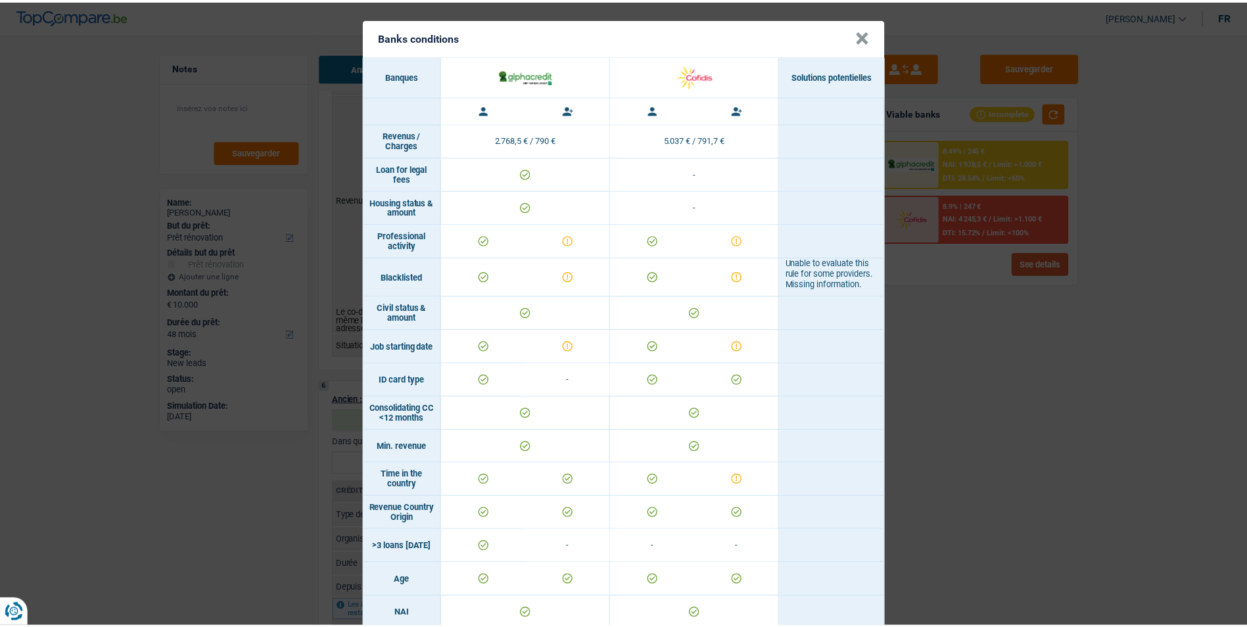
scroll to position [0, 0]
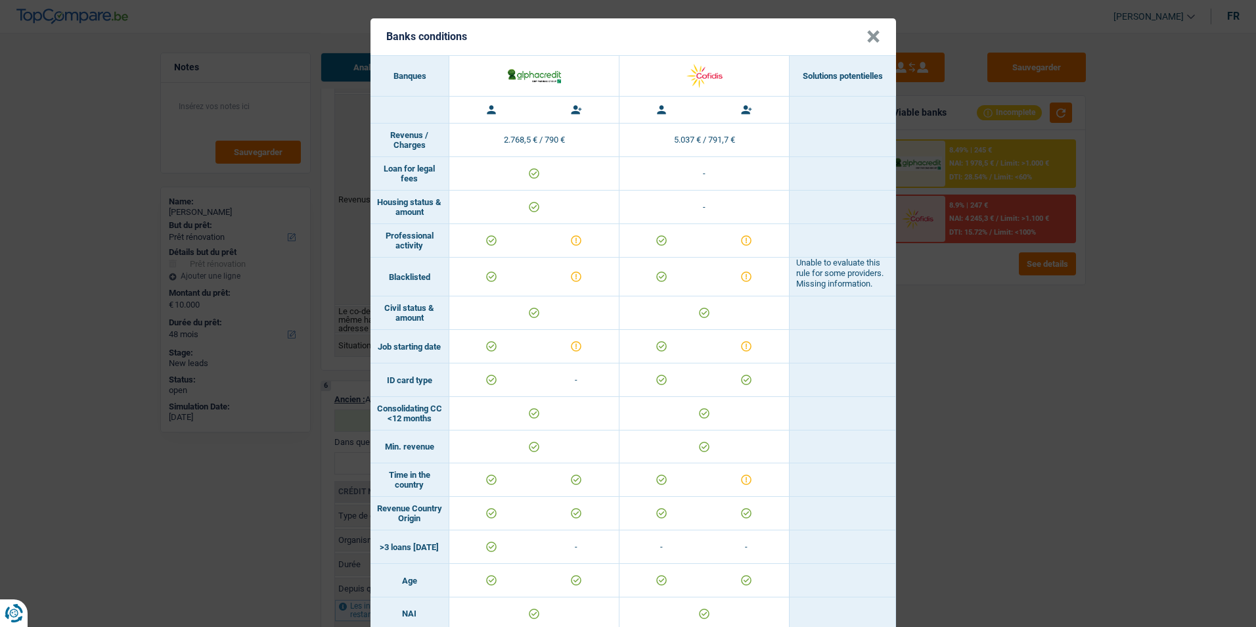
click at [867, 35] on button "×" at bounding box center [874, 36] width 14 height 13
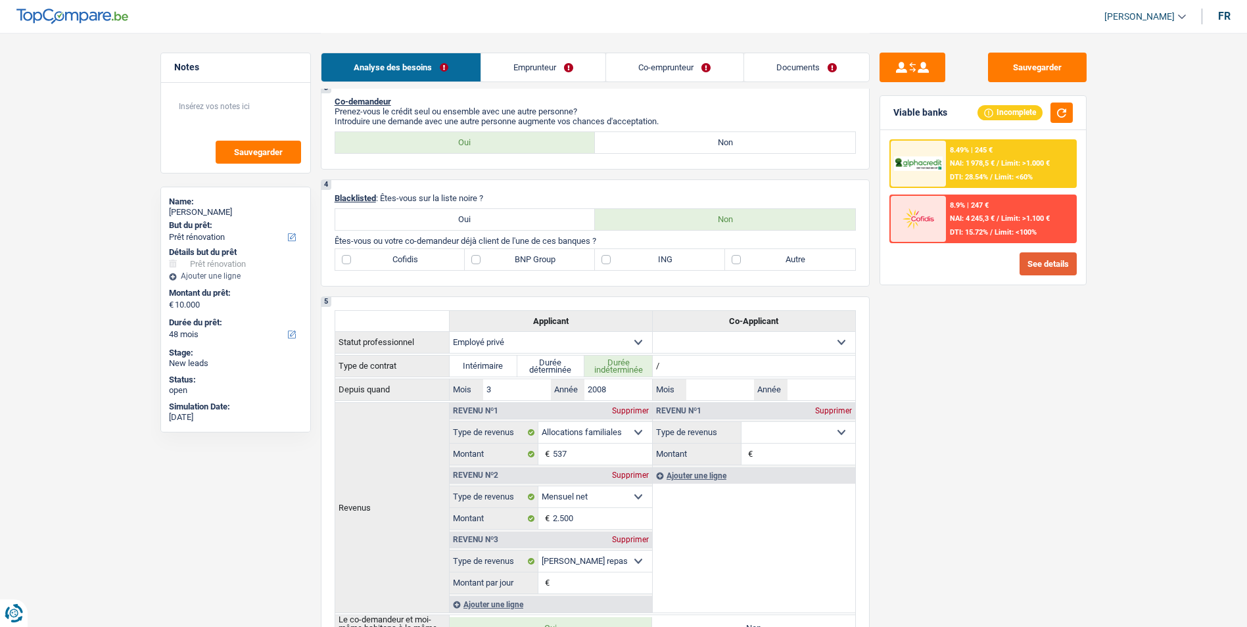
scroll to position [394, 0]
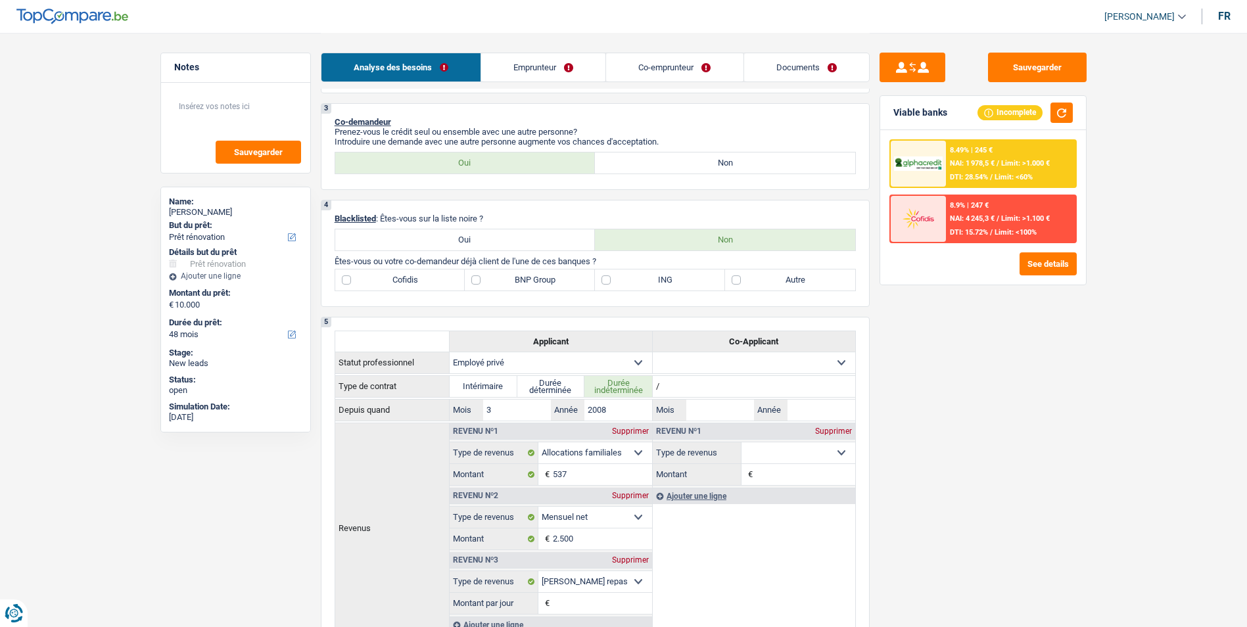
click at [476, 281] on label "BNP Group" at bounding box center [530, 279] width 130 height 21
click at [476, 281] on input "BNP Group" at bounding box center [530, 279] width 130 height 21
checkbox input "true"
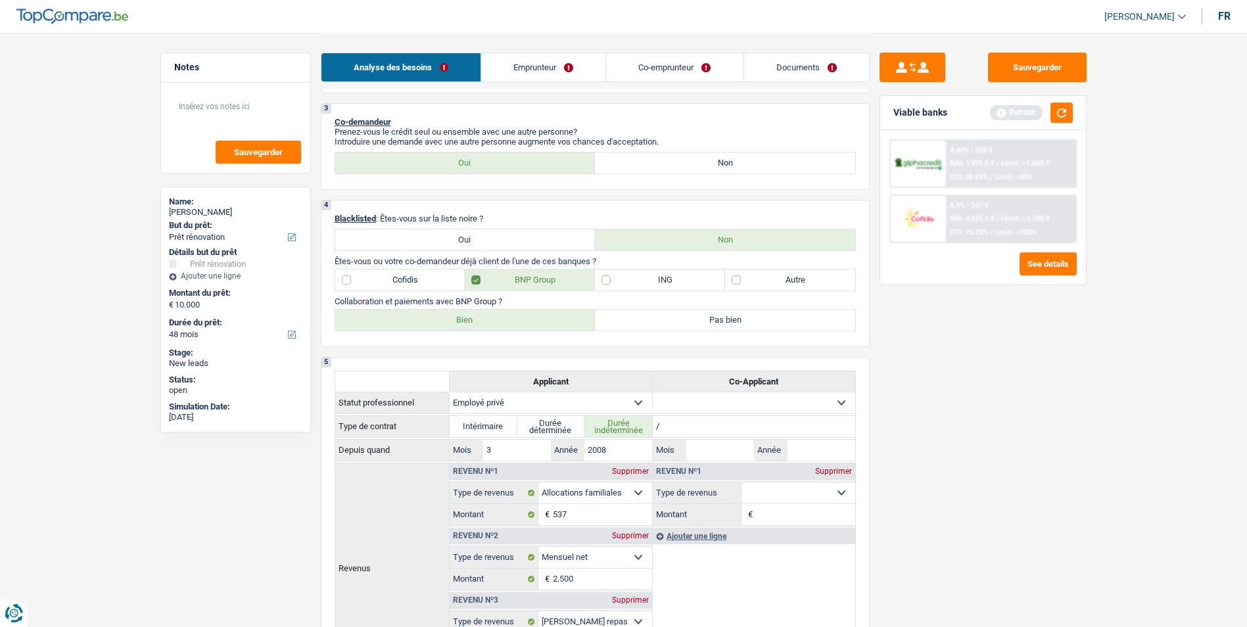
click at [501, 321] on label "Bien" at bounding box center [465, 319] width 260 height 21
click at [501, 321] on input "Bien" at bounding box center [465, 319] width 260 height 21
radio input "true"
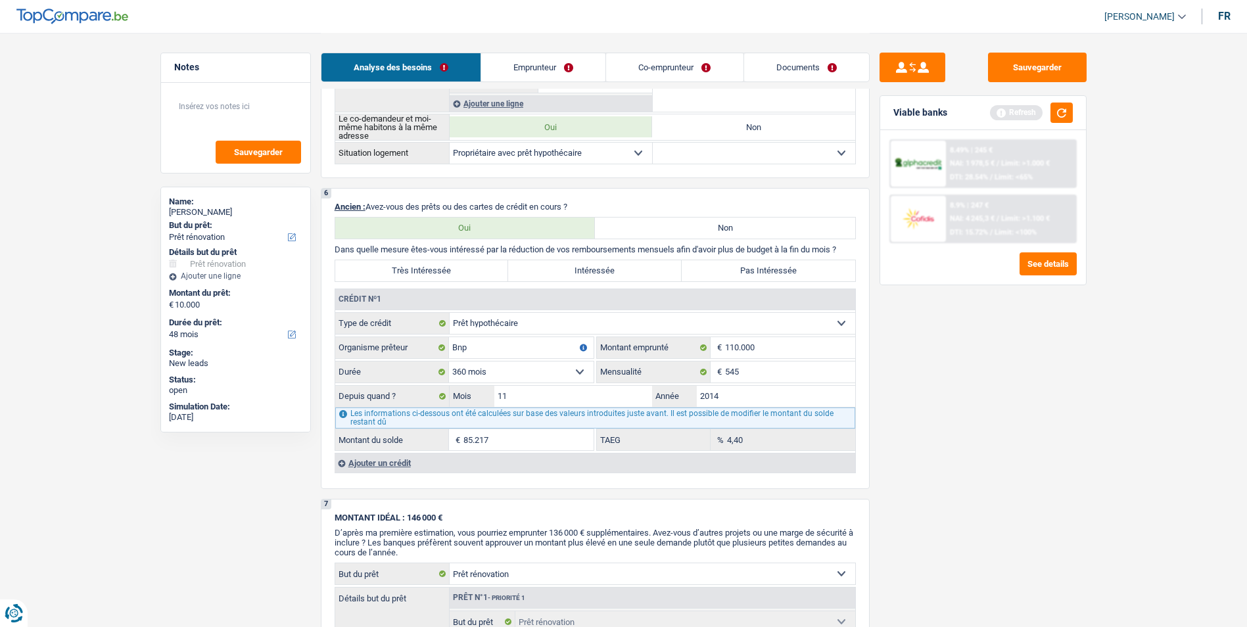
scroll to position [986, 0]
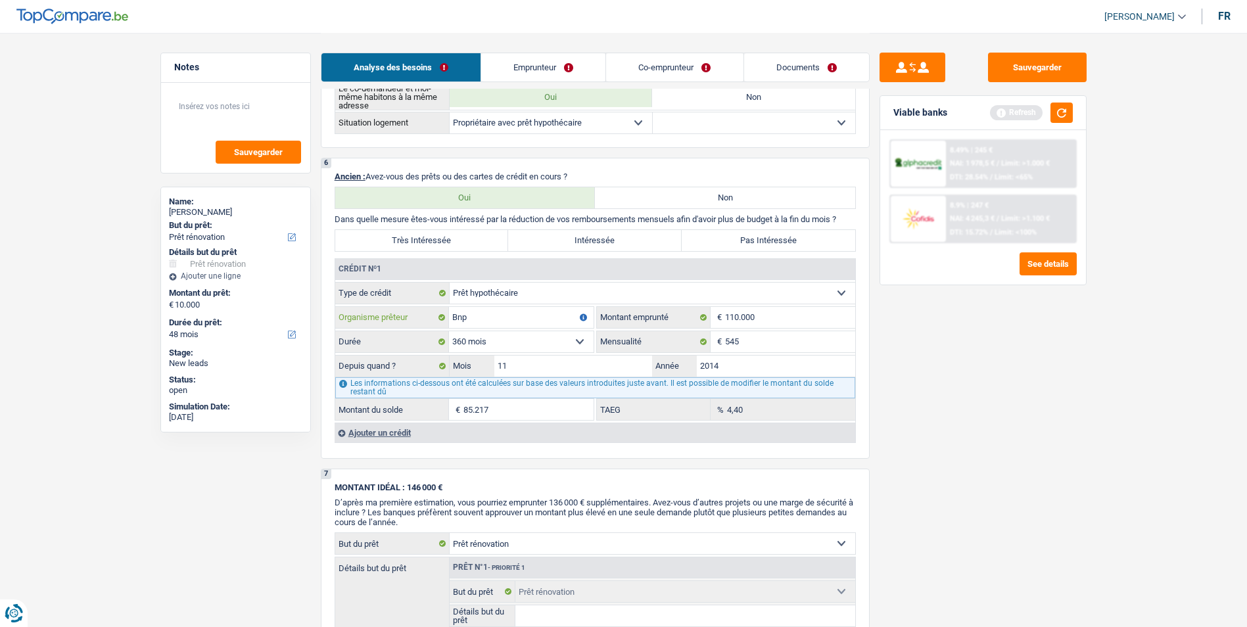
click at [486, 321] on input "Bnp" at bounding box center [521, 317] width 145 height 21
type input "BNP"
click at [587, 343] on select "120 mois 132 mois 144 mois 180 mois 240 mois 300 mois 360 mois 420 mois Sélecti…" at bounding box center [521, 341] width 145 height 21
click at [390, 431] on div "Ajouter un crédit" at bounding box center [594, 433] width 520 height 20
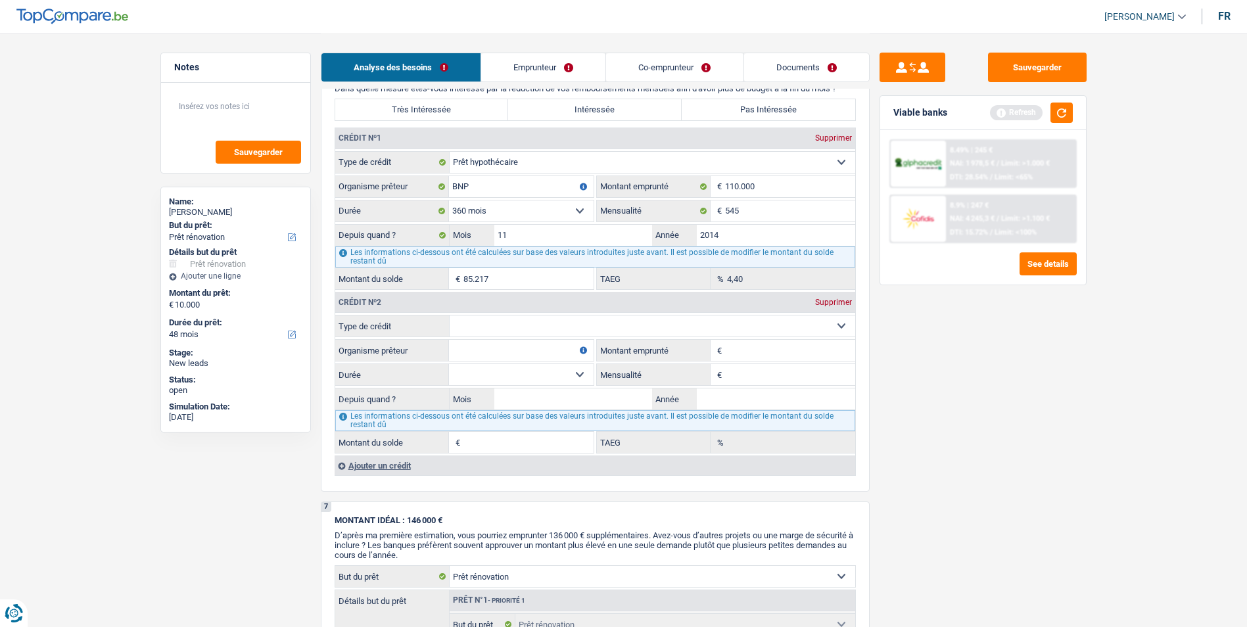
scroll to position [1117, 0]
click at [822, 303] on div "Supprimer" at bounding box center [833, 302] width 43 height 8
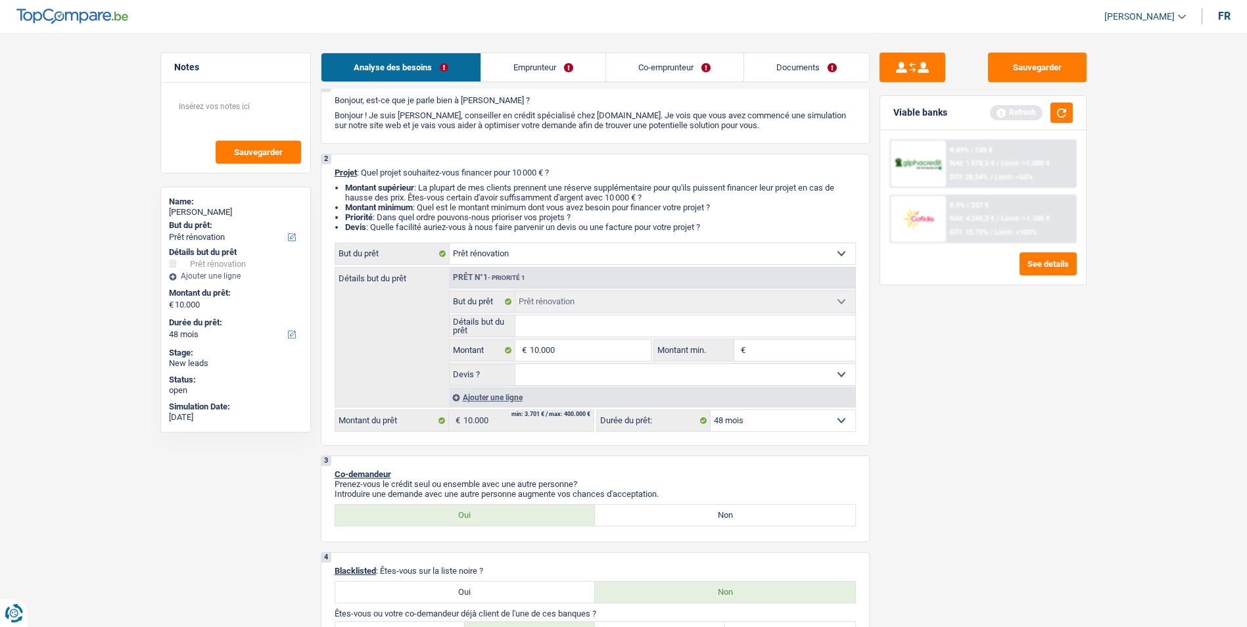
scroll to position [0, 0]
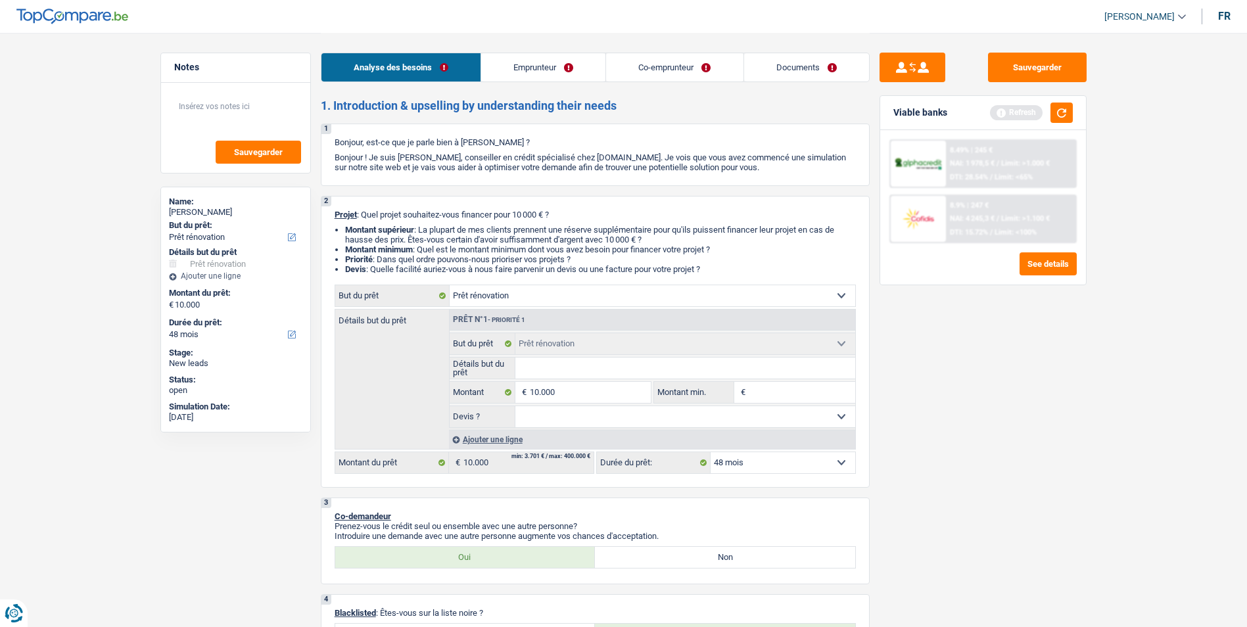
click at [553, 62] on link "Emprunteur" at bounding box center [543, 67] width 124 height 28
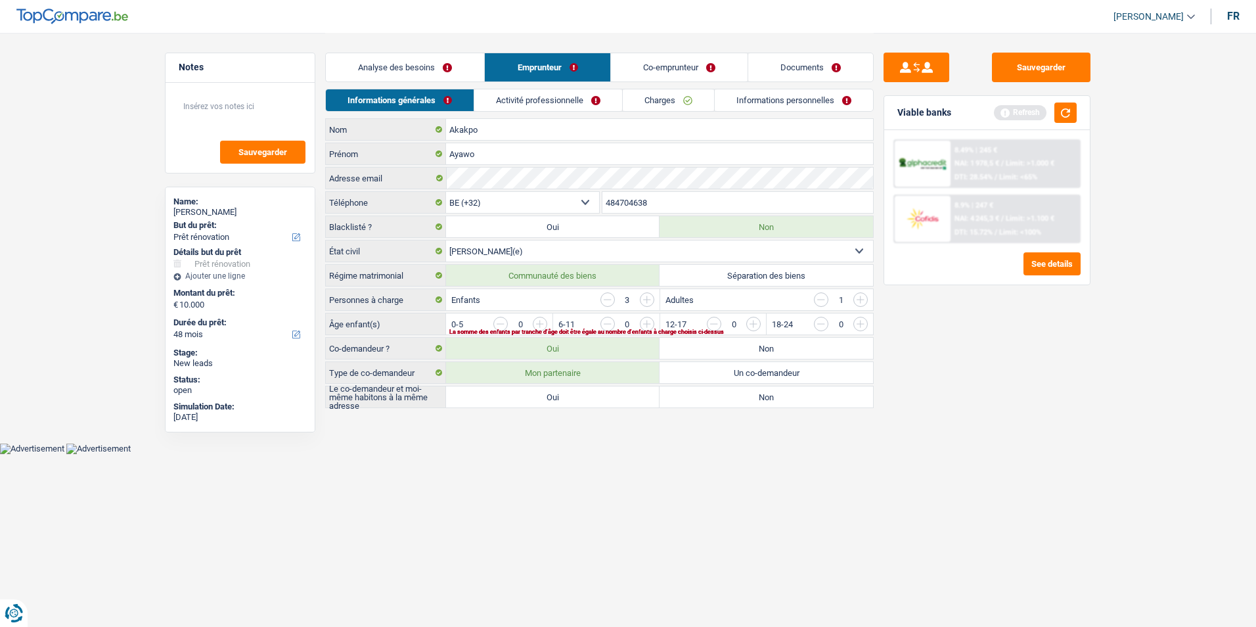
click at [569, 398] on label "Oui" at bounding box center [553, 396] width 214 height 21
click at [569, 398] on input "Oui" at bounding box center [553, 396] width 214 height 21
radio input "true"
click at [824, 302] on input "button" at bounding box center [821, 299] width 14 height 14
click at [651, 323] on input "button" at bounding box center [913, 327] width 547 height 21
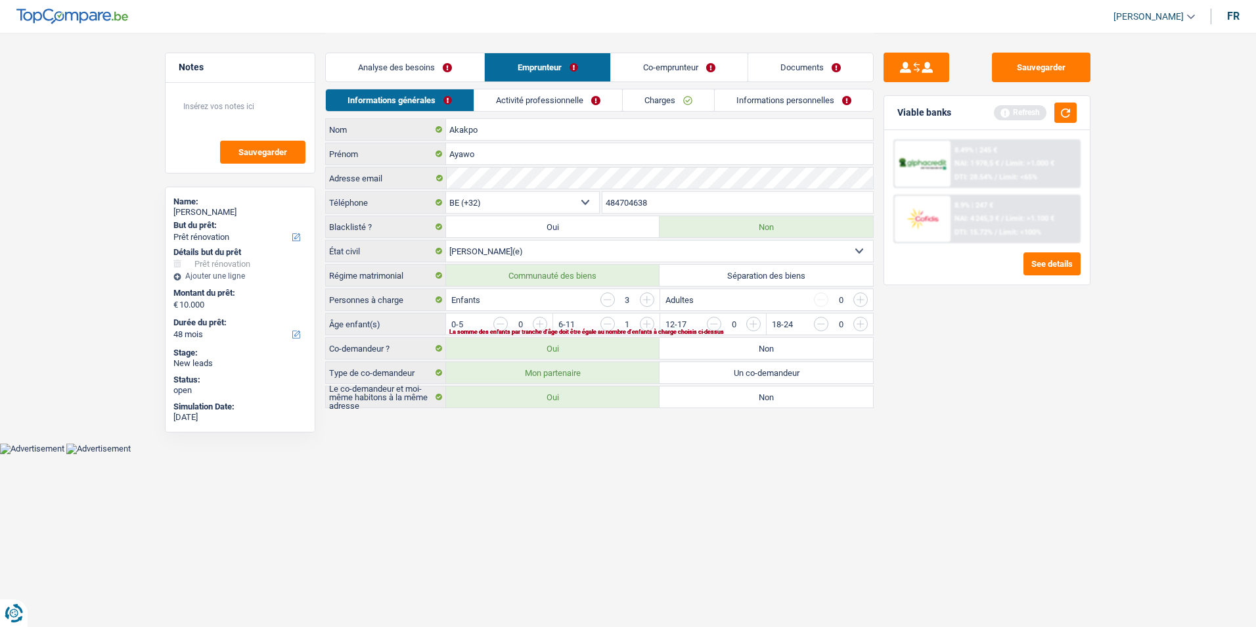
click at [651, 323] on input "button" at bounding box center [913, 327] width 547 height 21
click at [543, 324] on input "button" at bounding box center [806, 327] width 547 height 21
click at [579, 103] on link "Activité professionnelle" at bounding box center [549, 100] width 148 height 22
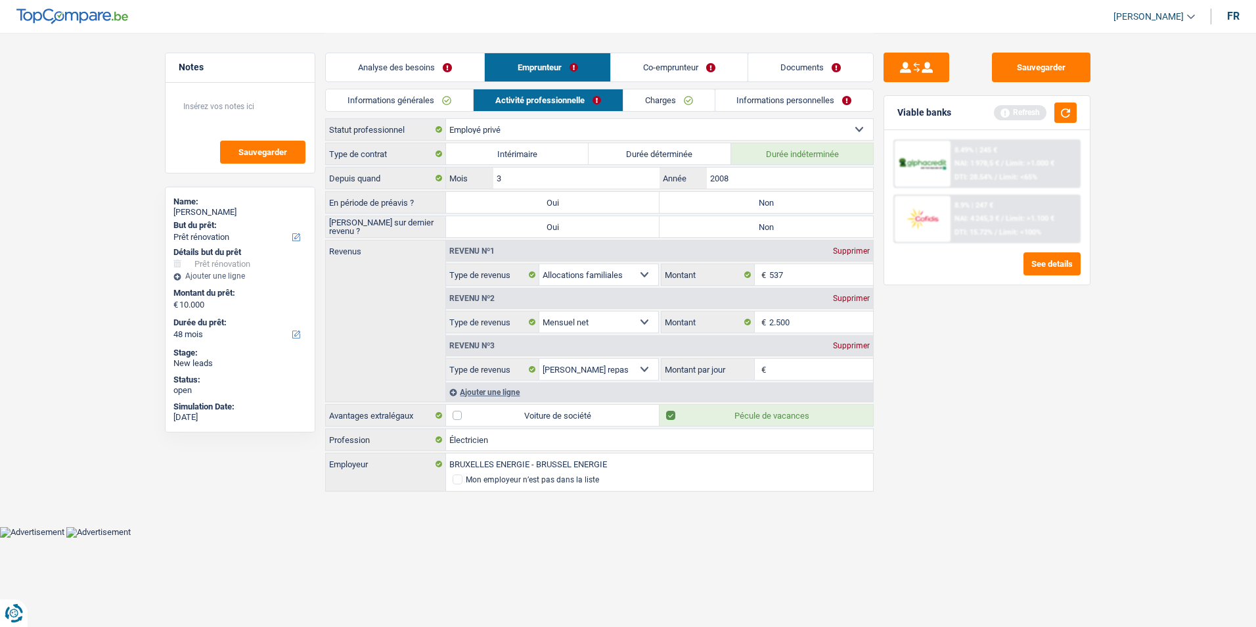
click at [653, 126] on select "Ouvrier Employé privé Employé public Invalide Indépendant Pensionné Chômeur Mut…" at bounding box center [659, 129] width 427 height 21
select select "worker"
click at [446, 119] on select "Ouvrier Employé privé Employé public Invalide Indépendant Pensionné Chômeur Mut…" at bounding box center [659, 129] width 427 height 21
radio input "false"
checkbox input "false"
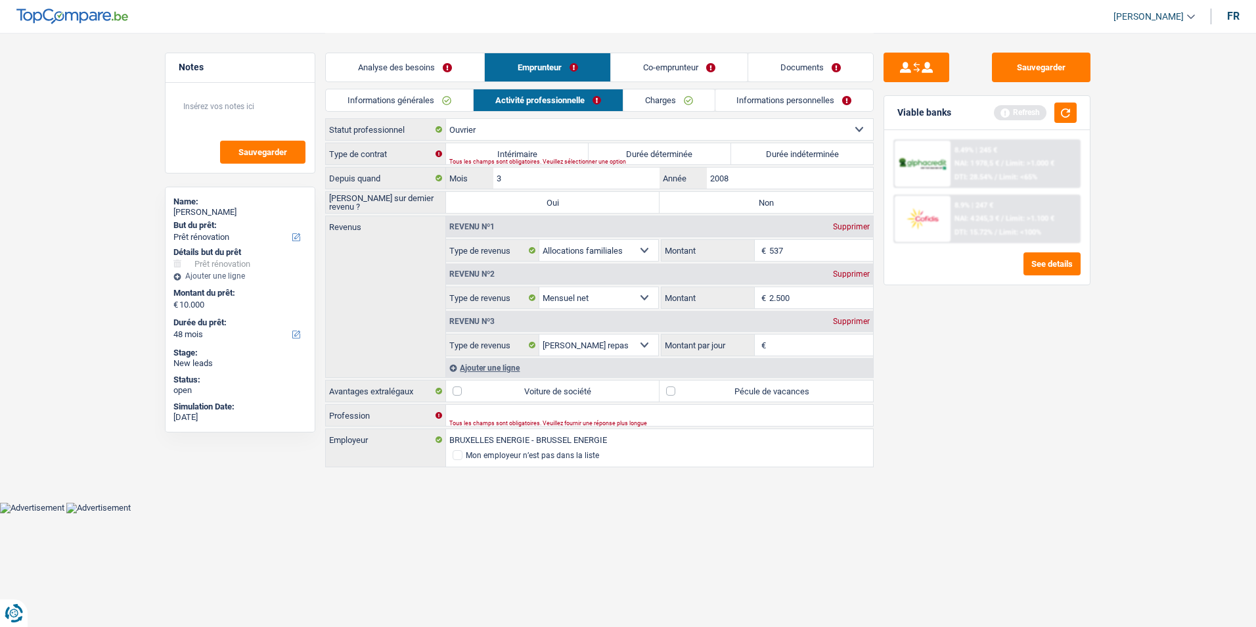
click at [760, 154] on label "Durée indéterminée" at bounding box center [802, 153] width 143 height 21
click at [760, 154] on input "Durée indéterminée" at bounding box center [802, 153] width 143 height 21
radio input "true"
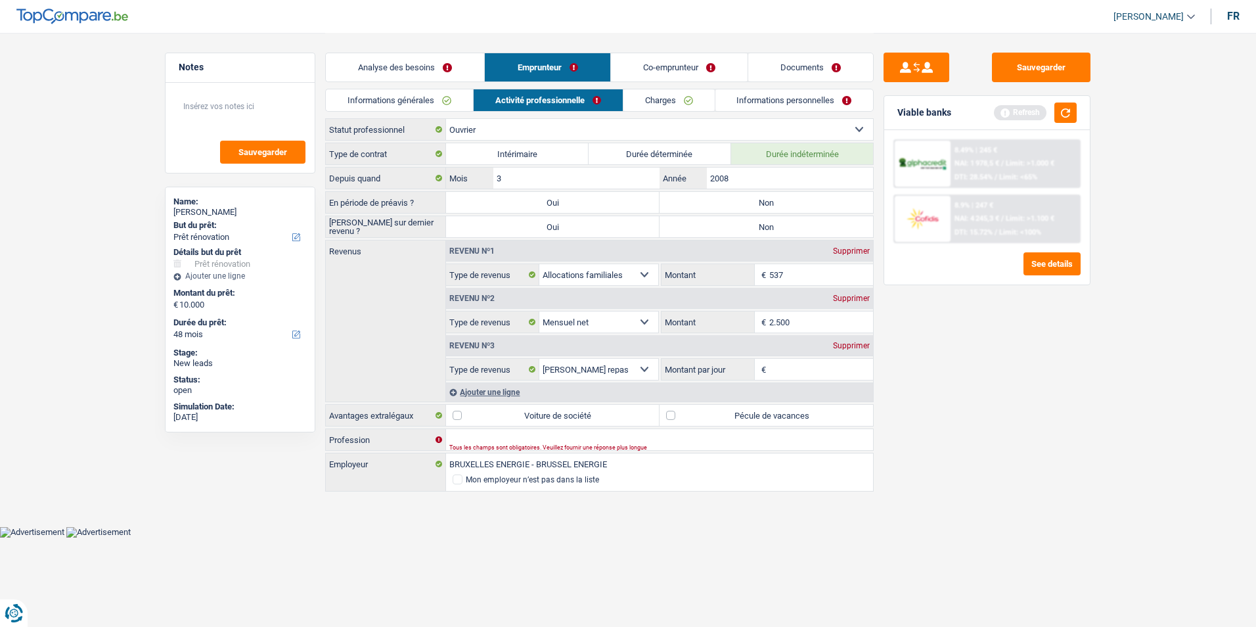
click at [771, 199] on label "Non" at bounding box center [767, 202] width 214 height 21
click at [771, 199] on input "Non" at bounding box center [767, 202] width 214 height 21
radio input "true"
click at [752, 225] on label "Non" at bounding box center [767, 226] width 214 height 21
click at [752, 225] on input "Non" at bounding box center [767, 226] width 214 height 21
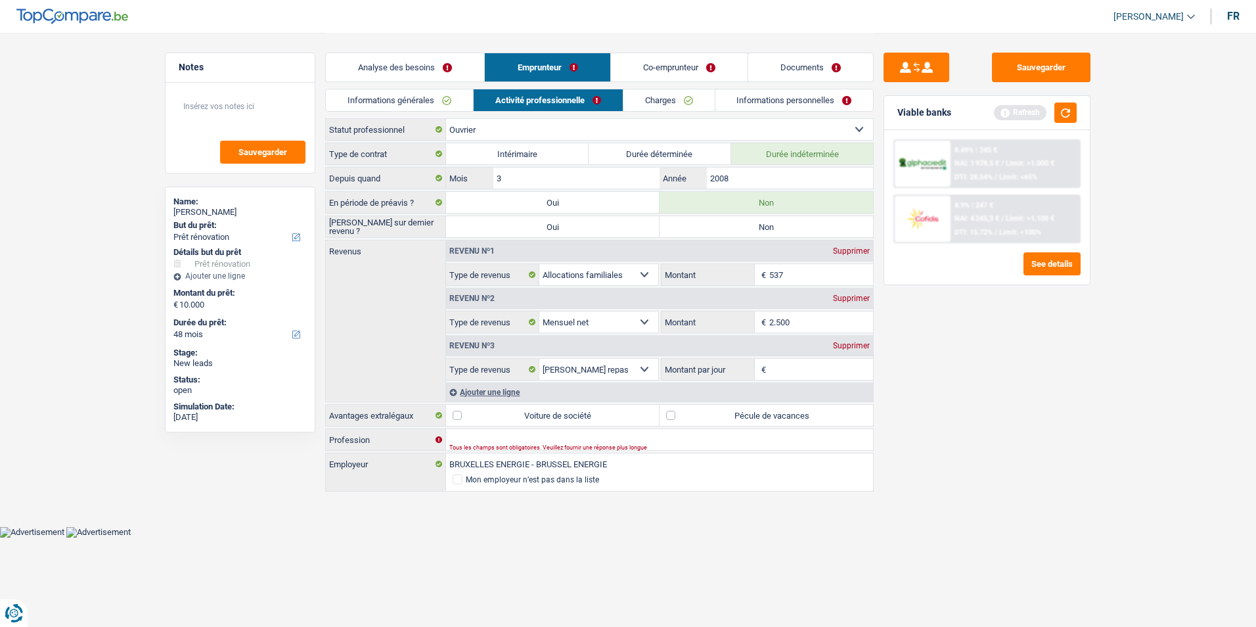
radio input "true"
click at [527, 438] on input "Profession" at bounding box center [659, 439] width 427 height 21
click at [819, 313] on input "2.500" at bounding box center [821, 321] width 104 height 21
type input "2.750"
click at [495, 441] on input "Profession" at bounding box center [659, 439] width 427 height 21
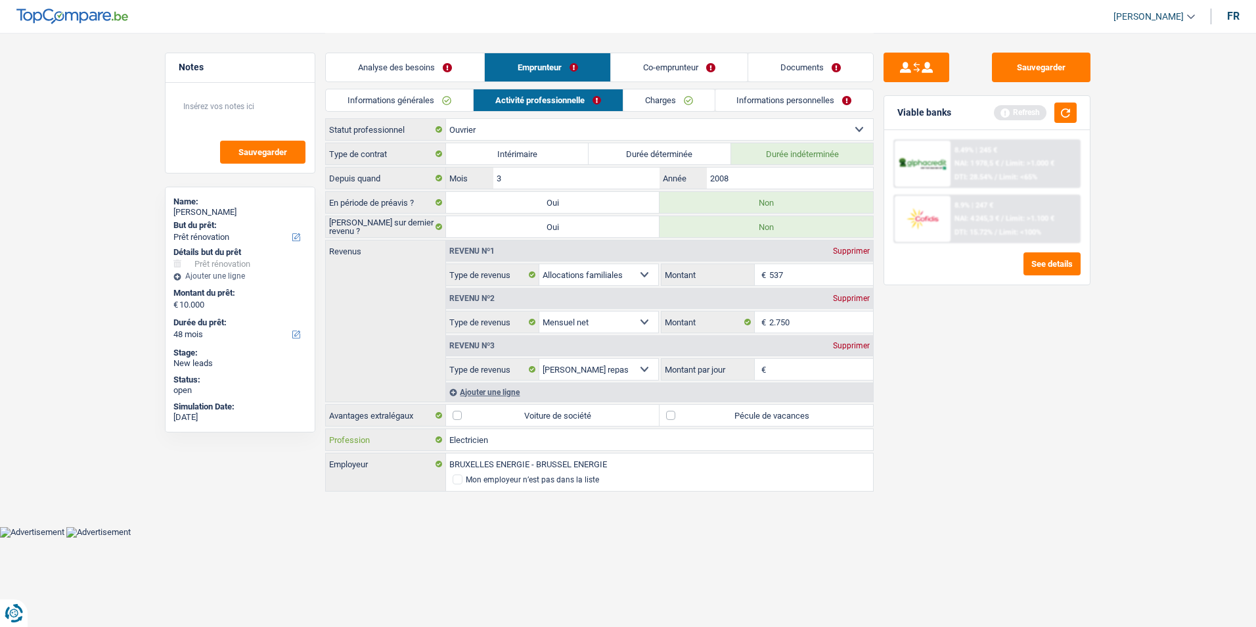
type input "Electricien"
click at [801, 278] on input "537" at bounding box center [821, 274] width 104 height 21
type input "530"
click at [781, 363] on input "Montant par jour" at bounding box center [821, 369] width 104 height 21
click at [674, 415] on label "Pécule de vacances" at bounding box center [767, 415] width 214 height 21
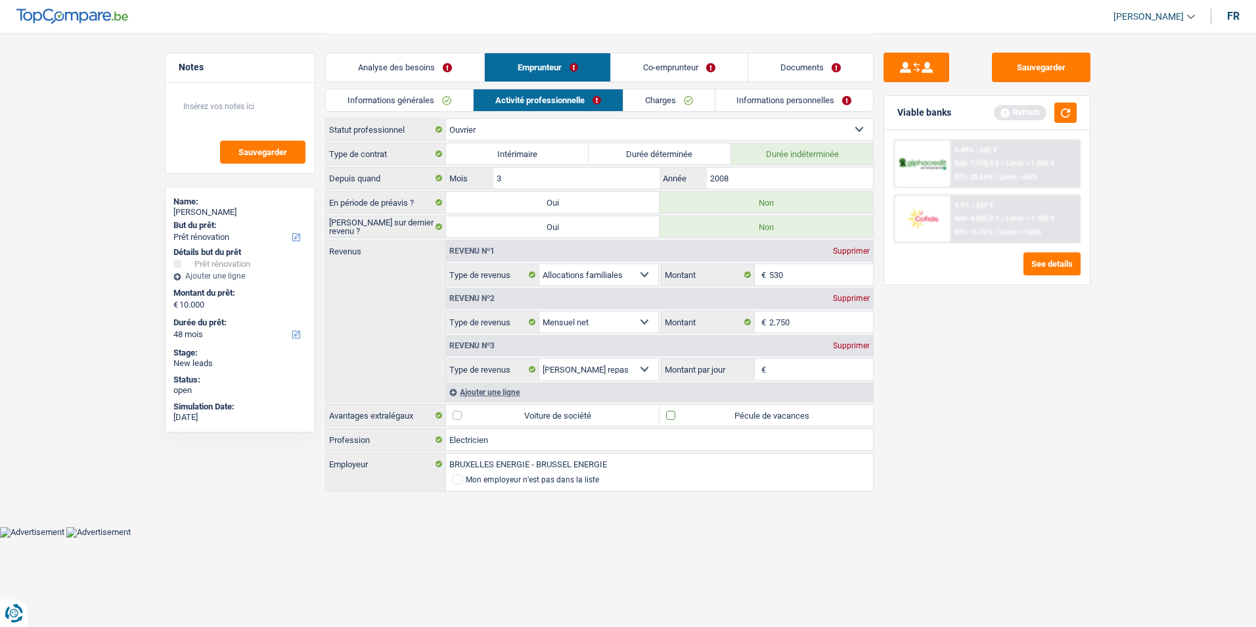
click at [674, 415] on input "Pécule de vacances" at bounding box center [767, 415] width 214 height 21
checkbox input "true"
click at [773, 371] on input "Montant par jour" at bounding box center [821, 369] width 104 height 21
type input "8,0"
click at [963, 388] on div "Sauvegarder Viable banks Refresh 8.49% | 245 € NAI: 1 978,5 € / Limit: >1.000 €…" at bounding box center [987, 329] width 227 height 553
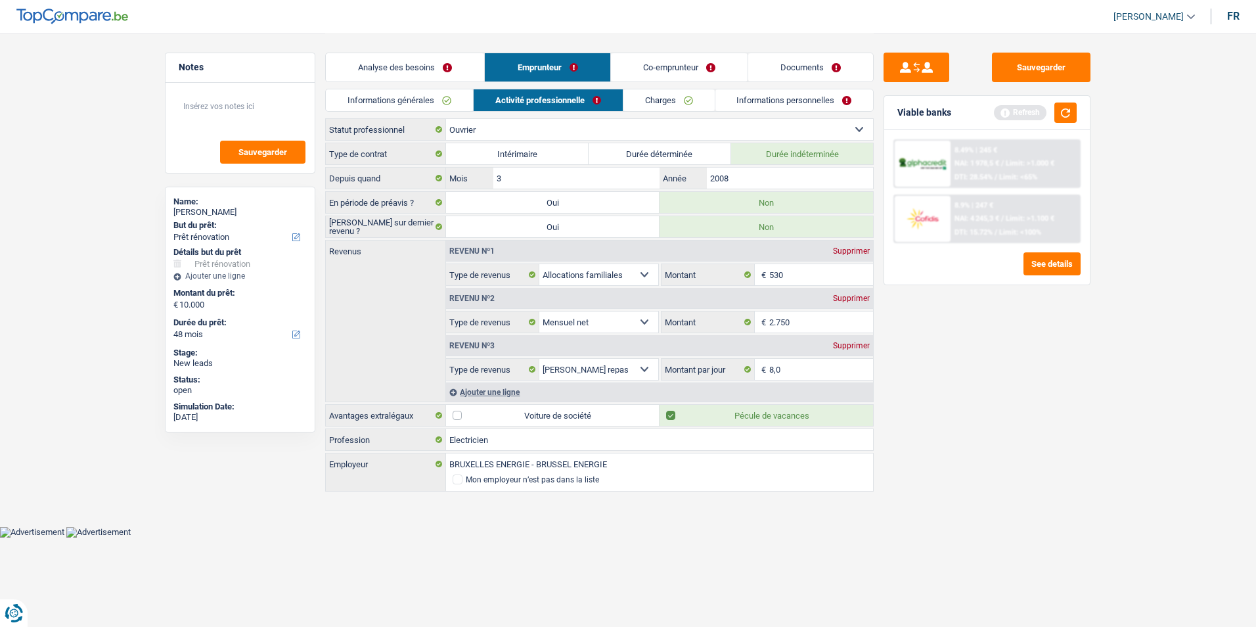
click at [659, 101] on link "Charges" at bounding box center [669, 100] width 91 height 22
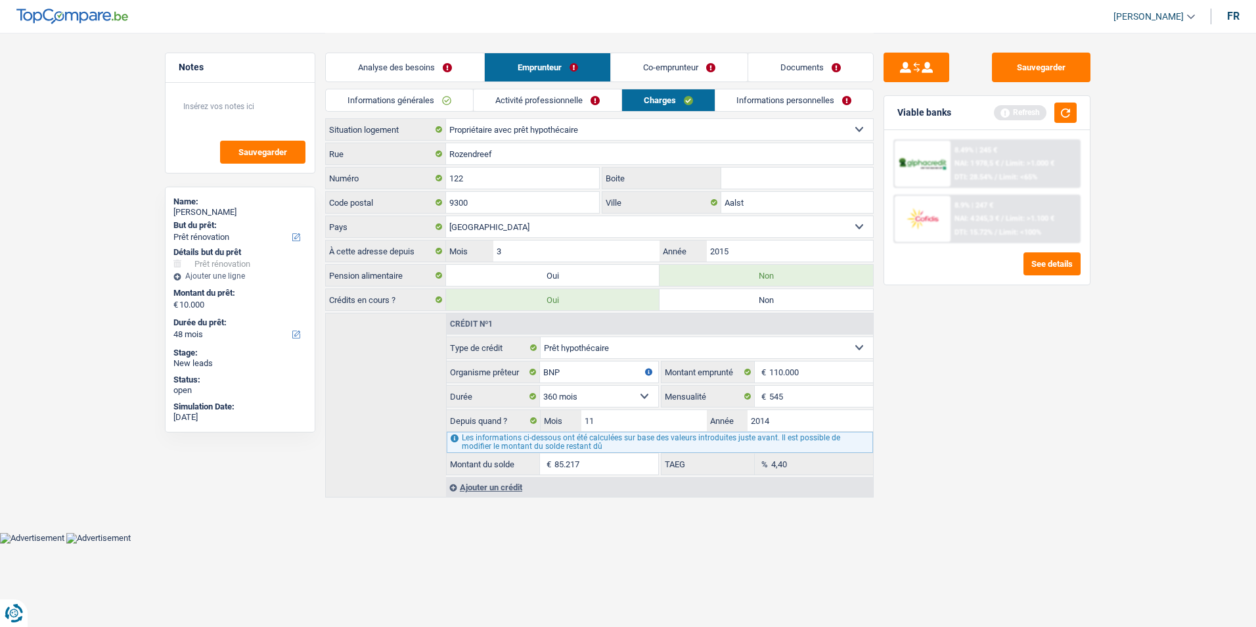
click at [602, 97] on link "Activité professionnelle" at bounding box center [548, 100] width 148 height 22
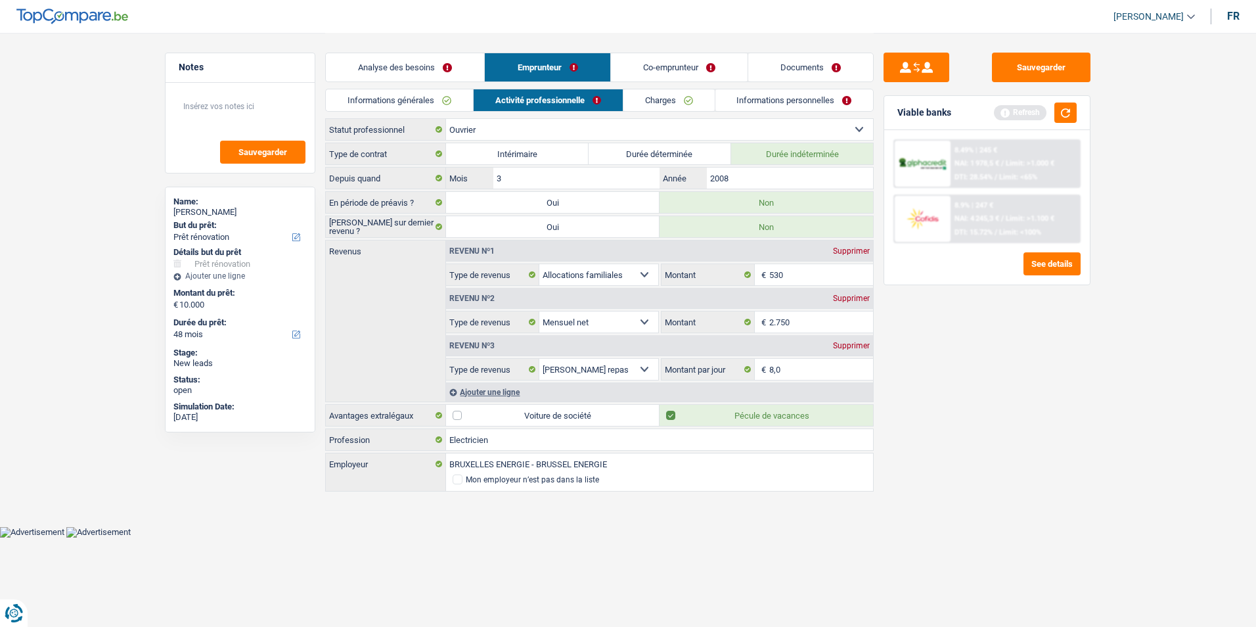
click at [658, 97] on link "Charges" at bounding box center [669, 100] width 91 height 22
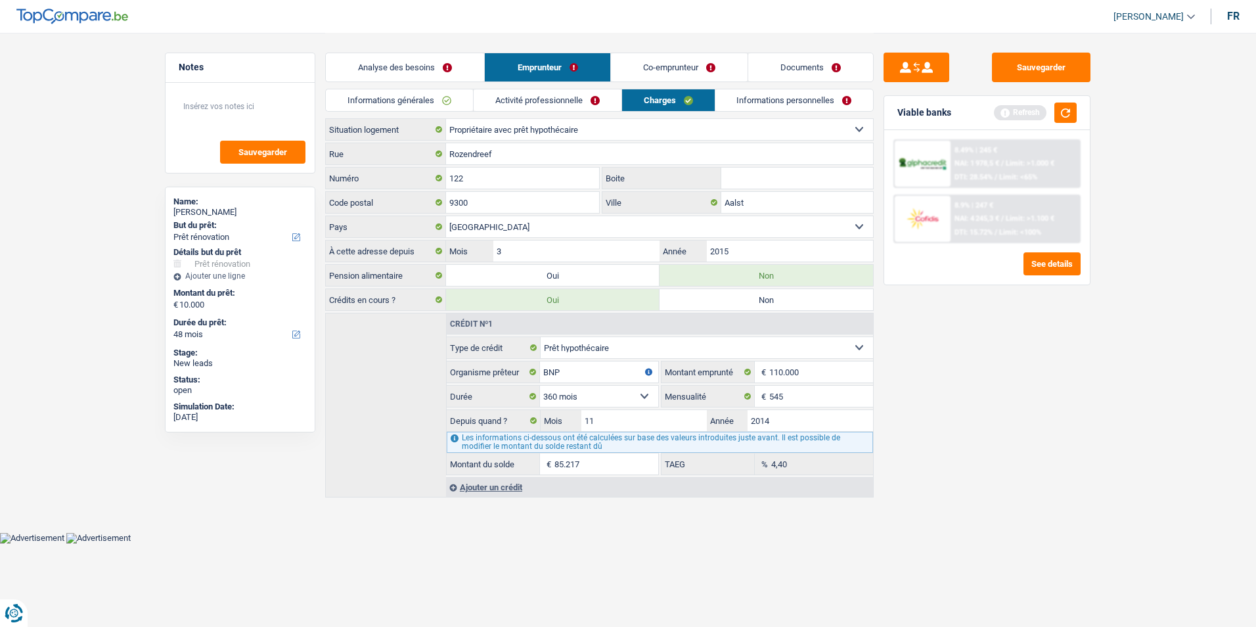
click at [756, 101] on link "Informations personnelles" at bounding box center [795, 100] width 158 height 22
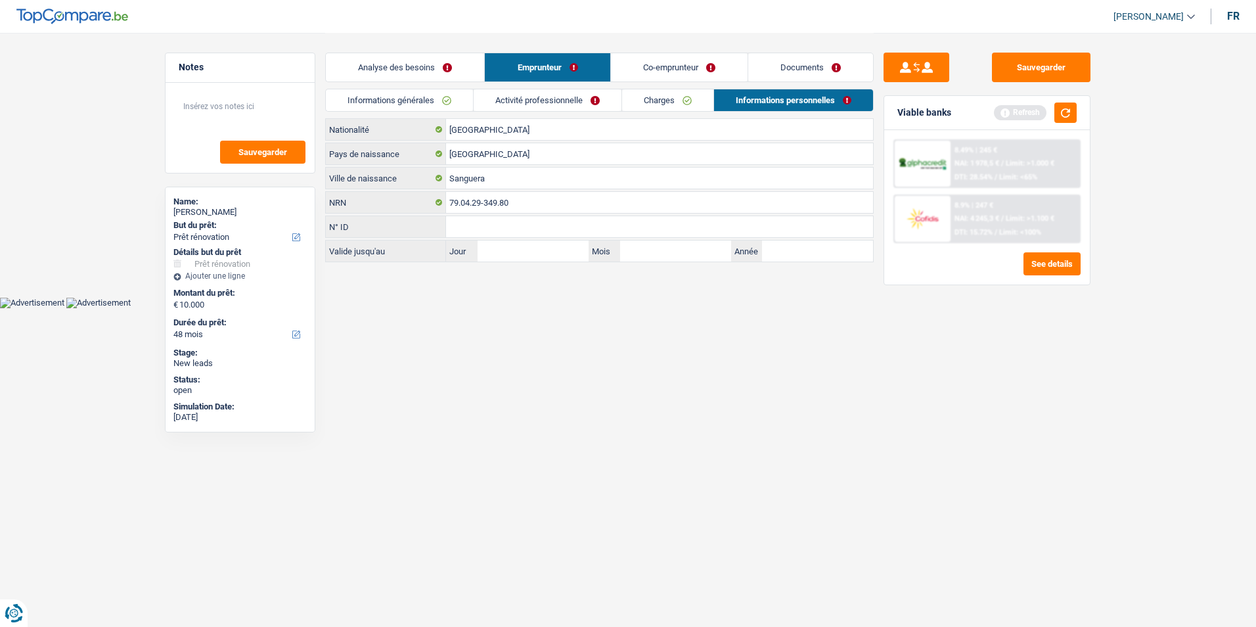
click at [578, 99] on link "Activité professionnelle" at bounding box center [548, 100] width 148 height 22
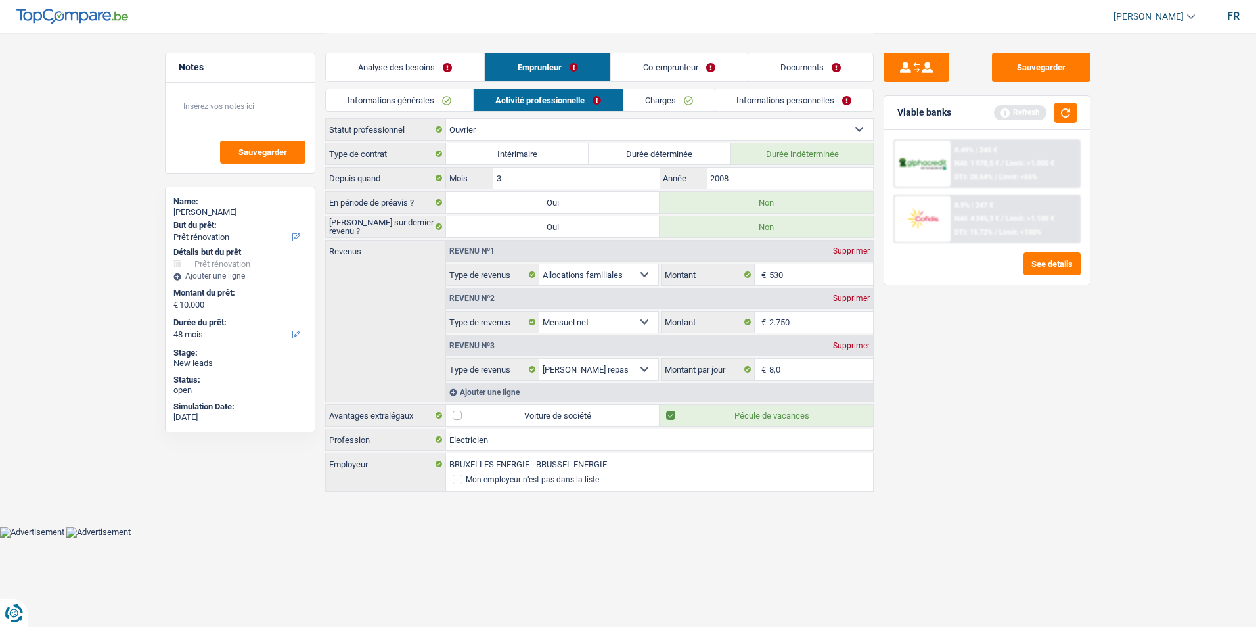
click at [672, 104] on link "Charges" at bounding box center [669, 100] width 91 height 22
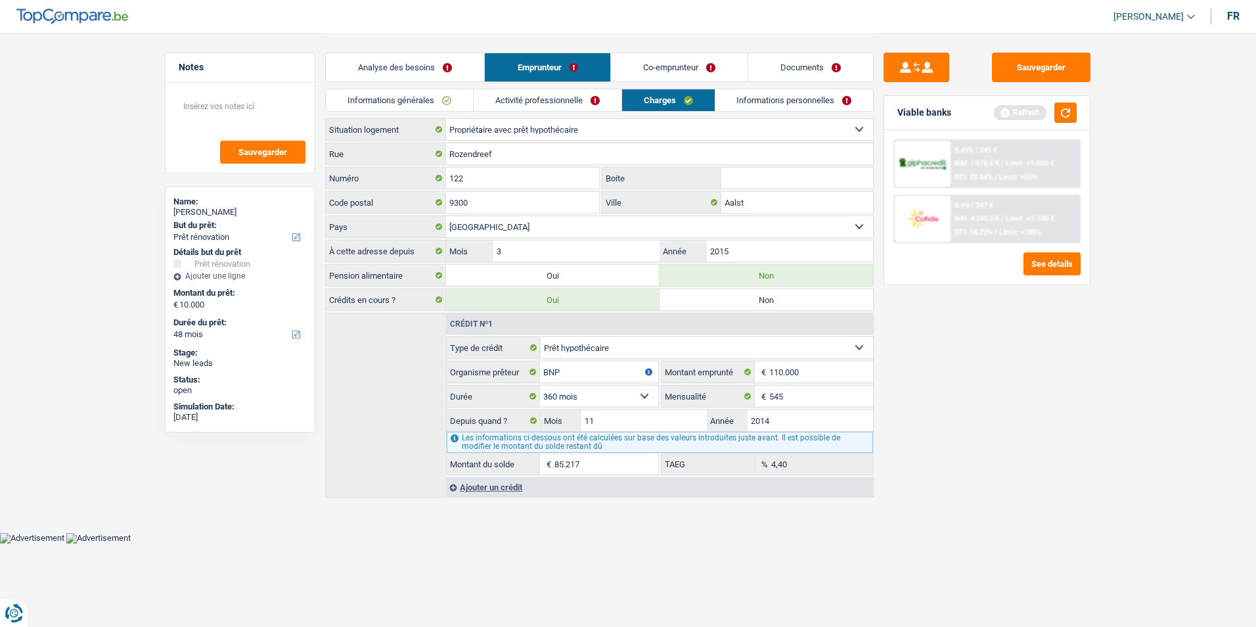
click at [753, 99] on link "Informations personnelles" at bounding box center [795, 100] width 158 height 22
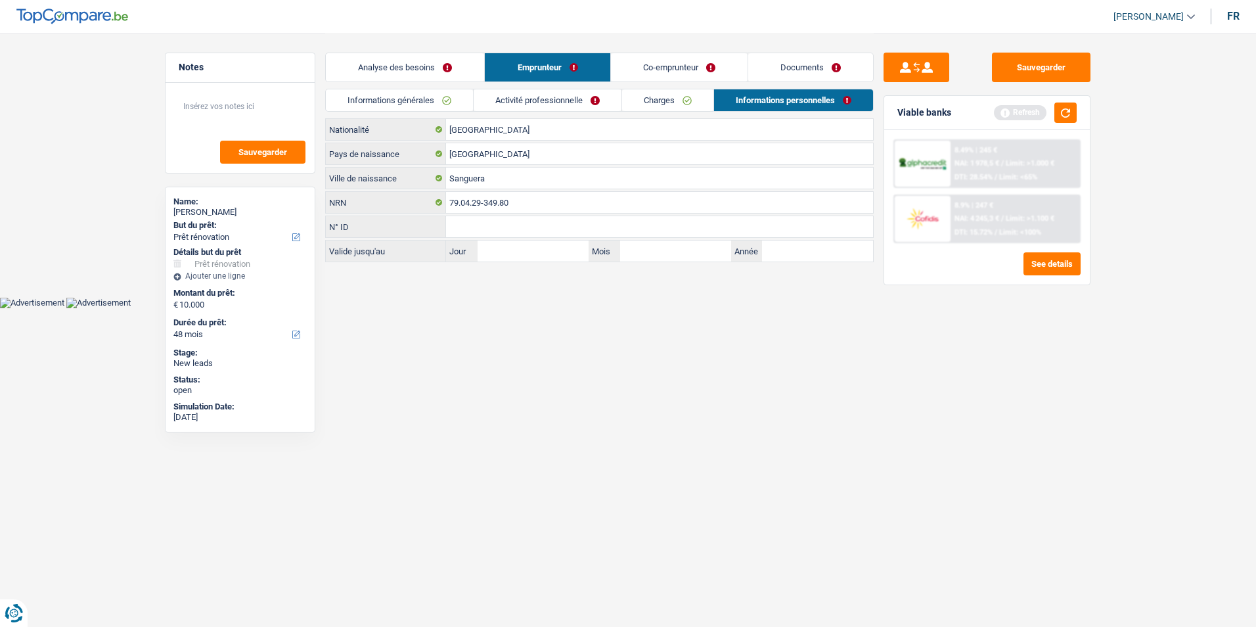
click at [695, 70] on link "Co-emprunteur" at bounding box center [679, 67] width 137 height 28
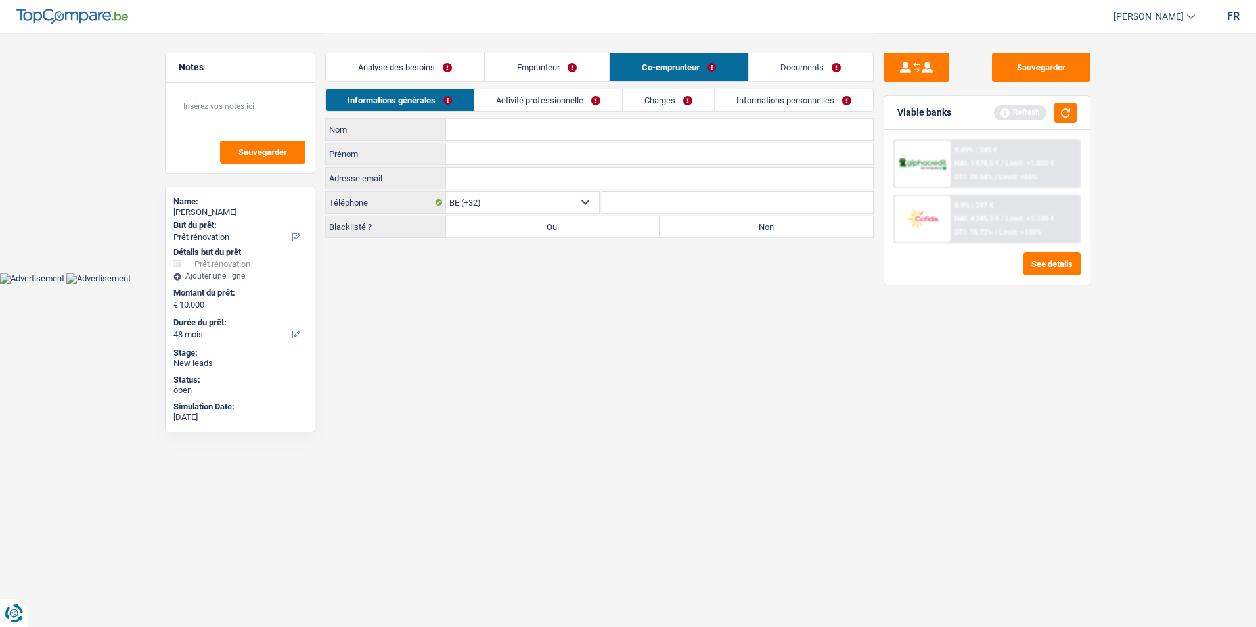
click at [545, 98] on link "Activité professionnelle" at bounding box center [548, 100] width 148 height 22
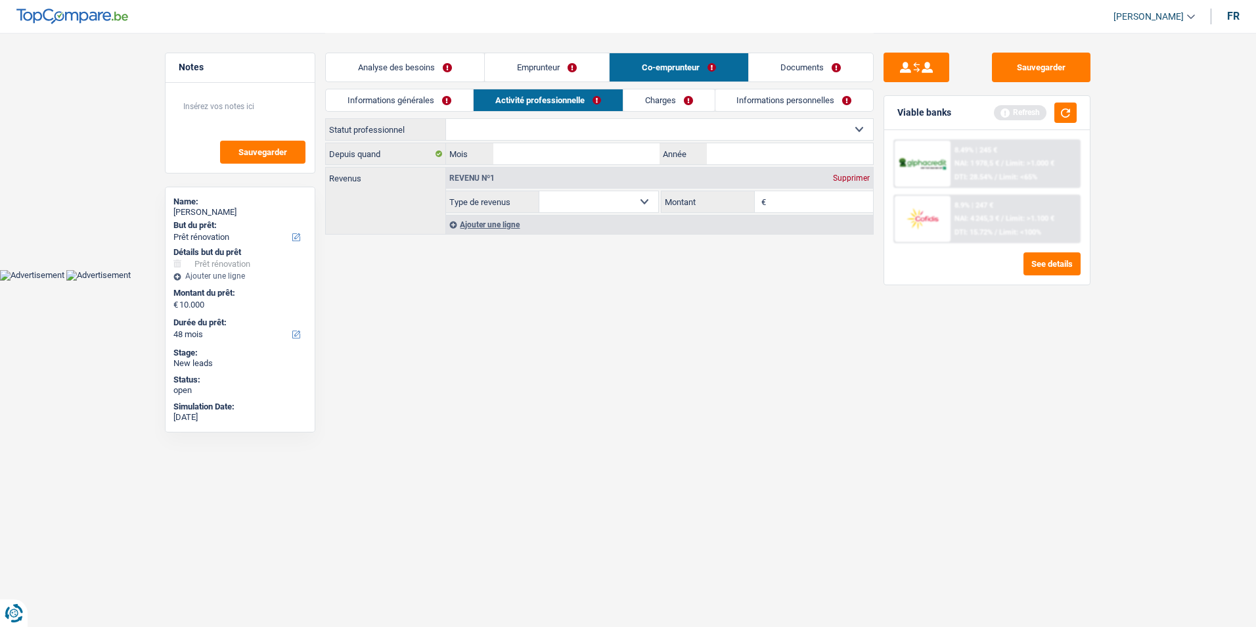
click at [455, 101] on link "Informations générales" at bounding box center [399, 100] width 147 height 22
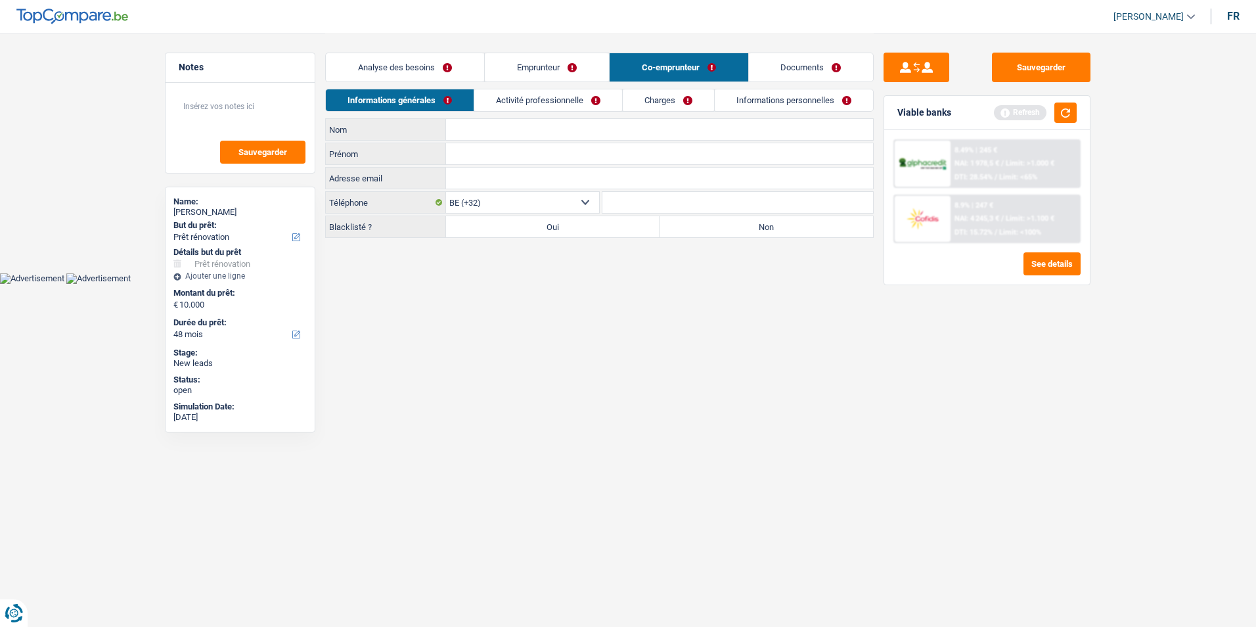
click at [486, 122] on input "Nom" at bounding box center [659, 129] width 427 height 21
type input "Atsu"
type input "Mariama"
click at [702, 228] on label "Non" at bounding box center [767, 226] width 214 height 21
click at [702, 228] on input "Non" at bounding box center [767, 226] width 214 height 21
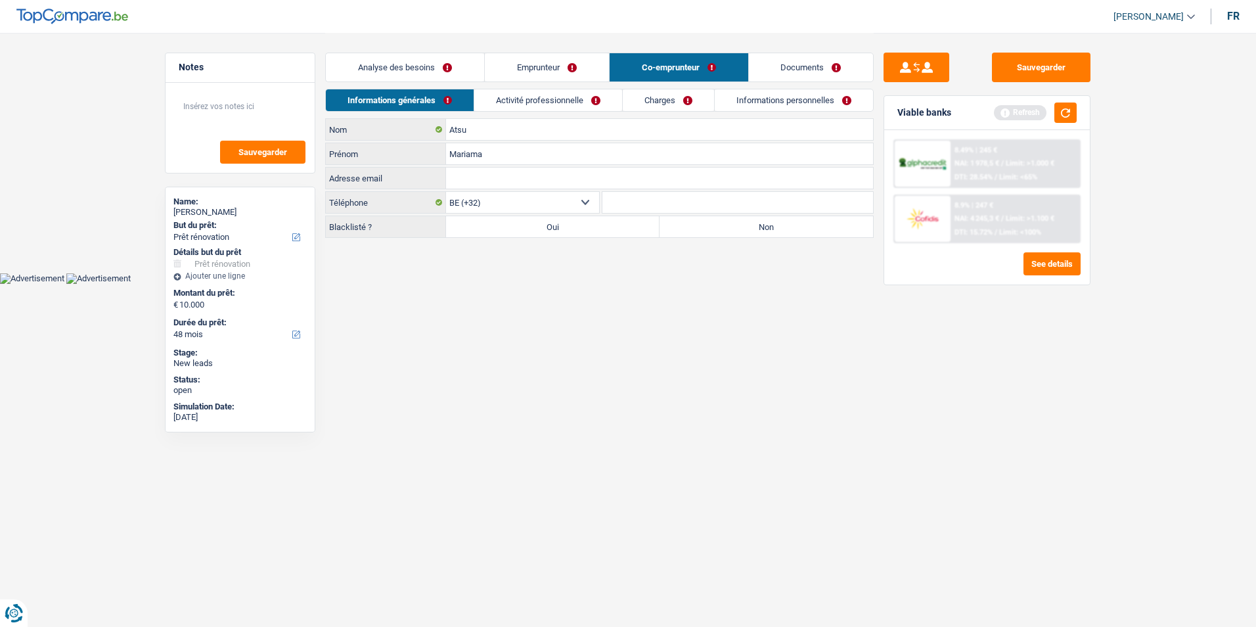
radio input "true"
click at [550, 97] on link "Activité professionnelle" at bounding box center [548, 100] width 148 height 22
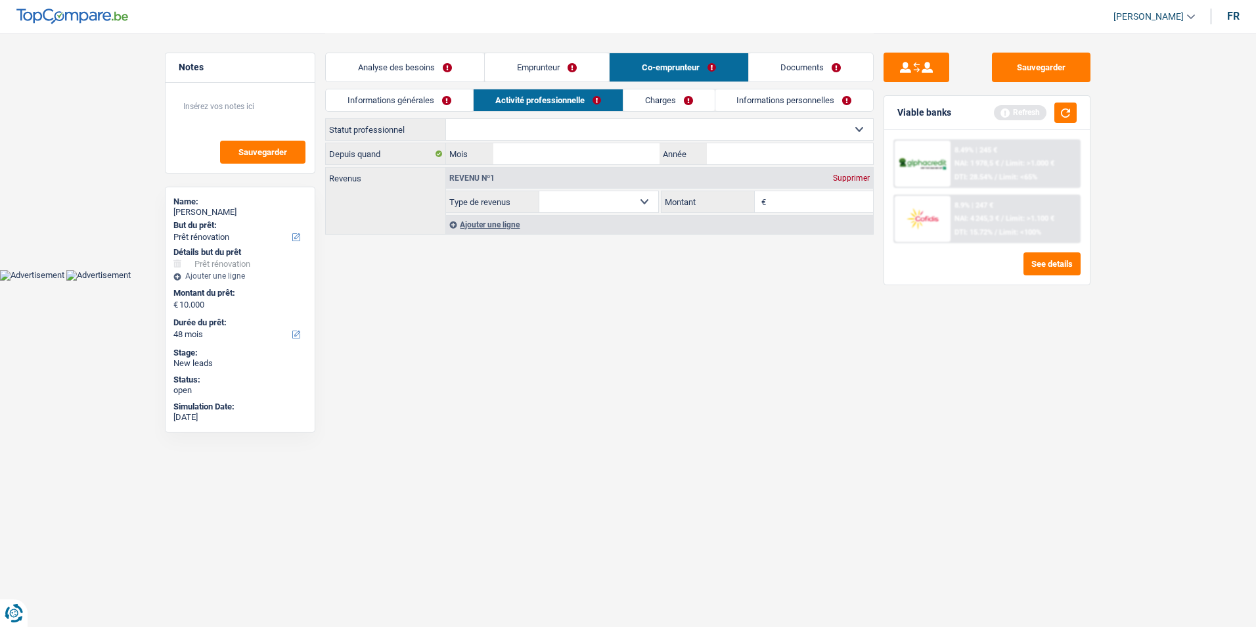
click at [570, 124] on select "Ouvrier Employé privé Employé public Invalide Indépendant Pensionné Chômeur Mut…" at bounding box center [659, 129] width 427 height 21
select select "worker"
click at [446, 119] on select "Ouvrier Employé privé Employé public Invalide Indépendant Pensionné Chômeur Mut…" at bounding box center [659, 129] width 427 height 21
select select "netSalary"
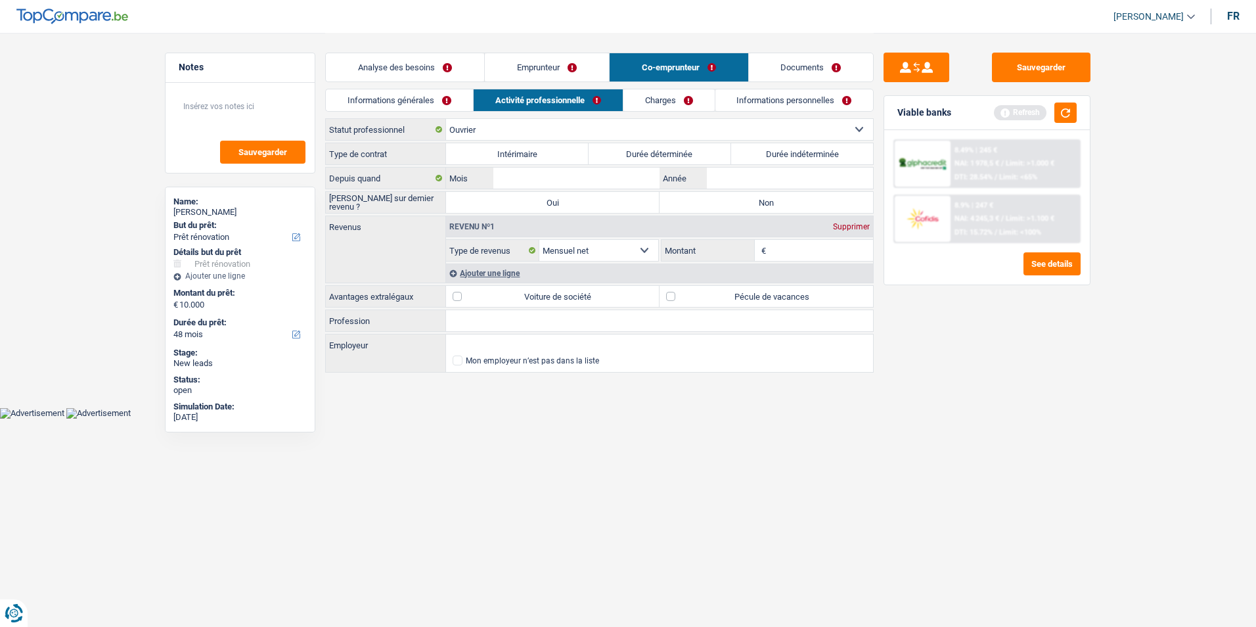
click at [758, 154] on label "Durée indéterminée" at bounding box center [802, 153] width 143 height 21
click at [758, 154] on input "Durée indéterminée" at bounding box center [802, 153] width 143 height 21
radio input "true"
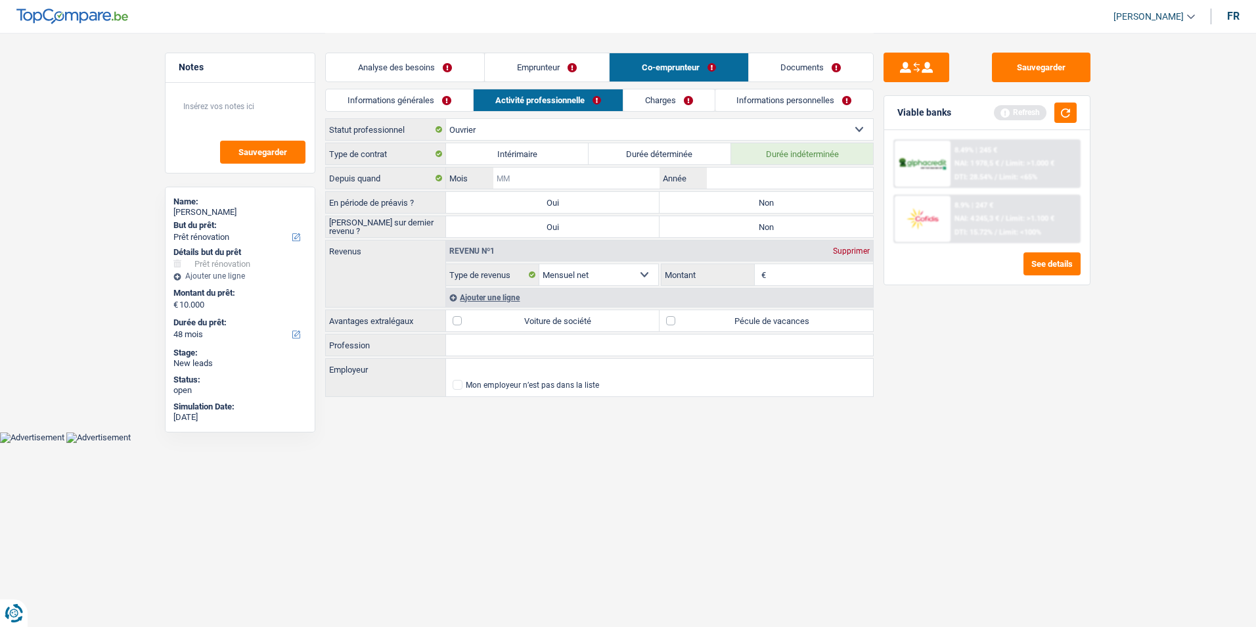
click at [568, 177] on input "Mois" at bounding box center [576, 178] width 166 height 21
type input "08"
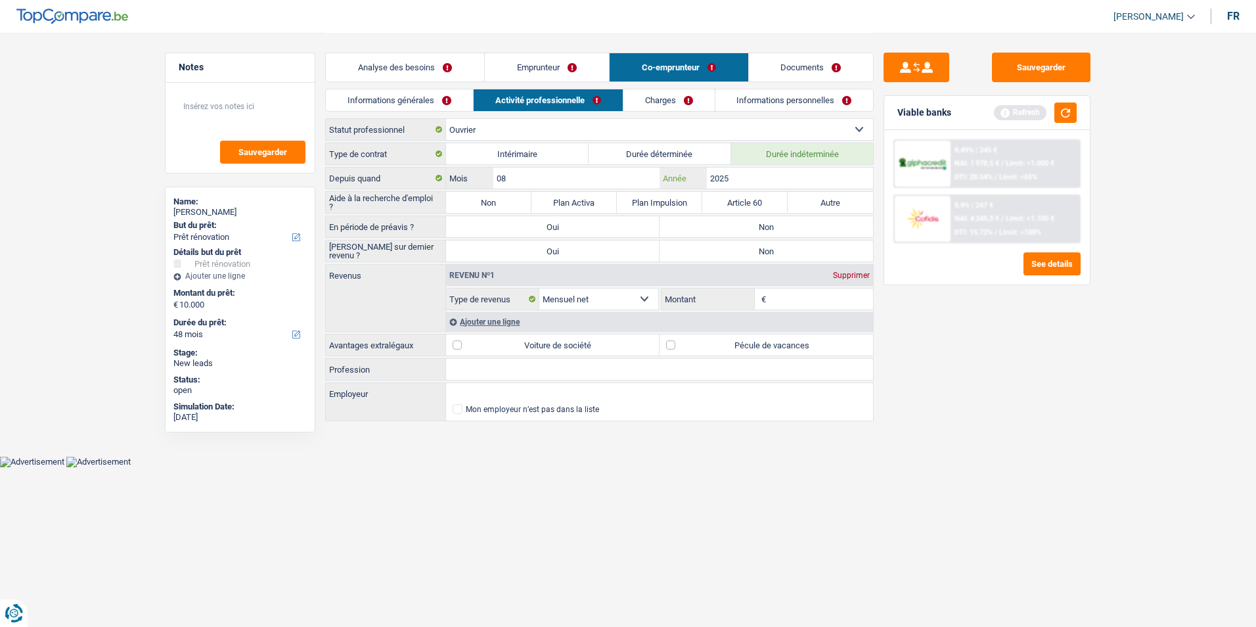
type input "2025"
click at [500, 198] on label "Non" at bounding box center [488, 202] width 85 height 21
click at [500, 198] on input "Non" at bounding box center [488, 202] width 85 height 21
radio input "true"
click at [730, 227] on label "Non" at bounding box center [767, 226] width 214 height 21
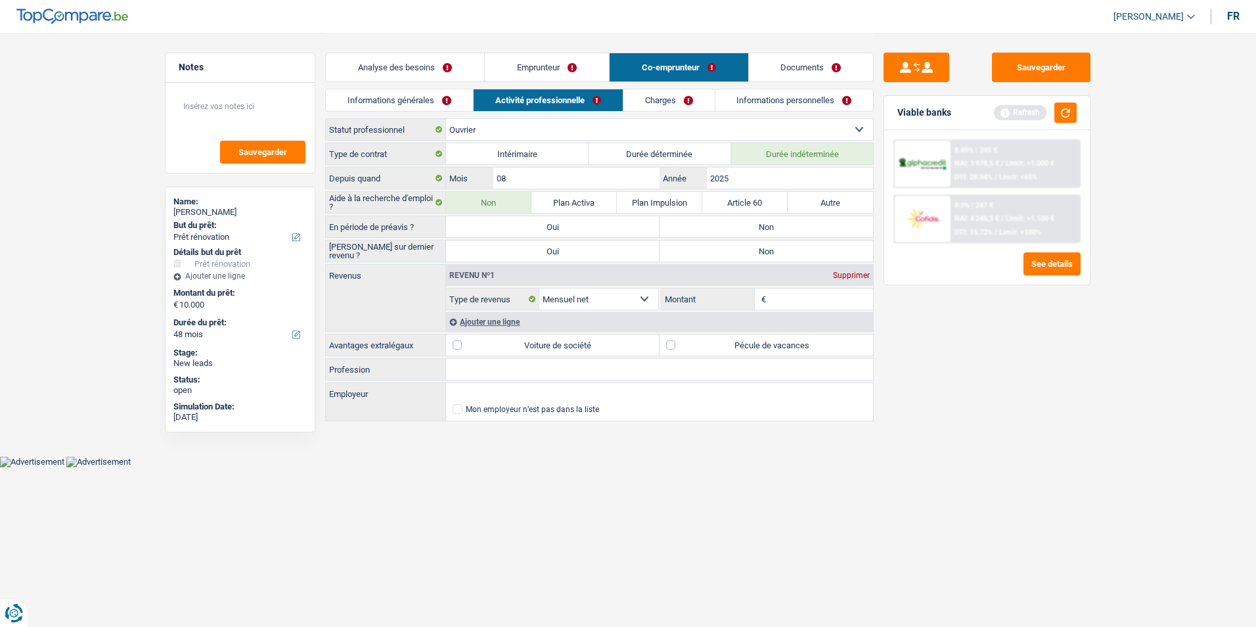
click at [730, 227] on input "Non" at bounding box center [767, 226] width 214 height 21
radio input "true"
click at [726, 250] on label "Non" at bounding box center [767, 251] width 214 height 21
click at [726, 250] on input "Non" at bounding box center [767, 251] width 214 height 21
radio input "true"
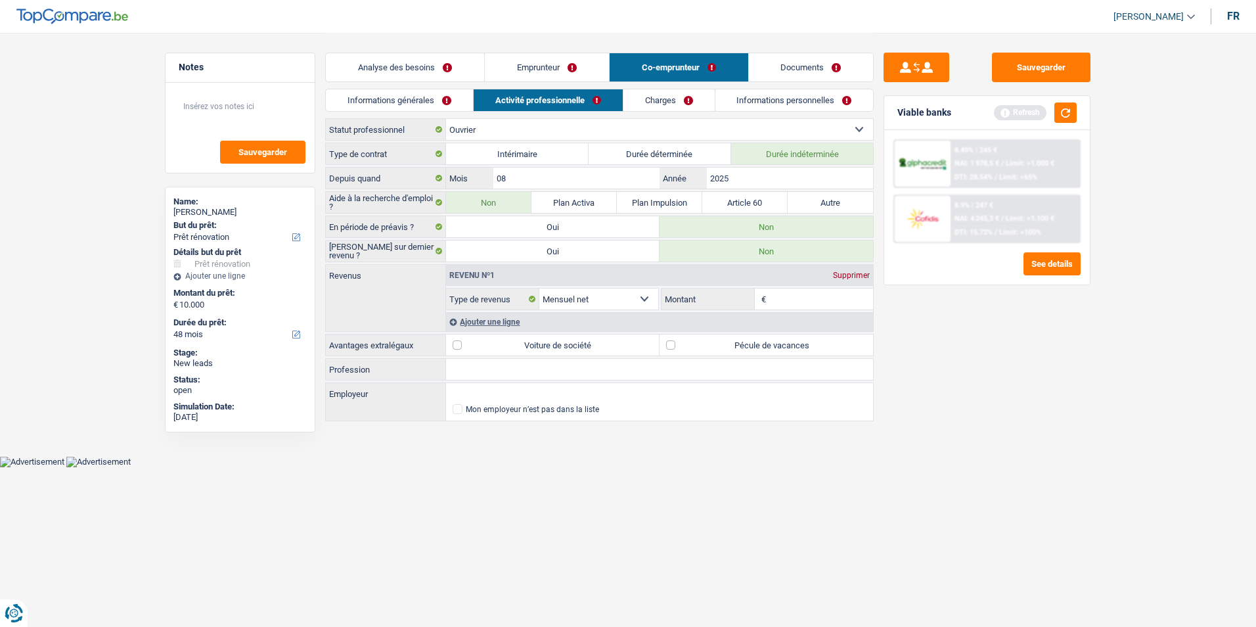
click at [806, 302] on input "Montant" at bounding box center [821, 298] width 104 height 21
type input "2.000"
click at [467, 365] on input "Profession" at bounding box center [659, 369] width 427 height 21
click at [674, 348] on label "Pécule de vacances" at bounding box center [767, 344] width 214 height 21
click at [674, 348] on input "Pécule de vacances" at bounding box center [767, 344] width 214 height 21
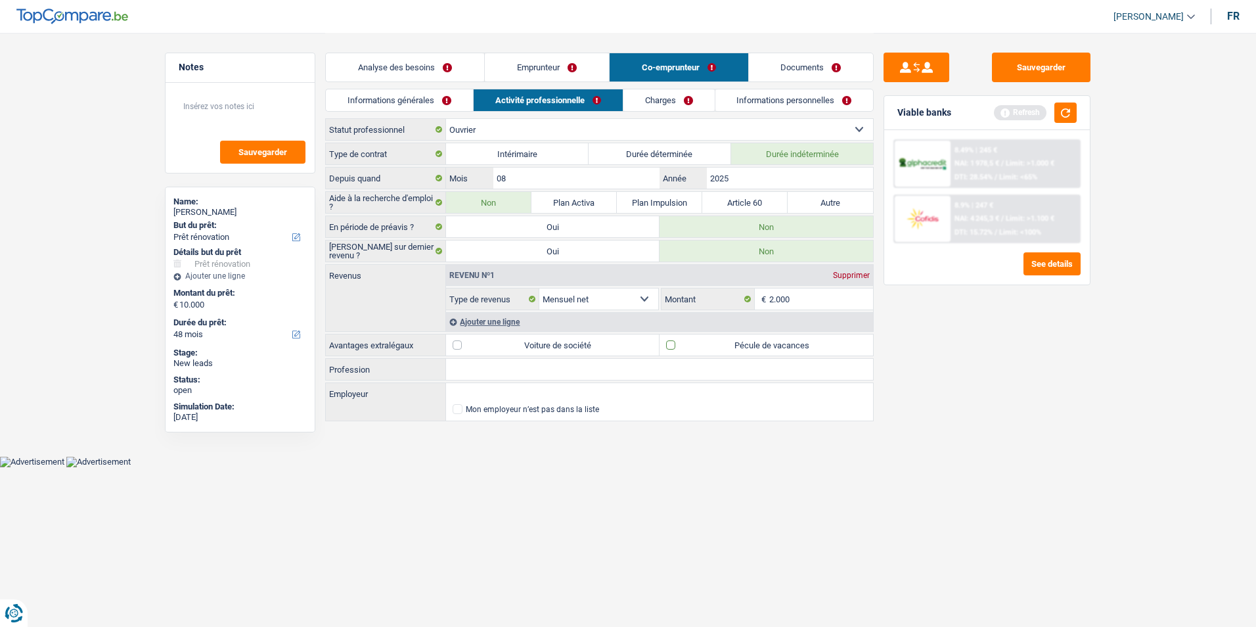
checkbox input "true"
click at [535, 361] on input "Profession" at bounding box center [659, 369] width 427 height 21
type input "Aide soignante"
click at [695, 99] on link "Charges" at bounding box center [669, 100] width 91 height 22
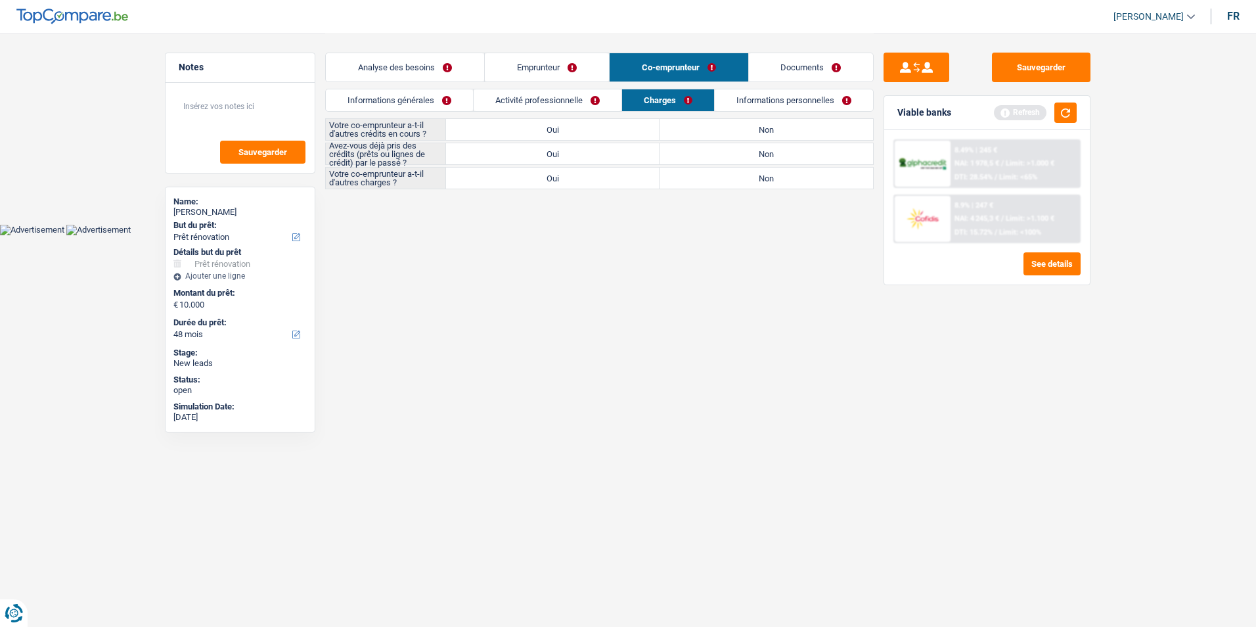
click at [760, 129] on label "Non" at bounding box center [767, 129] width 214 height 21
click at [760, 129] on input "Non" at bounding box center [767, 129] width 214 height 21
radio input "true"
click at [616, 156] on label "Oui" at bounding box center [553, 153] width 214 height 21
click at [616, 156] on input "Oui" at bounding box center [553, 153] width 214 height 21
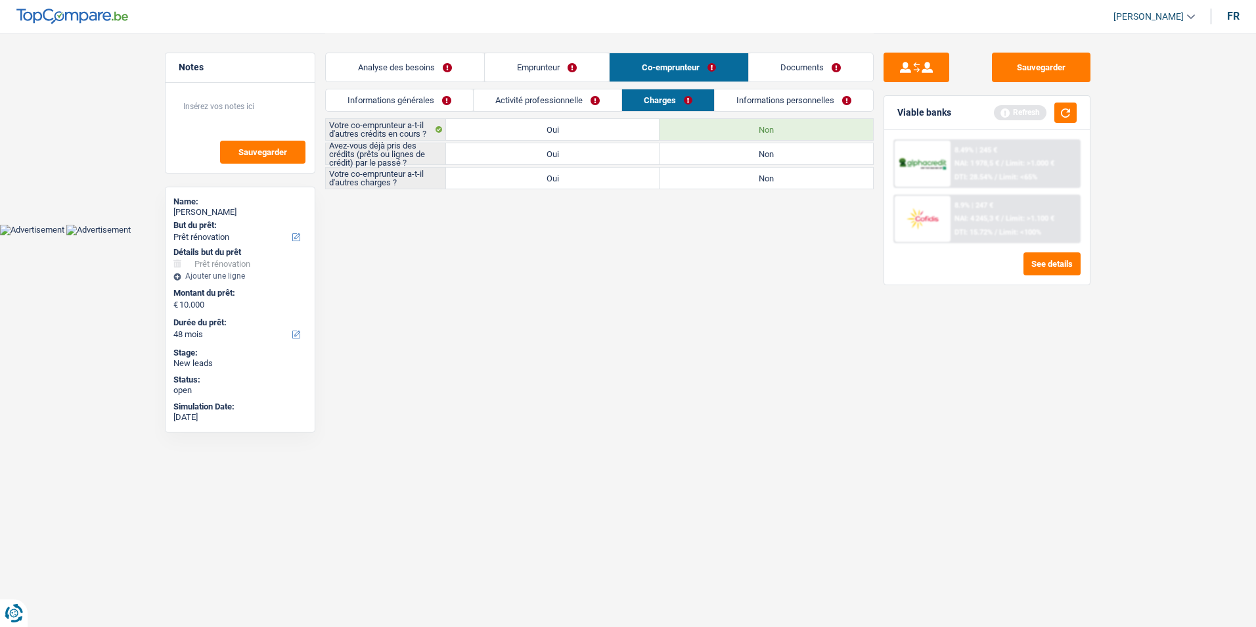
radio input "true"
click at [715, 182] on label "Non" at bounding box center [767, 178] width 214 height 21
click at [715, 182] on input "Non" at bounding box center [767, 178] width 214 height 21
radio input "true"
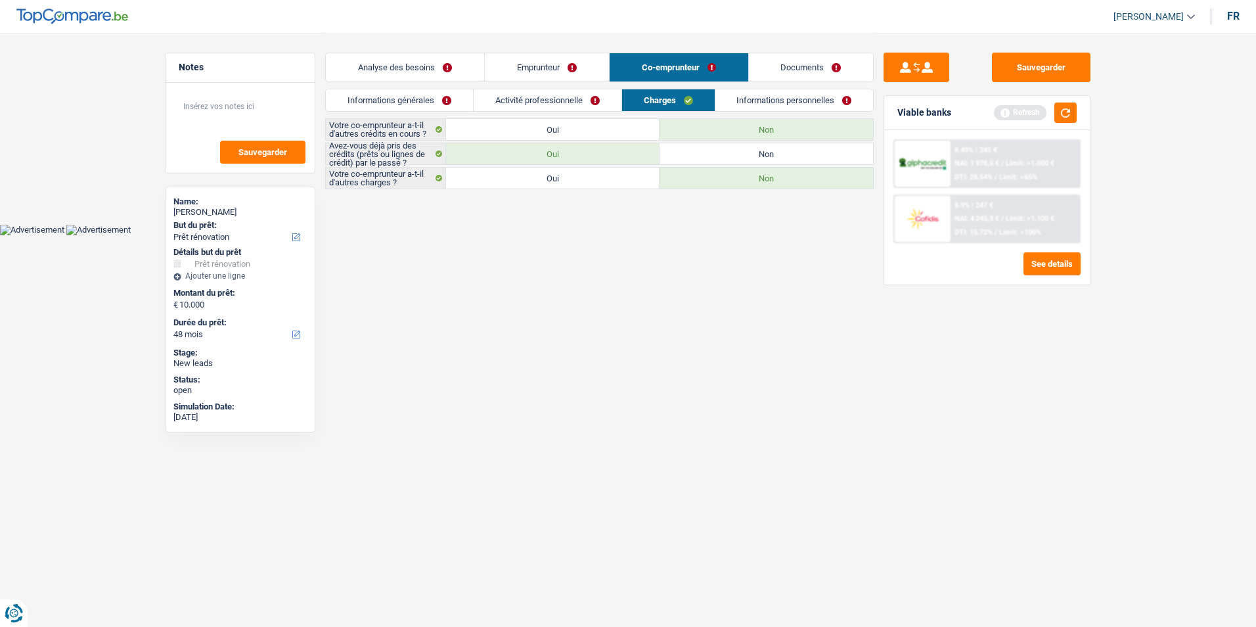
click at [802, 91] on link "Informations personnelles" at bounding box center [795, 100] width 158 height 22
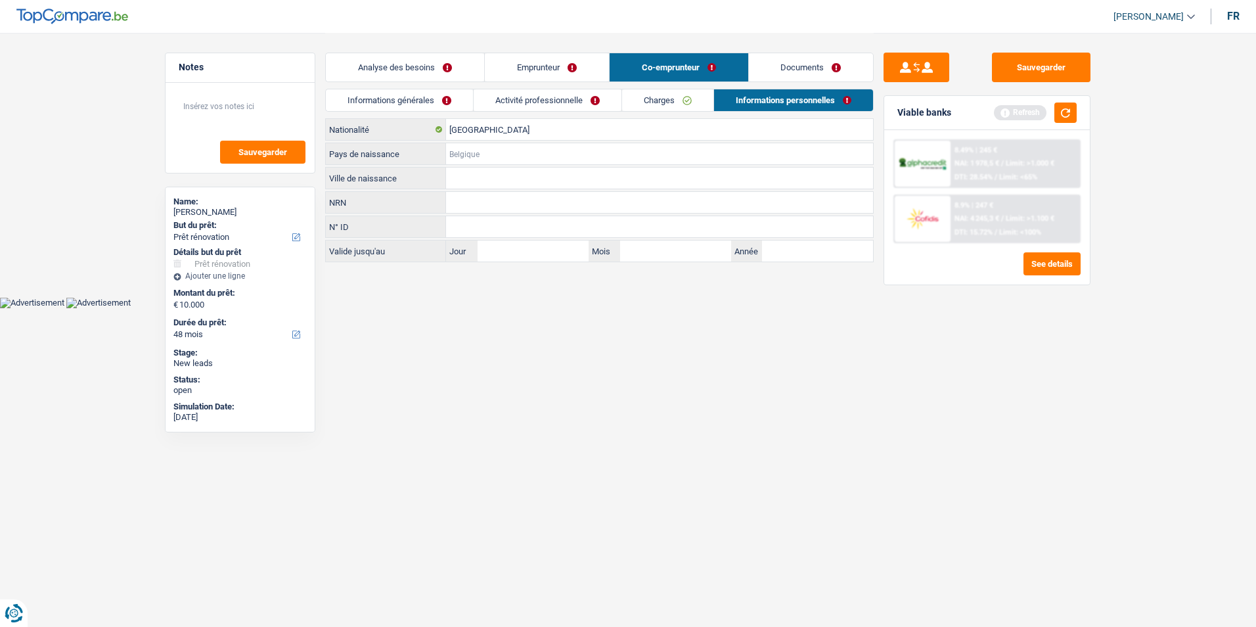
click at [492, 151] on input "Pays de naissance" at bounding box center [659, 153] width 427 height 21
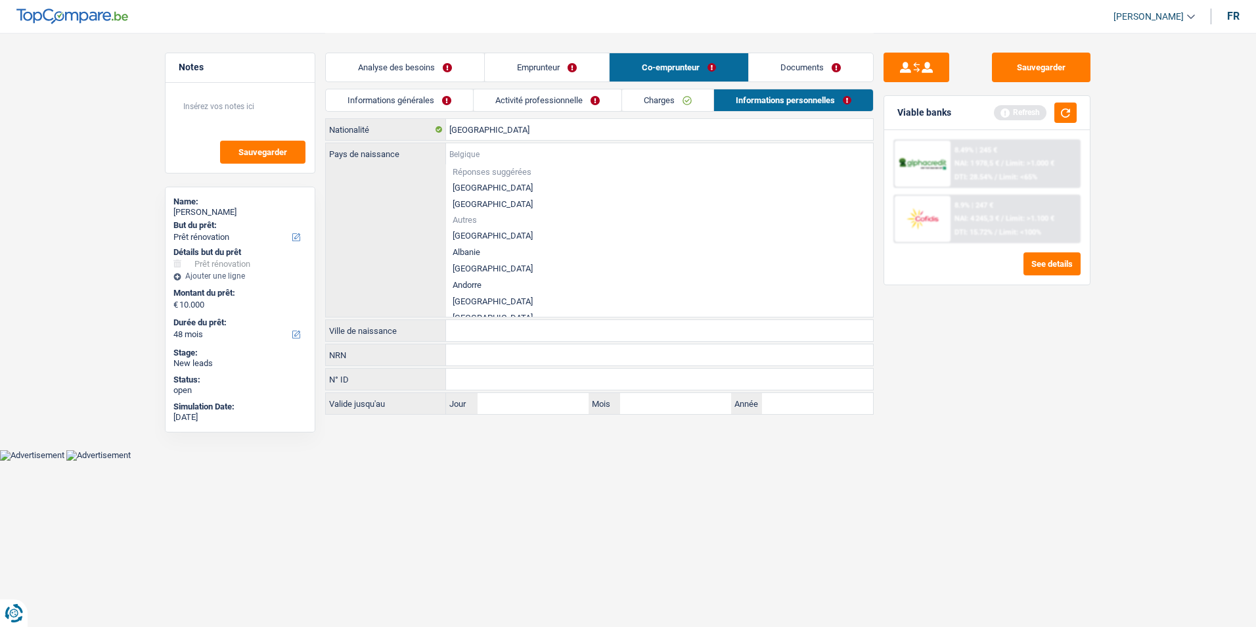
click at [492, 151] on input "Pays de naissance" at bounding box center [659, 153] width 427 height 21
click at [502, 124] on input "[GEOGRAPHIC_DATA]" at bounding box center [659, 129] width 427 height 21
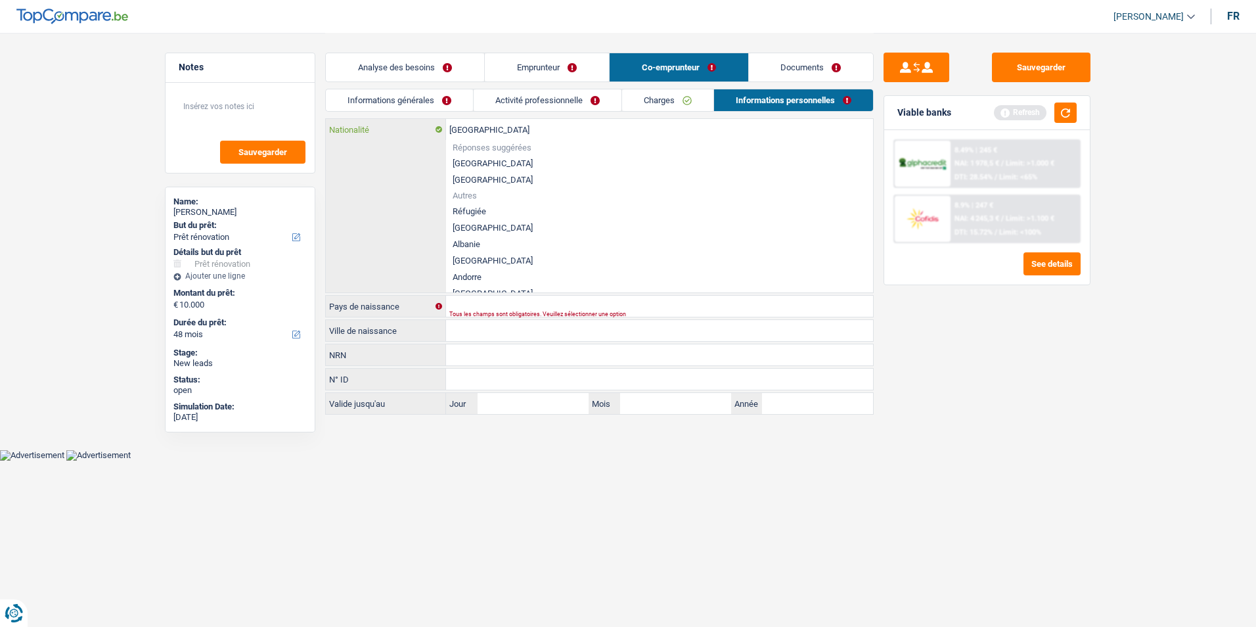
type input "Belgiqu"
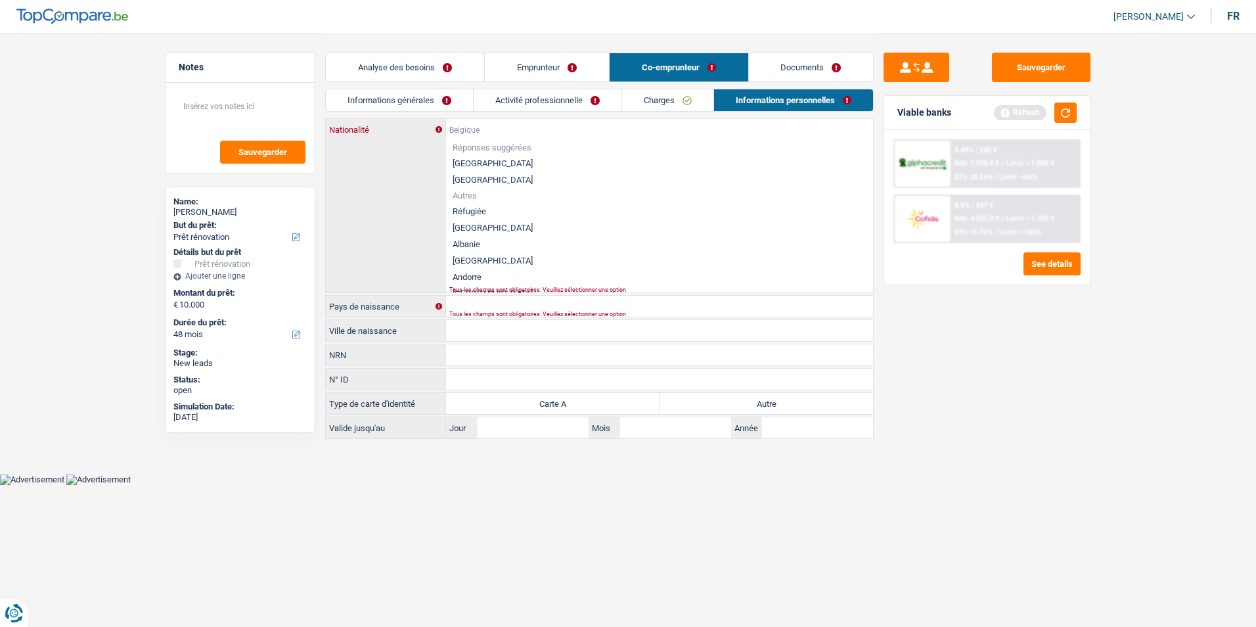
type input "R"
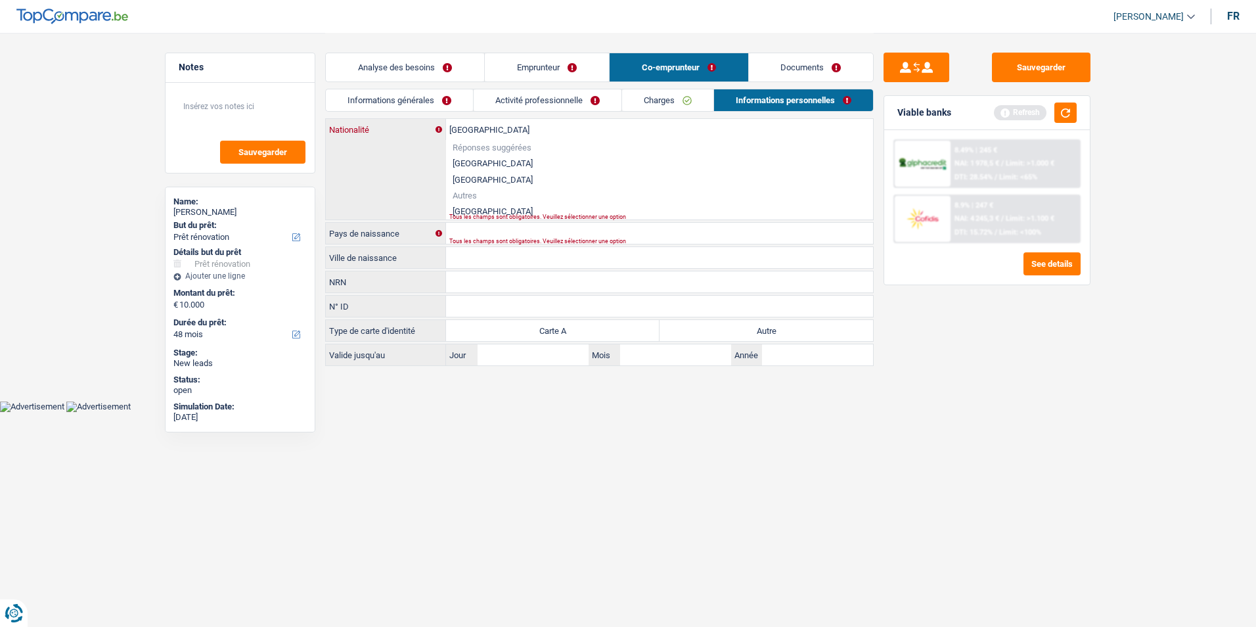
type input "[GEOGRAPHIC_DATA]"
click at [479, 207] on li "[GEOGRAPHIC_DATA]" at bounding box center [659, 211] width 427 height 16
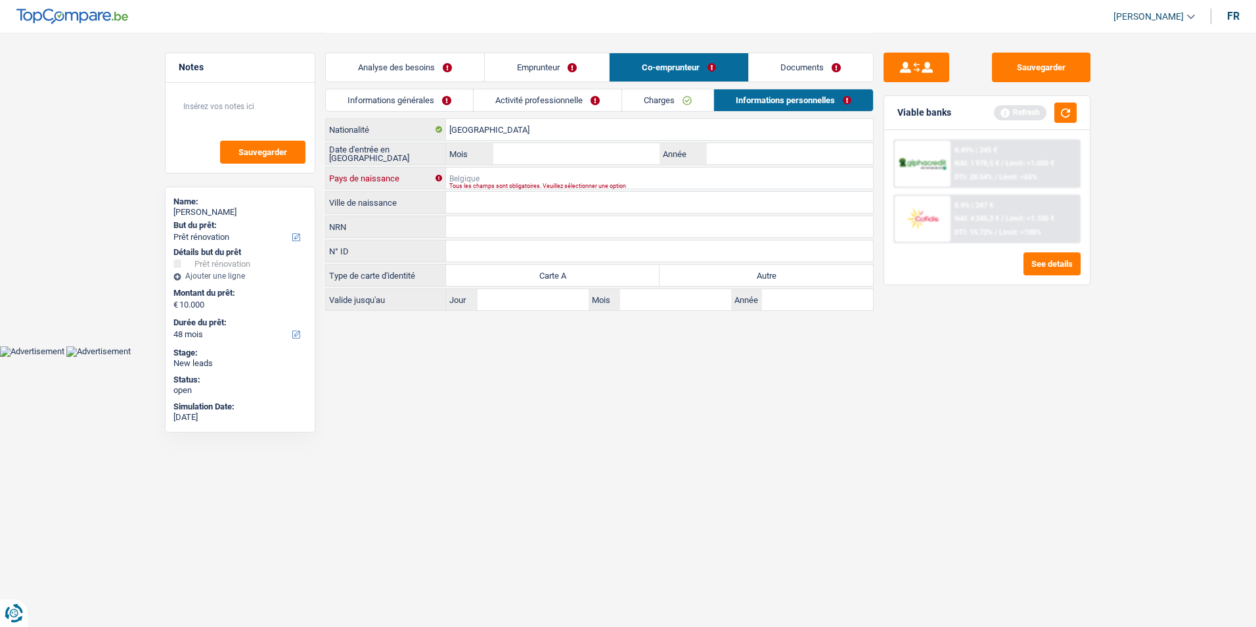
click at [492, 173] on input "Pays de naissance" at bounding box center [659, 178] width 427 height 21
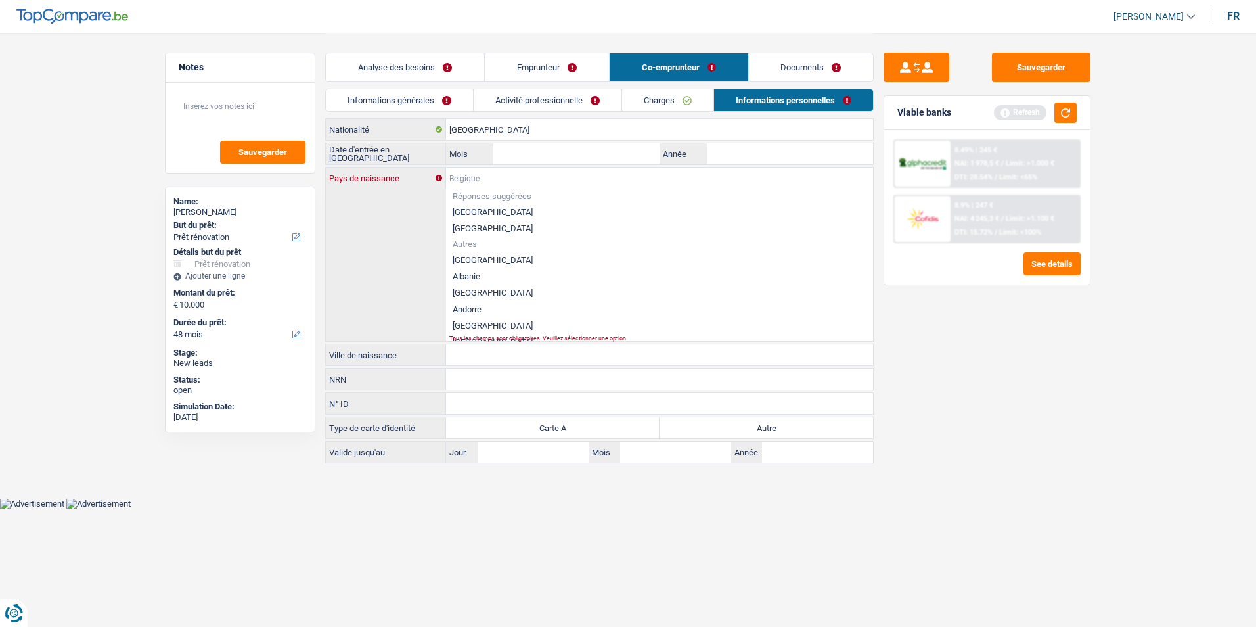
type input "T"
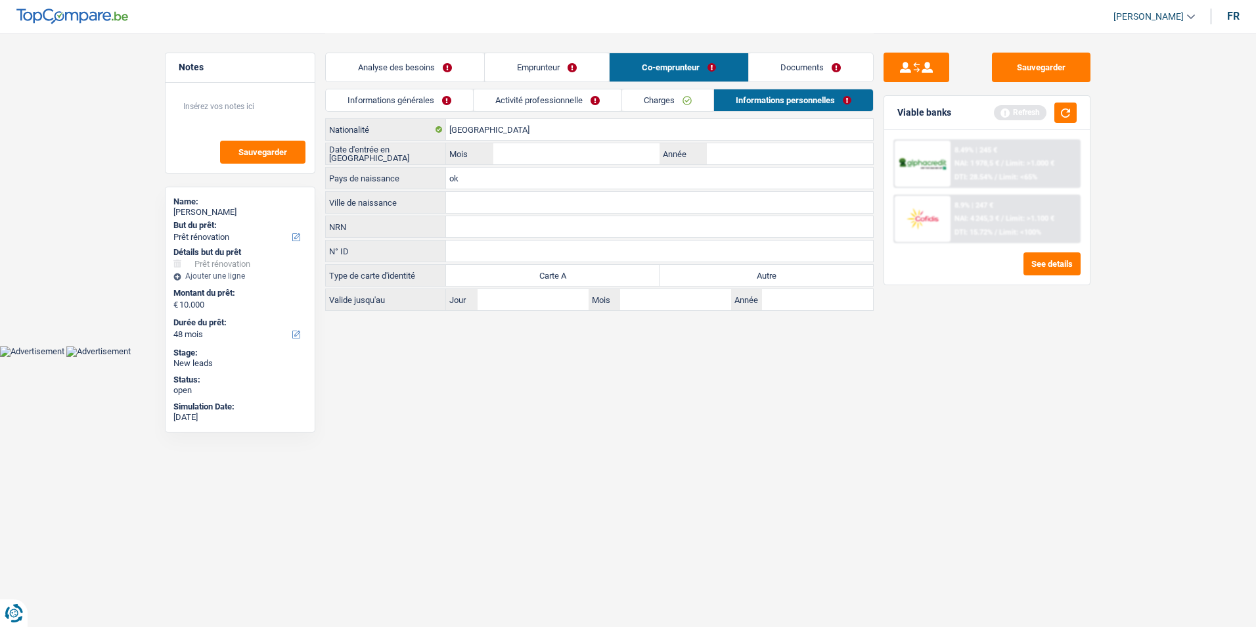
type input "o"
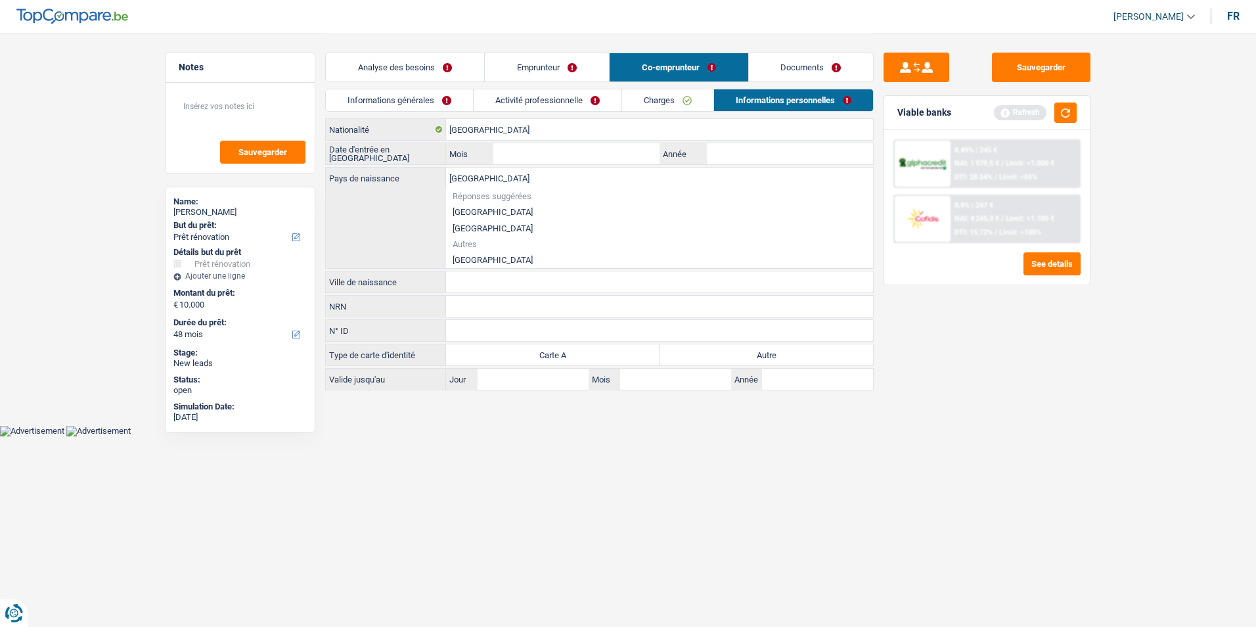
type input "[GEOGRAPHIC_DATA]"
click at [465, 256] on li "[GEOGRAPHIC_DATA]" at bounding box center [659, 260] width 427 height 16
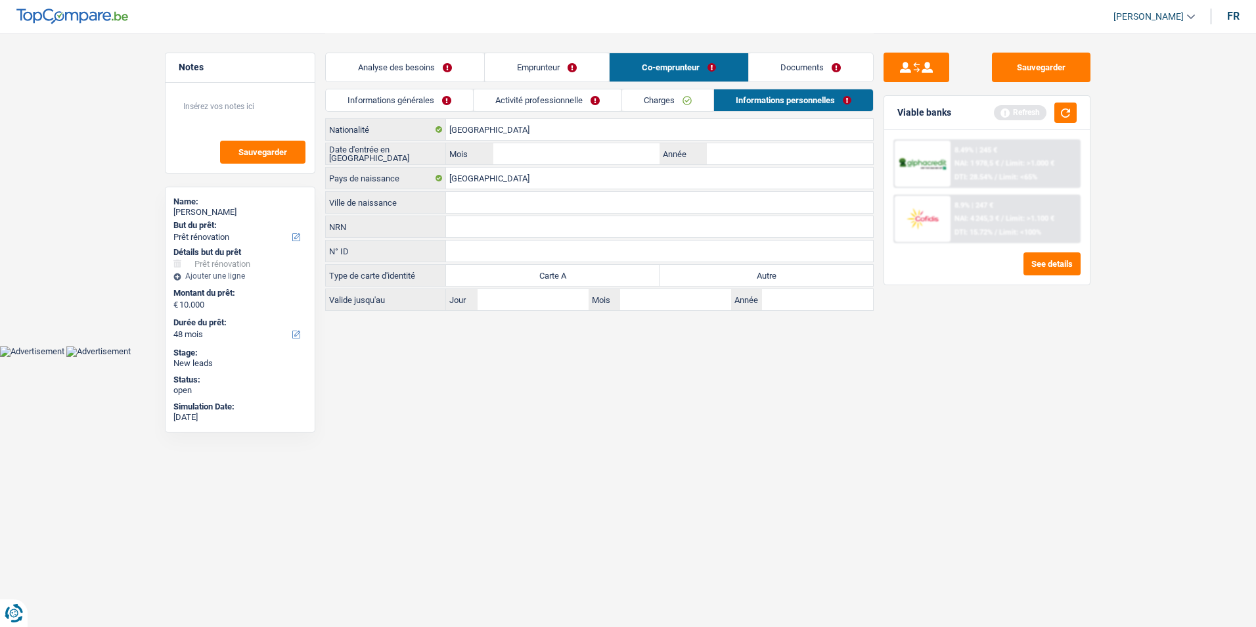
click at [483, 202] on input "Ville de naissance" at bounding box center [659, 202] width 427 height 21
click at [456, 204] on input "notse" at bounding box center [659, 202] width 427 height 21
click at [547, 208] on input "Notse" at bounding box center [659, 202] width 427 height 21
type input "Notse"
click at [551, 227] on input "NRN" at bounding box center [659, 226] width 427 height 21
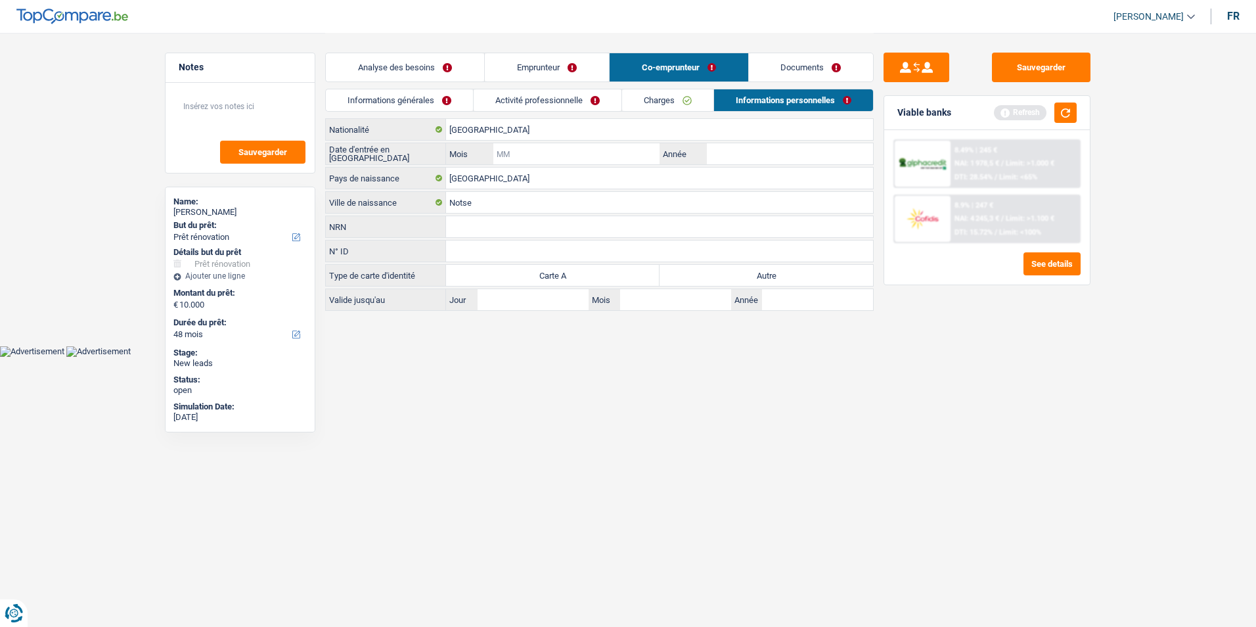
click at [553, 149] on input "Mois" at bounding box center [576, 153] width 166 height 21
click at [726, 157] on input "Année" at bounding box center [790, 153] width 166 height 21
type input "2014"
click at [607, 154] on input "Mois" at bounding box center [576, 153] width 166 height 21
type input "11"
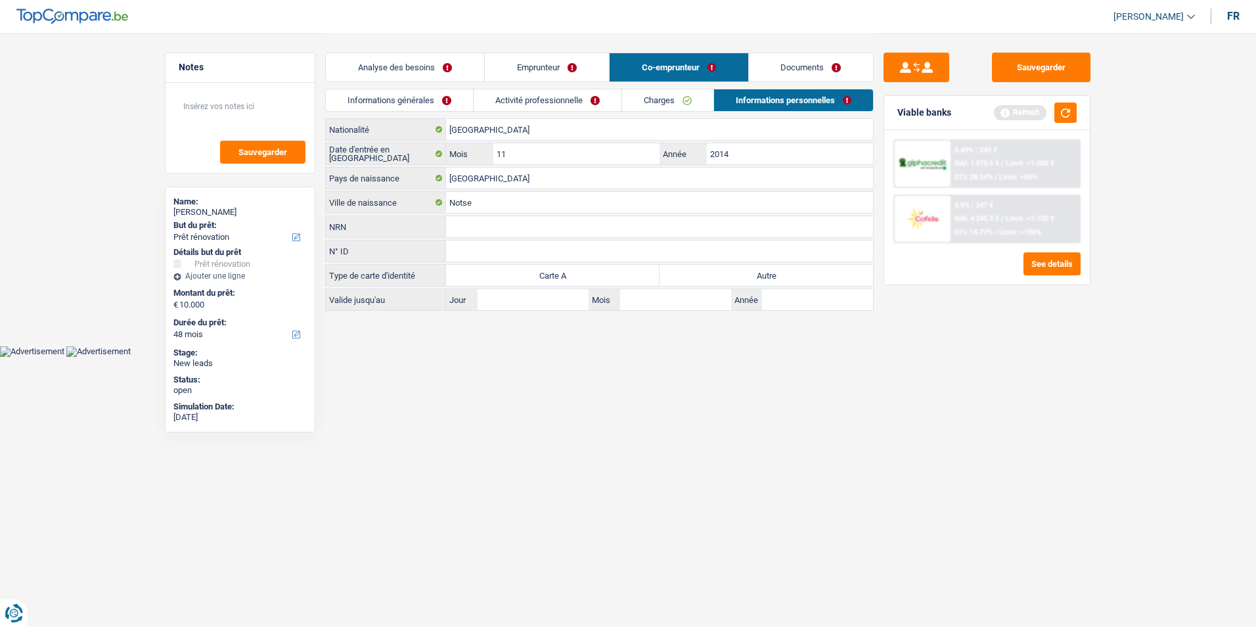
click at [735, 276] on label "Autre" at bounding box center [767, 275] width 214 height 21
click at [735, 276] on input "Autre" at bounding box center [767, 275] width 214 height 21
radio input "true"
click at [539, 94] on link "Activité professionnelle" at bounding box center [548, 100] width 148 height 22
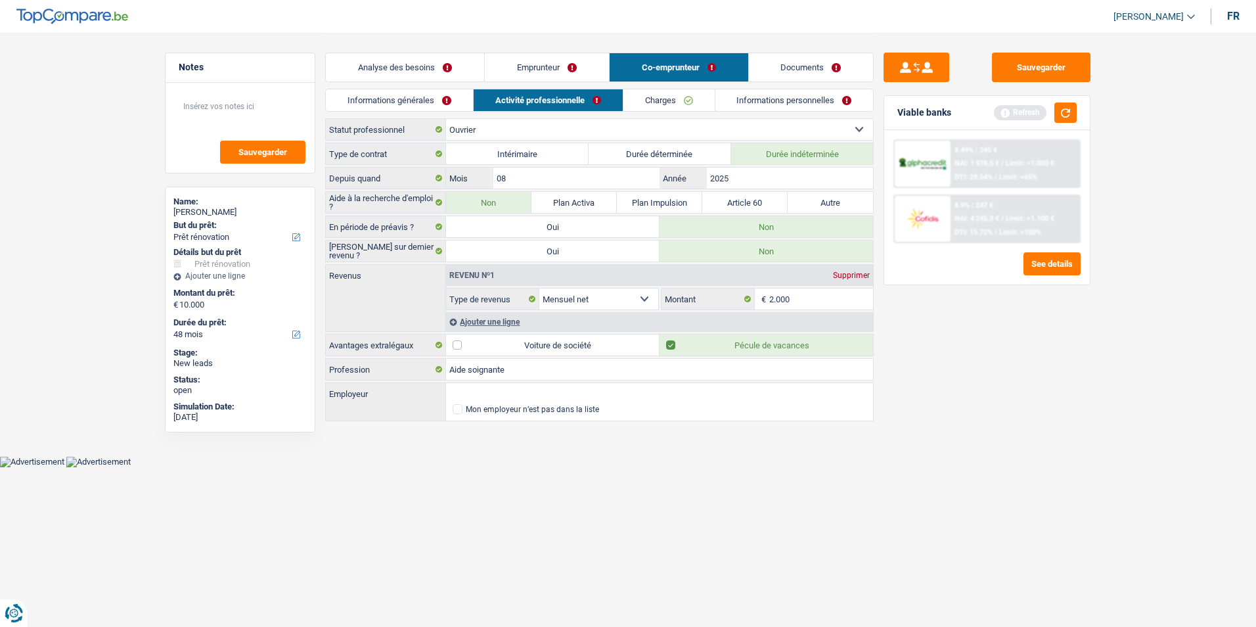
click at [444, 98] on link "Informations générales" at bounding box center [399, 100] width 147 height 22
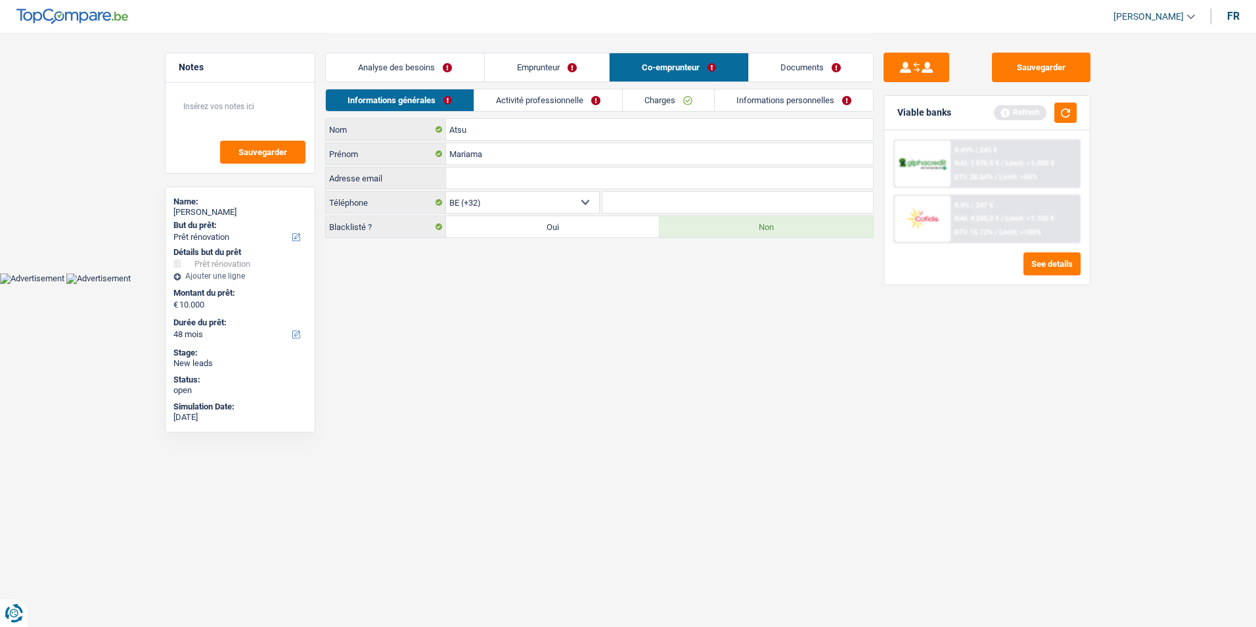
click at [539, 103] on link "Activité professionnelle" at bounding box center [548, 100] width 148 height 22
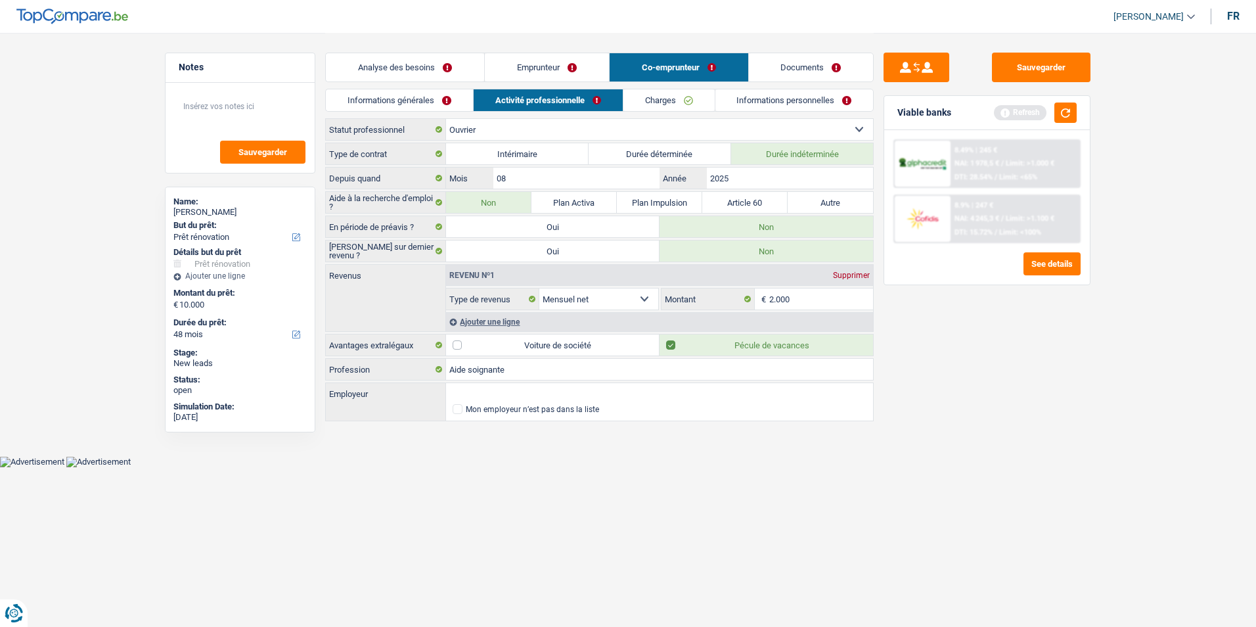
click at [812, 67] on link "Documents" at bounding box center [811, 67] width 125 height 28
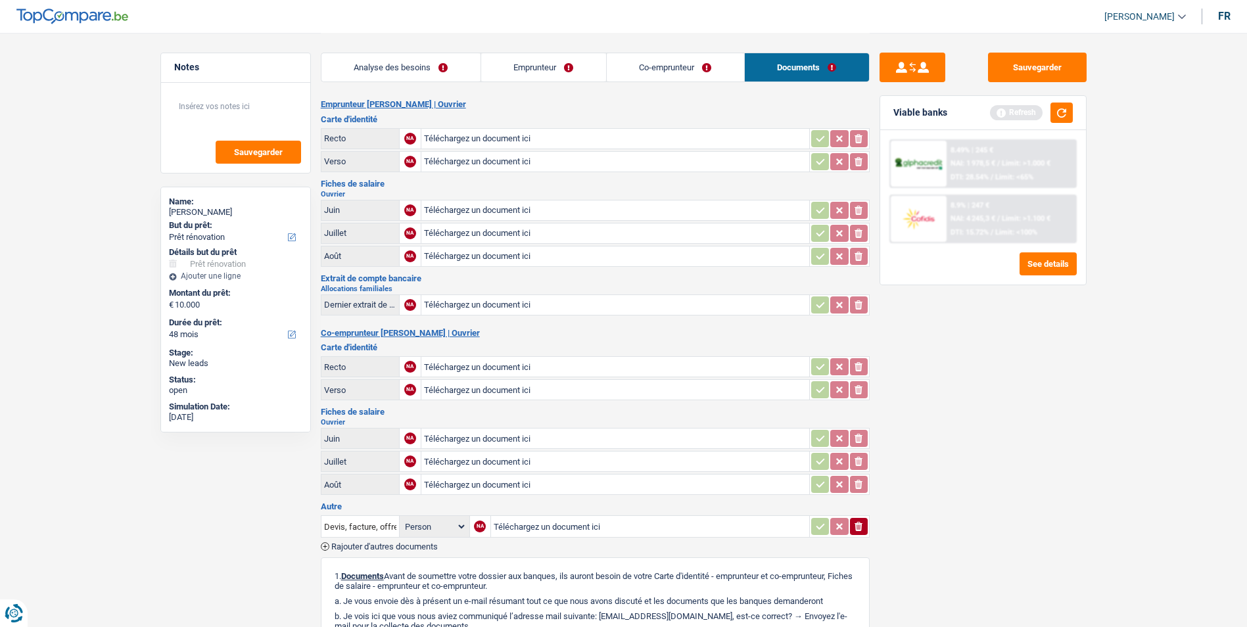
click at [558, 63] on link "Emprunteur" at bounding box center [543, 67] width 125 height 28
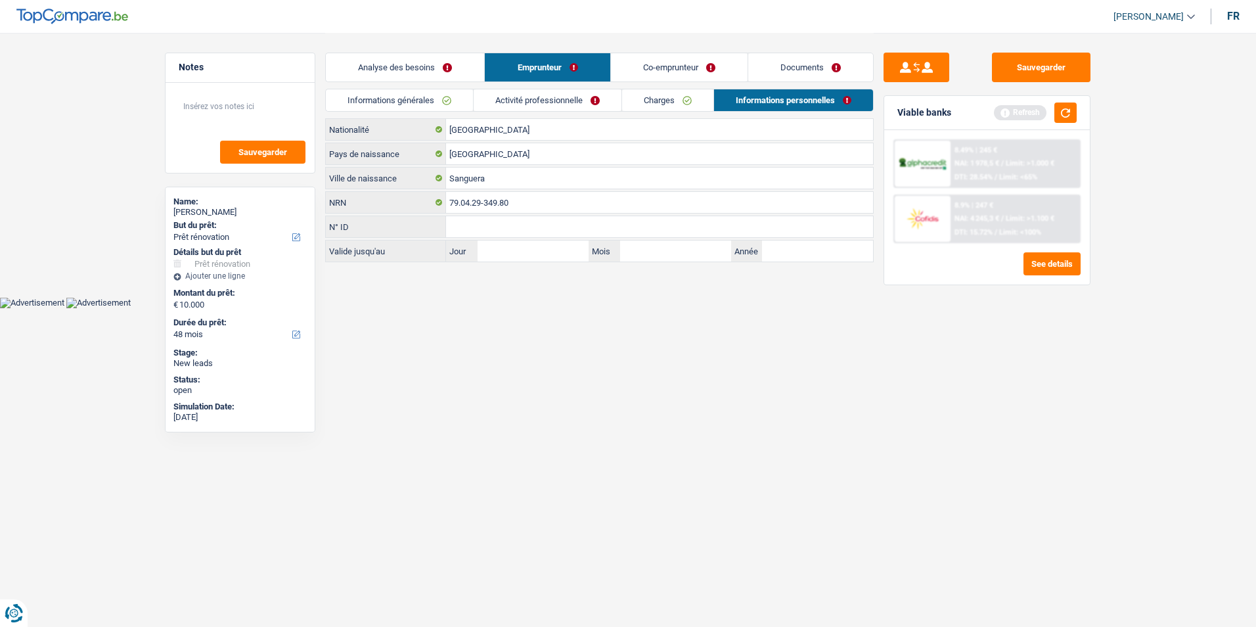
click at [435, 85] on div "Analyse des besoins Emprunteur Co-emprunteur Documents" at bounding box center [599, 61] width 549 height 56
click at [434, 70] on link "Analyse des besoins" at bounding box center [405, 67] width 158 height 28
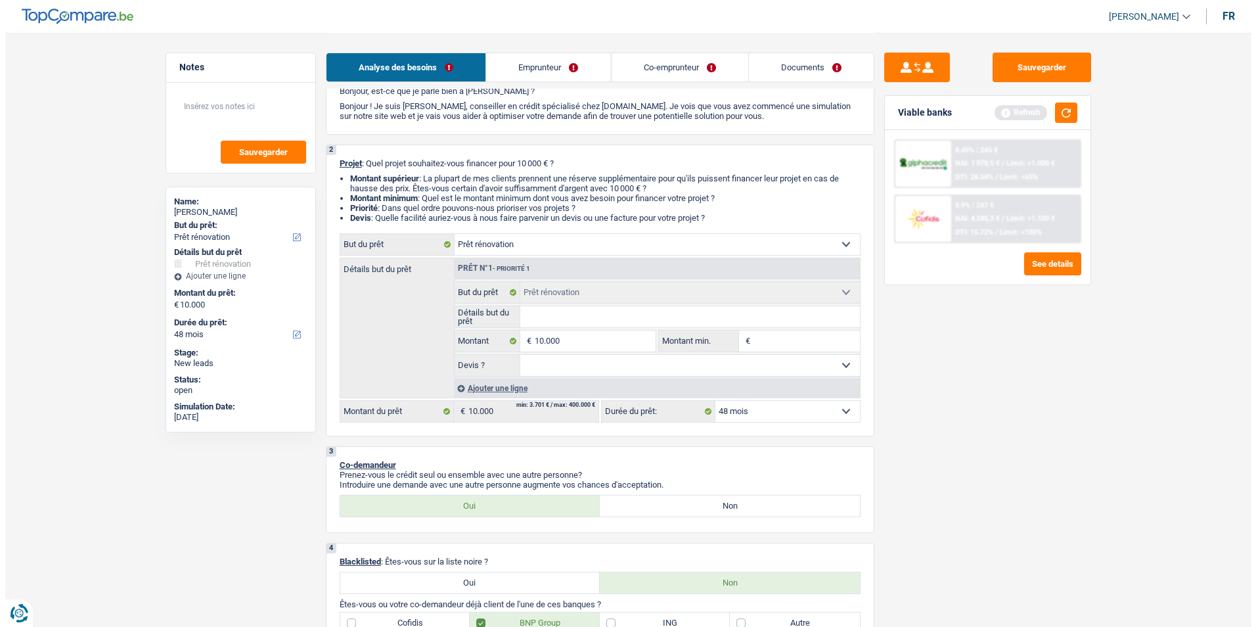
scroll to position [131, 0]
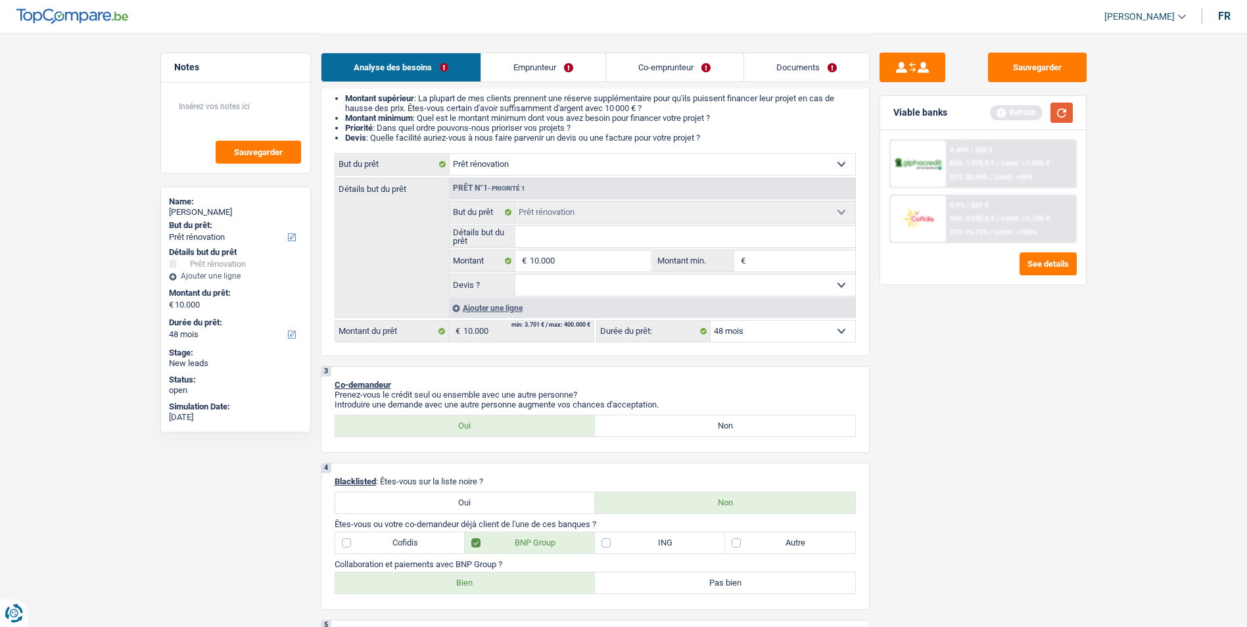
click at [1066, 109] on button "button" at bounding box center [1061, 113] width 22 height 20
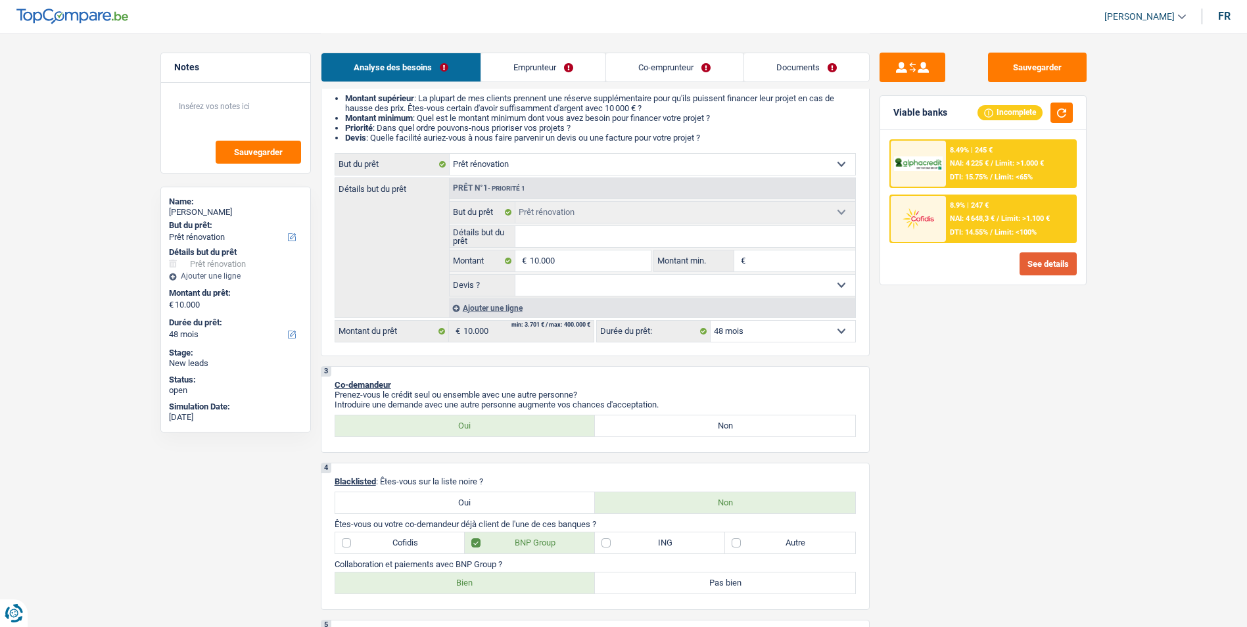
click at [1036, 256] on button "See details" at bounding box center [1047, 263] width 57 height 23
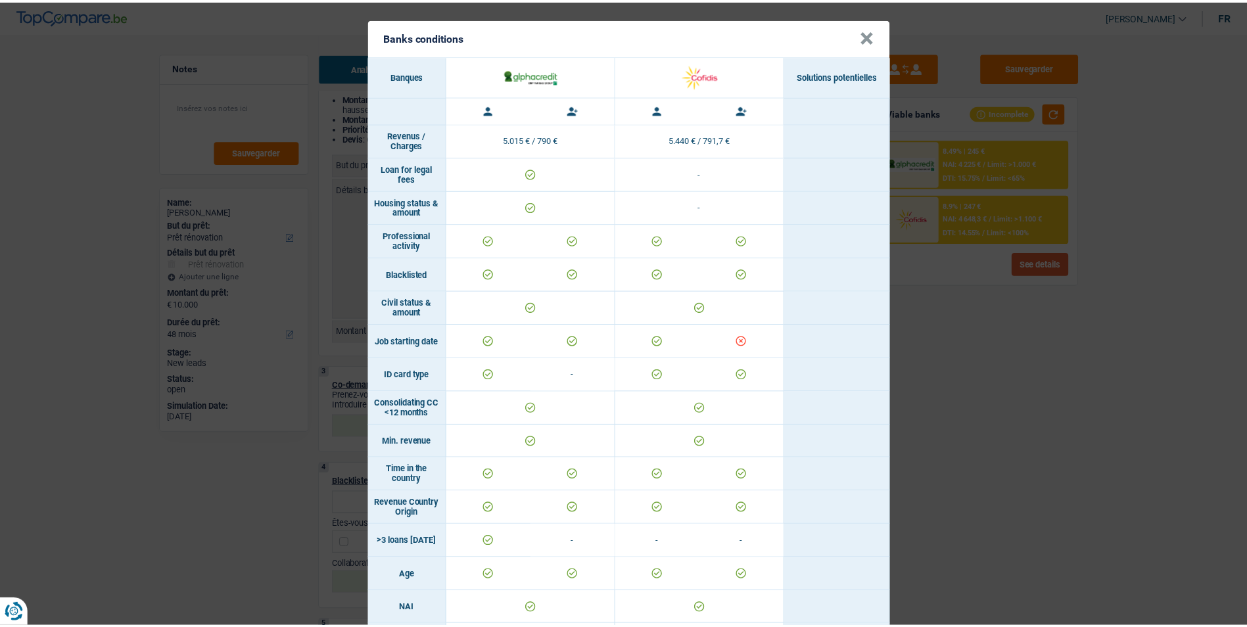
scroll to position [0, 0]
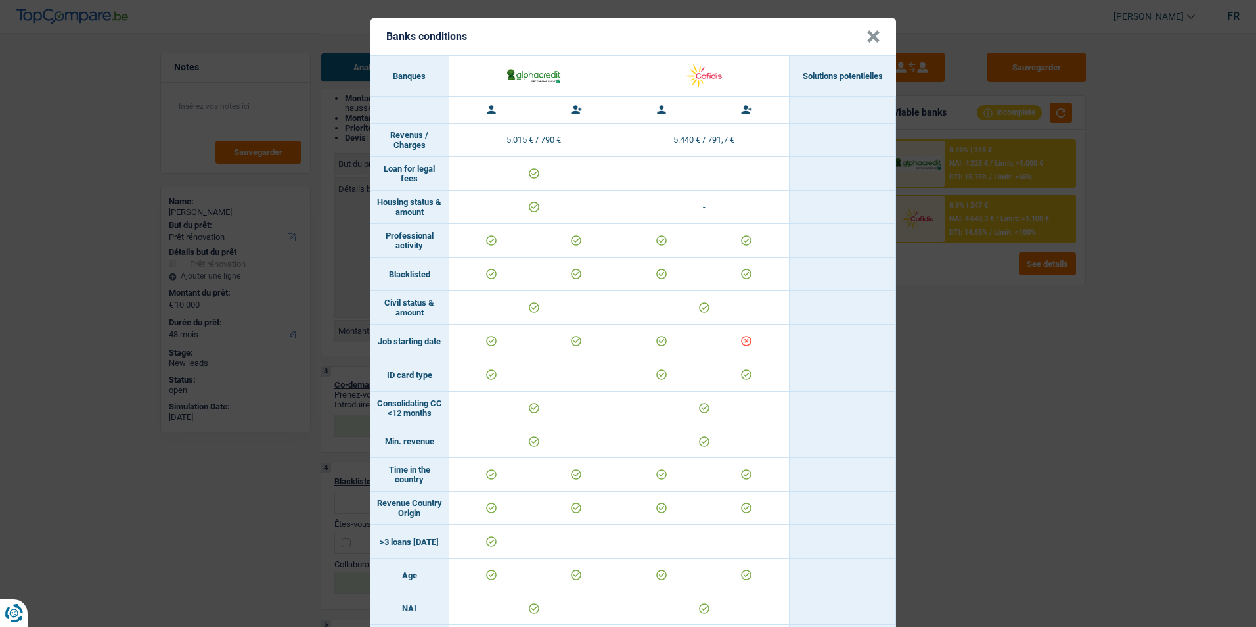
click at [872, 35] on button "×" at bounding box center [874, 36] width 14 height 13
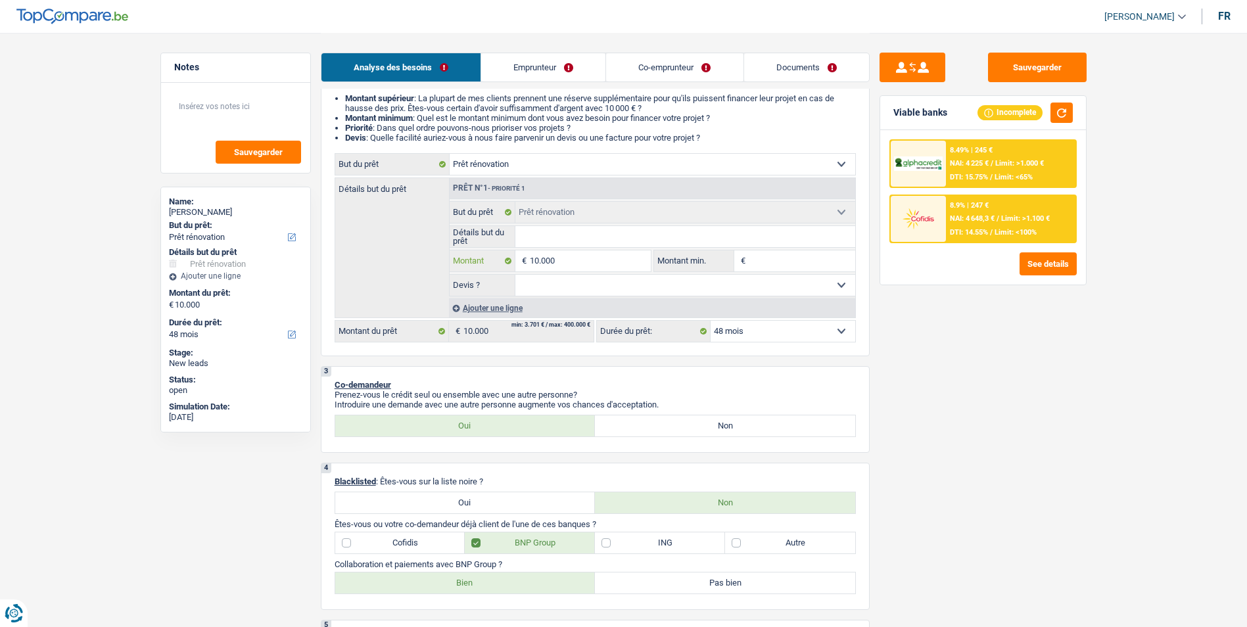
click at [570, 250] on input "10.000" at bounding box center [590, 260] width 120 height 21
type input "1.000"
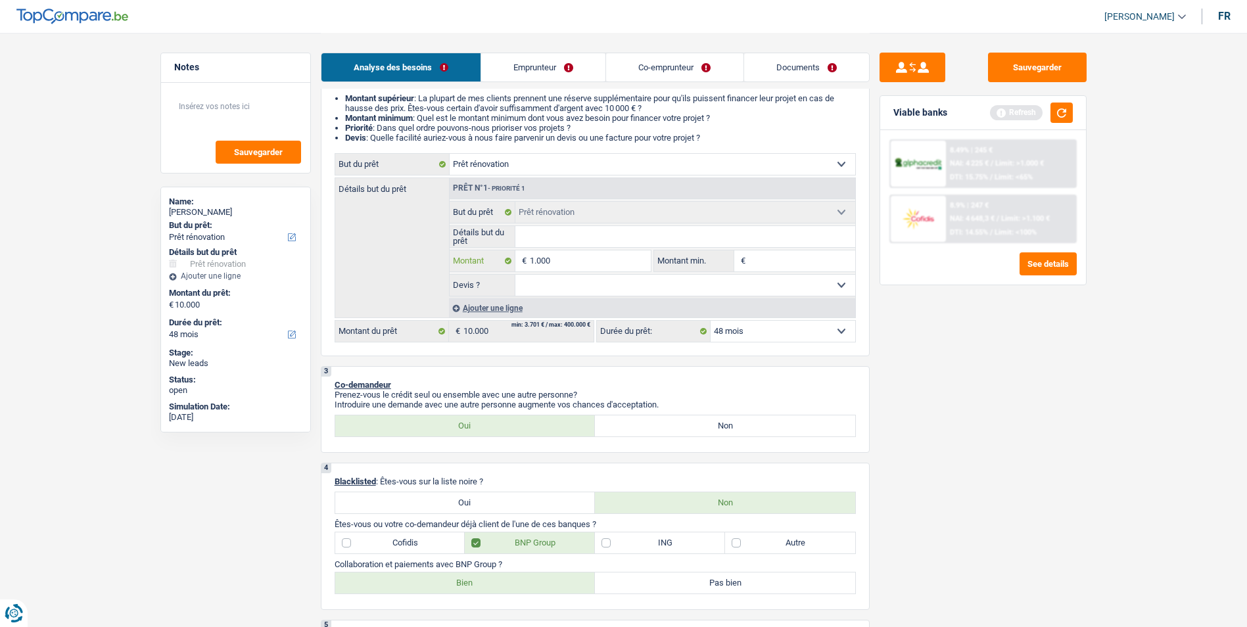
type input "100"
type input "10"
type input "1"
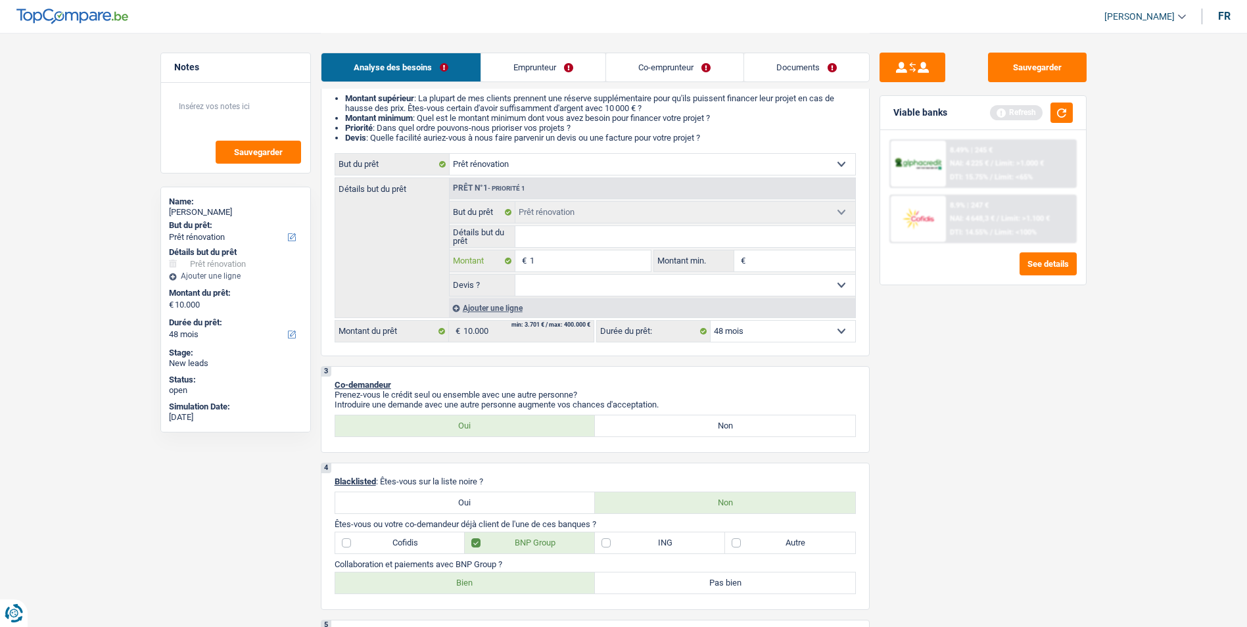
type input "1"
type input "2"
type input "20"
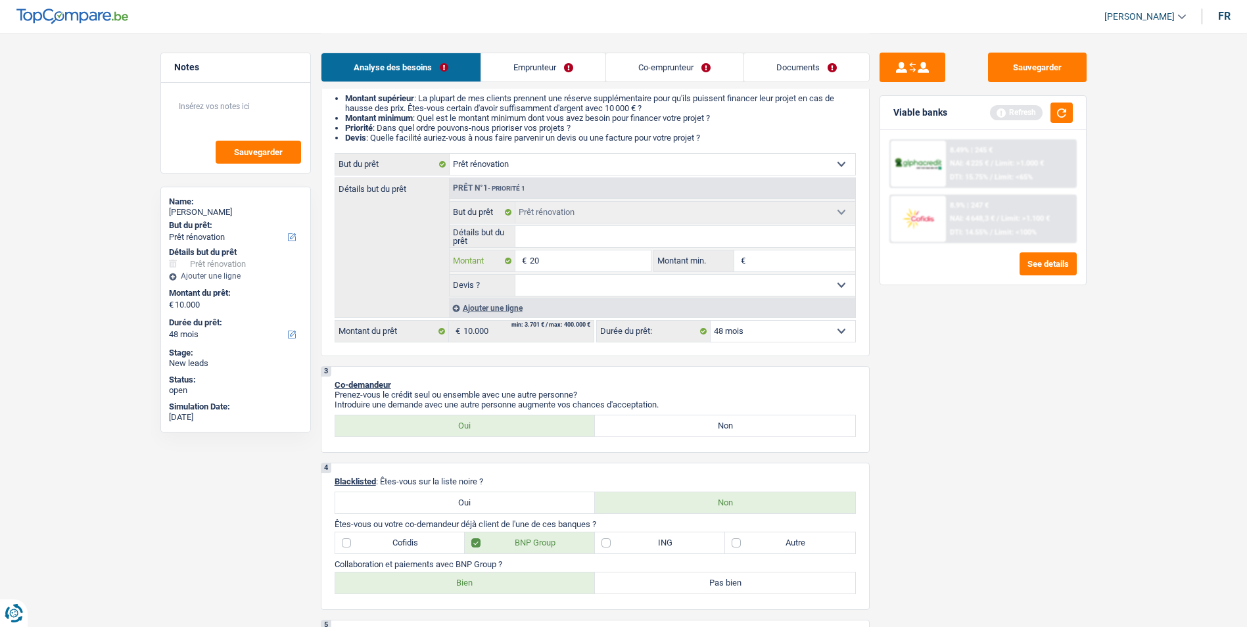
type input "200"
type input "2.000"
type input "20.000"
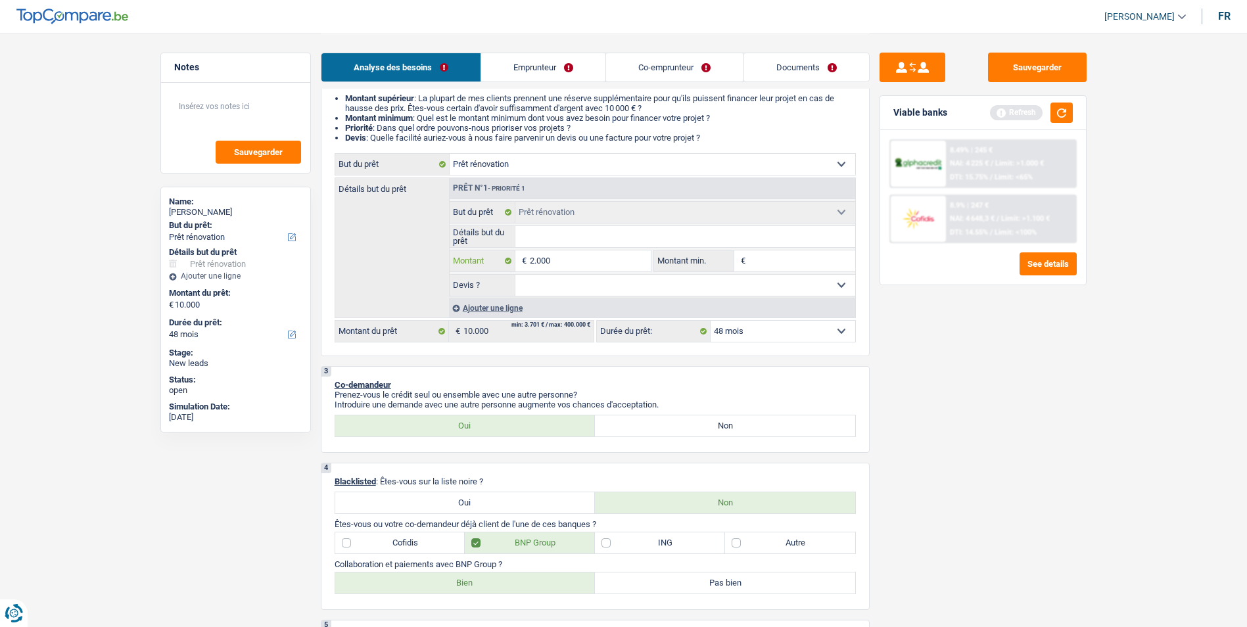
type input "20.000"
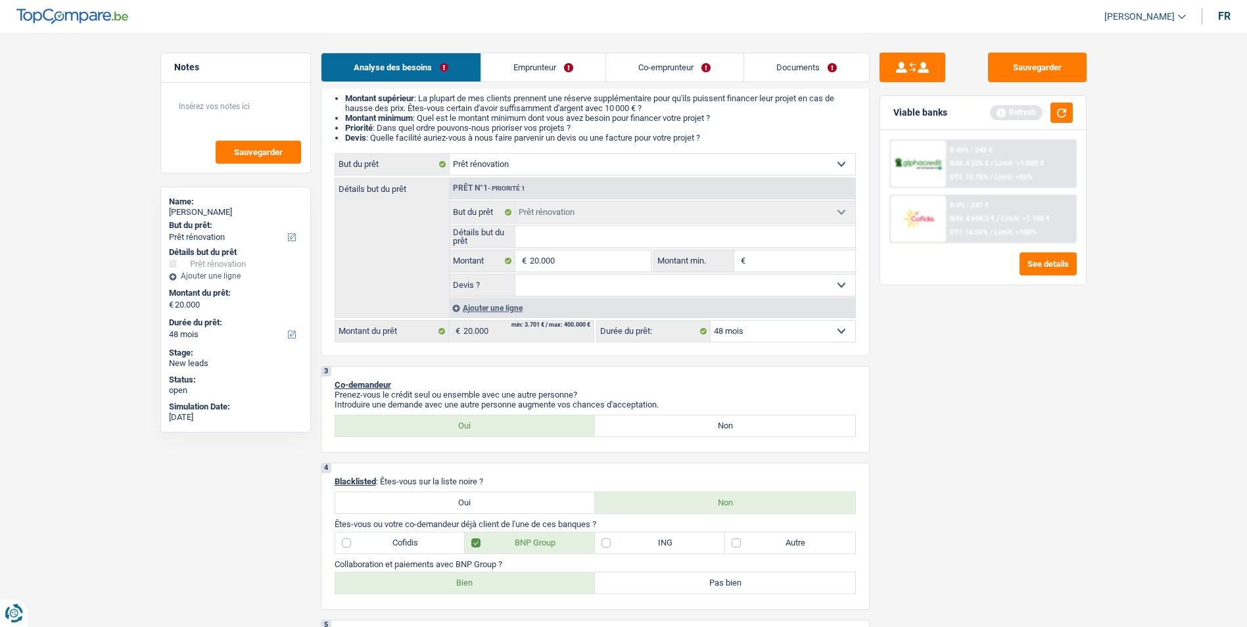
select select "84"
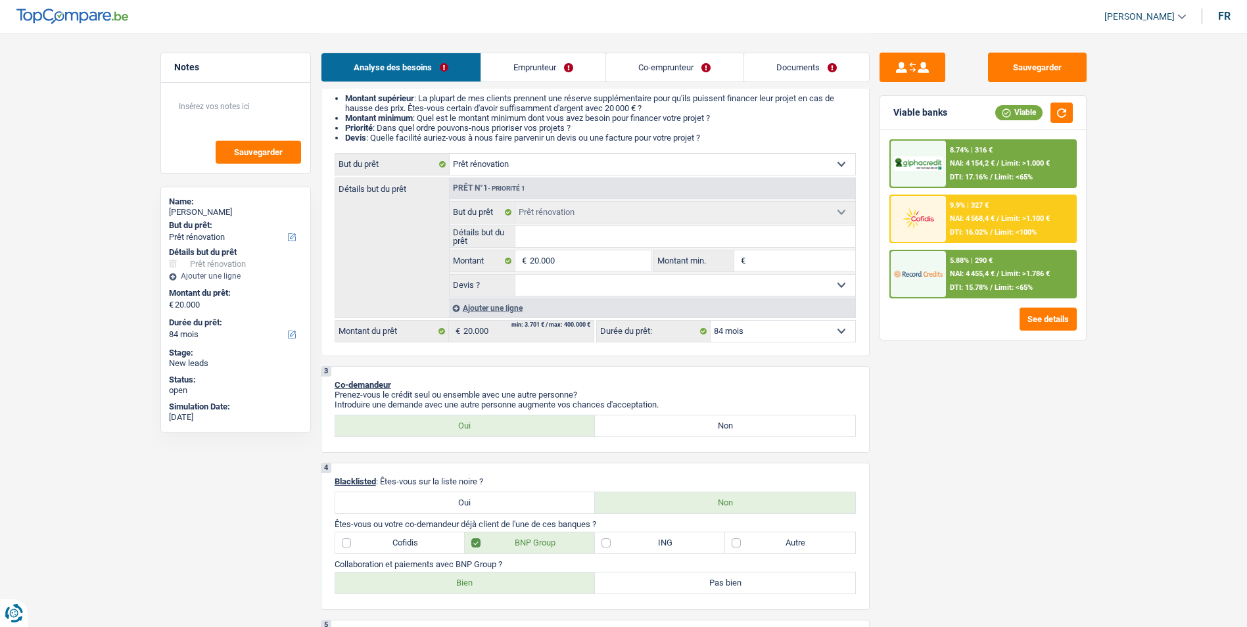
click at [608, 291] on select "Oui Non Non répondu Sélectionner une option" at bounding box center [685, 285] width 340 height 21
select select "yes"
click at [515, 275] on select "Oui Non Non répondu Sélectionner une option" at bounding box center [685, 285] width 340 height 21
select select "yes"
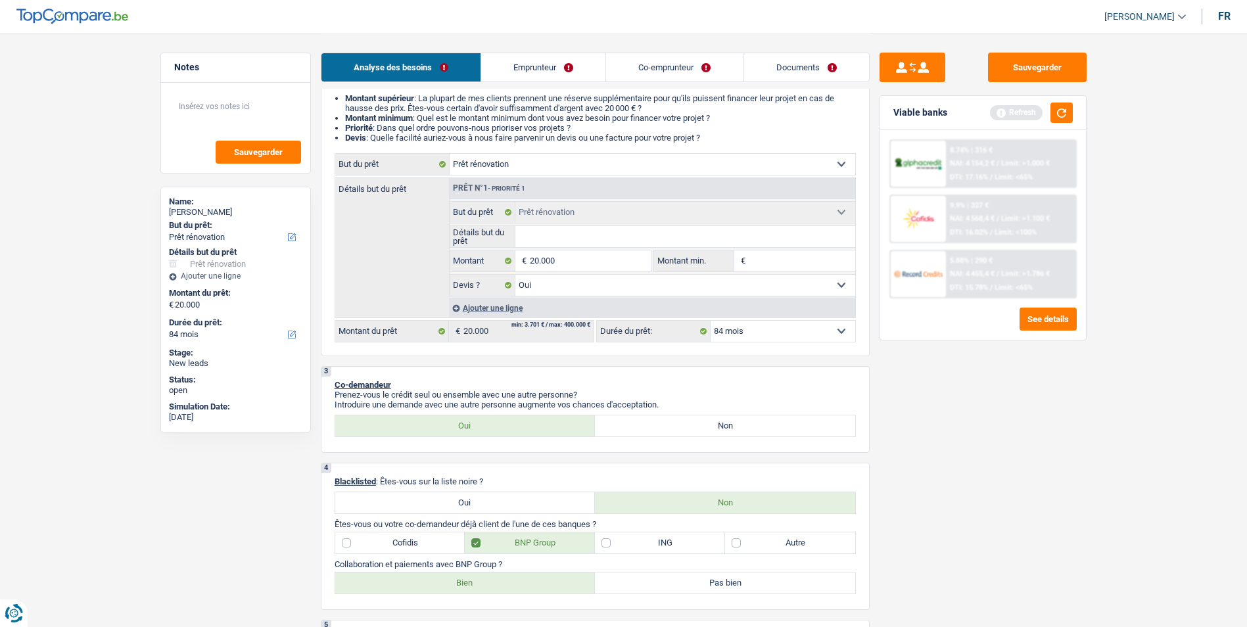
click at [562, 239] on input "Détails but du prêt" at bounding box center [685, 236] width 340 height 21
click at [1055, 114] on button "button" at bounding box center [1061, 113] width 22 height 20
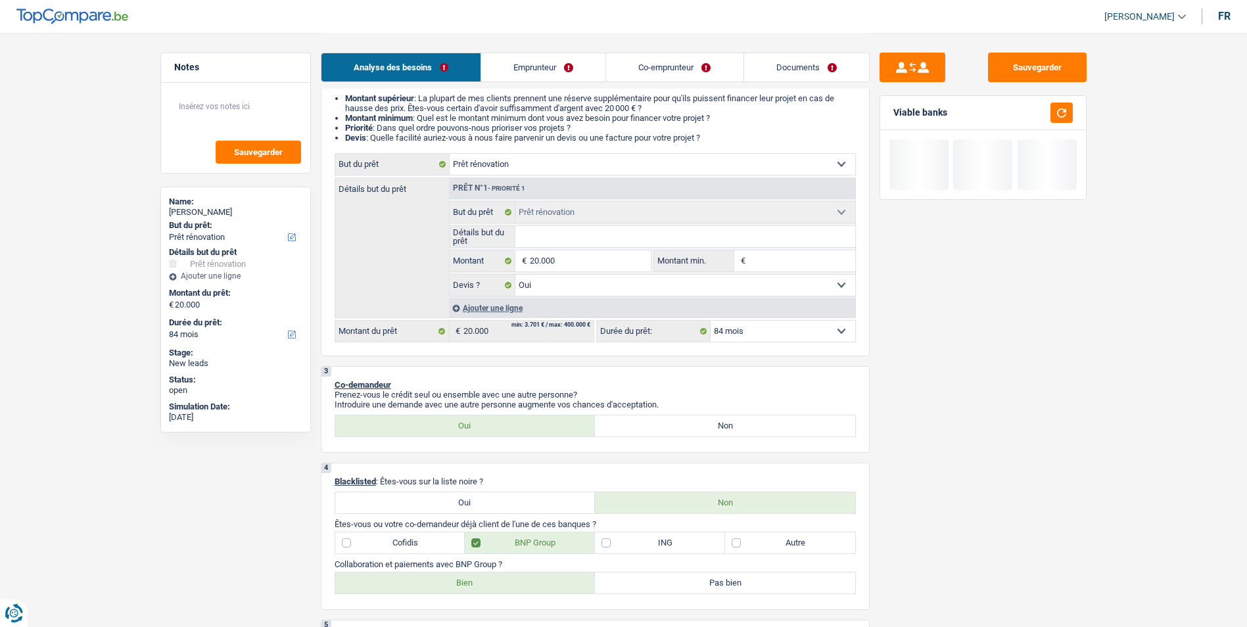
click at [630, 236] on input "Détails but du prêt" at bounding box center [685, 236] width 340 height 21
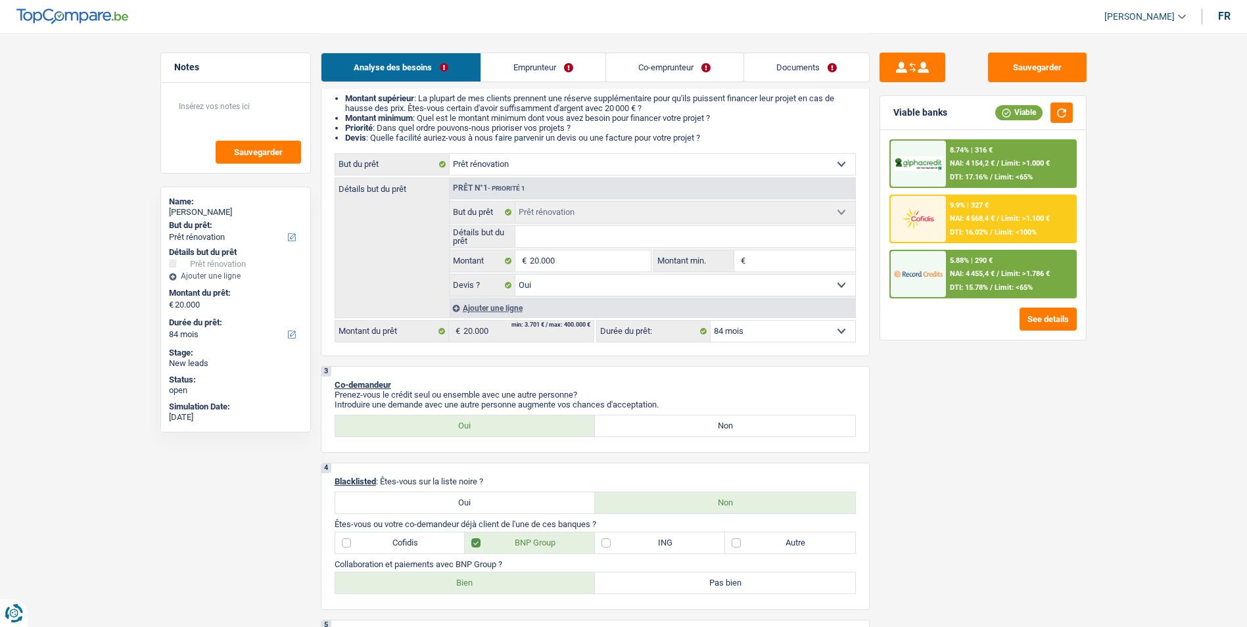
type input "I"
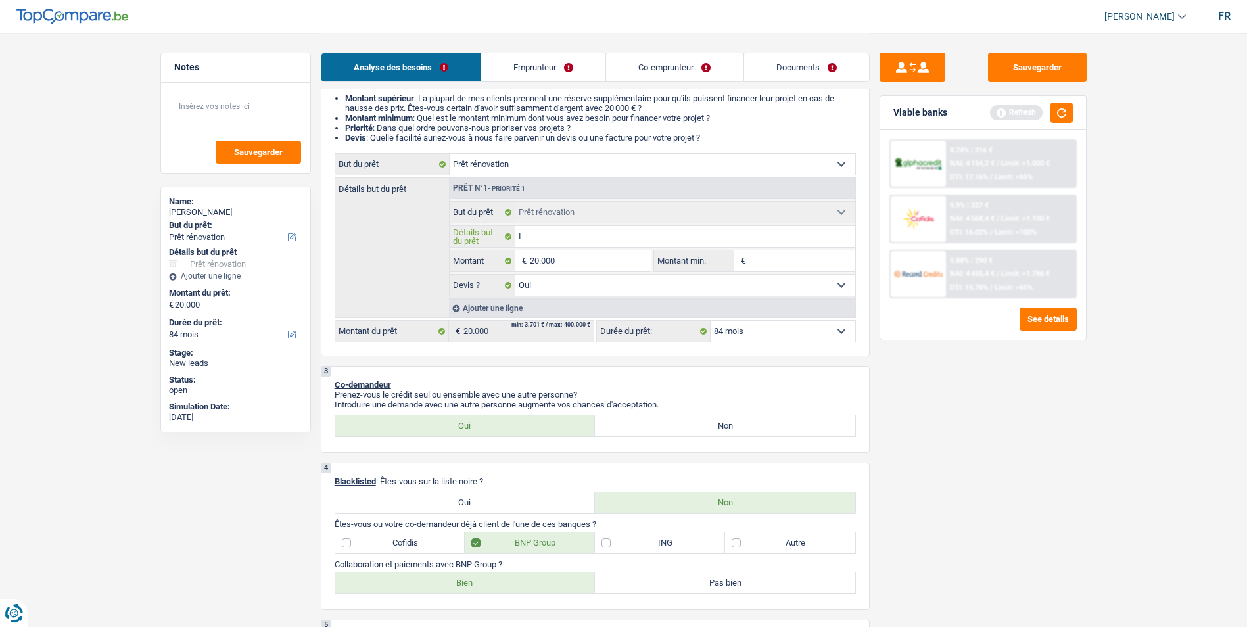
type input "Is"
type input "Iso"
type input "Isol"
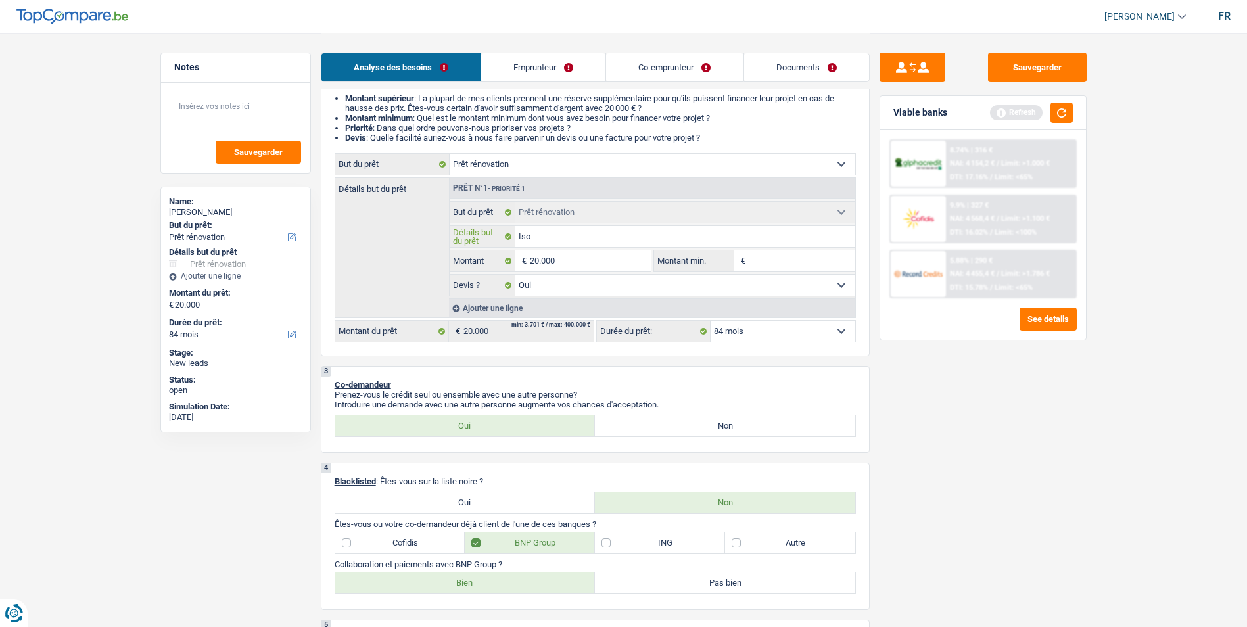
type input "Isol"
type input "Isola"
type input "Isolat"
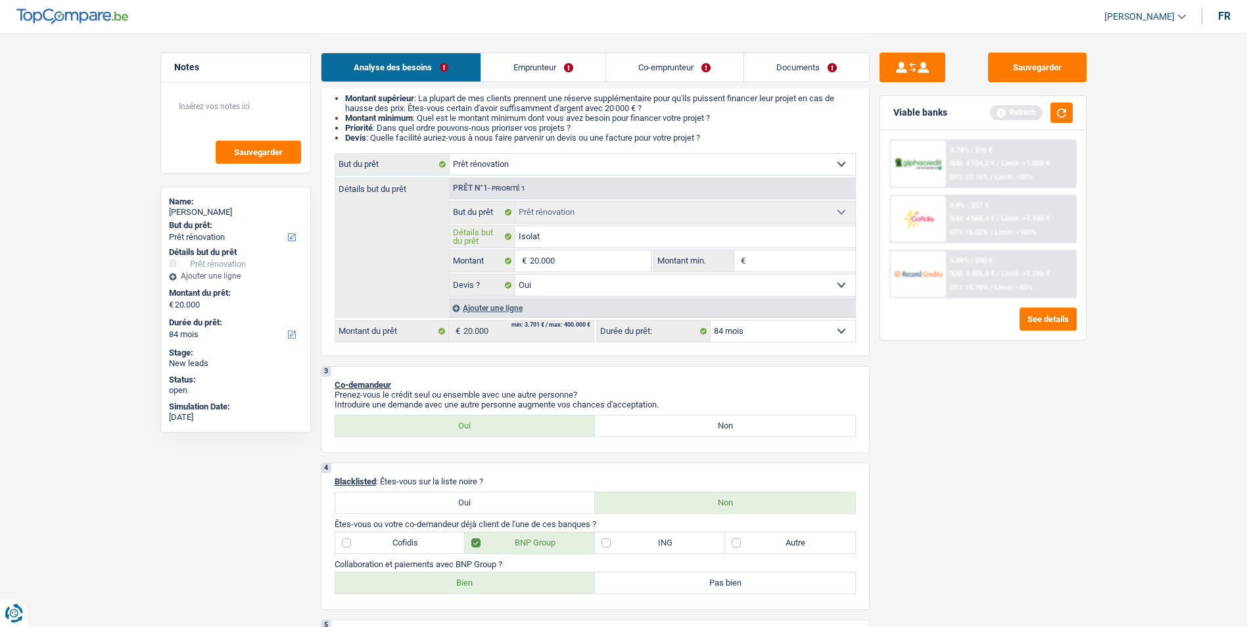
type input "Isolati"
type input "Isolatio"
type input "Isolation"
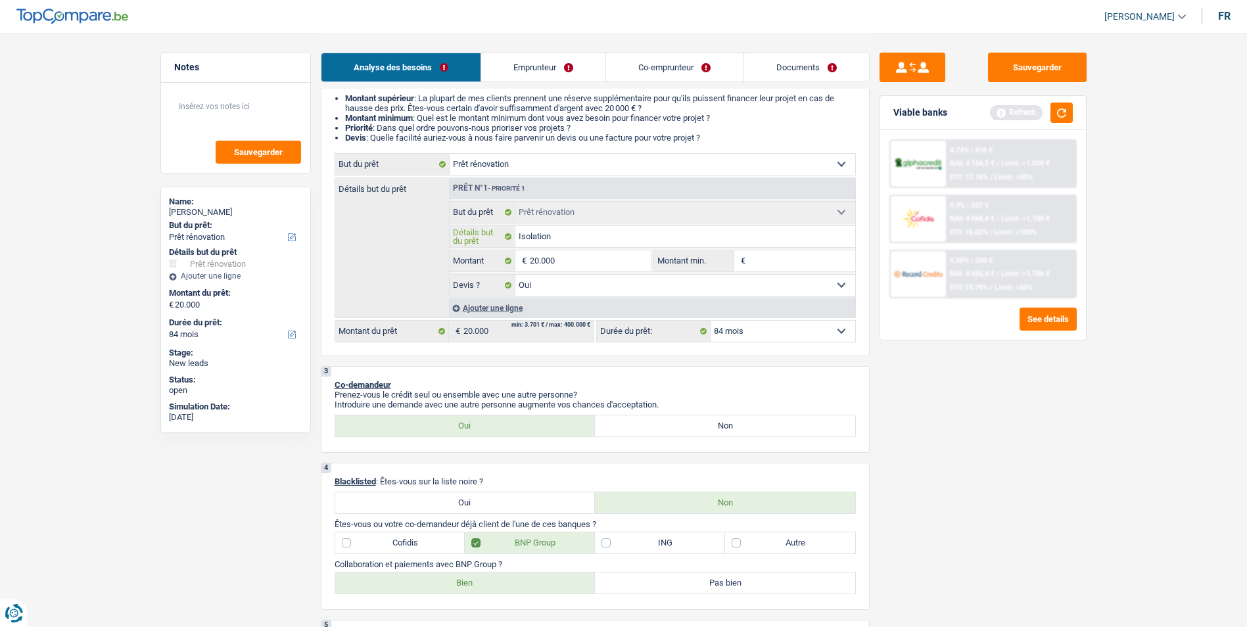
type input "Isolation"
type input "Isolation d"
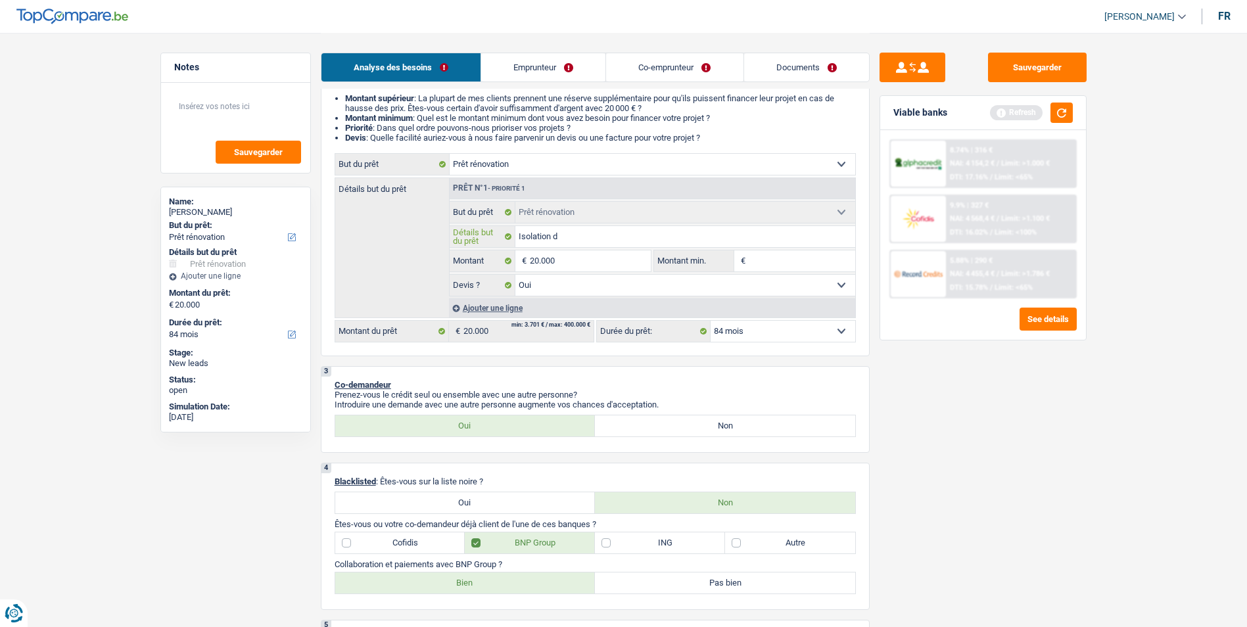
type input "Isolation du"
type input "Isolation du s"
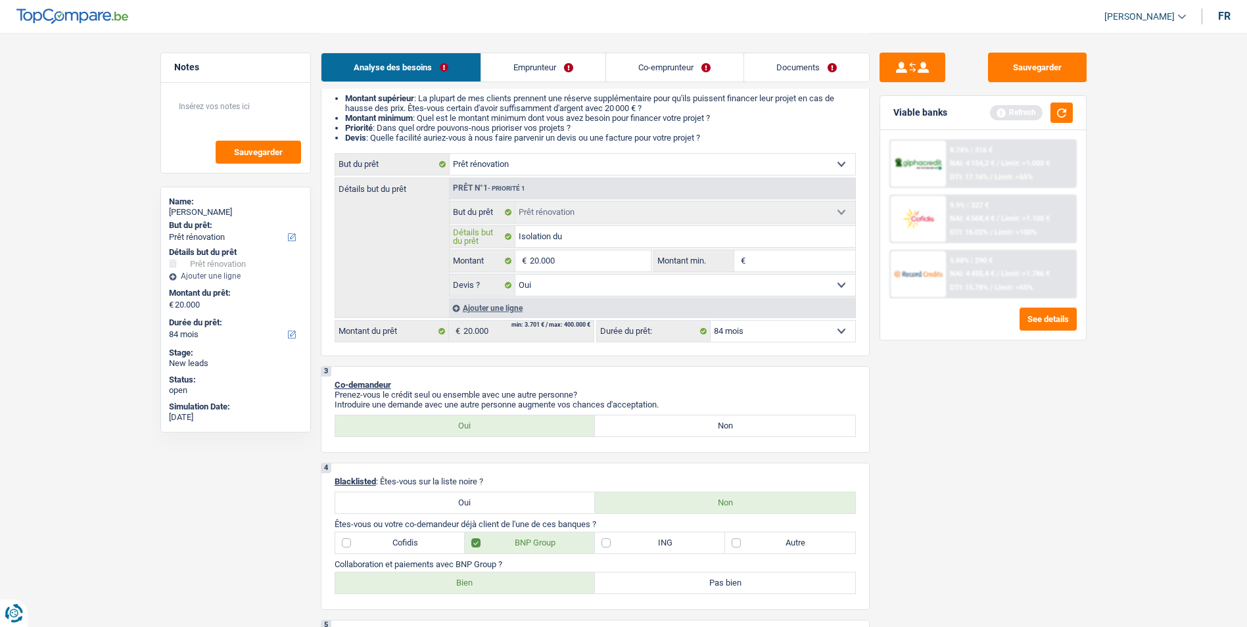
type input "Isolation du s"
type input "Isolation du so"
type input "Isolation du sol"
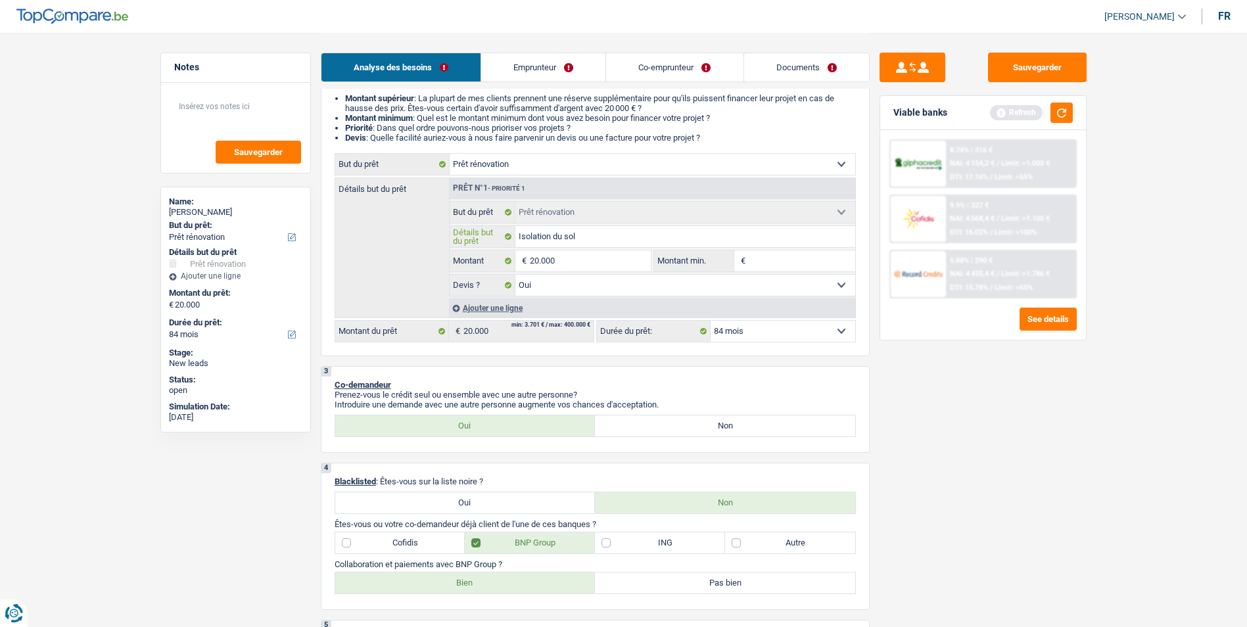
type input "Isolation du sol"
type input "Isolation du sol d"
type input "Isolation du sol de"
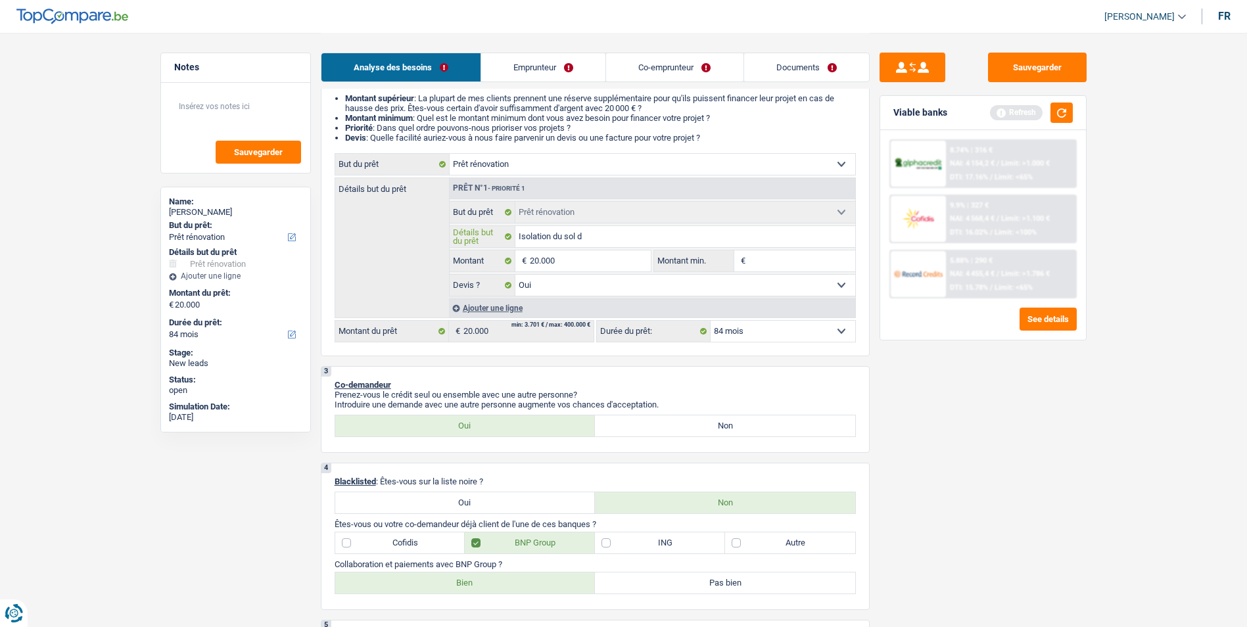
type input "Isolation du sol de"
type input "Isolation du sol de R"
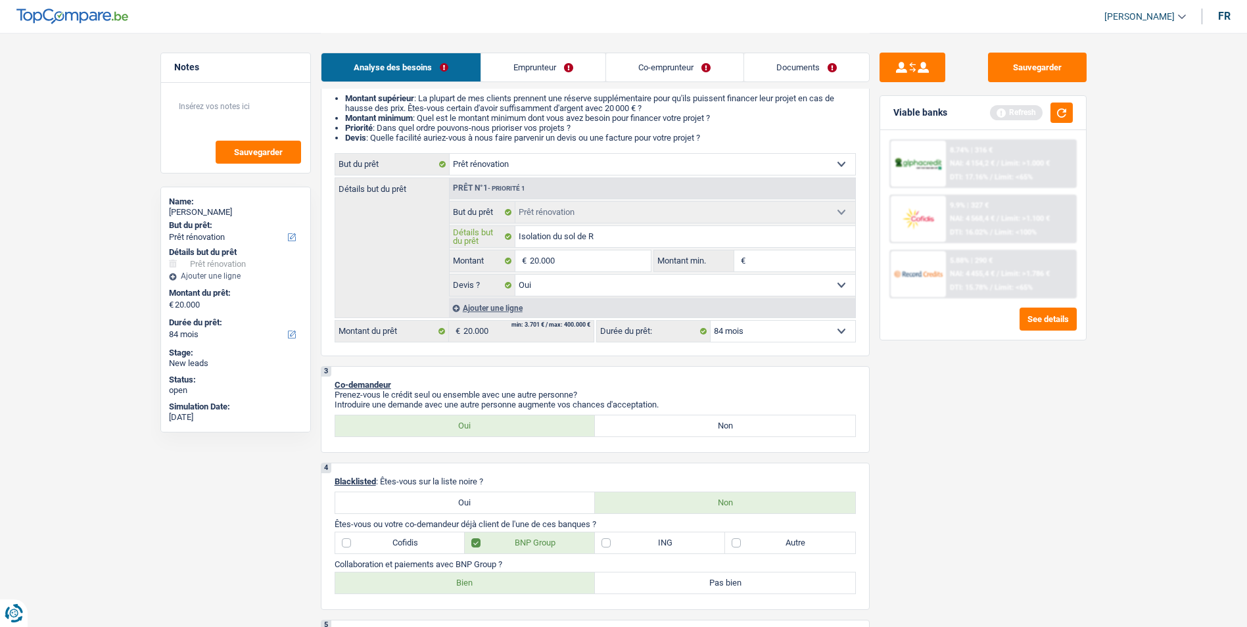
type input "Isolation du sol de RD"
type input "Isolation du sol de RDC"
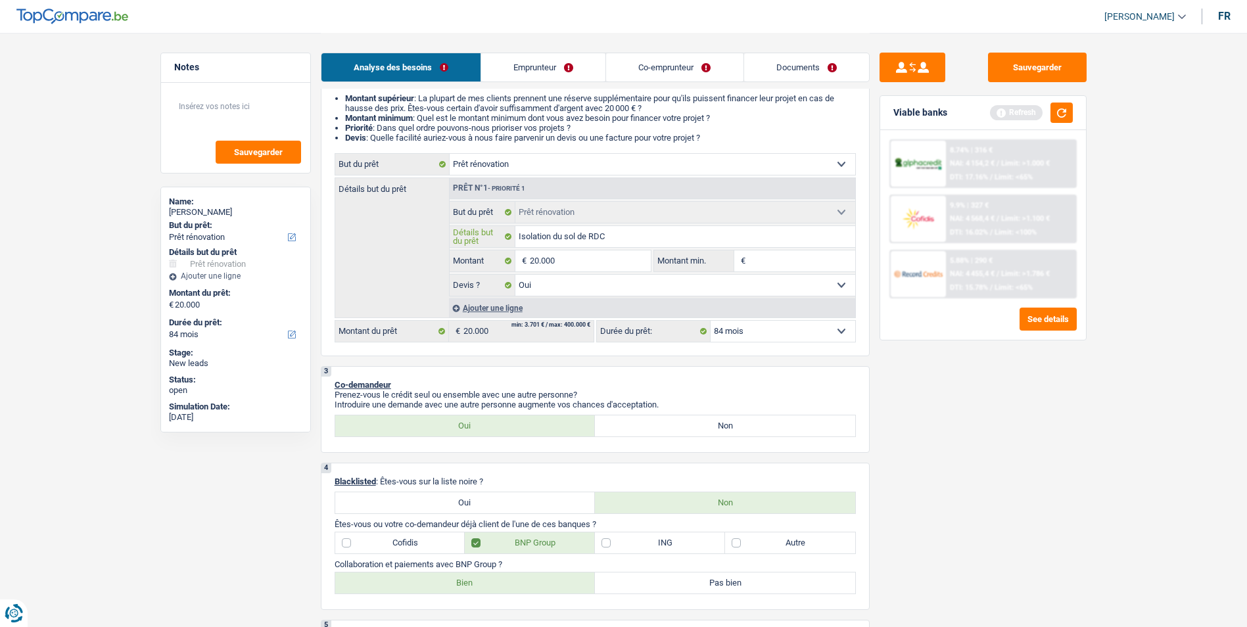
type input "Isolation du sol de RDC"
type input "Isolation du sol de RDC +"
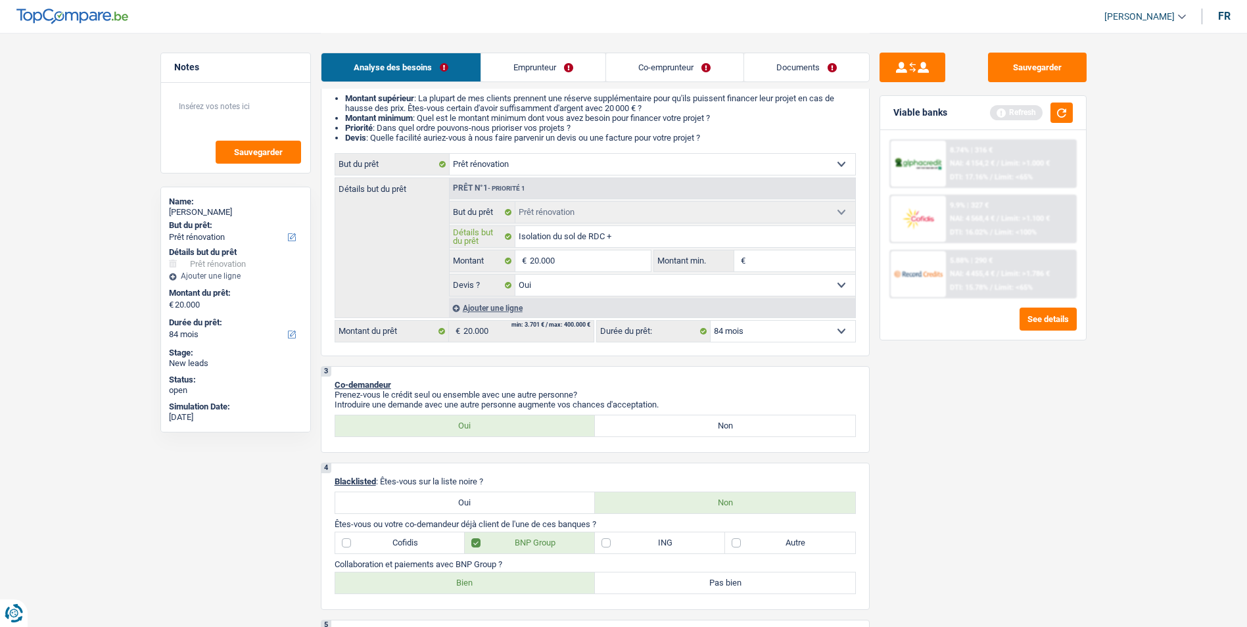
type input "Isolation du sol de RDC + l"
type input "Isolation du sol de RDC + la"
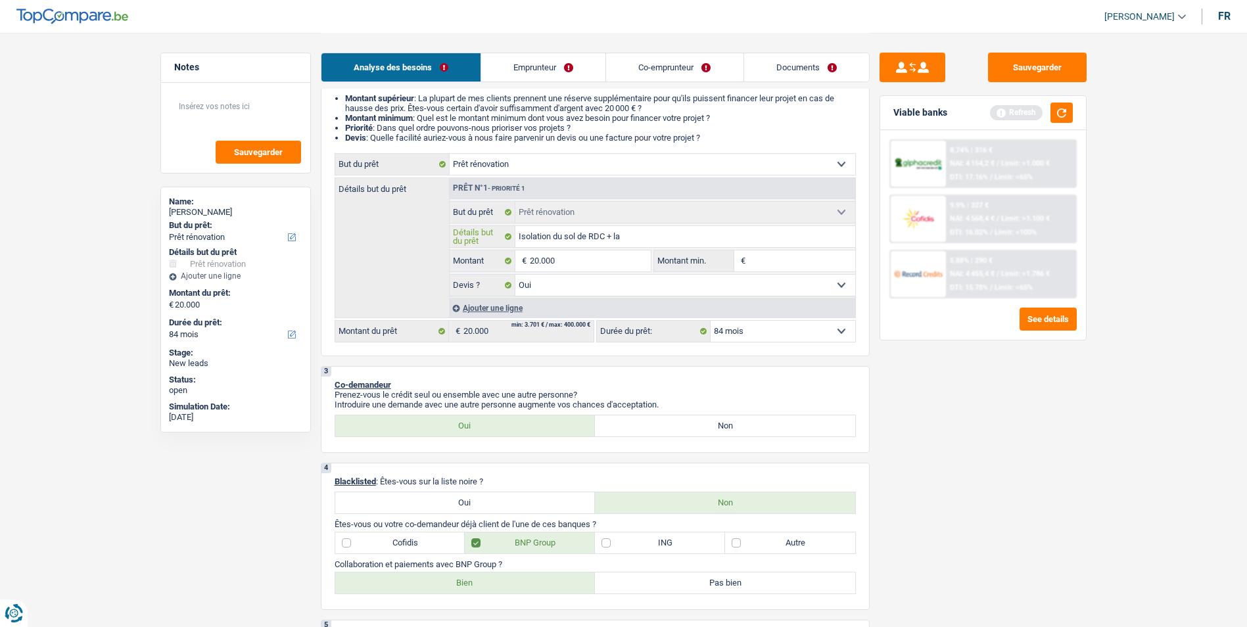
type input "Isolation du sol de RDC + la"
type input "Isolation du sol de RDC + la f"
type input "Isolation du sol de RDC + la fa"
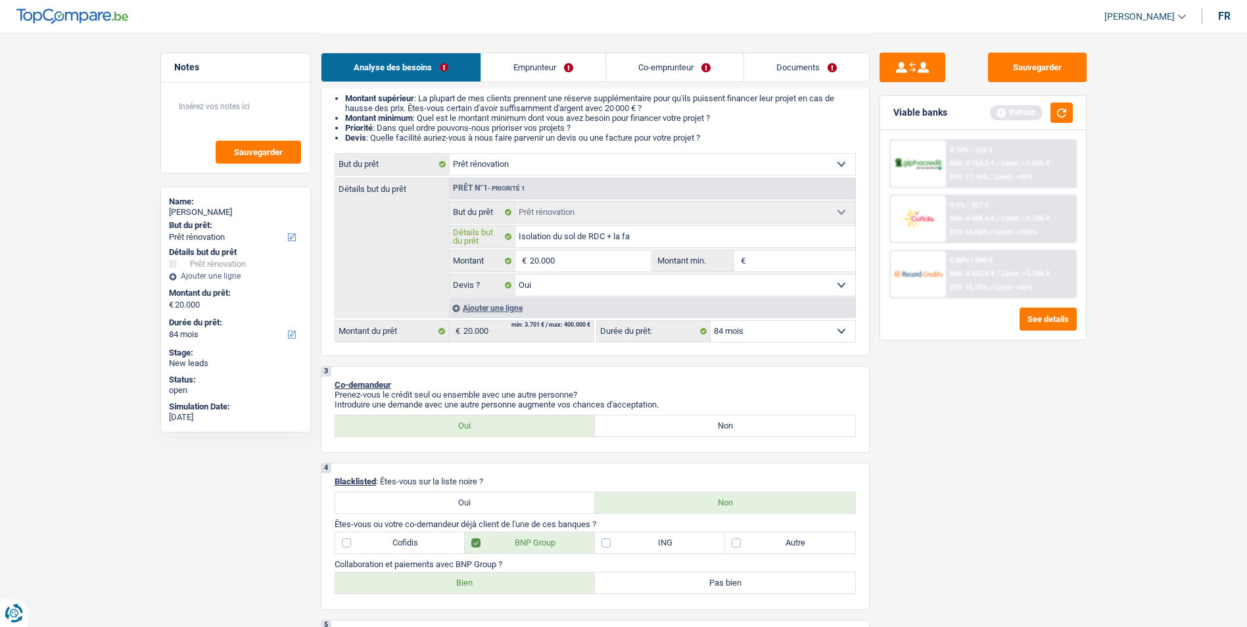
type input "Isolation du sol de RDC + la fac"
type input "Isolation du sol de RDC + la faca"
type input "Isolation du sol de RDC + la facad"
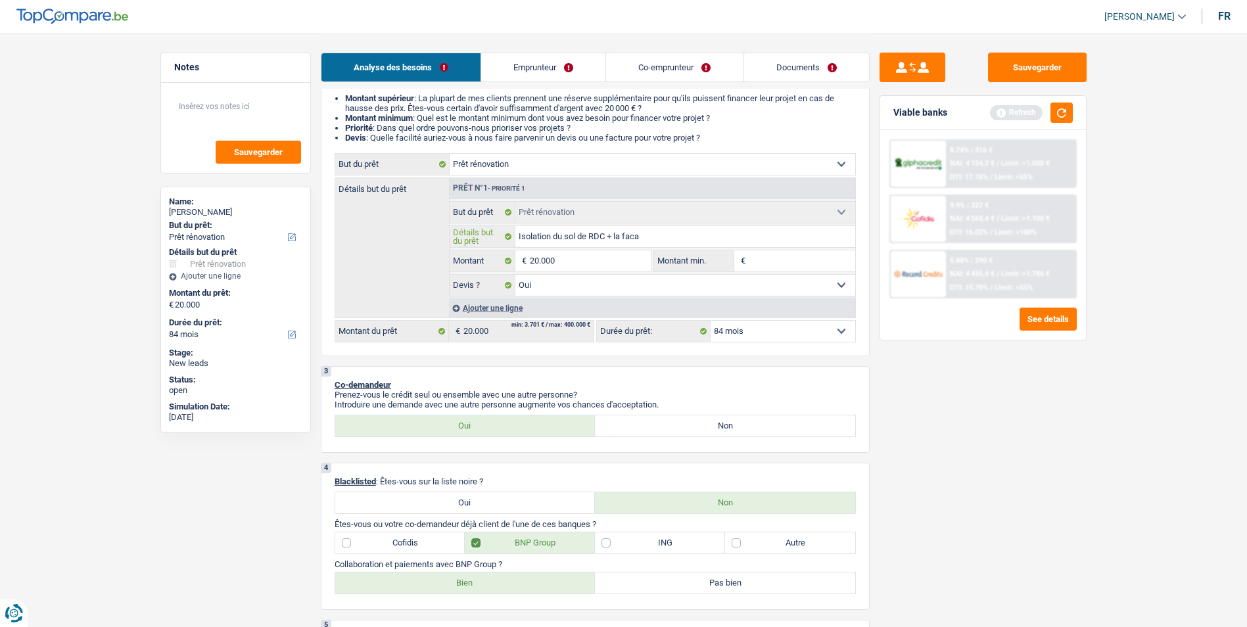
type input "Isolation du sol de RDC + la facad"
type input "Isolation du sol de RDC + la facade"
click at [1068, 116] on button "button" at bounding box center [1061, 113] width 22 height 20
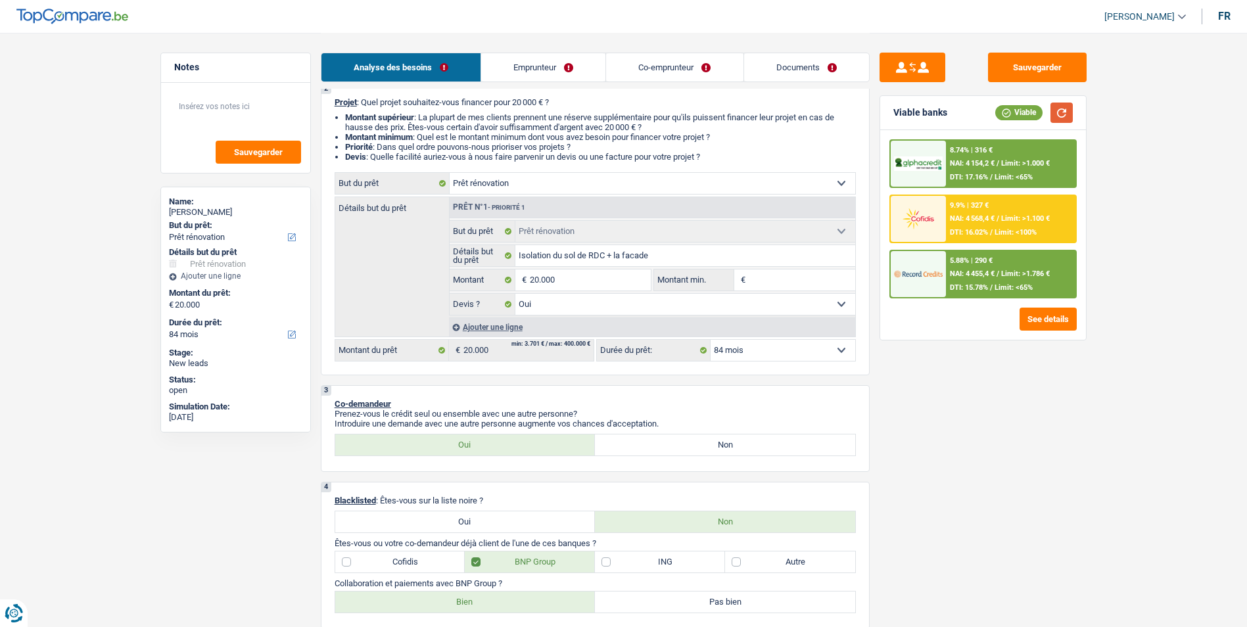
scroll to position [66, 0]
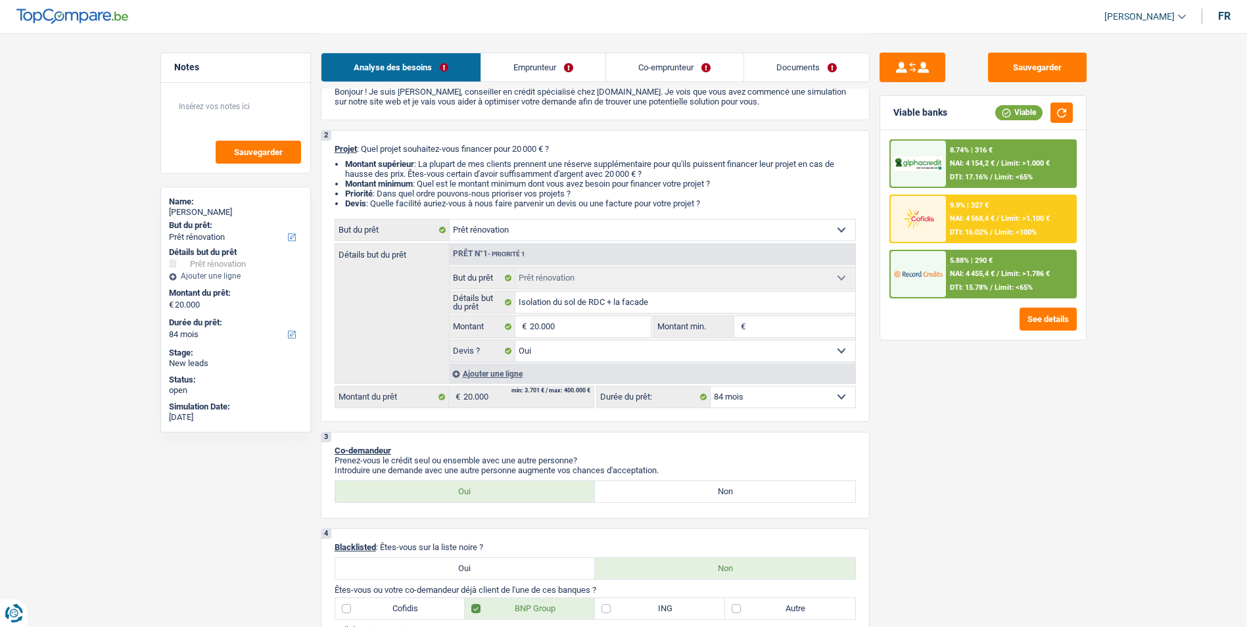
click at [752, 396] on select "12 mois 18 mois 24 mois 30 mois 36 mois 42 mois 48 mois 60 mois 72 mois 84 mois…" at bounding box center [782, 396] width 145 height 21
click at [710, 386] on select "12 mois 18 mois 24 mois 30 mois 36 mois 42 mois 48 mois 60 mois 72 mois 84 mois…" at bounding box center [782, 396] width 145 height 21
click at [593, 329] on input "20.000" at bounding box center [590, 326] width 120 height 21
type input "2.000"
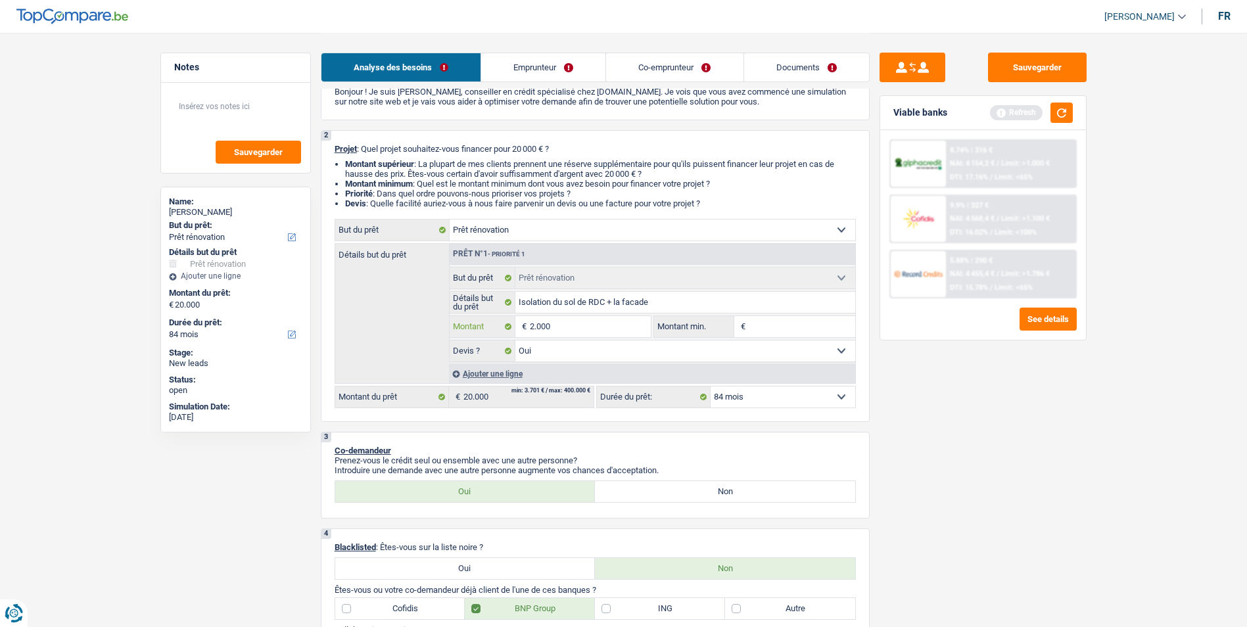
type input "20.001"
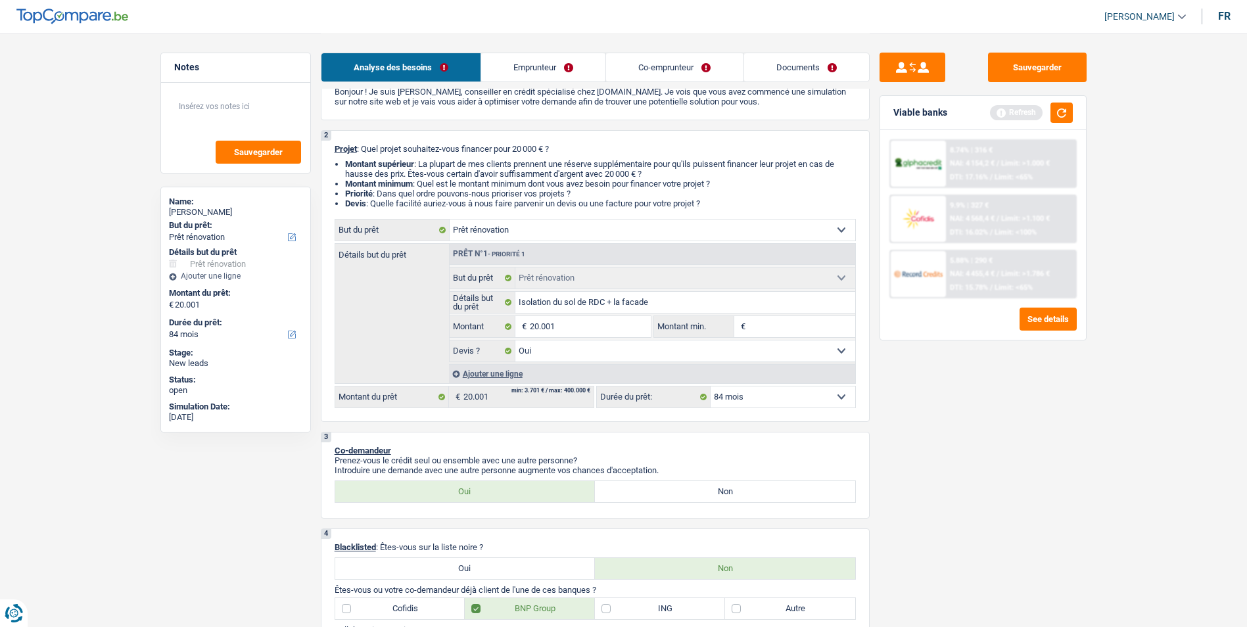
type input "20.001"
select select "120"
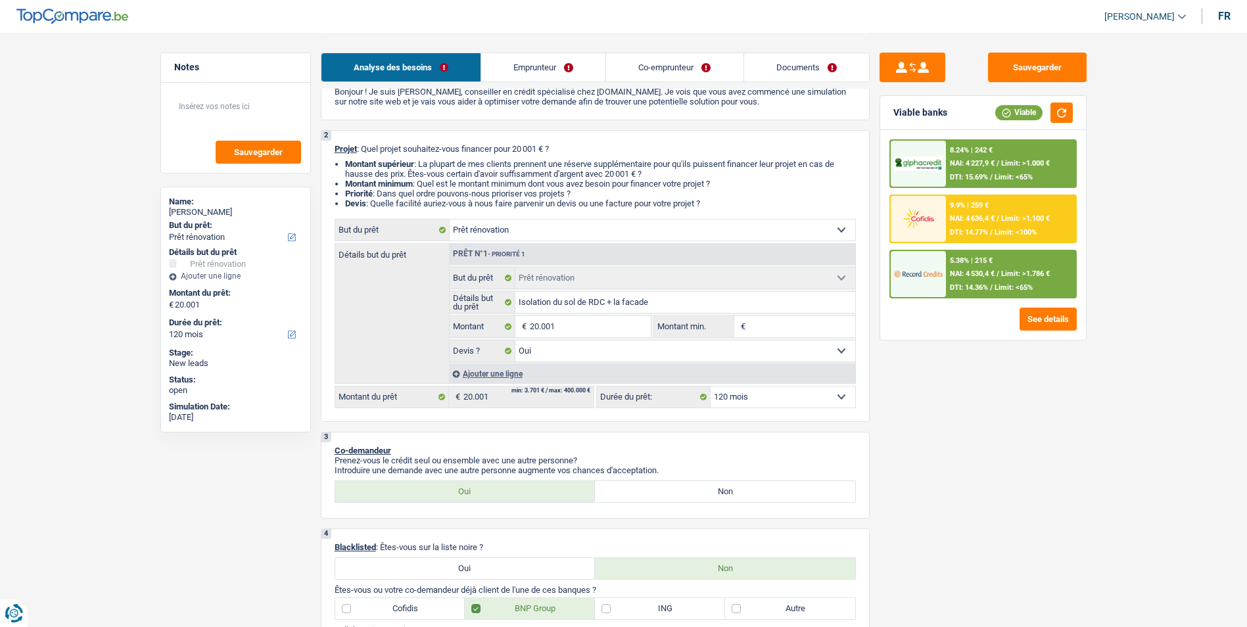
click at [784, 401] on select "12 mois 18 mois 24 mois 30 mois 36 mois 42 mois 48 mois 60 mois 72 mois 84 mois…" at bounding box center [782, 396] width 145 height 21
click at [784, 397] on select "12 mois 18 mois 24 mois 30 mois 36 mois 42 mois 48 mois 60 mois 72 mois 84 mois…" at bounding box center [782, 396] width 145 height 21
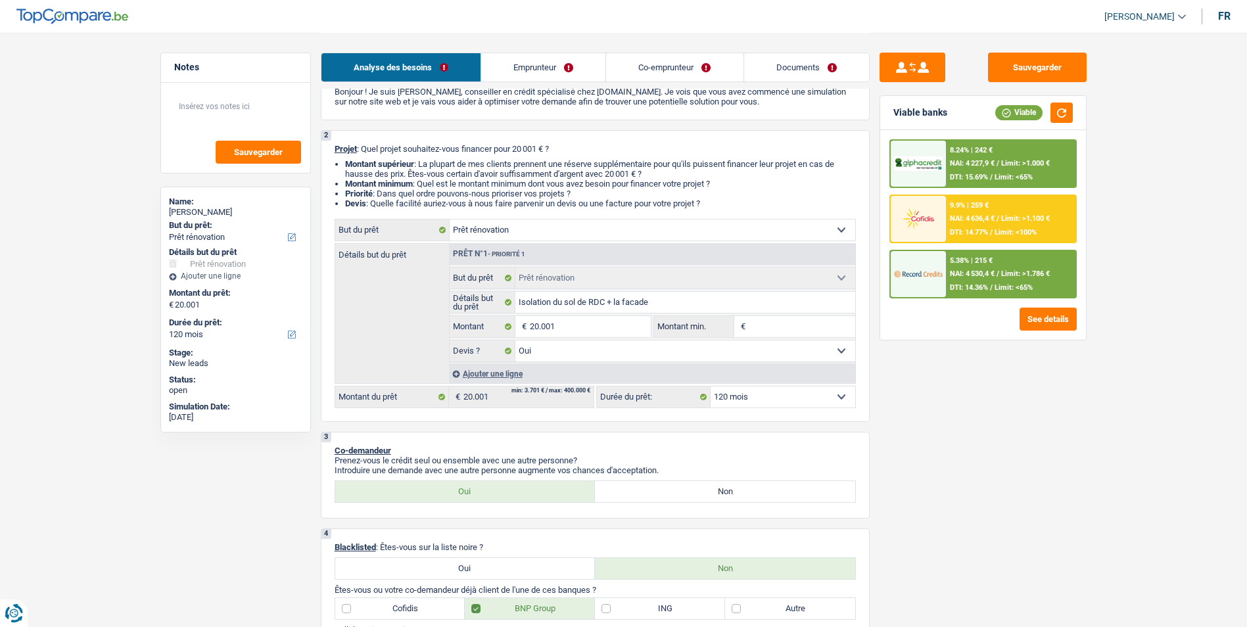
click at [784, 397] on select "12 mois 18 mois 24 mois 30 mois 36 mois 42 mois 48 mois 60 mois 72 mois 84 mois…" at bounding box center [782, 396] width 145 height 21
click at [782, 394] on select "12 mois 18 mois 24 mois 30 mois 36 mois 42 mois 48 mois 60 mois 72 mois 84 mois…" at bounding box center [782, 396] width 145 height 21
click at [710, 386] on select "12 mois 18 mois 24 mois 30 mois 36 mois 42 mois 48 mois 60 mois 72 mois 84 mois…" at bounding box center [782, 396] width 145 height 21
click at [971, 274] on span "NAI: 4 530,4 €" at bounding box center [972, 273] width 45 height 9
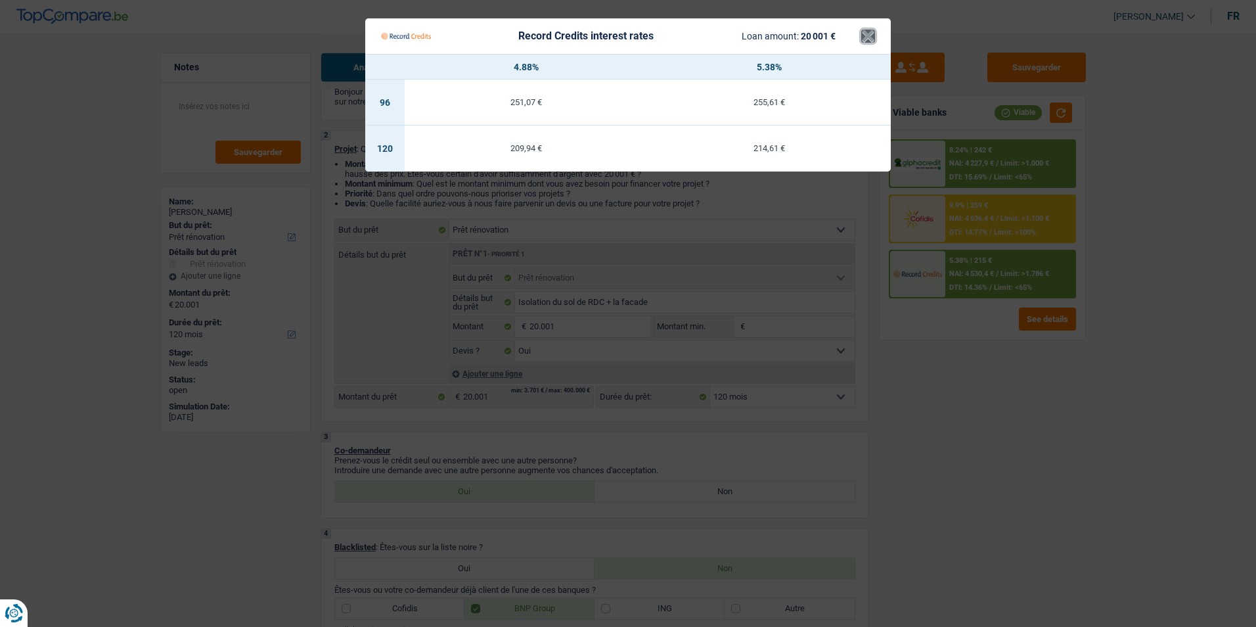
click at [872, 38] on button "×" at bounding box center [868, 36] width 14 height 13
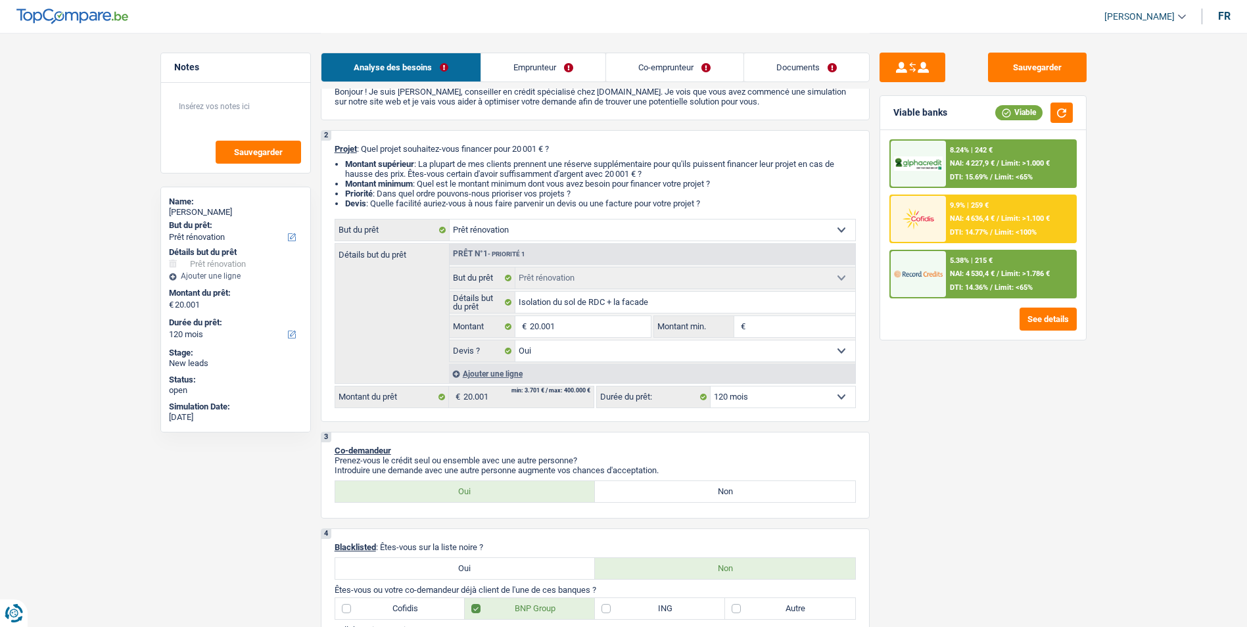
click at [725, 401] on select "12 mois 18 mois 24 mois 30 mois 36 mois 42 mois 48 mois 60 mois 72 mois 84 mois…" at bounding box center [782, 396] width 145 height 21
click at [710, 386] on select "12 mois 18 mois 24 mois 30 mois 36 mois 42 mois 48 mois 60 mois 72 mois 84 mois…" at bounding box center [782, 396] width 145 height 21
click at [958, 266] on div "5.38% | 215 € NAI: 4 530,4 € / Limit: >1.786 € DTI: 14.36% / Limit: <65%" at bounding box center [1010, 274] width 129 height 46
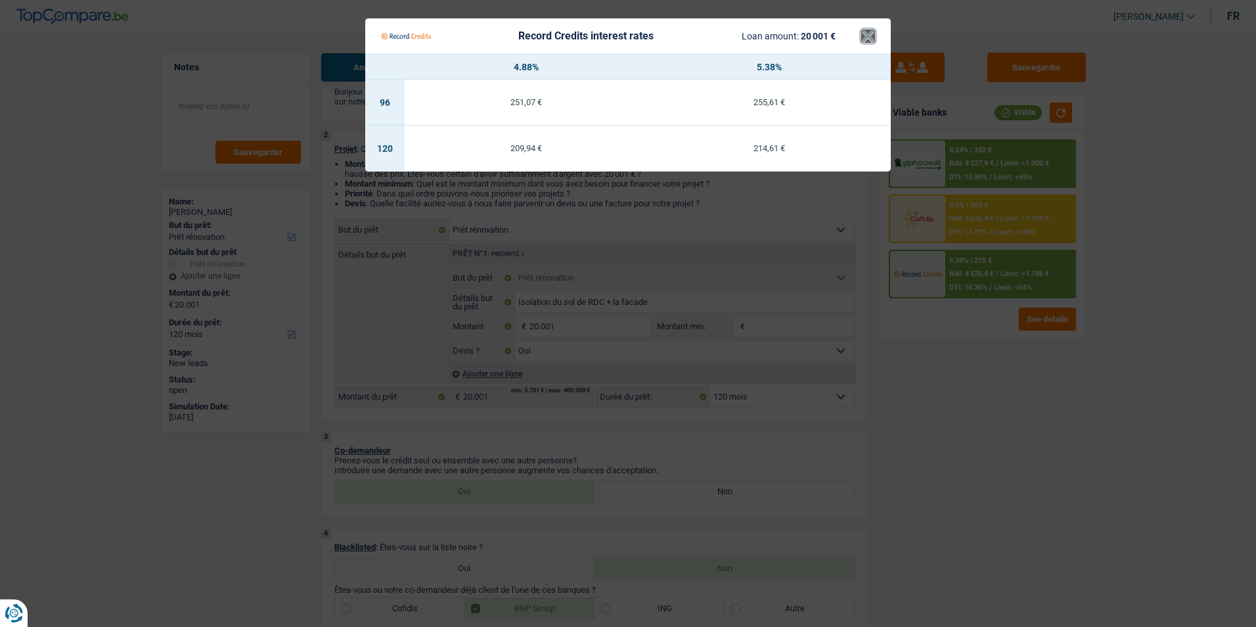
click at [867, 36] on button "×" at bounding box center [868, 36] width 14 height 13
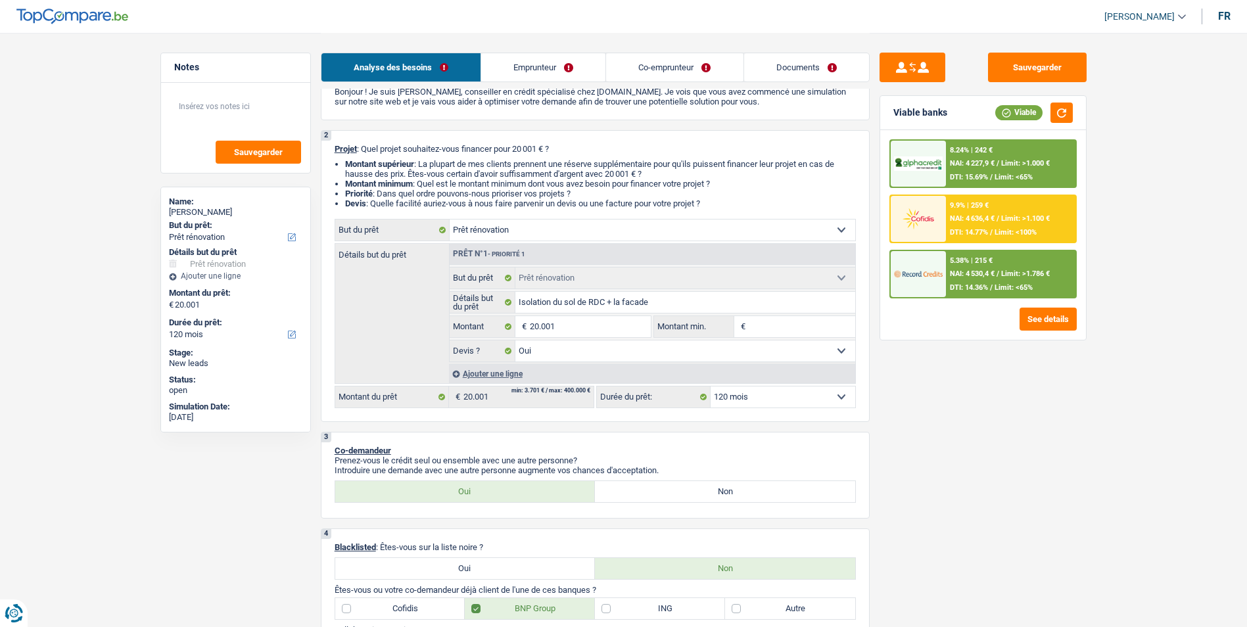
click at [984, 170] on div "8.24% | 242 € NAI: 4 227,9 € / Limit: >1.000 € DTI: 15.69% / Limit: <65%" at bounding box center [1010, 164] width 129 height 46
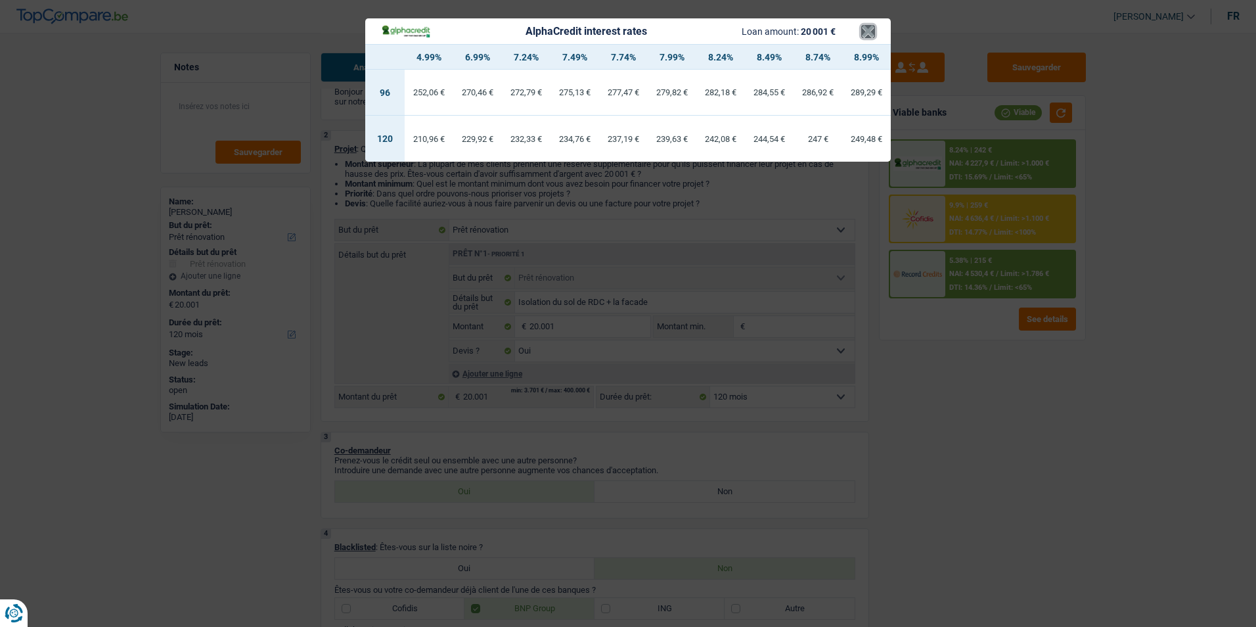
click at [864, 32] on button "×" at bounding box center [868, 31] width 14 height 13
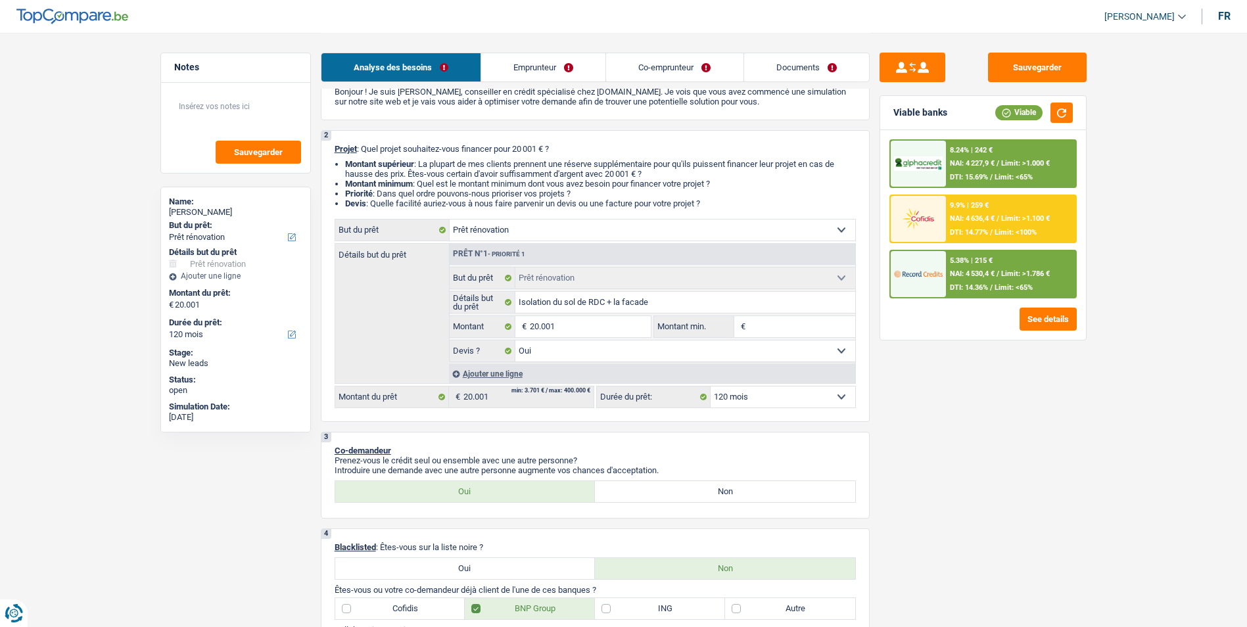
click at [763, 391] on select "12 mois 18 mois 24 mois 30 mois 36 mois 42 mois 48 mois 60 mois 72 mois 84 mois…" at bounding box center [782, 396] width 145 height 21
select select "84"
click at [710, 386] on select "12 mois 18 mois 24 mois 30 mois 36 mois 42 mois 48 mois 60 mois 72 mois 84 mois…" at bounding box center [782, 396] width 145 height 21
select select "84"
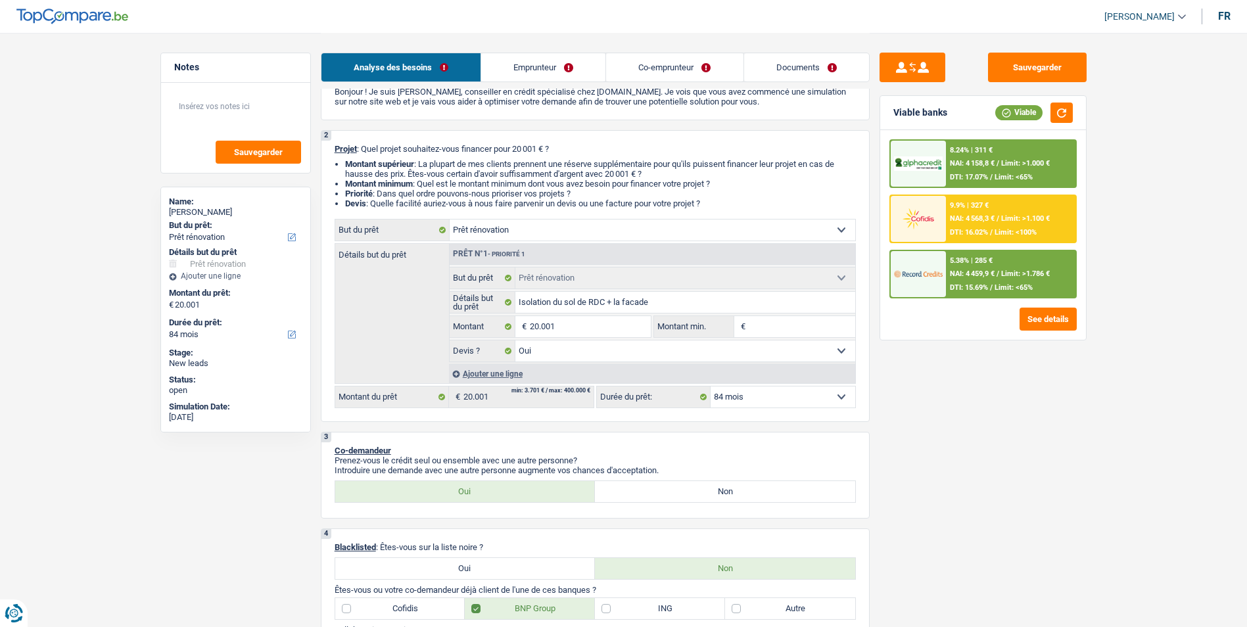
click at [975, 271] on span "NAI: 4 459,9 €" at bounding box center [972, 273] width 45 height 9
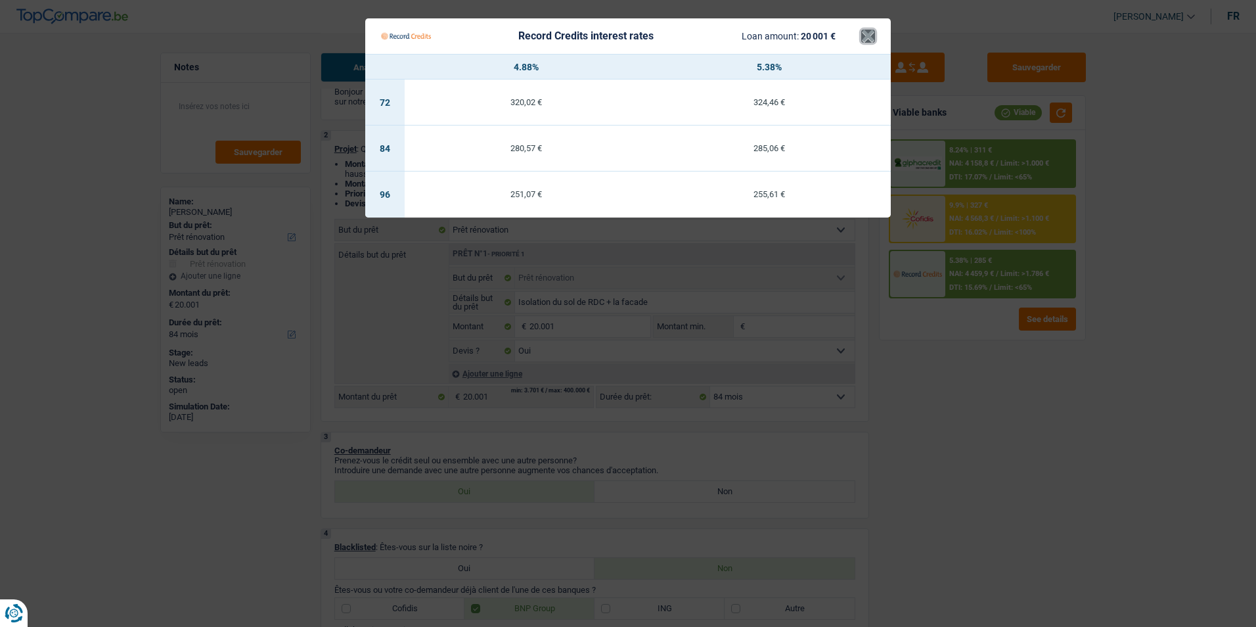
click at [872, 34] on button "×" at bounding box center [868, 36] width 14 height 13
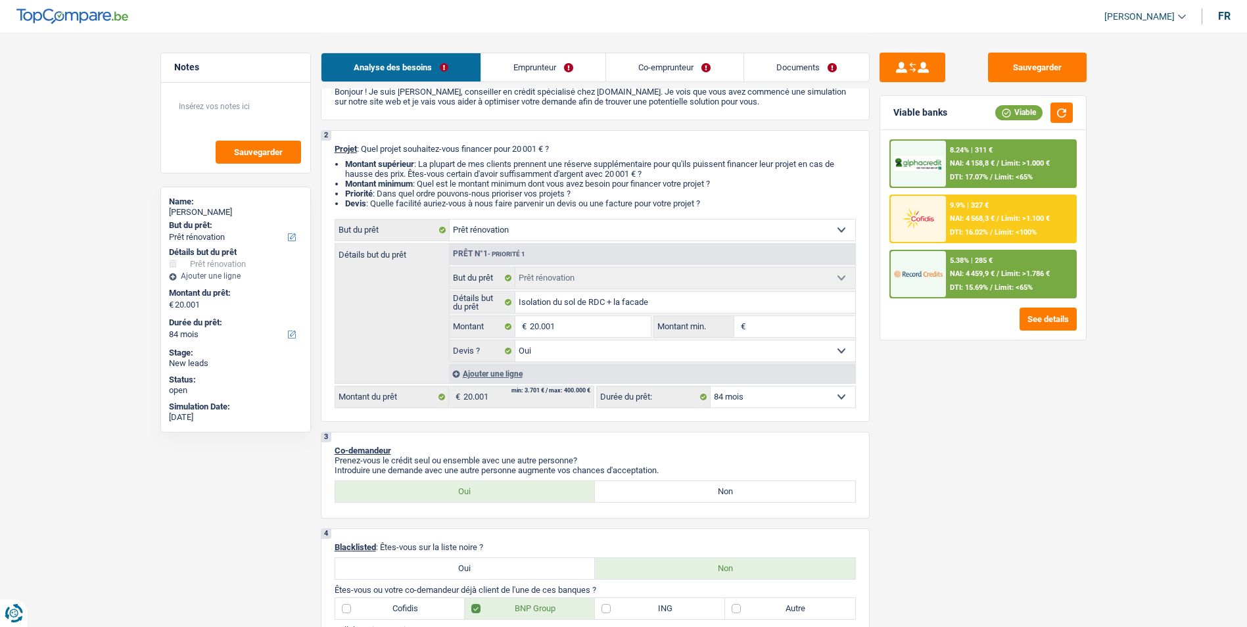
click at [965, 155] on div "8.24% | 311 € NAI: 4 158,8 € / Limit: >1.000 € DTI: 17.07% / Limit: <65%" at bounding box center [1010, 164] width 129 height 46
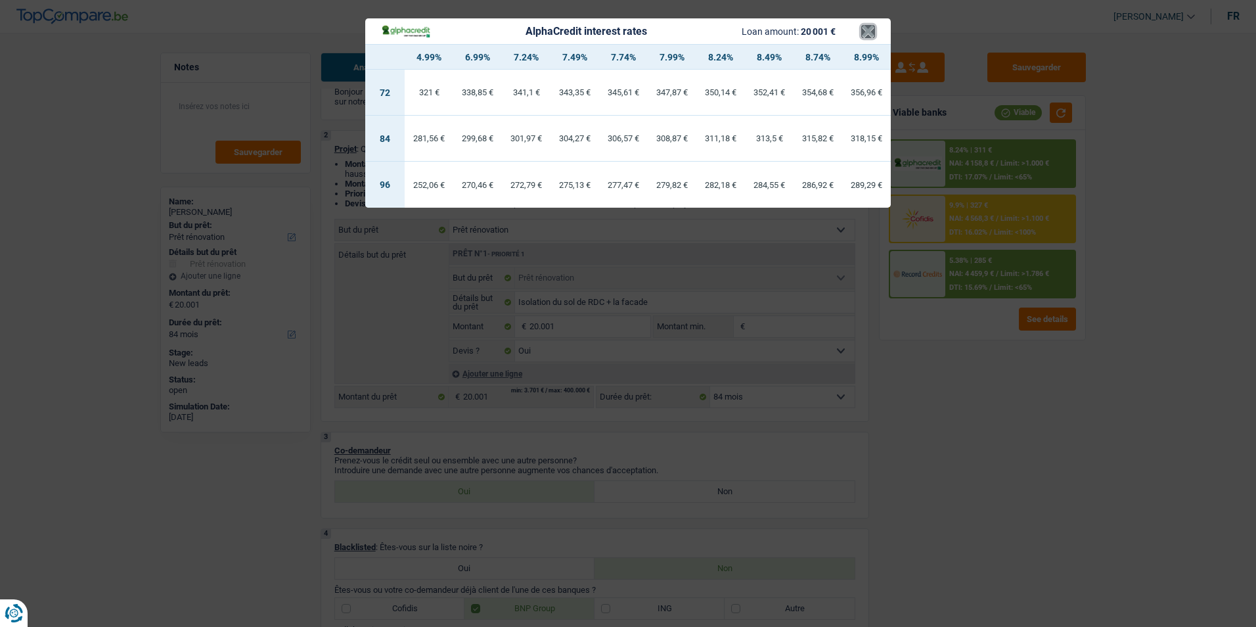
click at [875, 35] on button "×" at bounding box center [868, 31] width 14 height 13
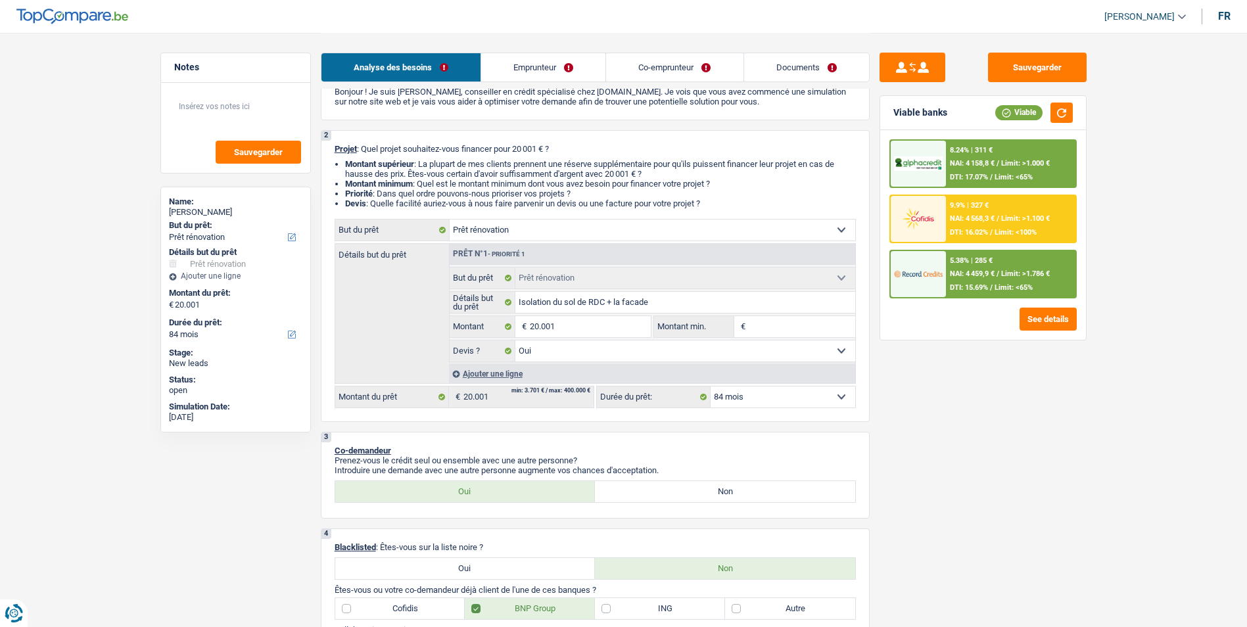
click at [978, 273] on span "NAI: 4 459,9 €" at bounding box center [972, 273] width 45 height 9
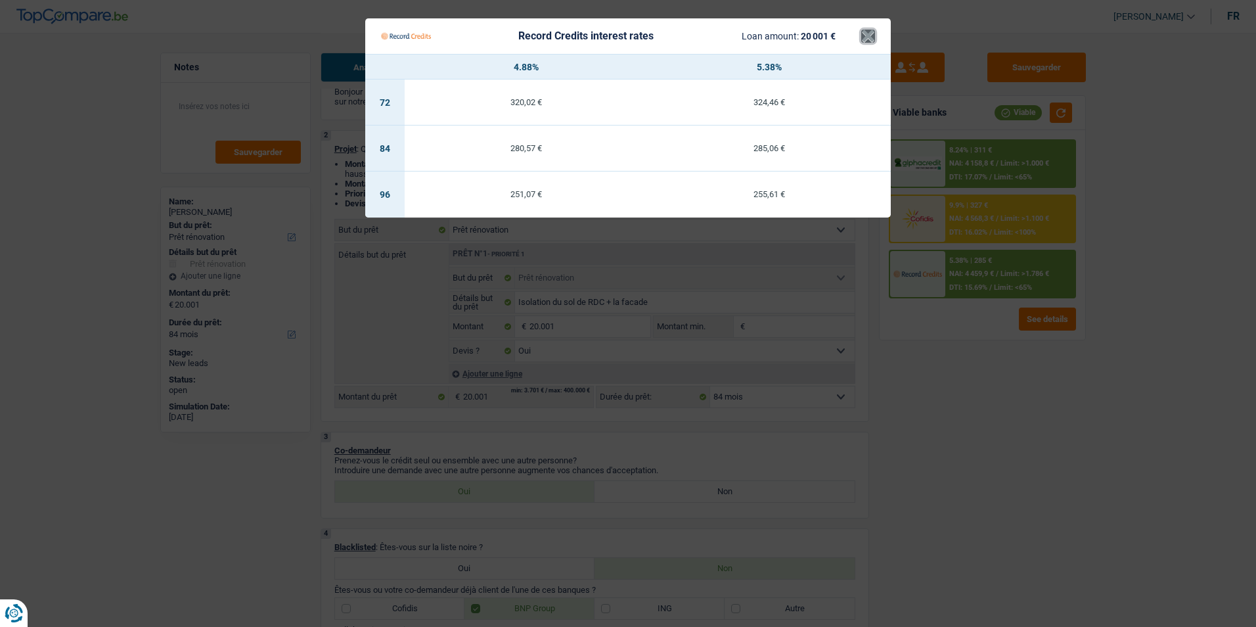
click at [865, 43] on button "×" at bounding box center [868, 36] width 14 height 13
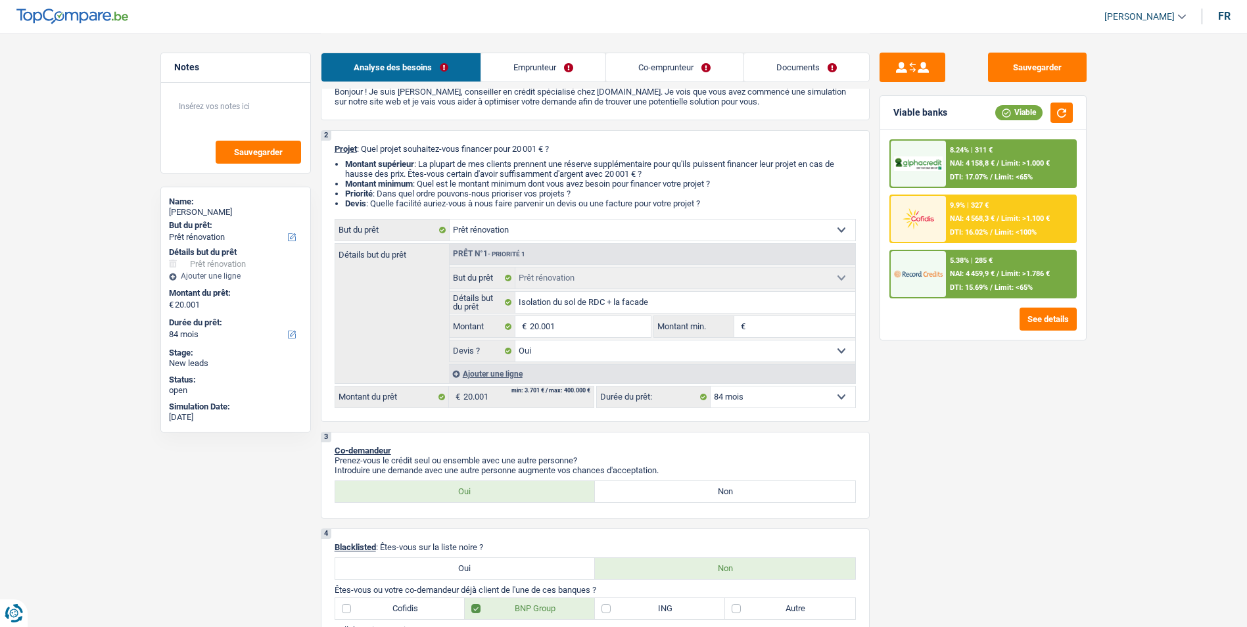
click at [971, 162] on span "NAI: 4 158,8 €" at bounding box center [972, 163] width 45 height 9
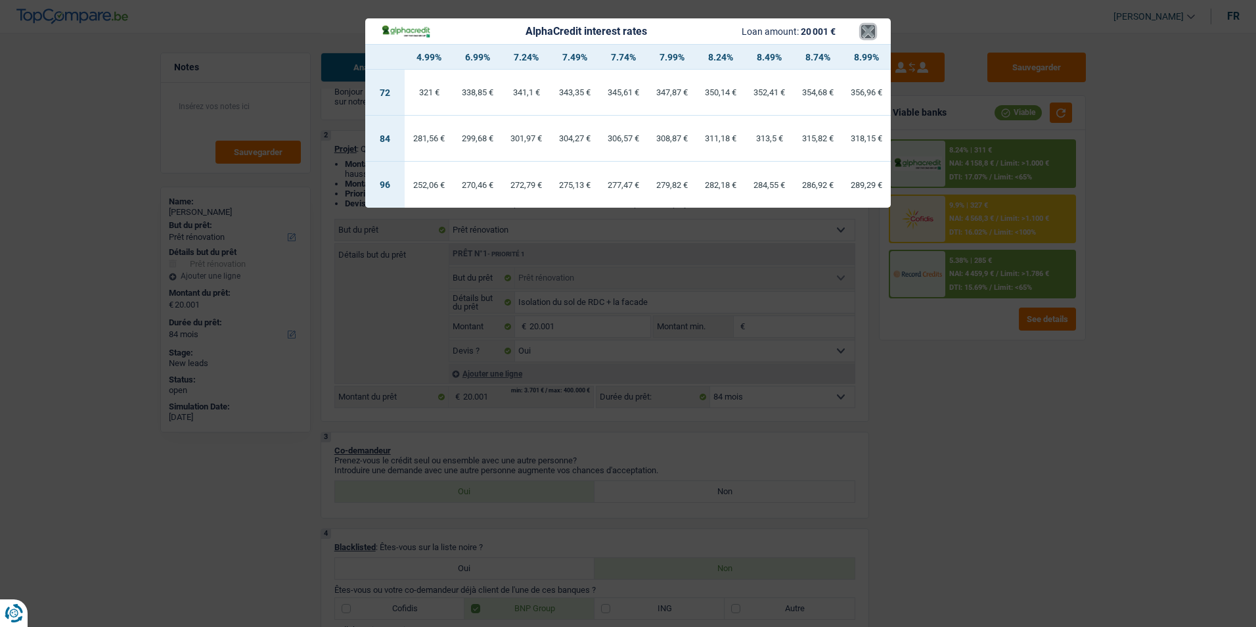
click at [868, 32] on button "×" at bounding box center [868, 31] width 14 height 13
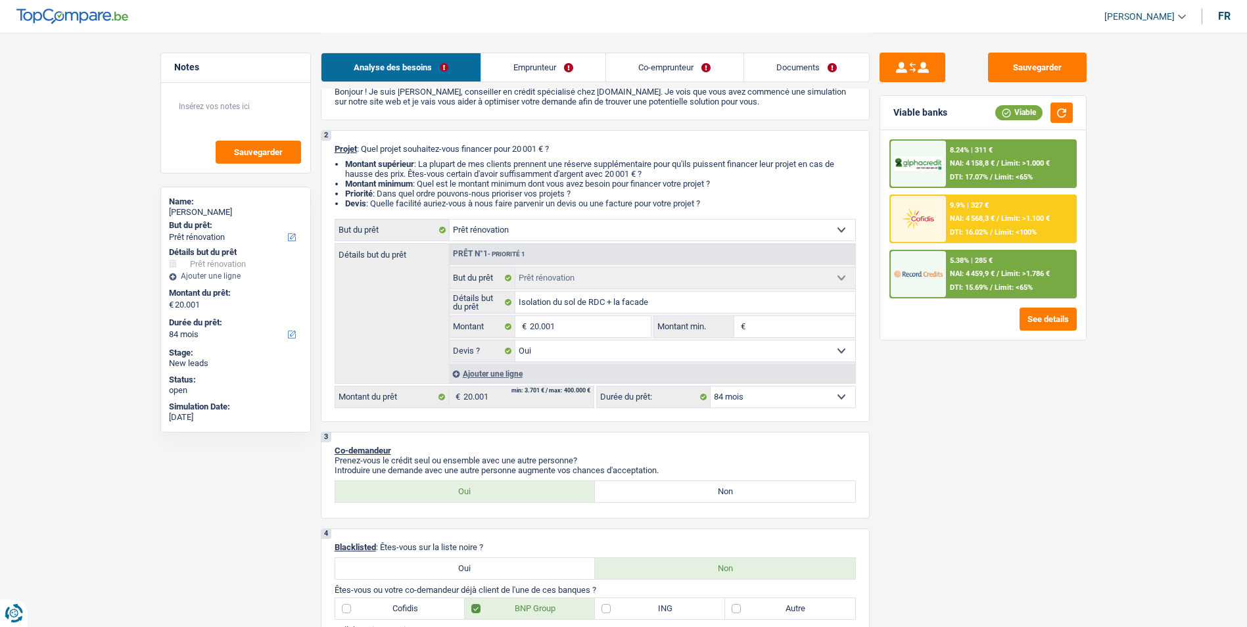
click at [754, 401] on select "12 mois 18 mois 24 mois 30 mois 36 mois 42 mois 48 mois 60 mois 72 mois 84 mois…" at bounding box center [782, 396] width 145 height 21
select select "60"
click at [710, 386] on select "12 mois 18 mois 24 mois 30 mois 36 mois 42 mois 48 mois 60 mois 72 mois 84 mois…" at bounding box center [782, 396] width 145 height 21
select select "60"
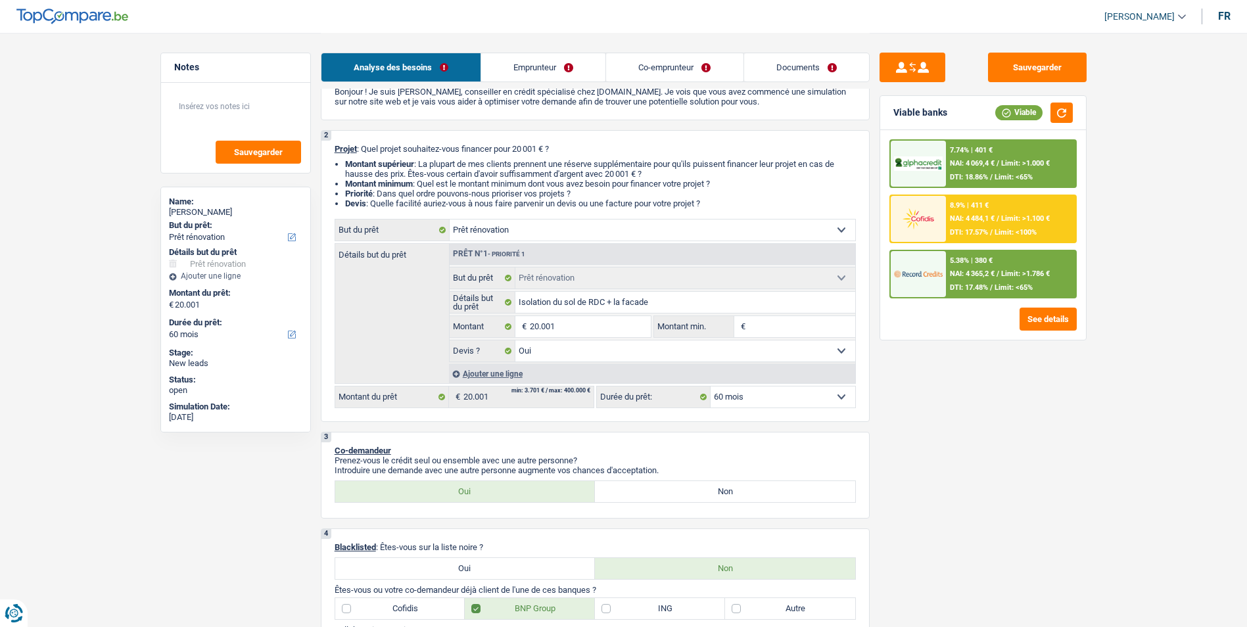
click at [762, 394] on select "12 mois 18 mois 24 mois 30 mois 36 mois 42 mois 48 mois 60 mois 72 mois 84 mois…" at bounding box center [782, 396] width 145 height 21
select select "84"
click at [710, 386] on select "12 mois 18 mois 24 mois 30 mois 36 mois 42 mois 48 mois 60 mois 72 mois 84 mois…" at bounding box center [782, 396] width 145 height 21
select select "84"
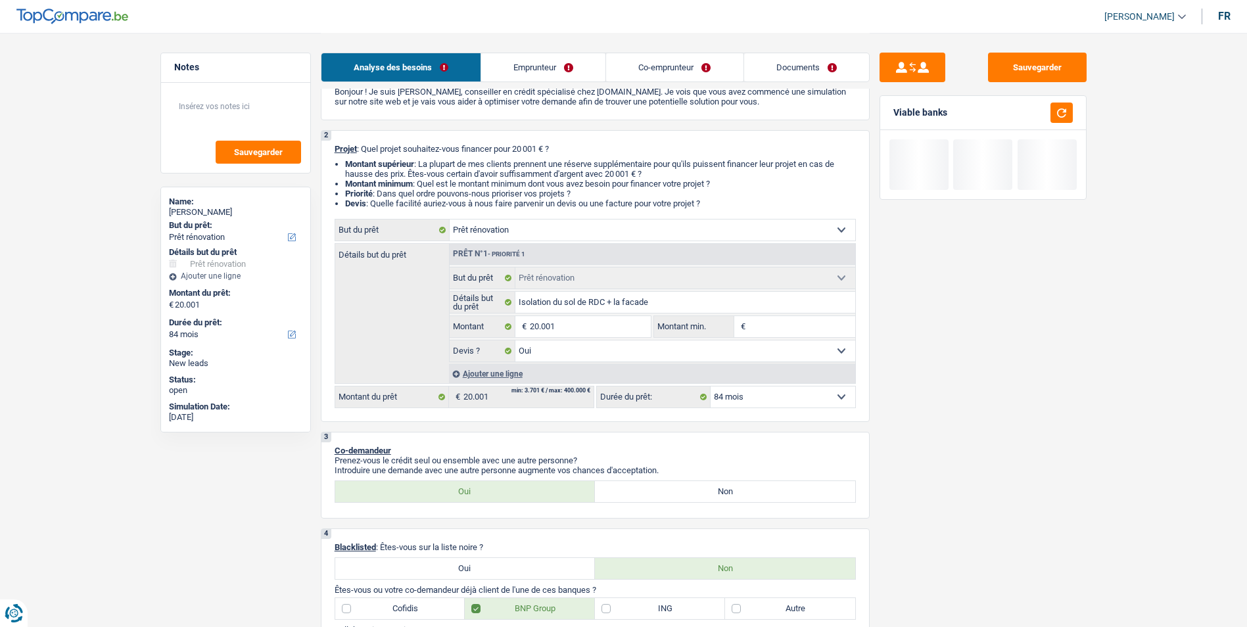
click at [800, 401] on select "12 mois 18 mois 24 mois 30 mois 36 mois 42 mois 48 mois 60 mois 72 mois 84 mois…" at bounding box center [782, 396] width 145 height 21
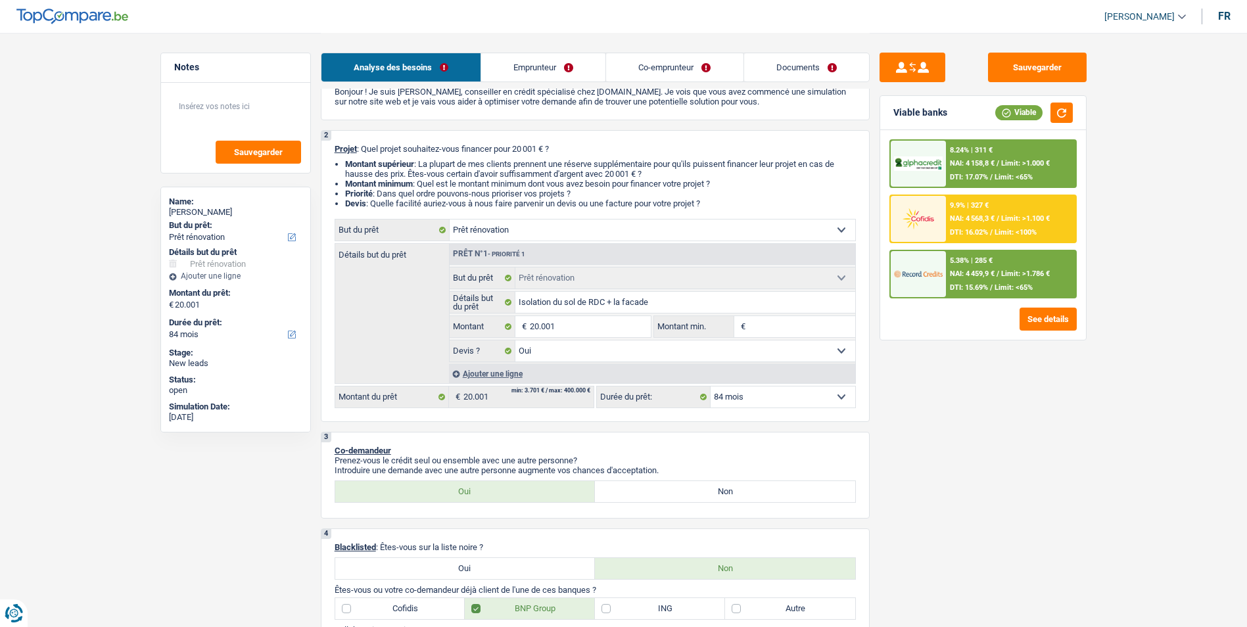
select select "60"
click at [710, 386] on select "12 mois 18 mois 24 mois 30 mois 36 mois 42 mois 48 mois 60 mois 72 mois 84 mois…" at bounding box center [782, 396] width 145 height 21
select select "60"
click at [974, 280] on div "5.38% | 380 € NAI: 4 365,2 € / Limit: >1.786 € DTI: 17.48% / Limit: <65%" at bounding box center [1010, 274] width 129 height 46
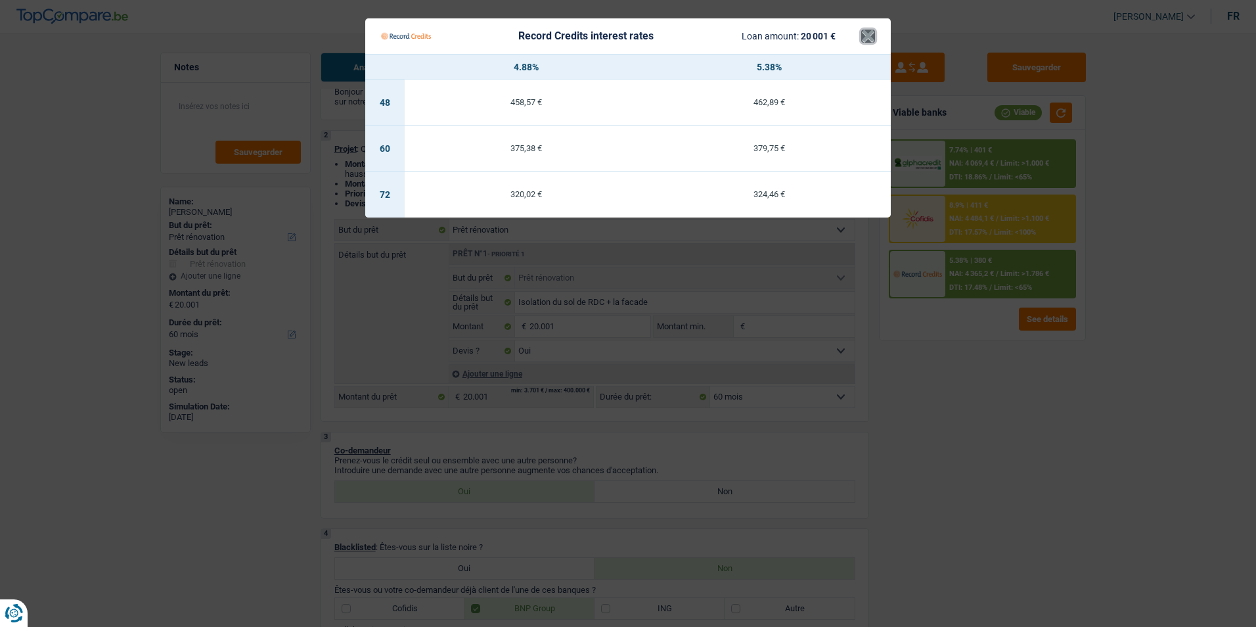
click at [869, 35] on button "×" at bounding box center [868, 36] width 14 height 13
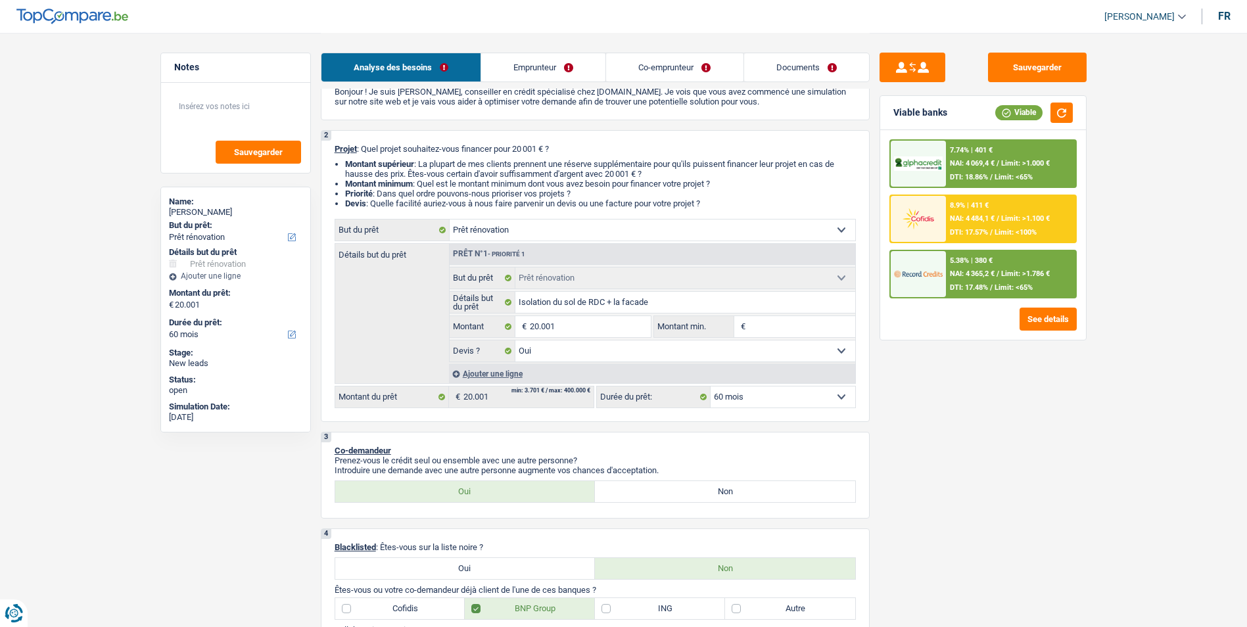
click at [978, 167] on span "NAI: 4 069,4 €" at bounding box center [972, 163] width 45 height 9
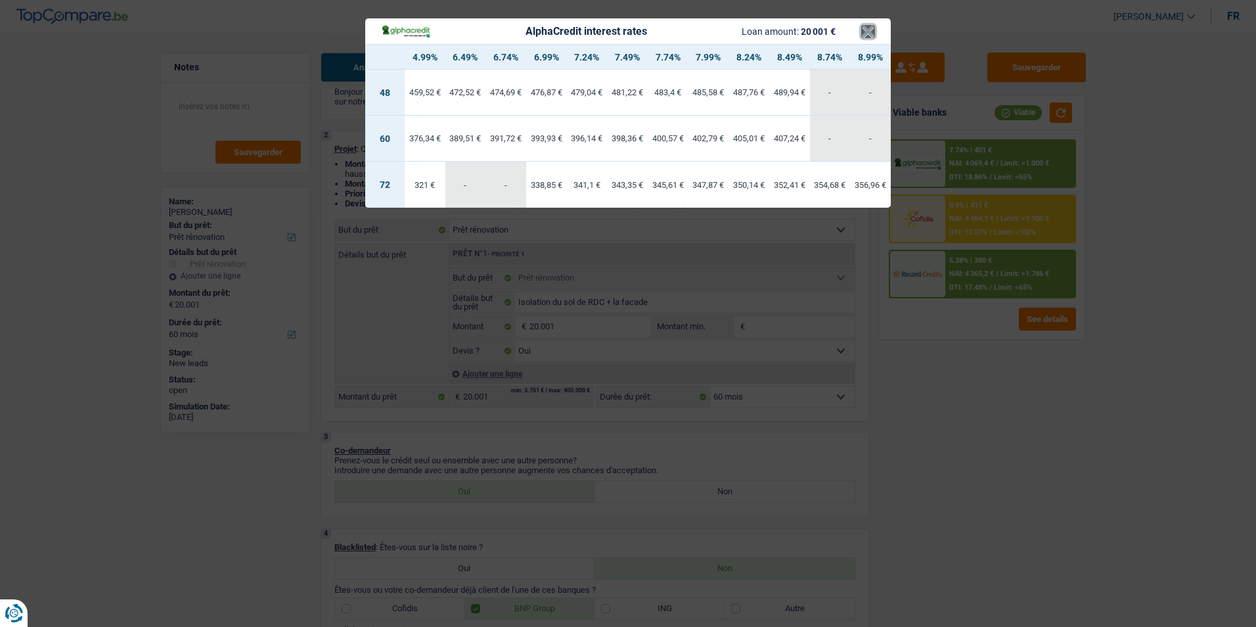
click at [873, 31] on button "×" at bounding box center [868, 31] width 14 height 13
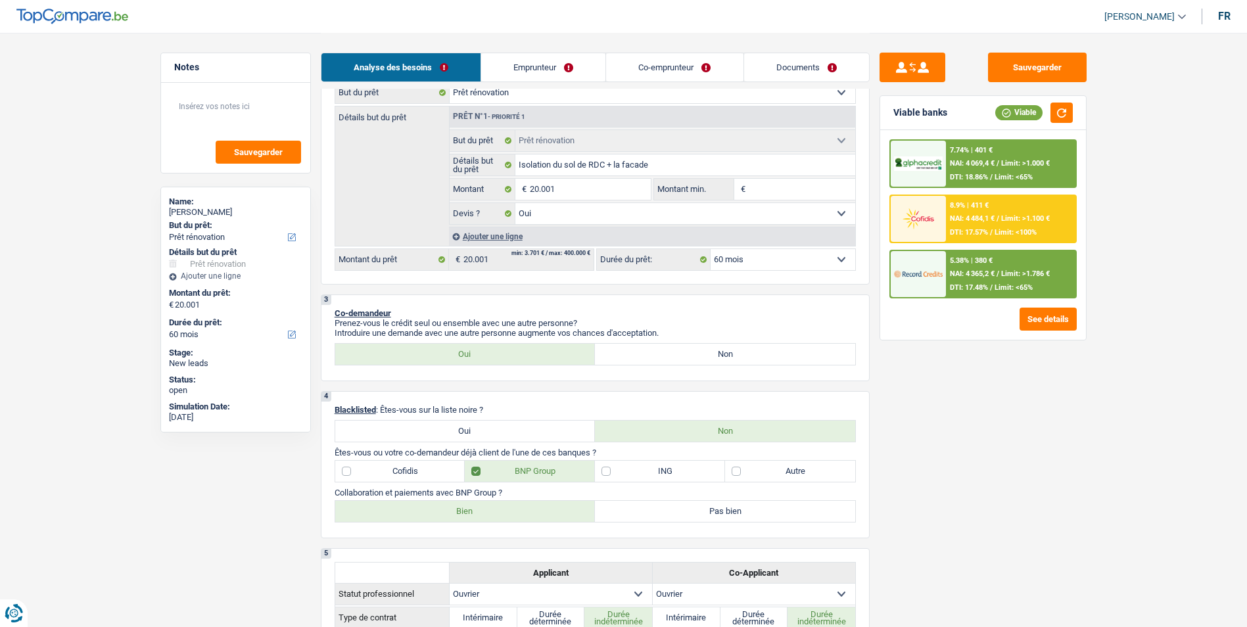
scroll to position [197, 0]
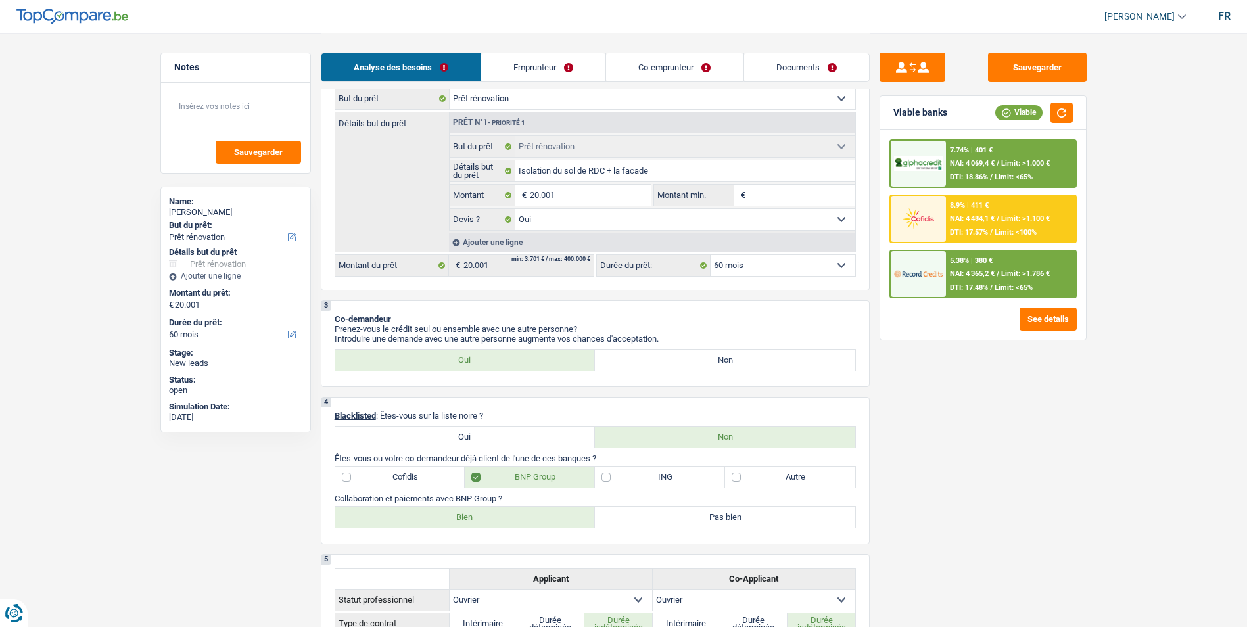
click at [798, 269] on select "12 mois 18 mois 24 mois 30 mois 36 mois 42 mois 48 mois 60 mois 72 mois 84 mois…" at bounding box center [782, 265] width 145 height 21
select select "84"
click at [710, 255] on select "12 mois 18 mois 24 mois 30 mois 36 mois 42 mois 48 mois 60 mois 72 mois 84 mois…" at bounding box center [782, 265] width 145 height 21
select select "84"
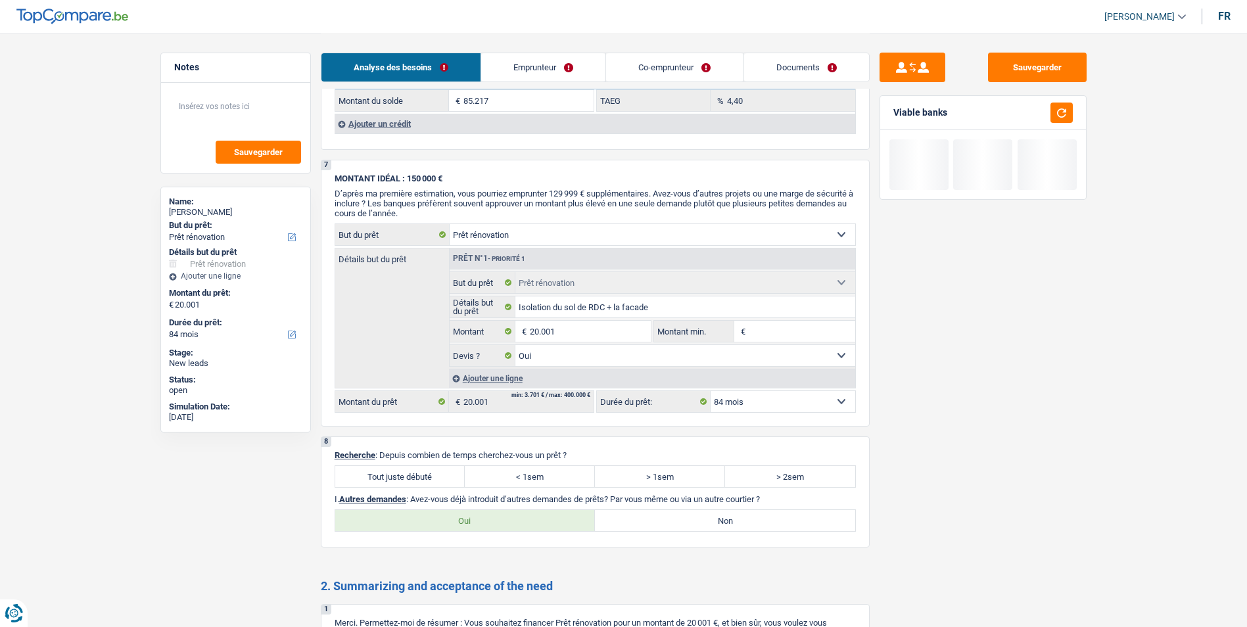
scroll to position [1530, 0]
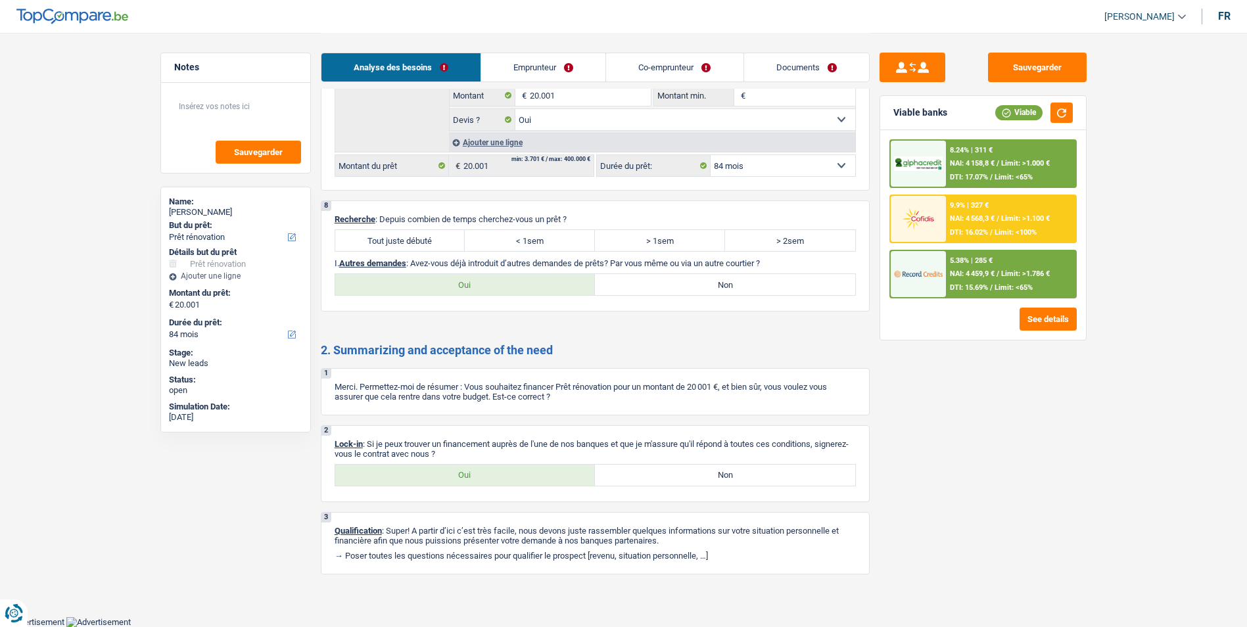
click at [476, 469] on label "Oui" at bounding box center [465, 475] width 260 height 21
click at [476, 469] on input "Oui" at bounding box center [465, 475] width 260 height 21
radio input "true"
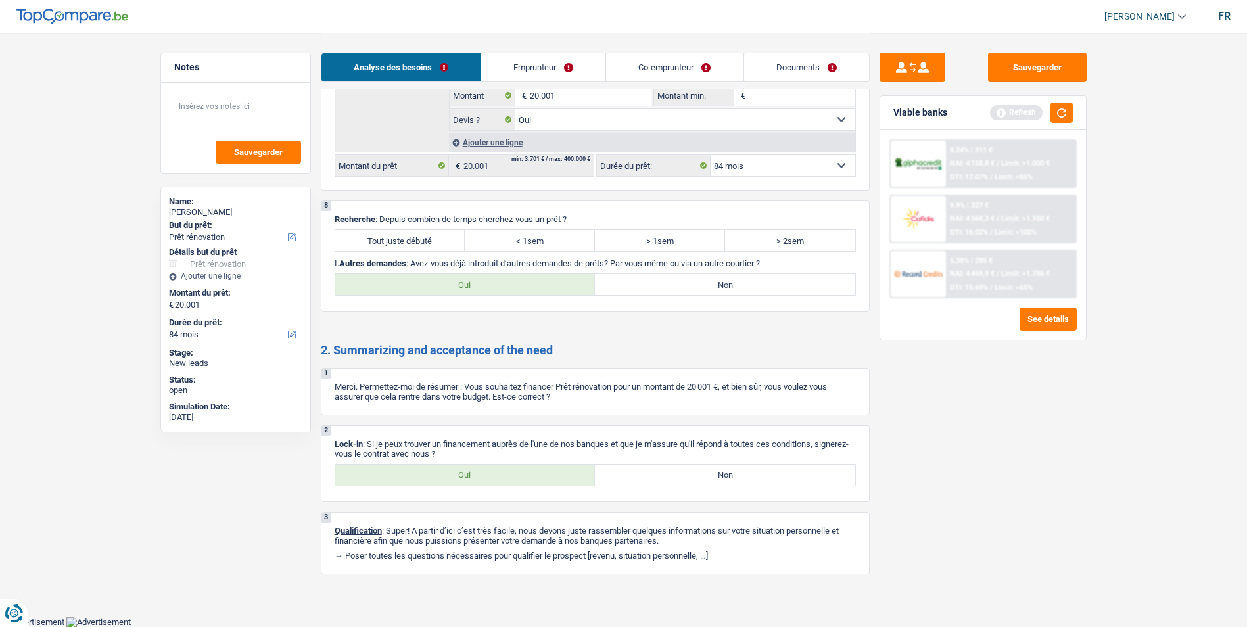
click at [662, 484] on label "Non" at bounding box center [725, 475] width 260 height 21
click at [662, 484] on input "Non" at bounding box center [725, 475] width 260 height 21
radio input "true"
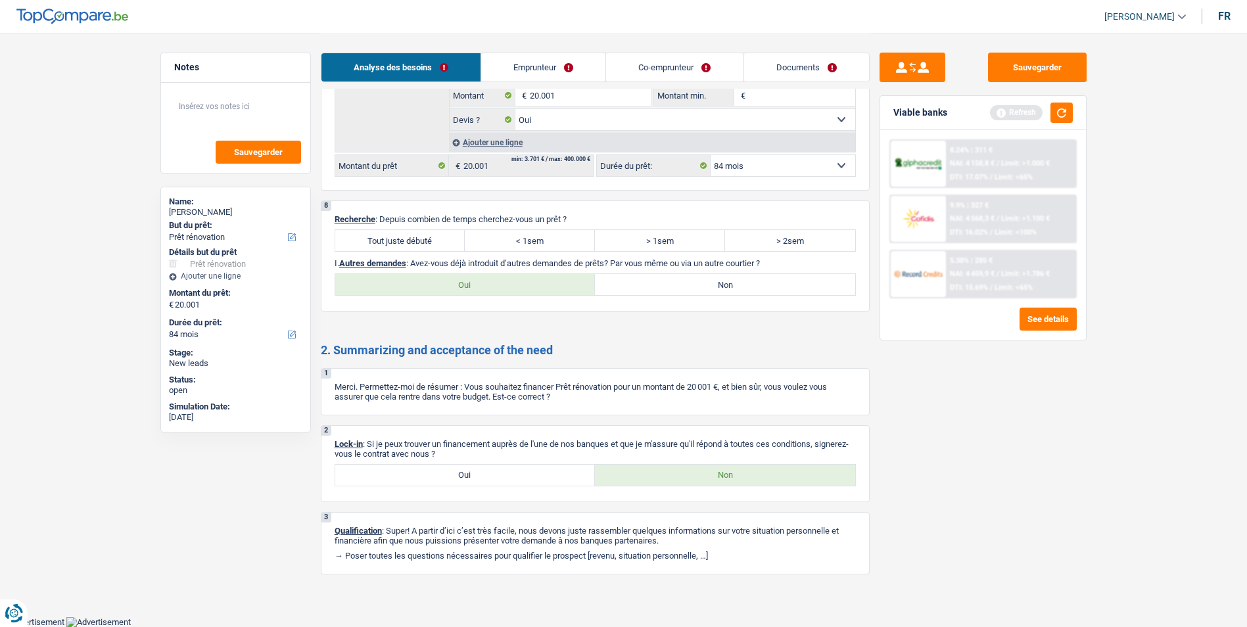
click at [499, 465] on label "Oui" at bounding box center [465, 475] width 260 height 21
click at [499, 465] on input "Oui" at bounding box center [465, 475] width 260 height 21
radio input "true"
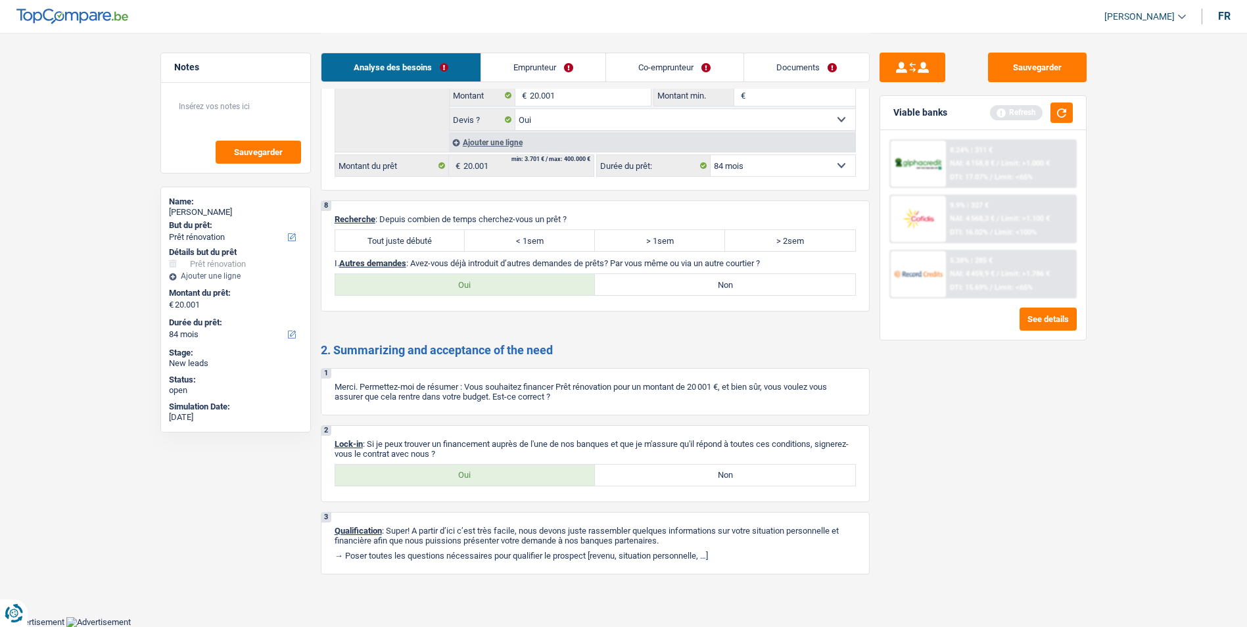
click at [438, 246] on label "Tout juste débuté" at bounding box center [400, 240] width 130 height 21
click at [438, 246] on input "Tout juste débuté" at bounding box center [400, 240] width 130 height 21
radio input "true"
click at [465, 281] on label "Oui" at bounding box center [465, 284] width 260 height 21
click at [465, 281] on input "Oui" at bounding box center [465, 284] width 260 height 21
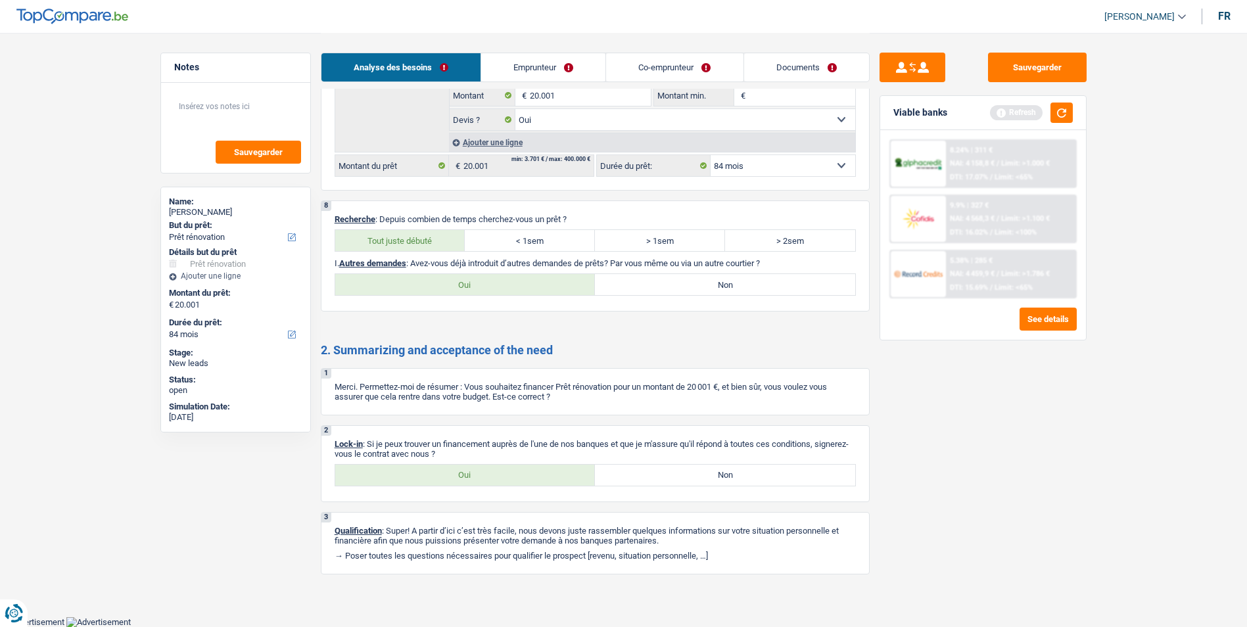
radio input "true"
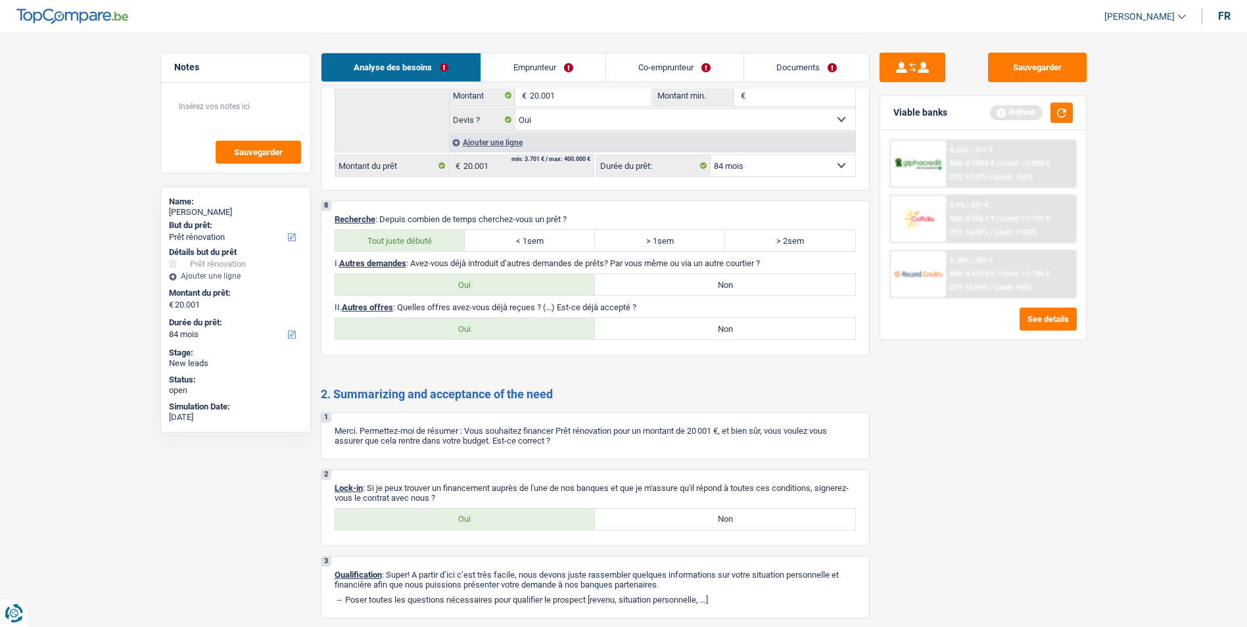
click at [661, 287] on label "Non" at bounding box center [725, 284] width 260 height 21
click at [661, 287] on input "Non" at bounding box center [725, 284] width 260 height 21
radio input "true"
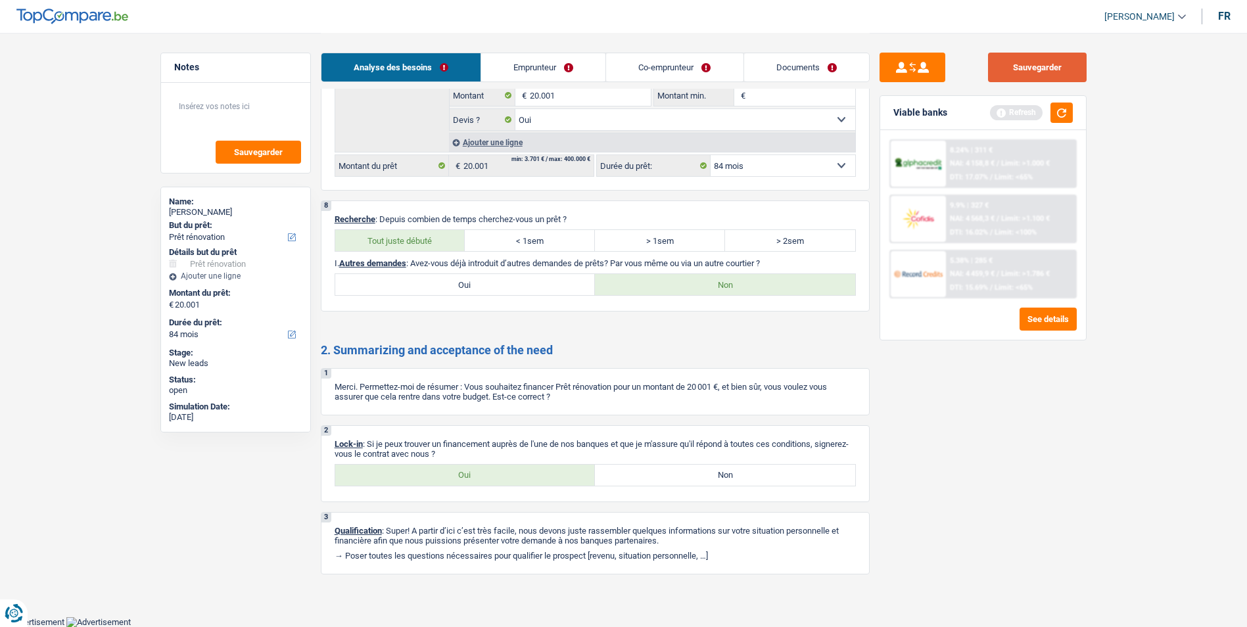
click at [1020, 64] on button "Sauvegarder" at bounding box center [1037, 68] width 99 height 30
